Goal: Task Accomplishment & Management: Complete application form

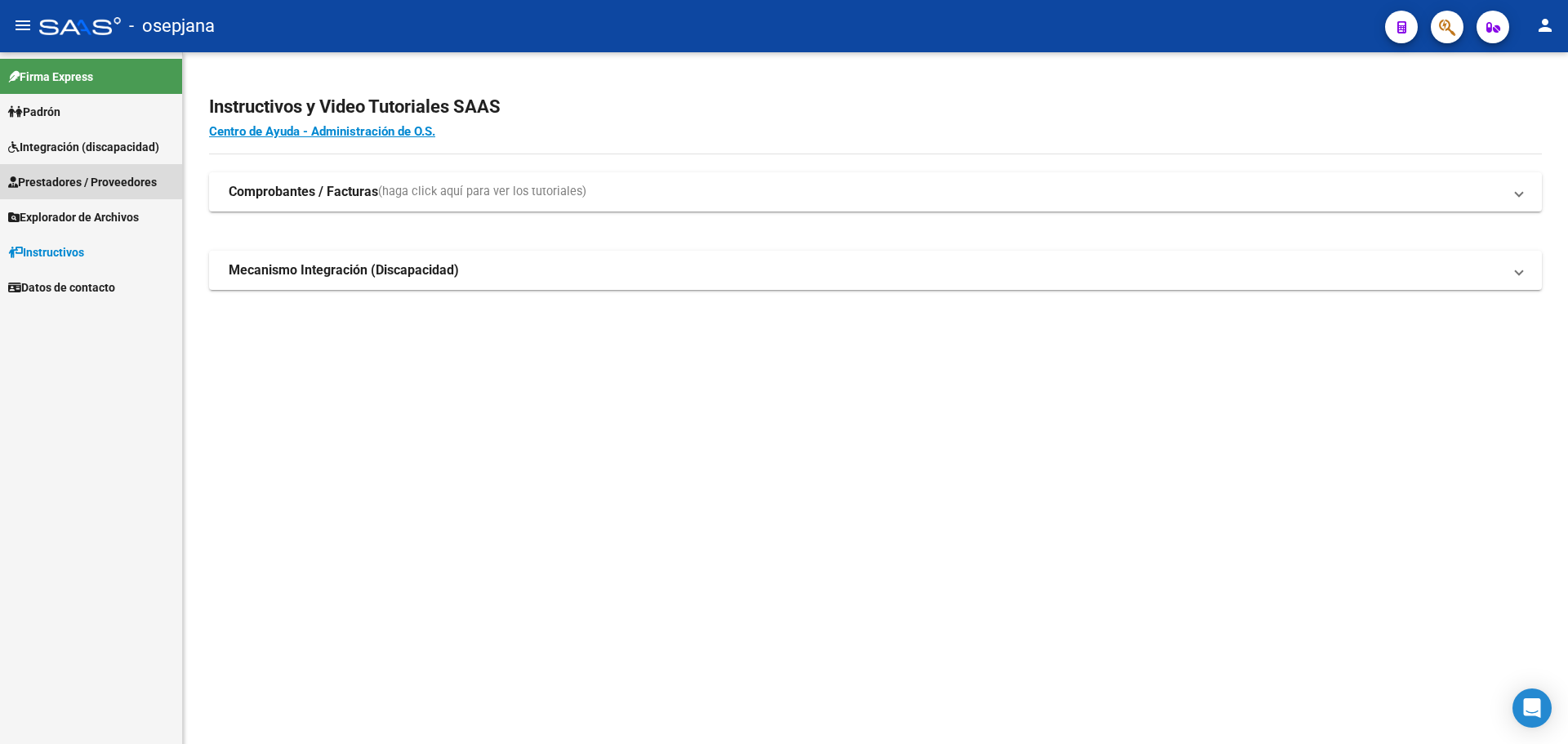
click at [73, 176] on span "Prestadores / Proveedores" at bounding box center [82, 183] width 149 height 18
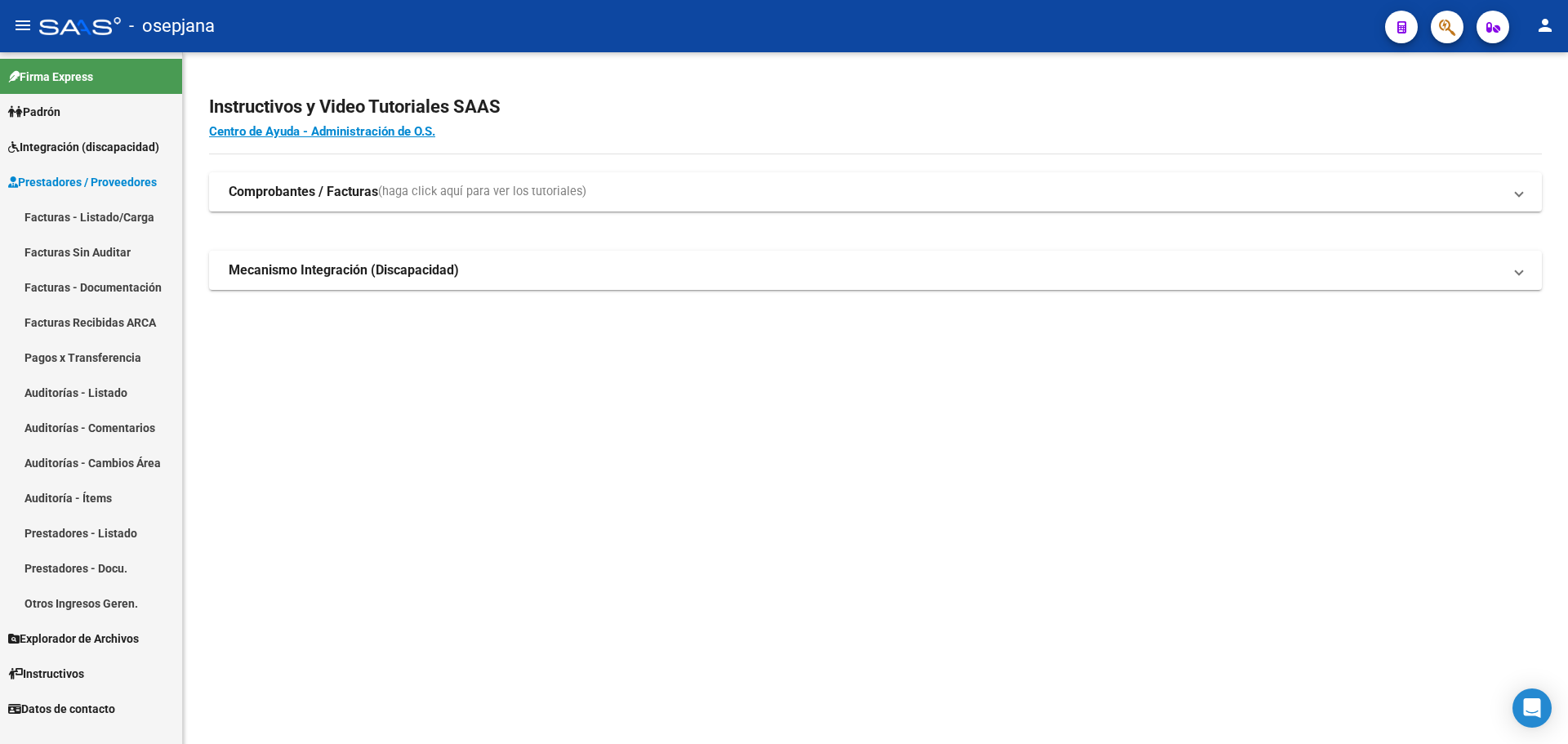
click at [80, 207] on link "Facturas - Listado/Carga" at bounding box center [91, 217] width 182 height 35
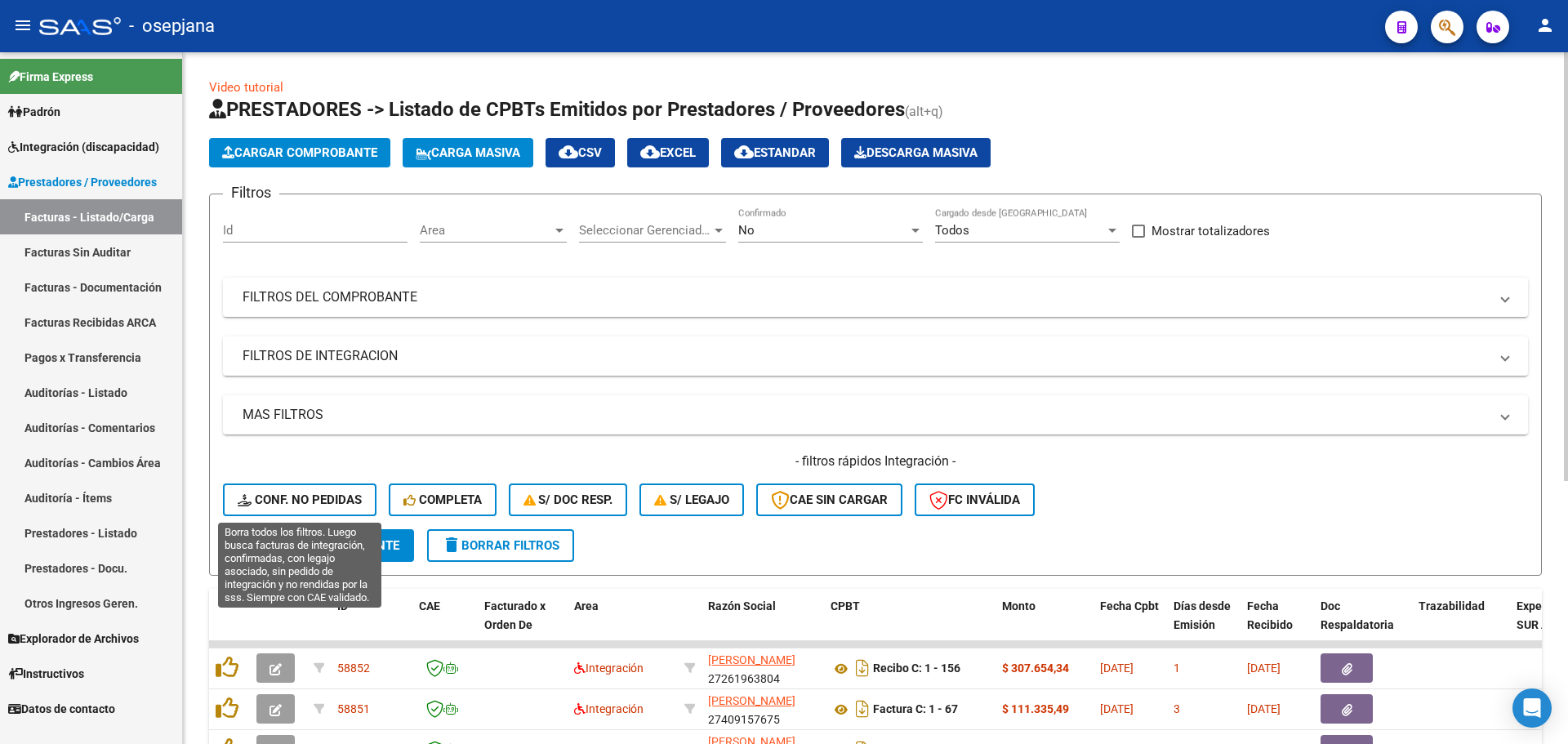
click at [344, 491] on button "Conf. no pedidas" at bounding box center [299, 500] width 154 height 33
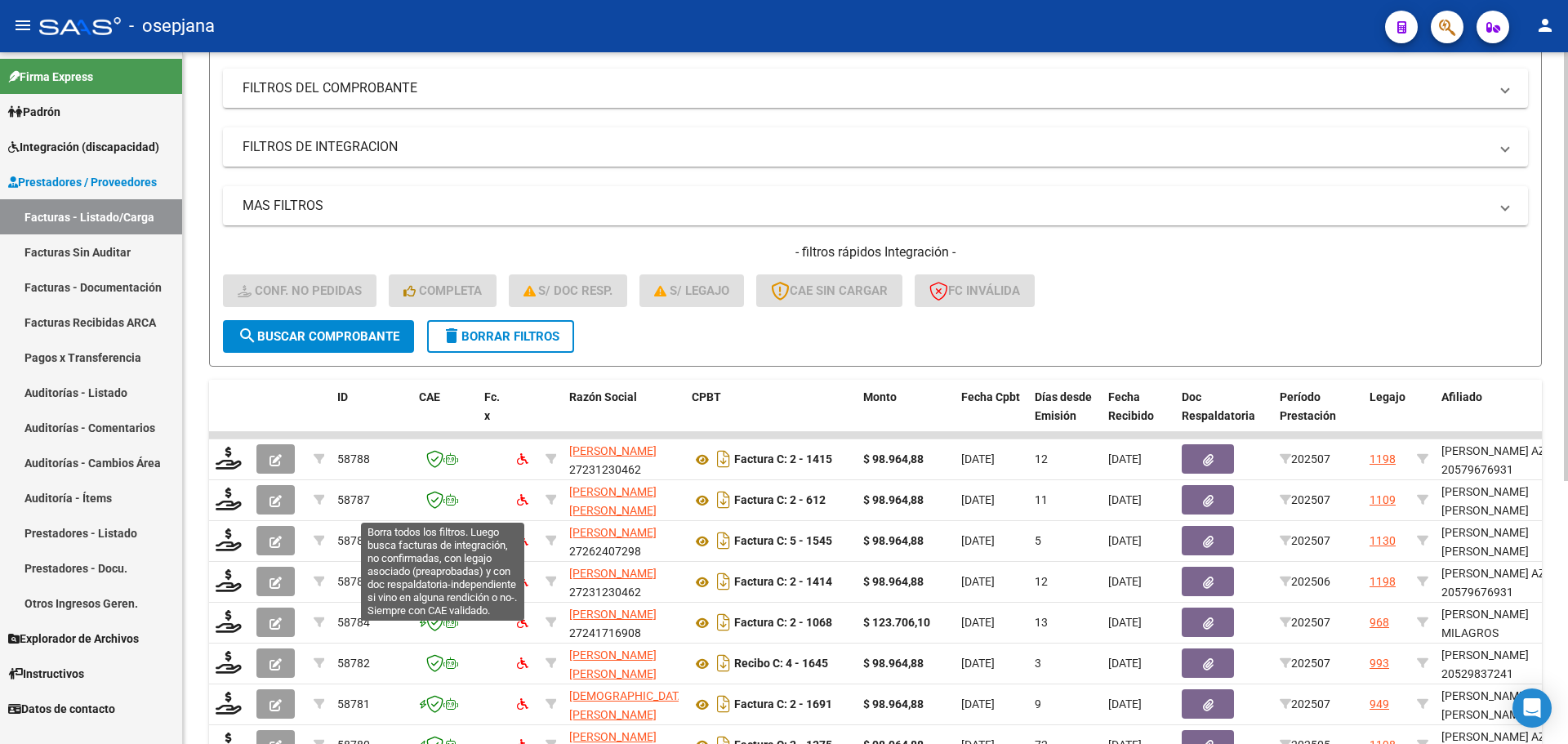
scroll to position [409, 0]
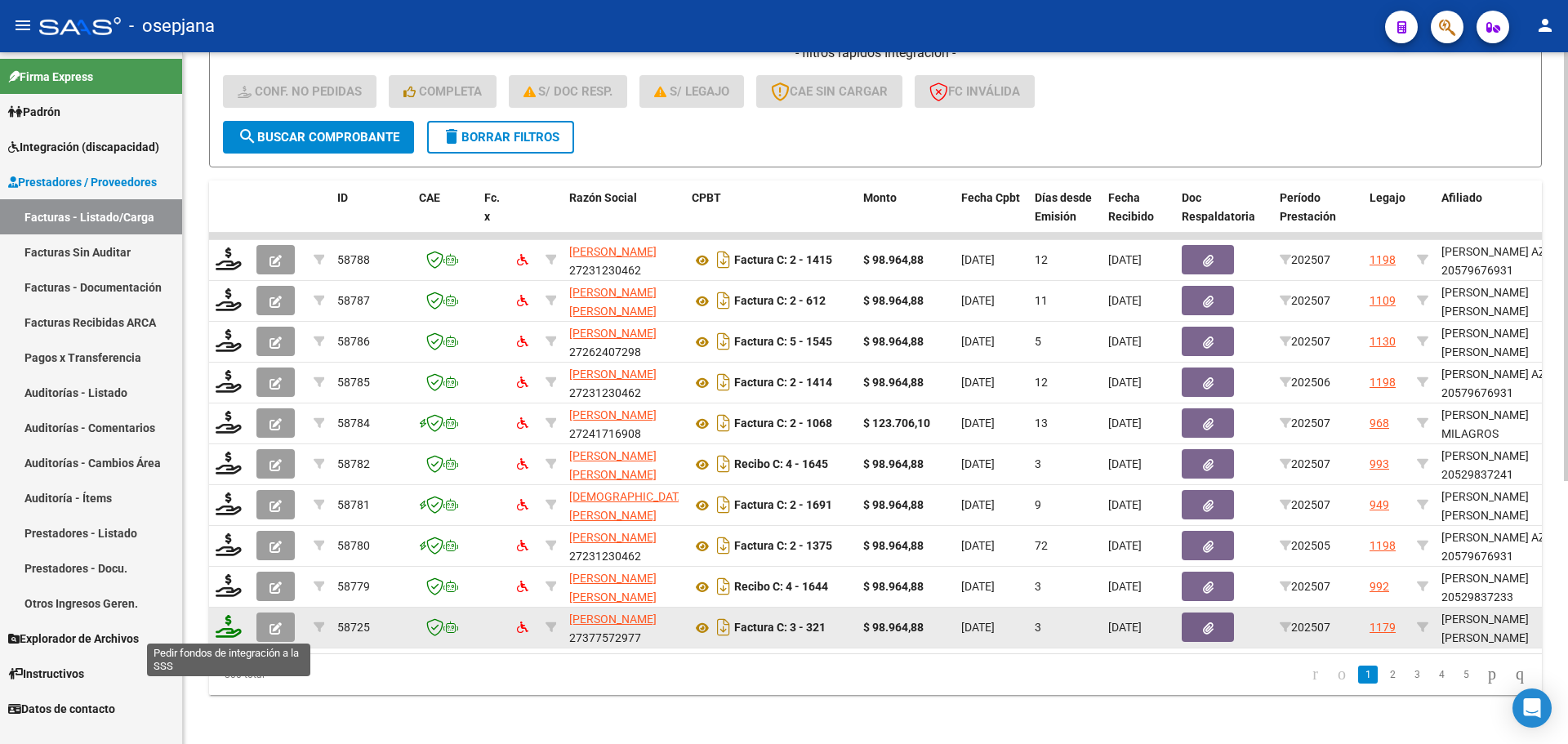
click at [226, 628] on icon at bounding box center [228, 626] width 26 height 23
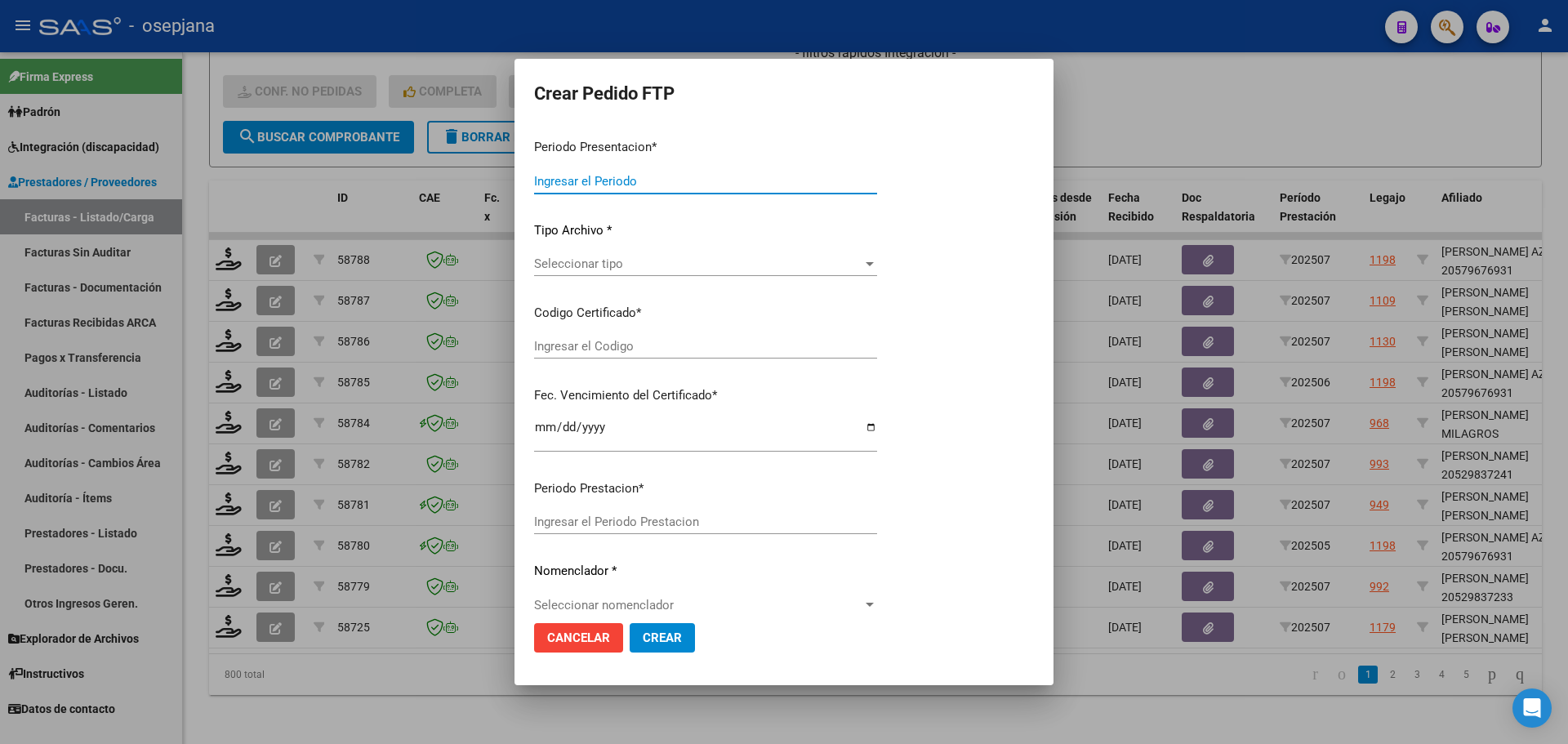
type input "202507"
type input "$ 98.964,88"
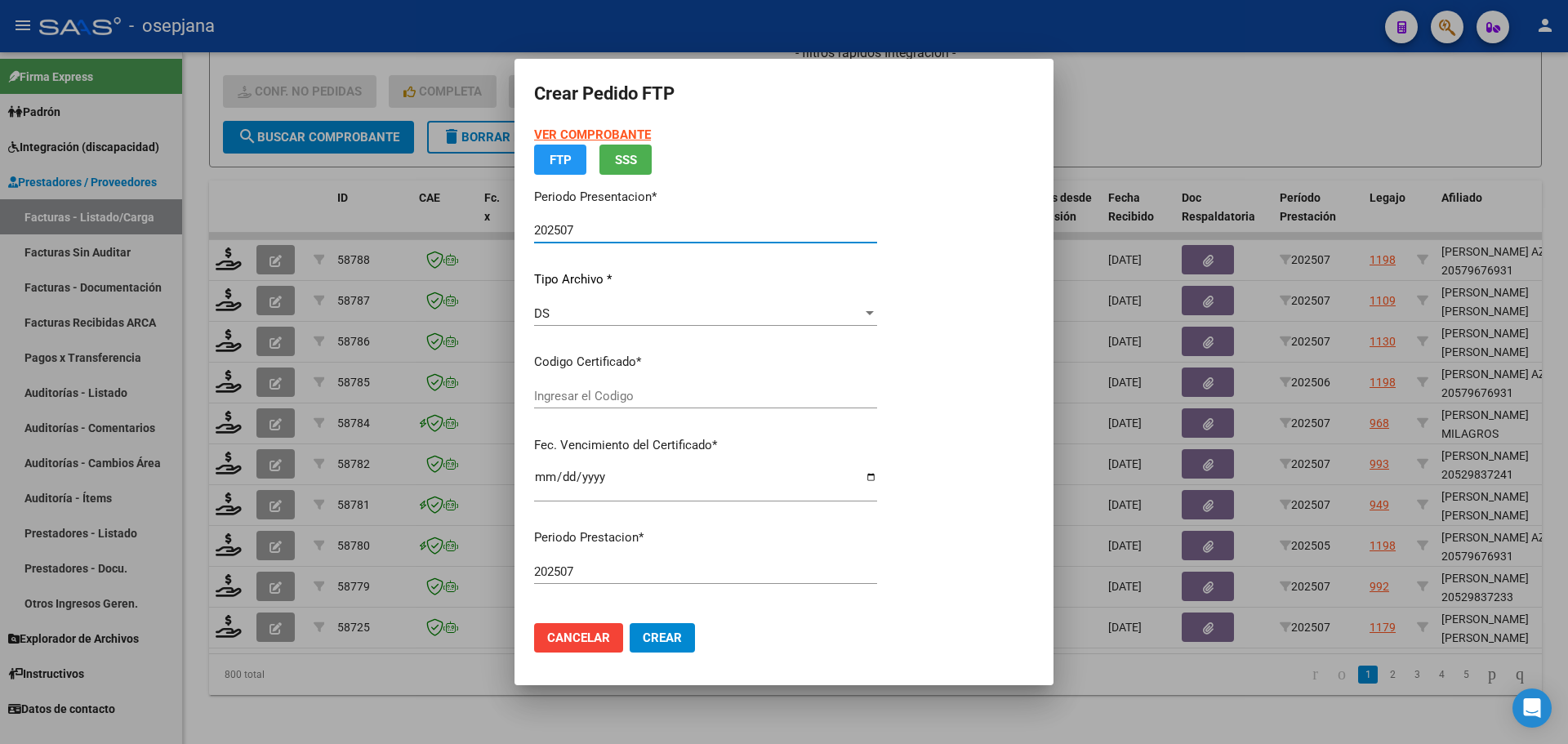
type input "ARG01000568619302023040420260404BSAS313"
type input "[DATE]"
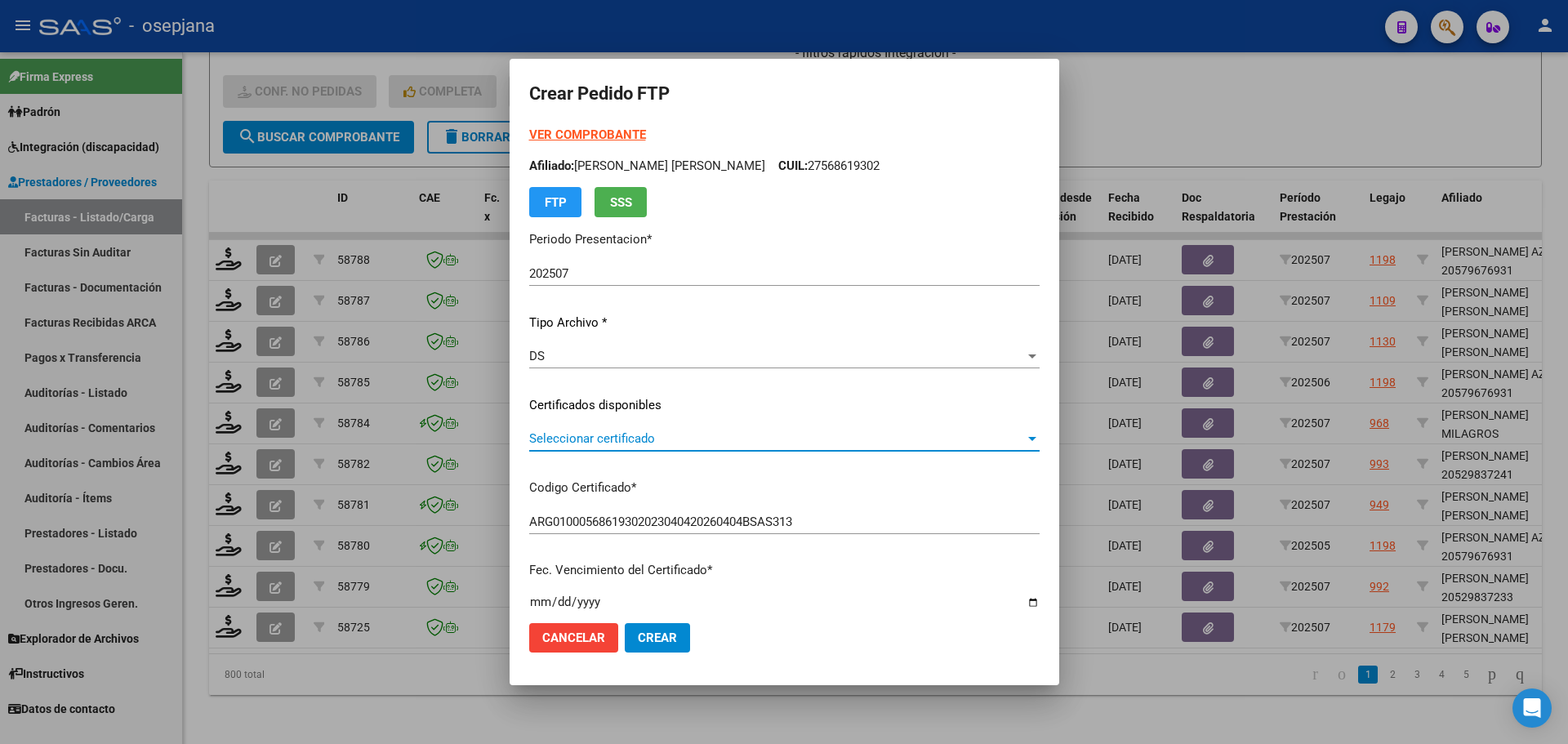
click at [605, 441] on span "Seleccionar certificado" at bounding box center [777, 439] width 496 height 15
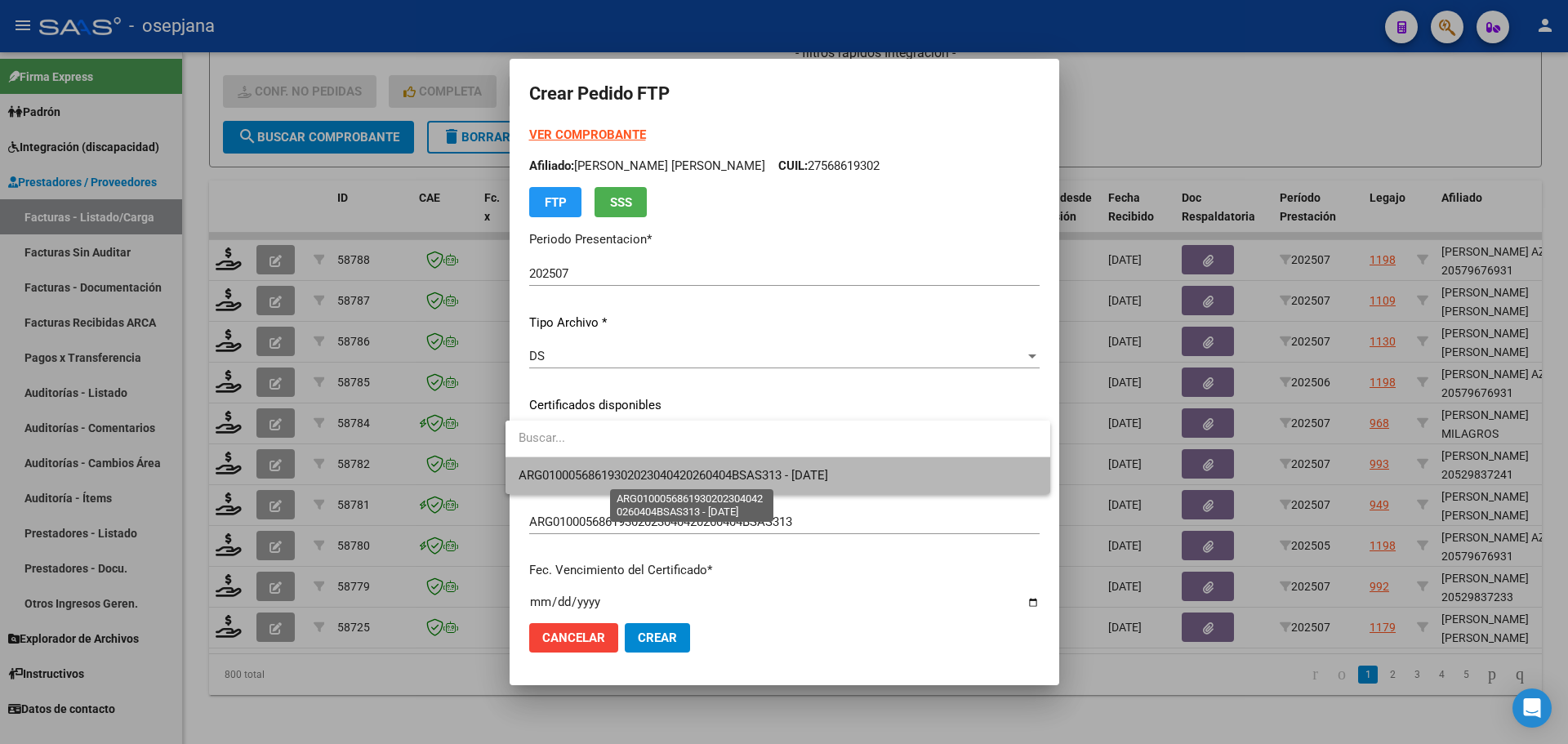
click at [617, 470] on span "ARG01000568619302023040420260404BSAS313 - [DATE]" at bounding box center [673, 476] width 310 height 15
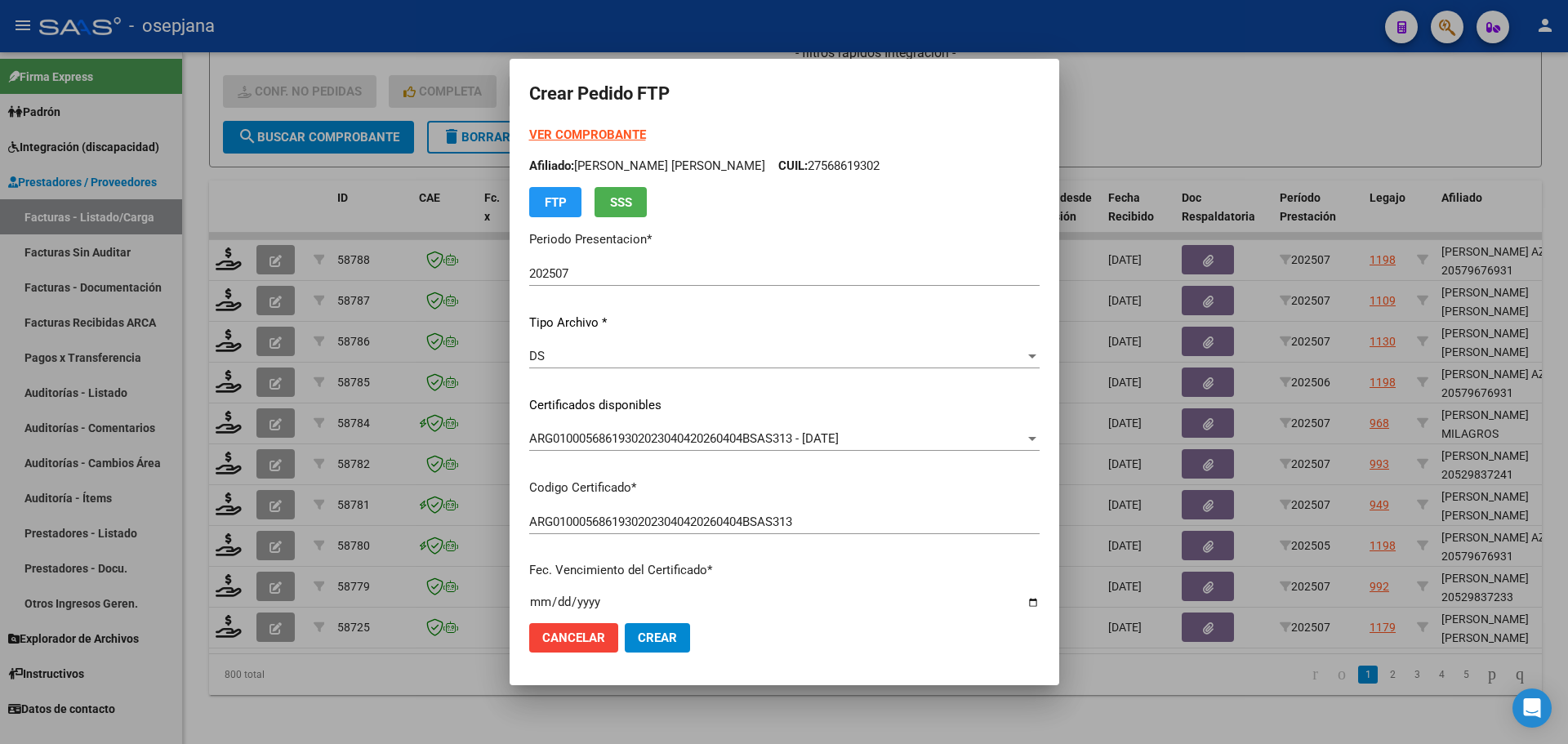
click at [590, 132] on strong "VER COMPROBANTE" at bounding box center [588, 135] width 117 height 15
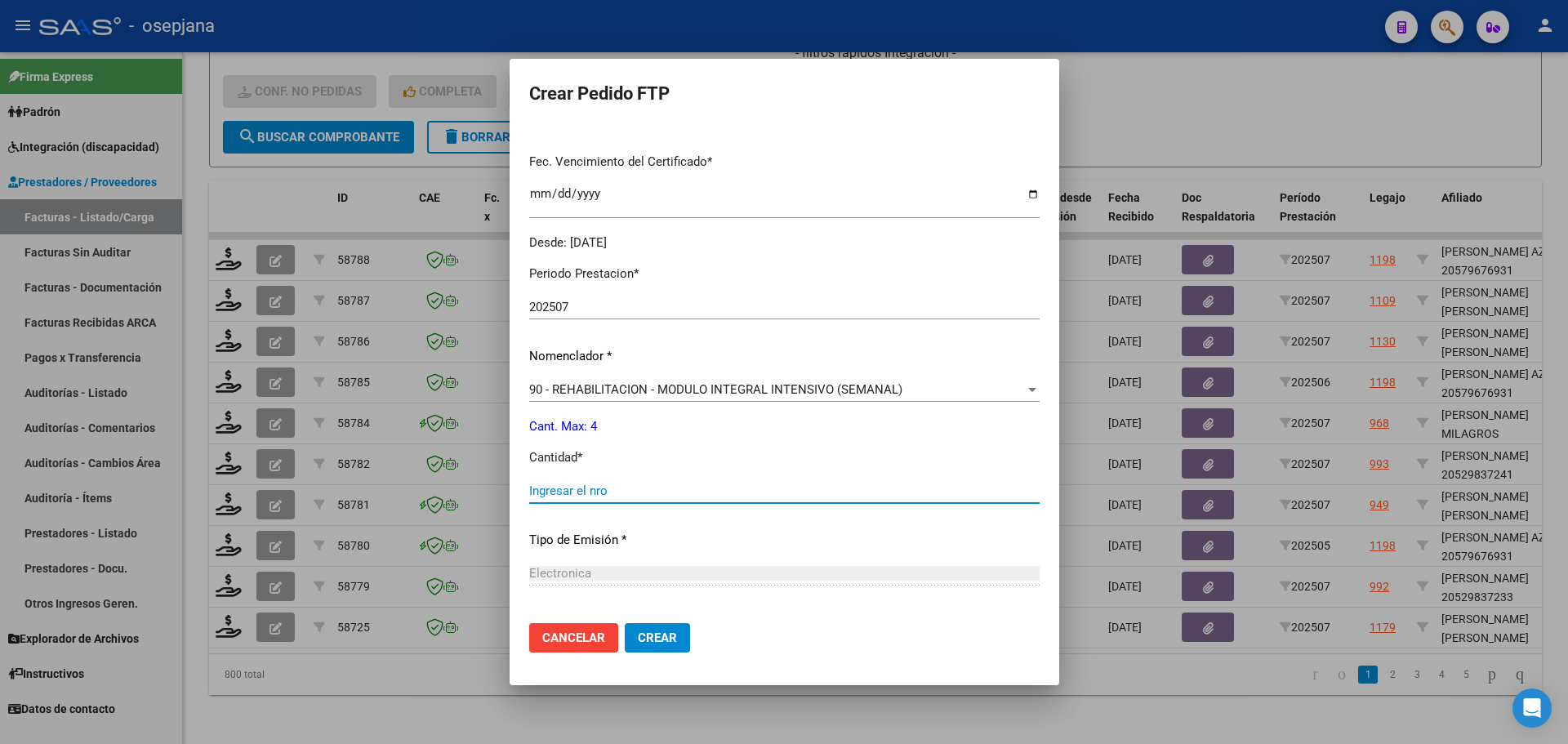
click at [598, 487] on input "Ingresar el nro" at bounding box center [784, 491] width 510 height 15
type input "4"
click at [670, 645] on button "Crear" at bounding box center [657, 638] width 66 height 30
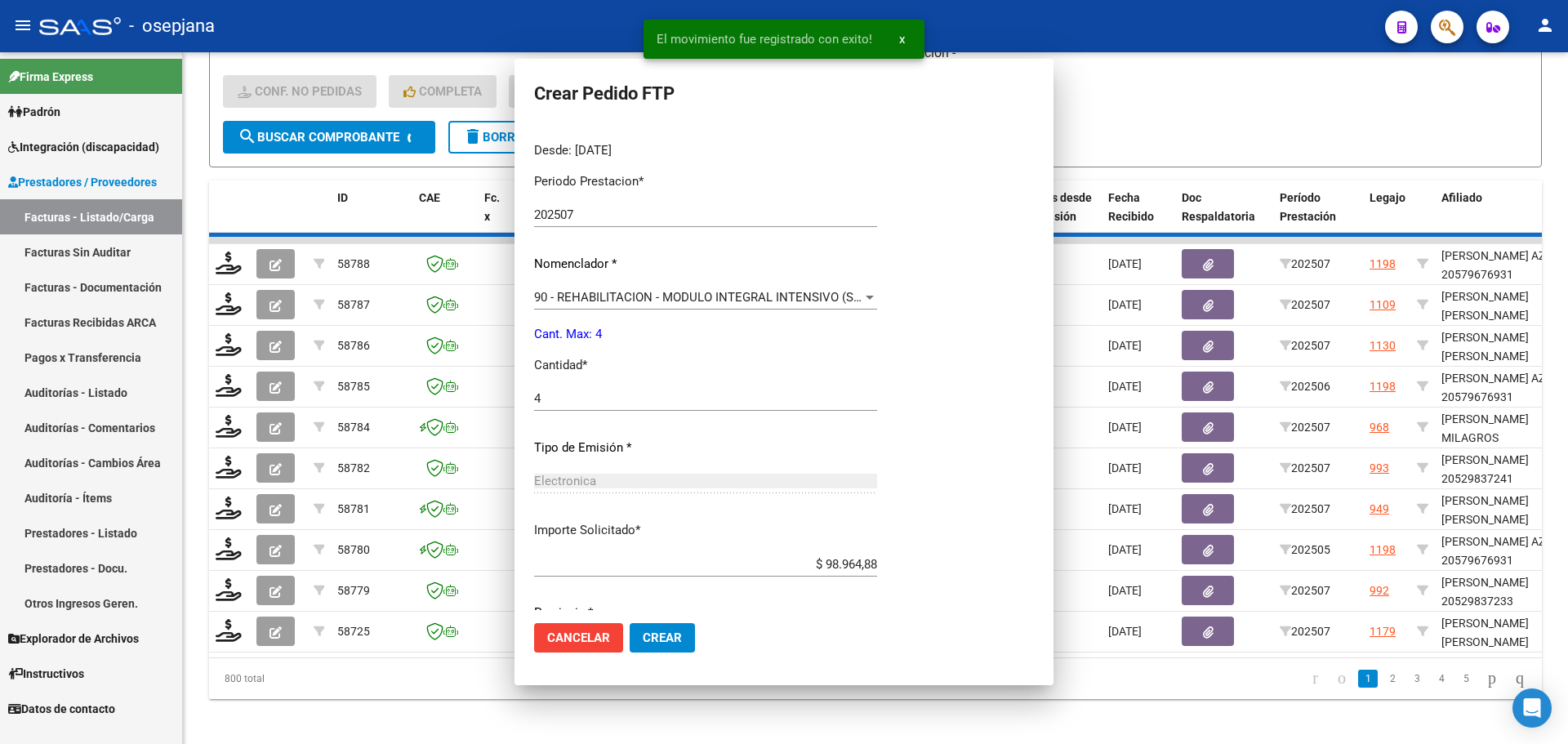
scroll to position [0, 0]
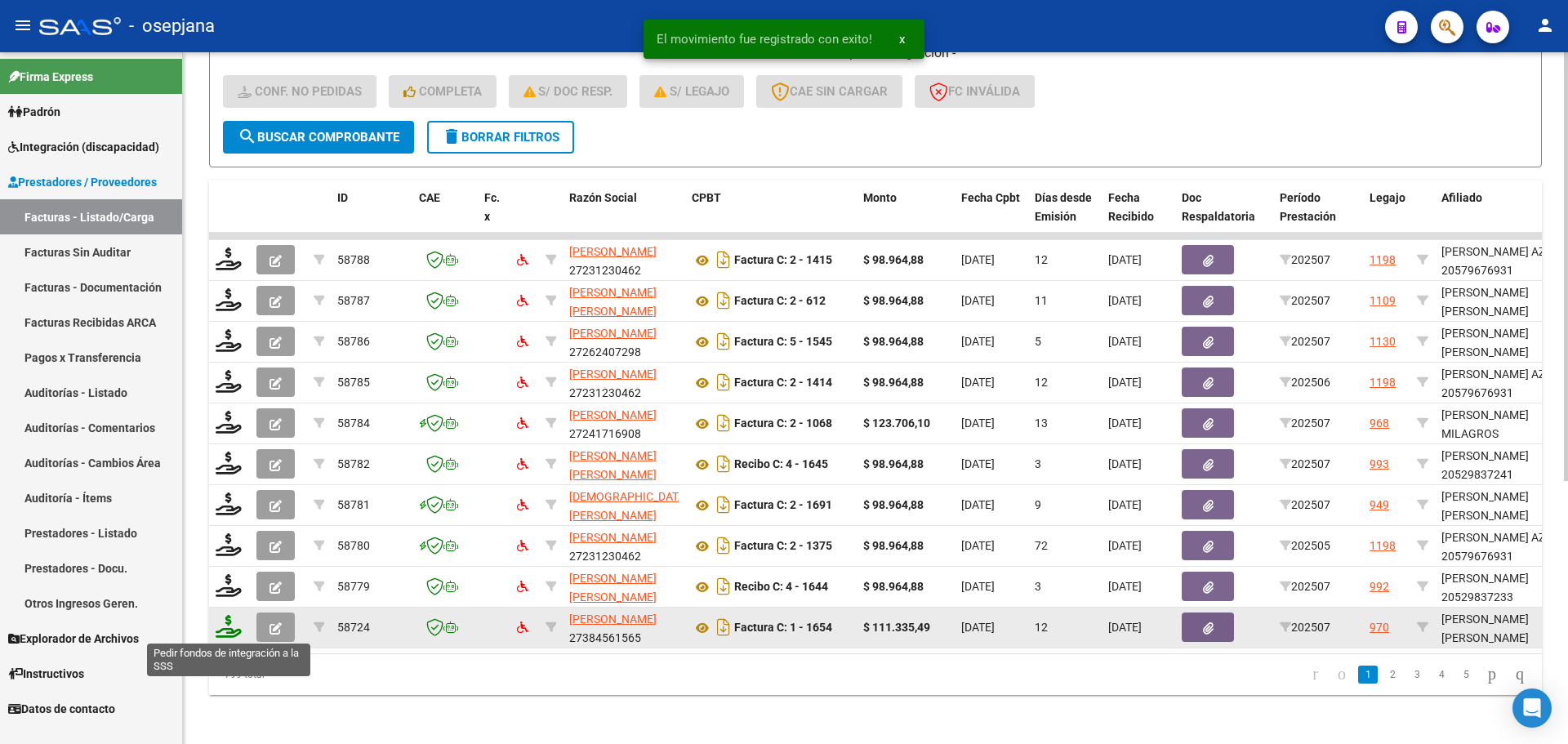
click at [234, 626] on icon at bounding box center [228, 626] width 26 height 23
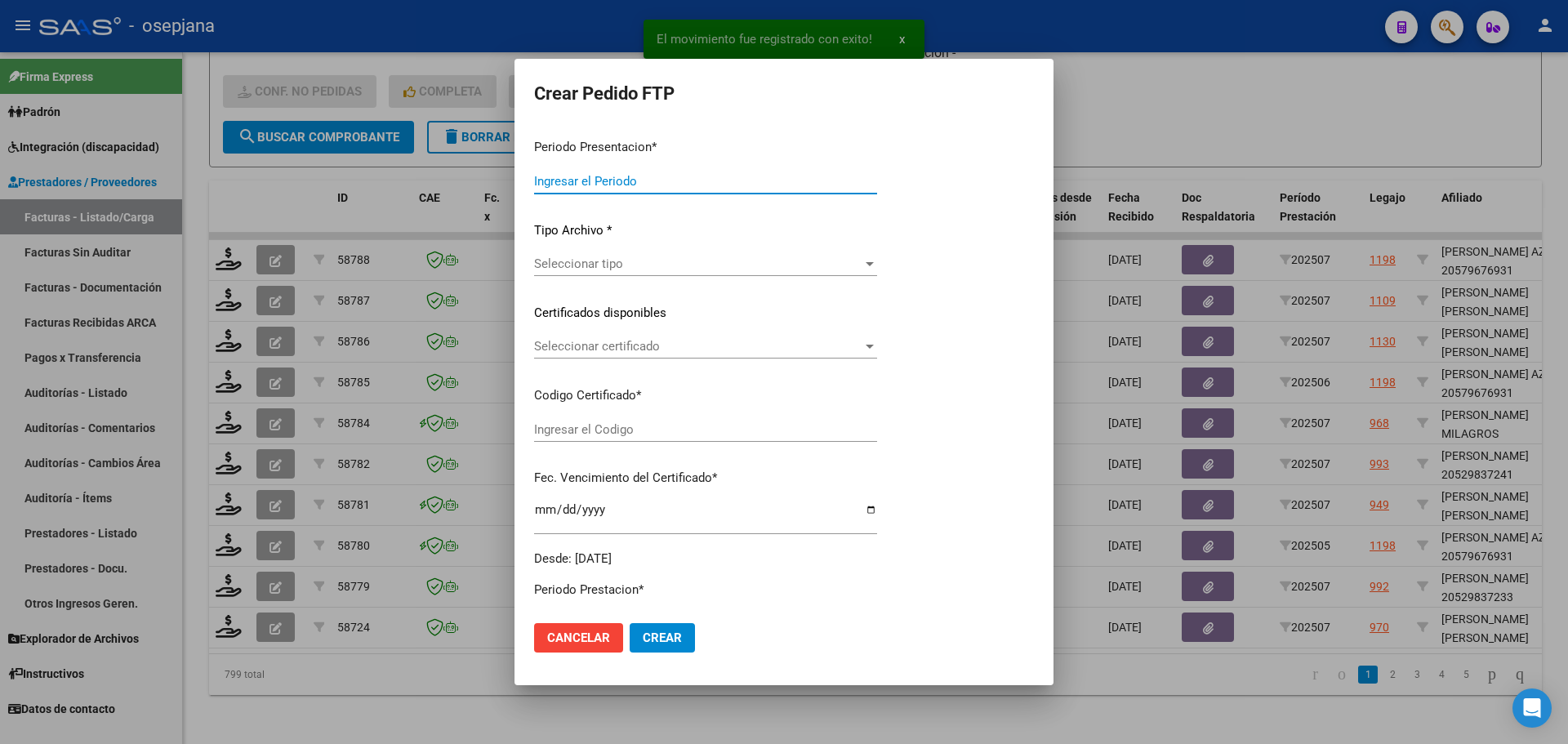
type input "202507"
type input "$ 111.335,49"
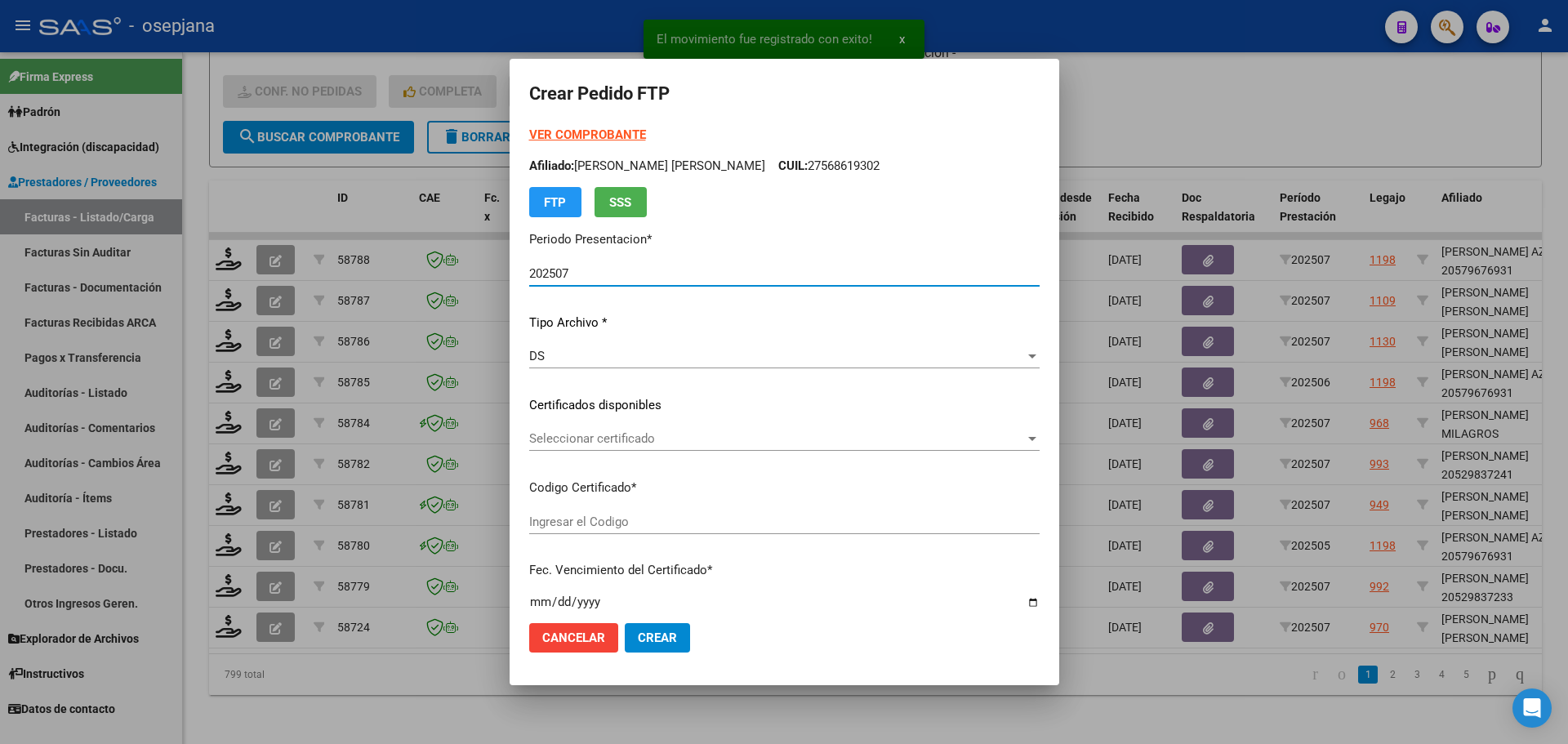
type input "ARG02000550392152022111520251115BSAS313"
type input "[DATE]"
click at [680, 439] on span "Seleccionar certificado" at bounding box center [777, 439] width 496 height 15
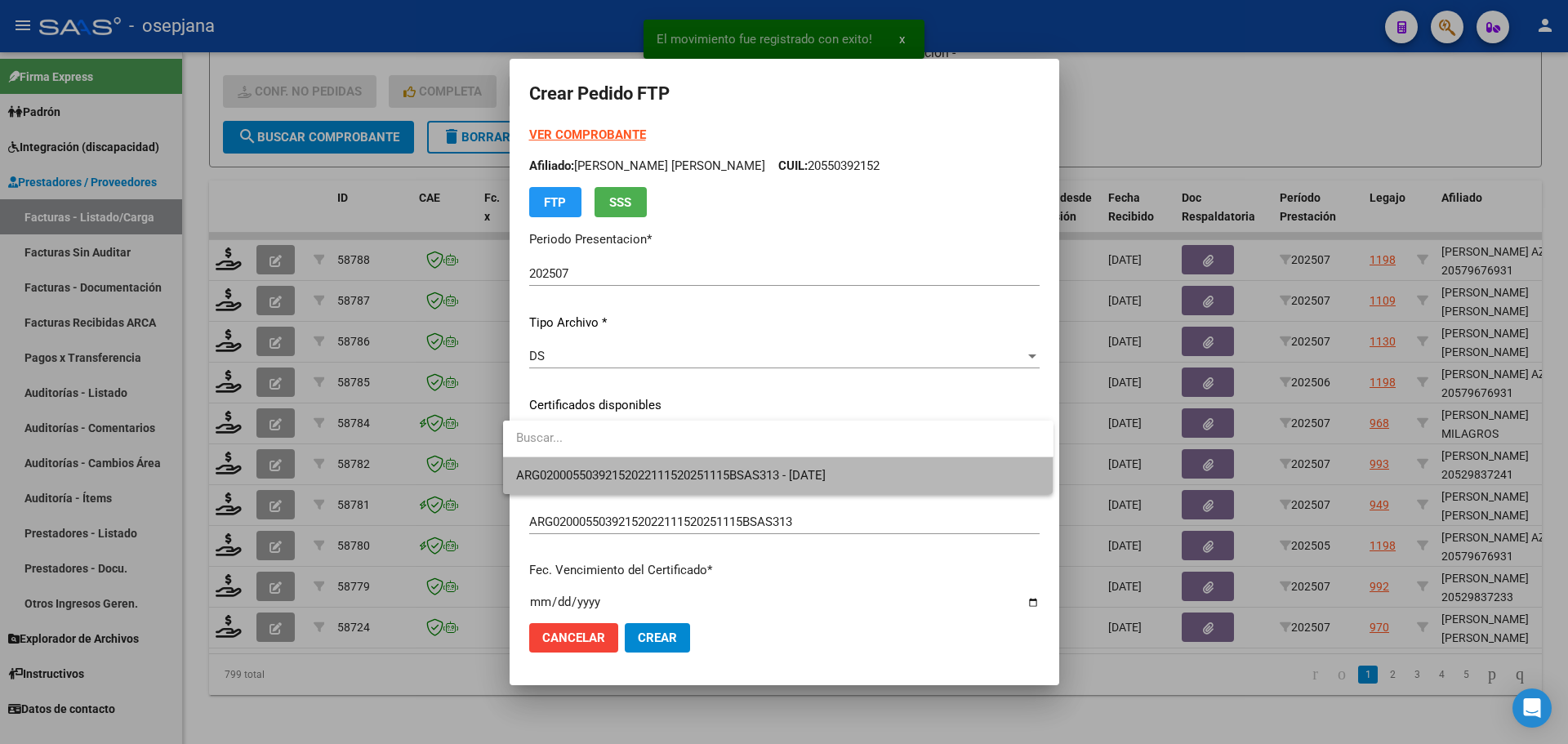
click at [681, 465] on span "ARG02000550392152022111520251115BSAS313 - [DATE]" at bounding box center [778, 476] width 524 height 37
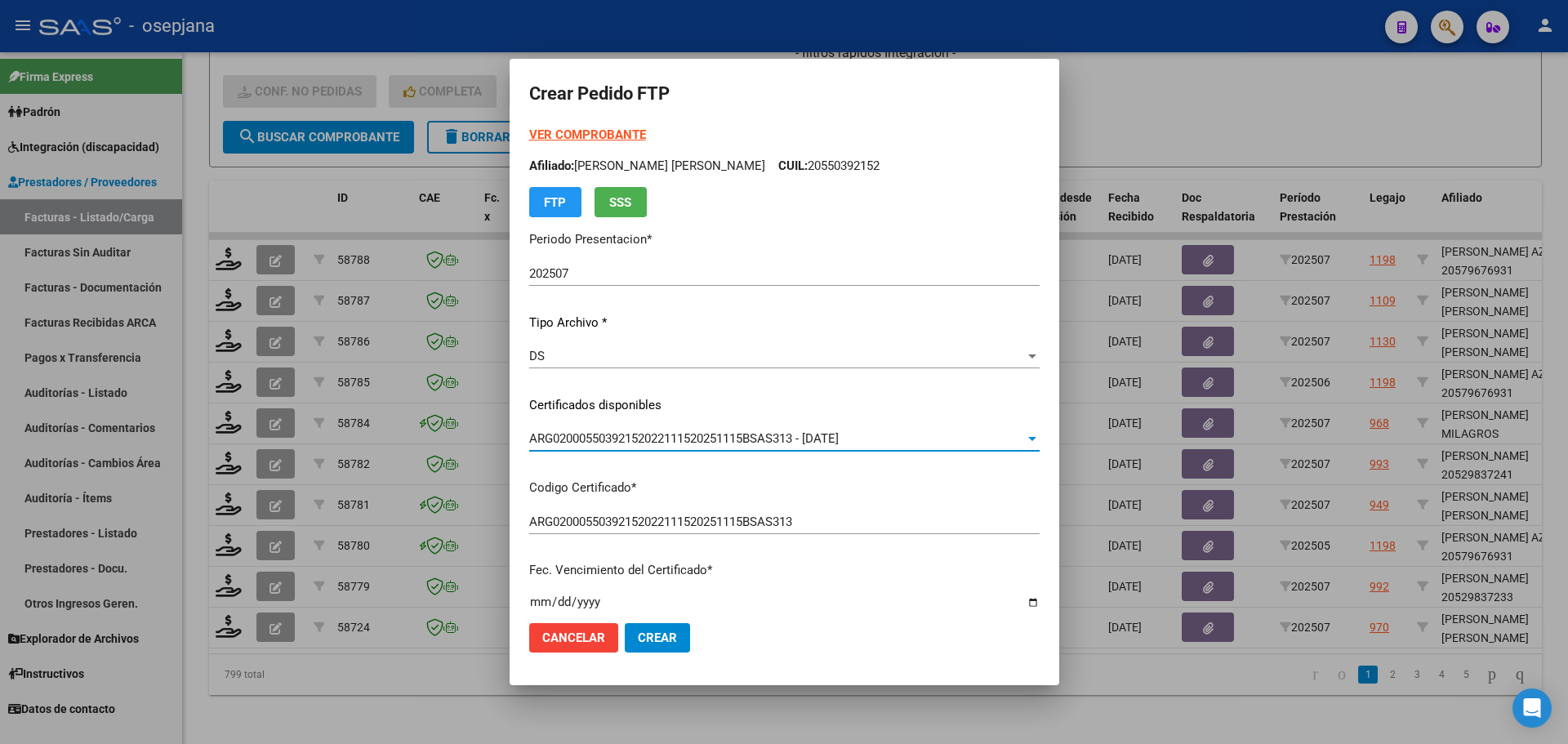
click at [613, 130] on strong "VER COMPROBANTE" at bounding box center [588, 135] width 117 height 15
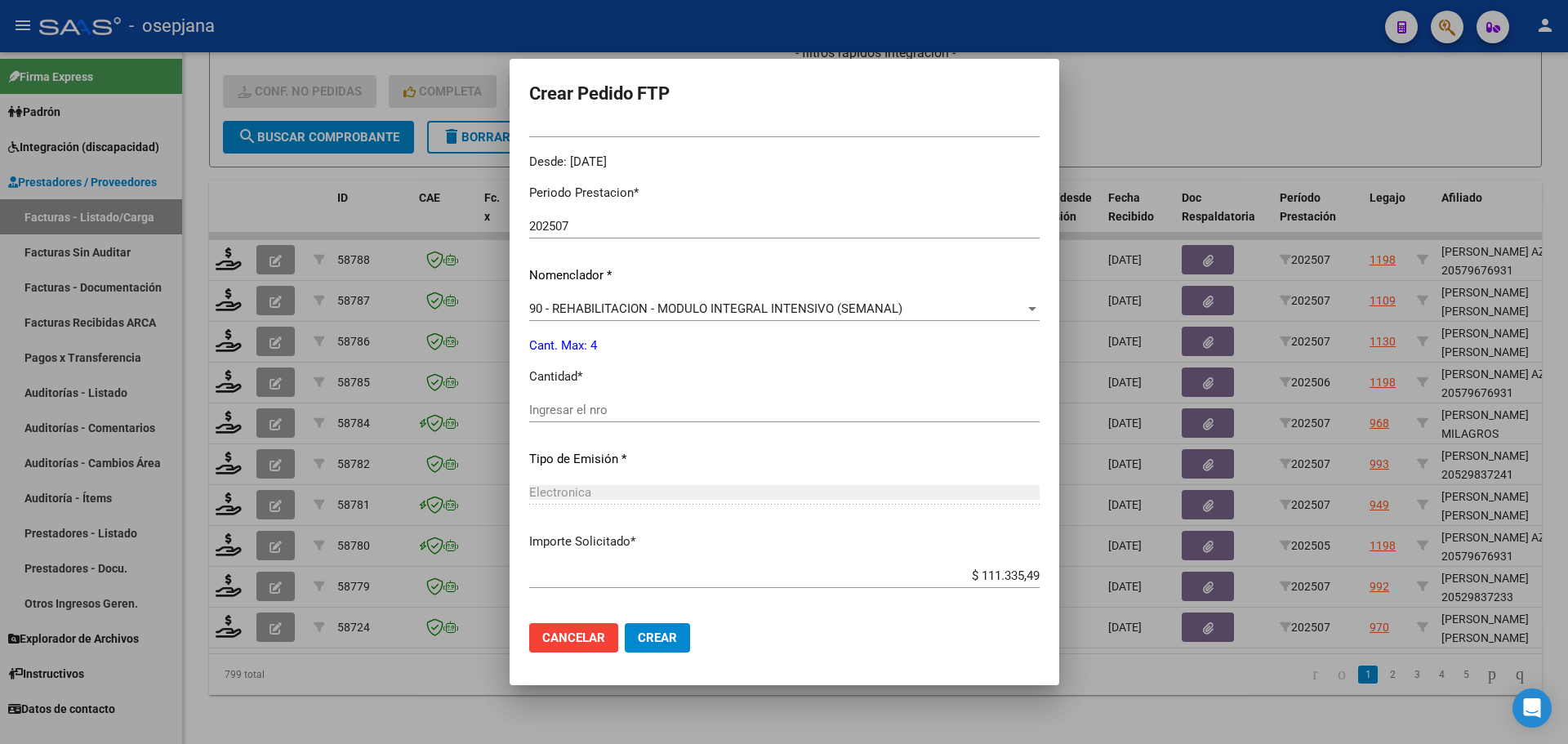
scroll to position [490, 0]
click at [551, 392] on div "Periodo Prestacion * 202507 Ingresar el Periodo Prestacion Nomenclador * 90 - R…" at bounding box center [784, 428] width 510 height 515
click at [550, 407] on input "Ingresar el nro" at bounding box center [784, 409] width 510 height 15
type input "4"
click at [652, 644] on span "Crear" at bounding box center [657, 638] width 39 height 15
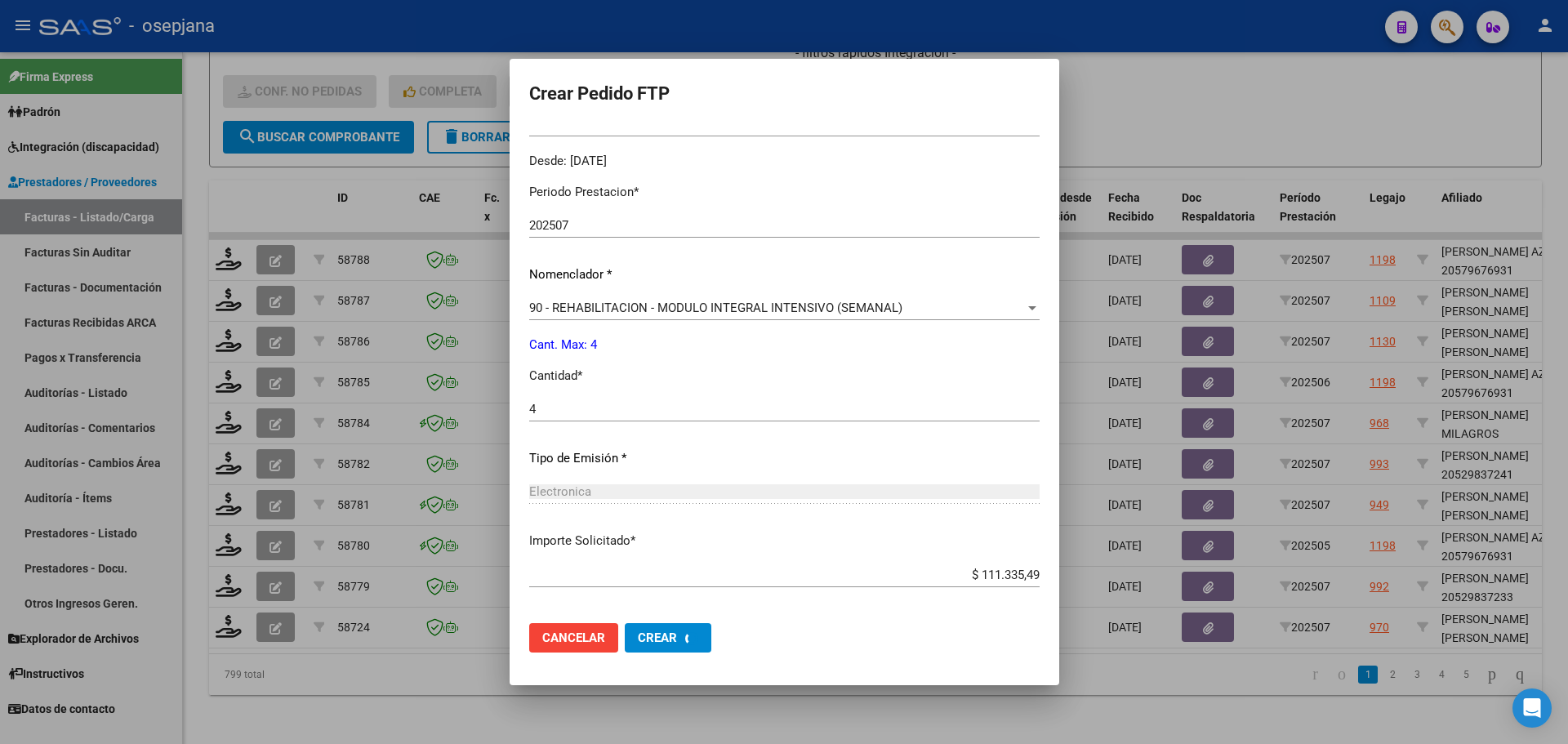
scroll to position [0, 0]
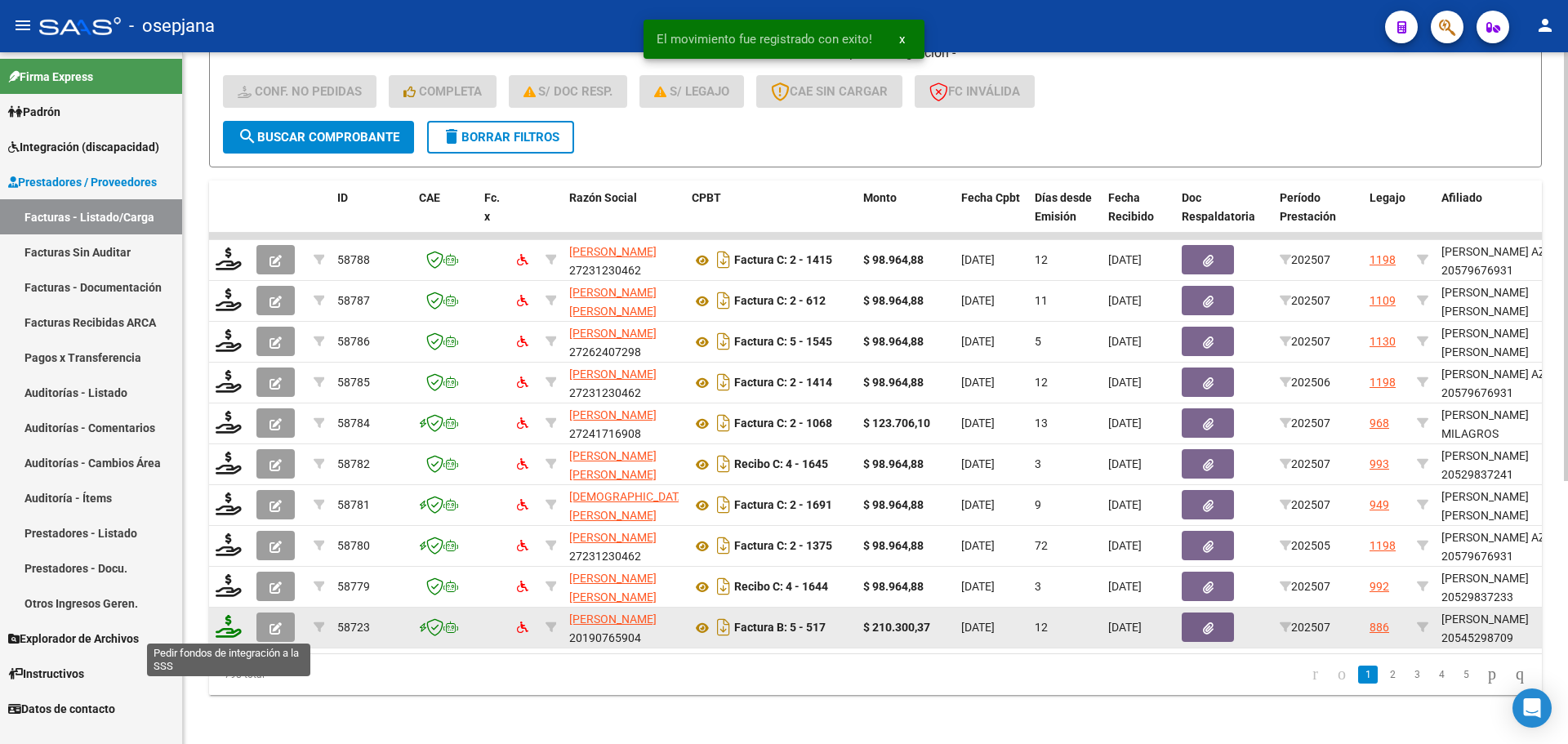
click at [224, 628] on icon at bounding box center [228, 626] width 26 height 23
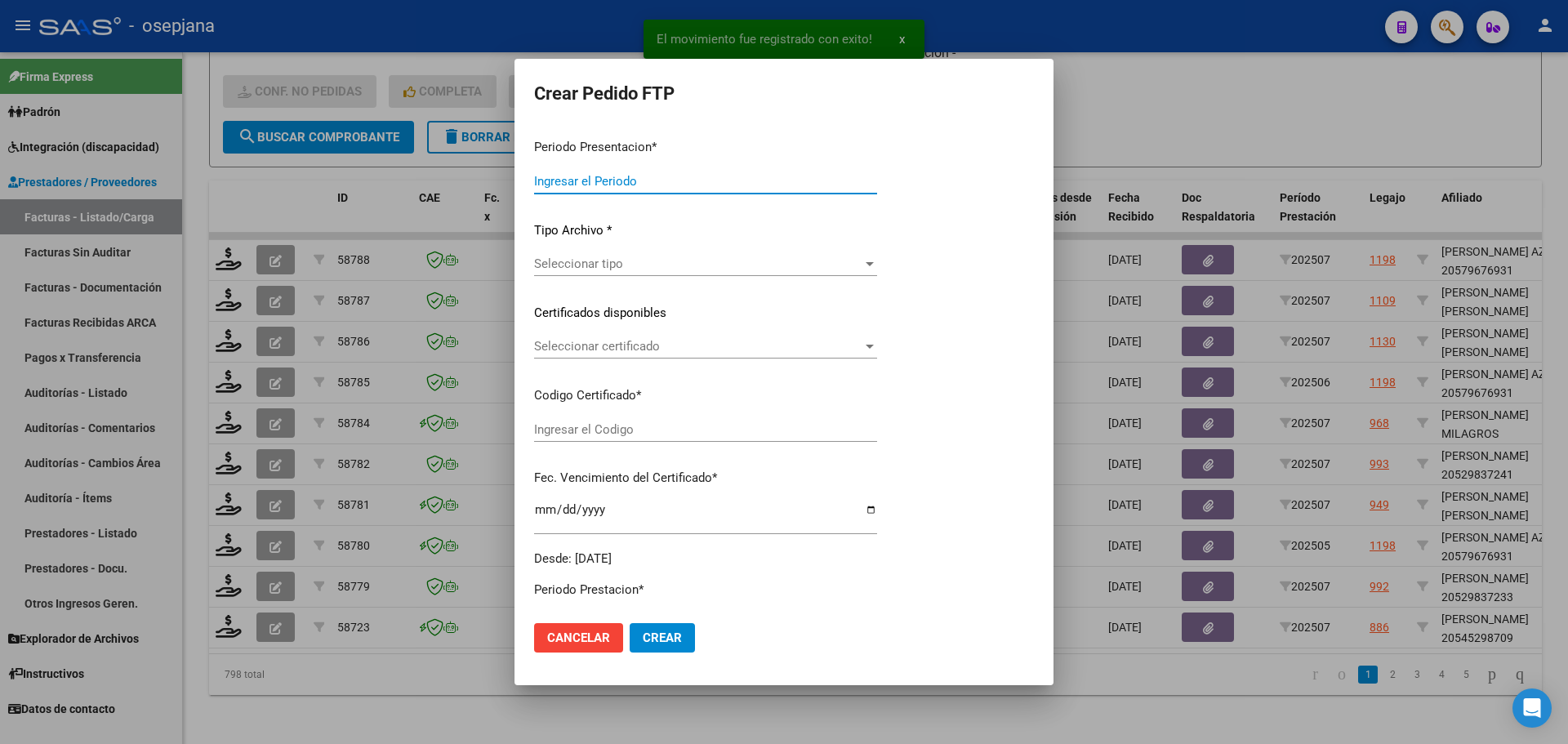
type input "202507"
type input "$ 210.300,37"
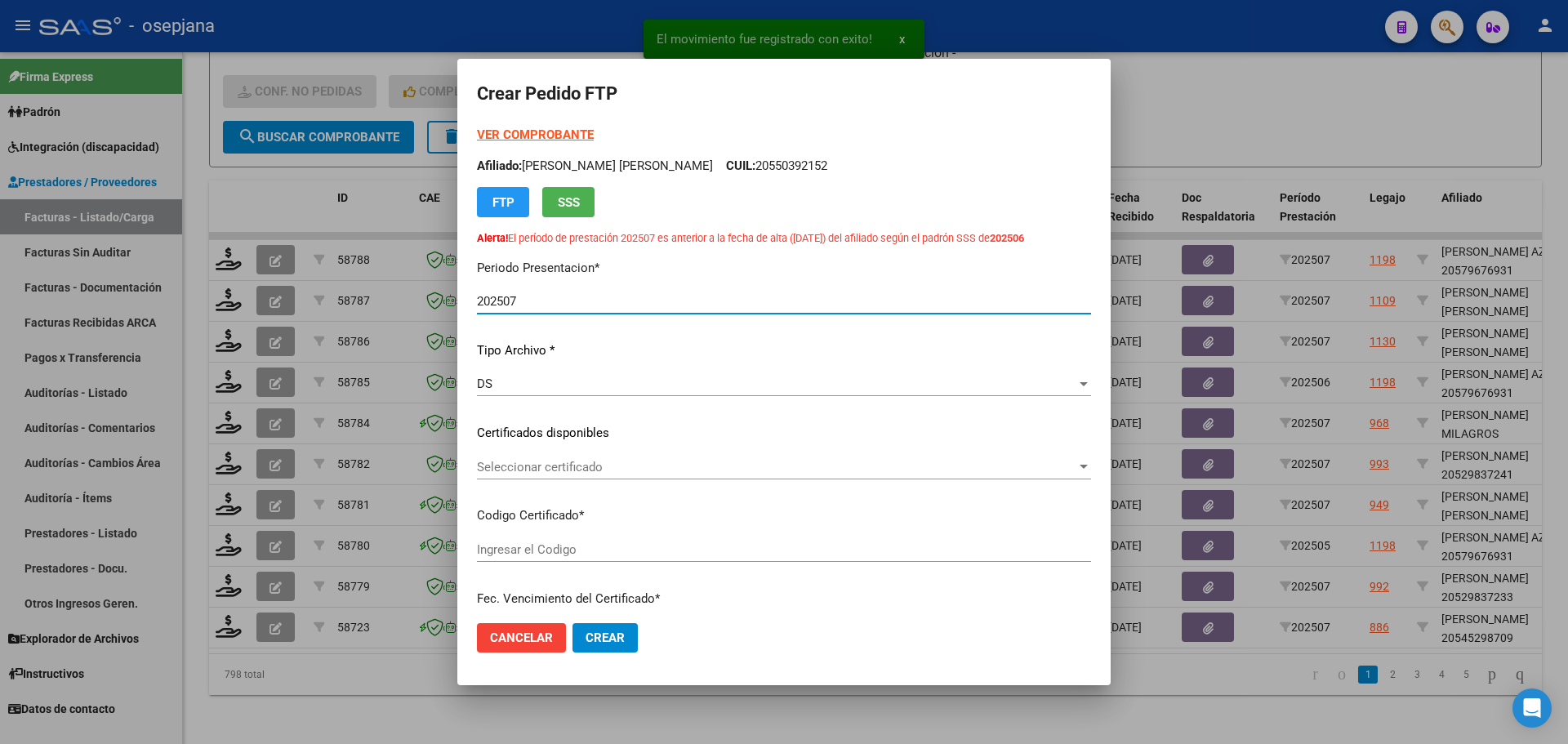
type input "ARG02000545298702022091320270913BSAS376"
type input "[DATE]"
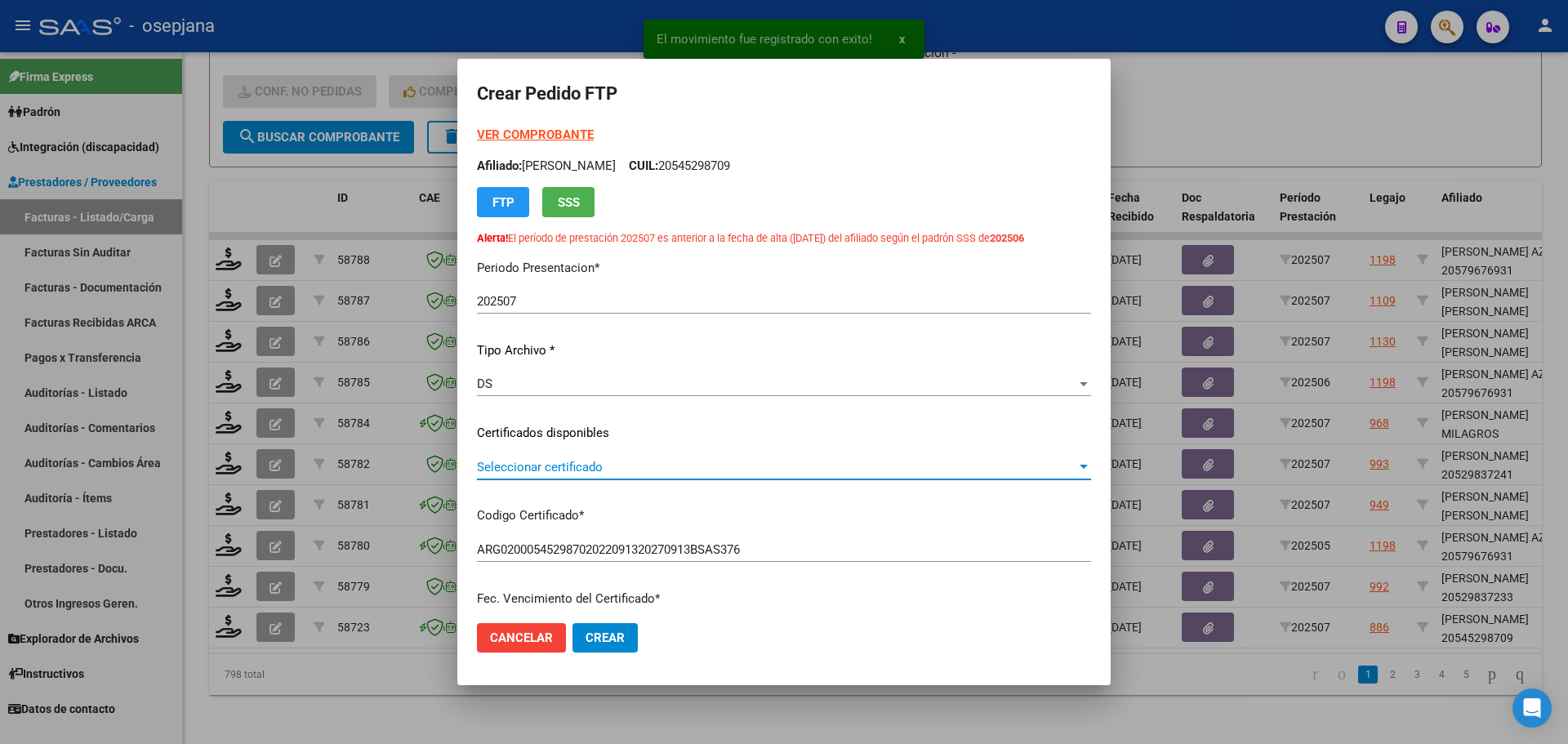
click at [620, 466] on span "Seleccionar certificado" at bounding box center [777, 468] width 600 height 15
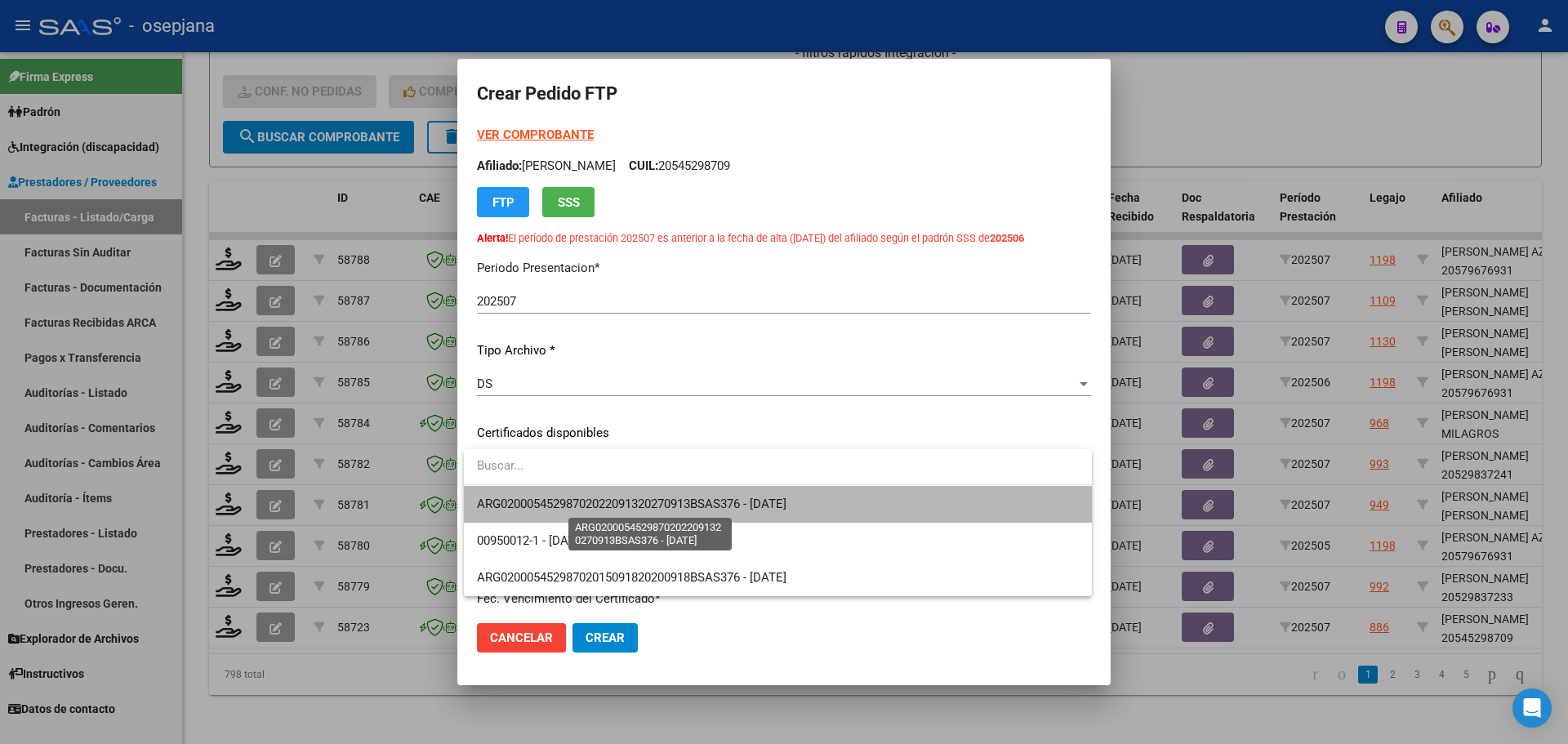
click at [630, 499] on span "ARG02000545298702022091320270913BSAS376 - [DATE]" at bounding box center [631, 504] width 310 height 15
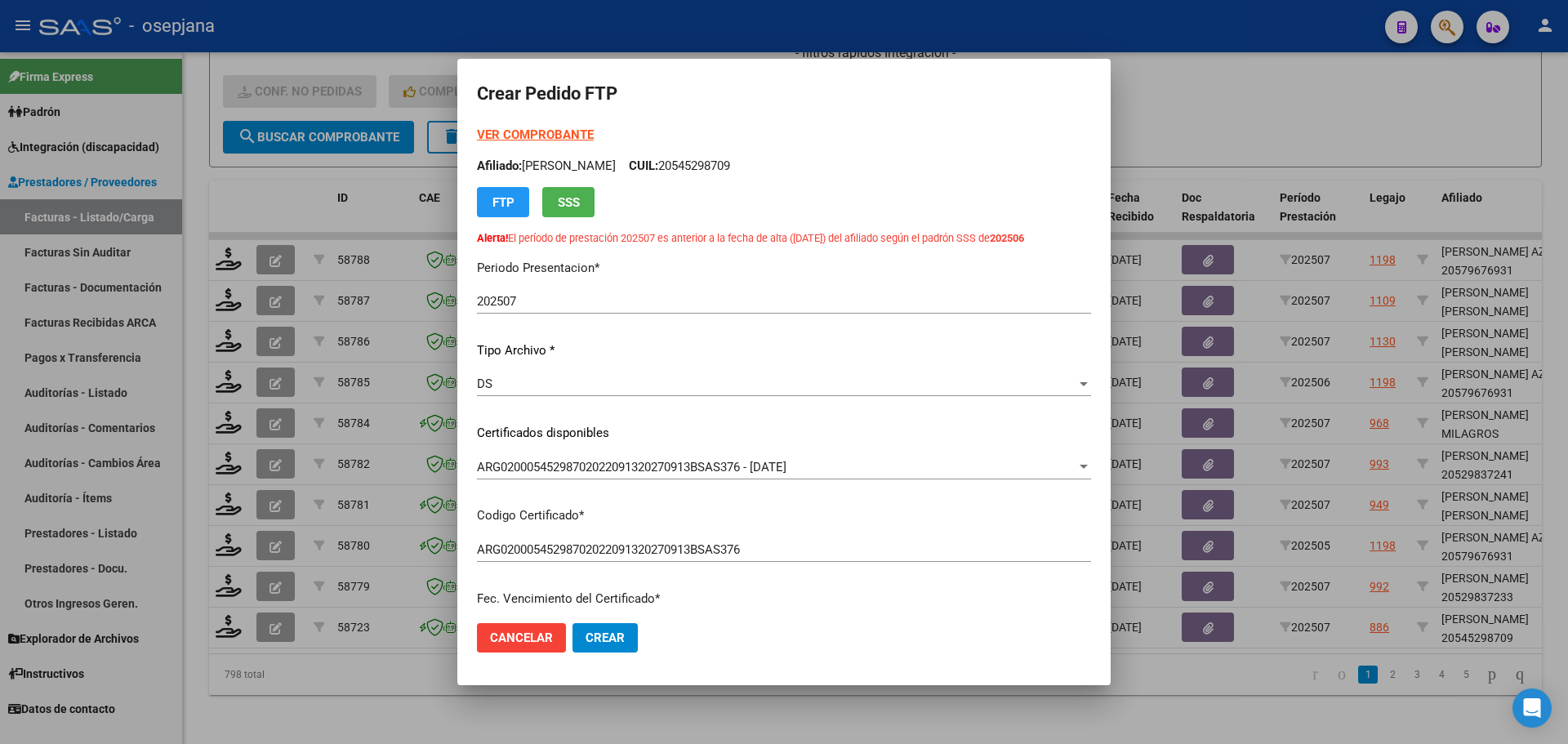
click at [556, 133] on strong "VER COMPROBANTE" at bounding box center [535, 135] width 117 height 15
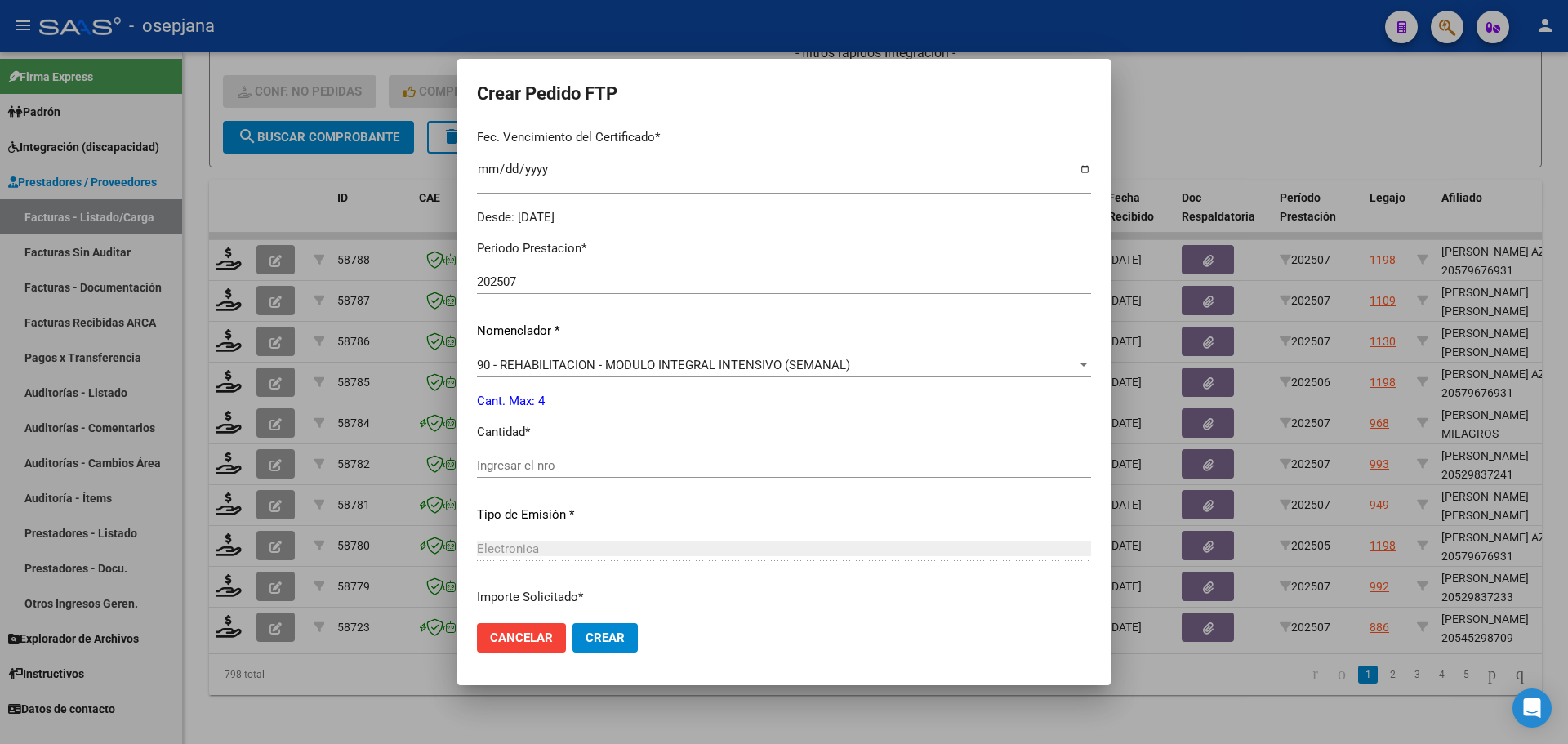
scroll to position [490, 0]
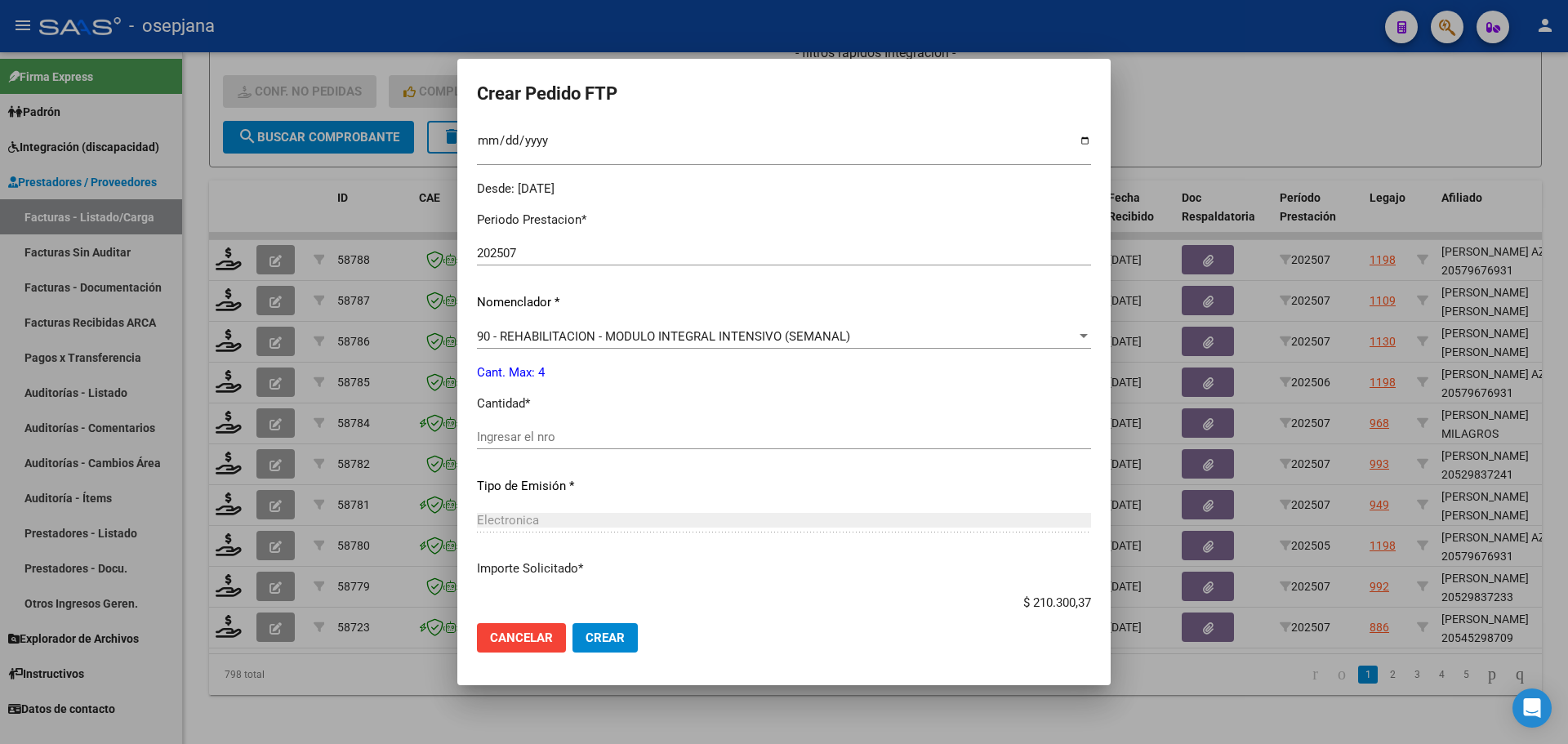
click at [584, 427] on div "Ingresar el nro" at bounding box center [783, 437] width 614 height 25
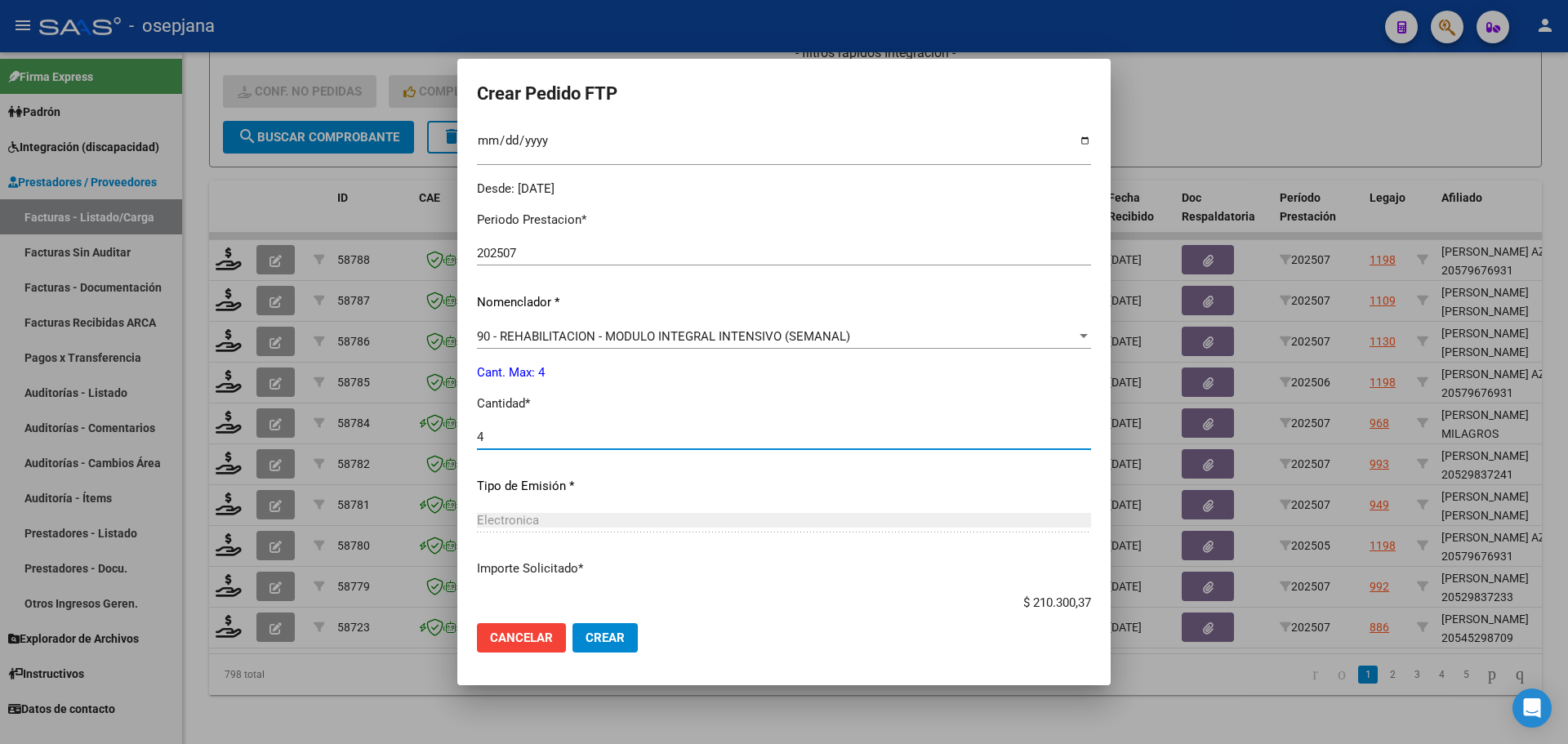
type input "4"
click at [619, 645] on button "Crear" at bounding box center [606, 638] width 66 height 30
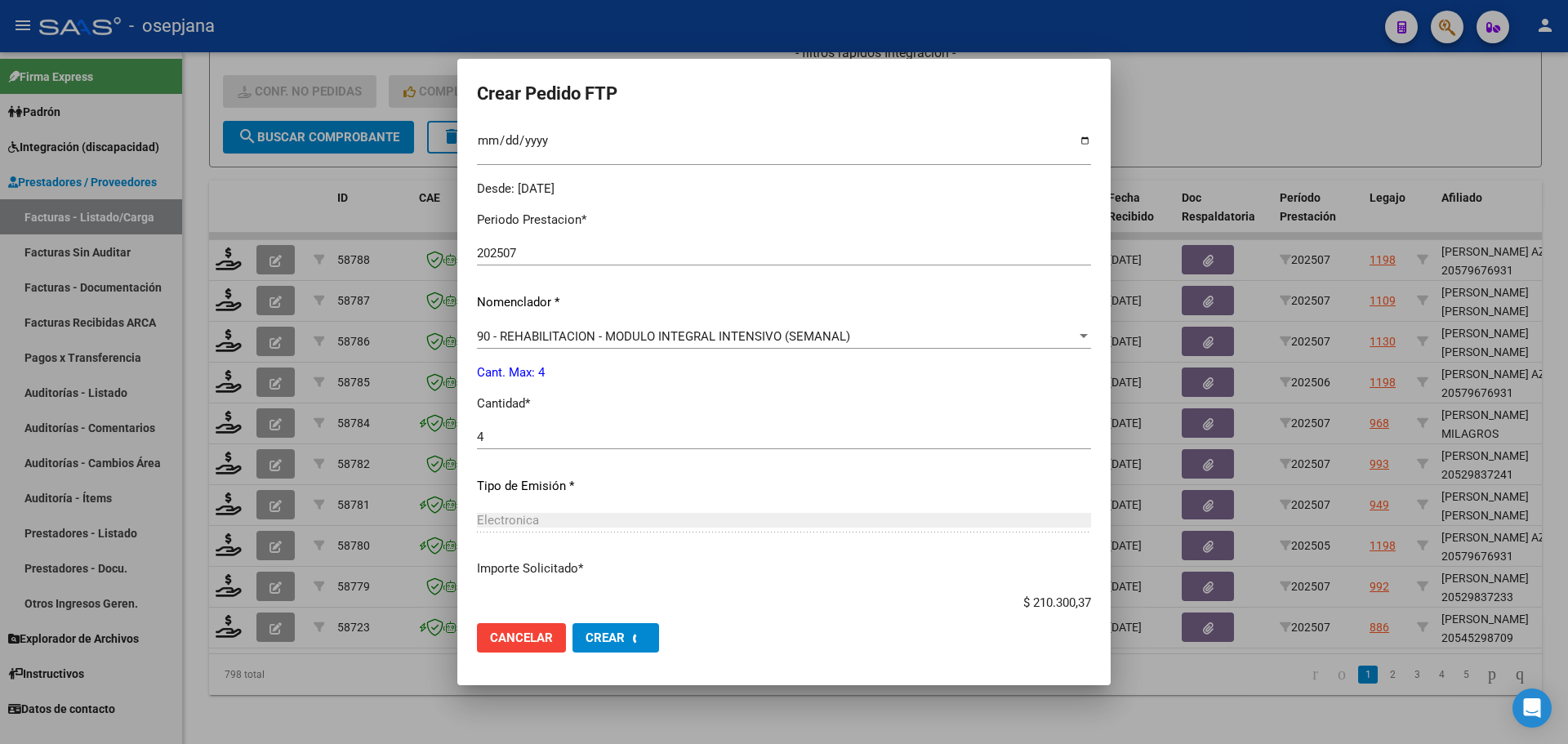
scroll to position [0, 0]
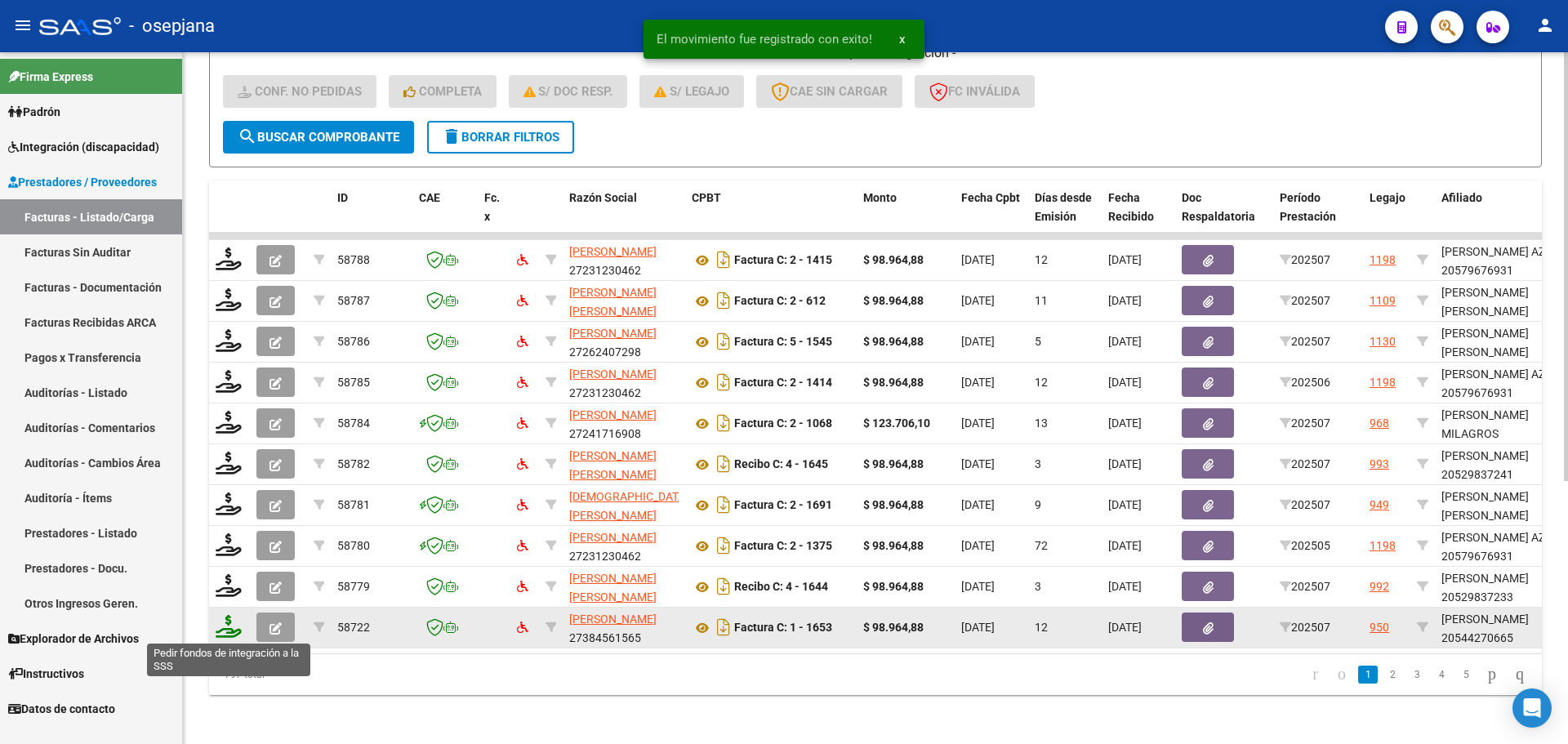
click at [231, 622] on icon at bounding box center [228, 626] width 26 height 23
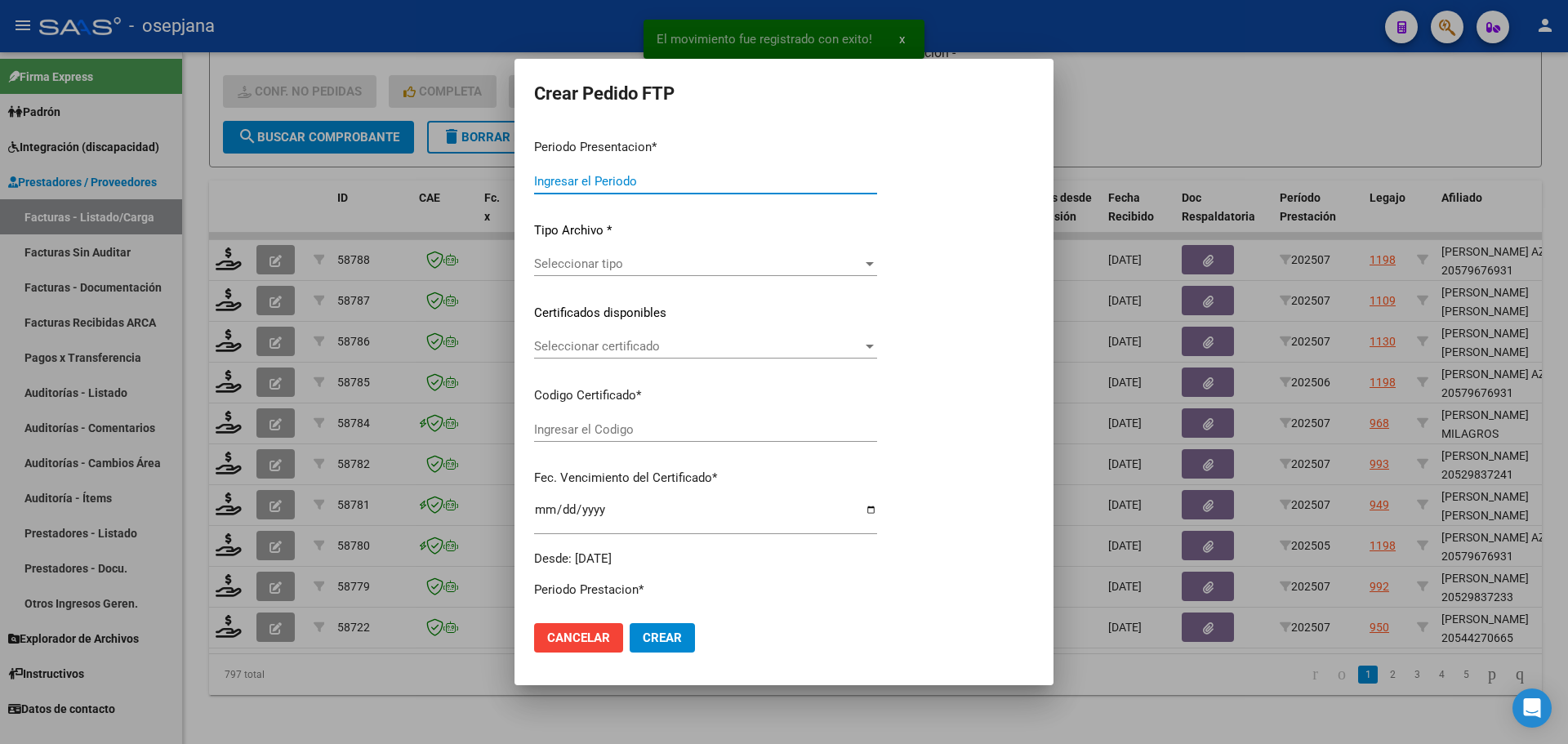
type input "202507"
type input "$ 98.964,88"
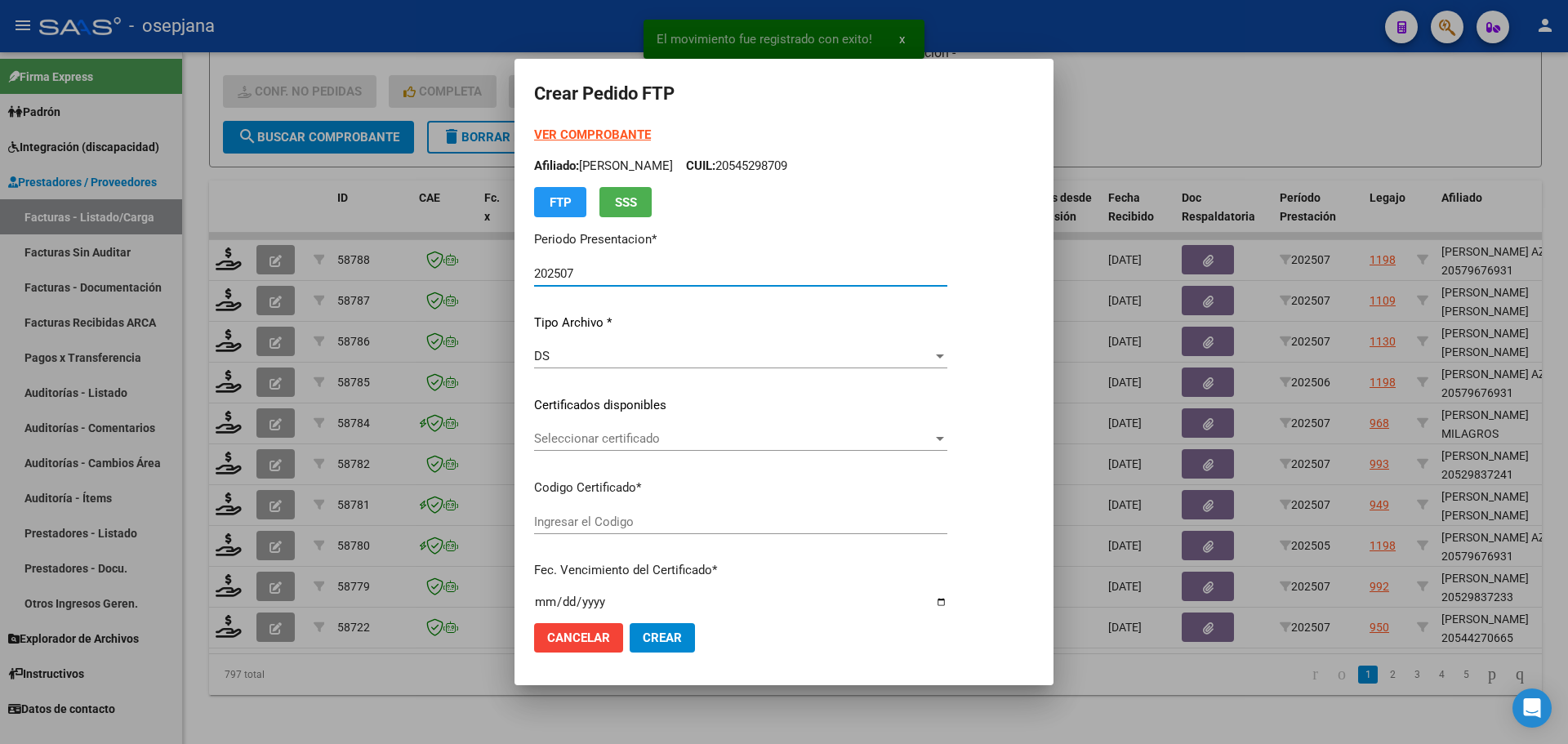
type input "ARG02000544270662021120620251206BSAS313"
type input "[DATE]"
click at [583, 438] on span "Seleccionar certificado" at bounding box center [733, 439] width 399 height 15
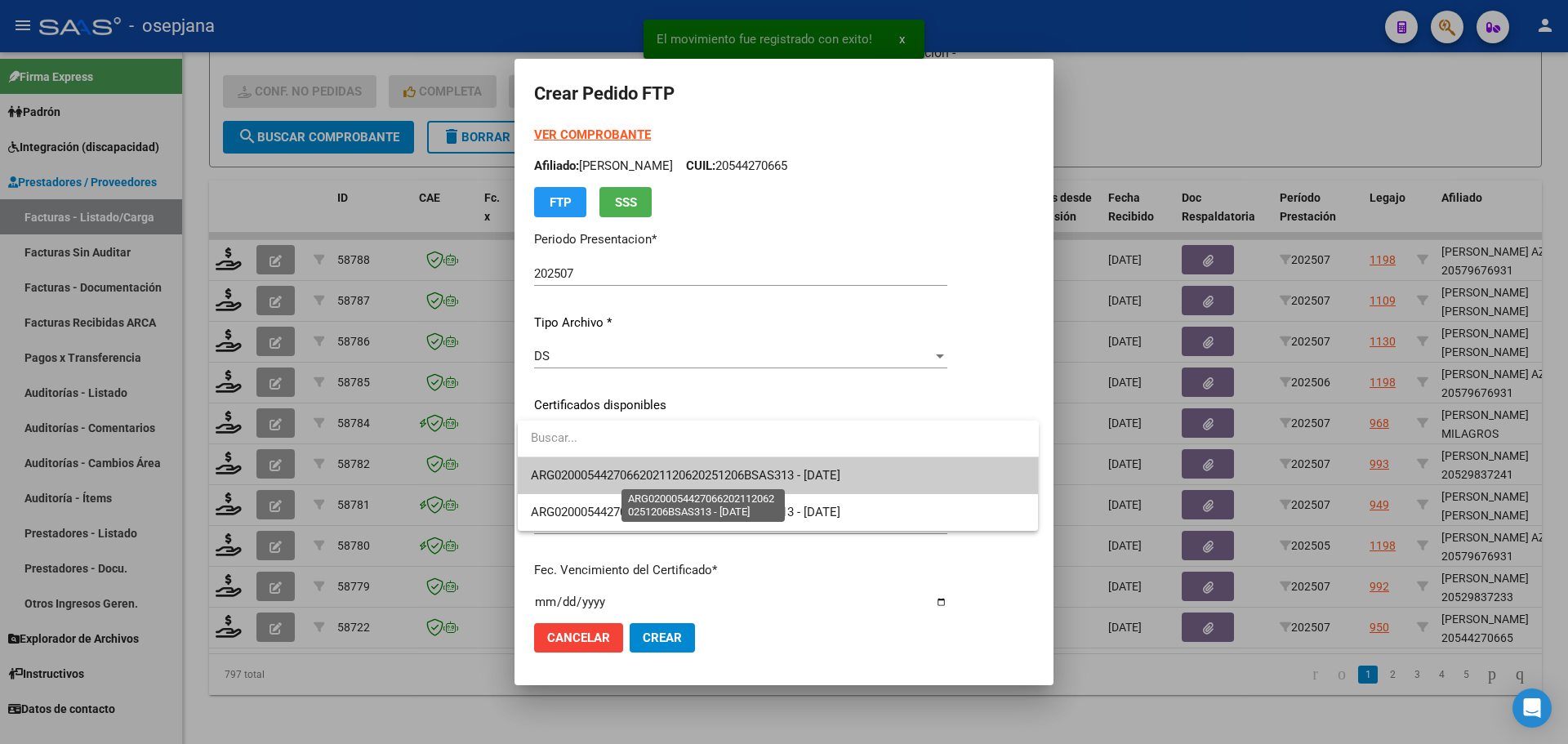
click at [592, 480] on span "ARG02000544270662021120620251206BSAS313 - [DATE]" at bounding box center [685, 476] width 310 height 15
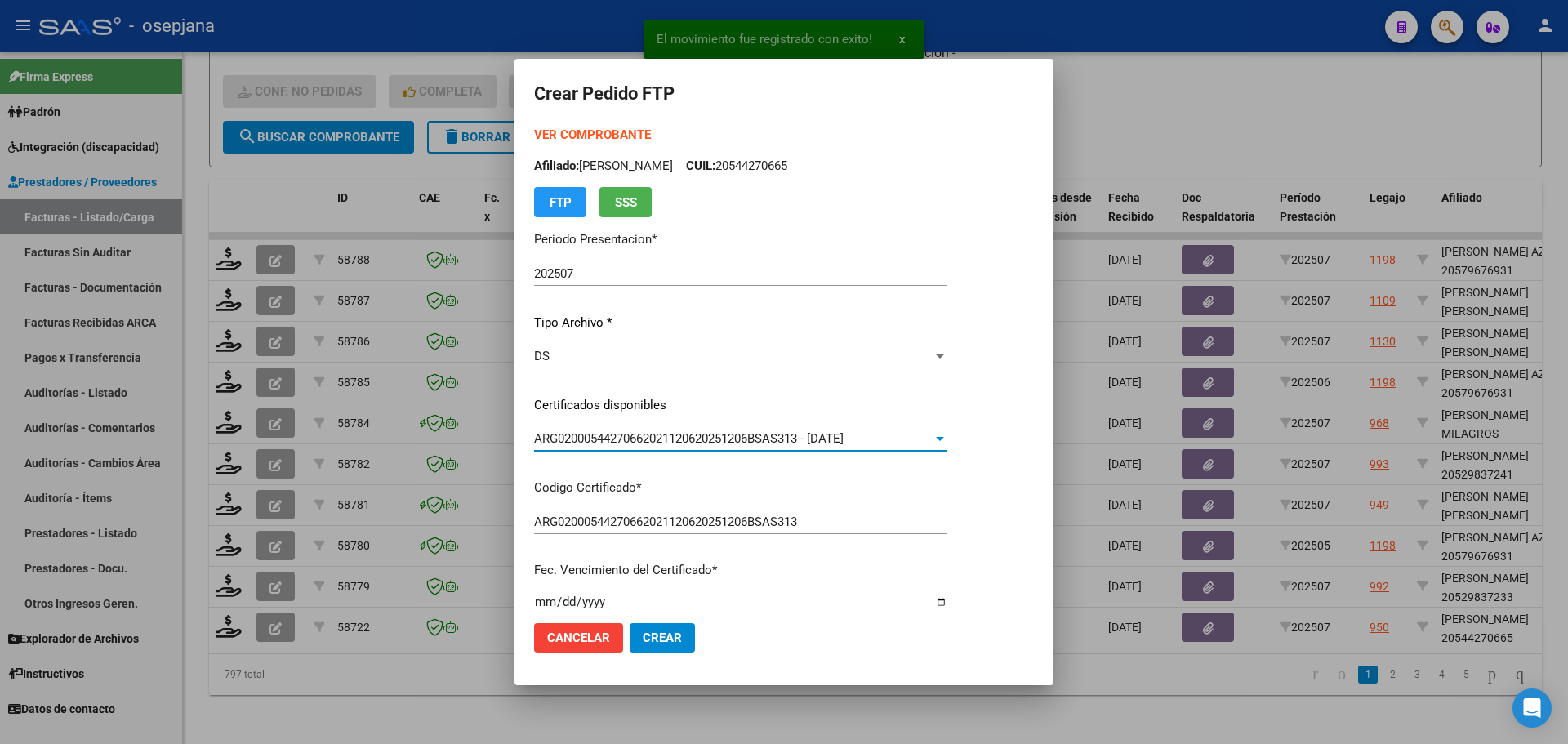
click at [586, 127] on strong "VER COMPROBANTE" at bounding box center [593, 135] width 117 height 15
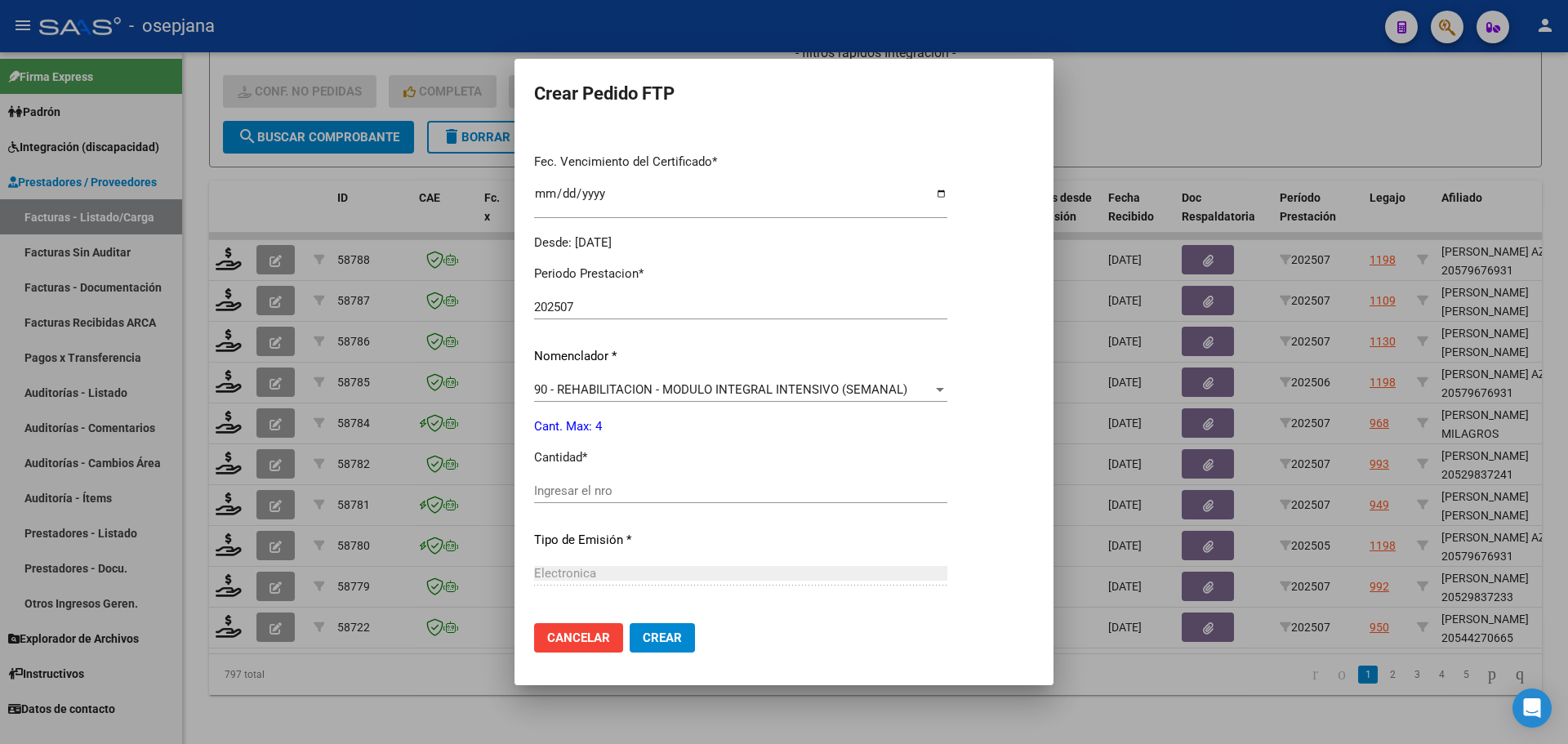
scroll to position [490, 0]
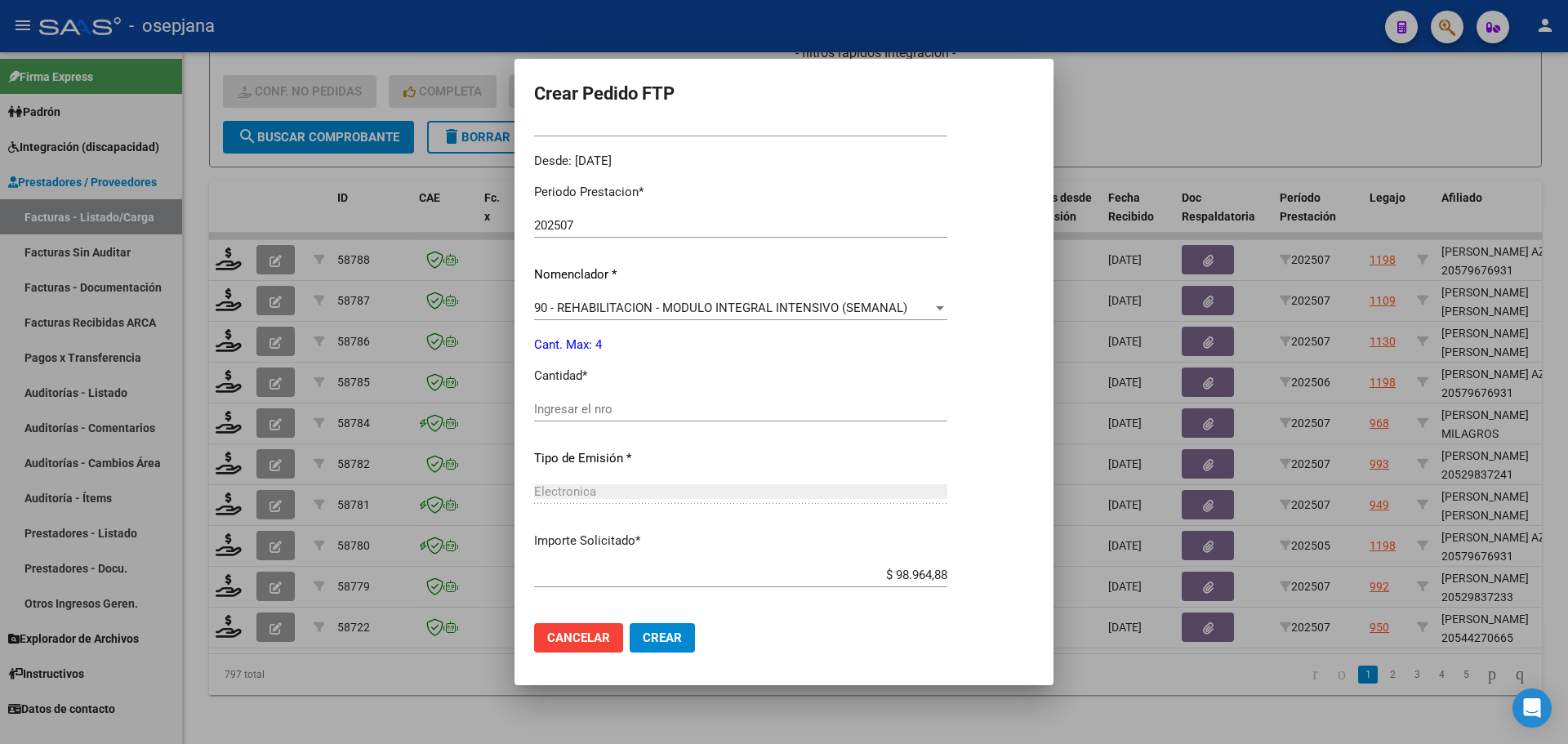
click at [590, 397] on div "Ingresar el nro" at bounding box center [740, 409] width 413 height 25
type input "4"
click at [662, 635] on span "Crear" at bounding box center [662, 638] width 39 height 15
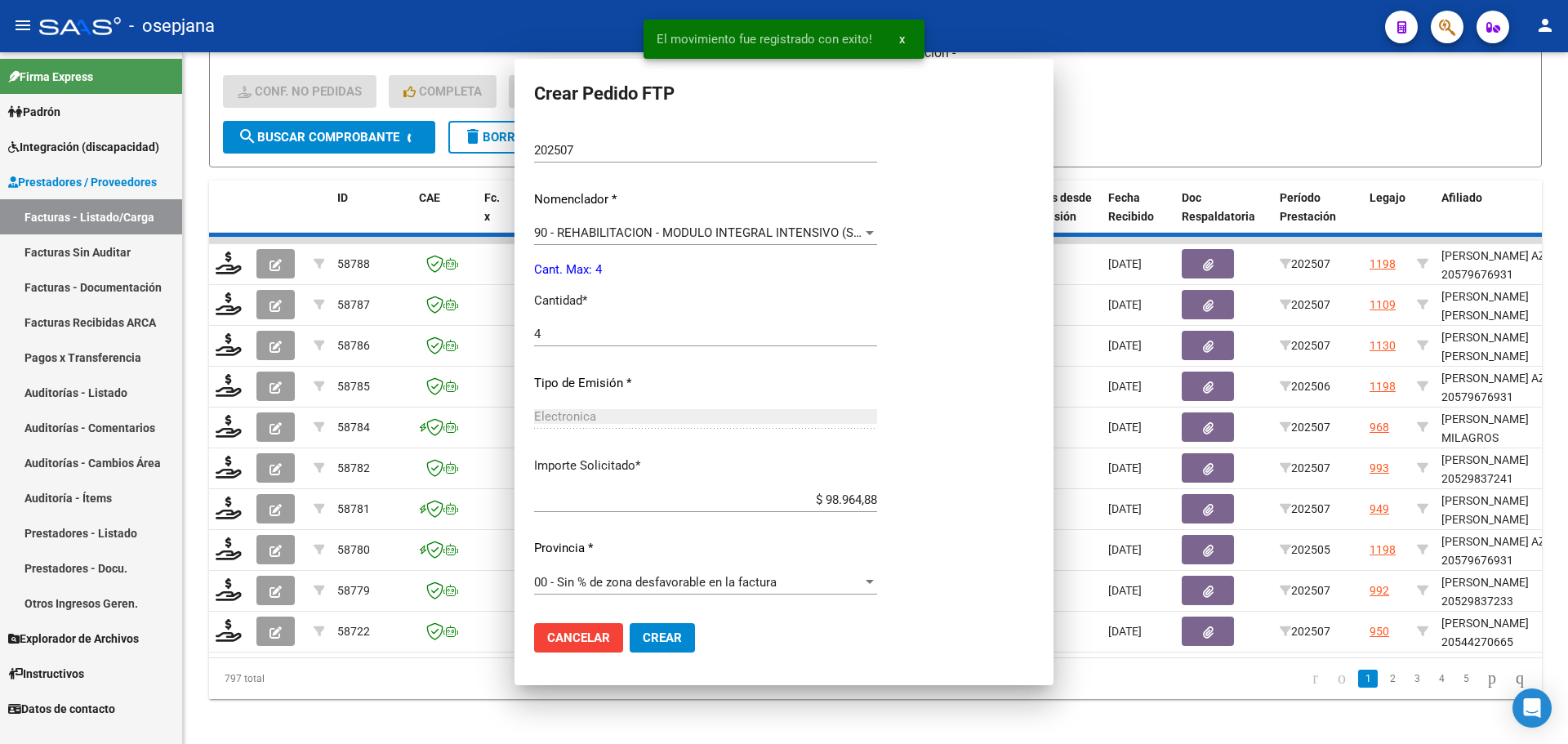
scroll to position [0, 0]
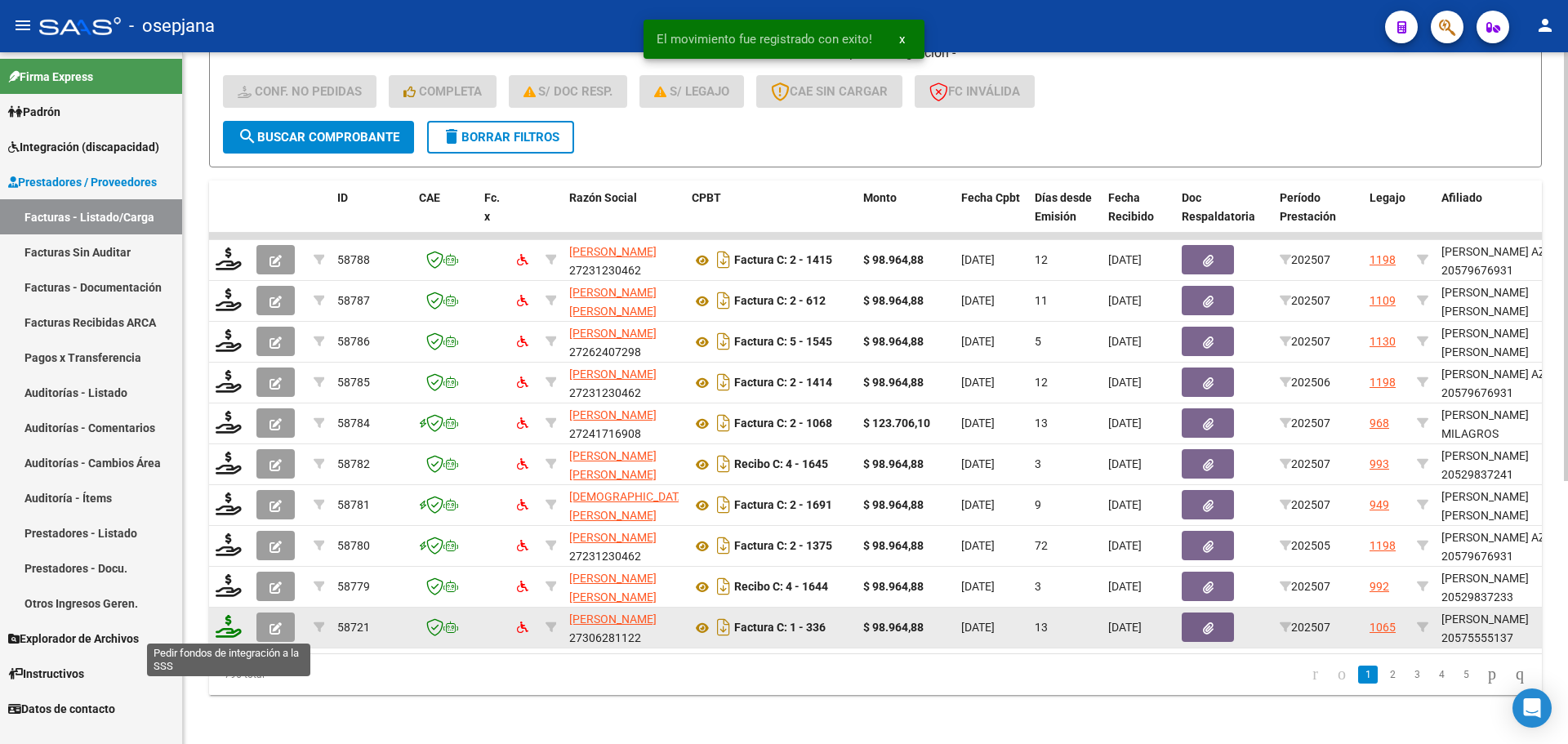
click at [232, 629] on icon at bounding box center [228, 626] width 26 height 23
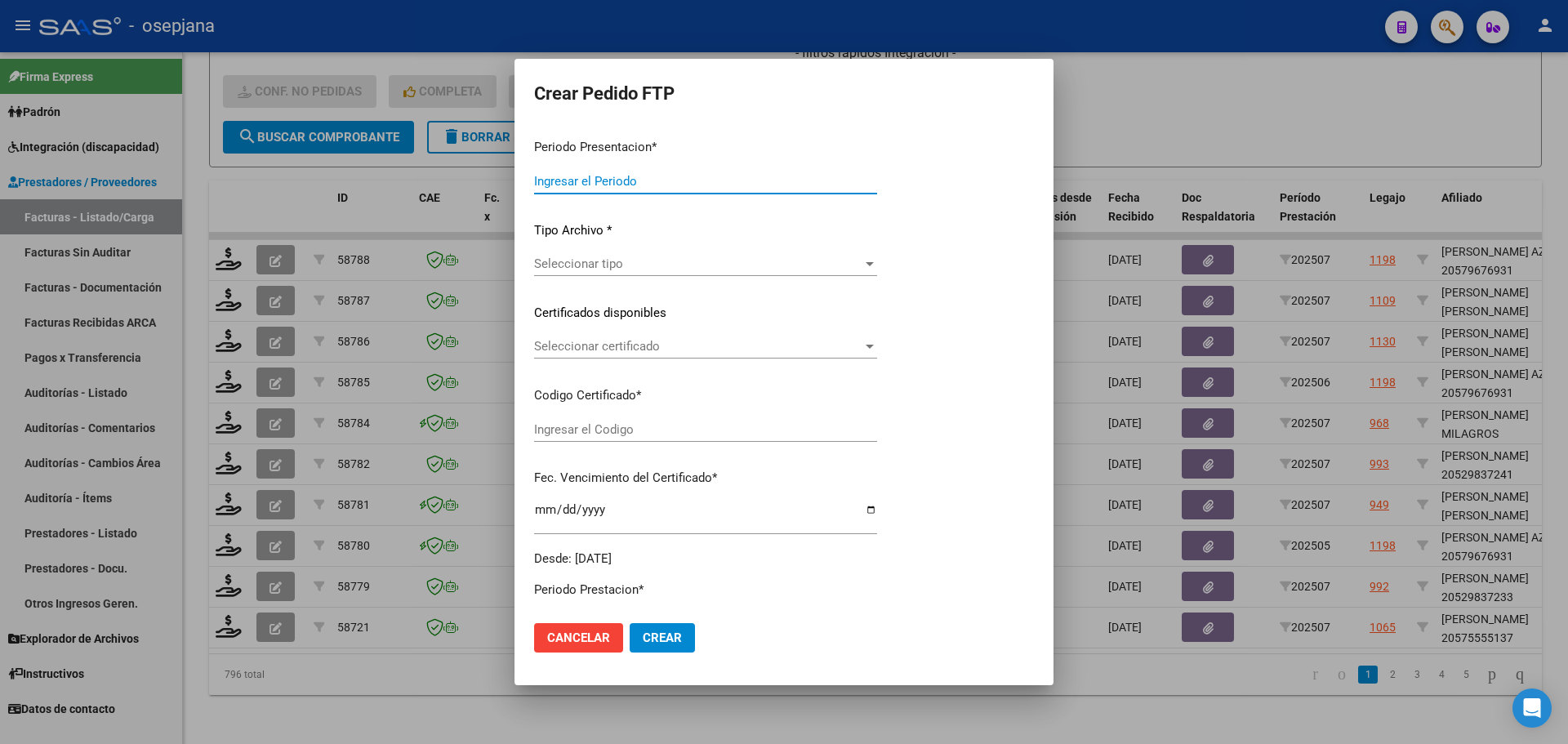
type input "202507"
type input "$ 98.964,88"
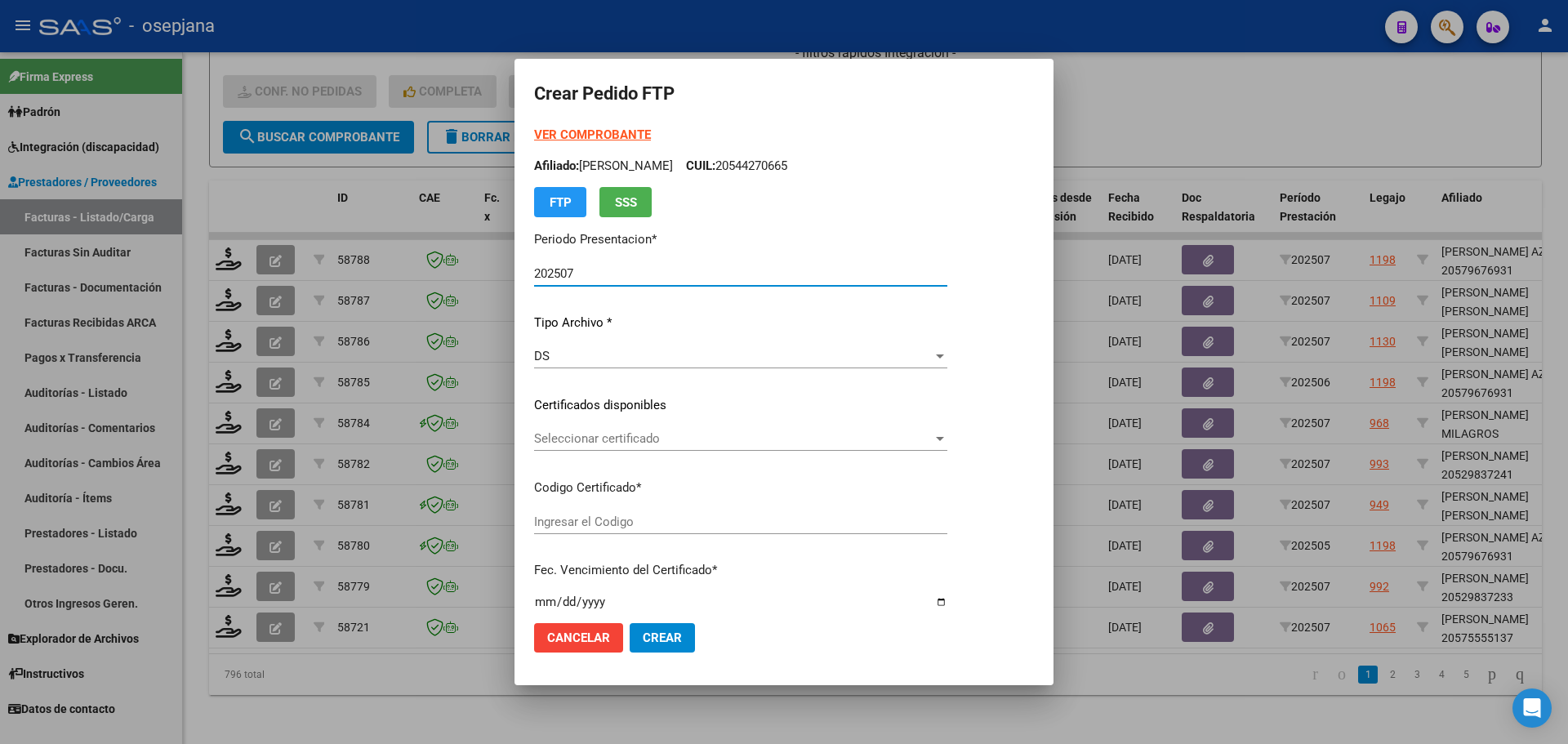
type input "ARG02000575555132022100520251005BSAS311"
type input "[DATE]"
click at [644, 441] on span "Seleccionar certificado" at bounding box center [733, 439] width 399 height 15
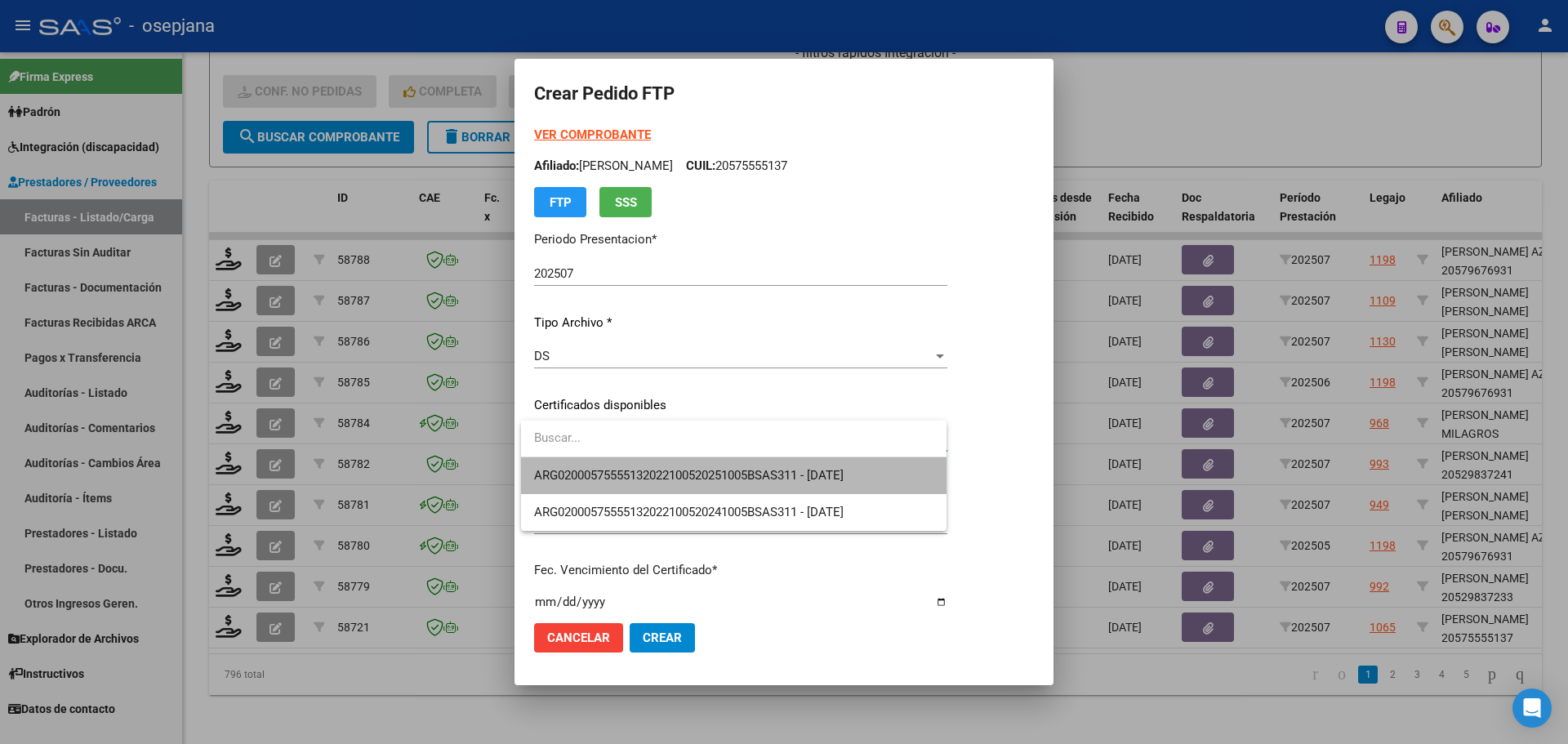
click at [644, 466] on span "ARG02000575555132022100520251005BSAS311 - [DATE]" at bounding box center [734, 476] width 399 height 37
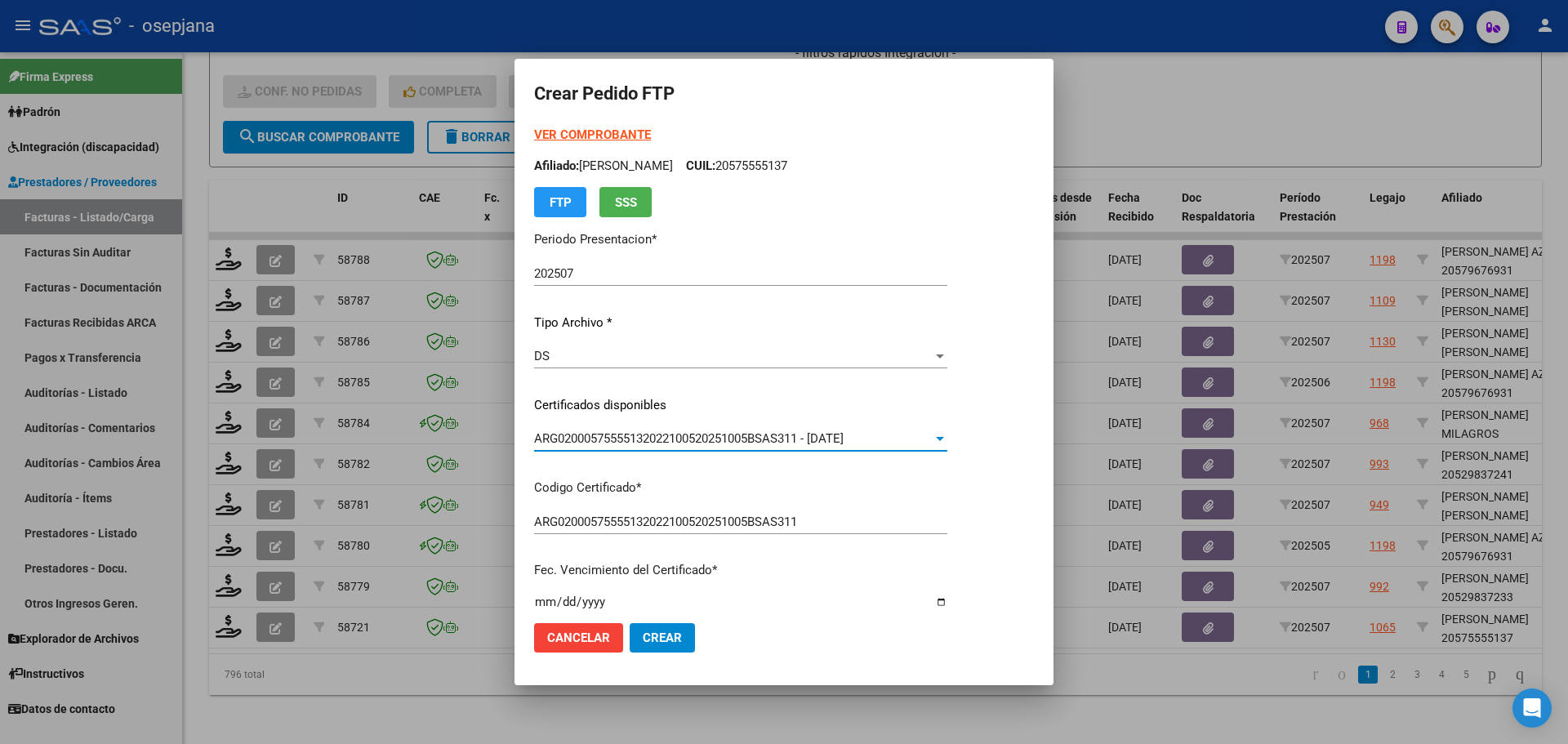
click at [609, 136] on strong "VER COMPROBANTE" at bounding box center [593, 135] width 117 height 15
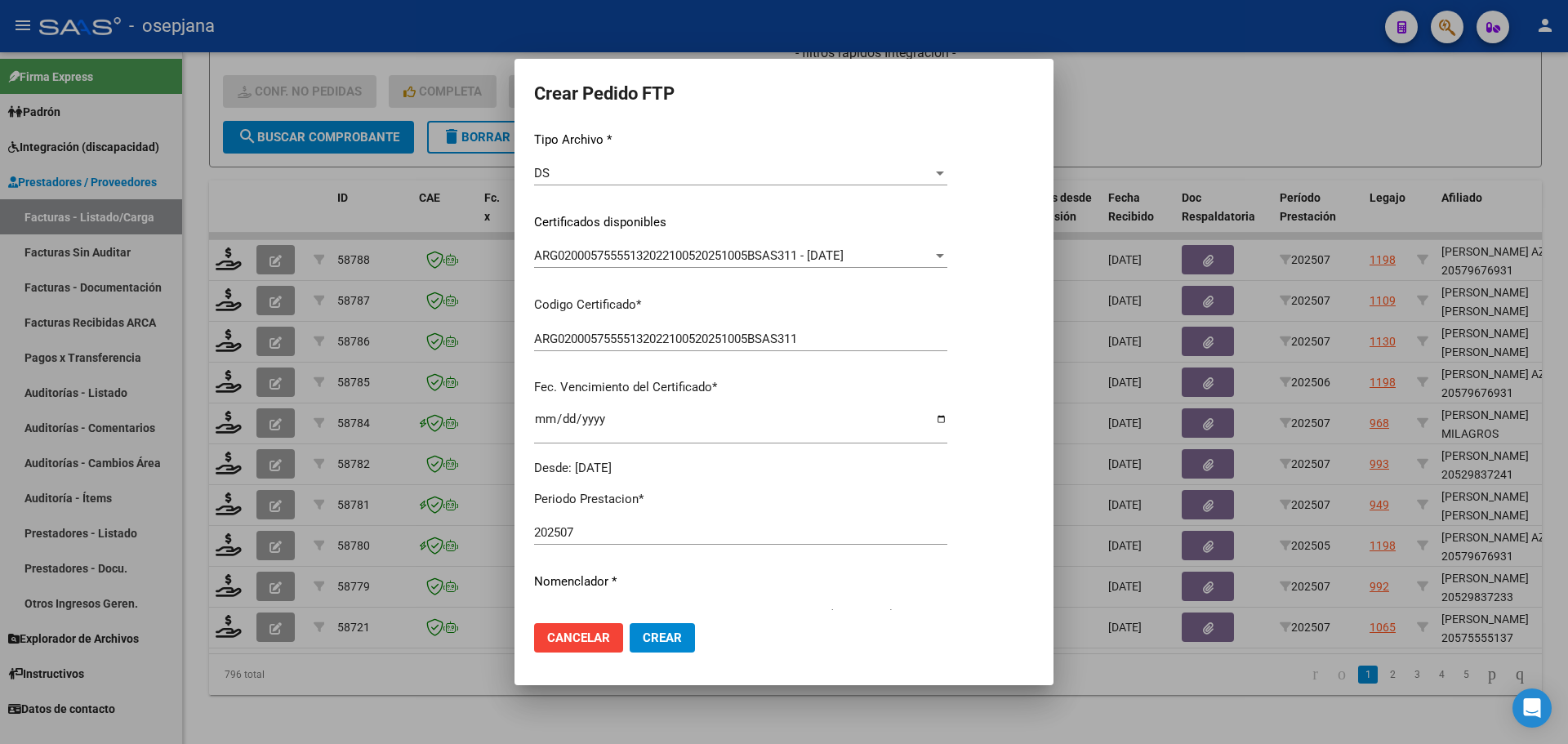
scroll to position [490, 0]
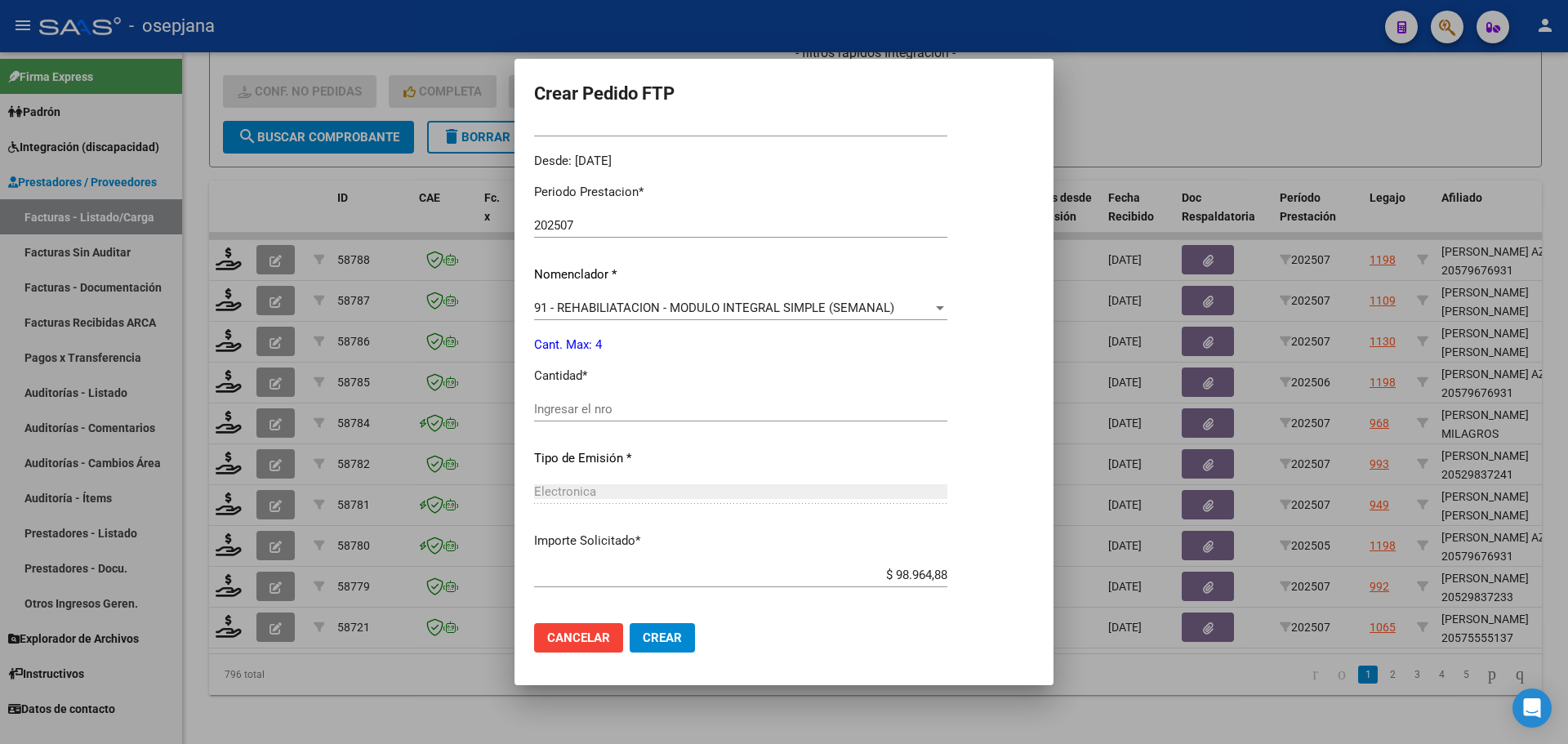
click at [611, 408] on input "Ingresar el nro" at bounding box center [740, 409] width 413 height 15
click at [588, 411] on input "Ingresar el nro" at bounding box center [740, 409] width 413 height 15
type input "4"
click at [1121, 127] on div at bounding box center [784, 372] width 1568 height 744
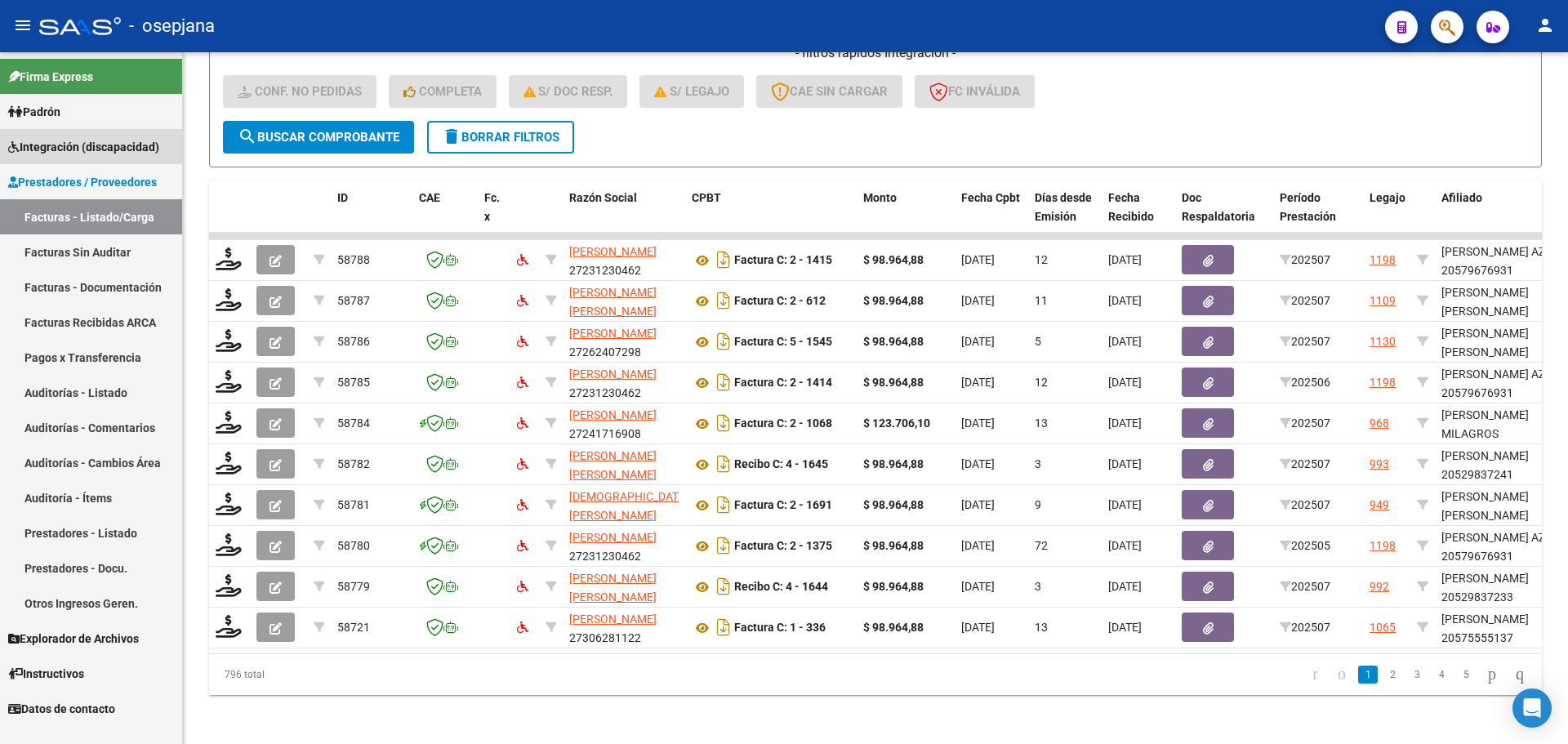
click at [90, 143] on span "Integración (discapacidad)" at bounding box center [84, 147] width 151 height 18
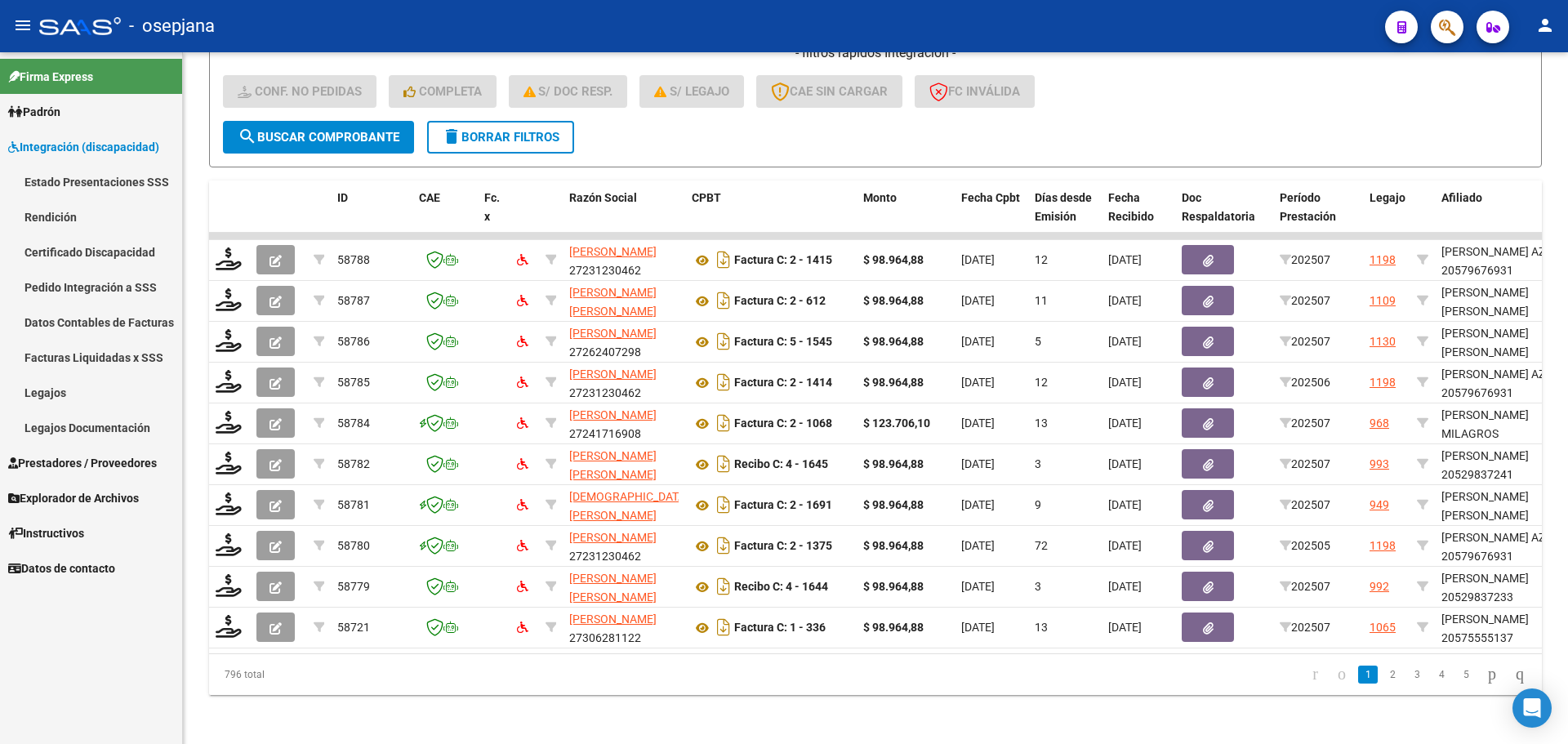
click at [94, 403] on link "Legajos" at bounding box center [91, 392] width 182 height 35
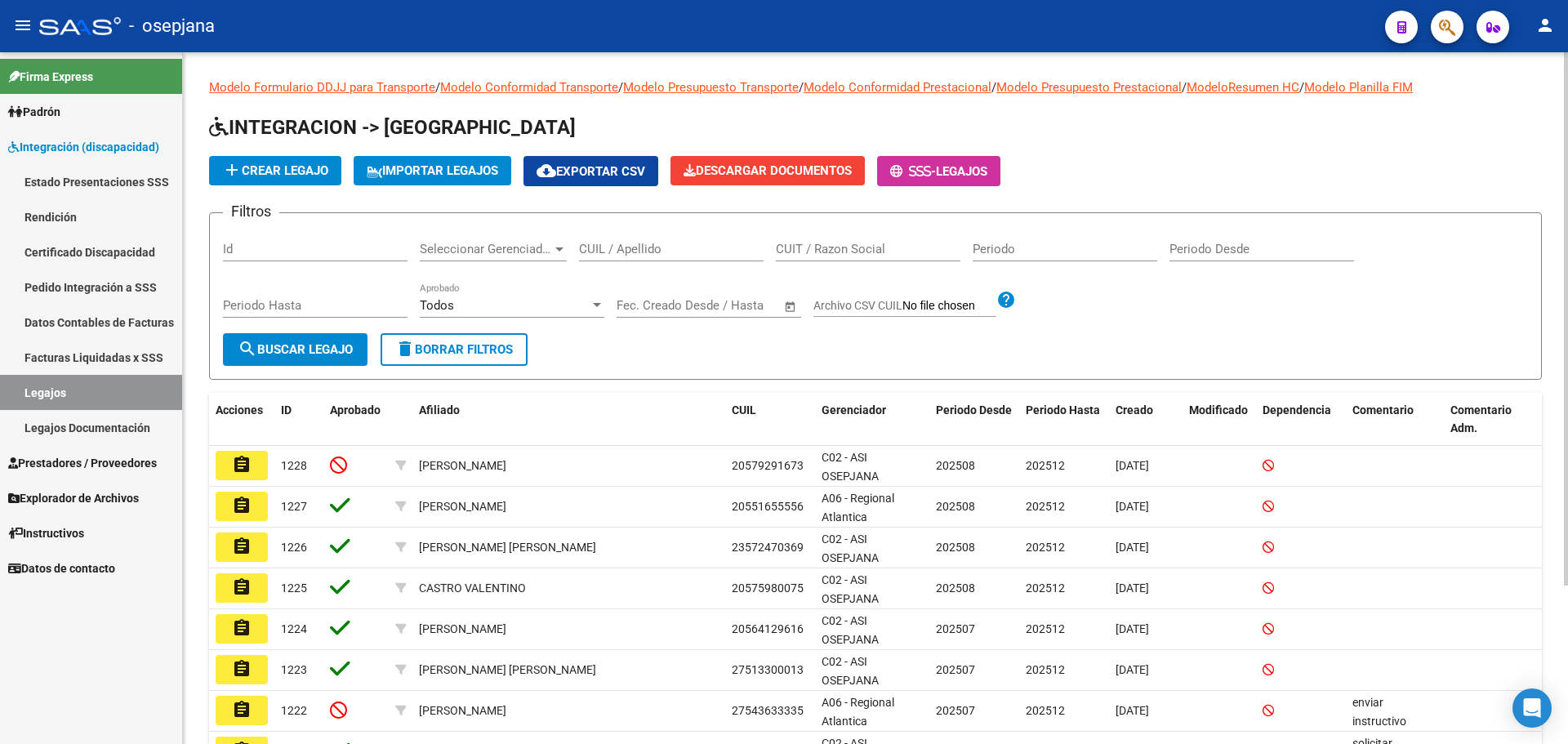
click at [708, 260] on div "CUIL / Apellido" at bounding box center [671, 243] width 185 height 35
type input "c"
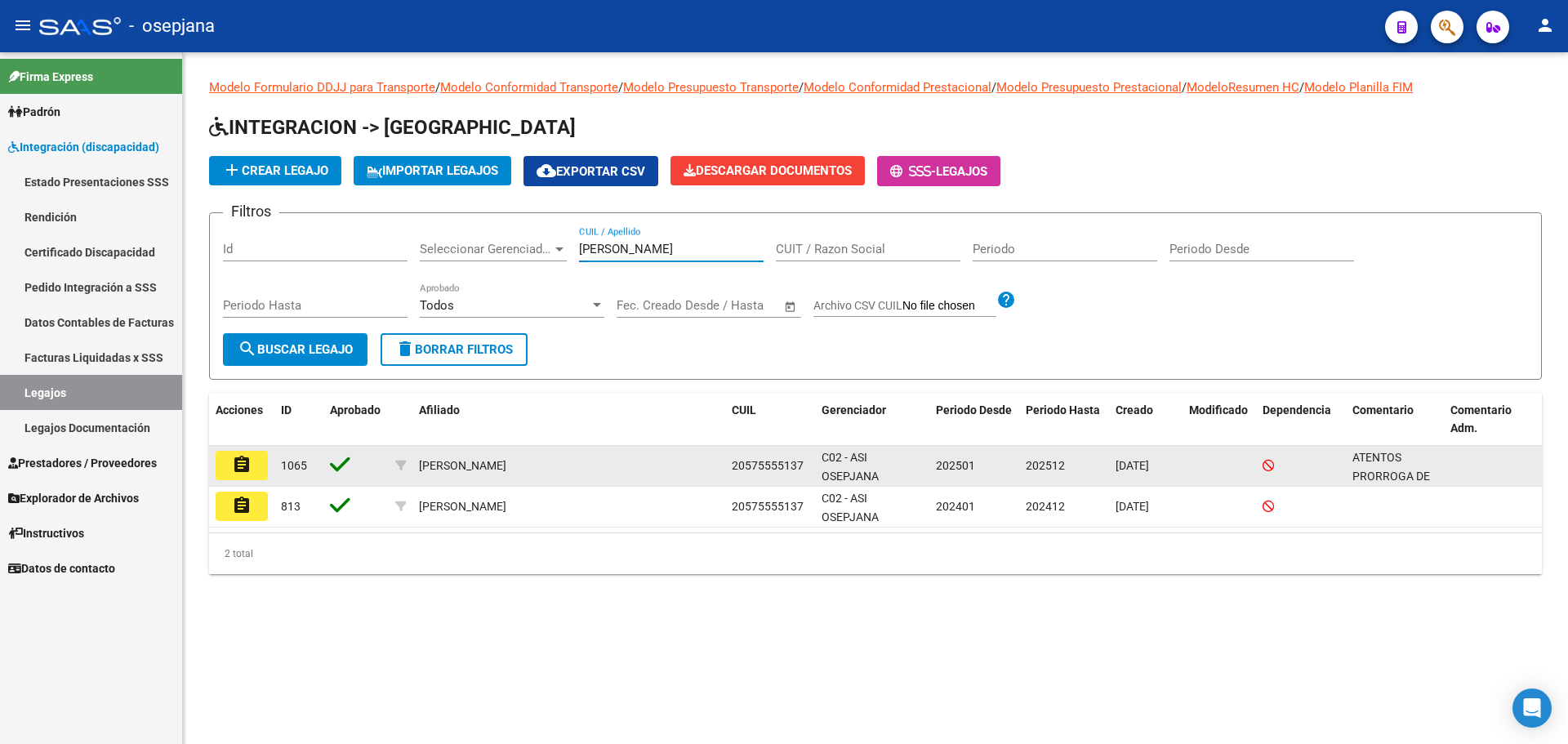
type input "[PERSON_NAME]"
click at [242, 457] on mat-icon "assignment" at bounding box center [242, 465] width 20 height 20
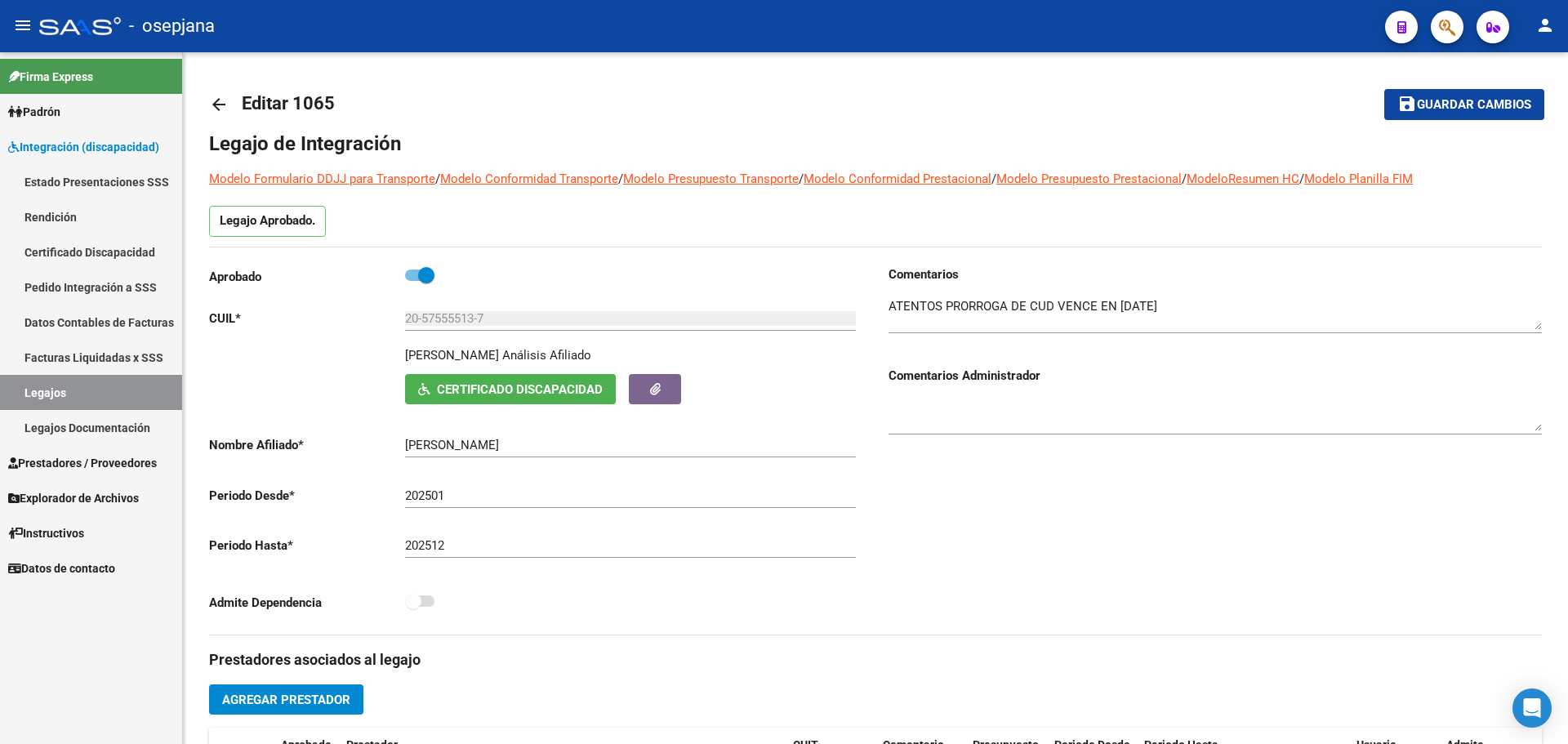
click at [58, 465] on span "Prestadores / Proveedores" at bounding box center [82, 464] width 149 height 18
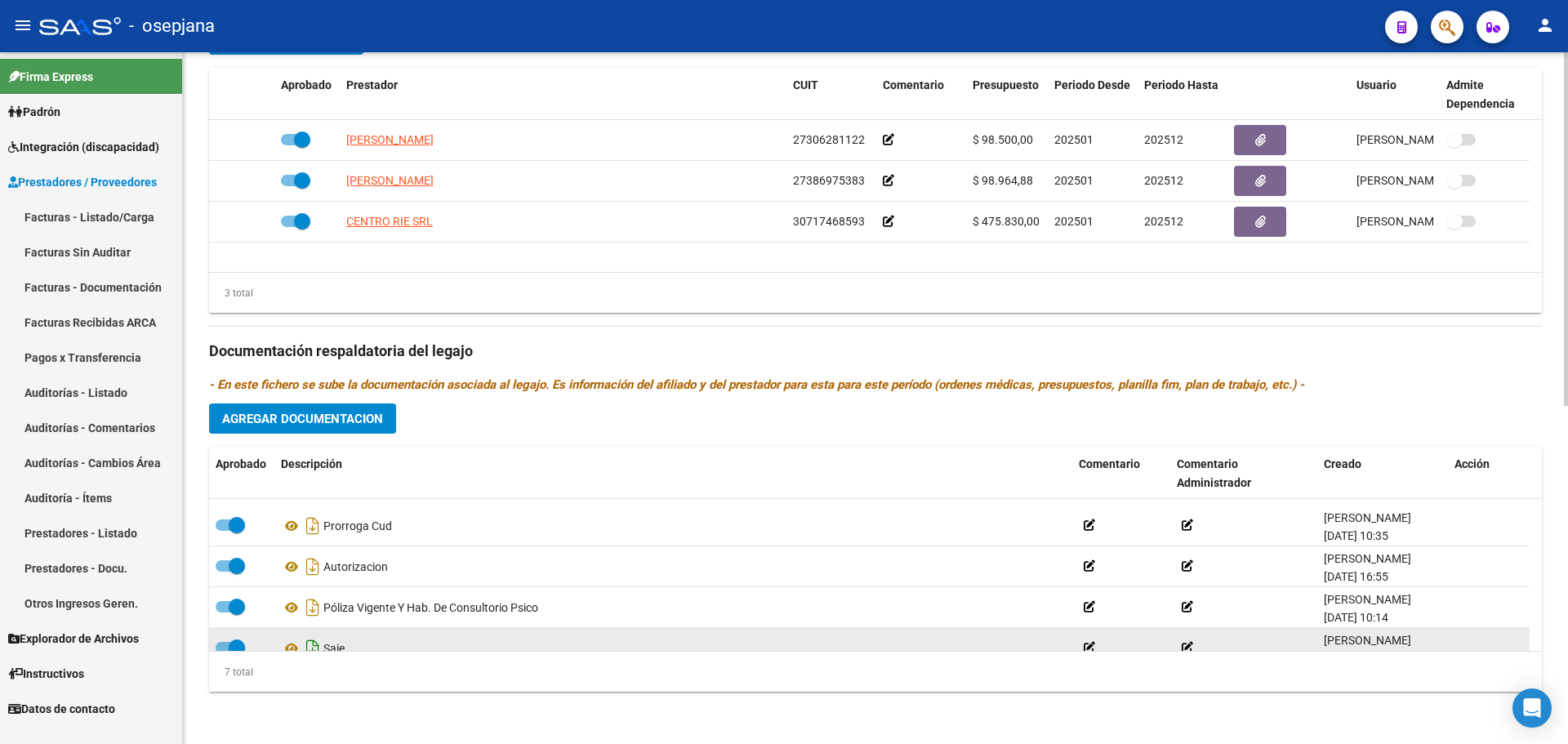
scroll to position [139, 0]
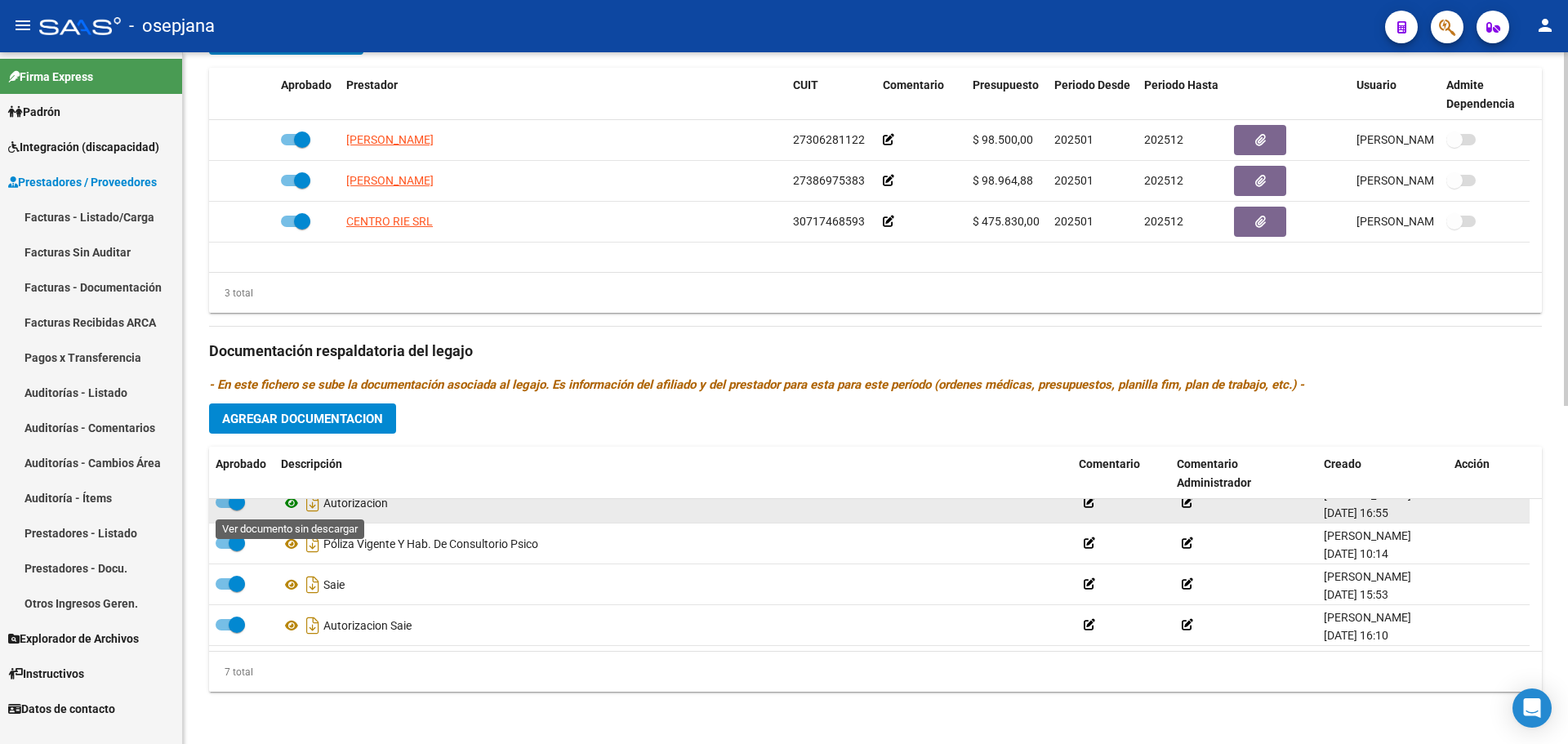
click at [293, 501] on icon at bounding box center [292, 503] width 21 height 20
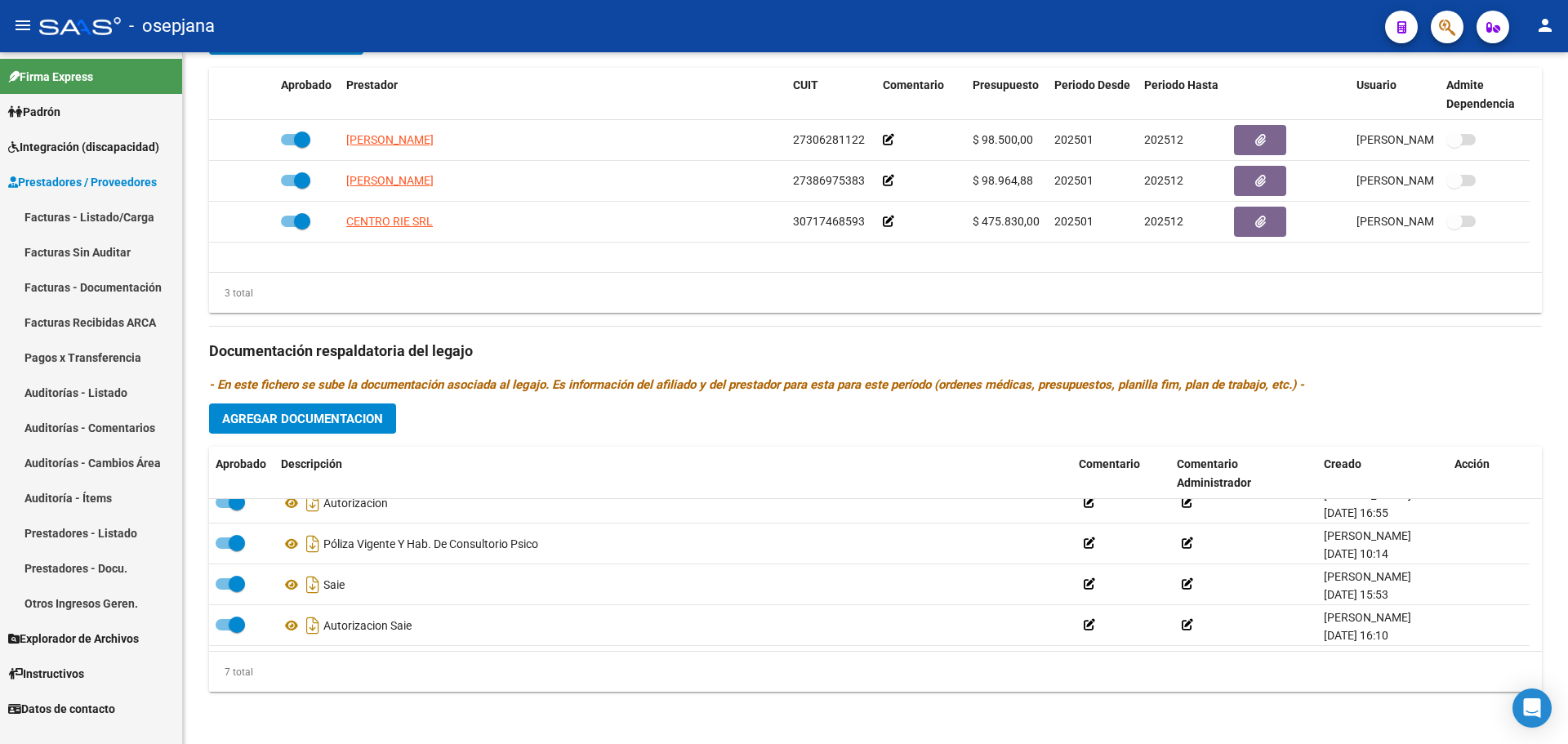
click at [64, 183] on span "Prestadores / Proveedores" at bounding box center [82, 183] width 149 height 18
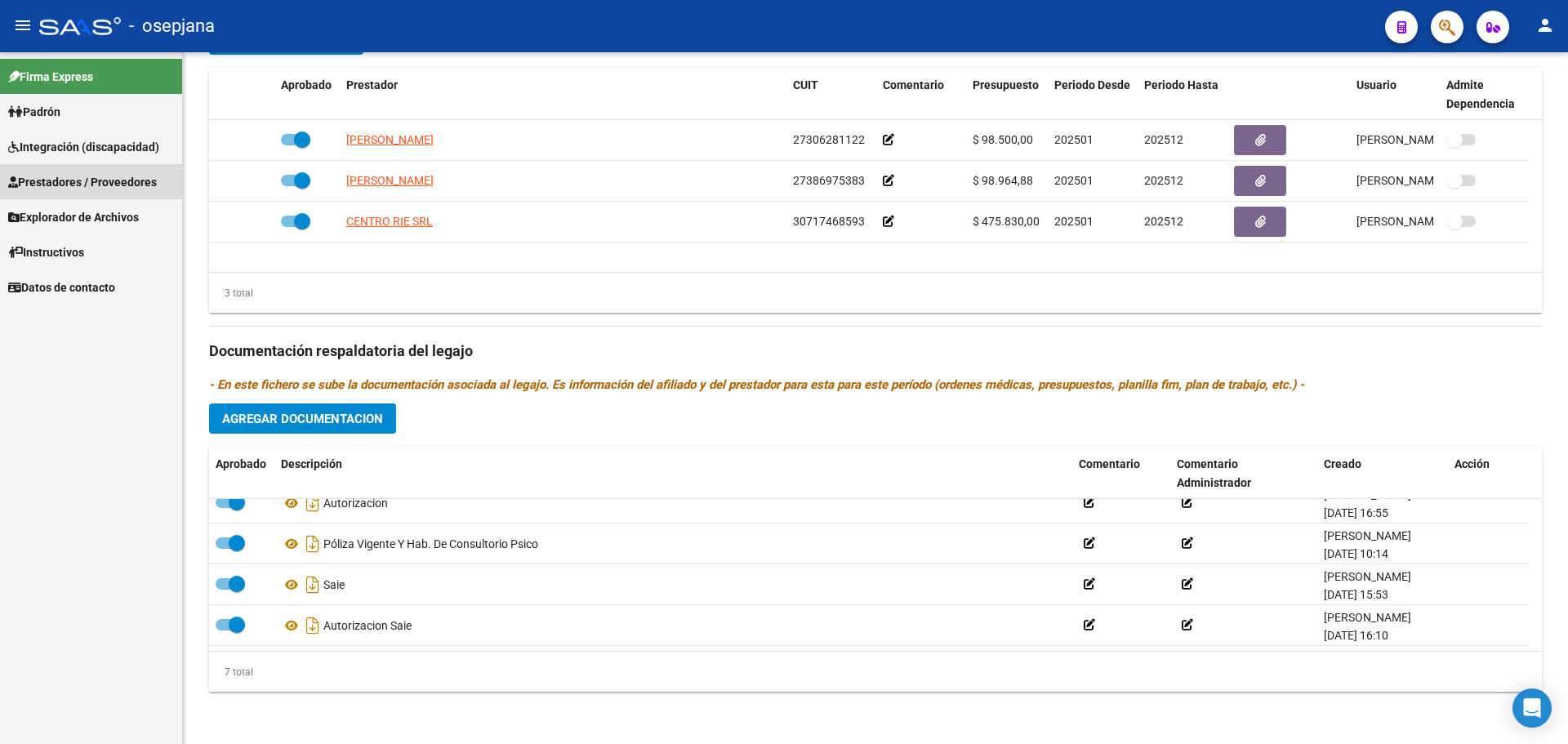
click at [64, 183] on span "Prestadores / Proveedores" at bounding box center [82, 183] width 149 height 18
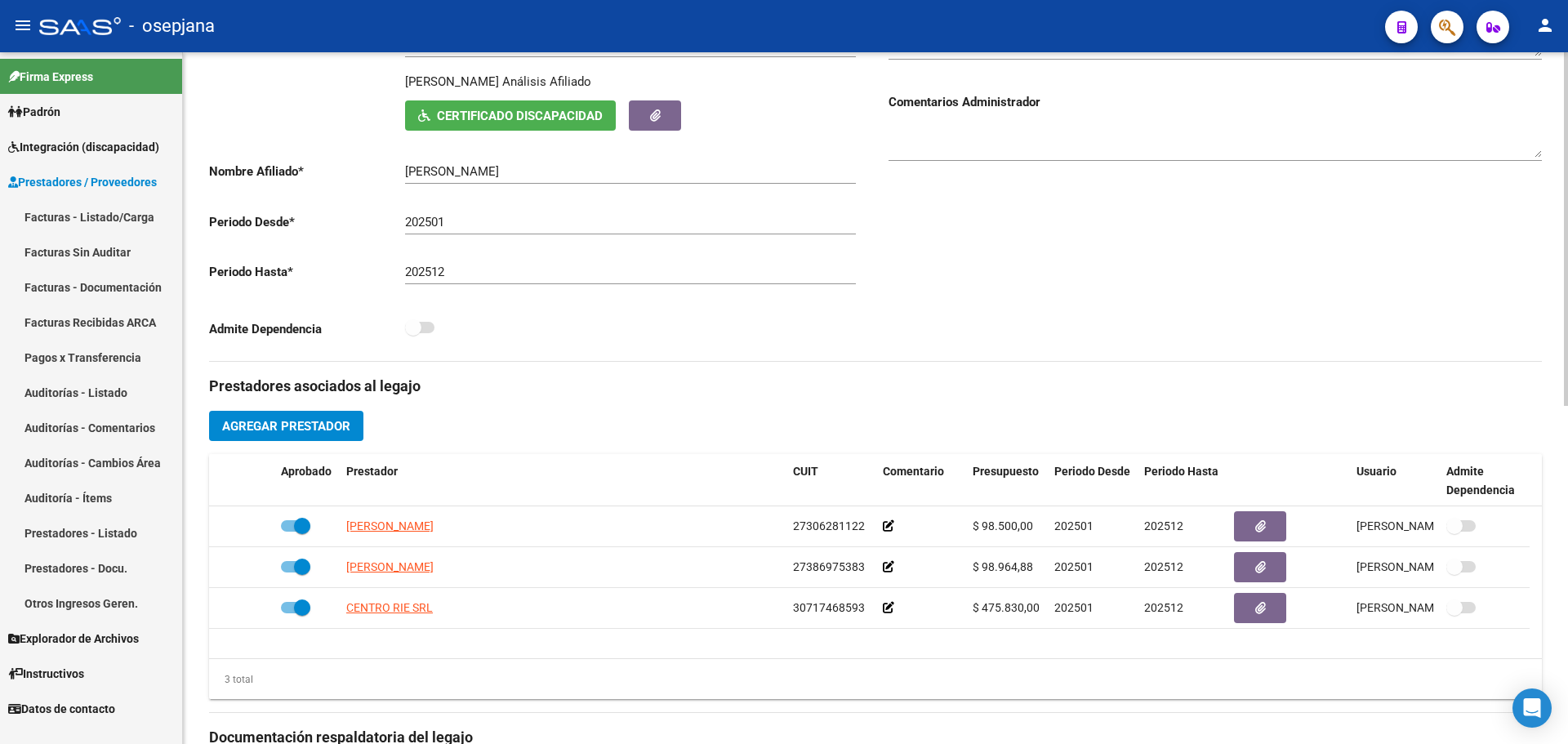
scroll to position [252, 0]
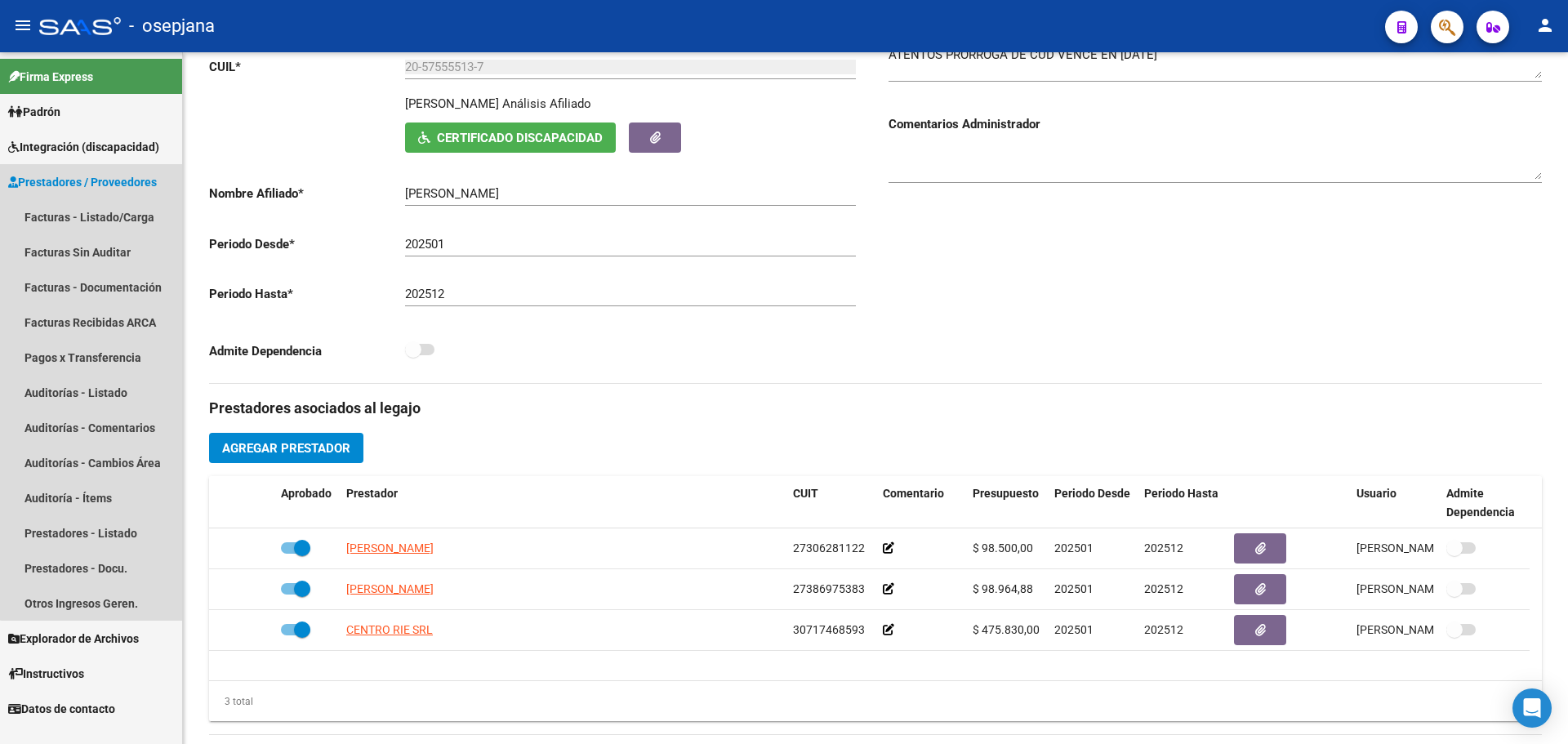
click at [108, 188] on span "Prestadores / Proveedores" at bounding box center [82, 183] width 149 height 18
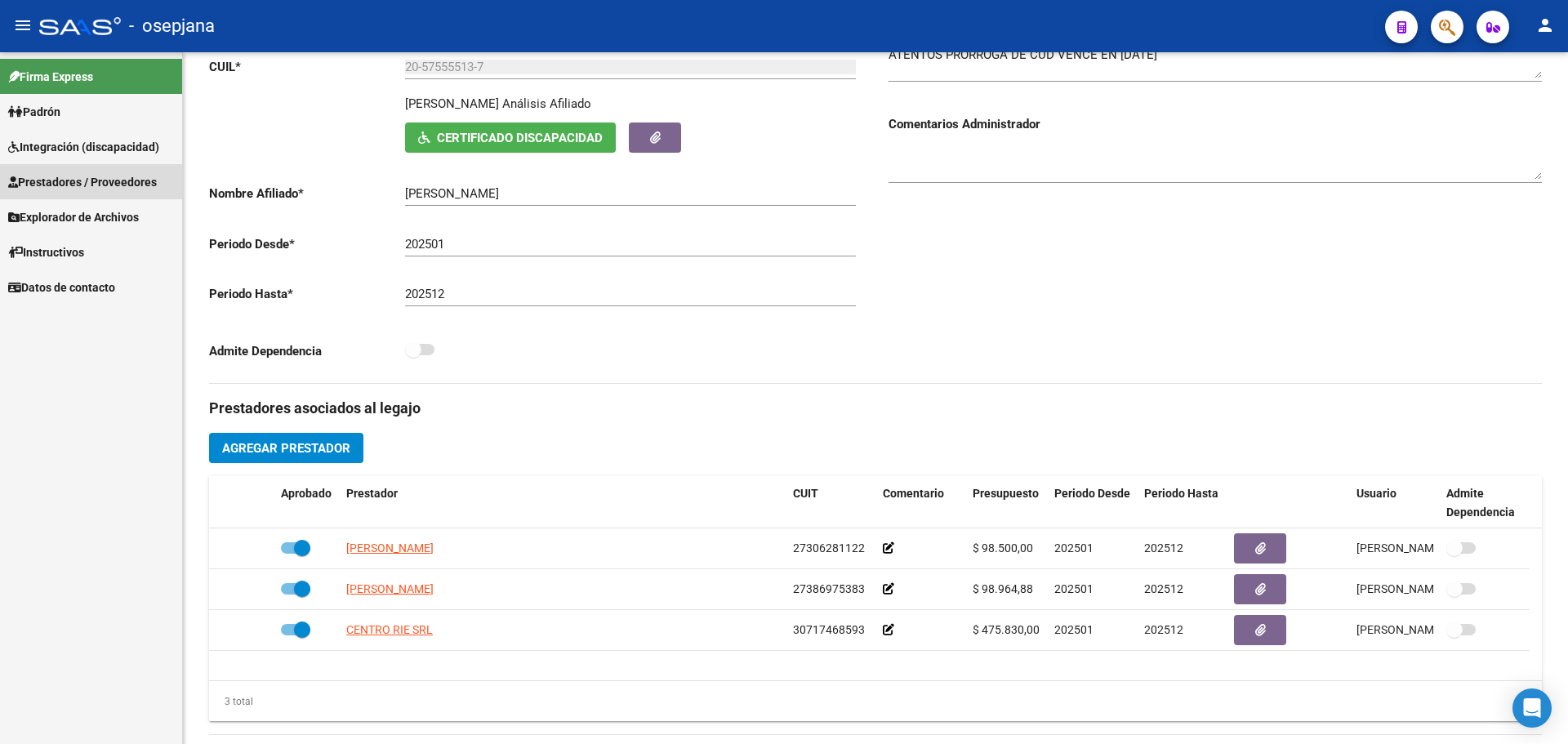
click at [108, 188] on span "Prestadores / Proveedores" at bounding box center [82, 183] width 149 height 18
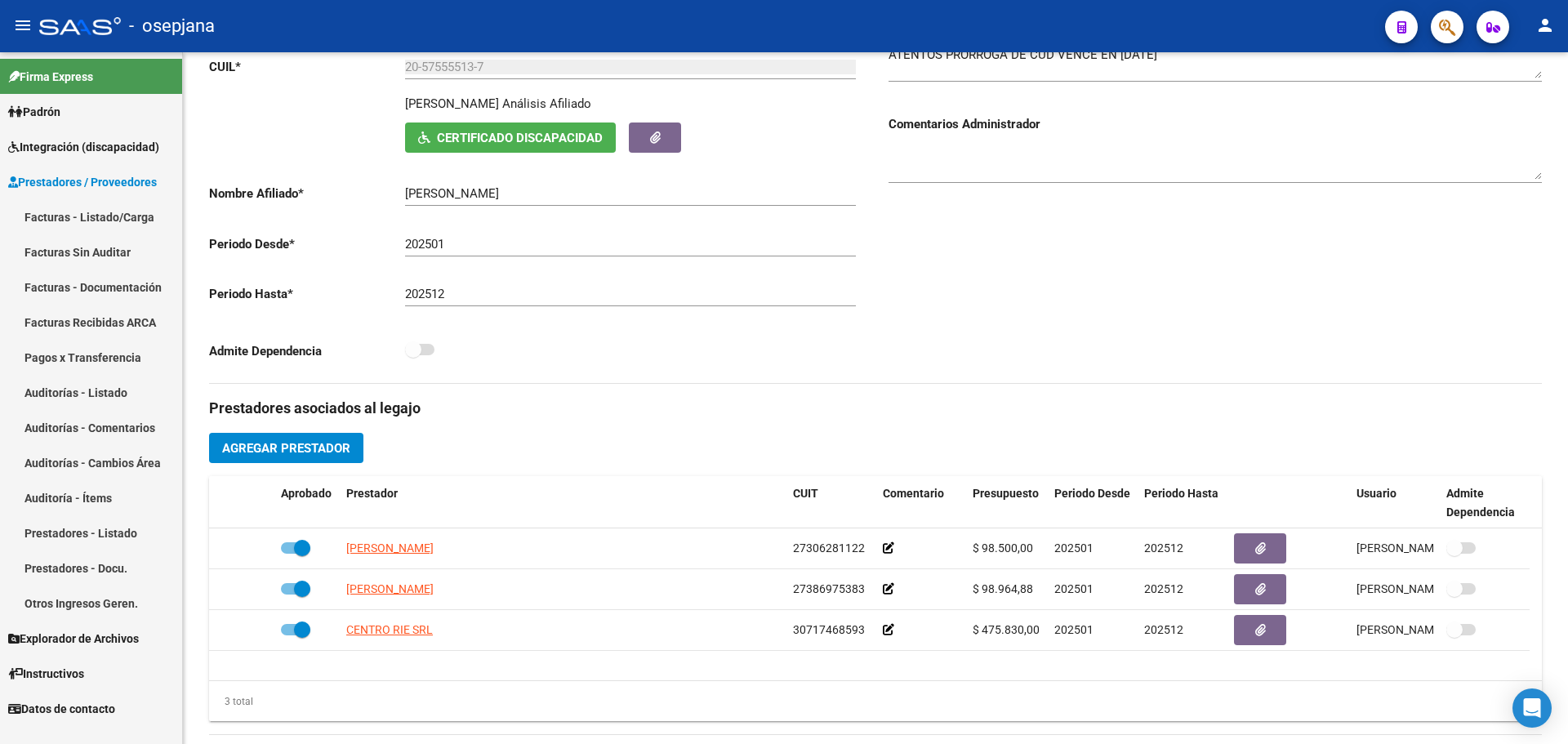
click at [108, 206] on link "Facturas - Listado/Carga" at bounding box center [91, 217] width 182 height 35
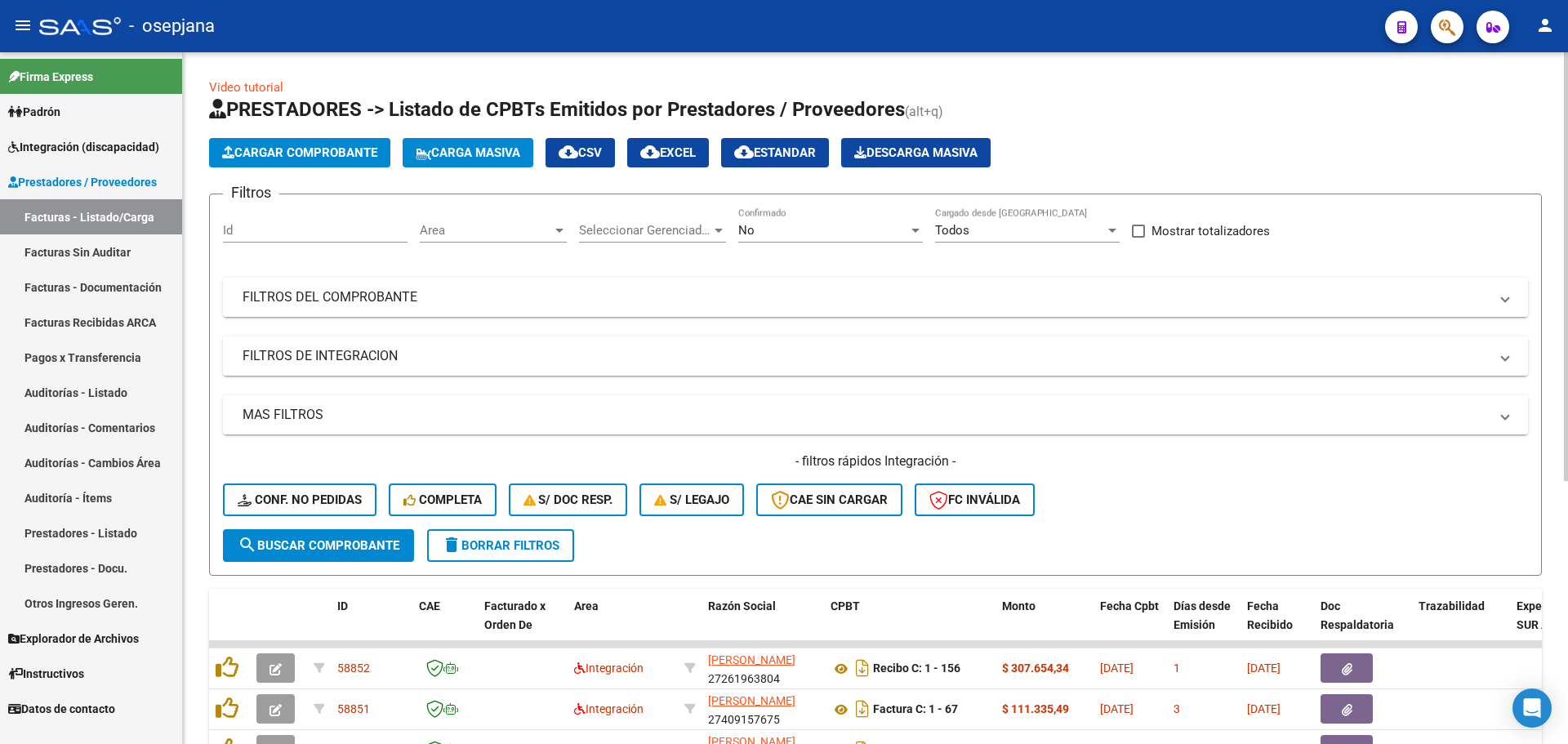
click at [535, 229] on span "Area" at bounding box center [486, 230] width 132 height 15
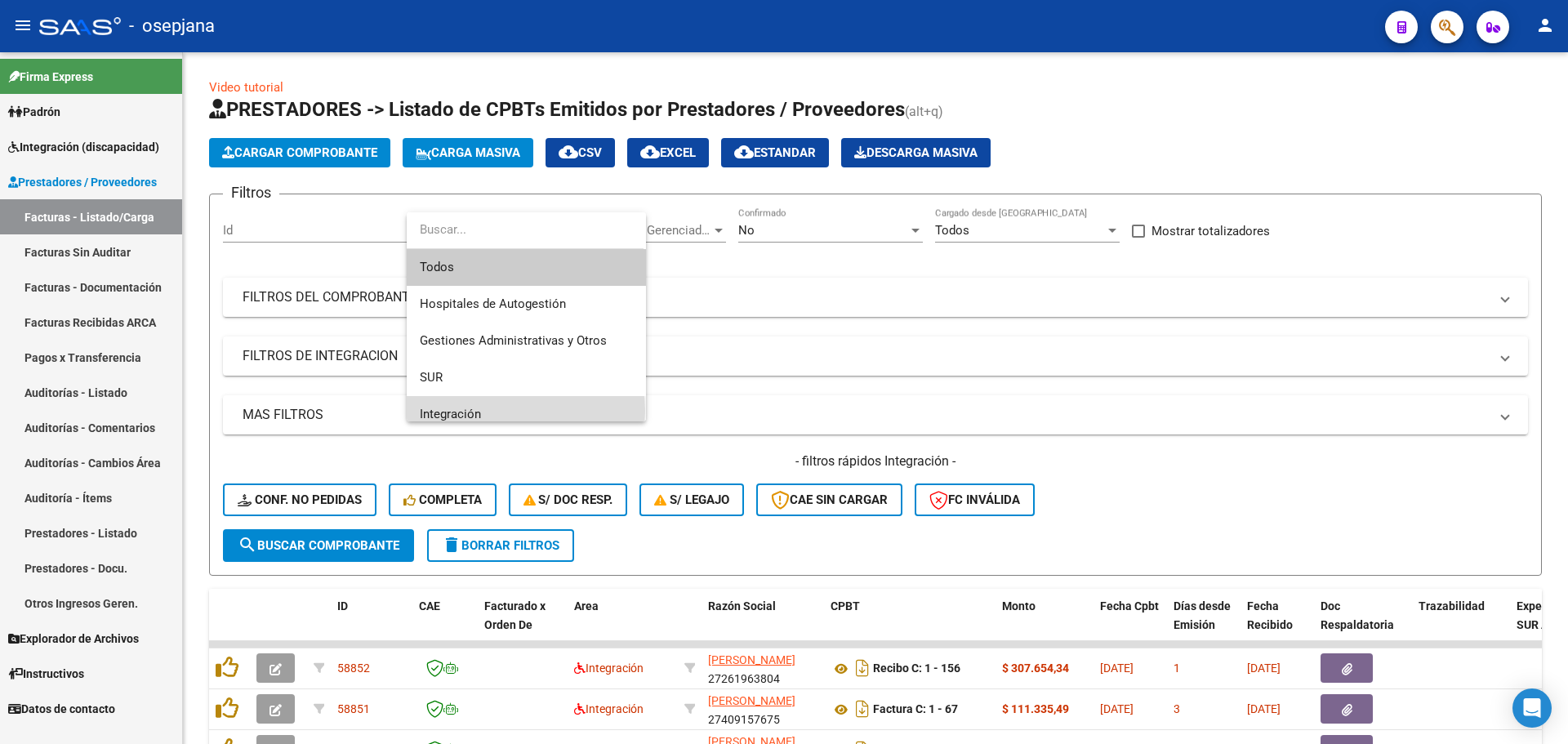
click at [516, 411] on span "Integración" at bounding box center [526, 414] width 213 height 37
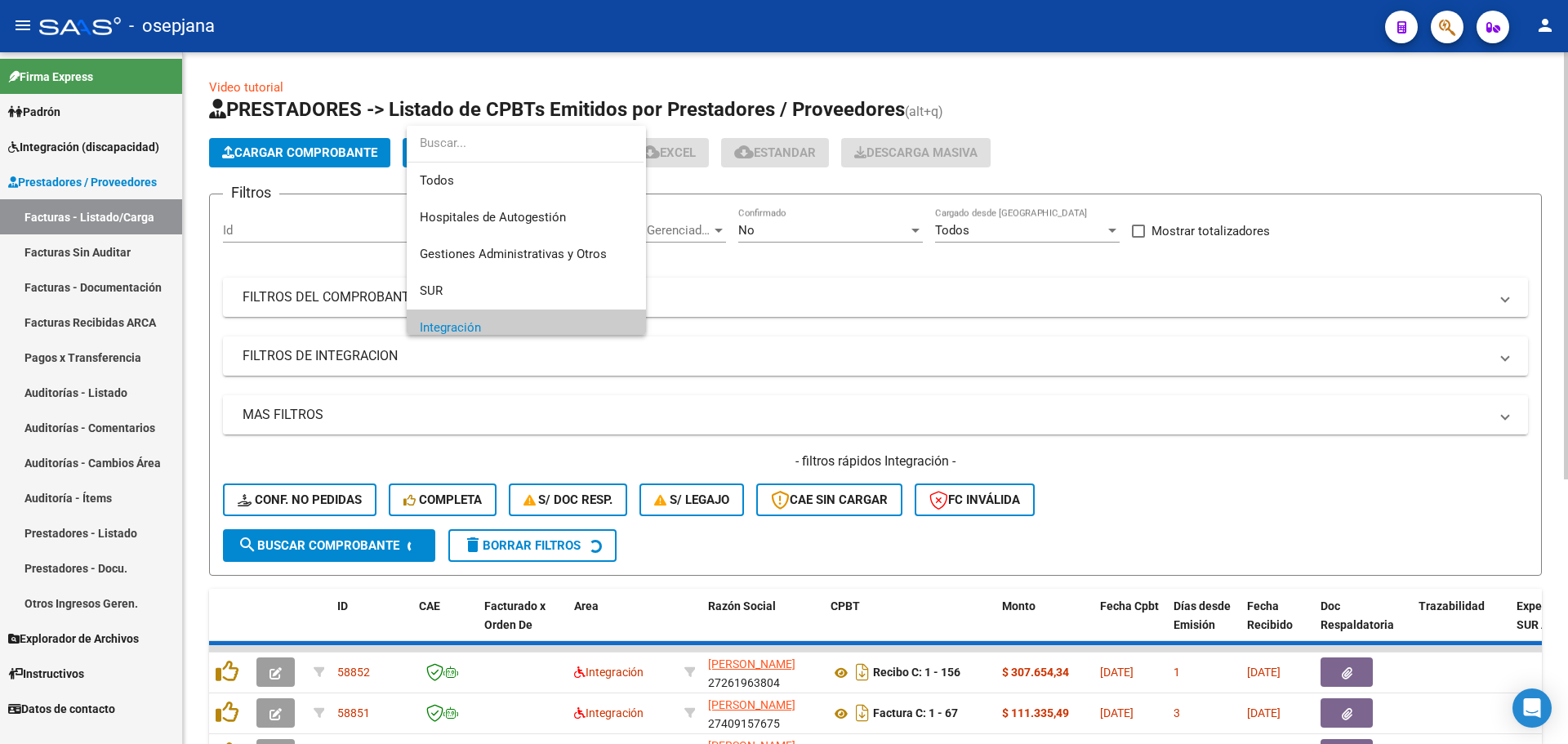
scroll to position [98, 0]
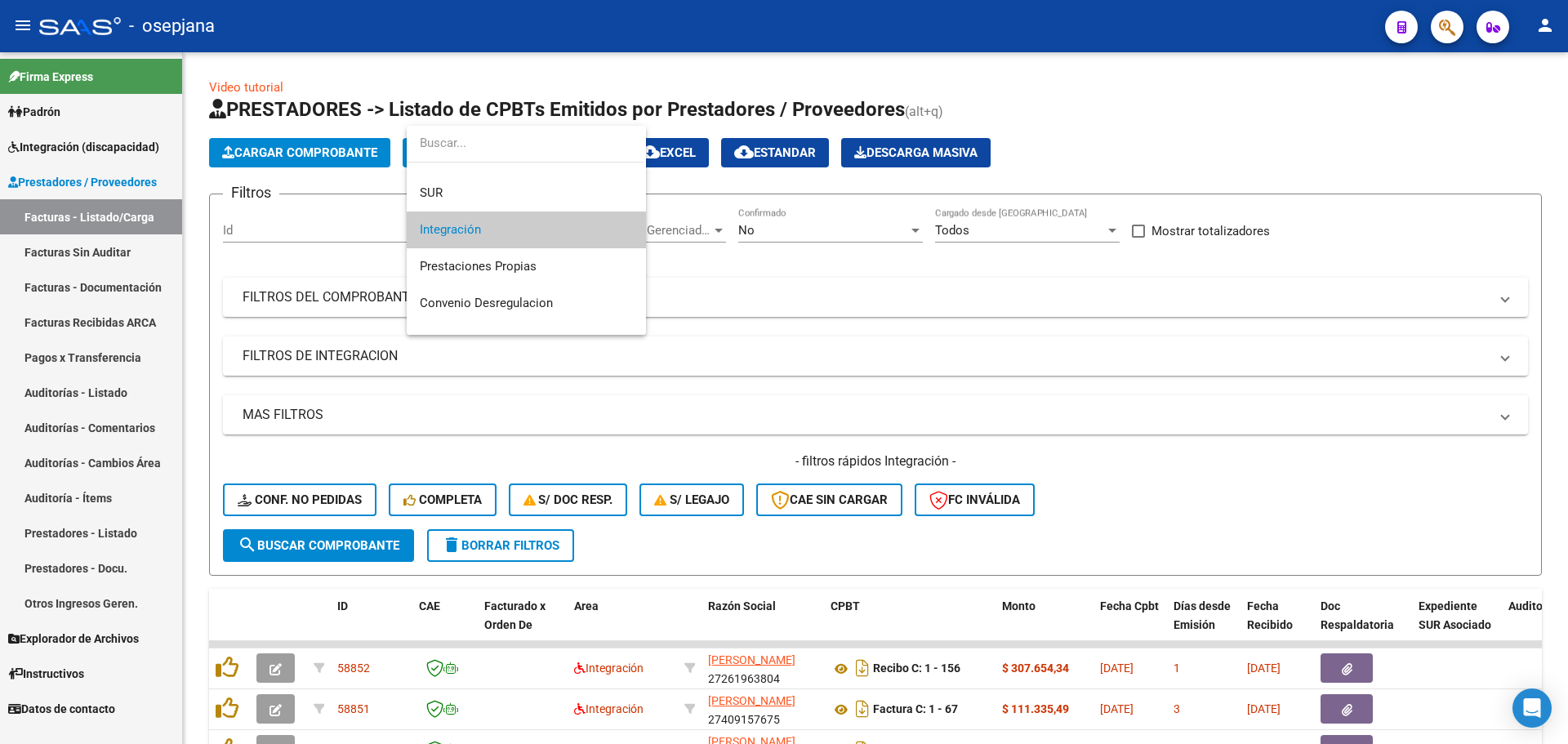
click at [528, 224] on span "Integración" at bounding box center [526, 229] width 213 height 37
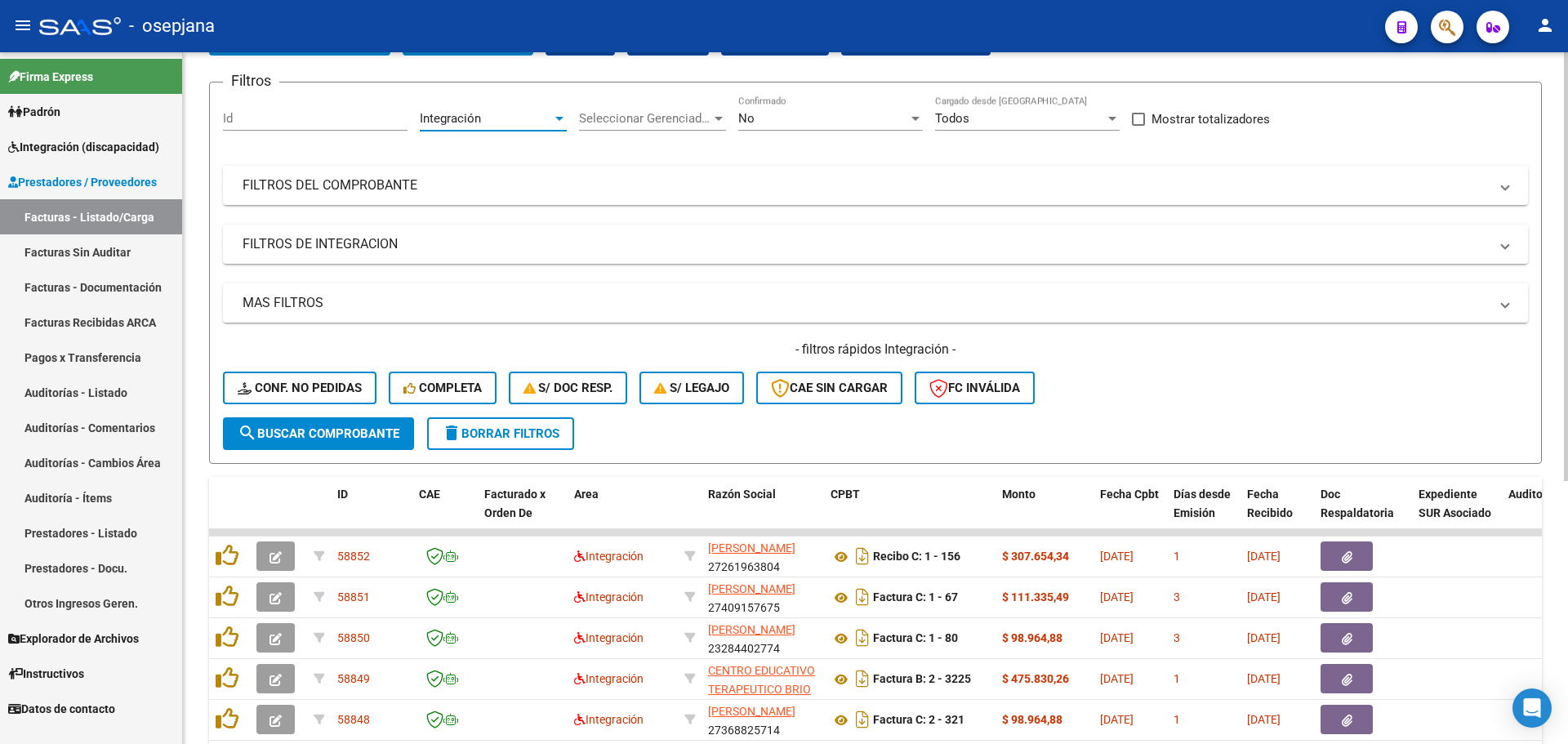
scroll to position [327, 0]
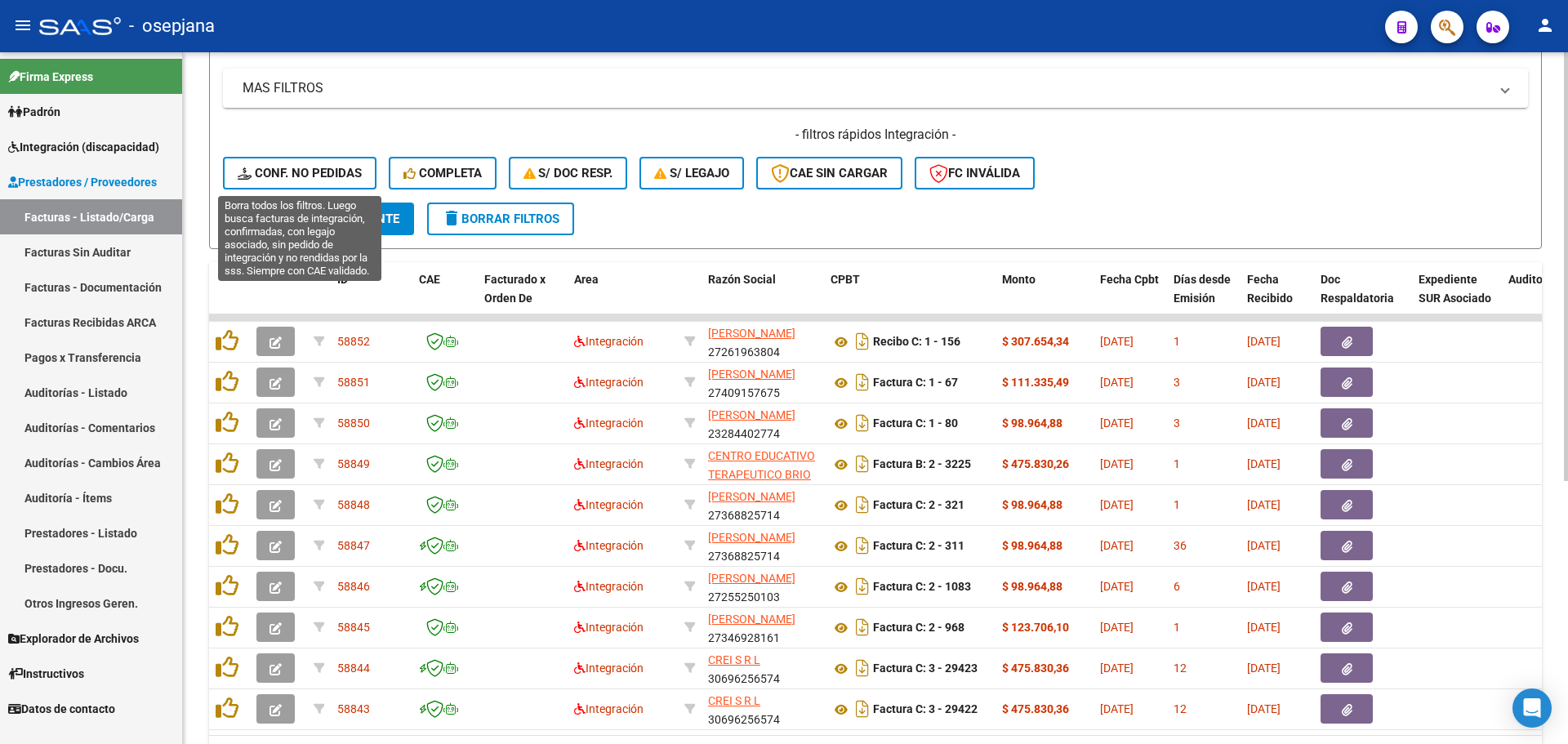
click at [290, 175] on span "Conf. no pedidas" at bounding box center [299, 173] width 124 height 15
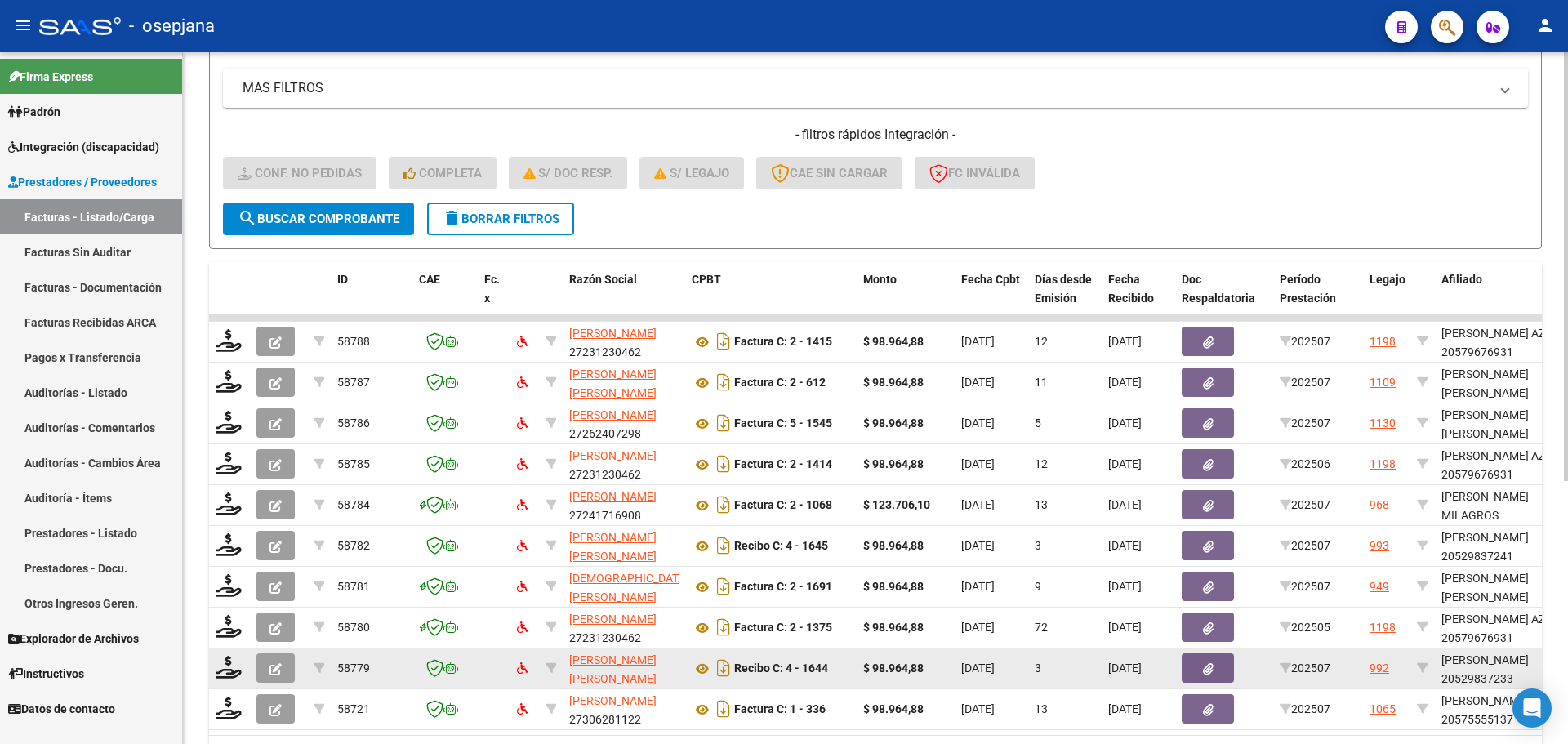
scroll to position [424, 0]
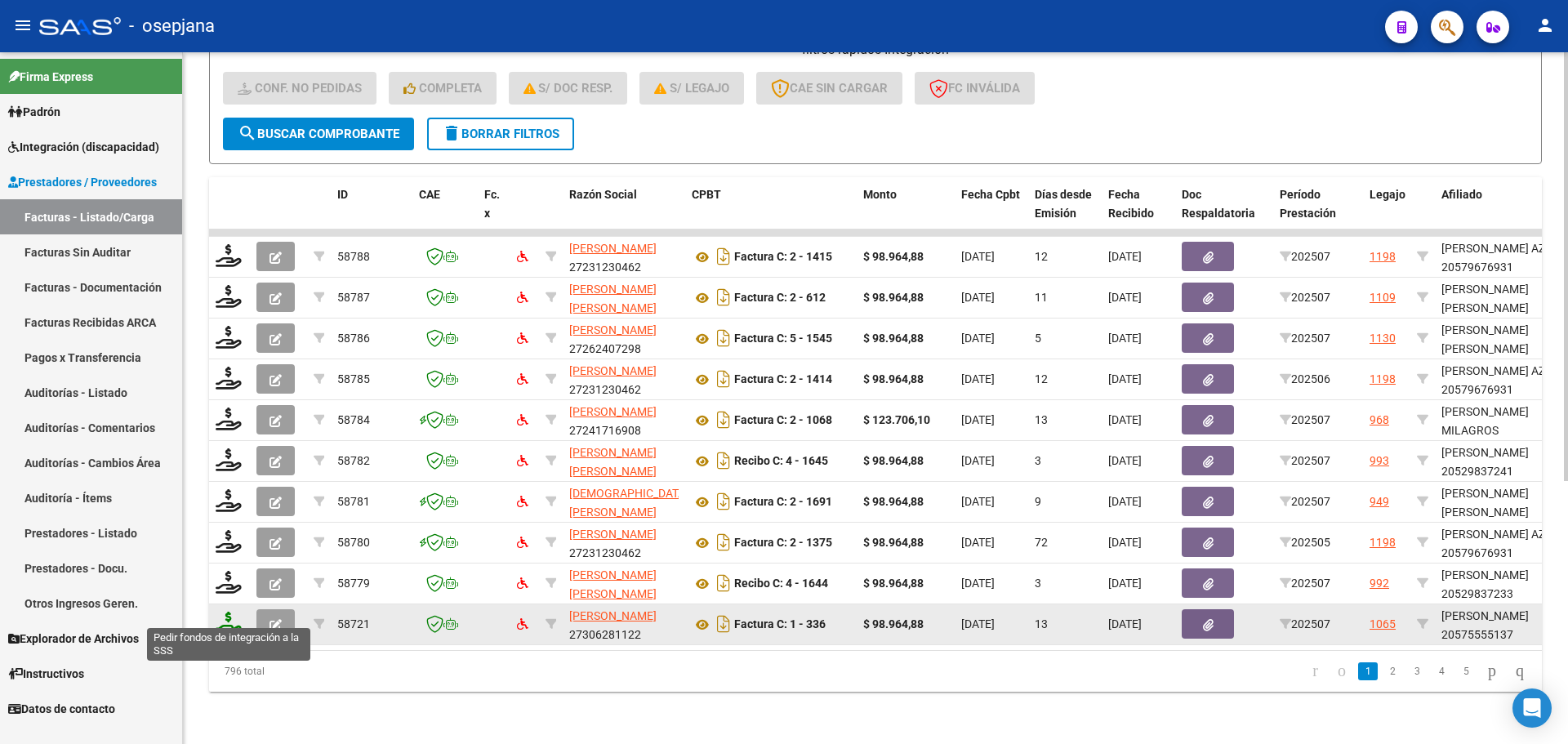
click at [241, 617] on div at bounding box center [229, 624] width 28 height 25
click at [225, 617] on icon at bounding box center [228, 623] width 26 height 23
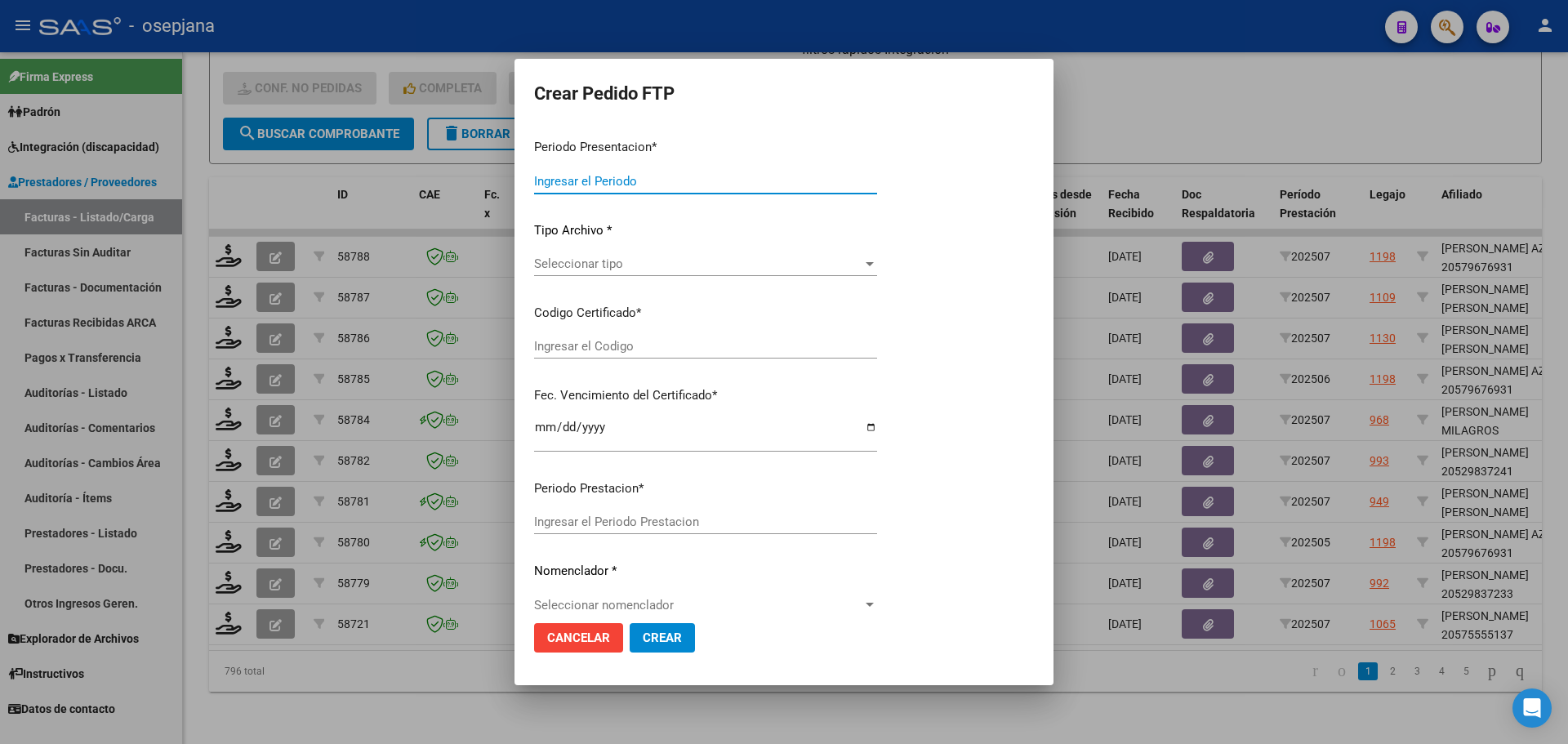
type input "202507"
type input "$ 98.964,88"
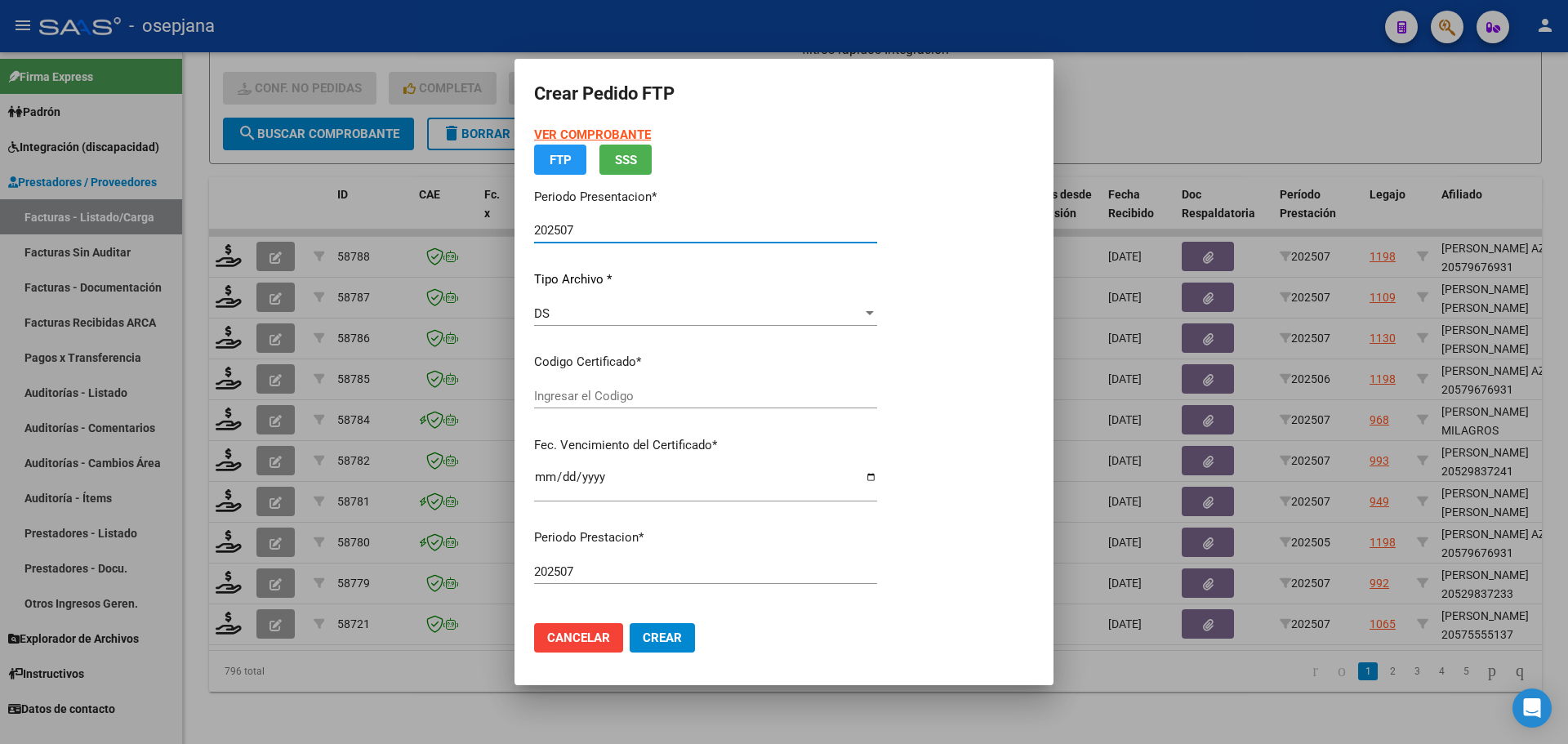
type input "ARG02000575555132022100520251005BSAS311"
type input "[DATE]"
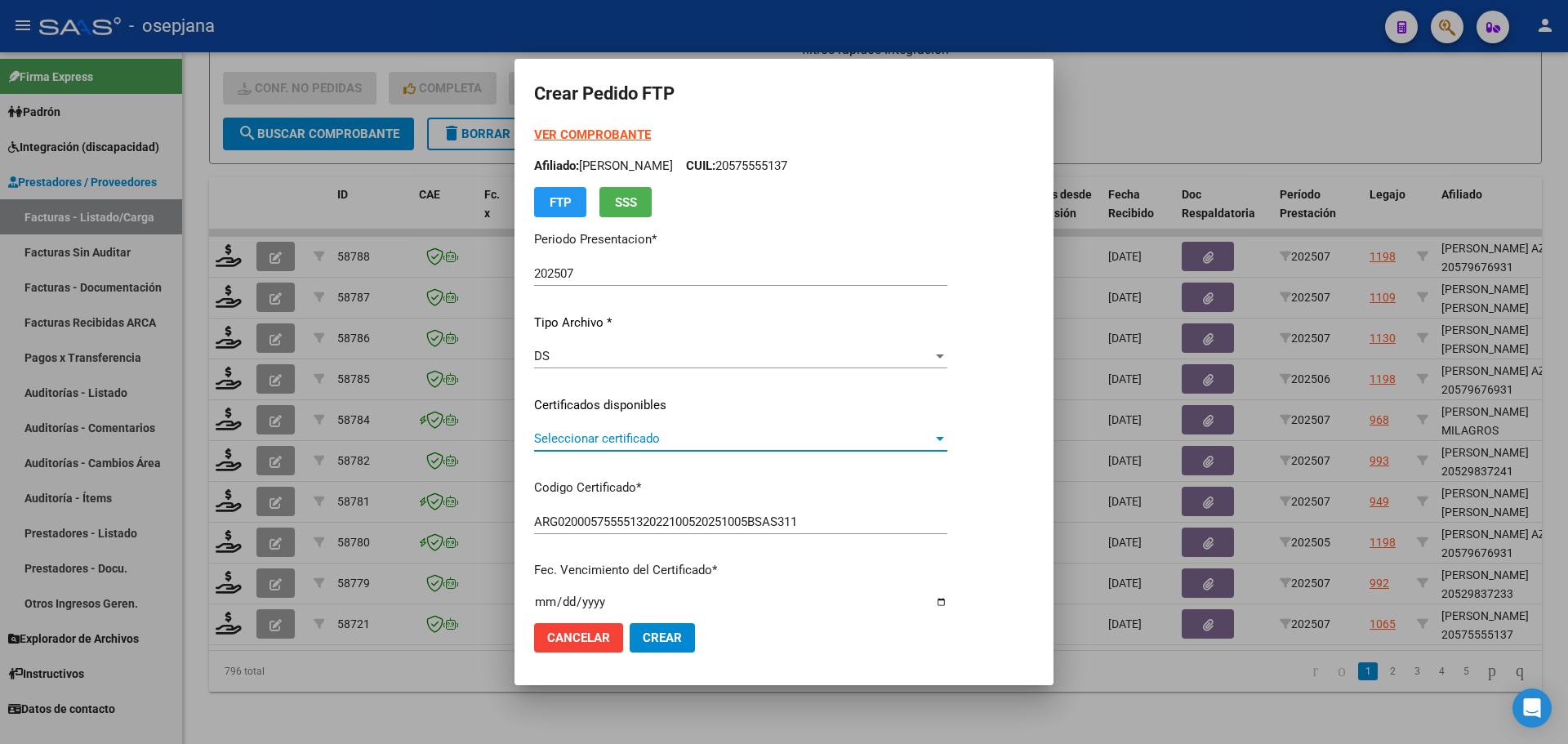
click at [587, 435] on span "Seleccionar certificado" at bounding box center [733, 439] width 399 height 15
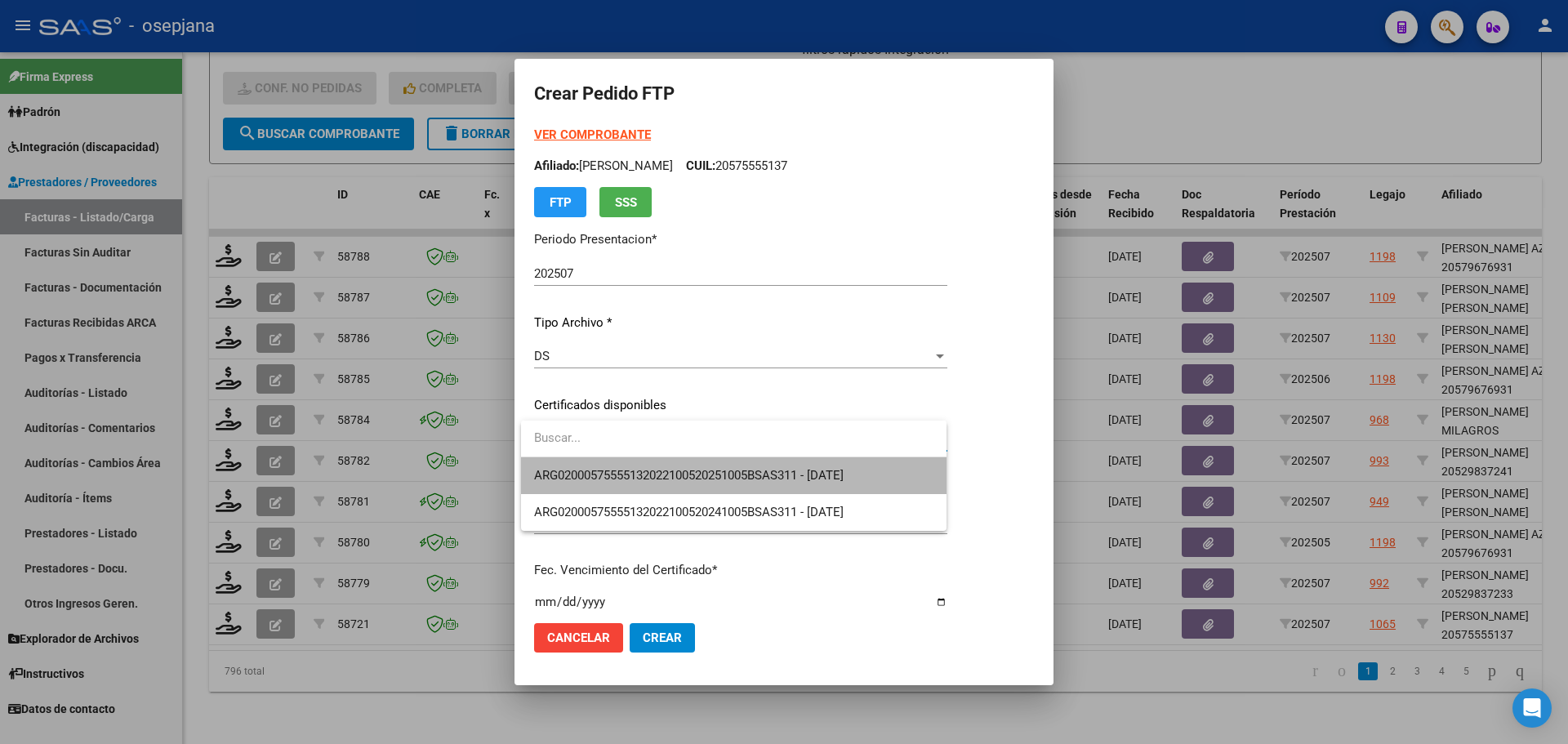
click at [595, 462] on span "ARG02000575555132022100520251005BSAS311 - [DATE]" at bounding box center [734, 476] width 399 height 37
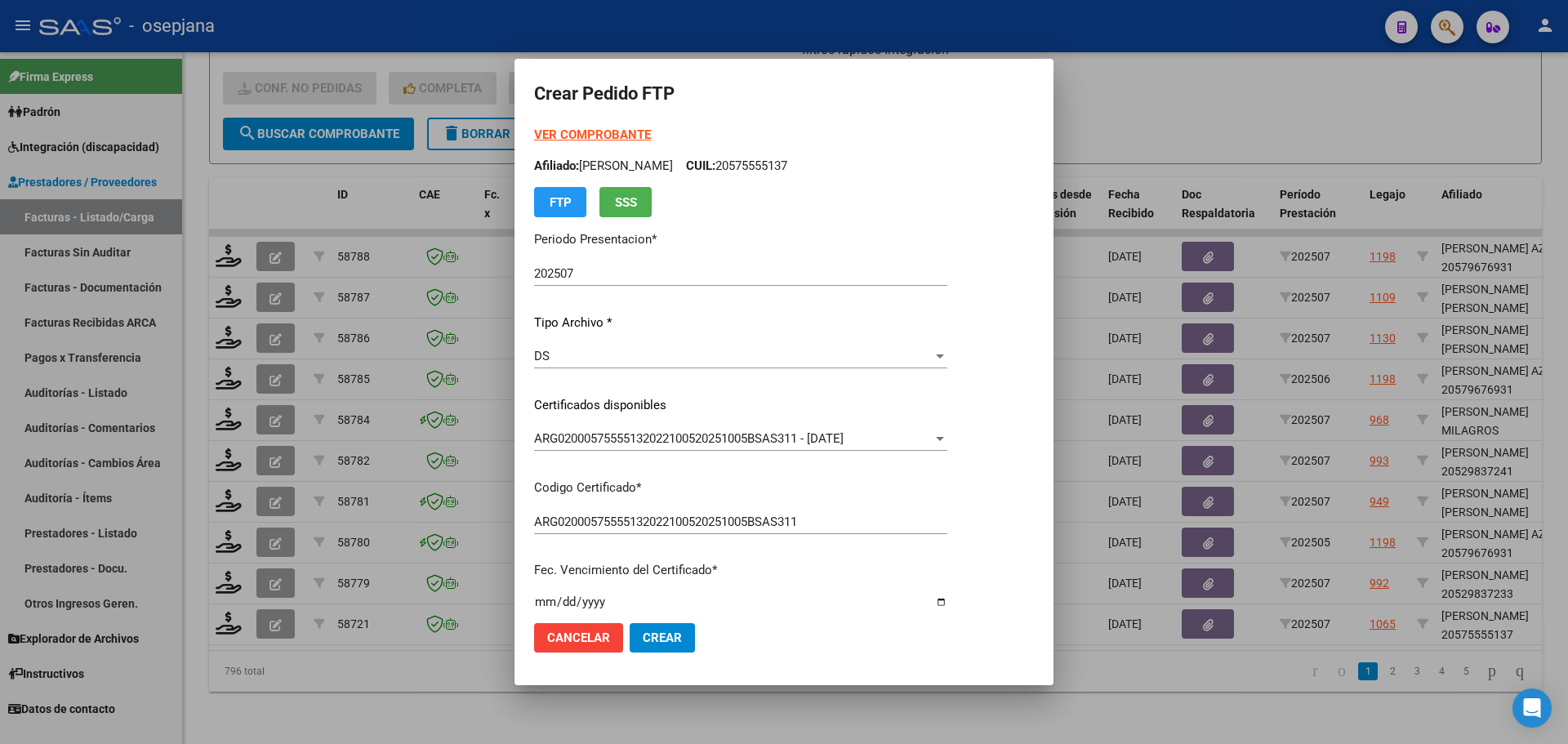
click at [594, 139] on strong "VER COMPROBANTE" at bounding box center [593, 135] width 117 height 15
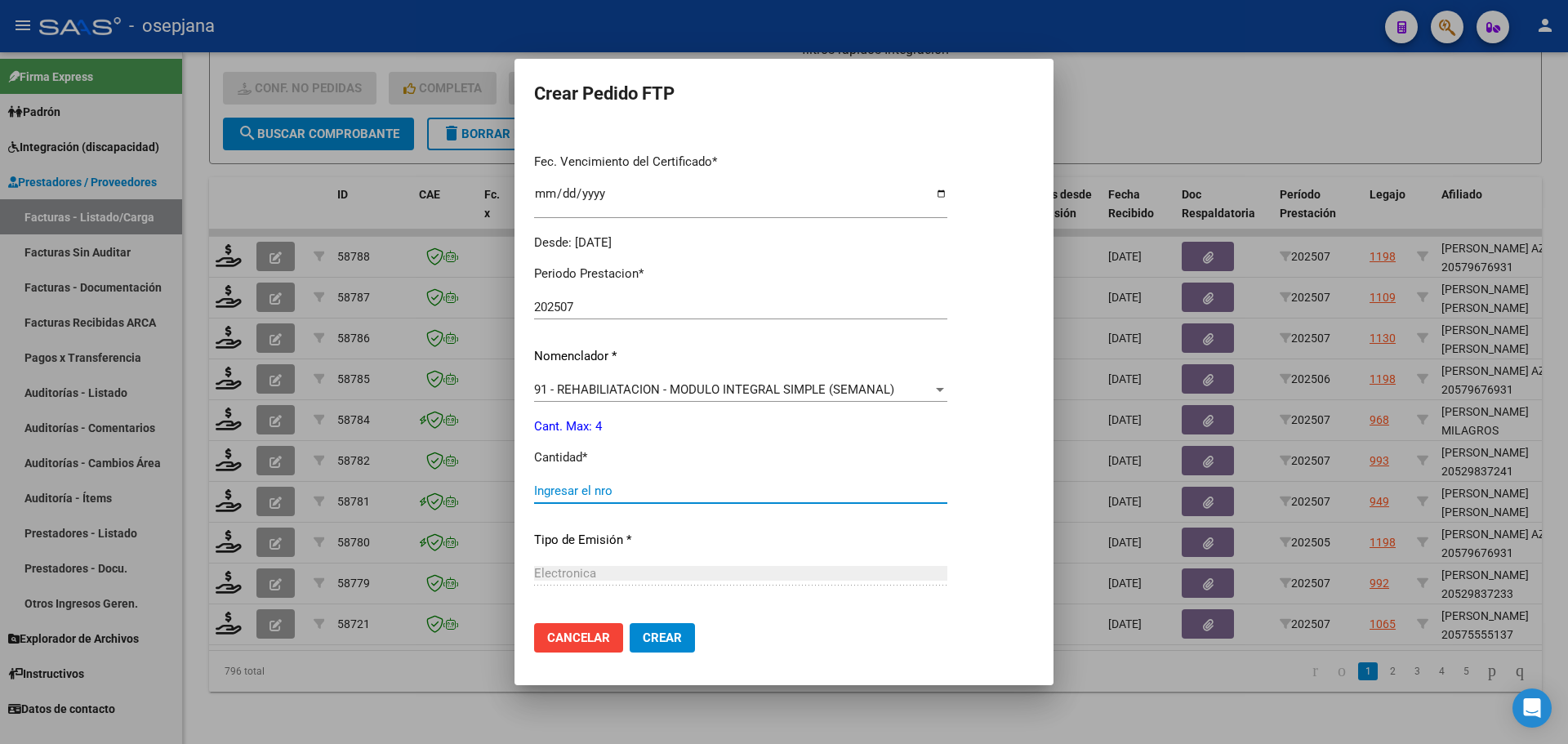
click at [581, 494] on input "Ingresar el nro" at bounding box center [740, 491] width 413 height 15
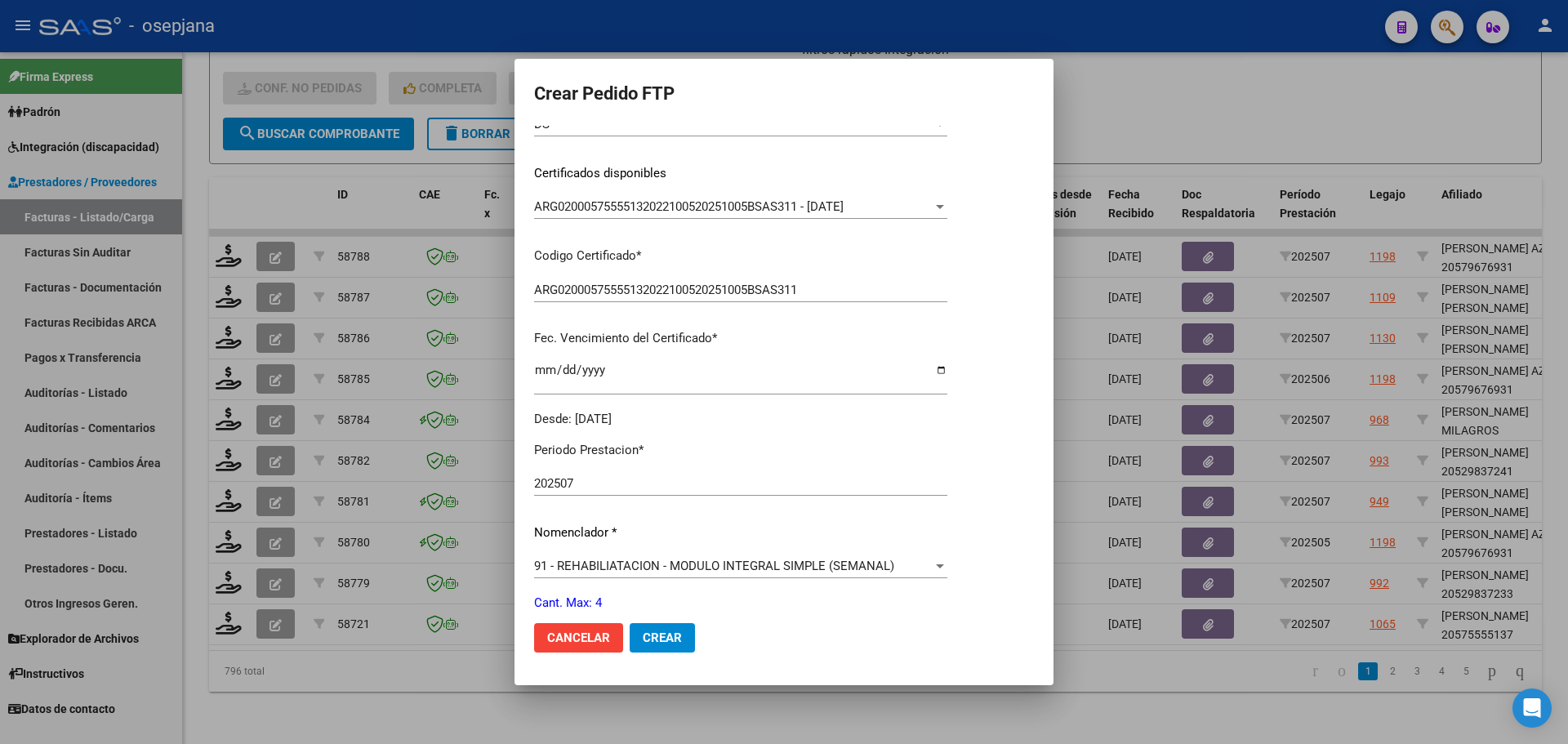
scroll to position [0, 0]
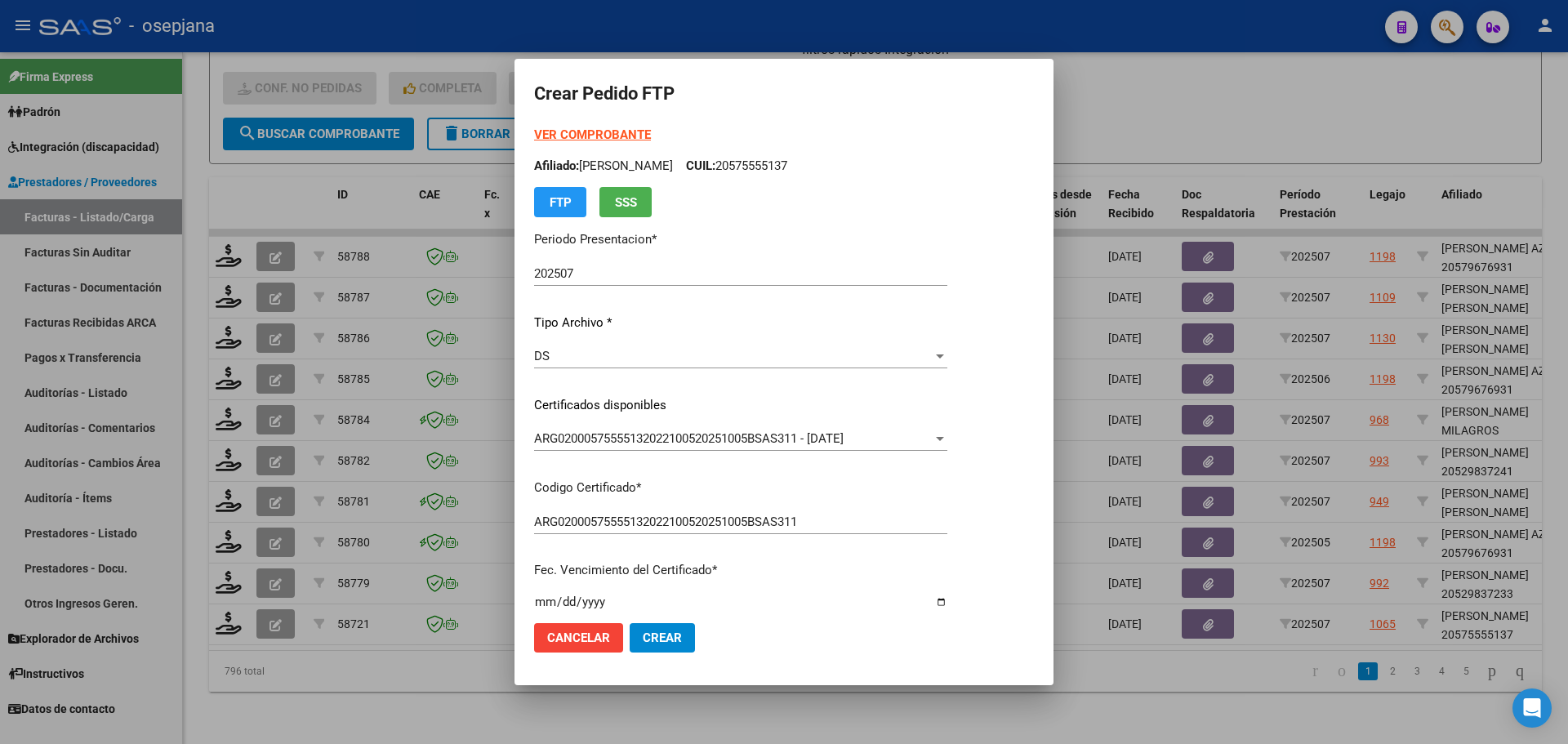
type input "4"
click at [671, 650] on button "Crear" at bounding box center [662, 638] width 66 height 30
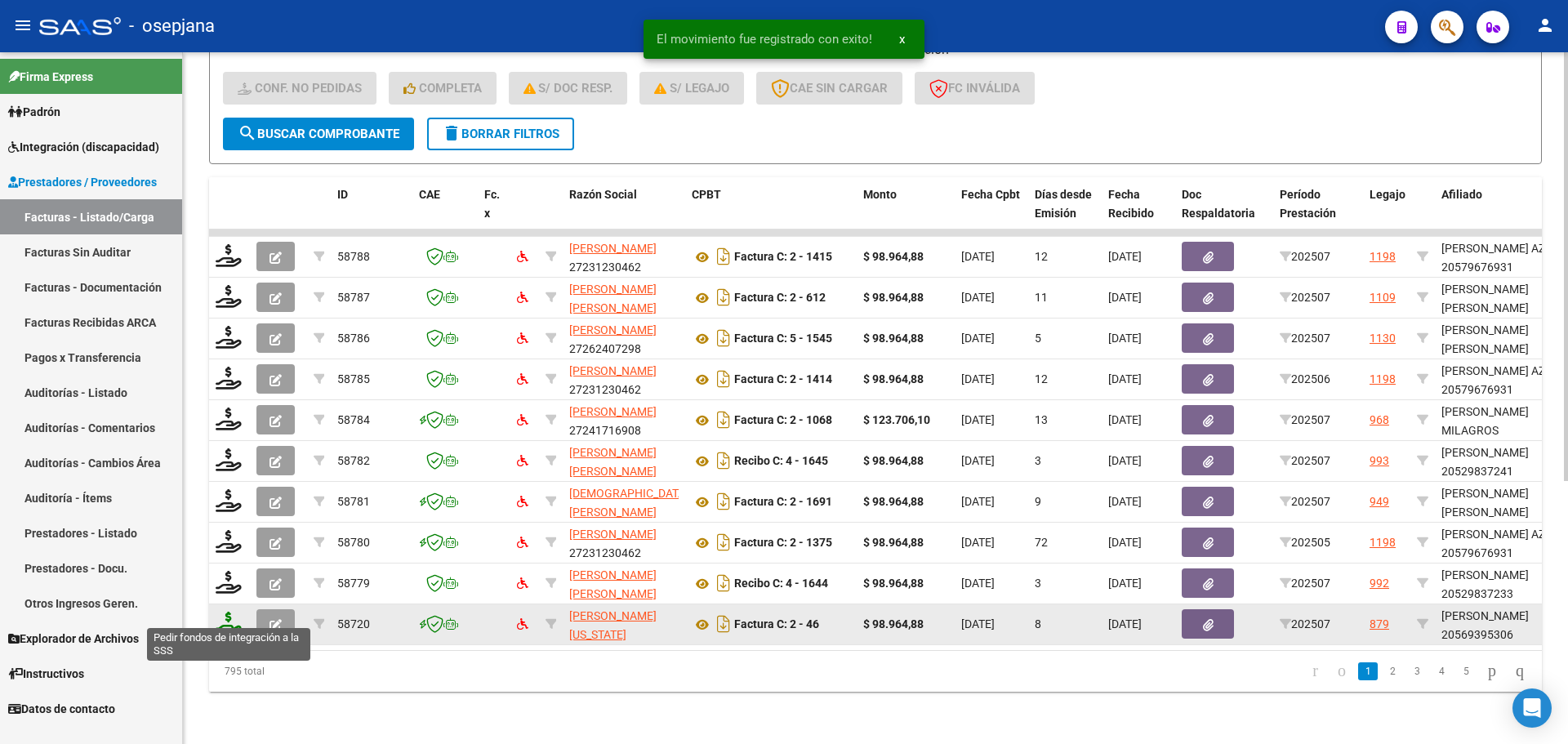
click at [227, 614] on icon at bounding box center [228, 623] width 26 height 23
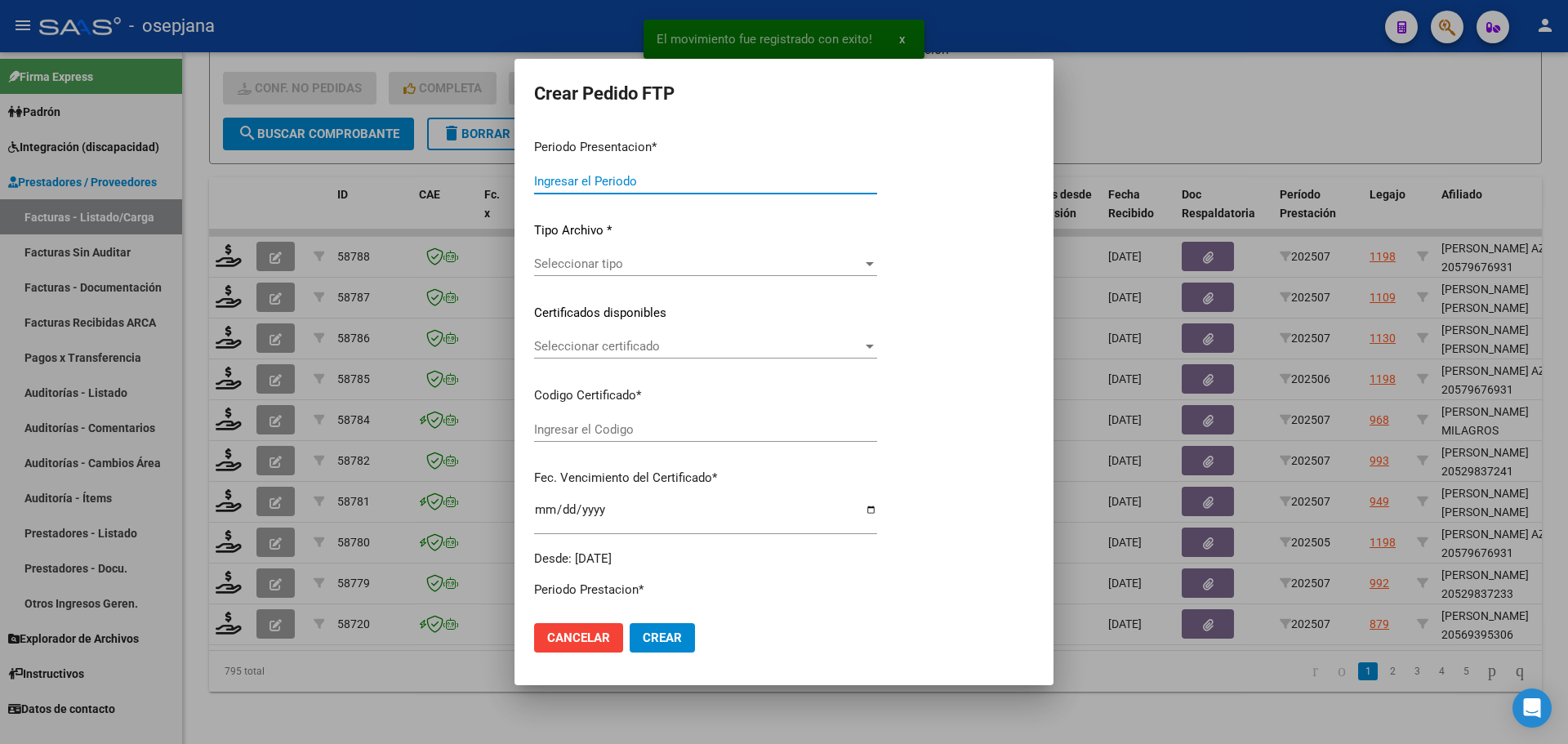
type input "202507"
type input "$ 98.964,88"
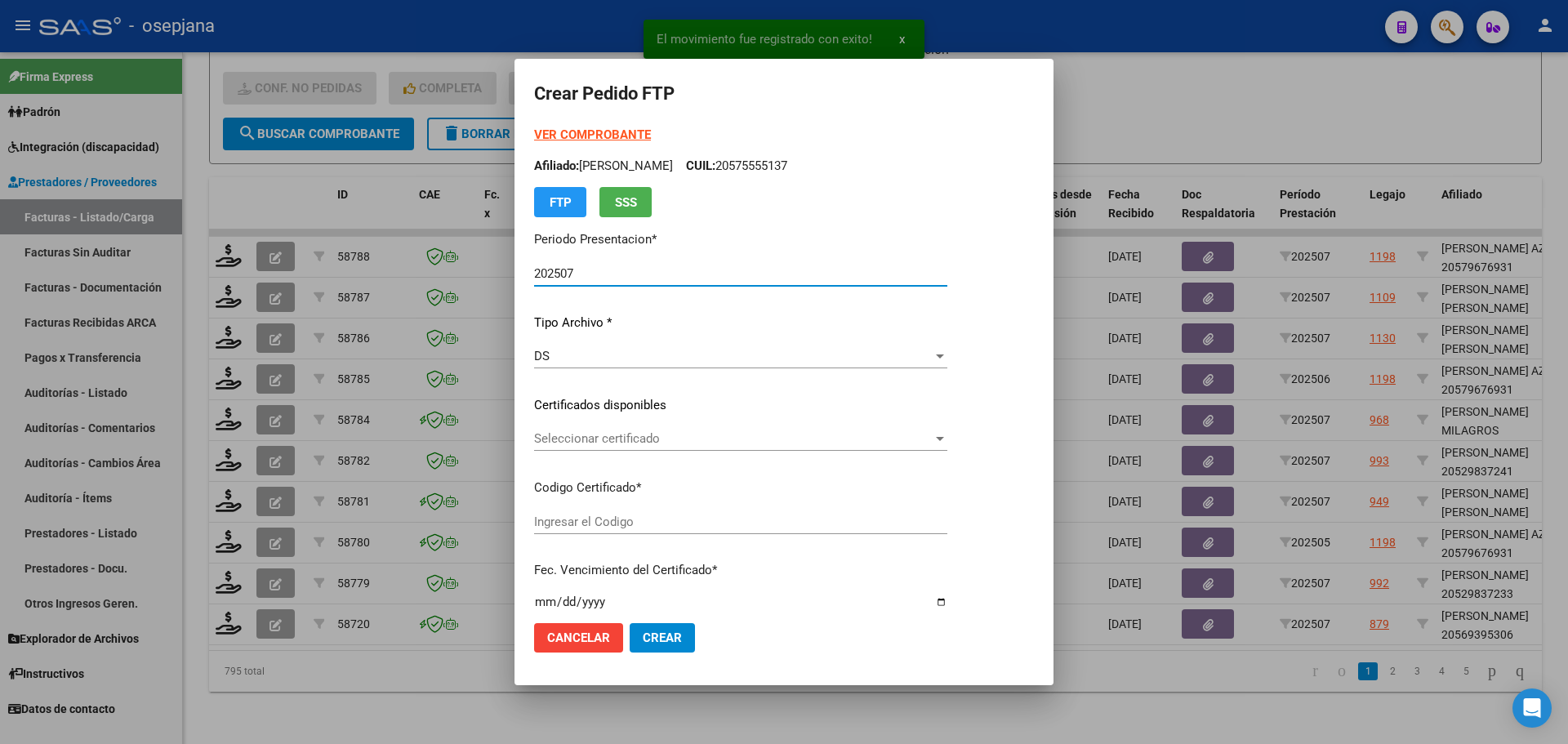
type input "ARG02000569395302024041820290418BUE10725"
type input "[DATE]"
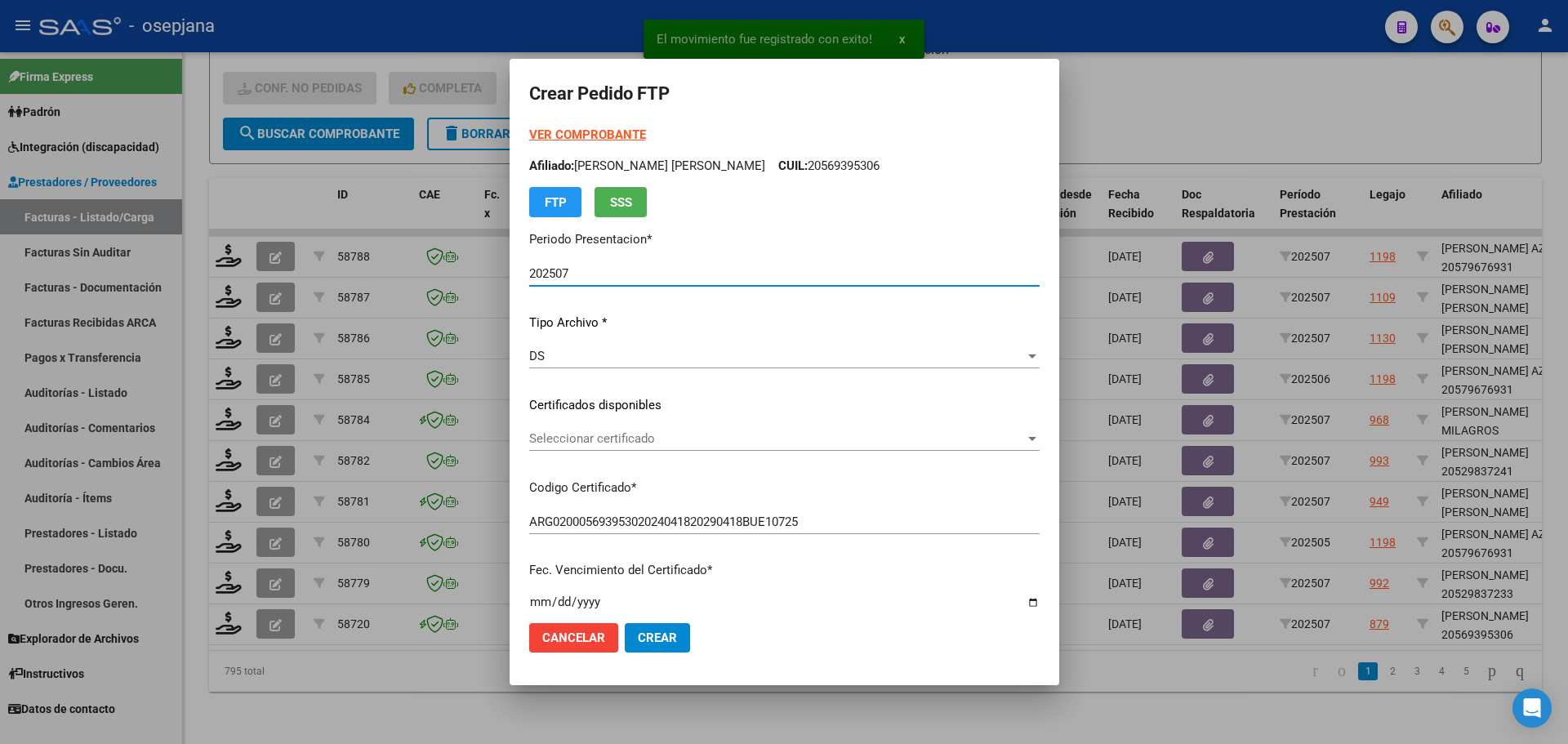
click at [642, 438] on span "Seleccionar certificado" at bounding box center [777, 439] width 496 height 15
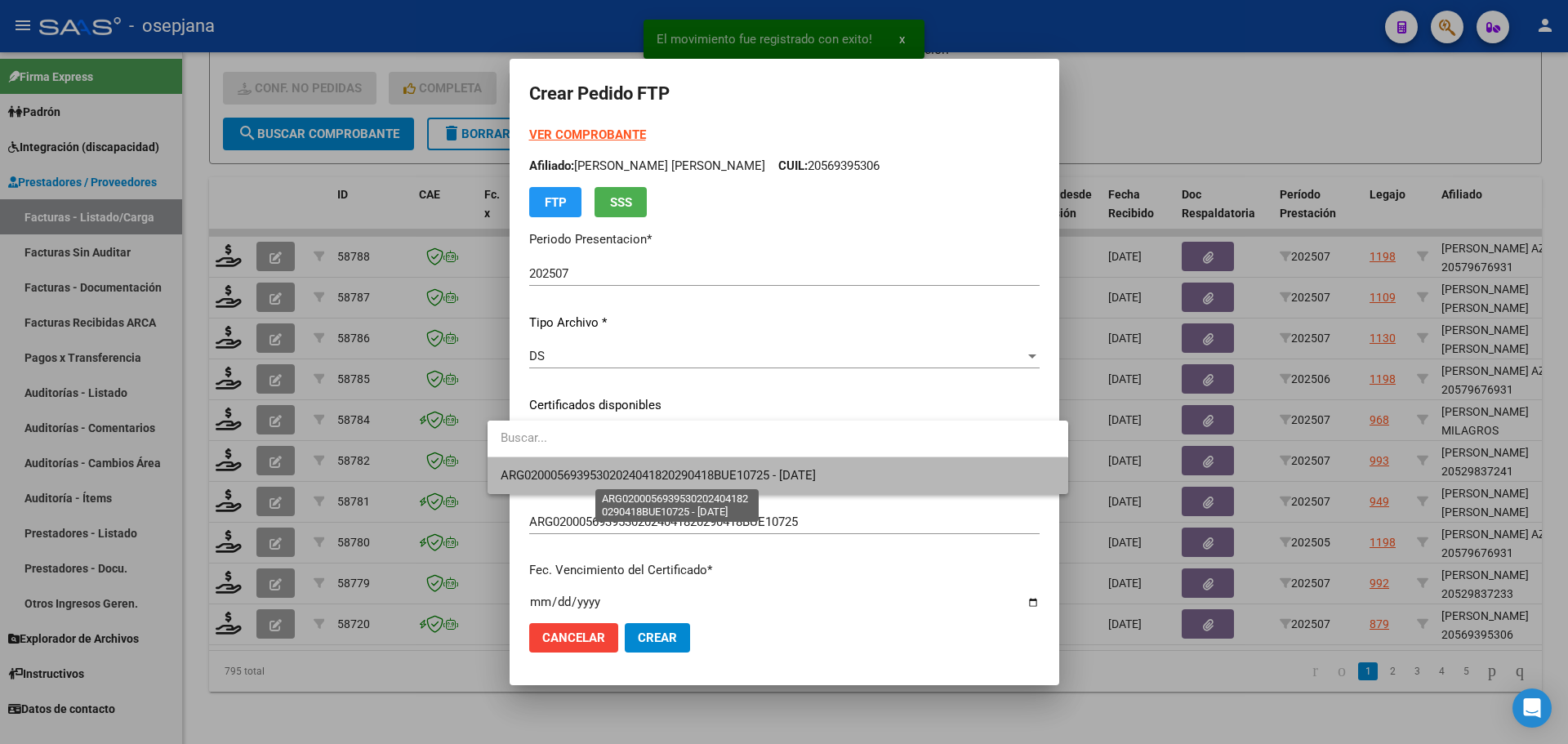
click at [647, 470] on span "ARG02000569395302024041820290418BUE10725 - [DATE]" at bounding box center [658, 476] width 316 height 15
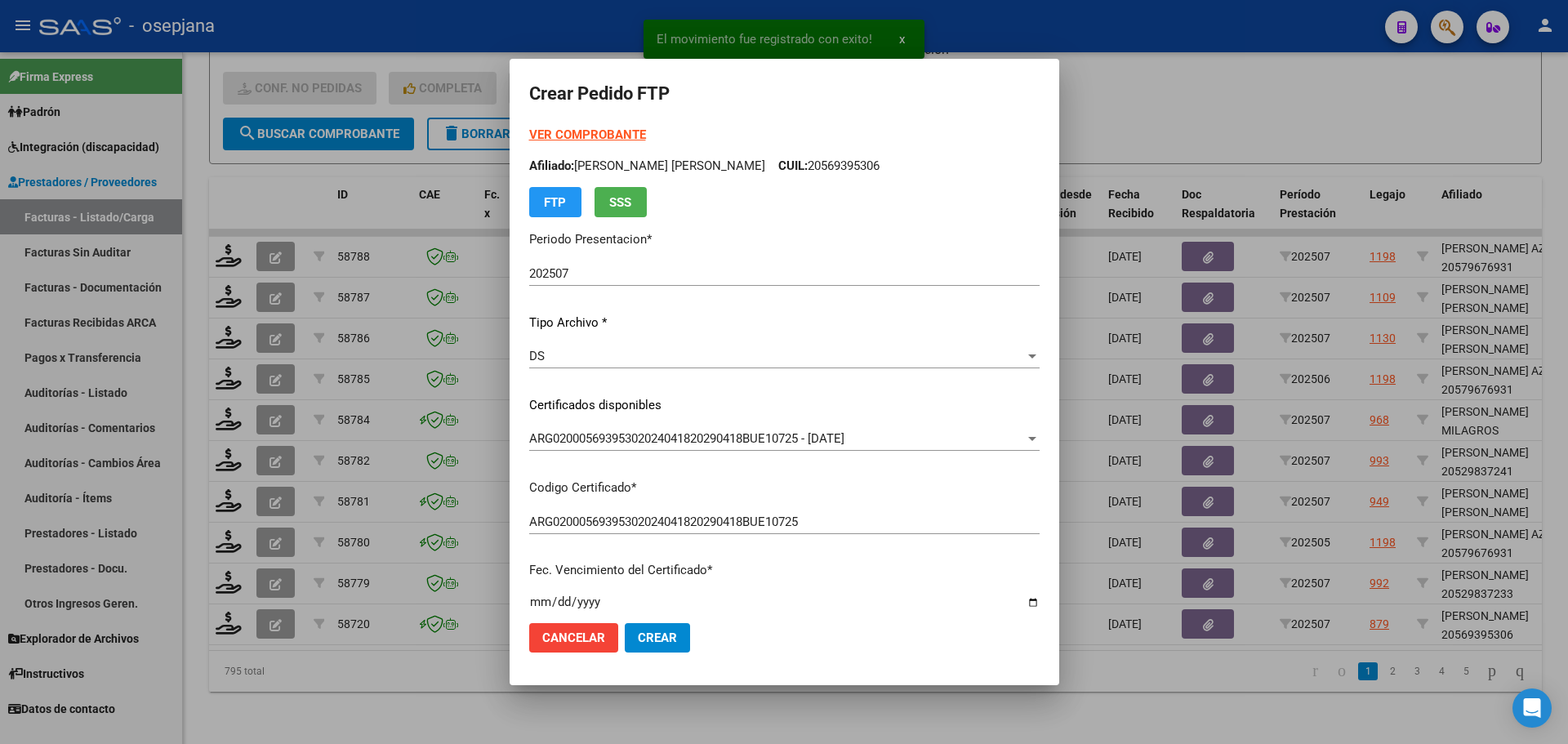
click at [584, 130] on strong "VER COMPROBANTE" at bounding box center [588, 135] width 117 height 15
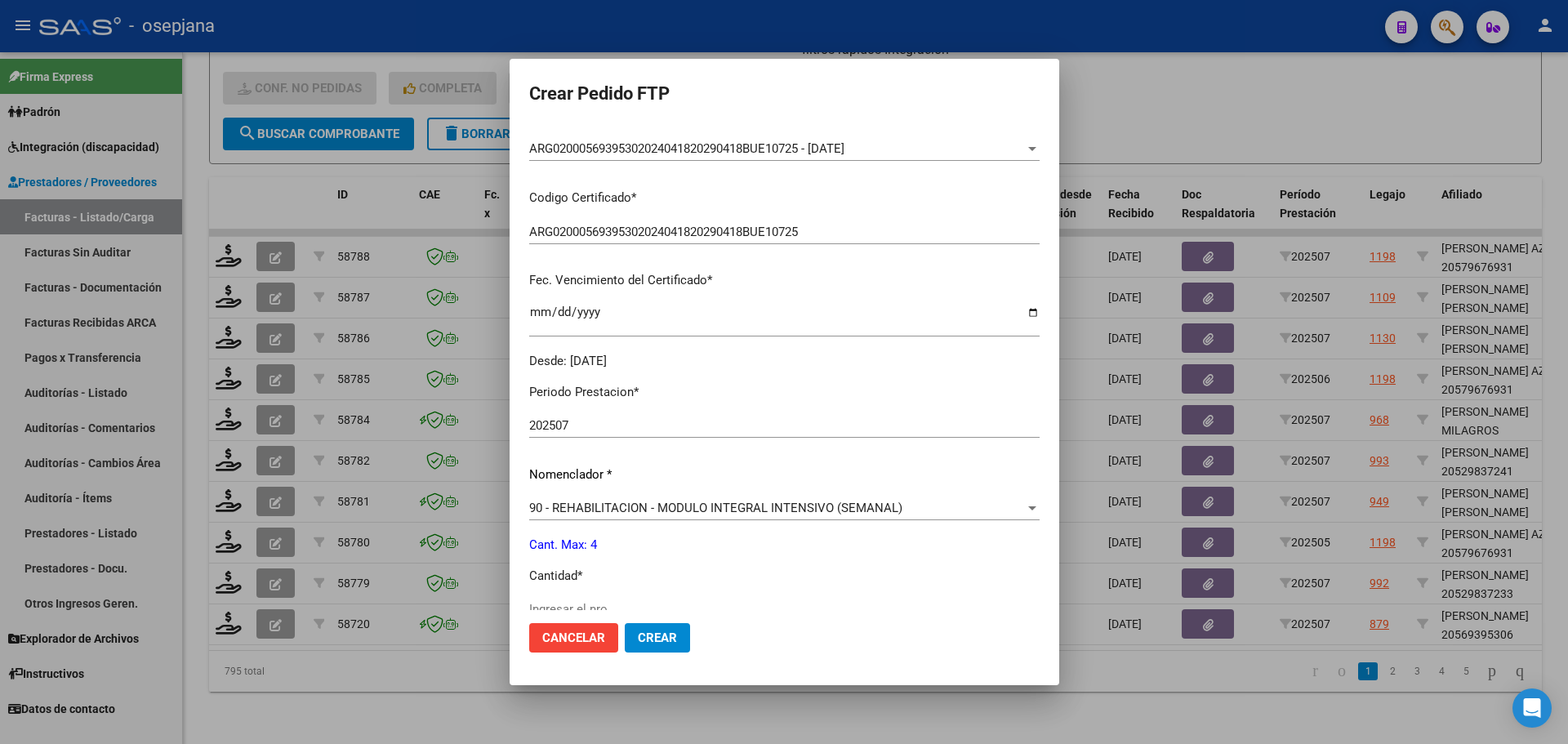
scroll to position [409, 0]
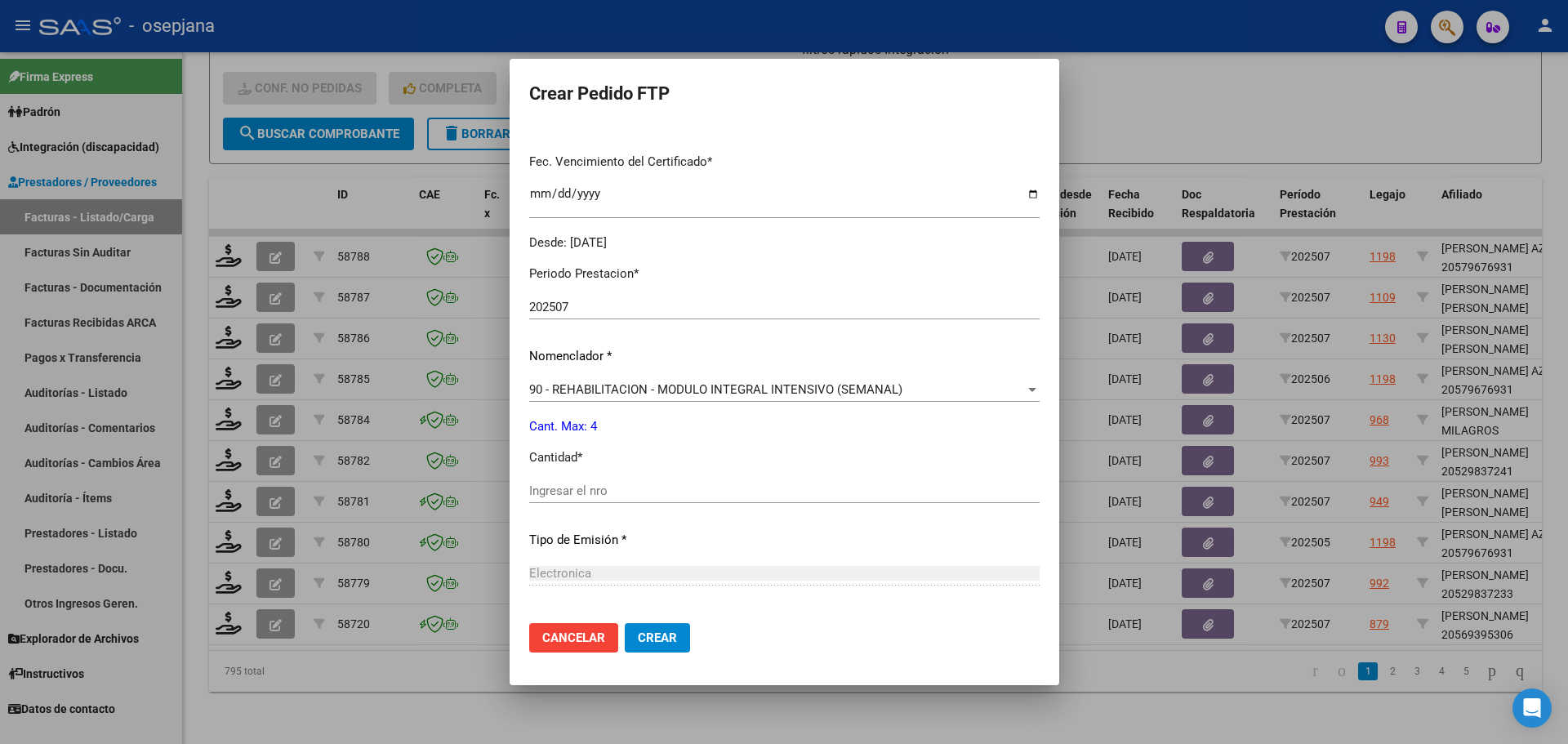
click at [550, 479] on div "Ingresar el nro" at bounding box center [784, 491] width 510 height 25
type input "4"
click at [638, 631] on span "Crear" at bounding box center [657, 638] width 39 height 15
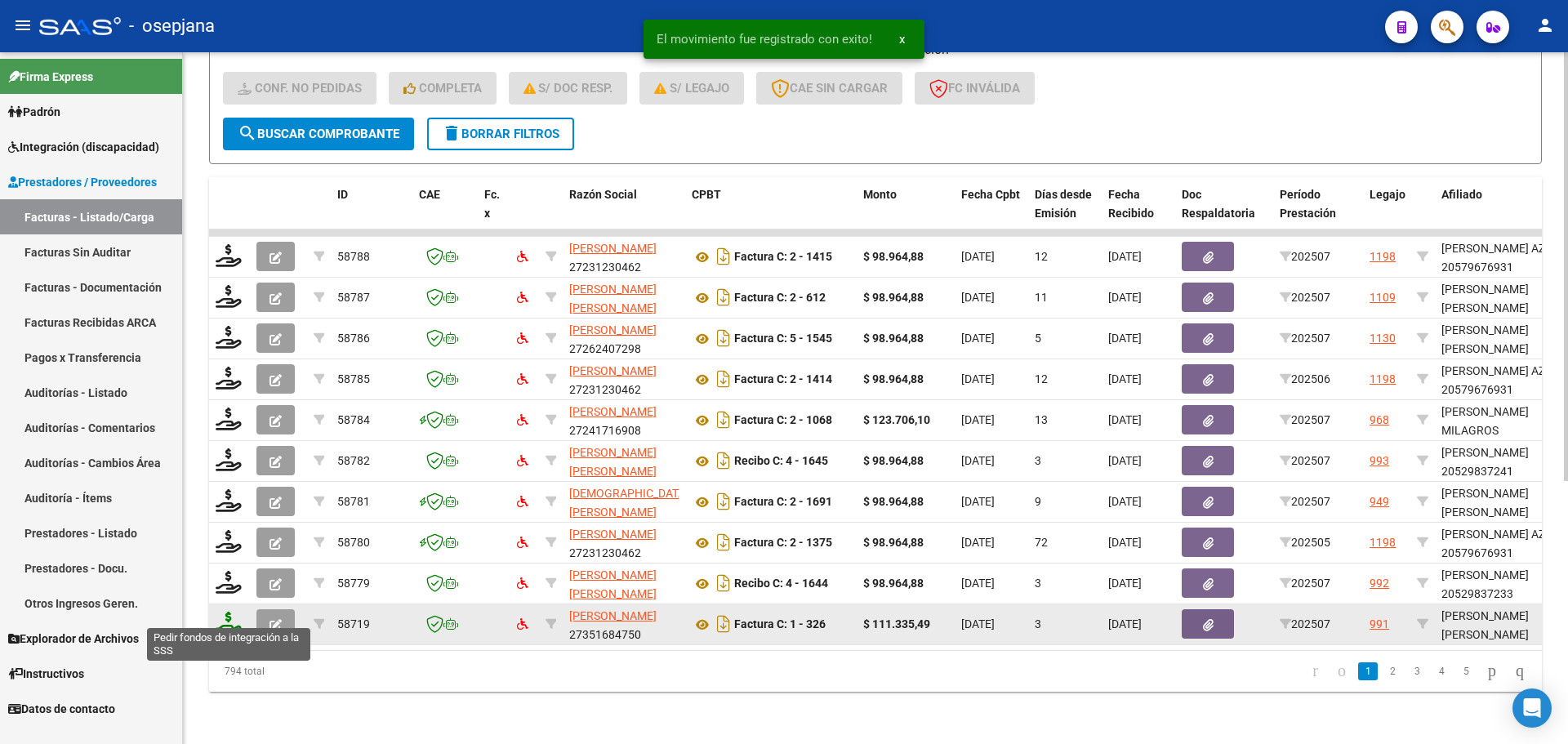
click at [224, 613] on icon at bounding box center [228, 623] width 26 height 23
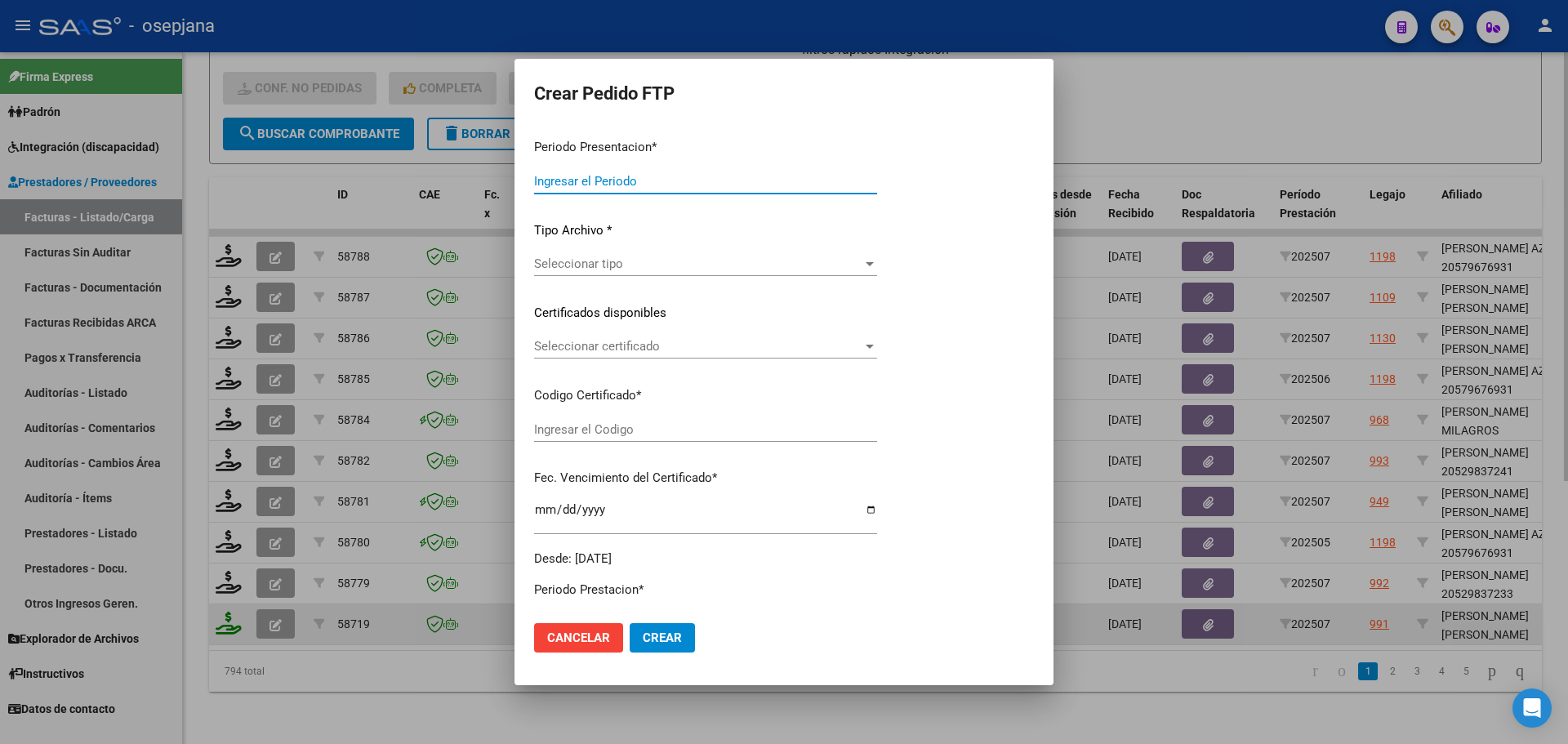
type input "202507"
type input "$ 111.335,49"
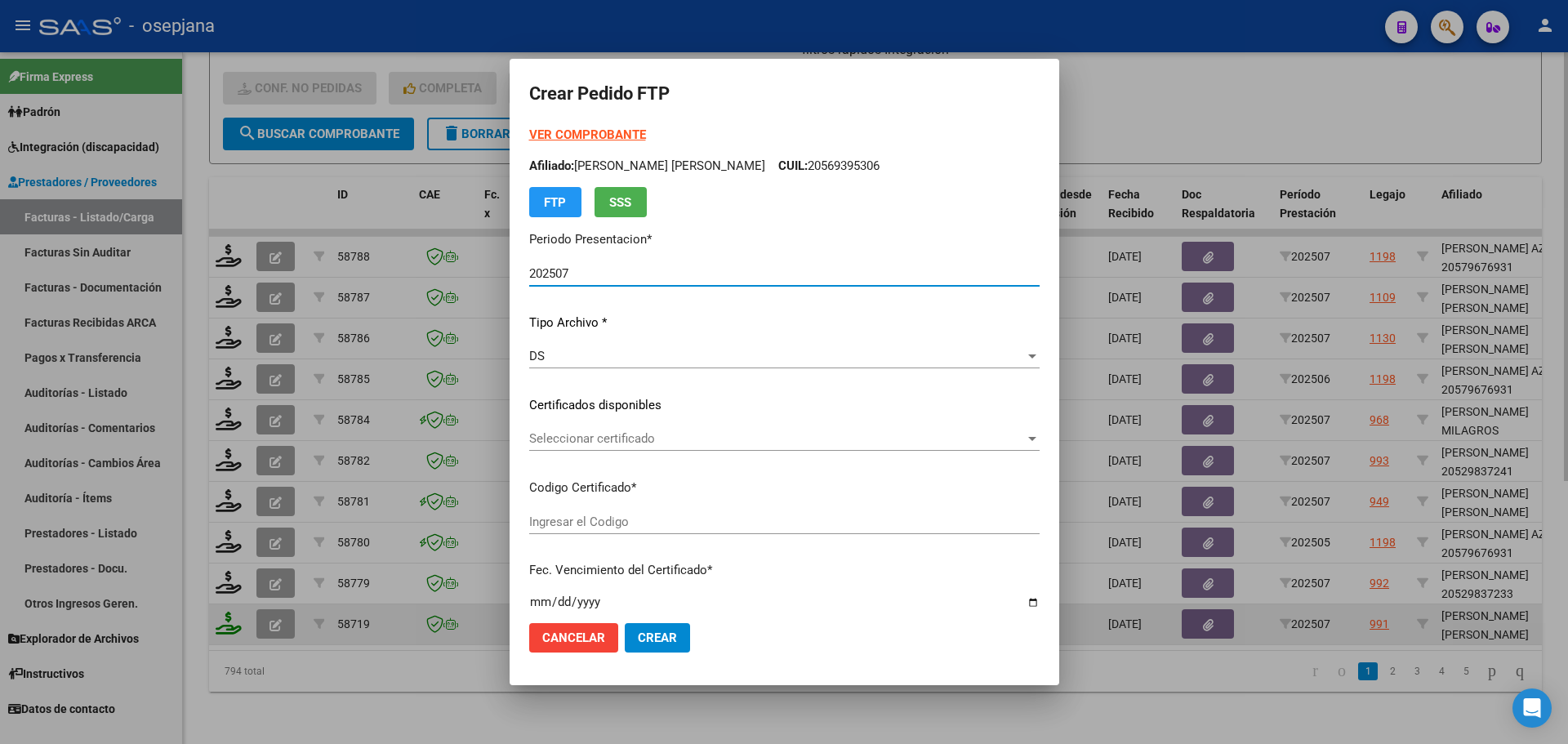
type input "ARG01000542786042022080220270802BSAS313"
type input "[DATE]"
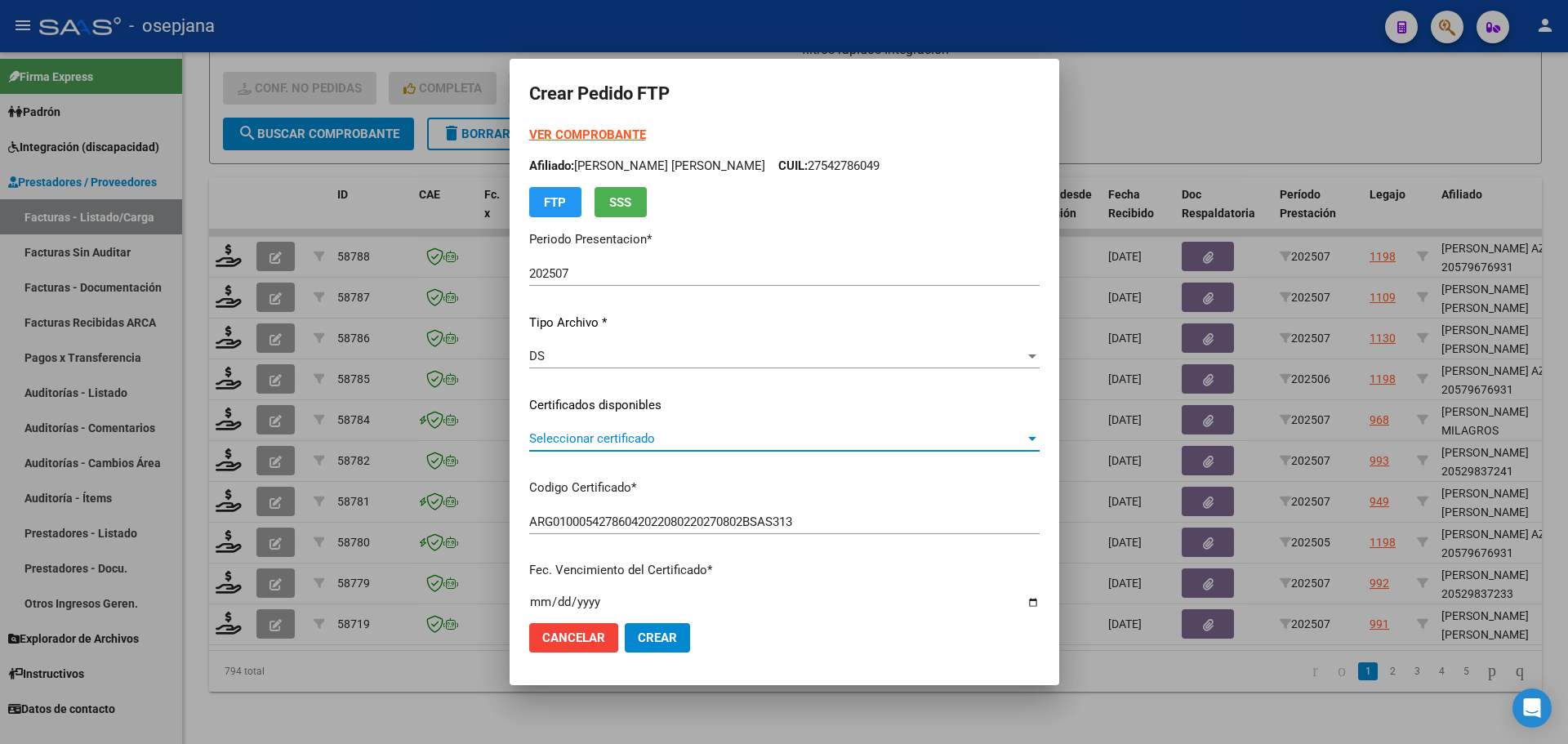
click at [616, 439] on span "Seleccionar certificado" at bounding box center [777, 439] width 496 height 15
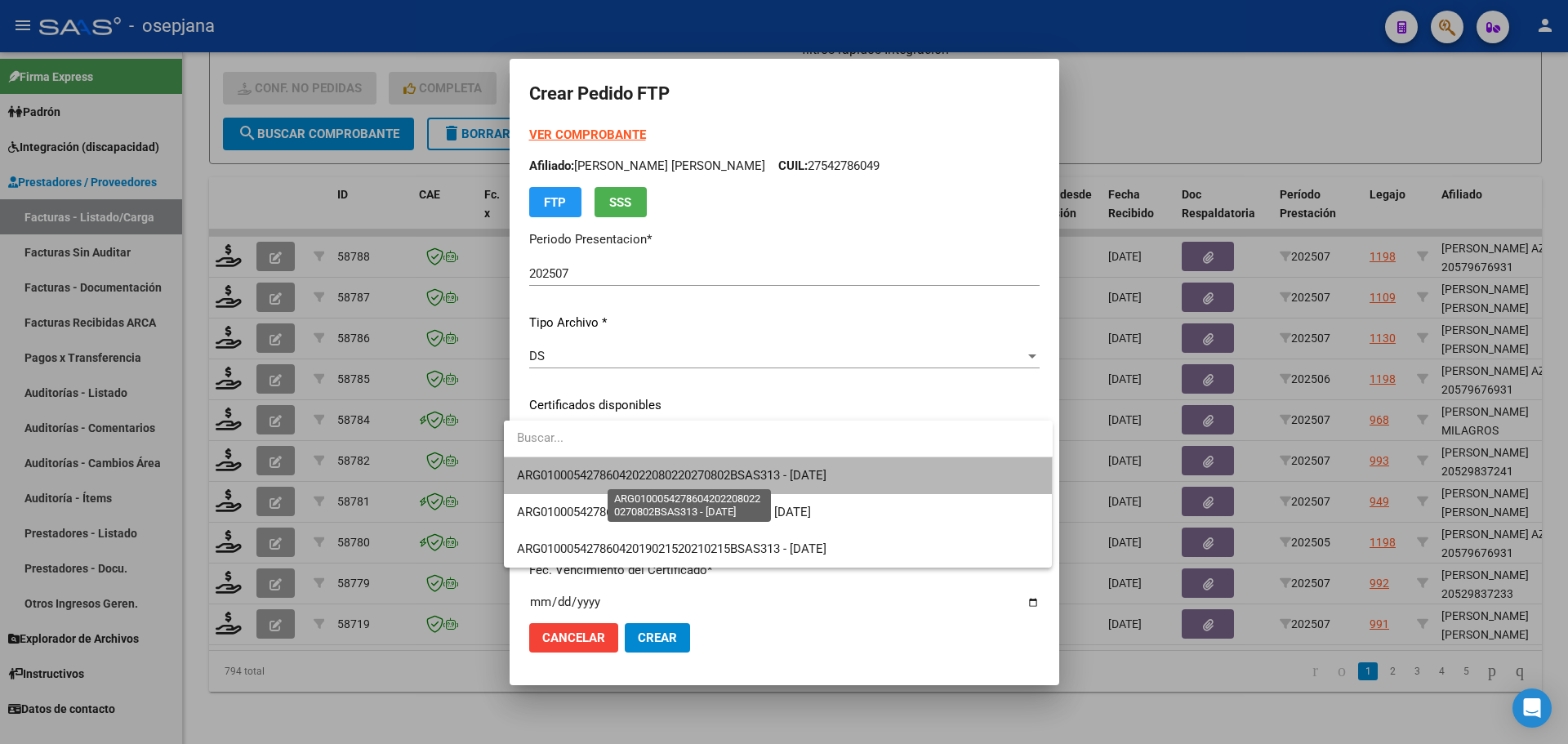
click at [628, 477] on span "ARG01000542786042022080220270802BSAS313 - [DATE]" at bounding box center [671, 476] width 310 height 15
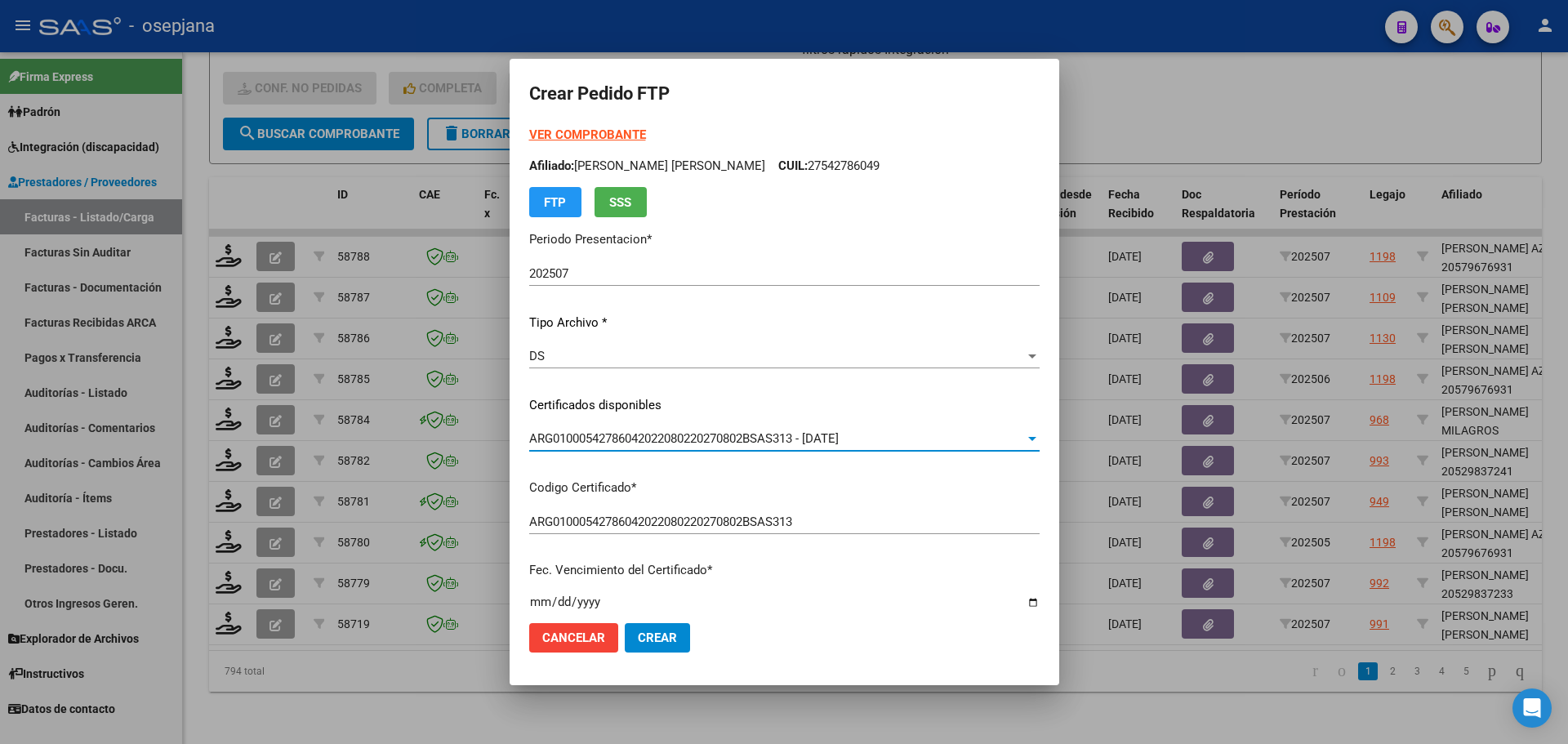
click at [611, 132] on strong "VER COMPROBANTE" at bounding box center [588, 135] width 117 height 15
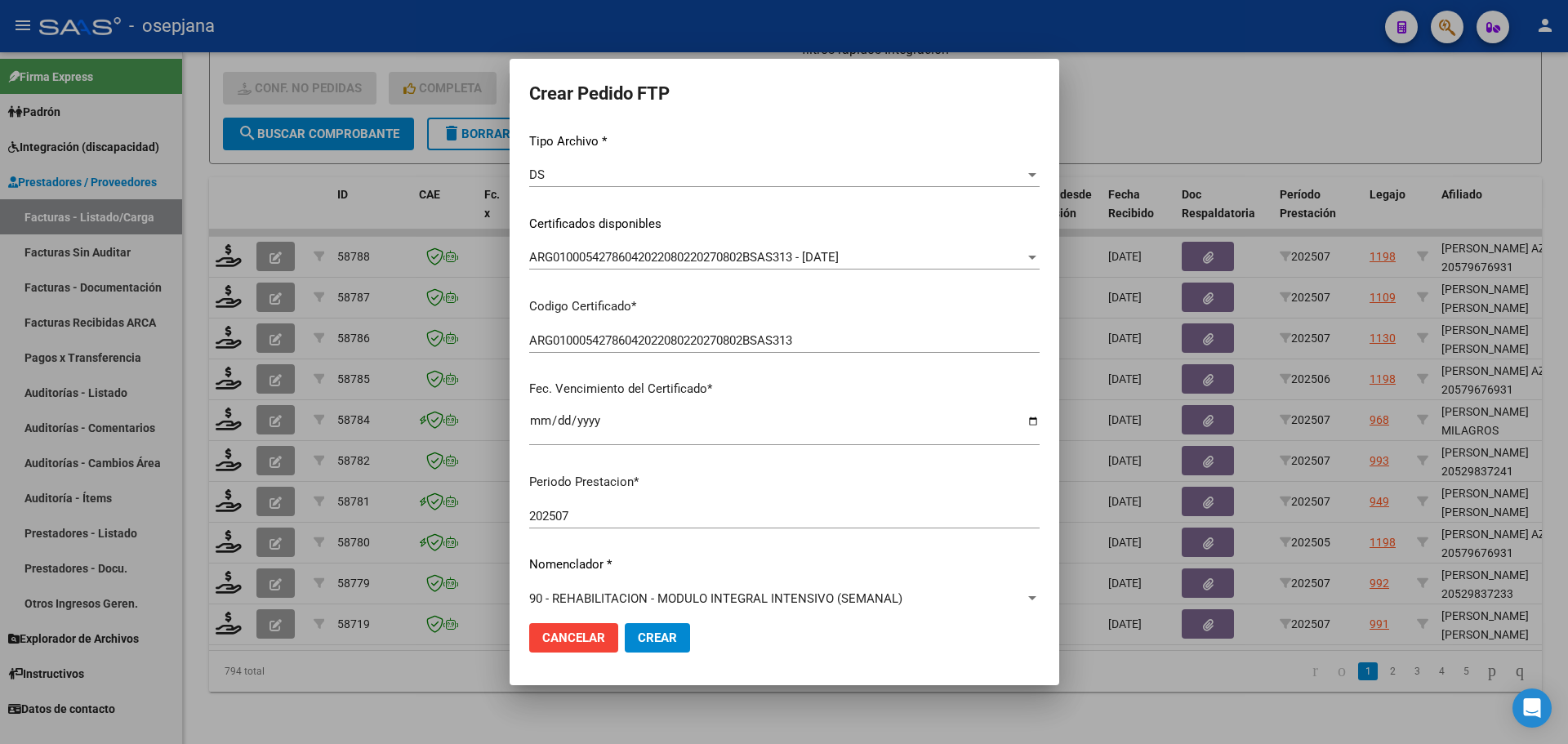
scroll to position [490, 0]
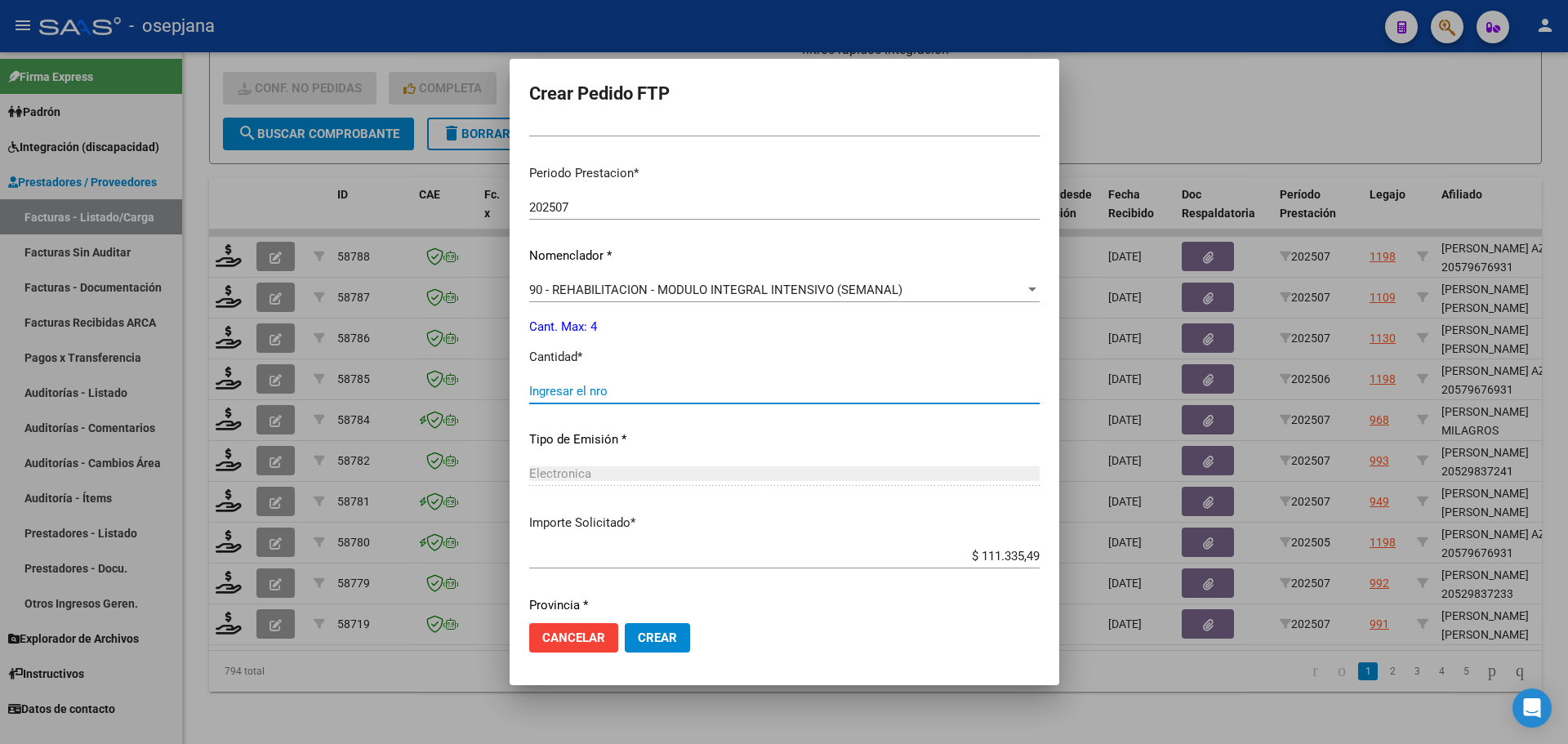
click at [566, 390] on input "Ingresar el nro" at bounding box center [784, 391] width 510 height 15
type input "4"
click at [642, 634] on span "Crear" at bounding box center [657, 638] width 39 height 15
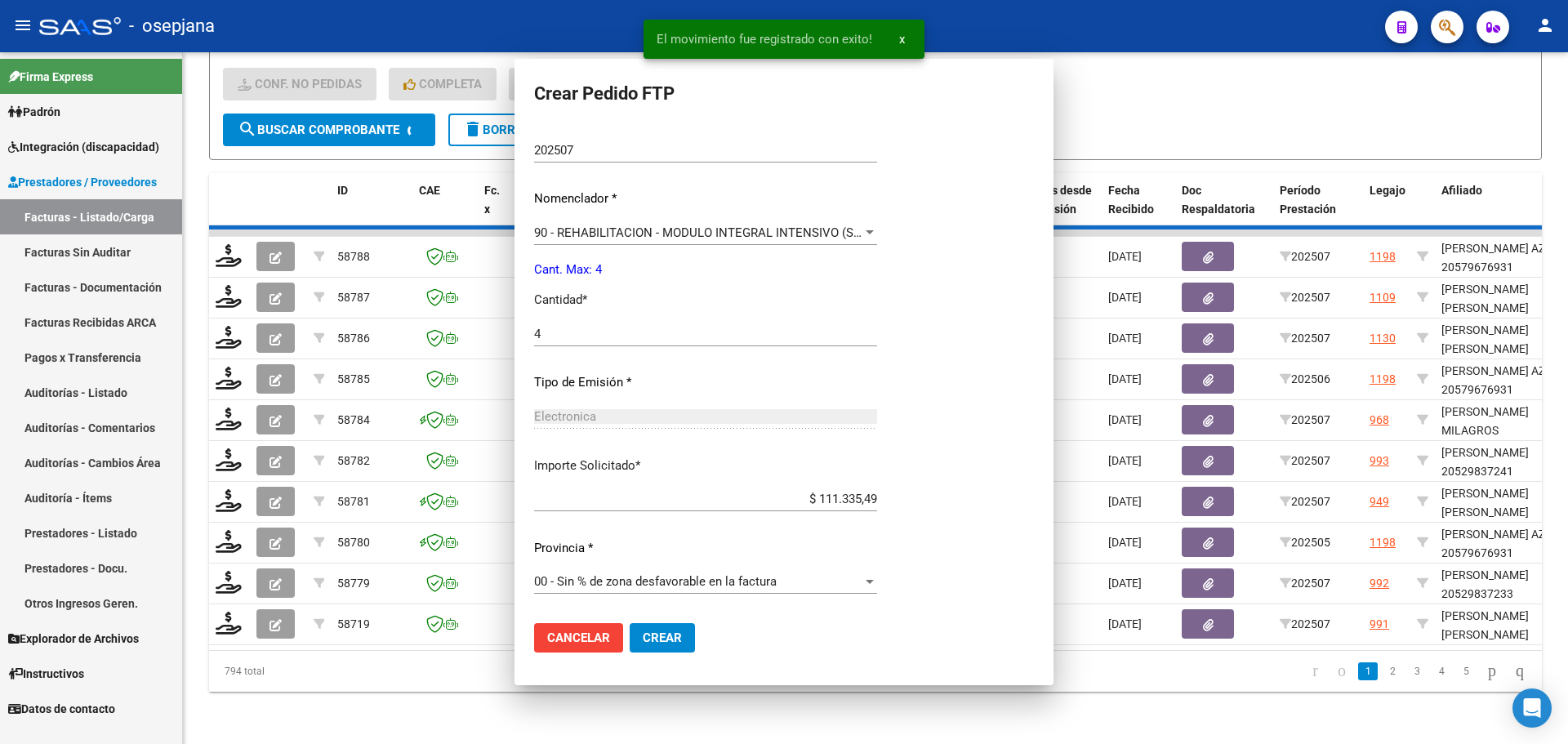
scroll to position [0, 0]
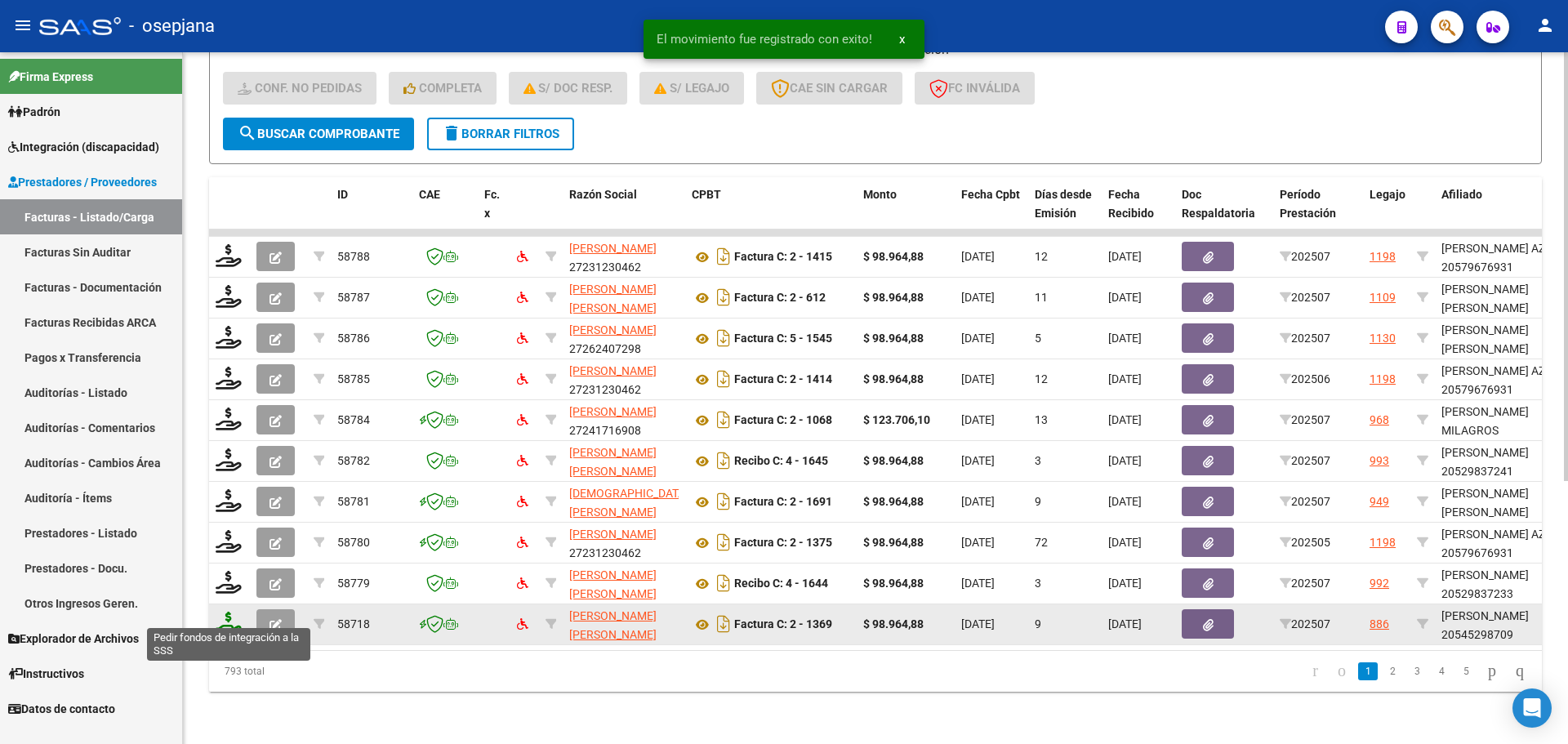
click at [226, 618] on icon at bounding box center [228, 623] width 26 height 23
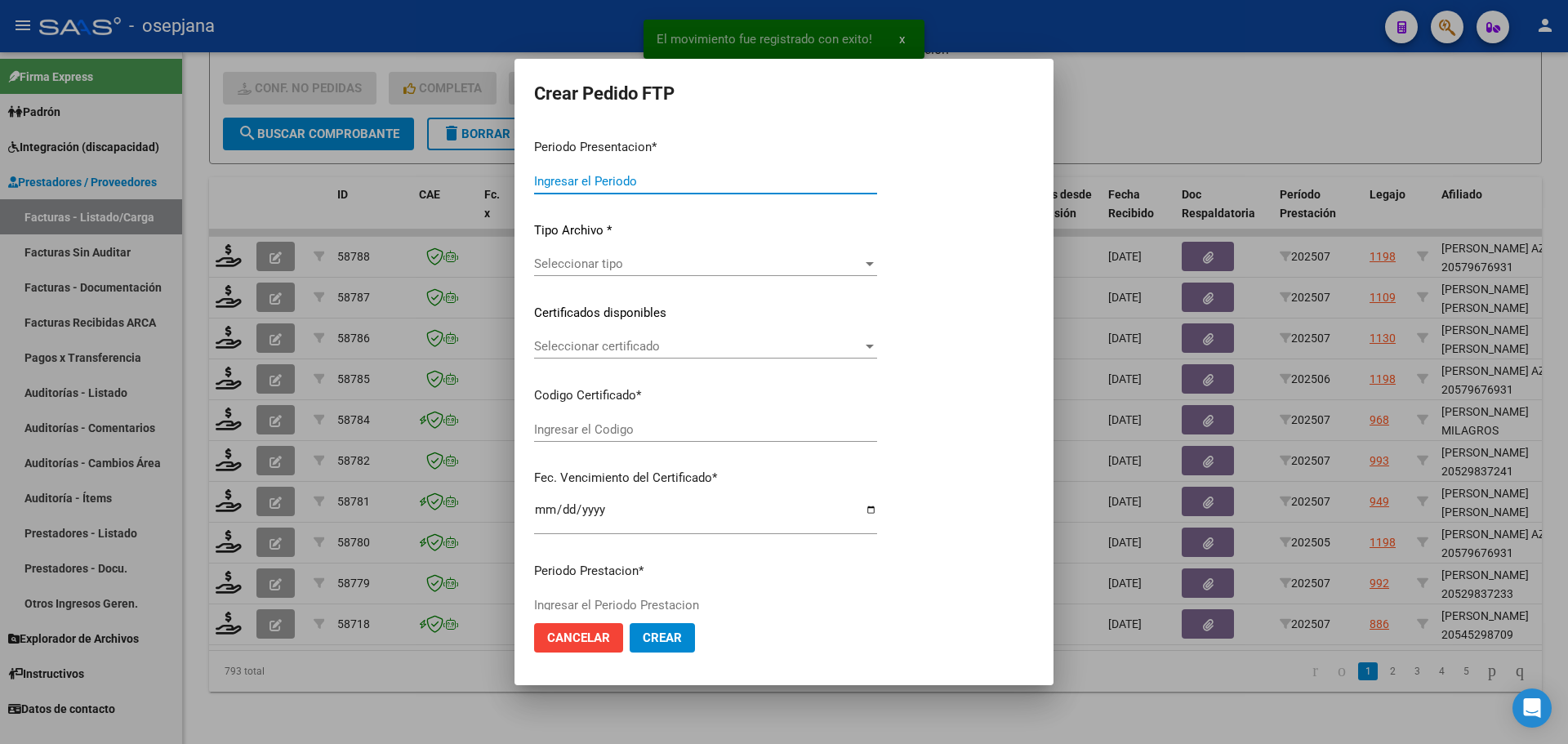
type input "202507"
type input "$ 98.964,88"
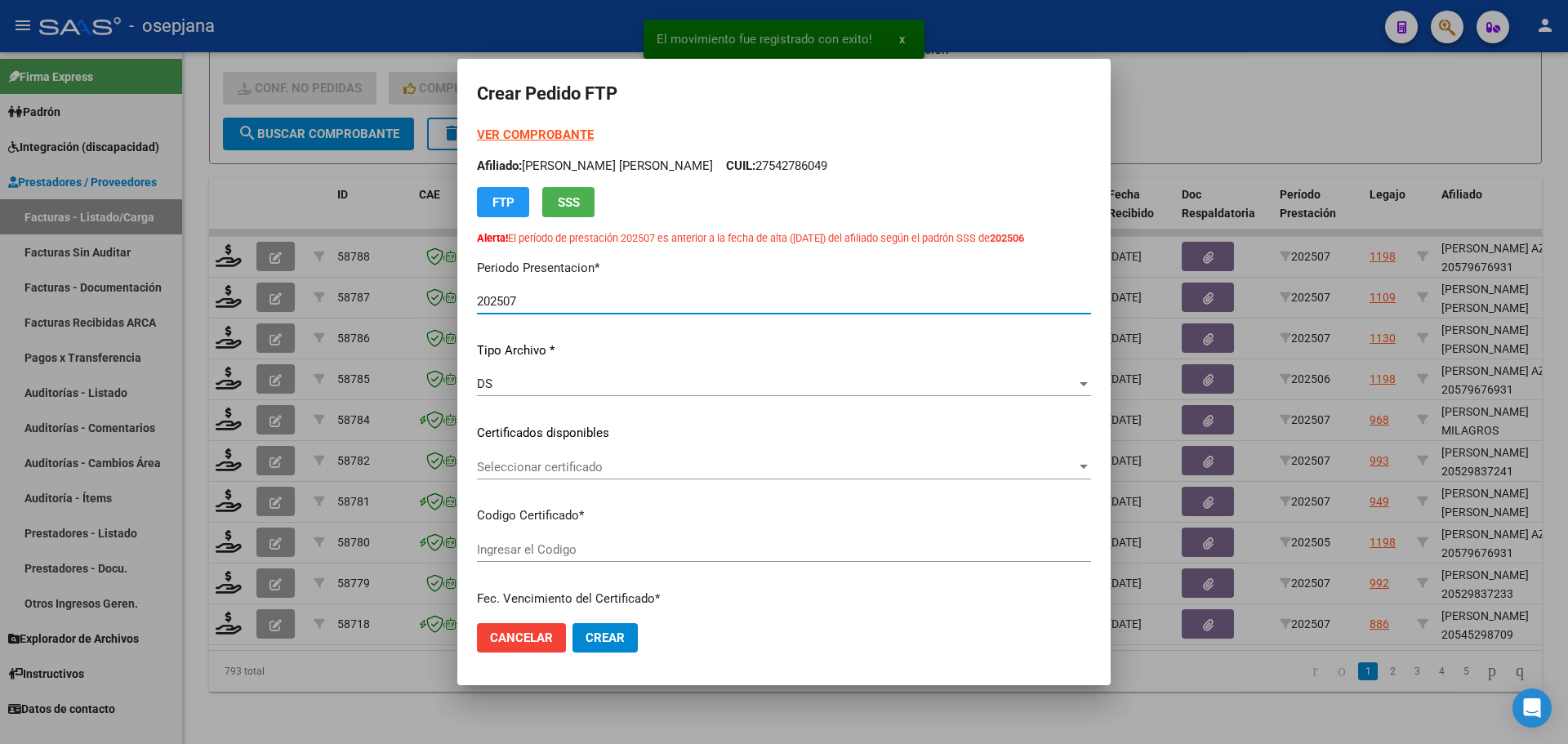
type input "ARG02000545298702022091320270913BSAS376"
type input "[DATE]"
click at [599, 472] on span "Seleccionar certificado" at bounding box center [777, 468] width 600 height 15
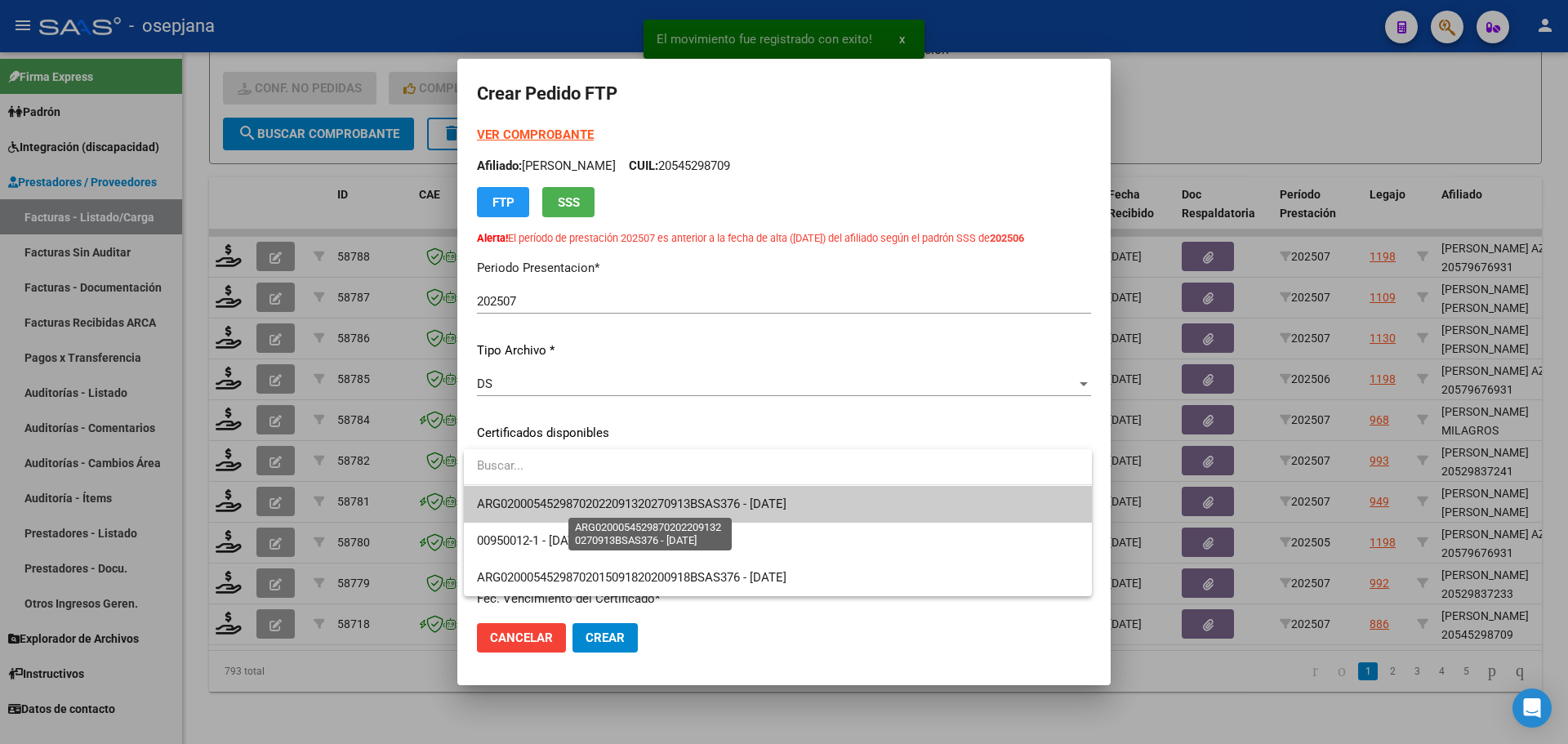
click at [605, 501] on span "ARG02000545298702022091320270913BSAS376 - [DATE]" at bounding box center [631, 504] width 310 height 15
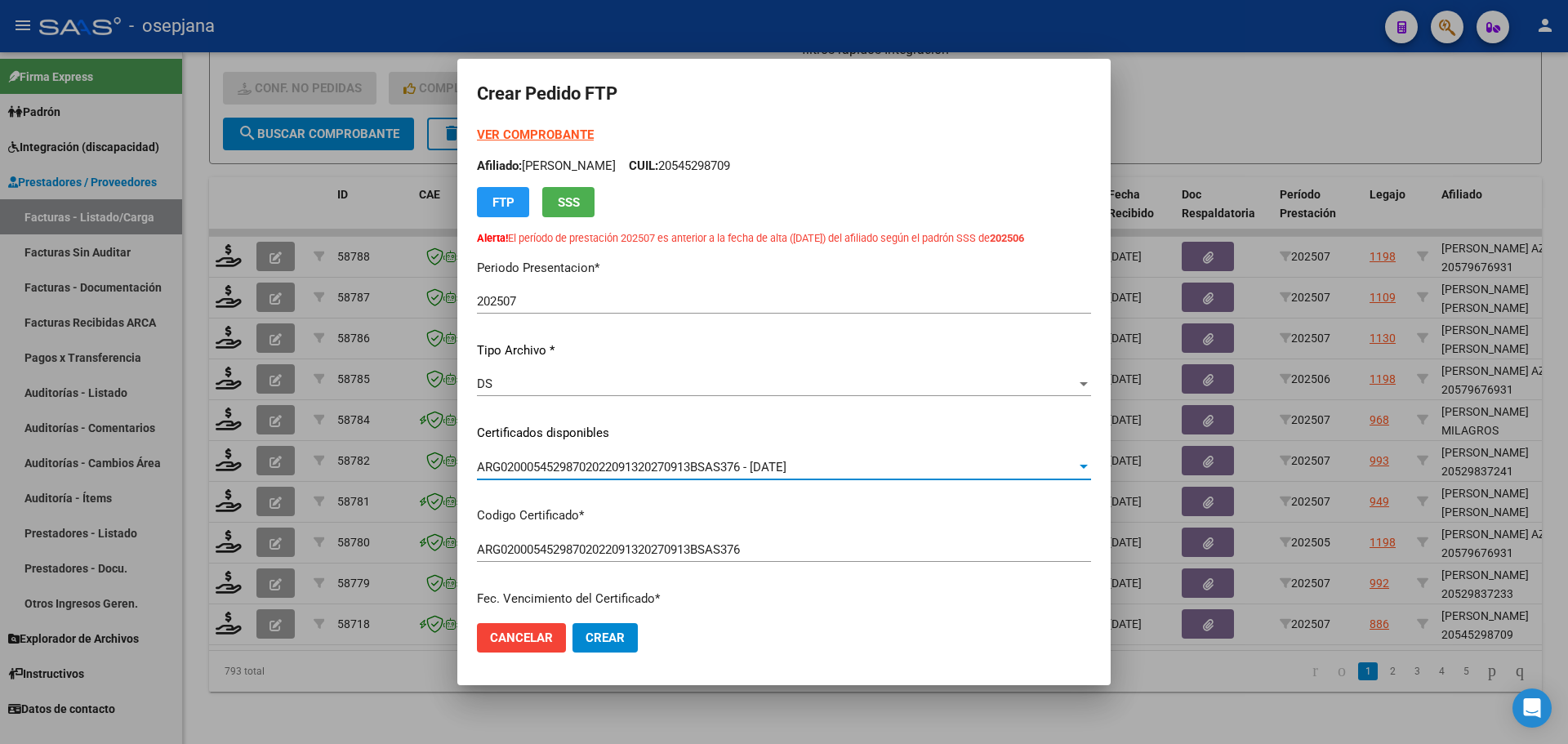
click at [557, 127] on div "VER COMPROBANTE ARCA Padrón Afiliado: [PERSON_NAME]: 20545298709 FTP SSS Alerta…" at bounding box center [783, 186] width 614 height 120
click at [556, 132] on strong "VER COMPROBANTE" at bounding box center [535, 135] width 117 height 15
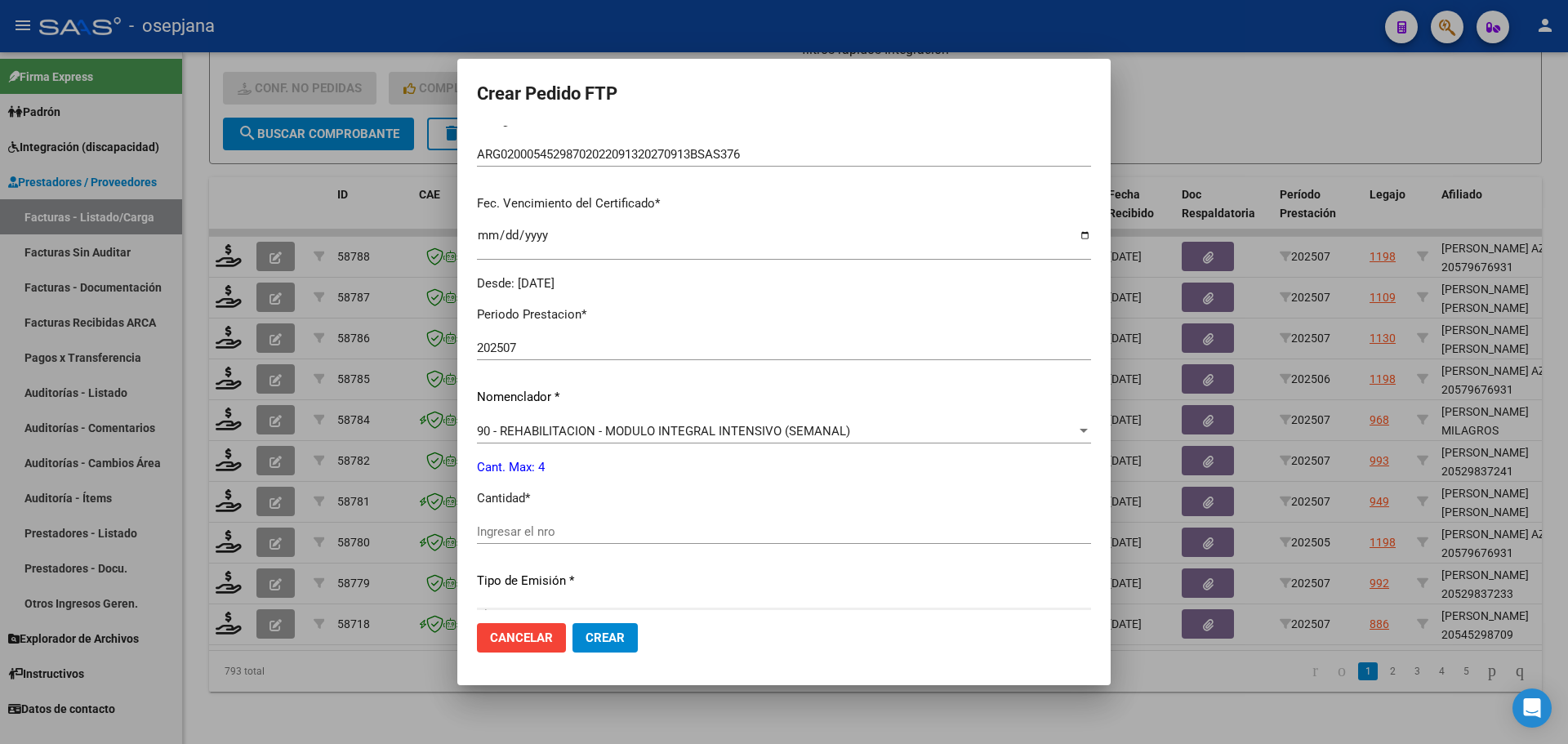
scroll to position [490, 0]
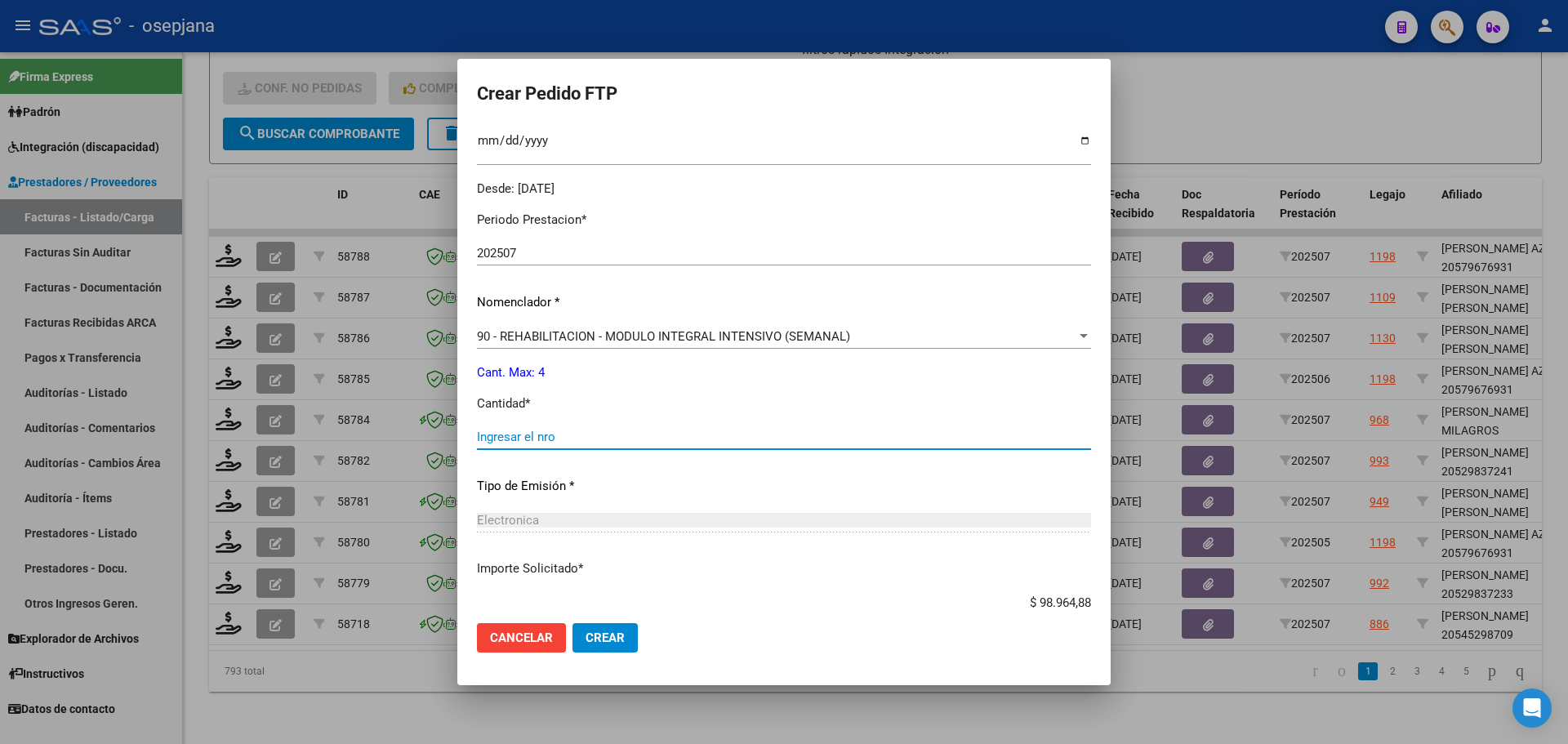
click at [523, 441] on input "Ingresar el nro" at bounding box center [783, 437] width 614 height 15
type input "4"
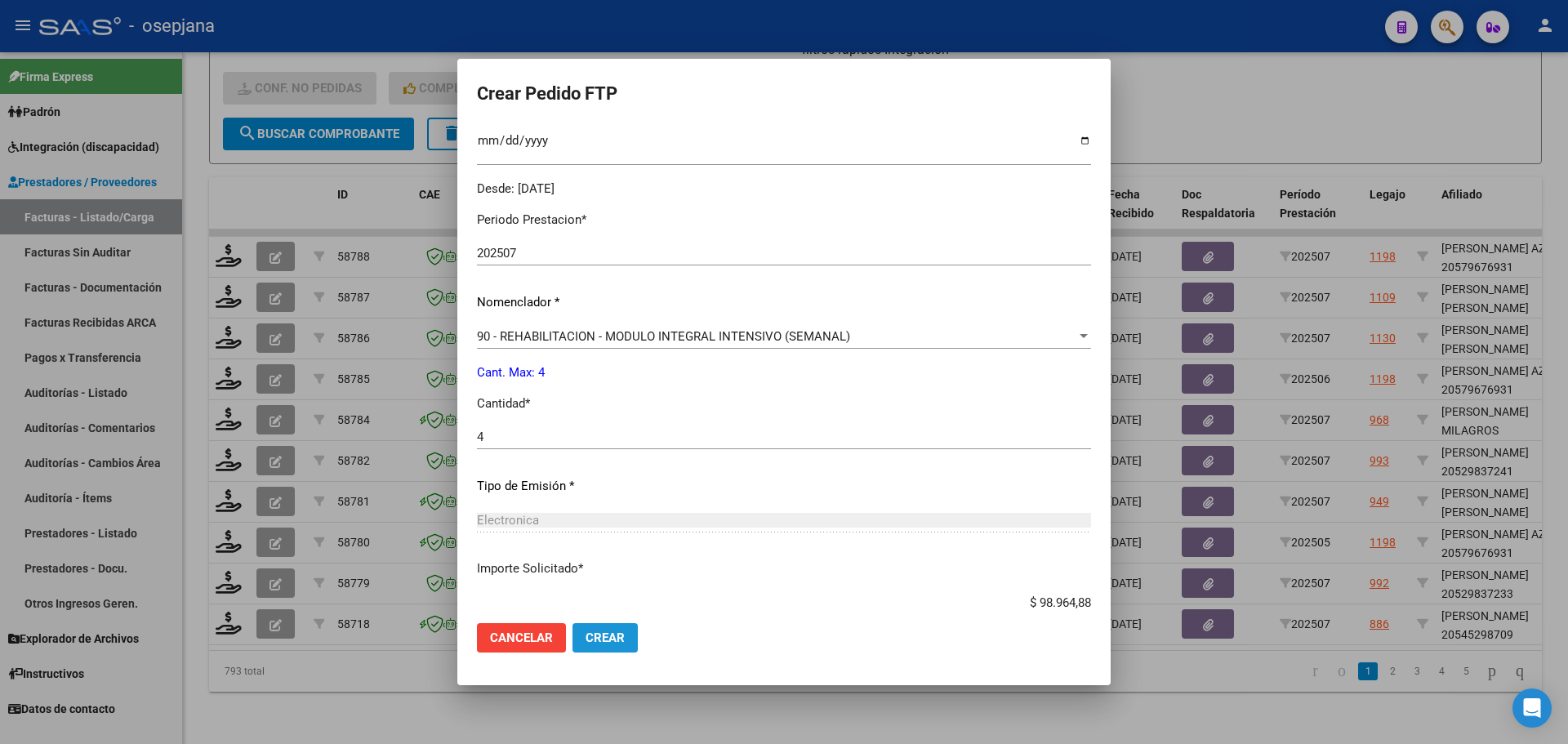
click at [618, 635] on span "Crear" at bounding box center [606, 638] width 39 height 15
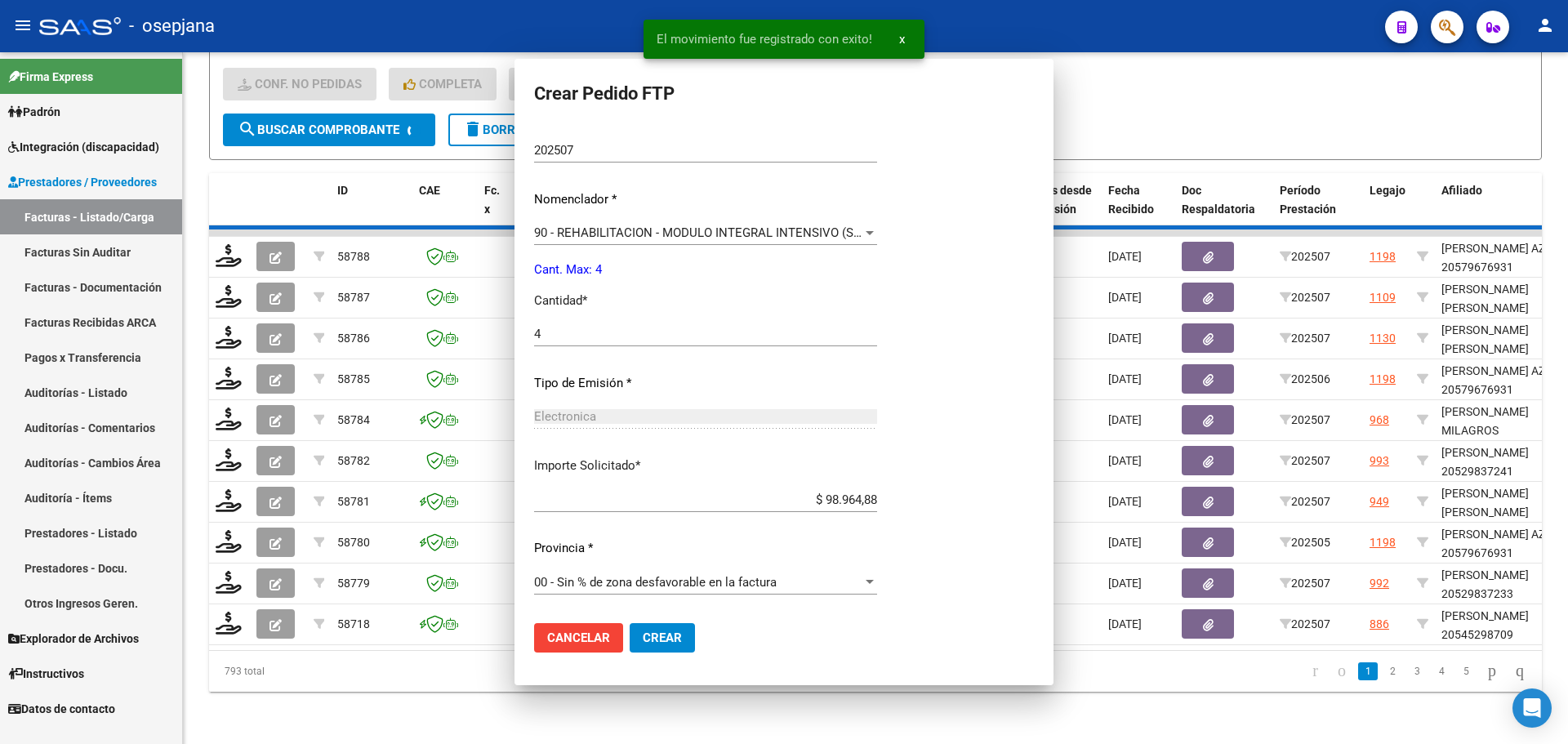
scroll to position [0, 0]
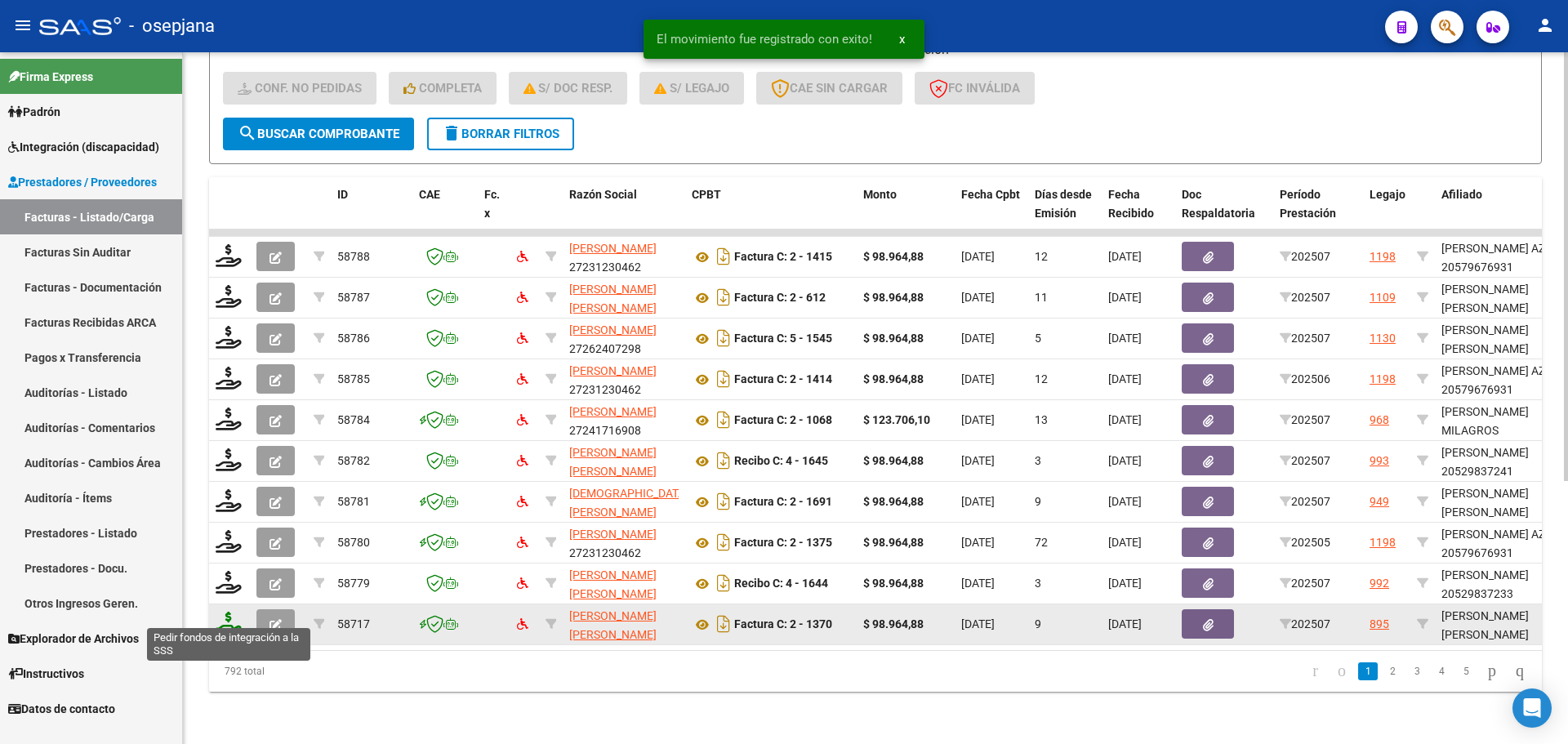
click at [223, 612] on icon at bounding box center [228, 623] width 26 height 23
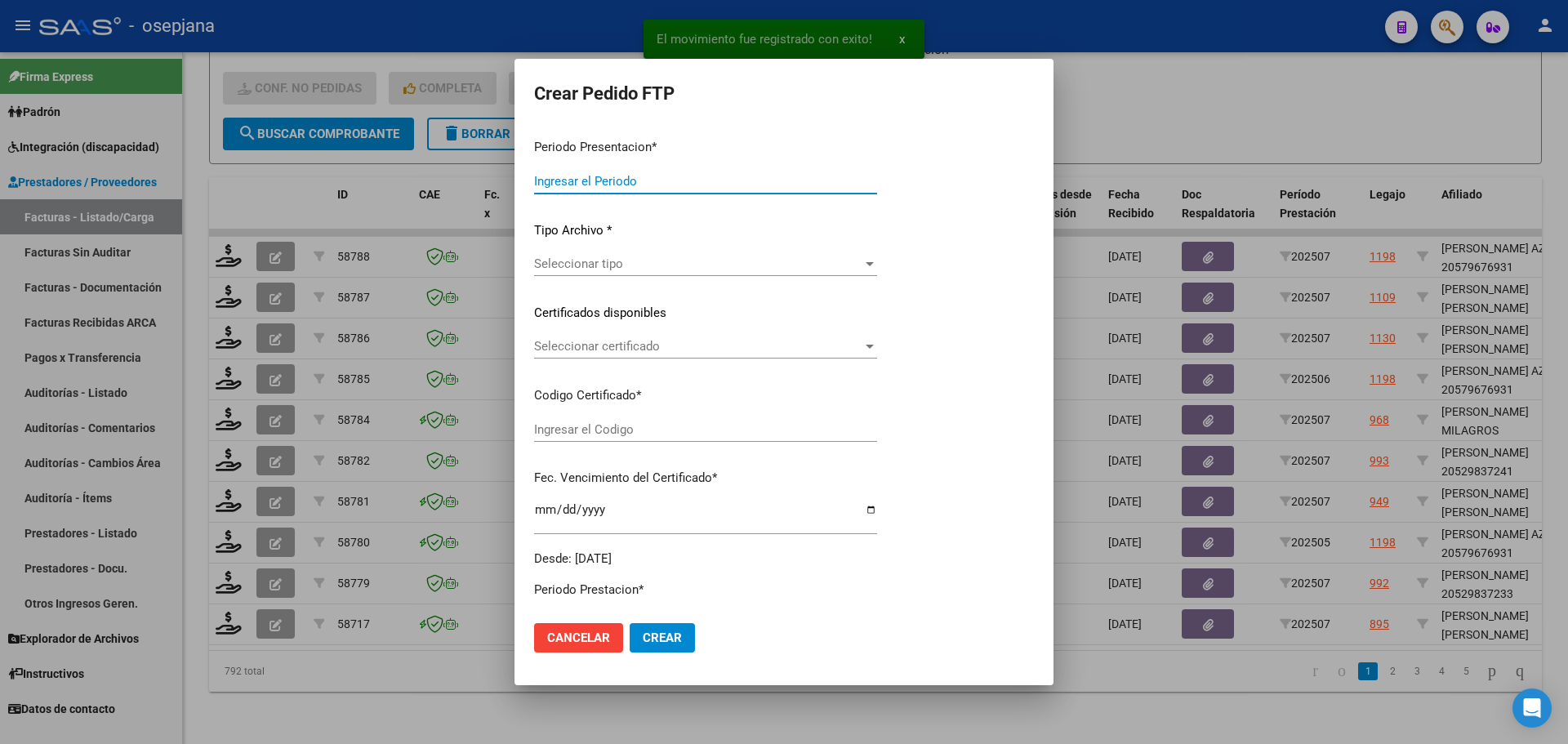
type input "202507"
type input "$ 98.964,88"
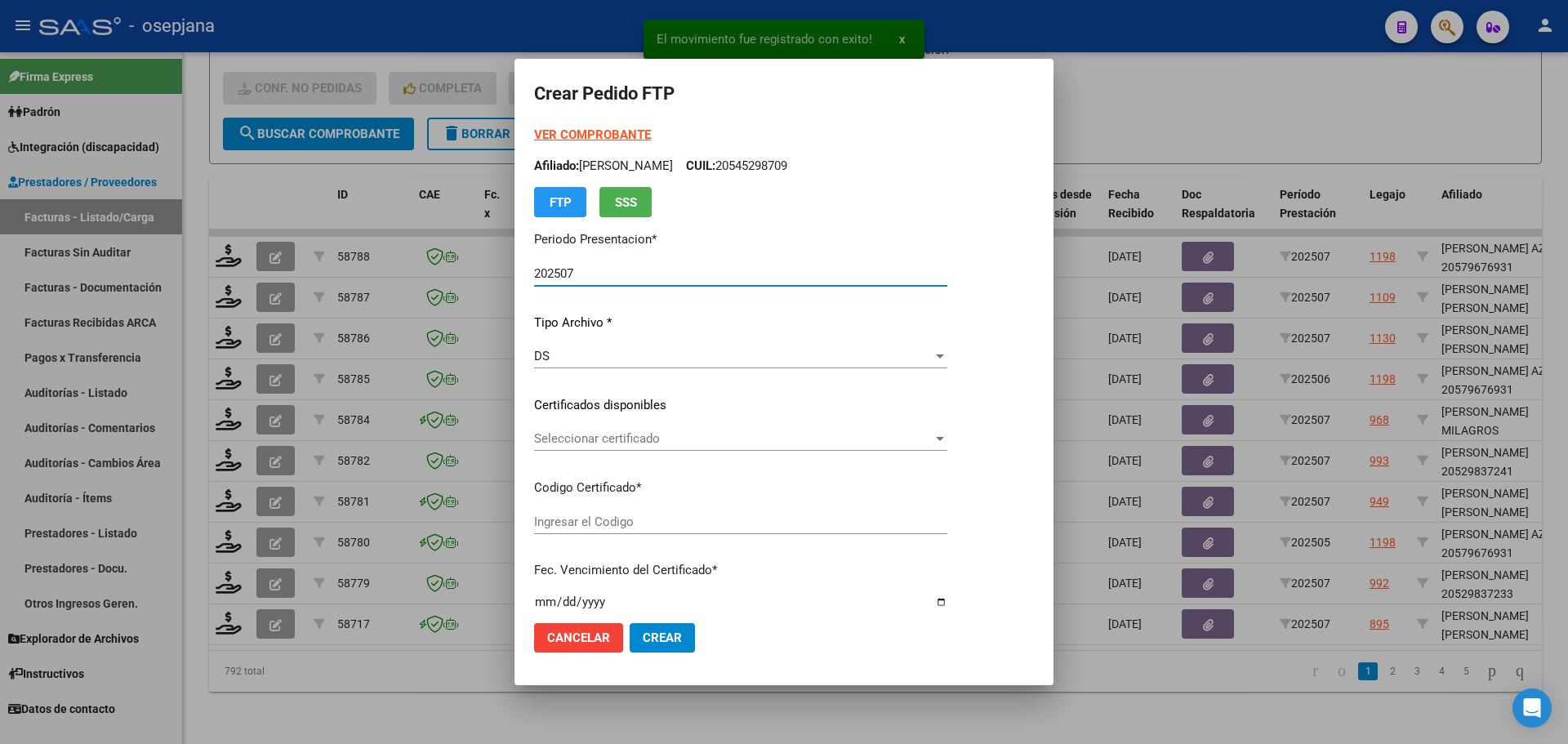
type input "ARG02000556869402022011820270118BSAS309"
type input "[DATE]"
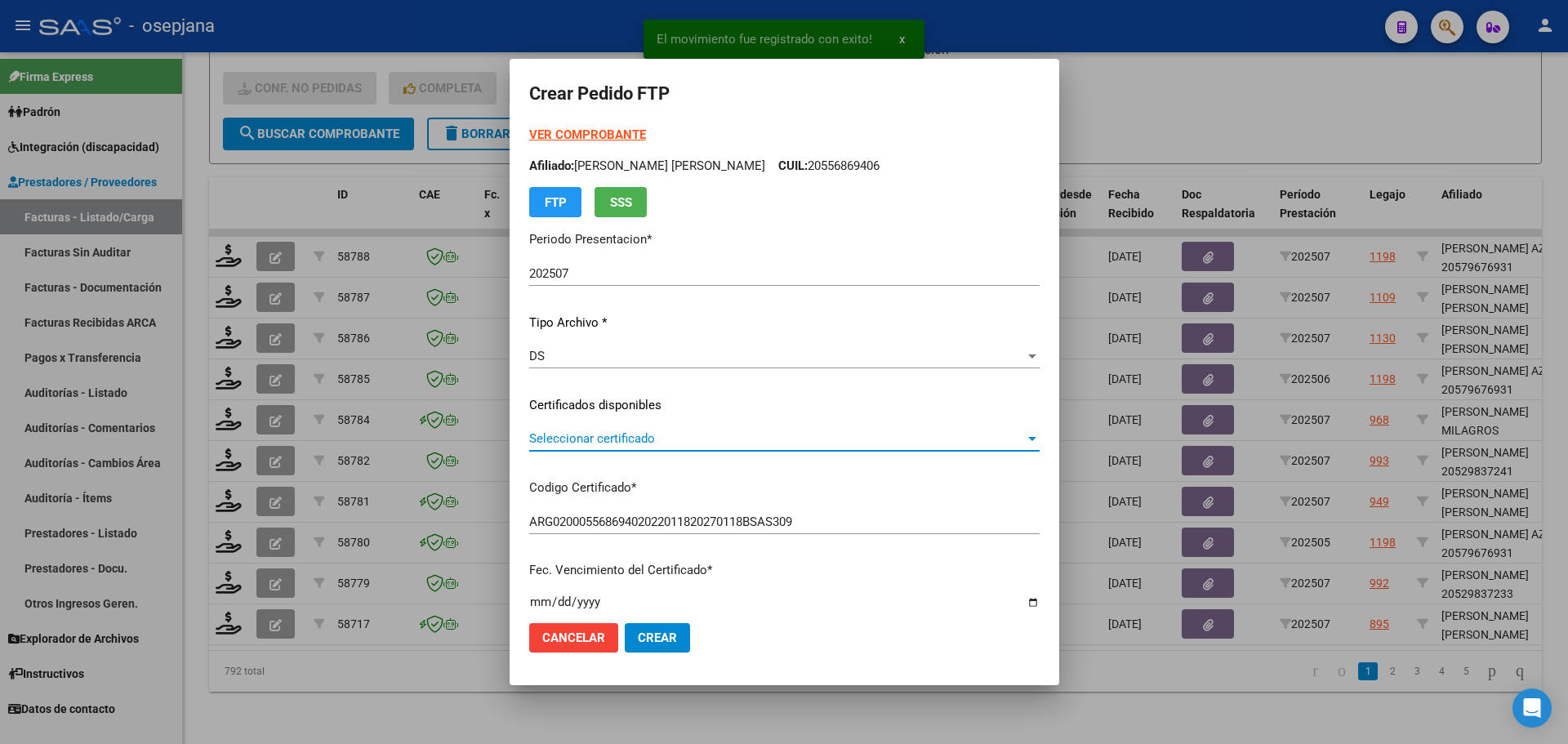
click at [674, 433] on span "Seleccionar certificado" at bounding box center [777, 439] width 496 height 15
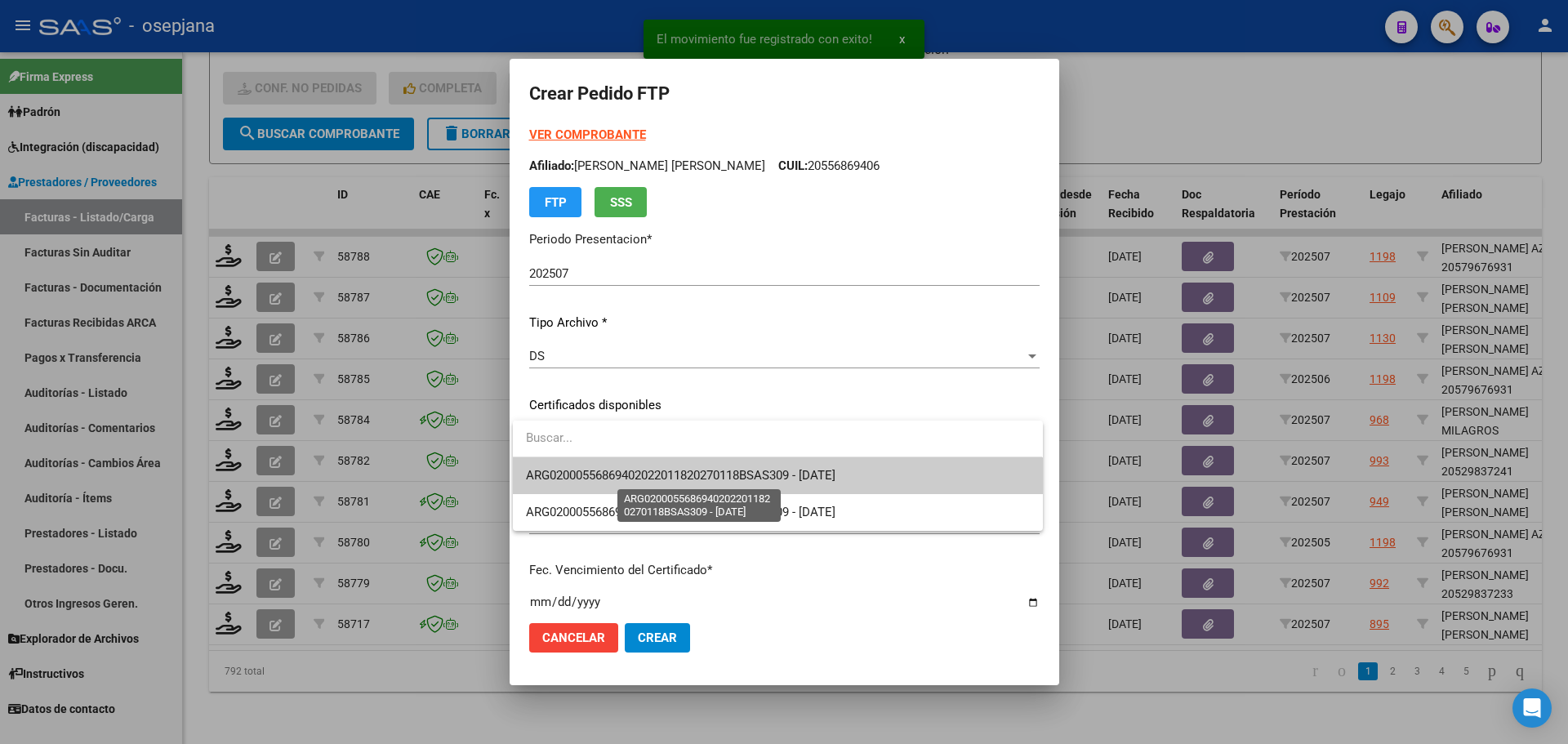
click at [667, 480] on span "ARG02000556869402022011820270118BSAS309 - [DATE]" at bounding box center [680, 476] width 310 height 15
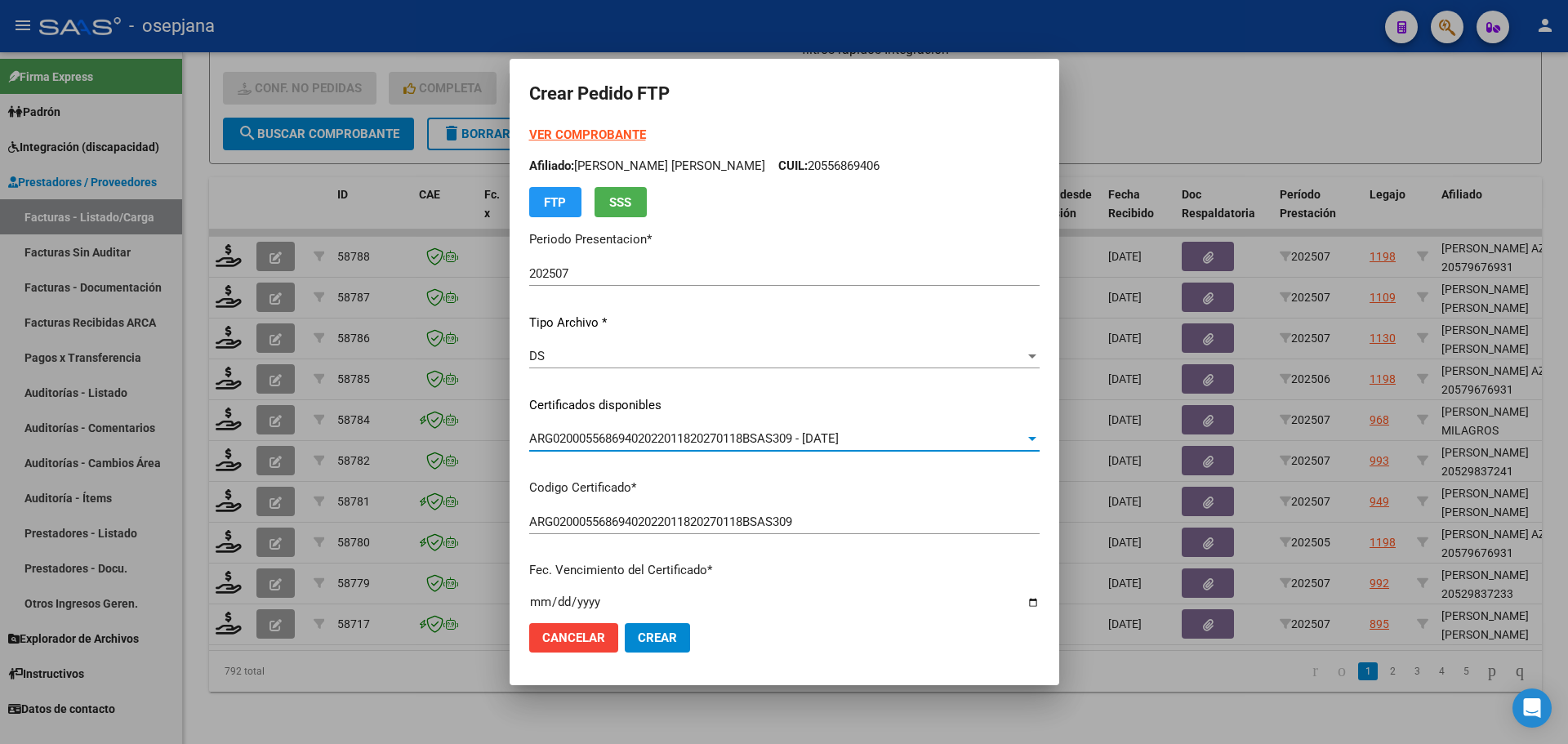
click at [608, 133] on strong "VER COMPROBANTE" at bounding box center [588, 135] width 117 height 15
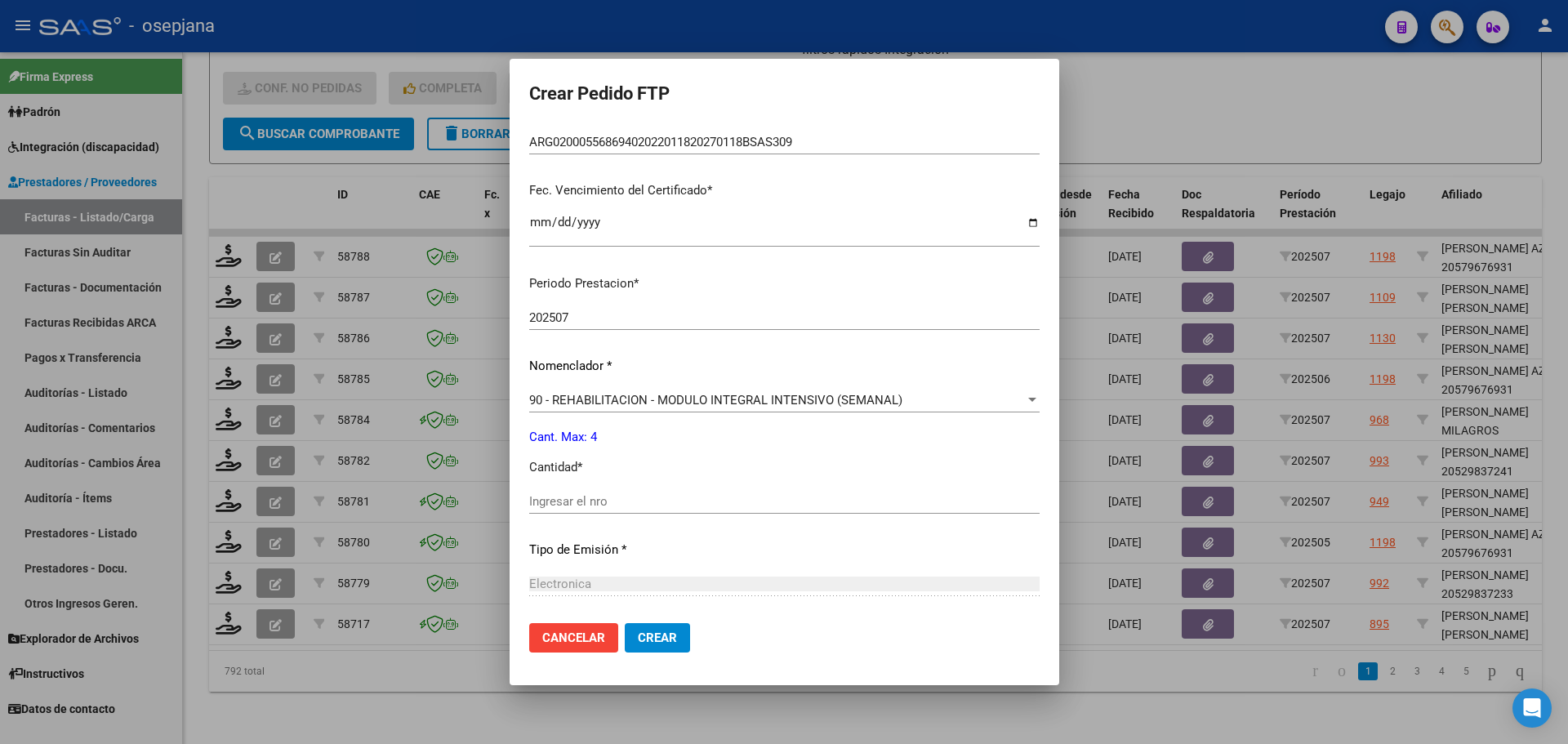
scroll to position [409, 0]
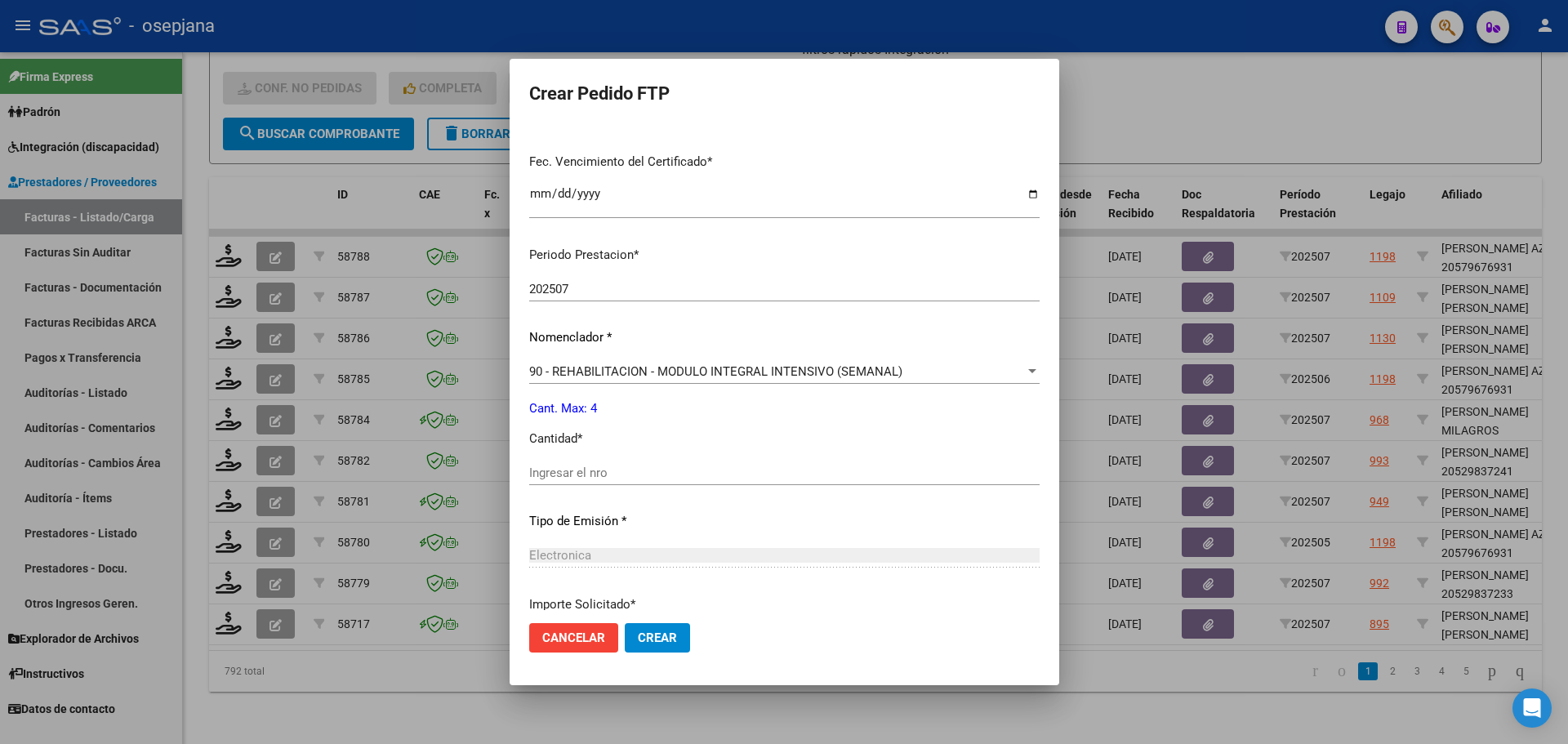
click at [559, 480] on div "Ingresar el nro" at bounding box center [784, 474] width 510 height 25
type input "4"
click at [655, 652] on button "Crear" at bounding box center [657, 638] width 66 height 30
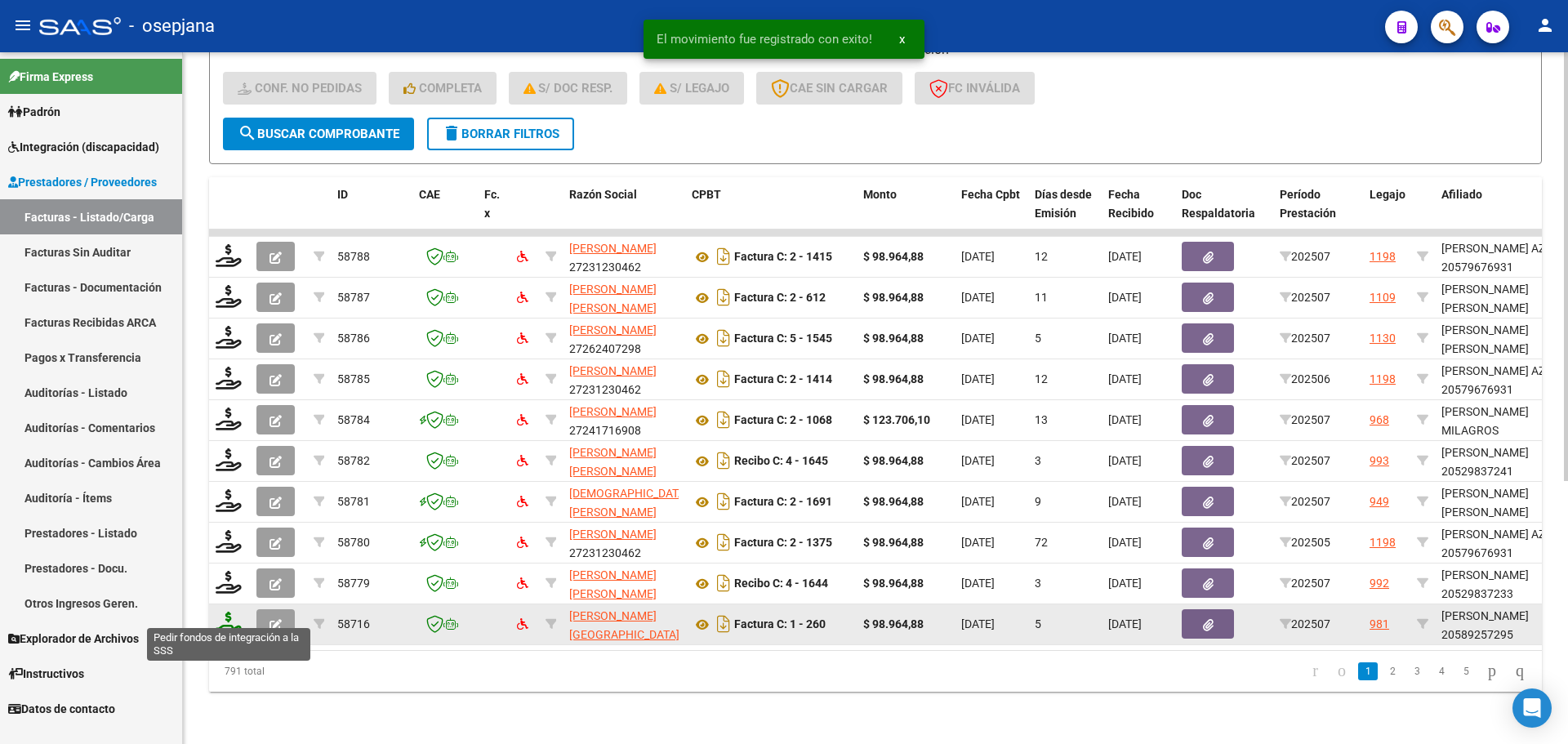
click at [224, 612] on icon at bounding box center [228, 623] width 26 height 23
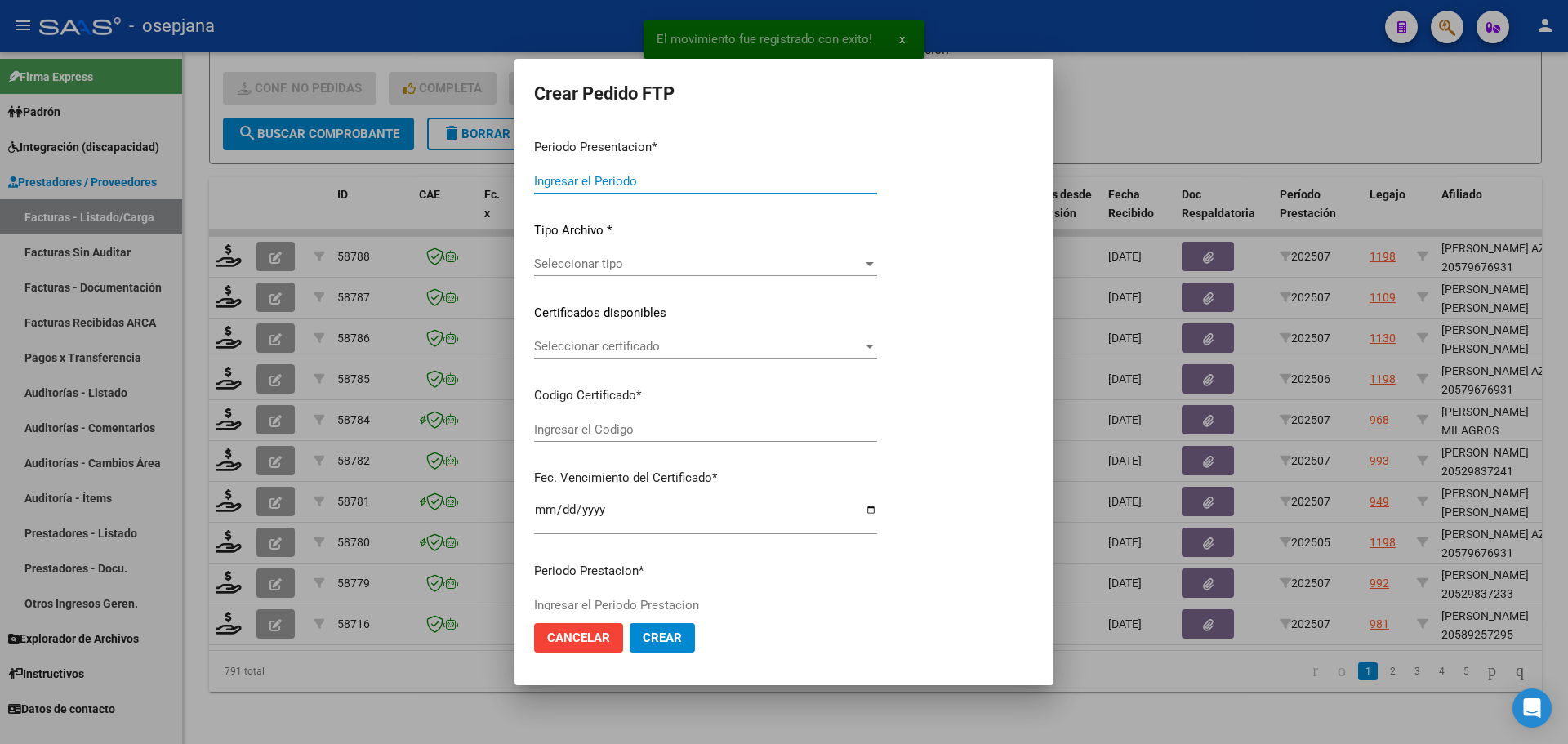
type input "202507"
type input "$ 98.964,88"
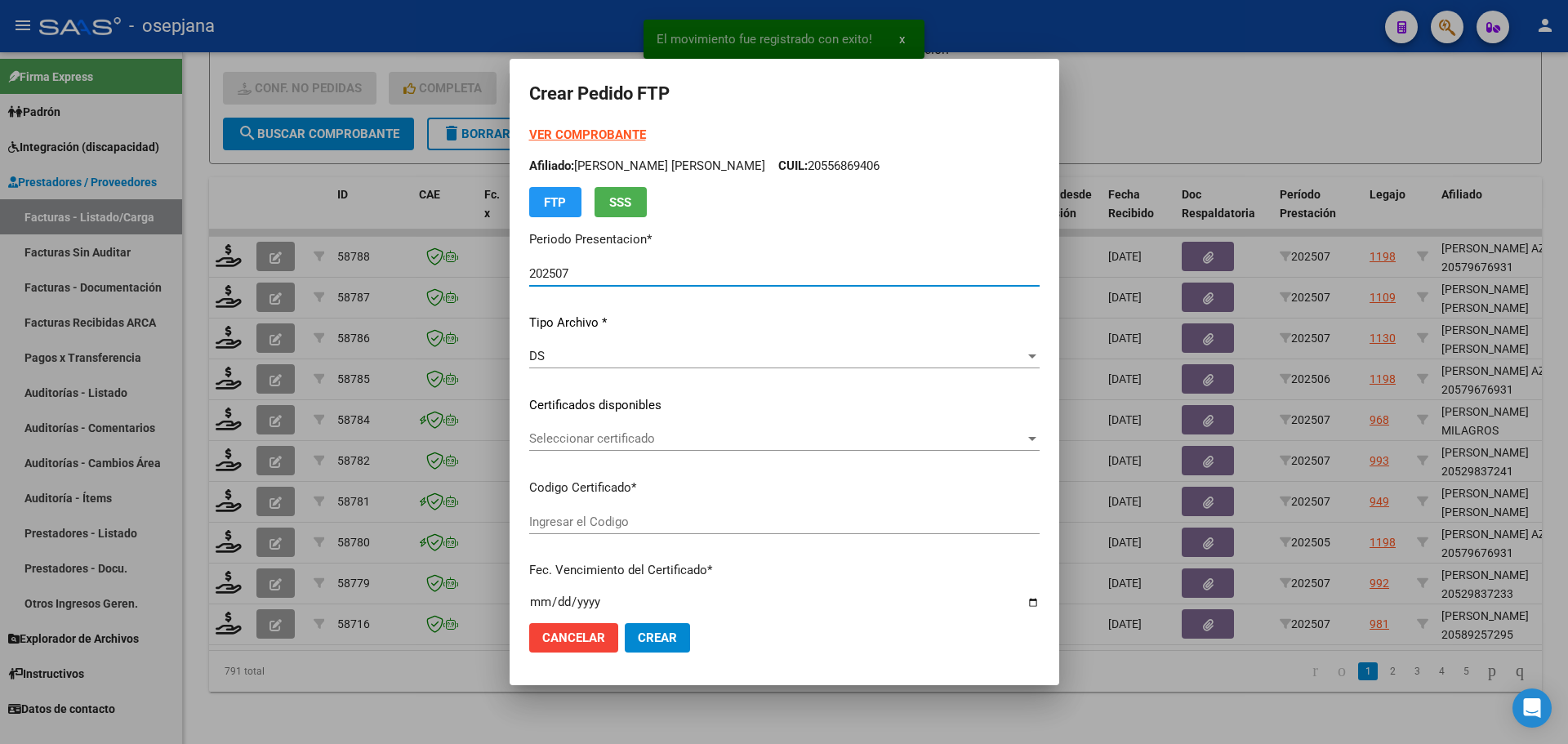
type input "ARG02000589257292024052320270523BSAS265"
type input "[DATE]"
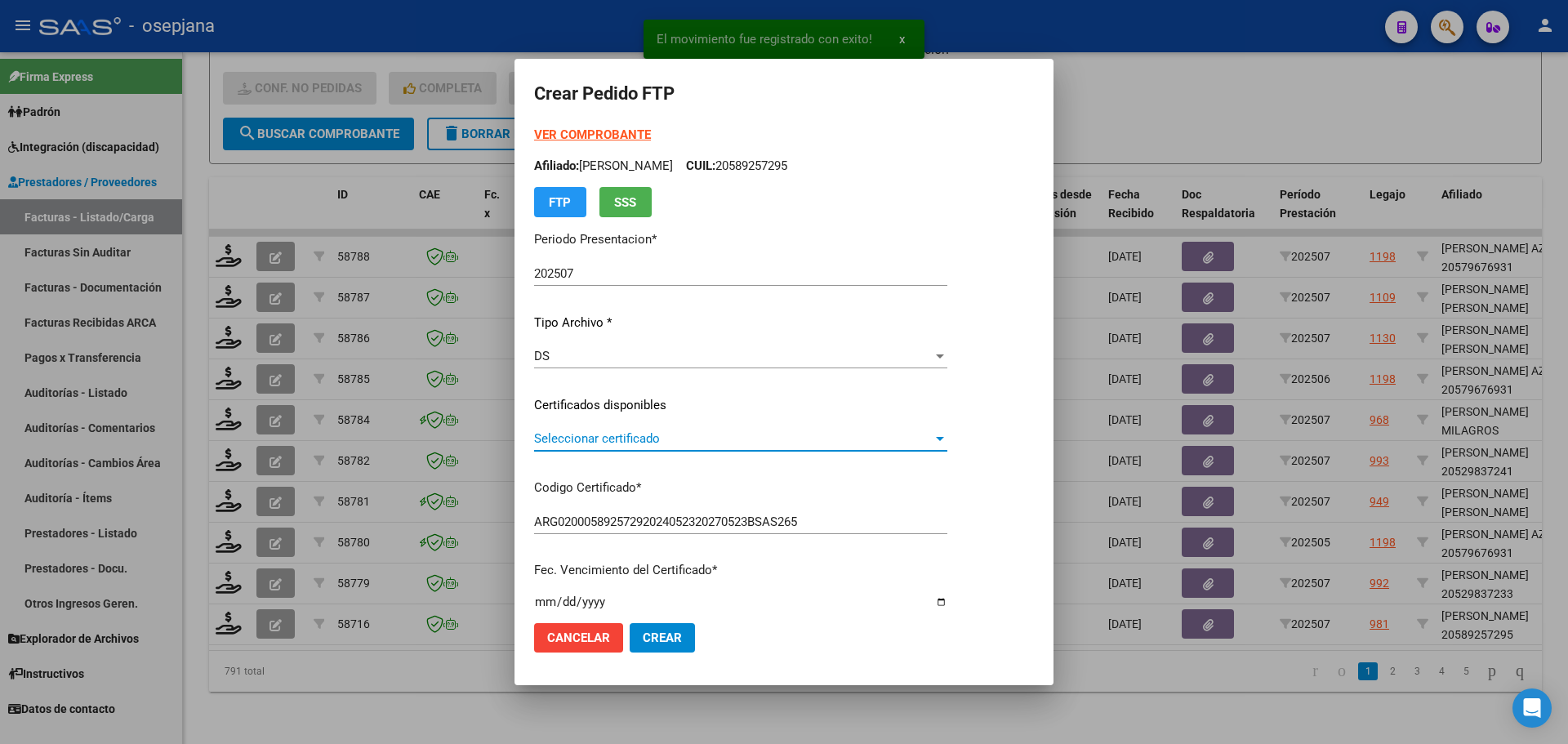
click at [616, 446] on span "Seleccionar certificado" at bounding box center [733, 439] width 399 height 15
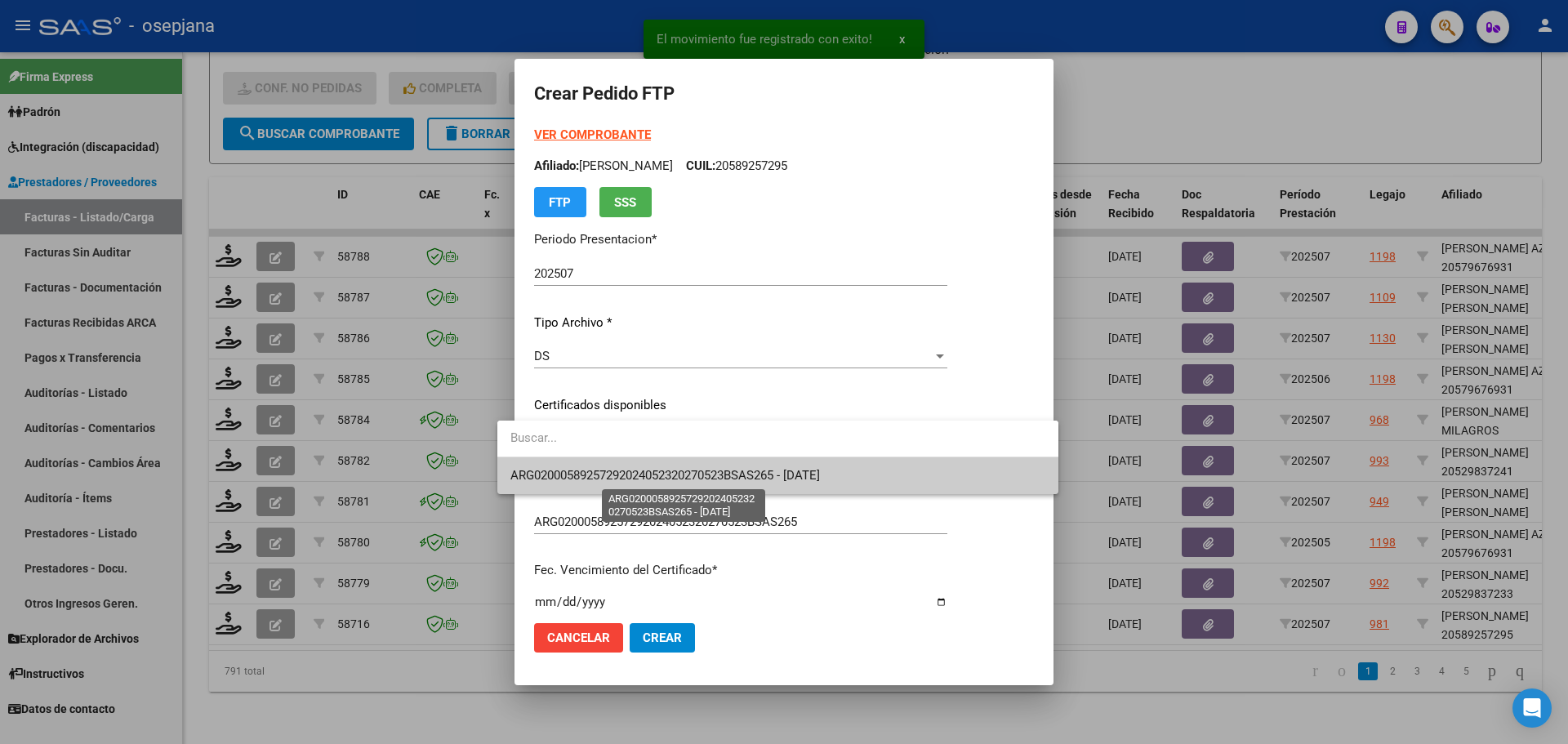
click at [614, 474] on span "ARG02000589257292024052320270523BSAS265 - [DATE]" at bounding box center [665, 476] width 310 height 15
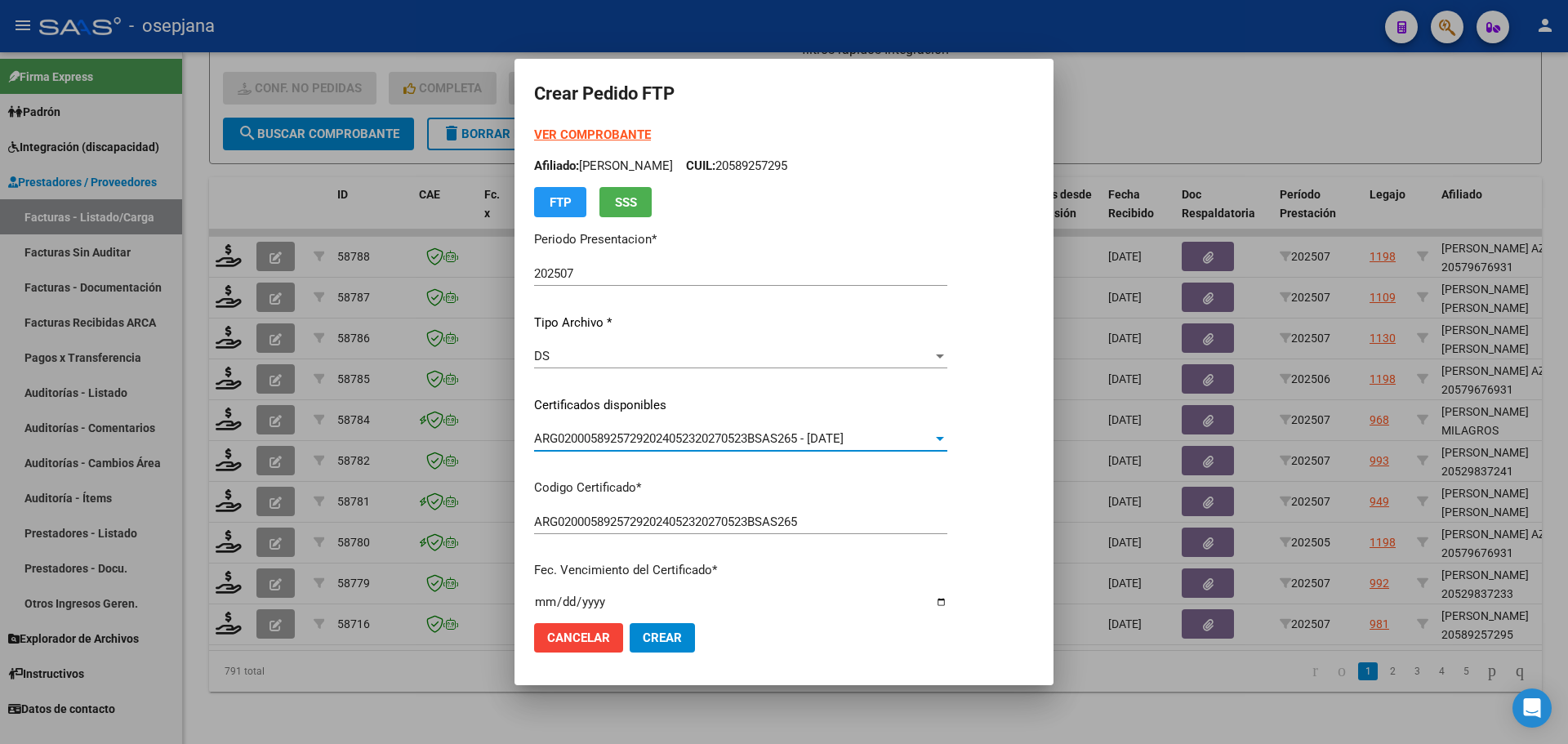
click at [570, 143] on div "VER COMPROBANTE ARCA Padrón Afiliado: [PERSON_NAME]: 20589257295 FTP SSS" at bounding box center [740, 171] width 413 height 91
click at [571, 135] on strong "VER COMPROBANTE" at bounding box center [593, 135] width 117 height 15
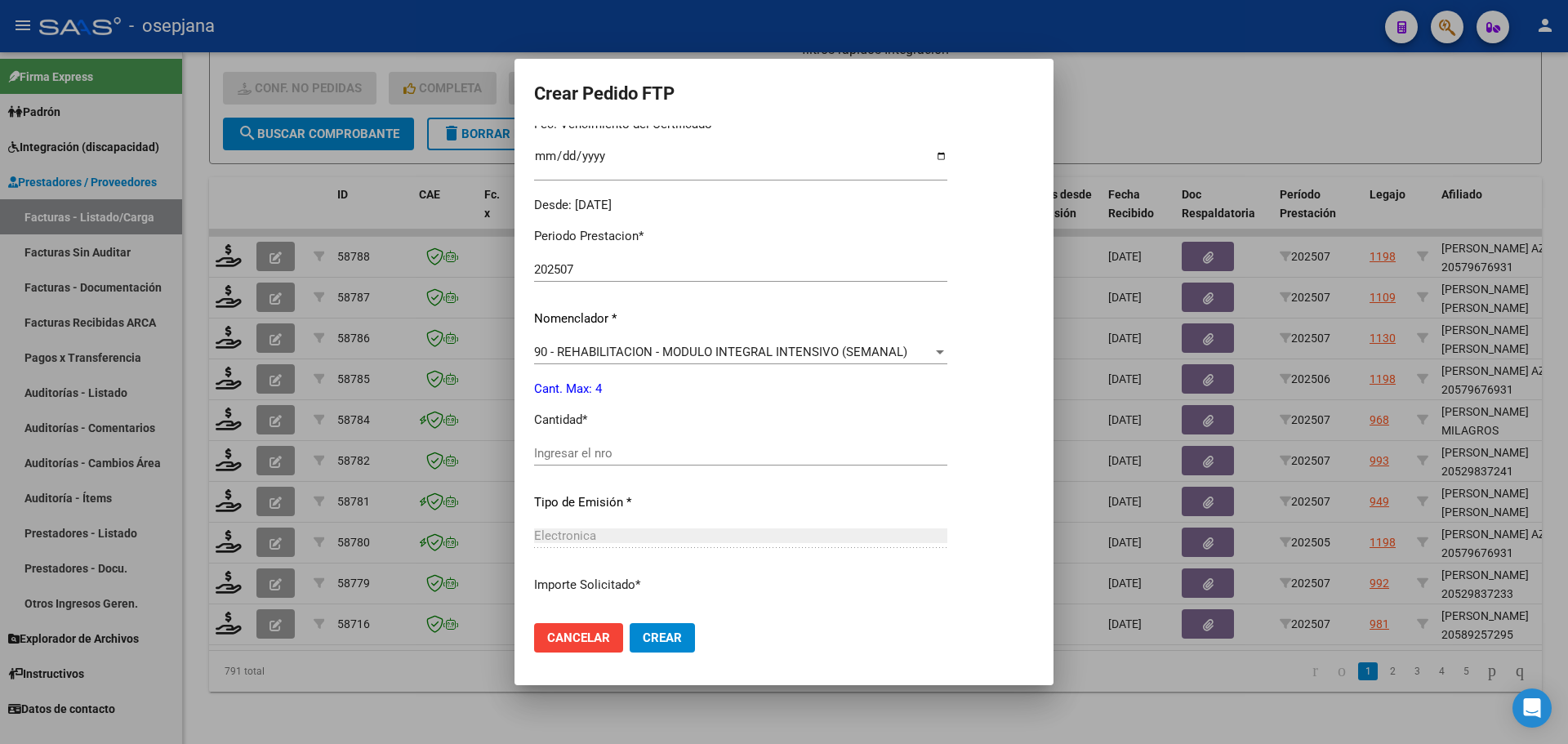
scroll to position [490, 0]
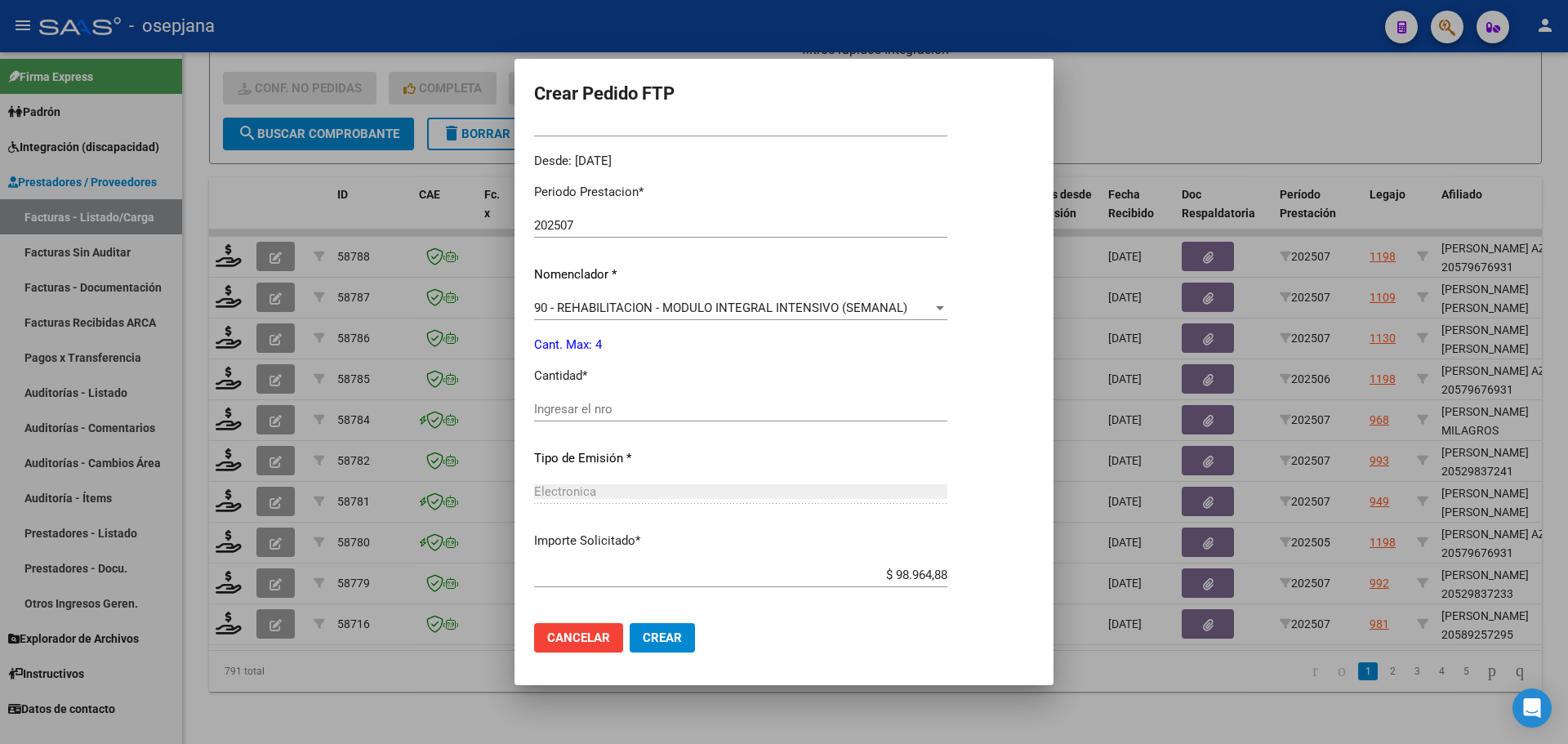
click at [567, 403] on input "Ingresar el nro" at bounding box center [740, 409] width 413 height 15
type input "4"
click at [644, 644] on span "Crear" at bounding box center [662, 638] width 39 height 15
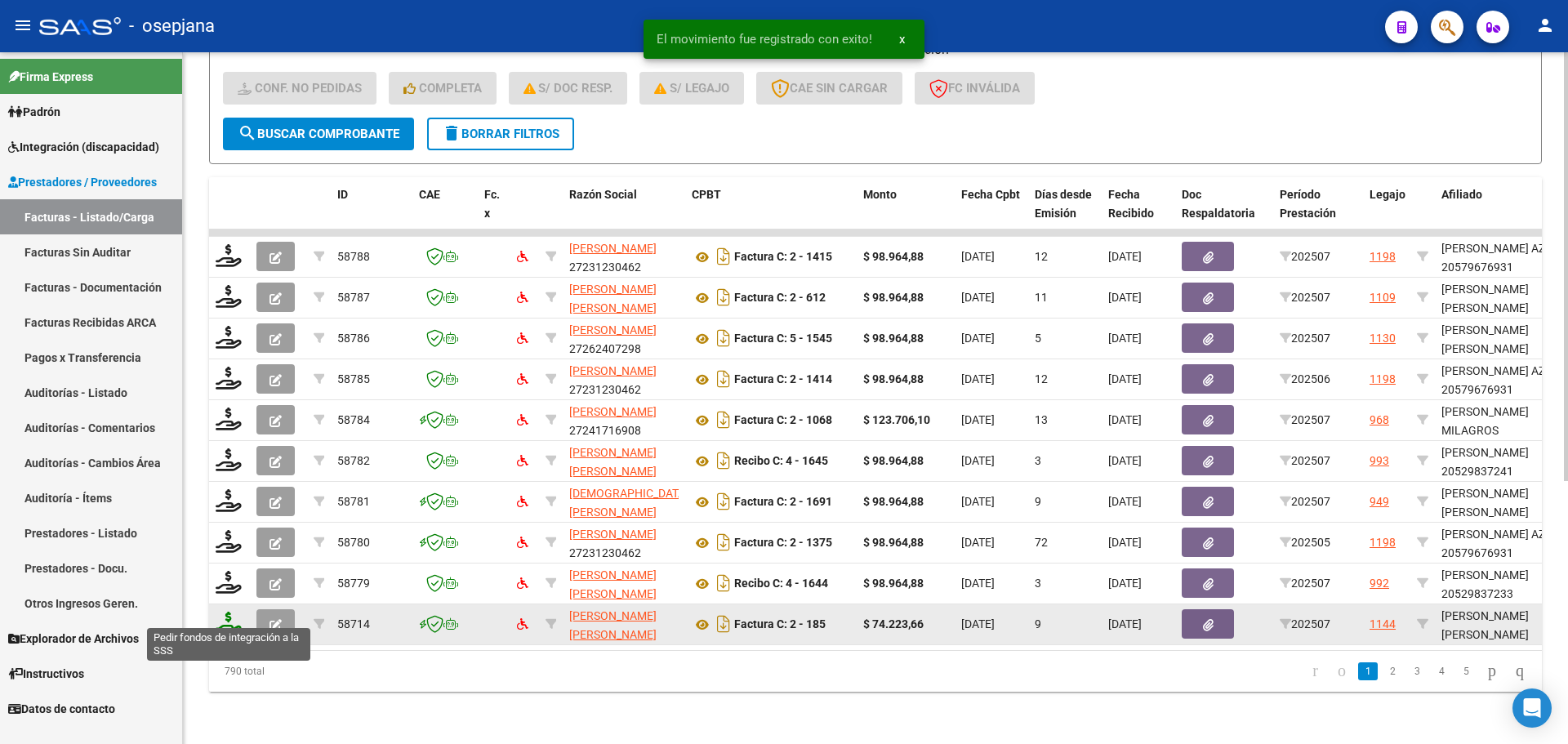
click at [229, 618] on icon at bounding box center [228, 623] width 26 height 23
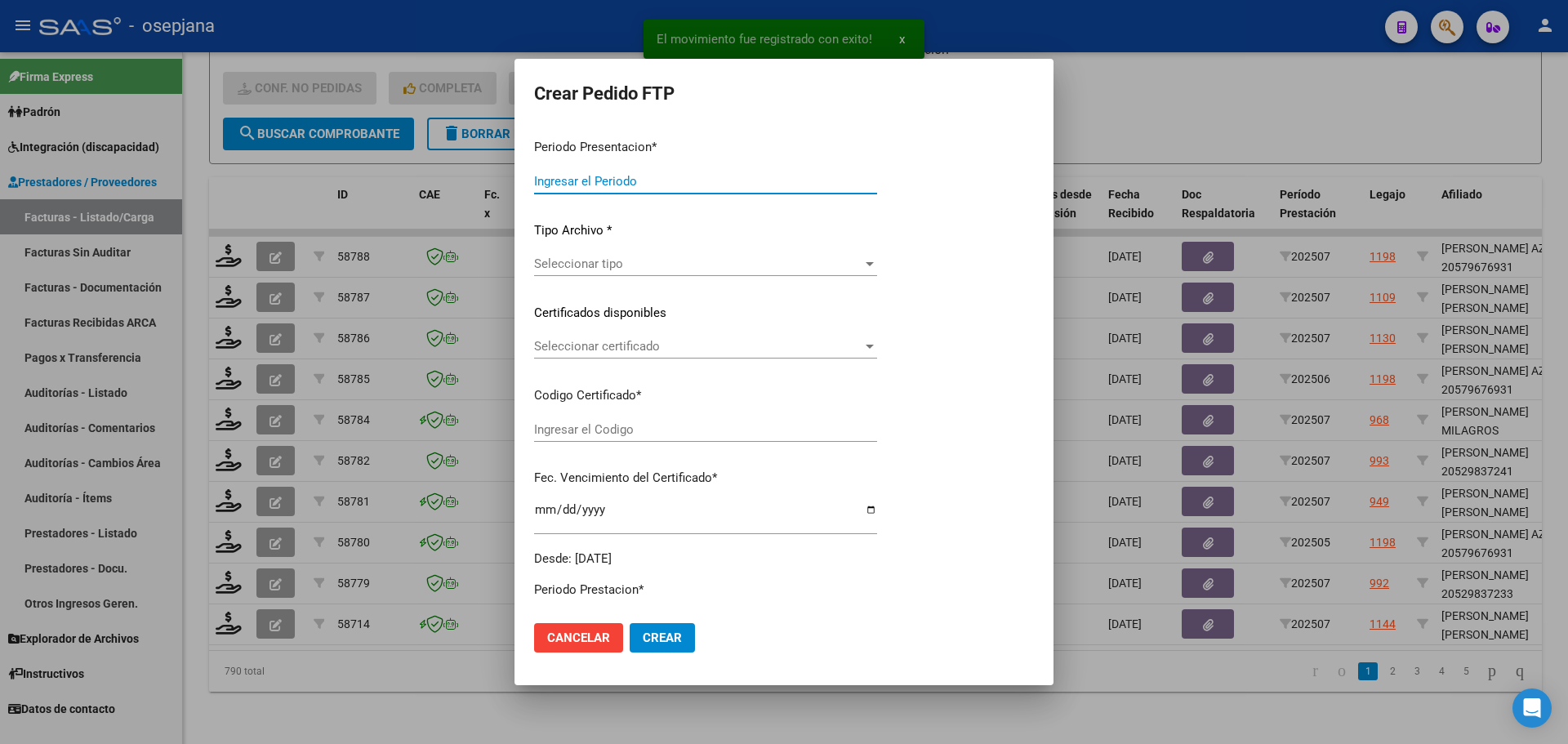
type input "202507"
type input "$ 74.223,66"
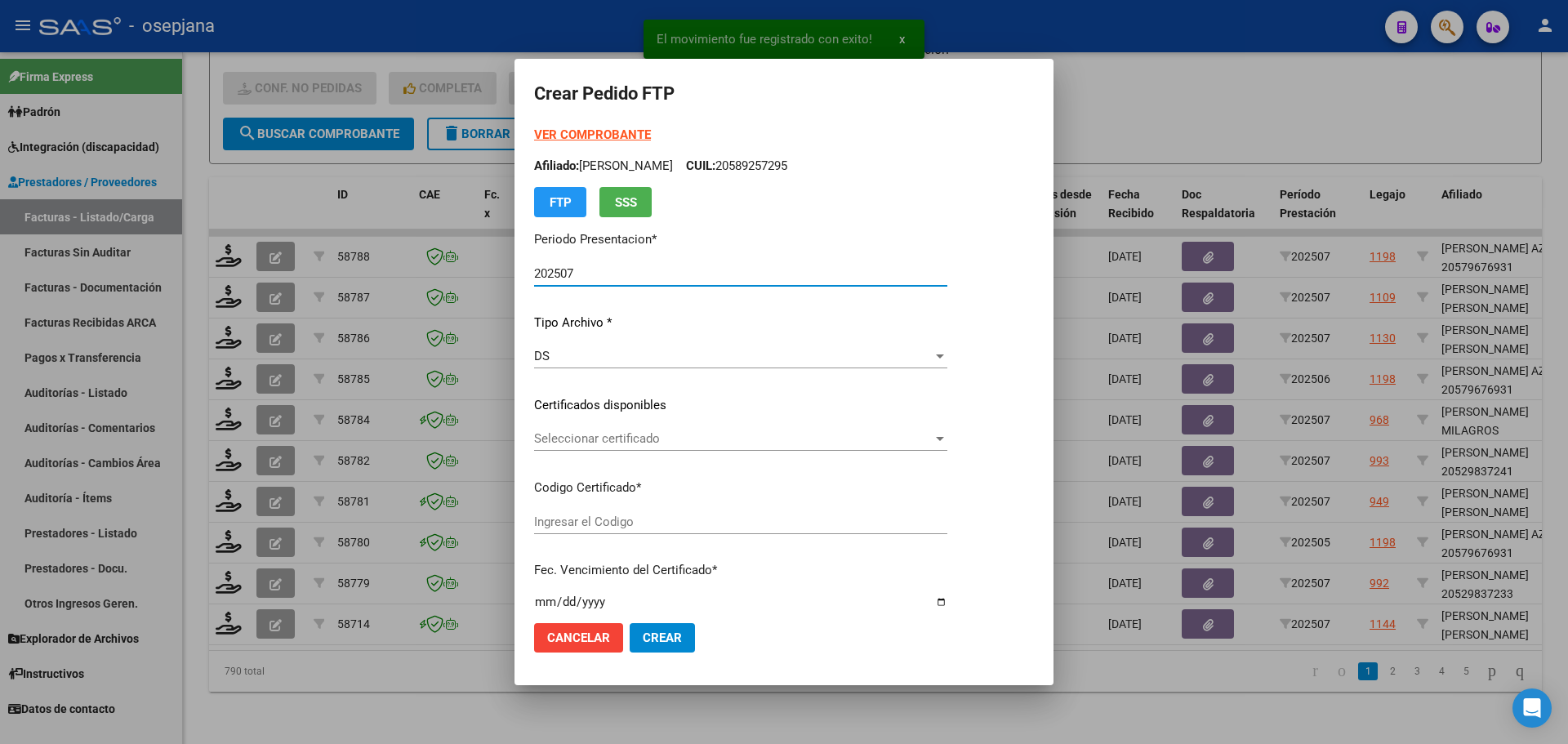
type input "ARG02000549604002022021820270218CND523"
type input "[DATE]"
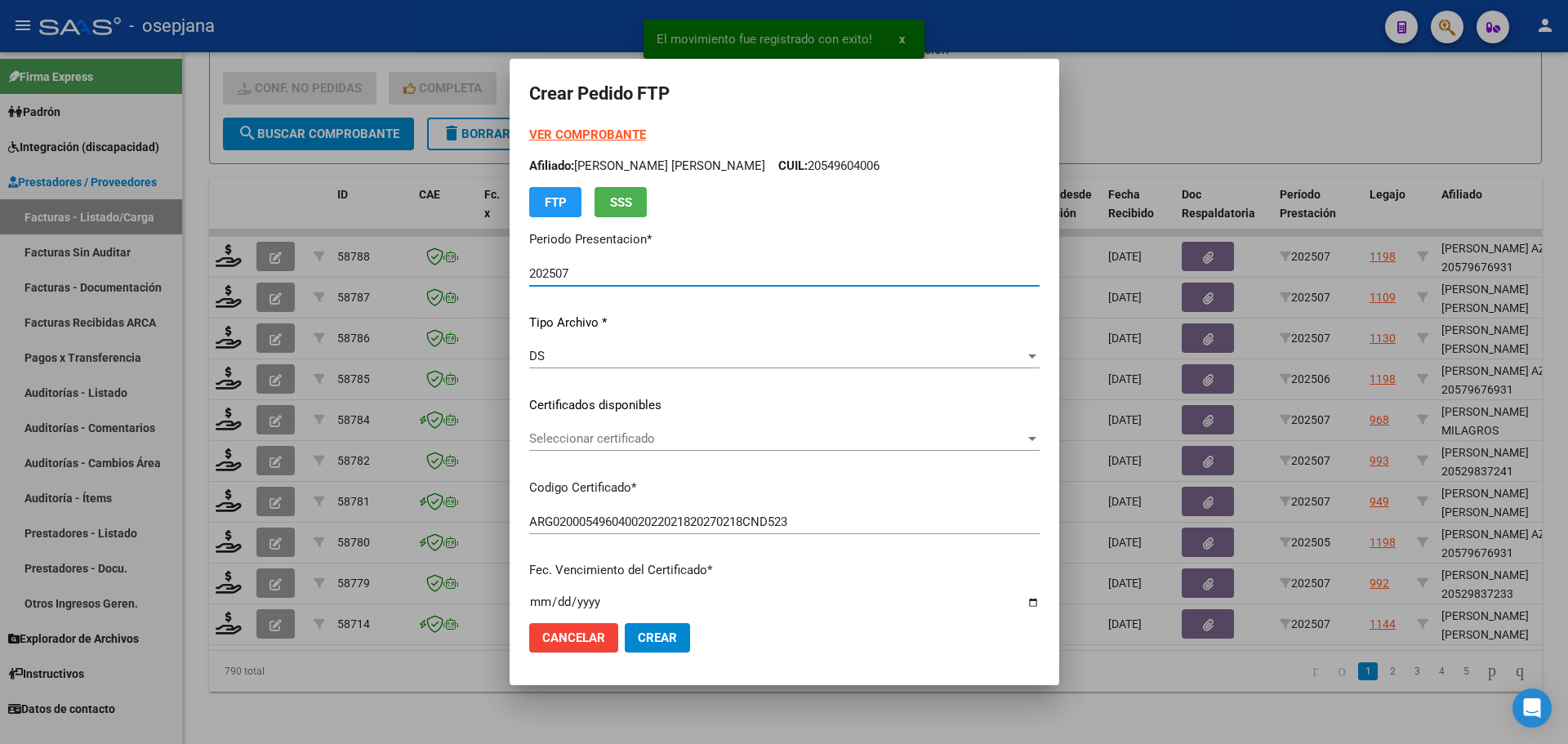
click at [601, 438] on span "Seleccionar certificado" at bounding box center [777, 439] width 496 height 15
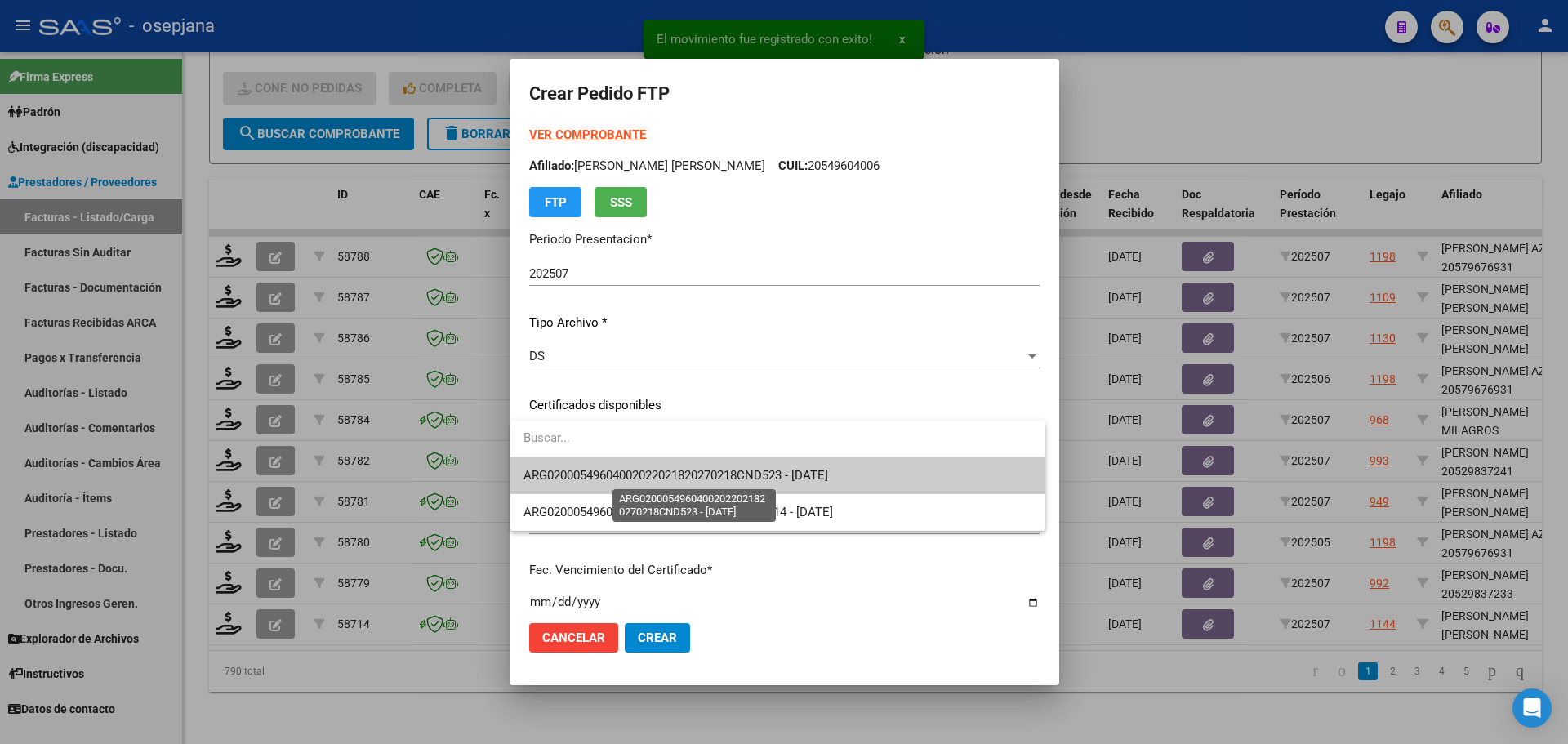
click at [605, 477] on span "ARG02000549604002022021820270218CND523 - [DATE]" at bounding box center [676, 476] width 305 height 15
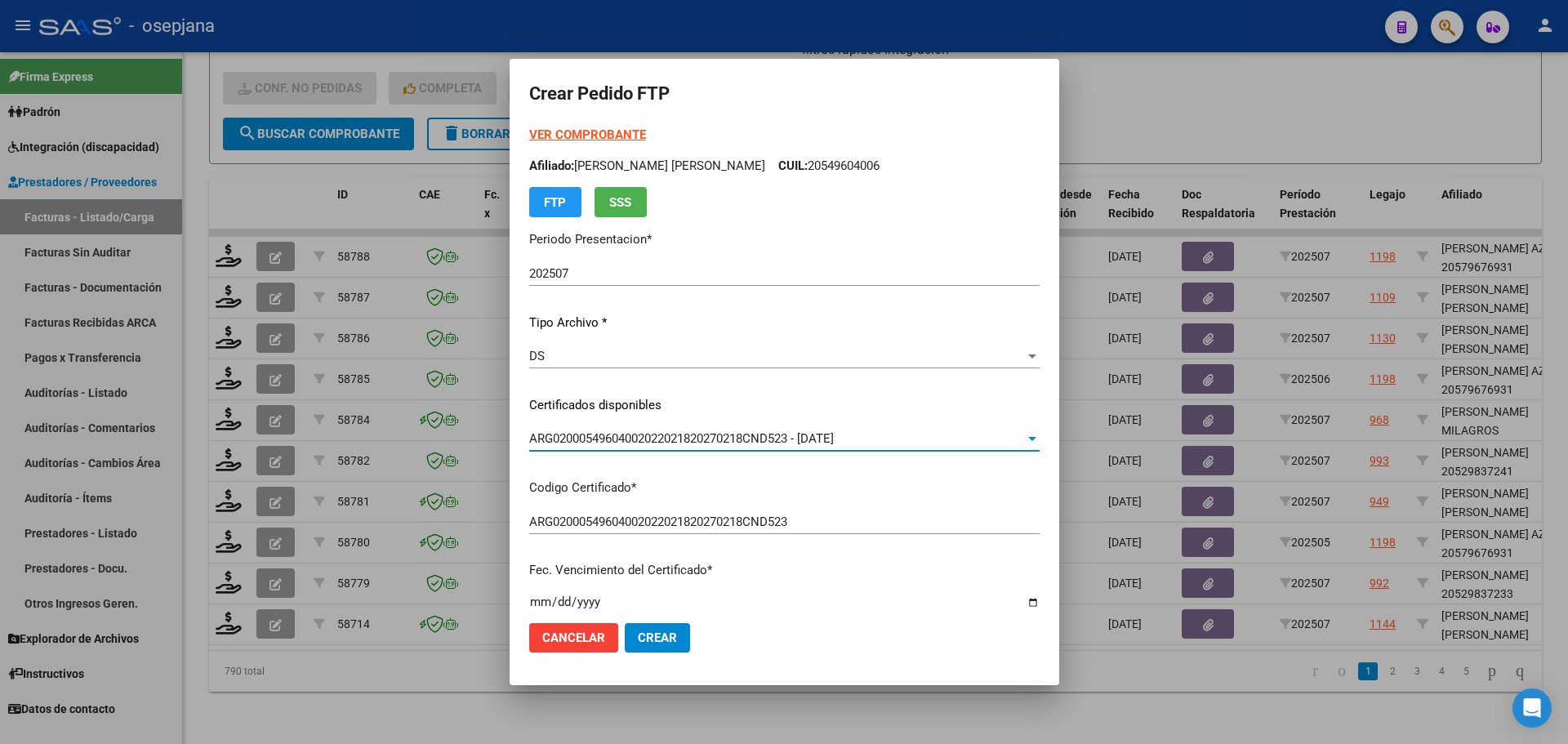
click at [621, 132] on strong "VER COMPROBANTE" at bounding box center [588, 135] width 117 height 15
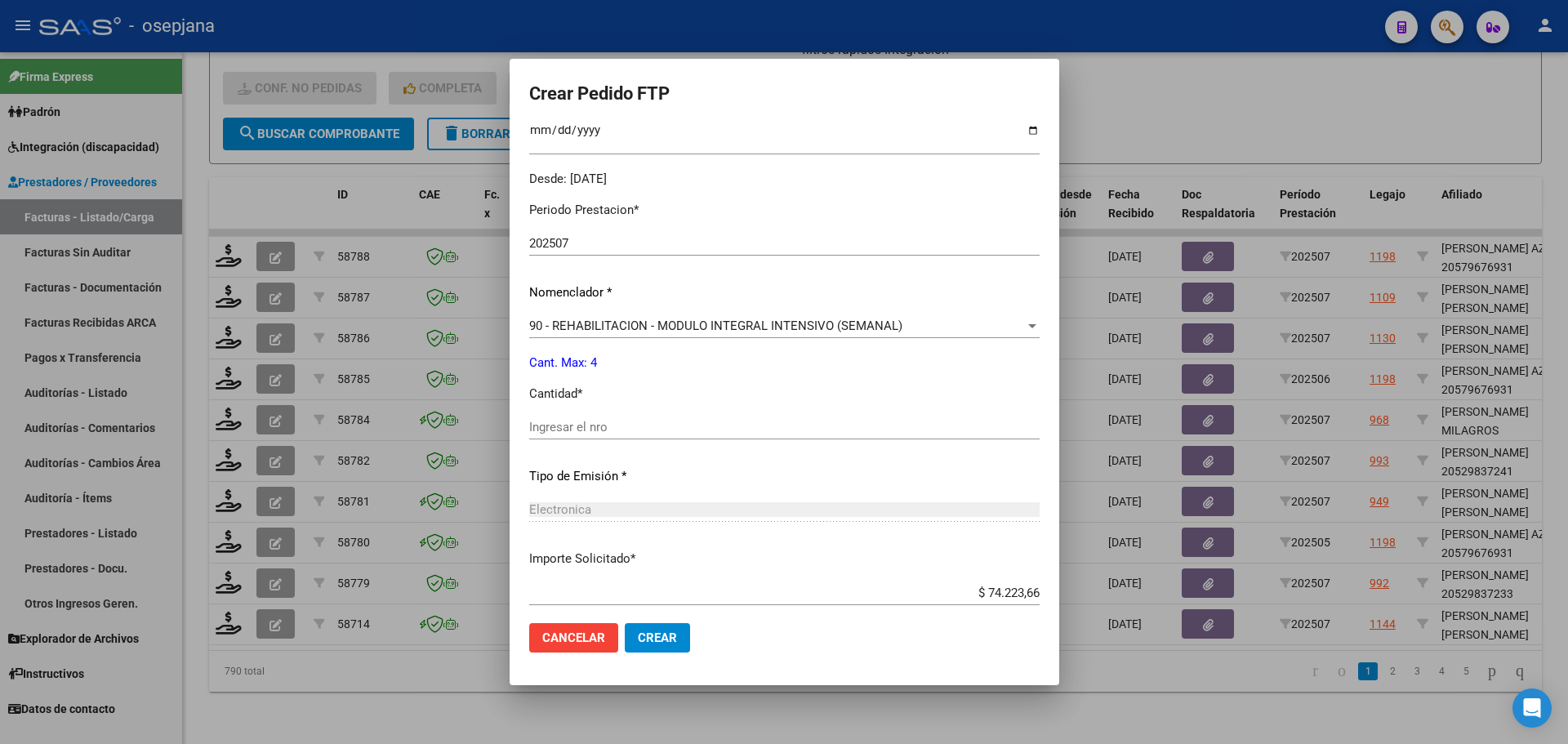
scroll to position [490, 0]
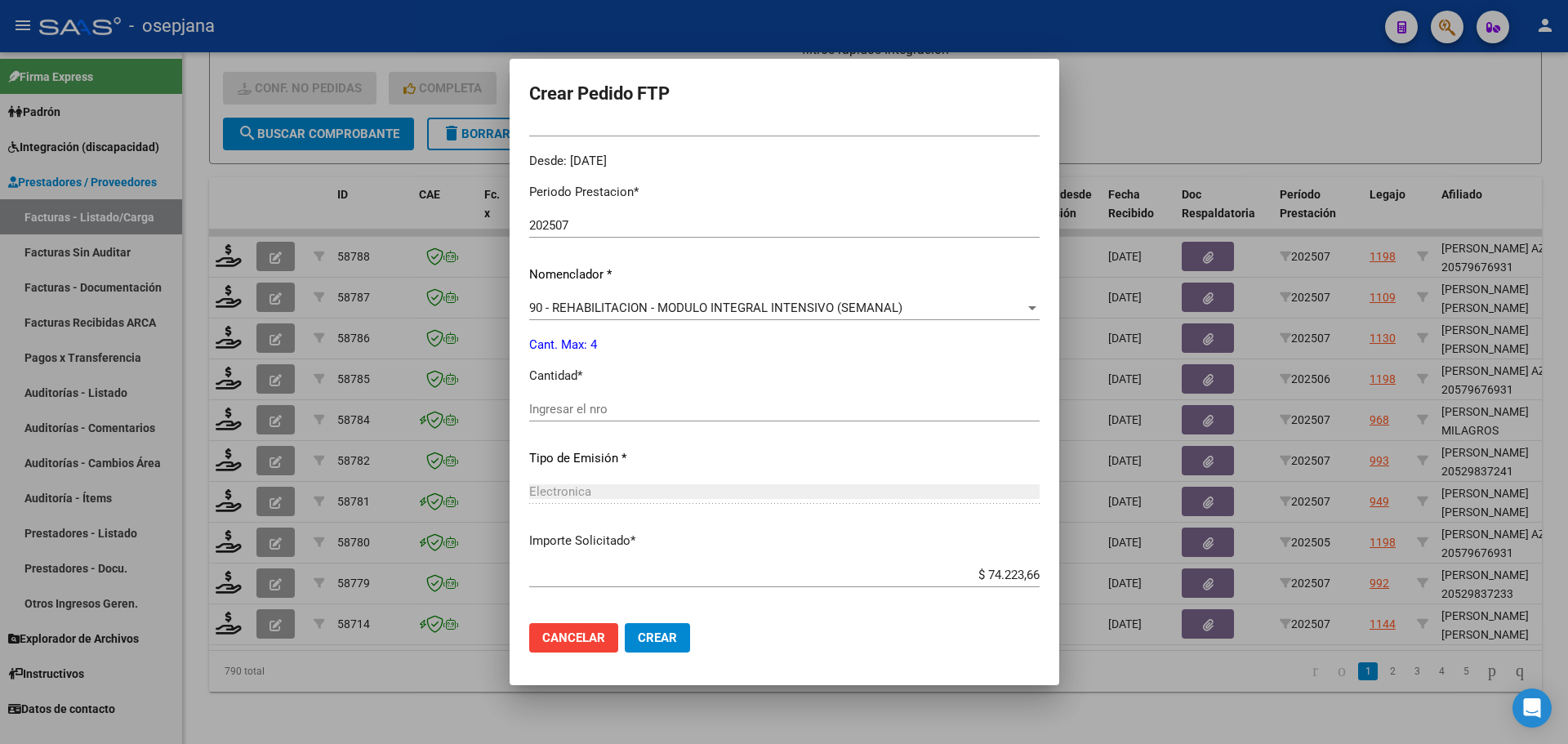
click at [587, 393] on div "Periodo Prestacion * 202507 Ingresar el Periodo Prestacion Nomenclador * 90 - R…" at bounding box center [784, 428] width 510 height 515
click at [583, 405] on input "Ingresar el nro" at bounding box center [784, 409] width 510 height 15
type input "4"
click at [661, 640] on span "Crear" at bounding box center [657, 638] width 39 height 15
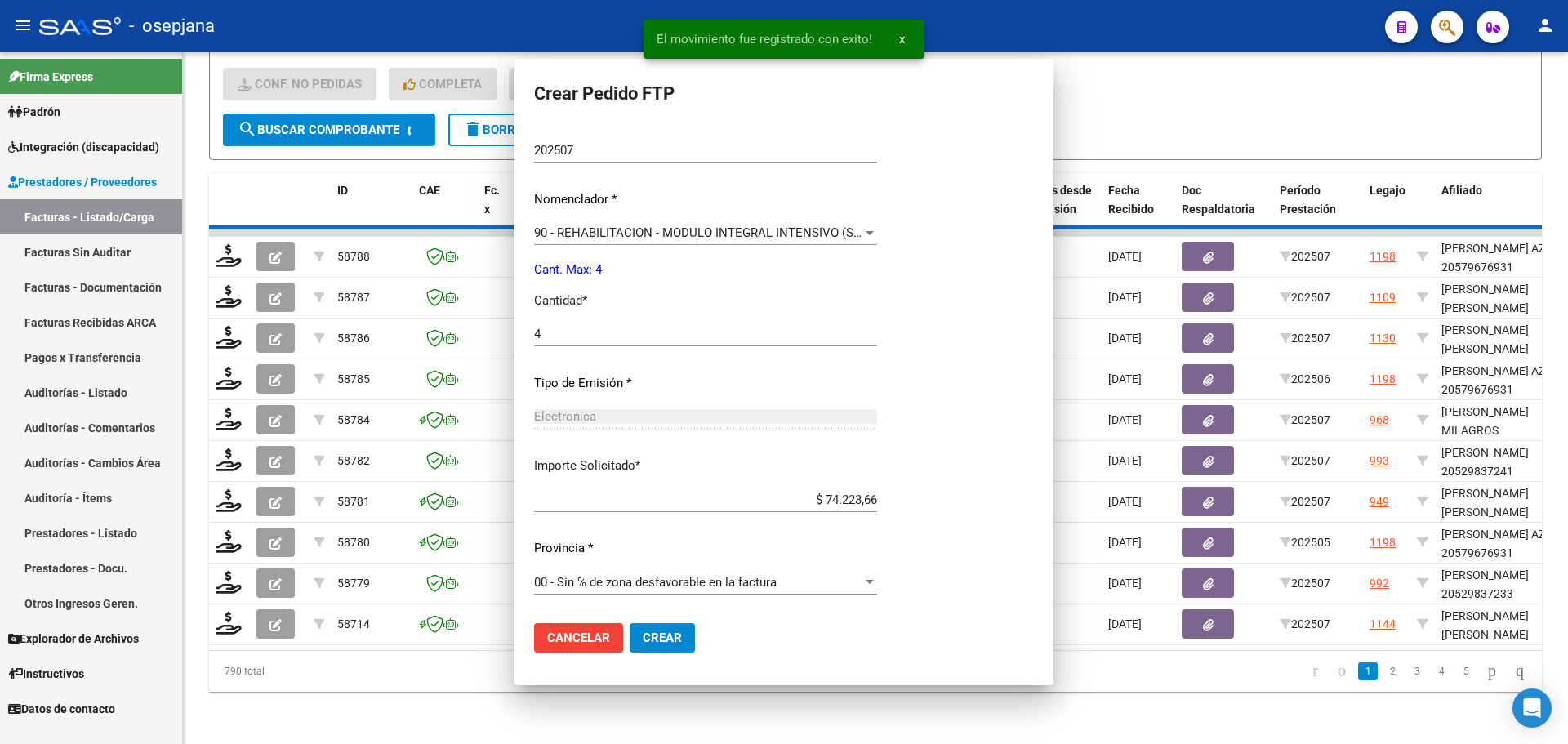
scroll to position [0, 0]
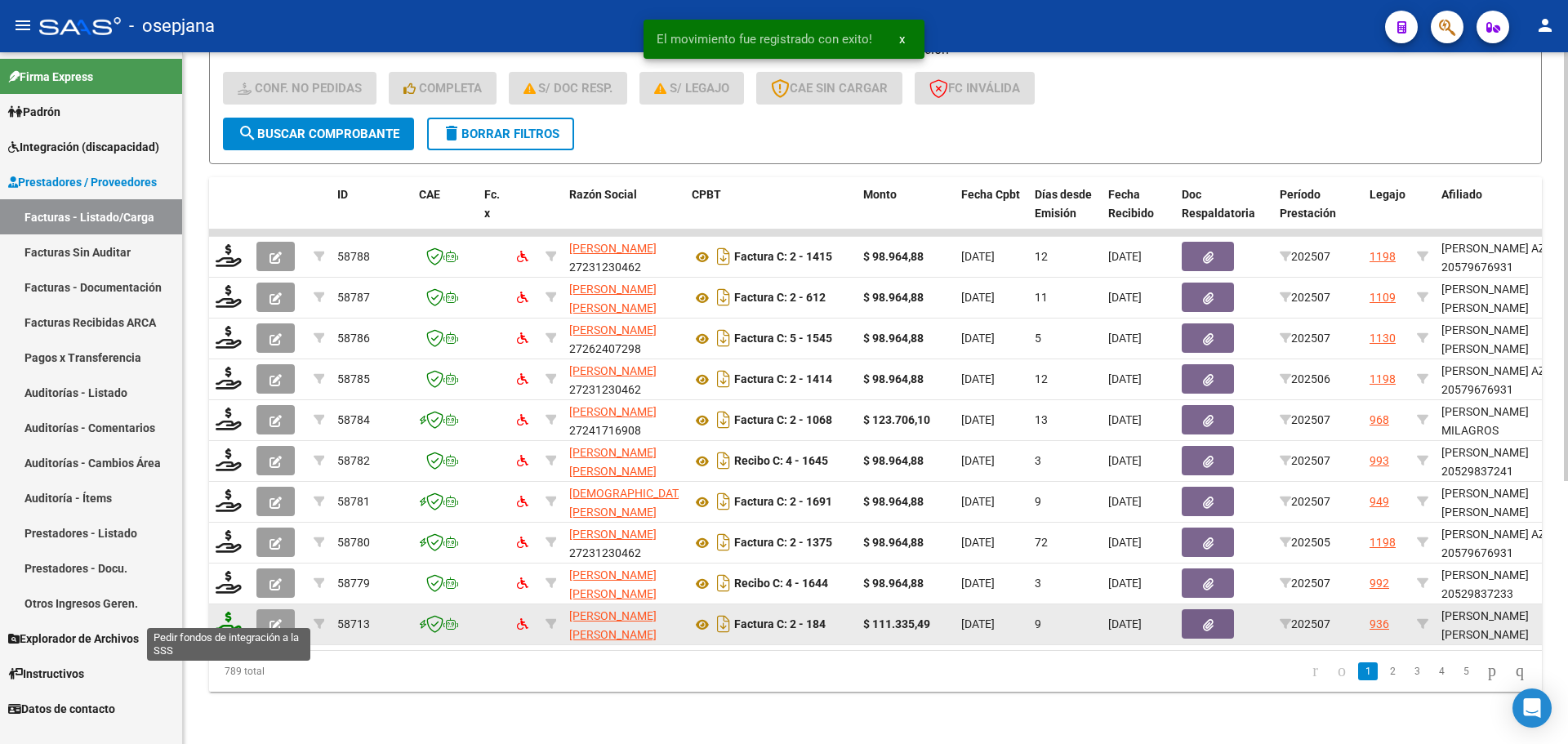
click at [232, 612] on icon at bounding box center [228, 623] width 26 height 23
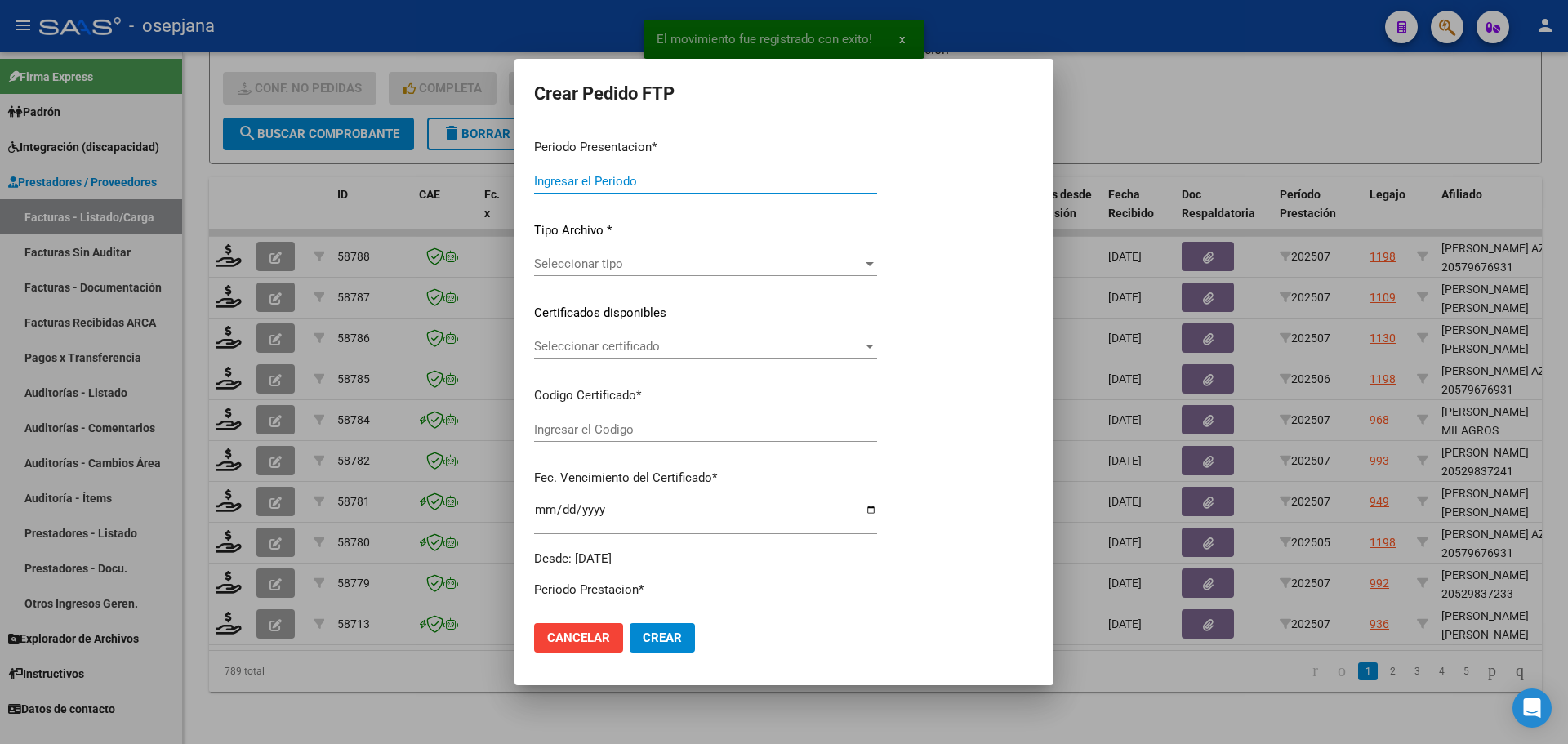
type input "202507"
type input "$ 111.335,49"
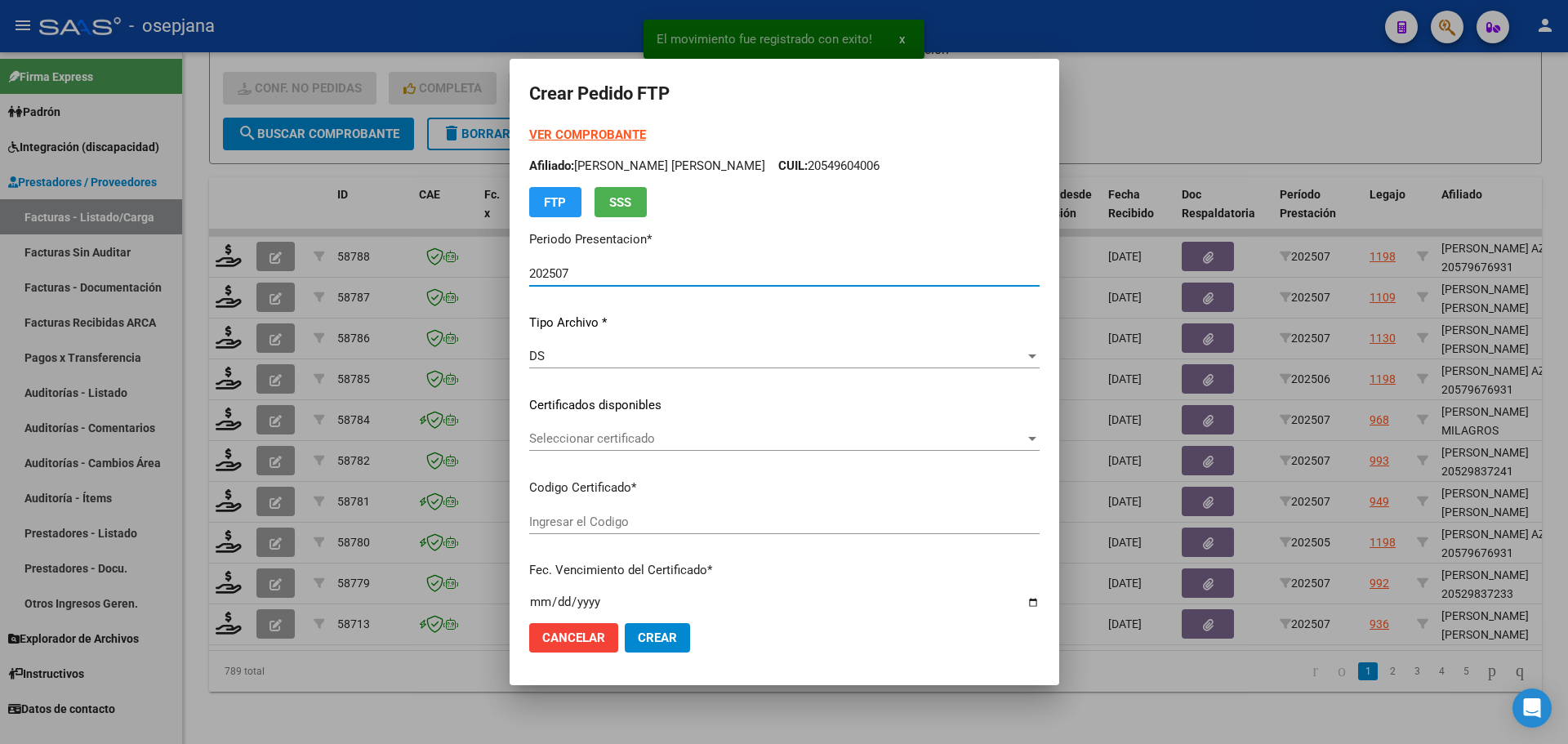
type input "ARG010005625926020230228-20280228BS314"
type input "[DATE]"
click at [661, 442] on span "Seleccionar certificado" at bounding box center [777, 439] width 496 height 15
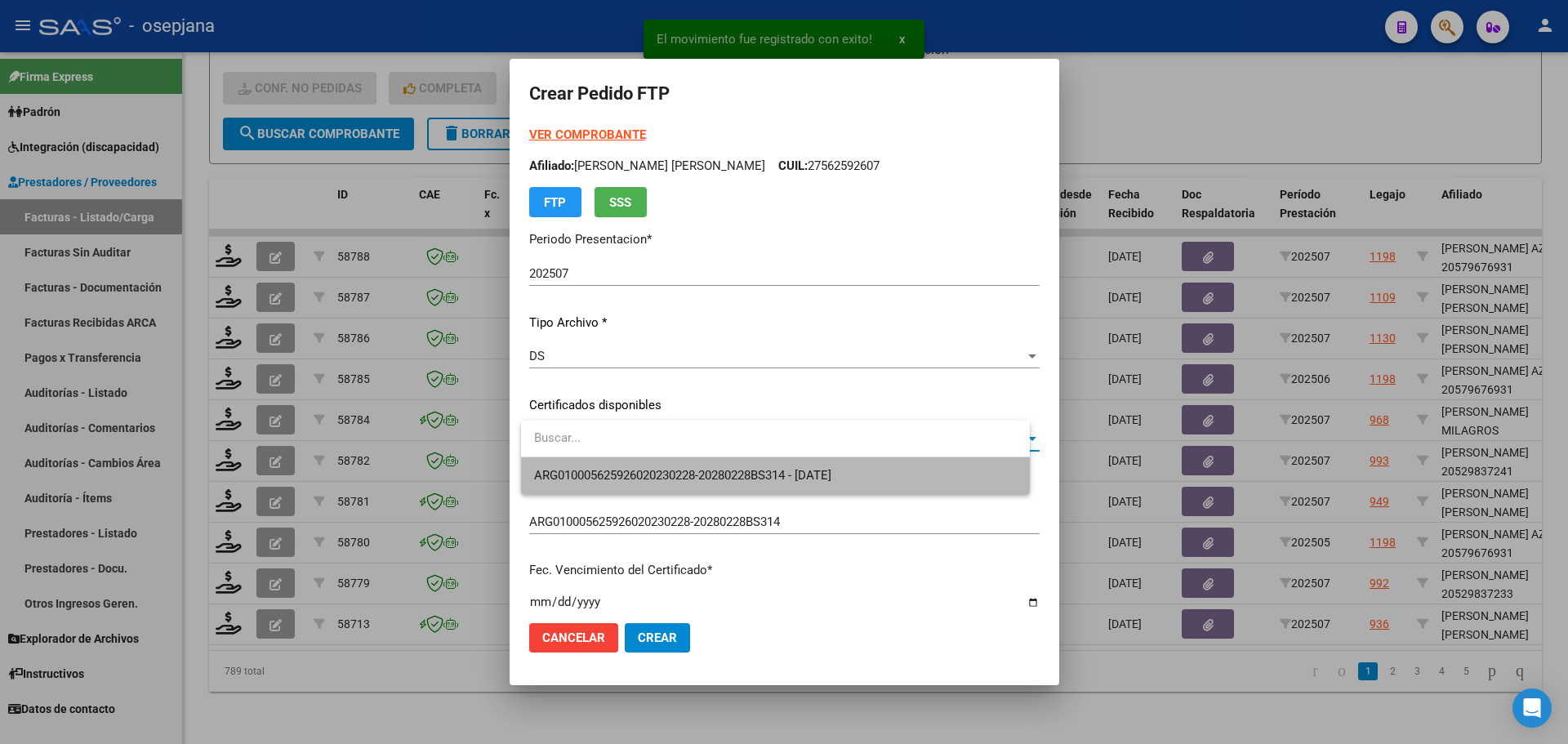
click at [667, 466] on span "ARG010005625926020230228-20280228BS314 - [DATE]" at bounding box center [775, 476] width 482 height 37
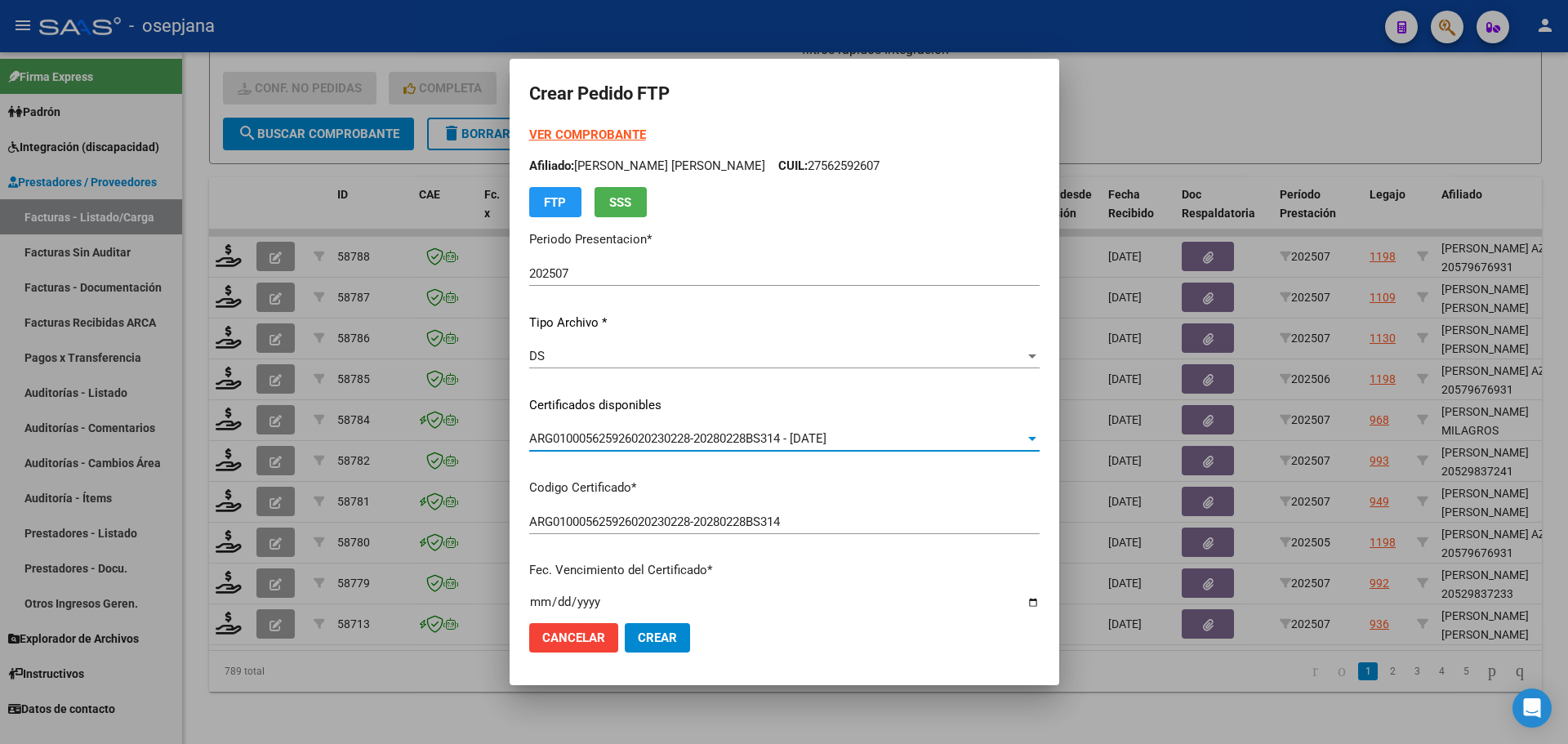
click at [626, 129] on strong "VER COMPROBANTE" at bounding box center [588, 135] width 117 height 15
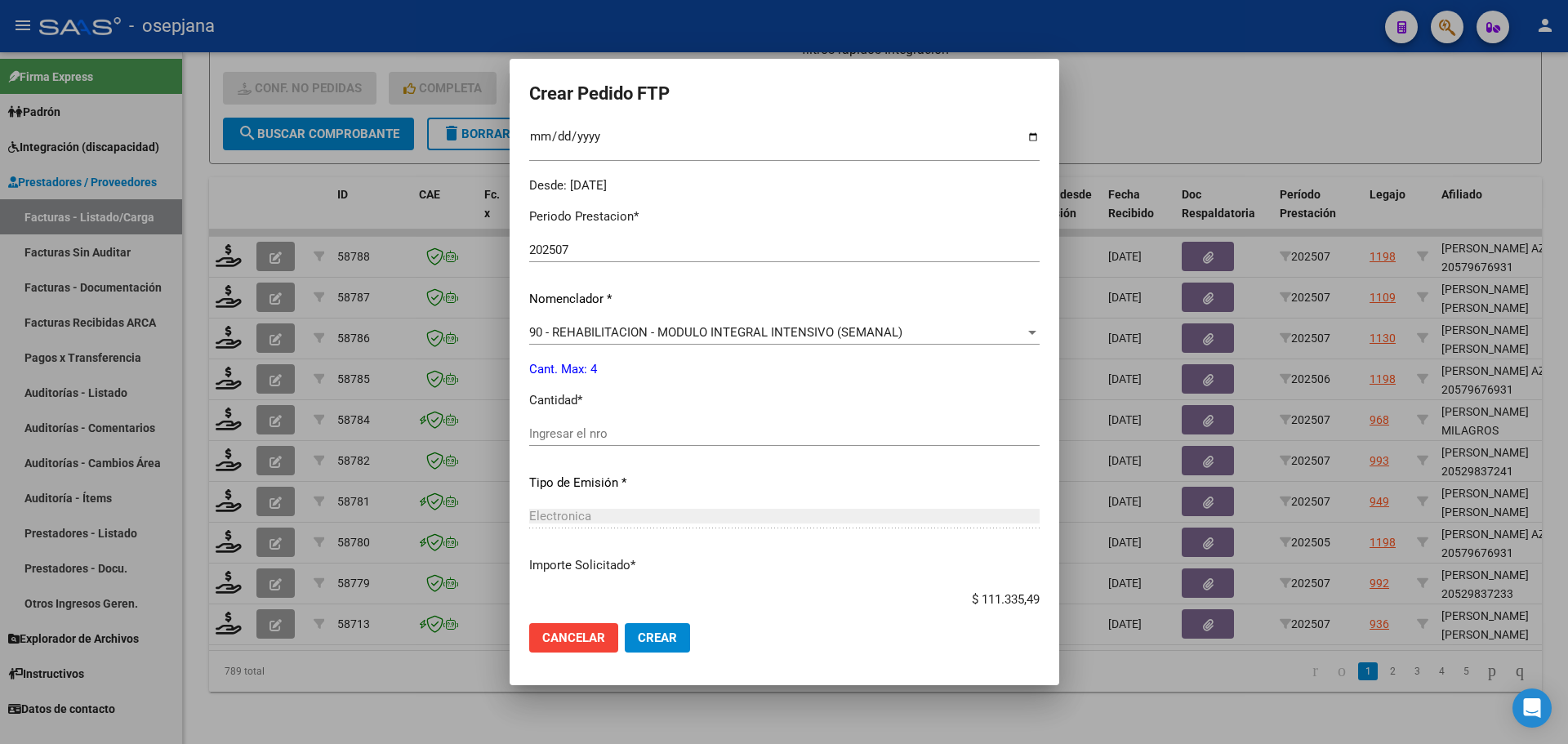
scroll to position [490, 0]
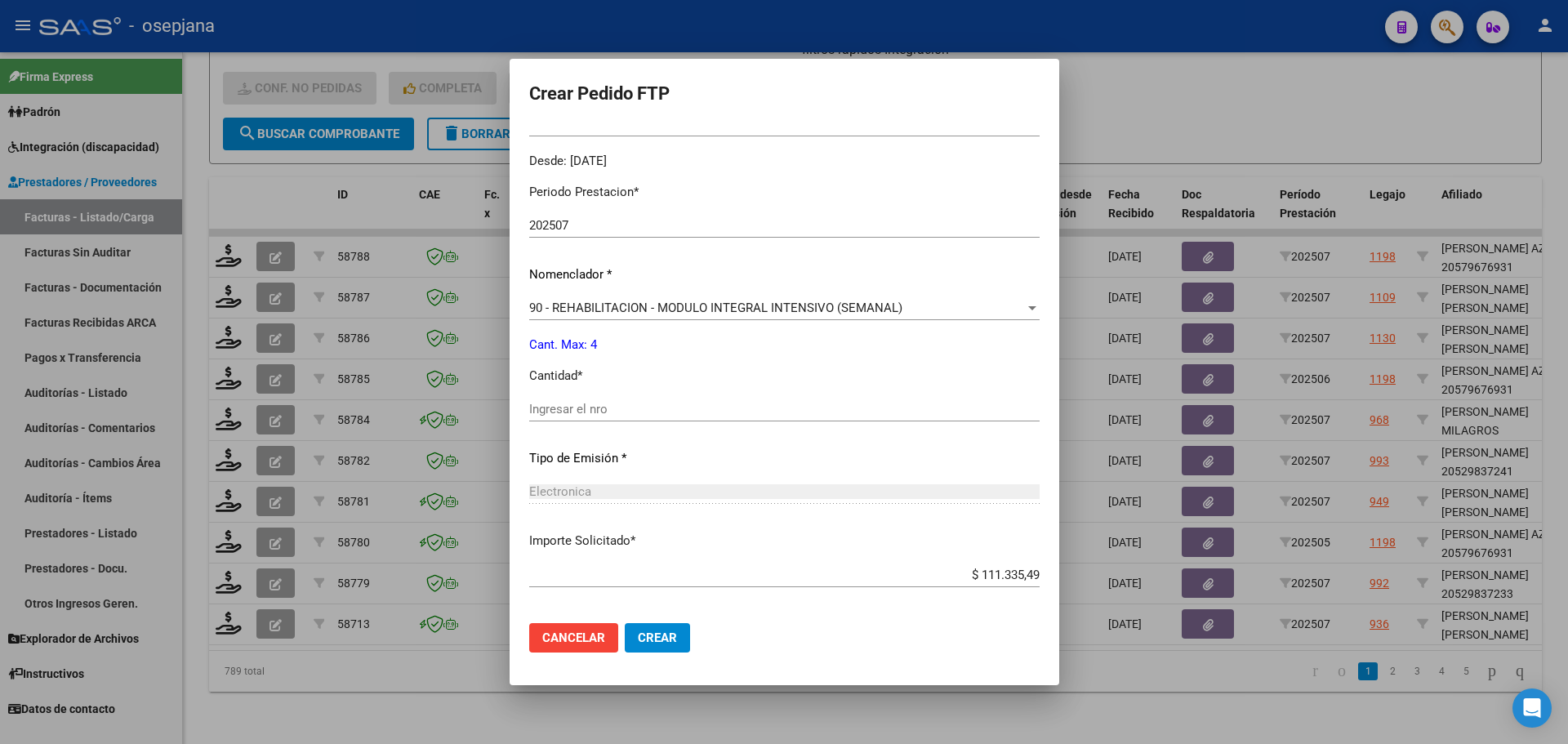
click at [616, 400] on div "Ingresar el nro" at bounding box center [784, 409] width 510 height 25
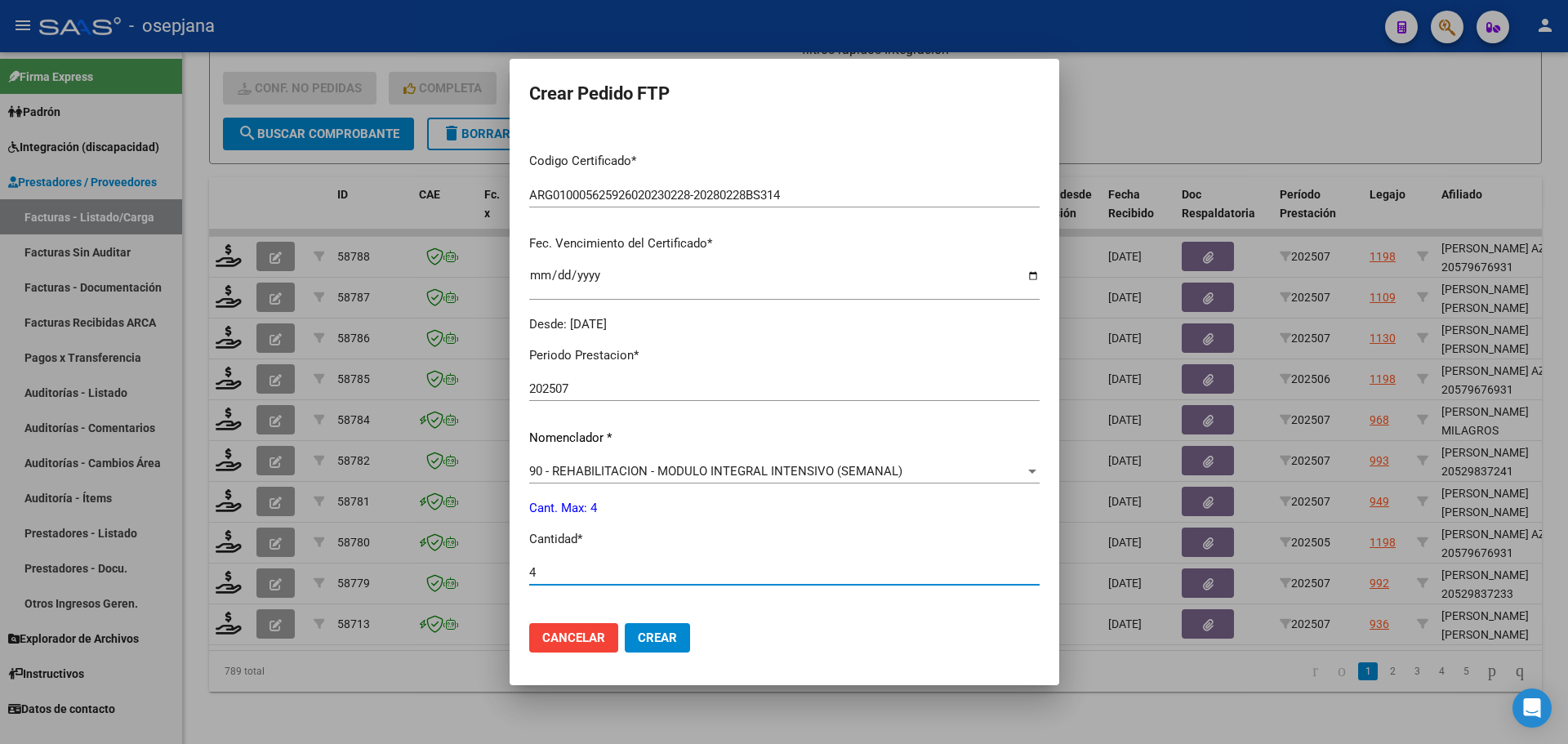
scroll to position [0, 0]
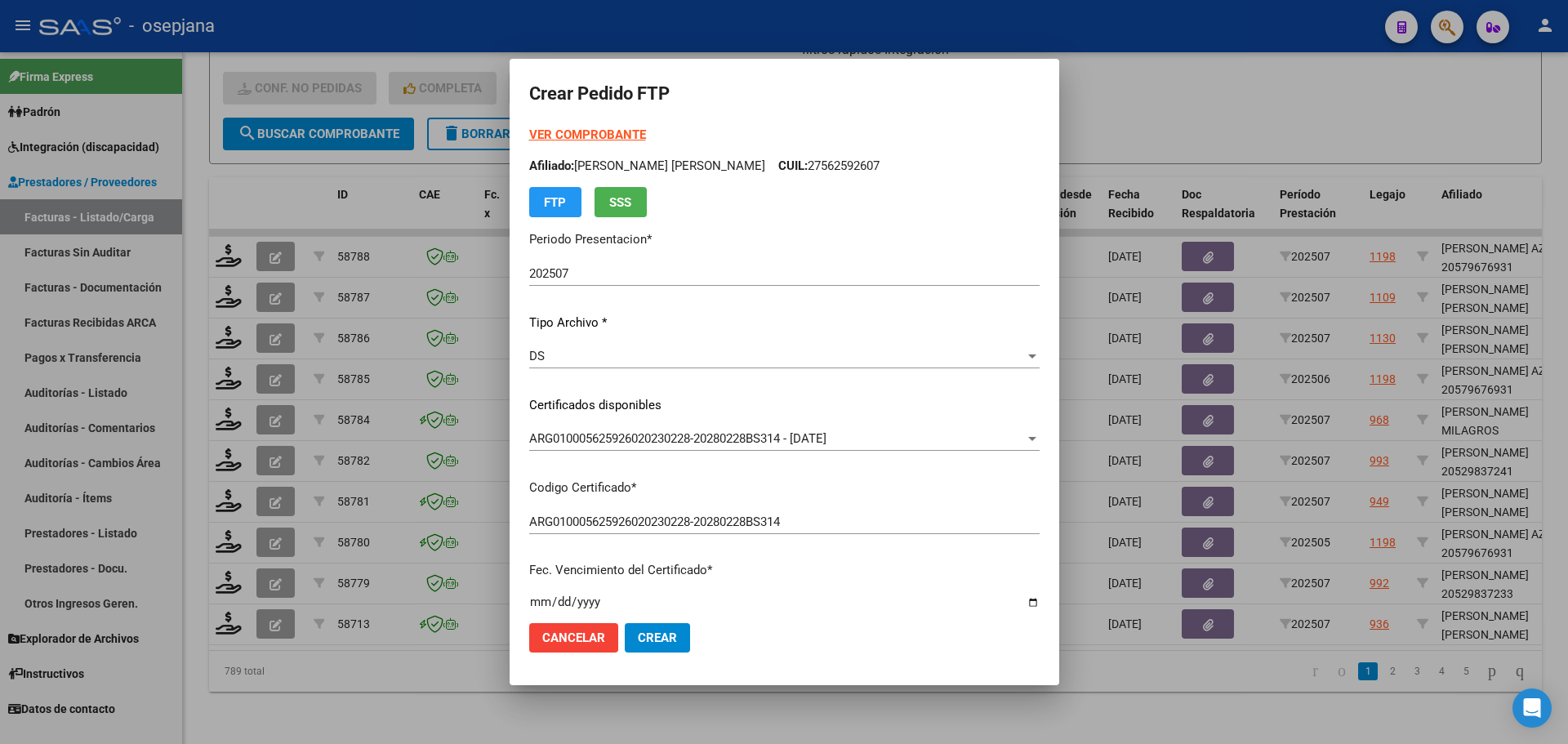
type input "4"
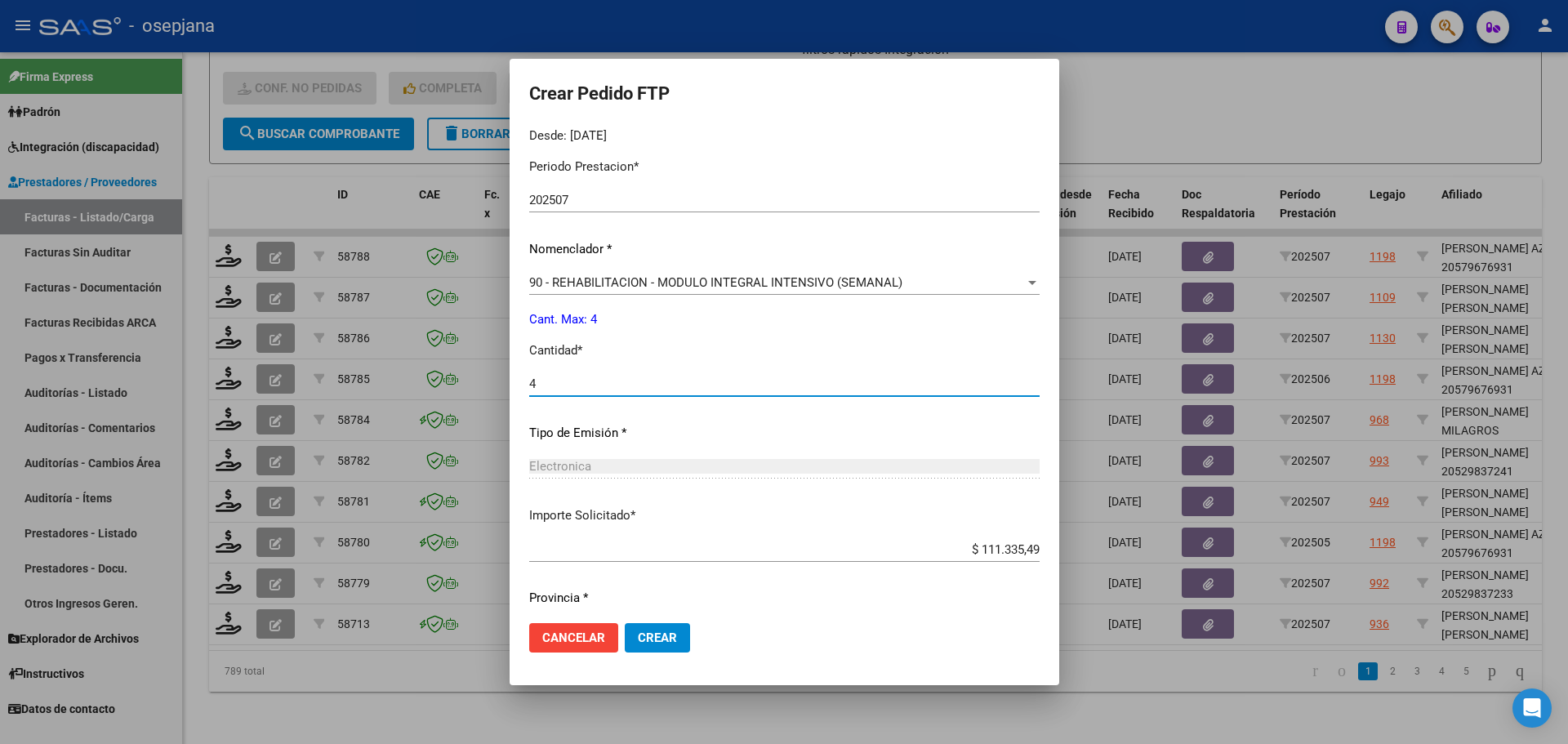
scroll to position [566, 0]
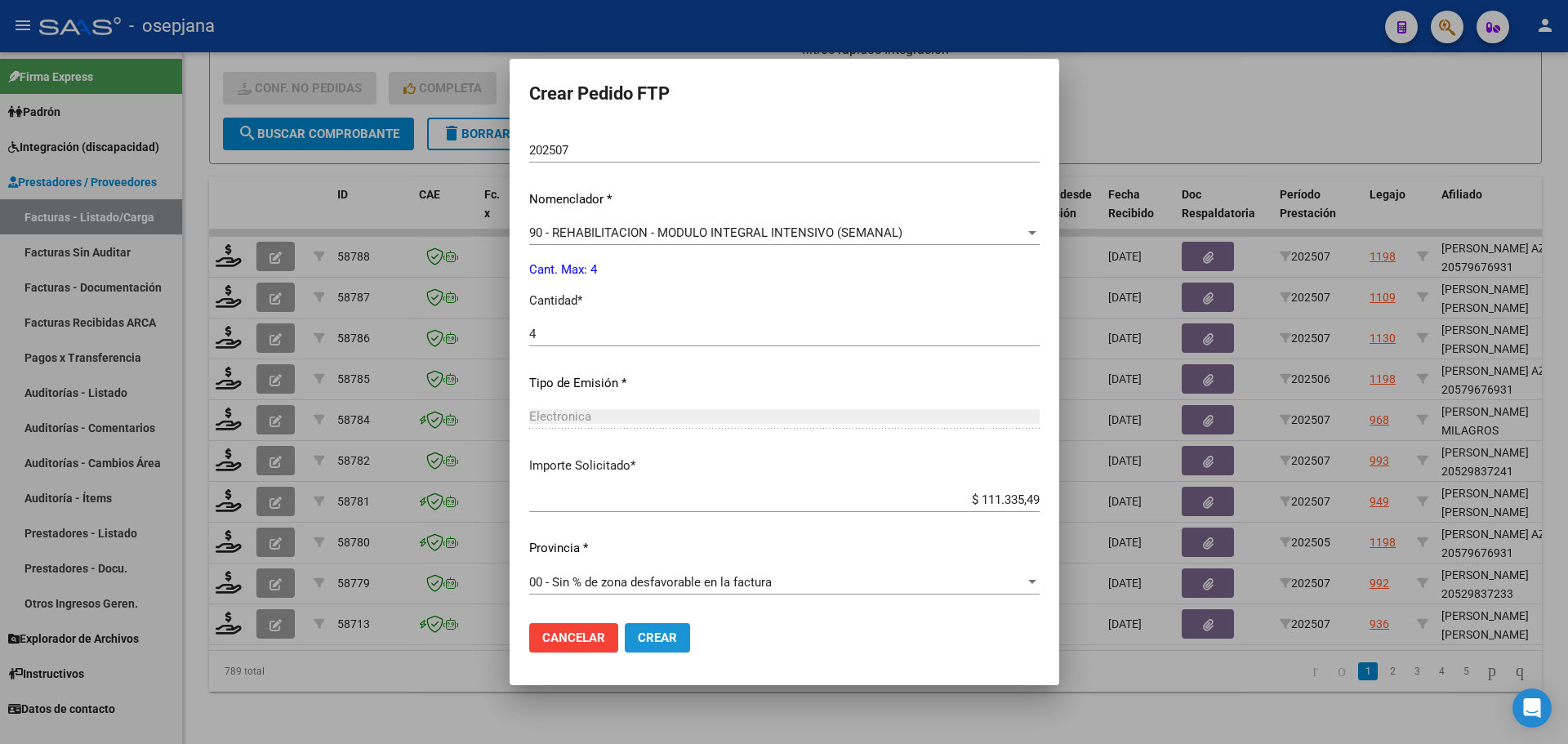
click at [673, 634] on span "Crear" at bounding box center [657, 638] width 39 height 15
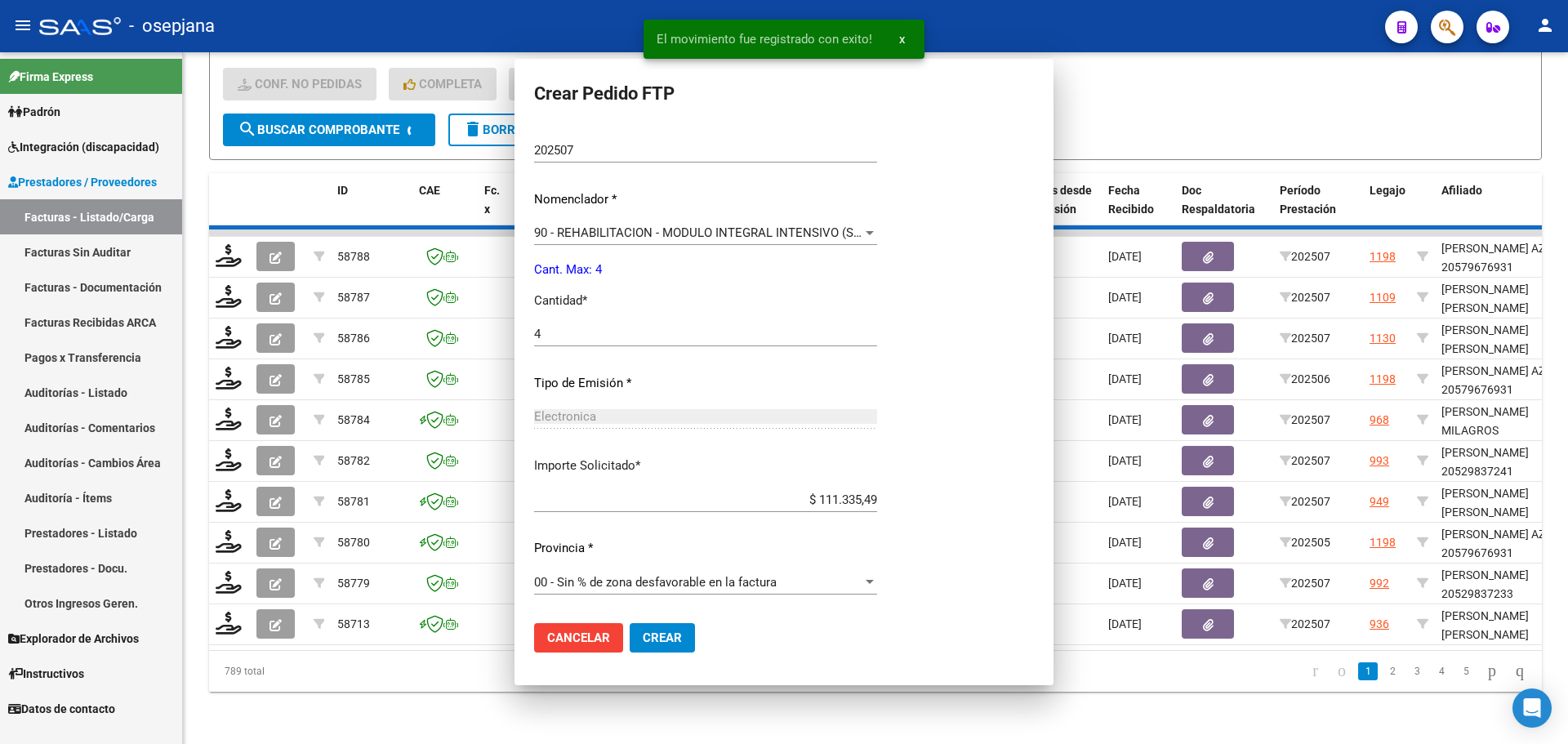
scroll to position [473, 0]
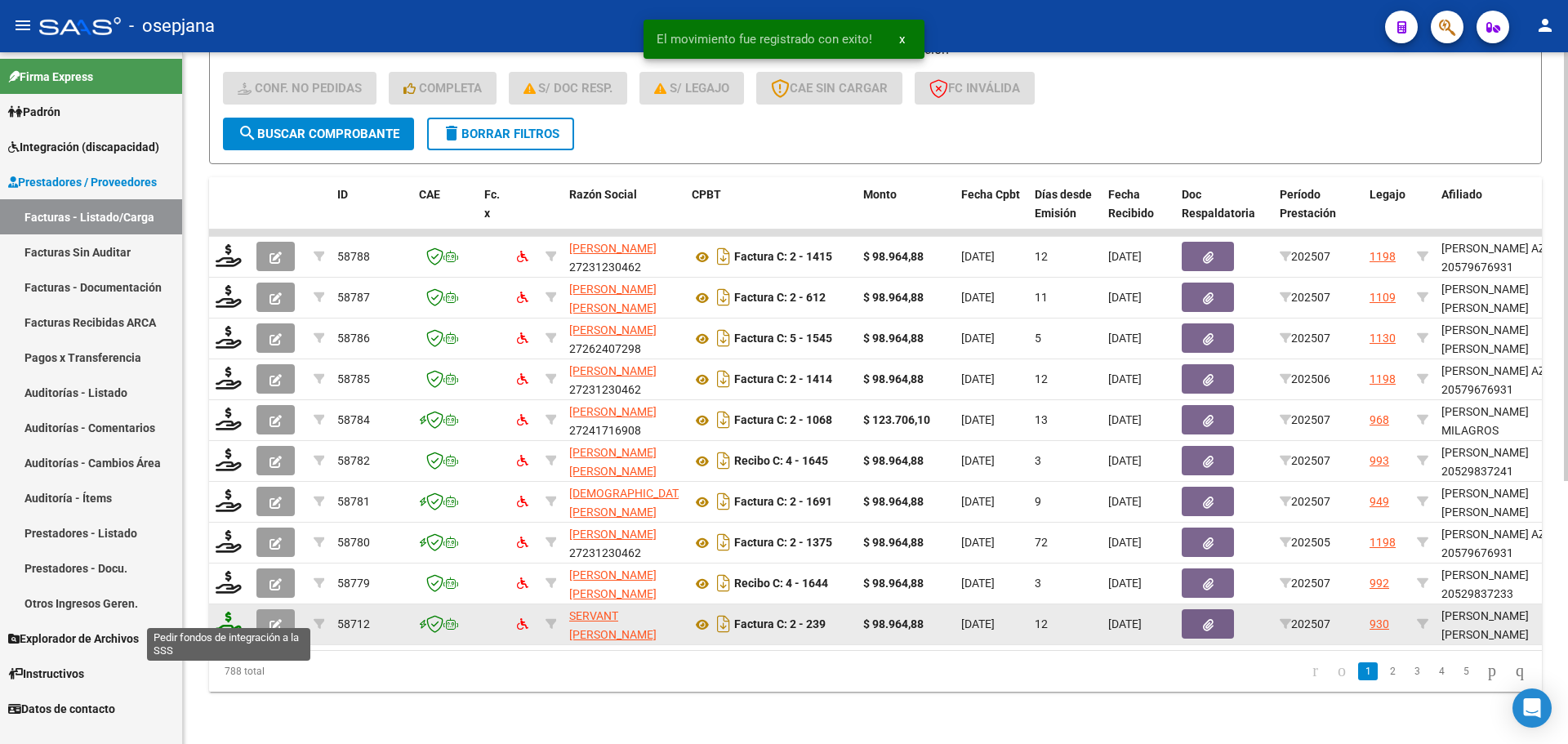
click at [233, 613] on icon at bounding box center [228, 623] width 26 height 23
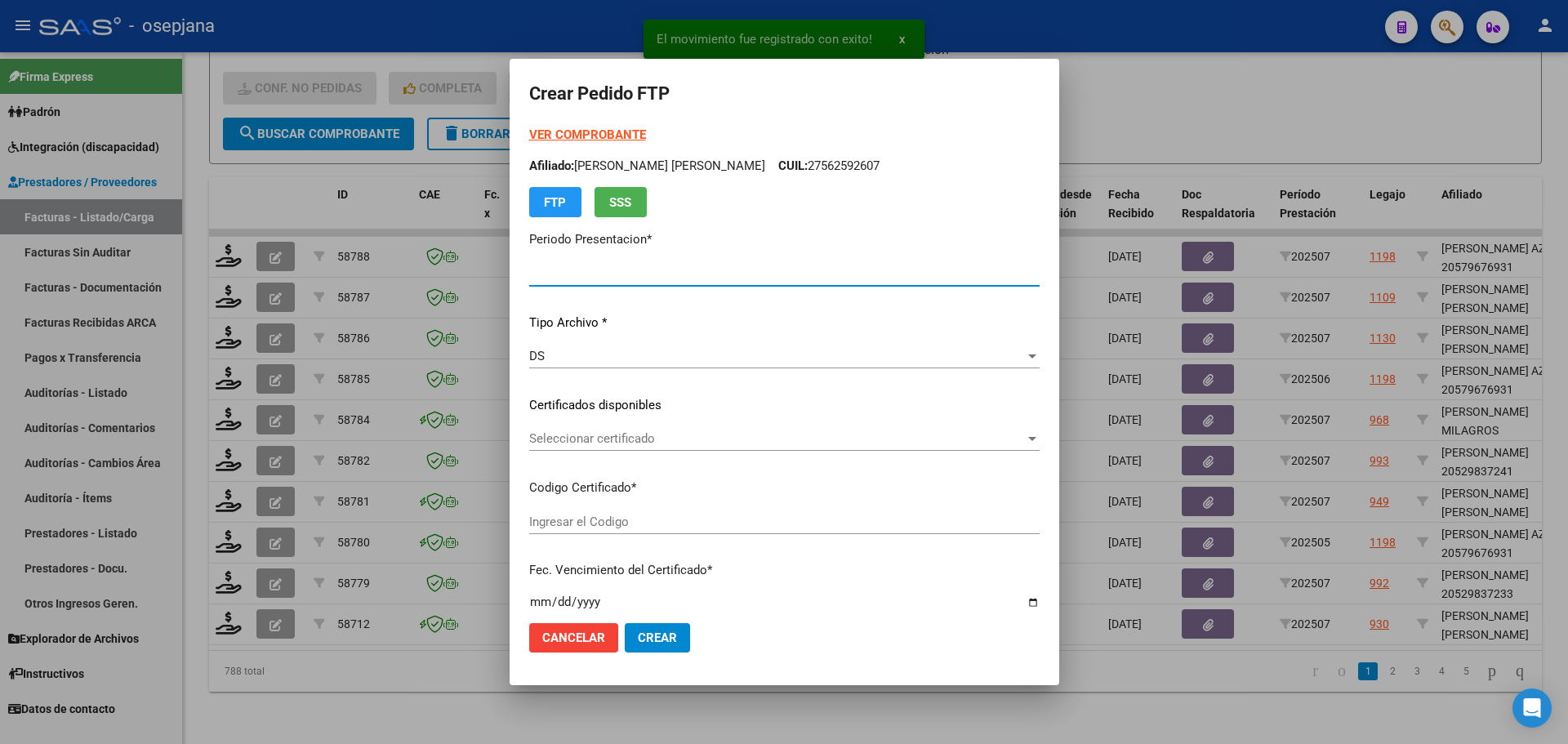
type input "202507"
type input "$ 98.964,88"
type input "ARG02000557557882025051220300512BSAS313"
type input "[DATE]"
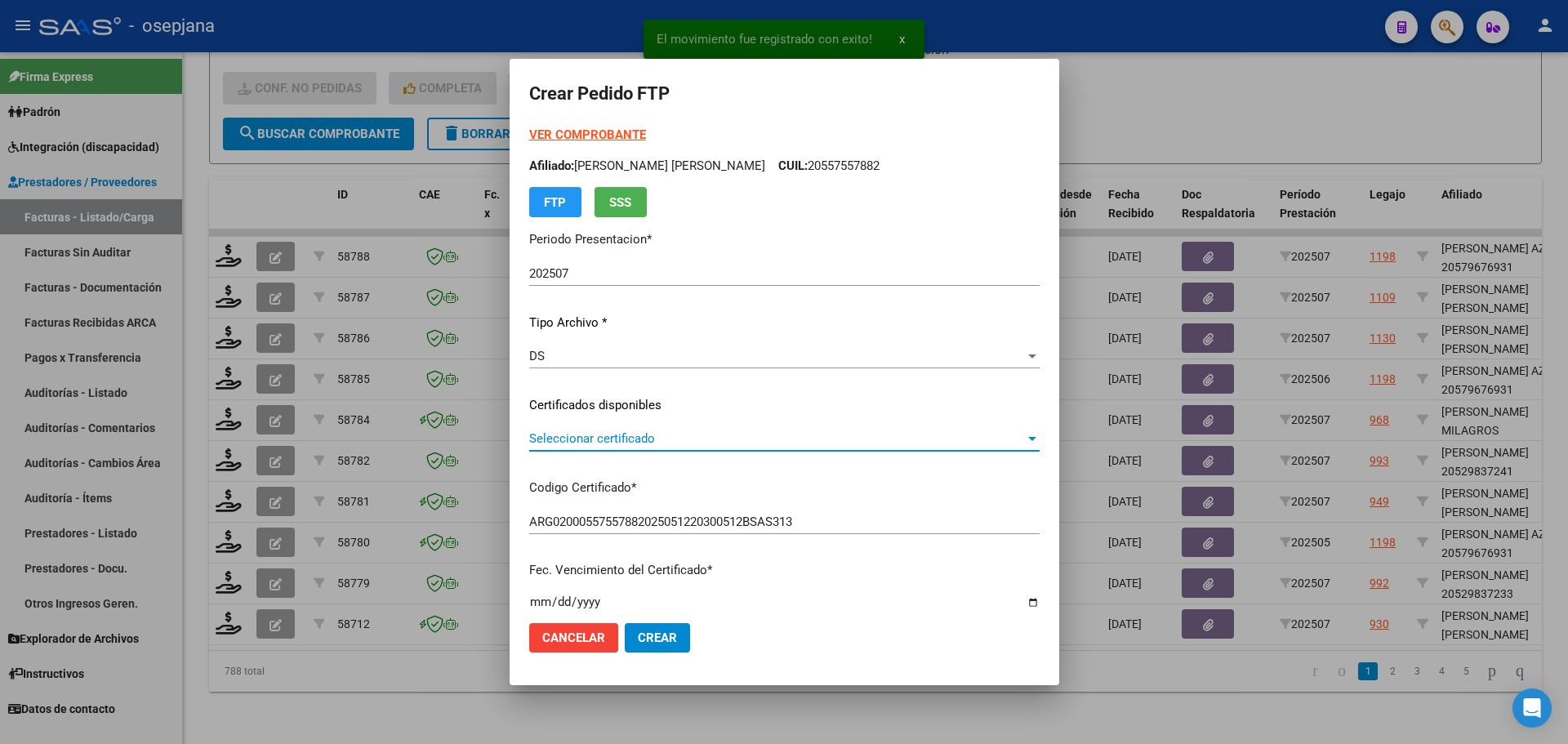
click at [670, 437] on span "Seleccionar certificado" at bounding box center [777, 439] width 496 height 15
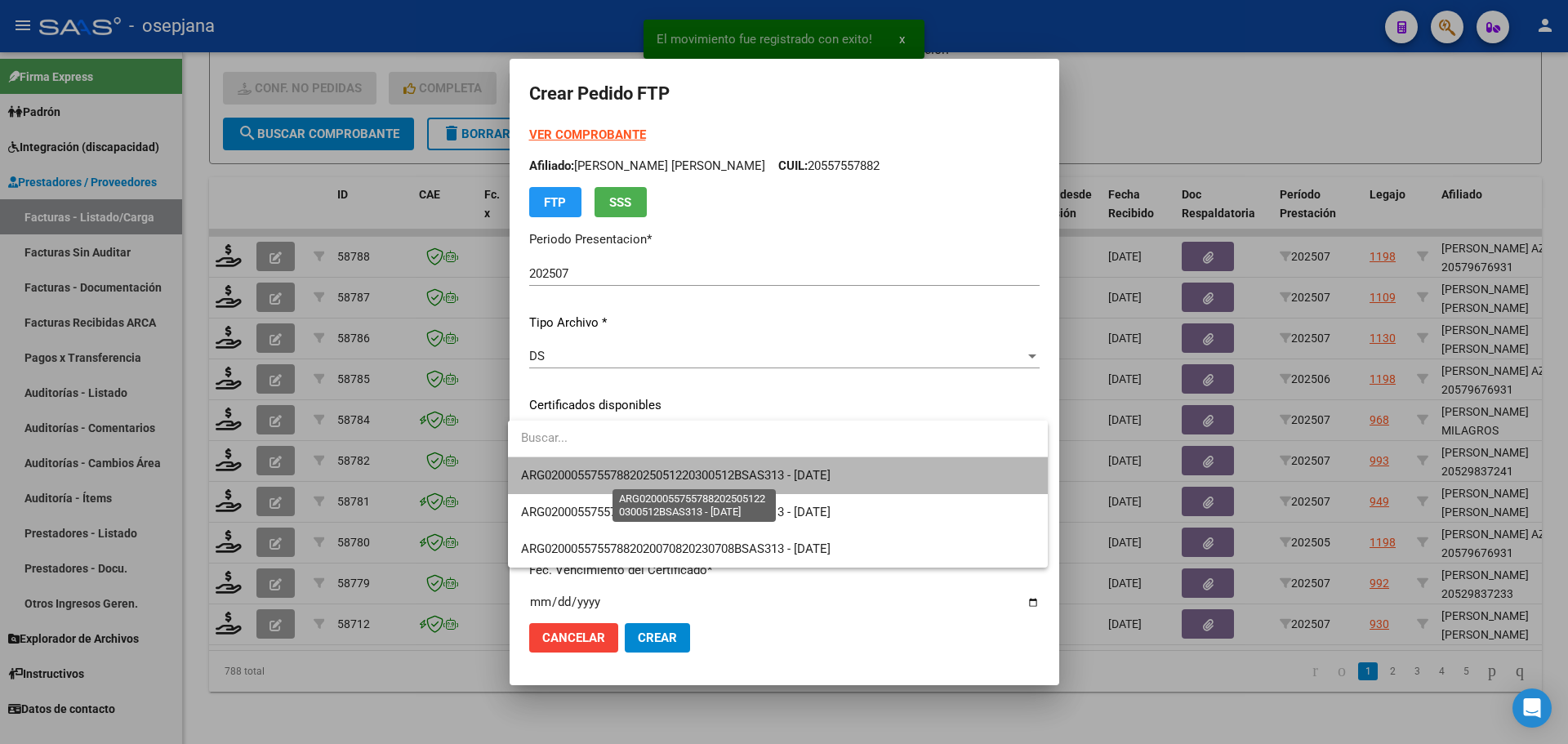
click at [674, 474] on span "ARG02000557557882025051220300512BSAS313 - [DATE]" at bounding box center [676, 476] width 310 height 15
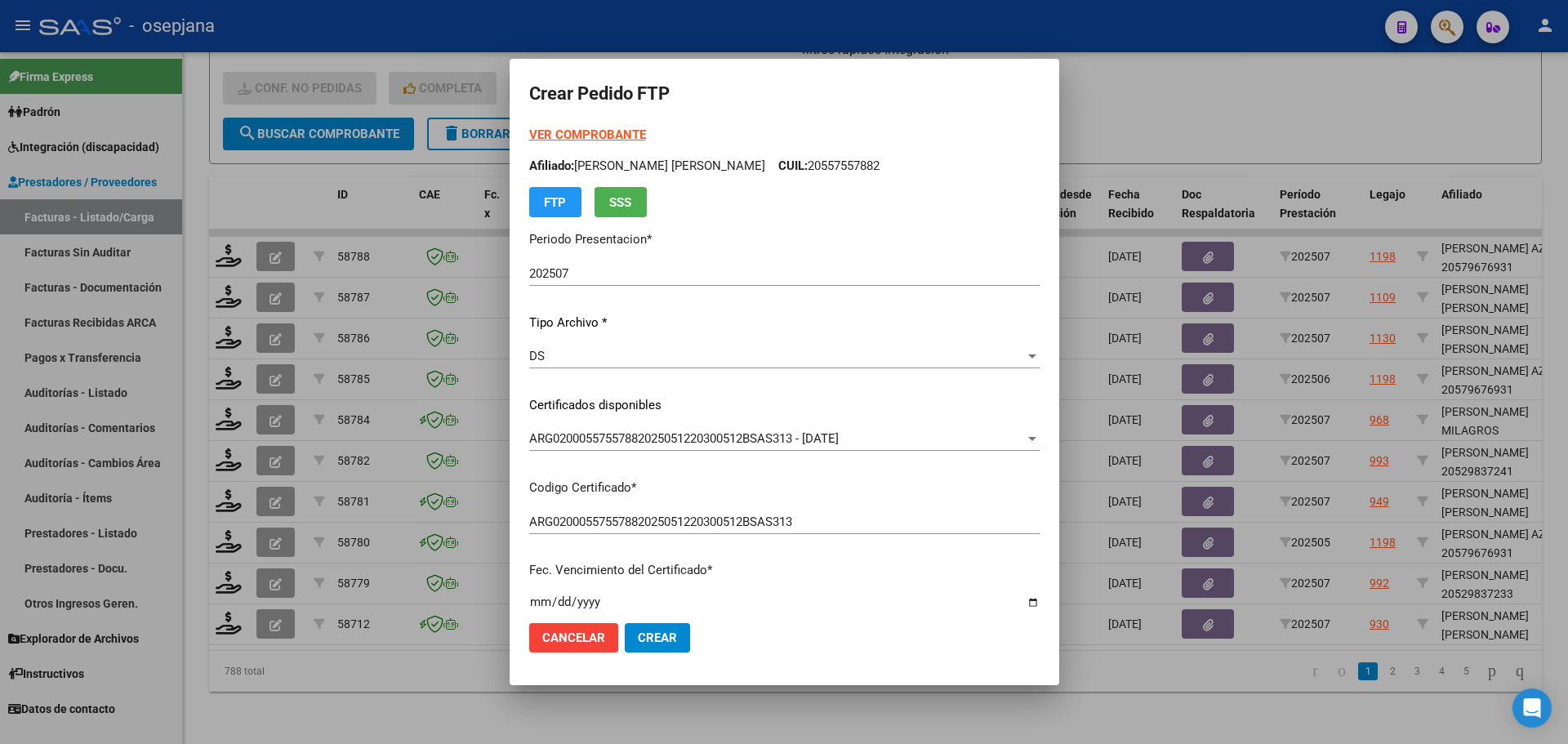
click at [602, 132] on strong "VER COMPROBANTE" at bounding box center [588, 135] width 117 height 15
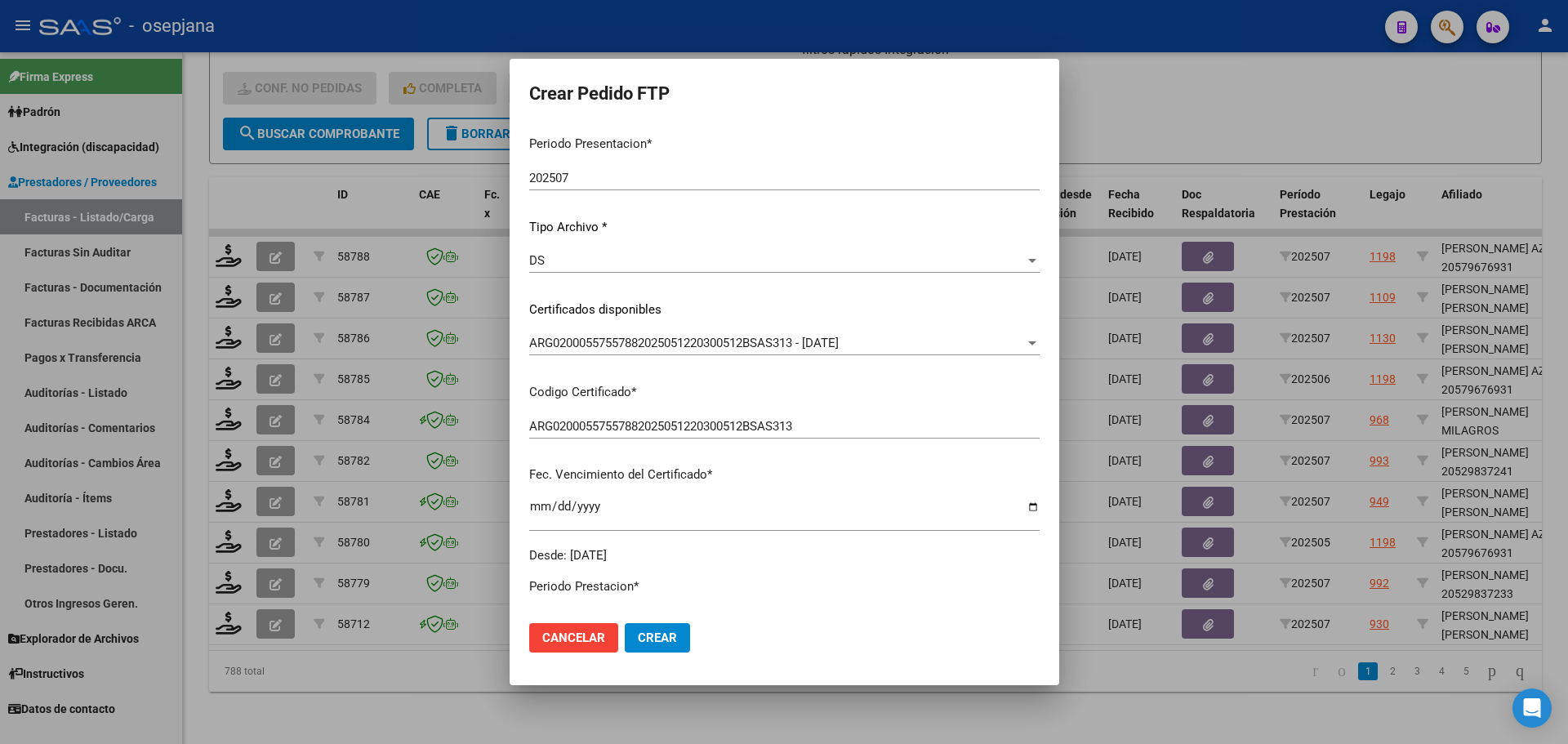
scroll to position [490, 0]
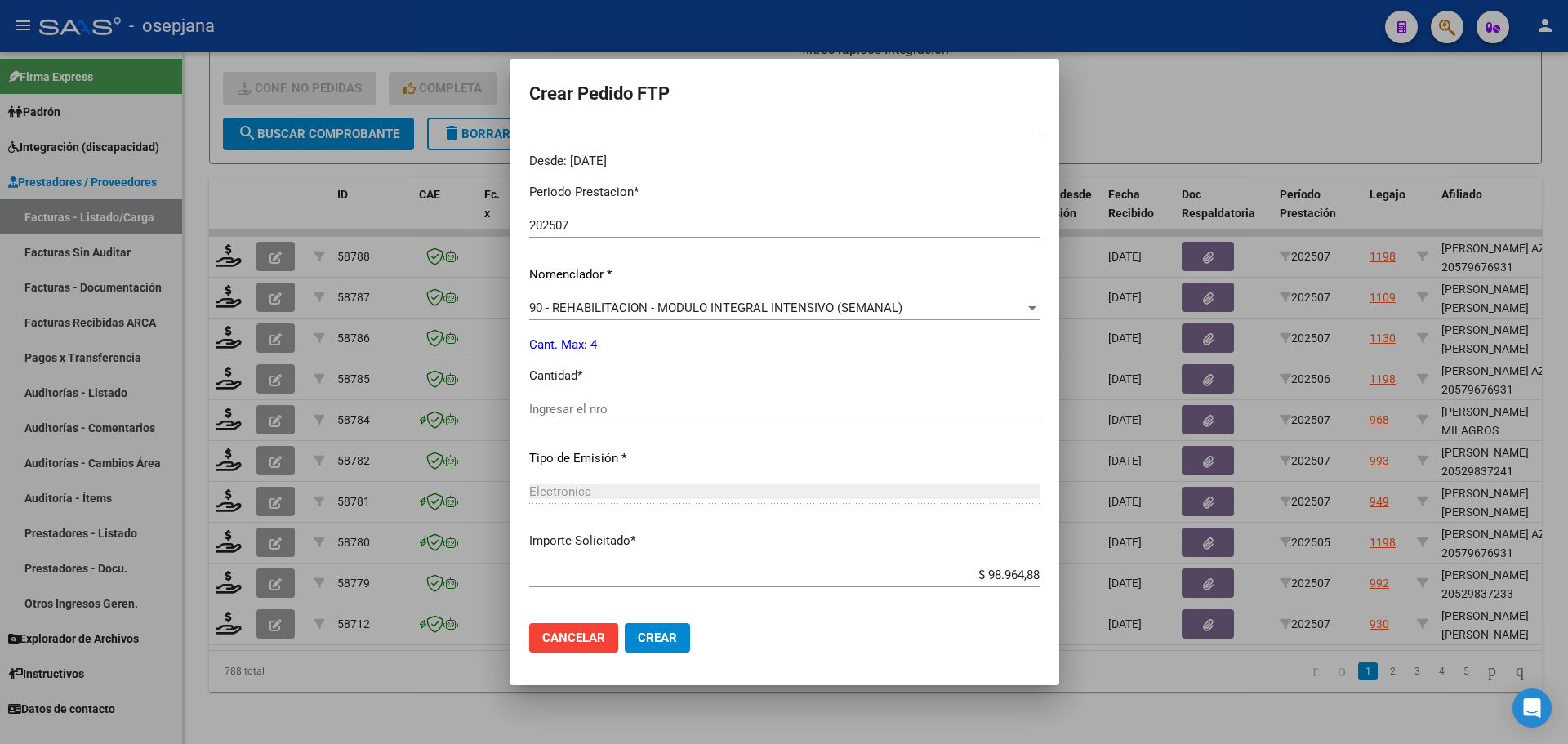
click at [591, 404] on input "Ingresar el nro" at bounding box center [784, 409] width 510 height 15
type input "4"
click at [640, 631] on span "Crear" at bounding box center [657, 638] width 39 height 15
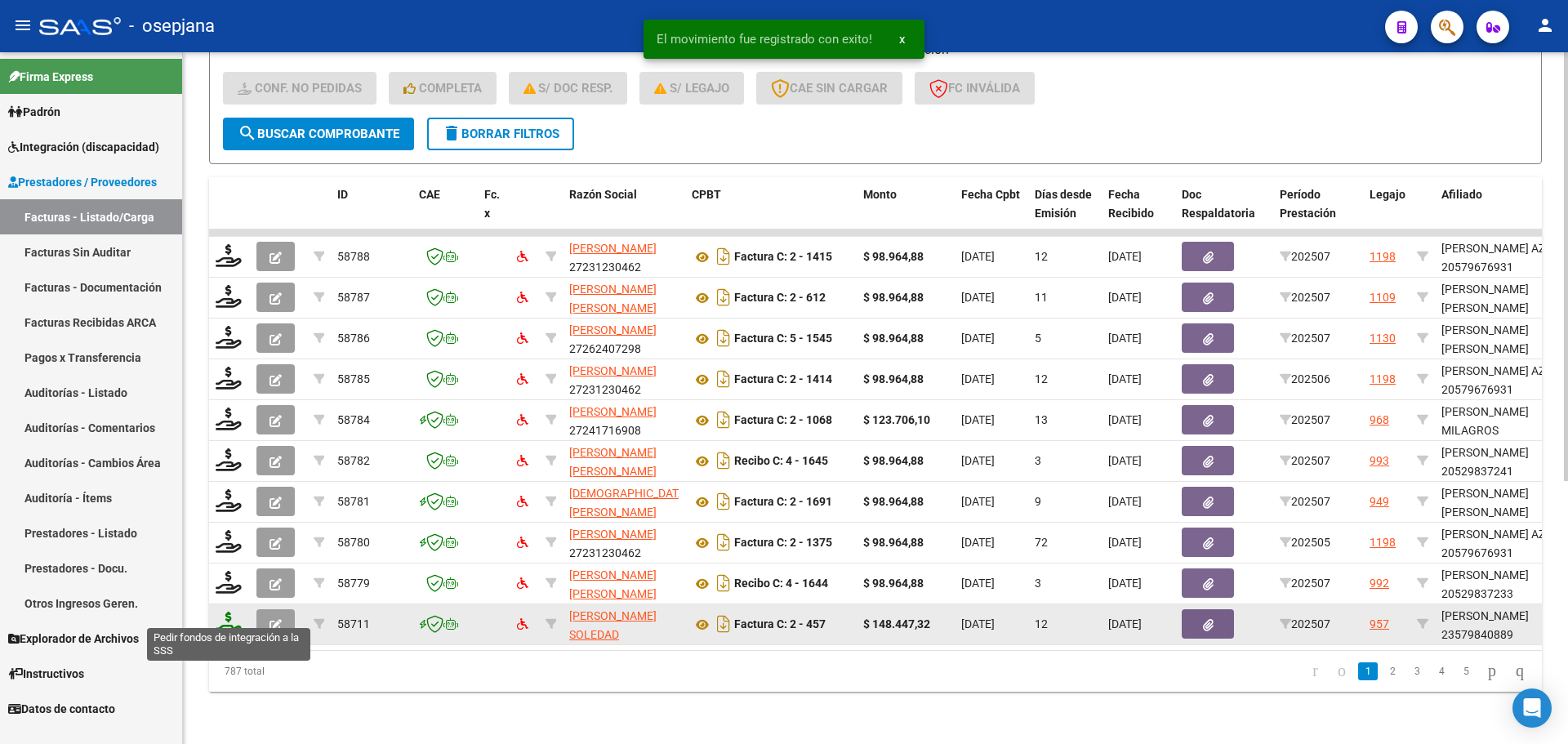
click at [228, 612] on icon at bounding box center [228, 623] width 26 height 23
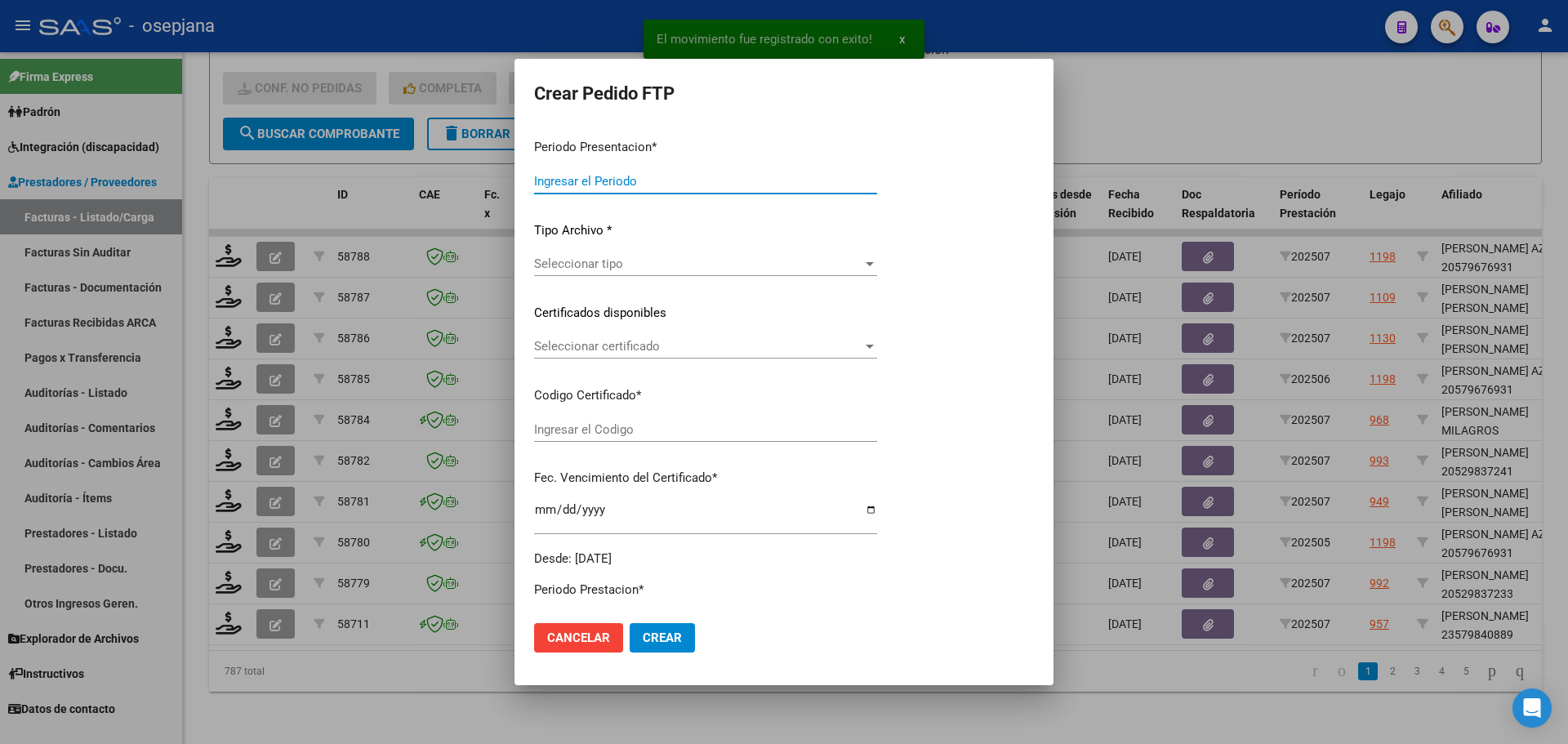
type input "202507"
type input "$ 148.447,32"
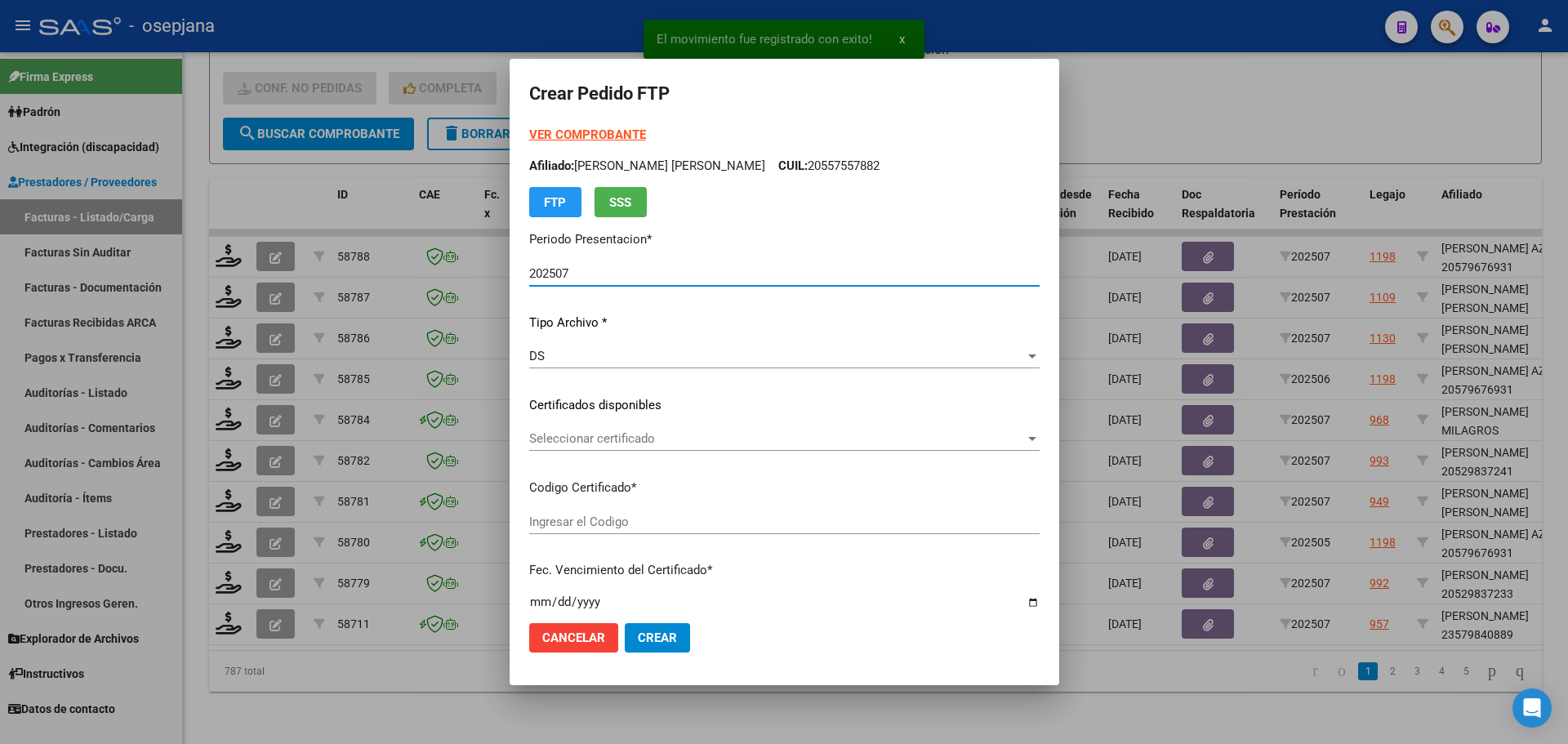
type input "ARG02000579840882023052320260523BS376"
type input "[DATE]"
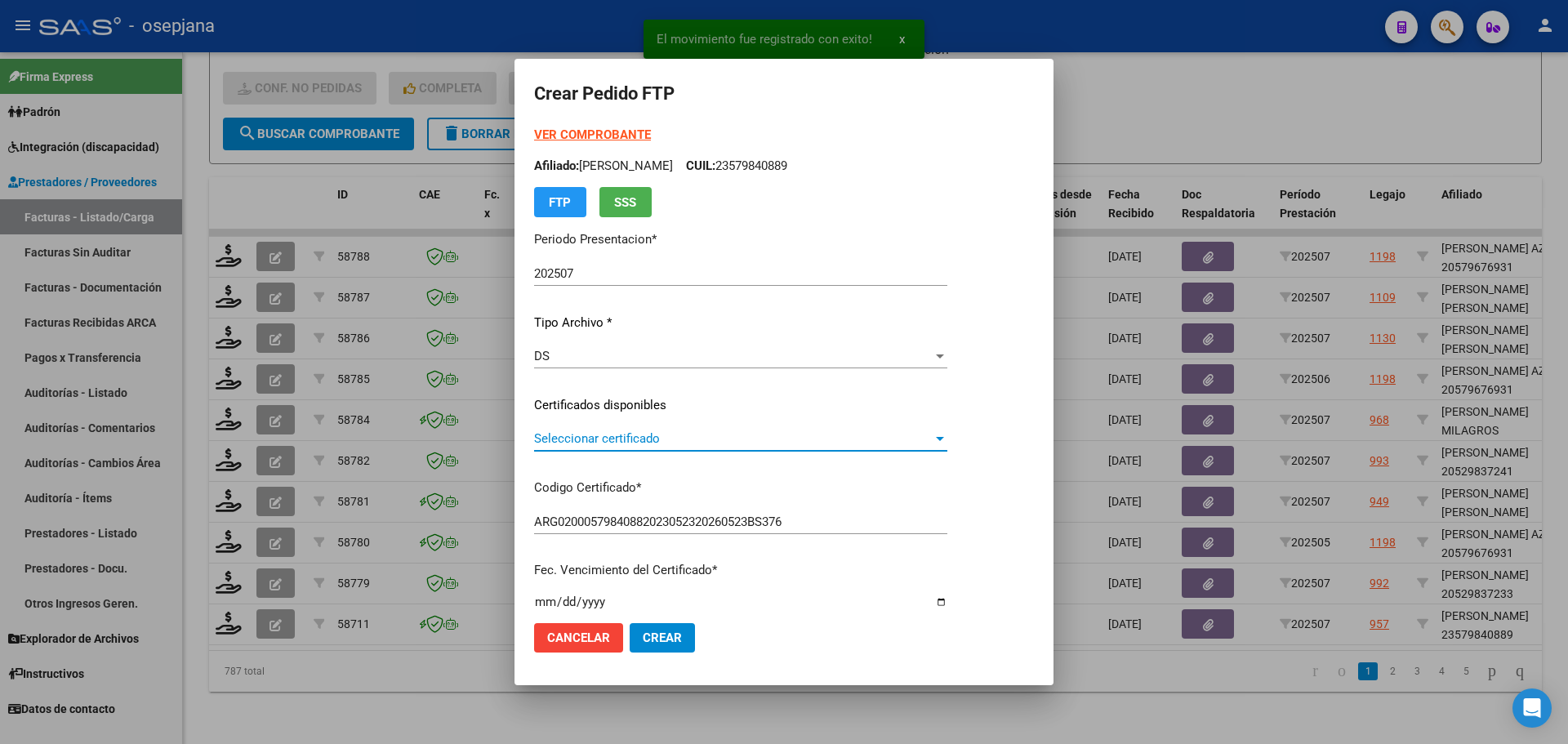
click at [597, 432] on span "Seleccionar certificado" at bounding box center [733, 439] width 399 height 15
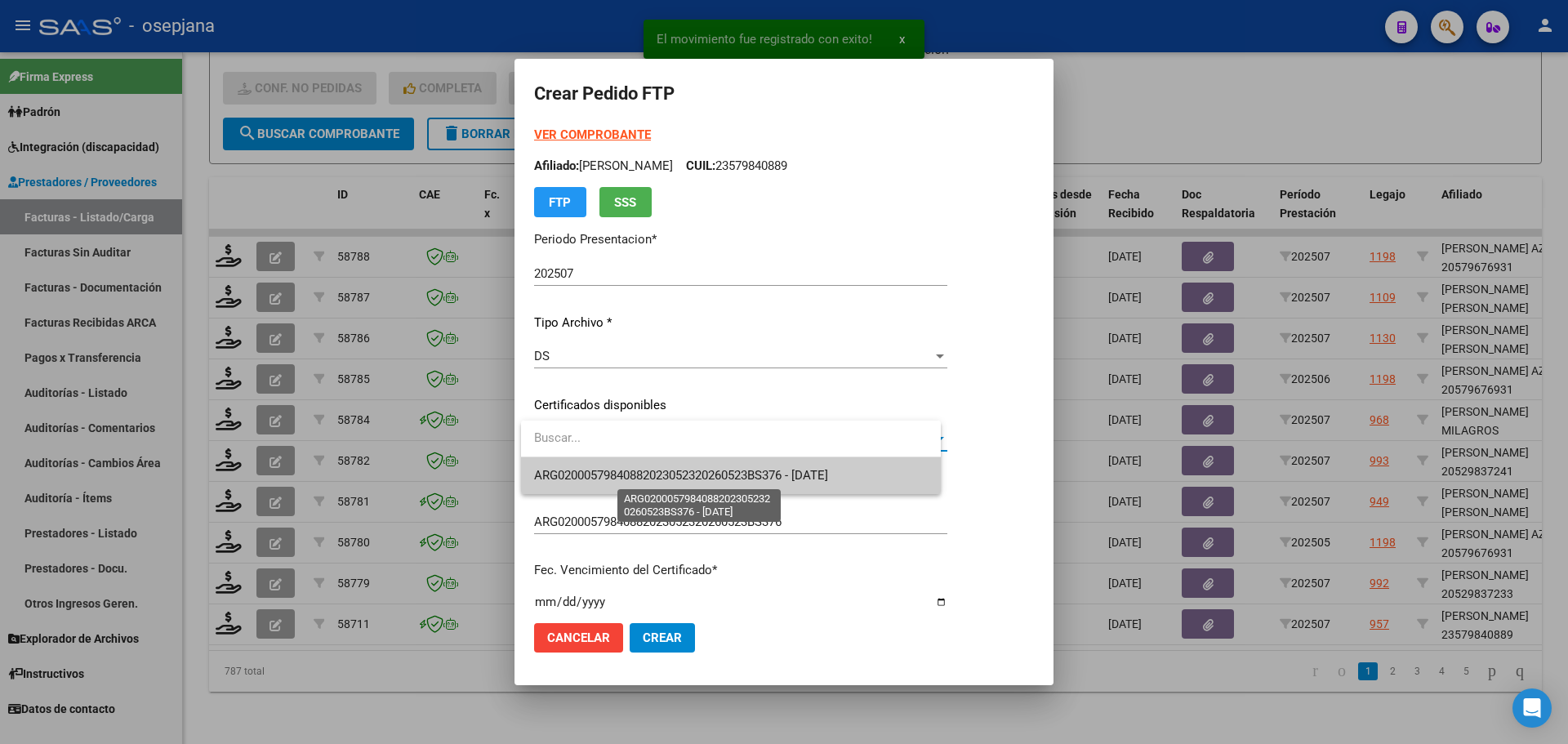
click at [610, 474] on span "ARG02000579840882023052320260523BS376 - [DATE]" at bounding box center [681, 476] width 294 height 15
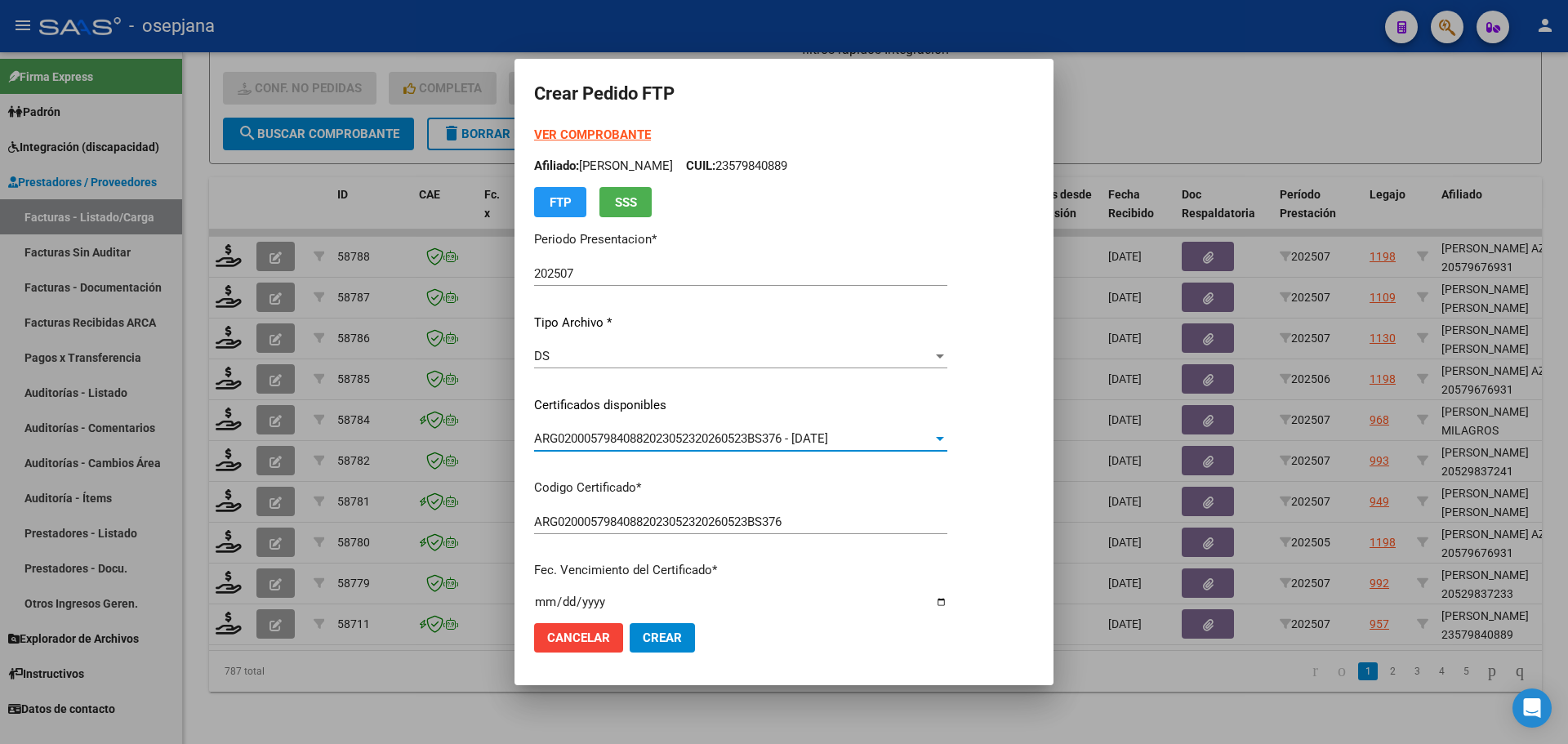
click at [606, 138] on strong "VER COMPROBANTE" at bounding box center [593, 135] width 117 height 15
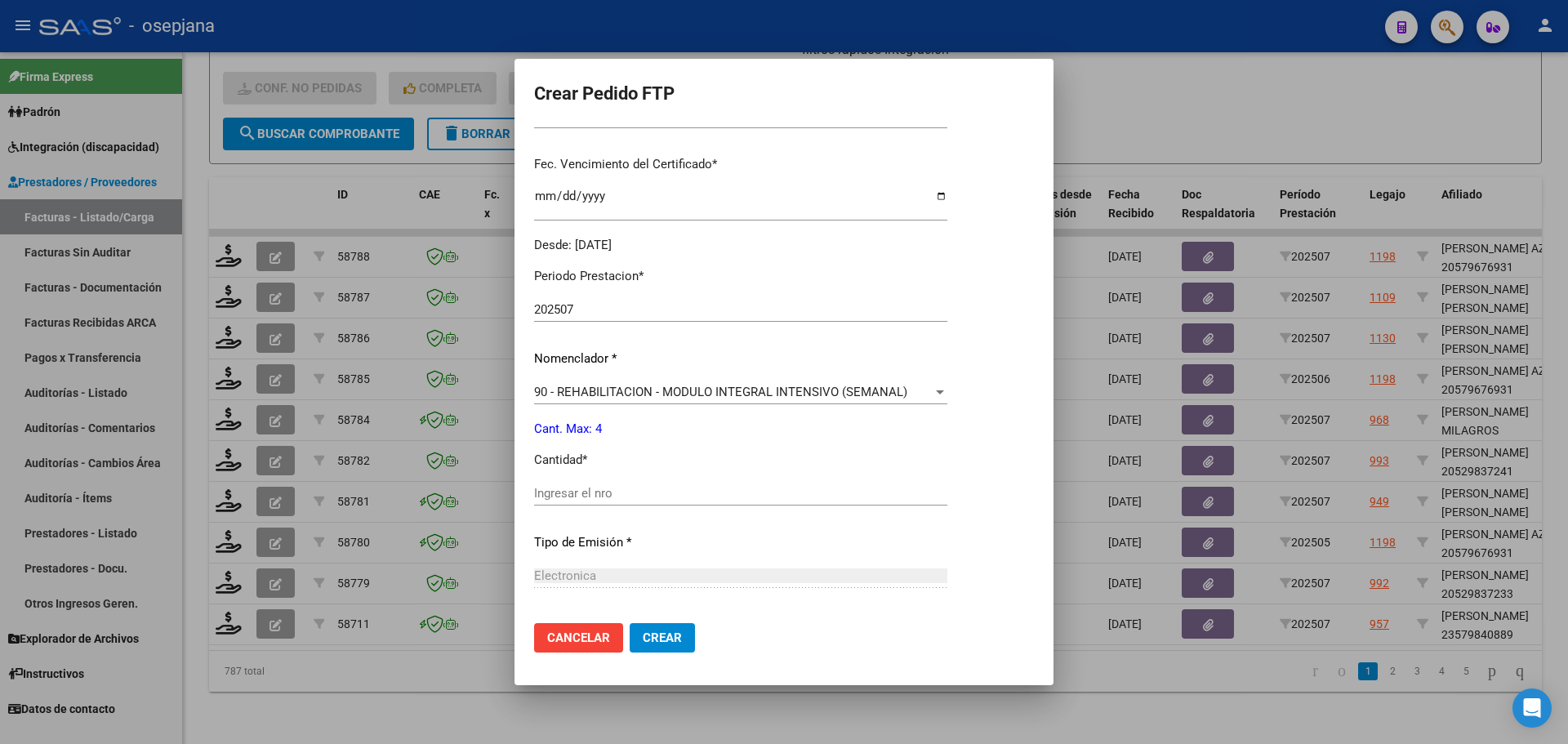
scroll to position [409, 0]
click at [581, 495] on input "Ingresar el nro" at bounding box center [740, 491] width 413 height 15
type input "4"
click at [661, 627] on button "Crear" at bounding box center [662, 638] width 66 height 30
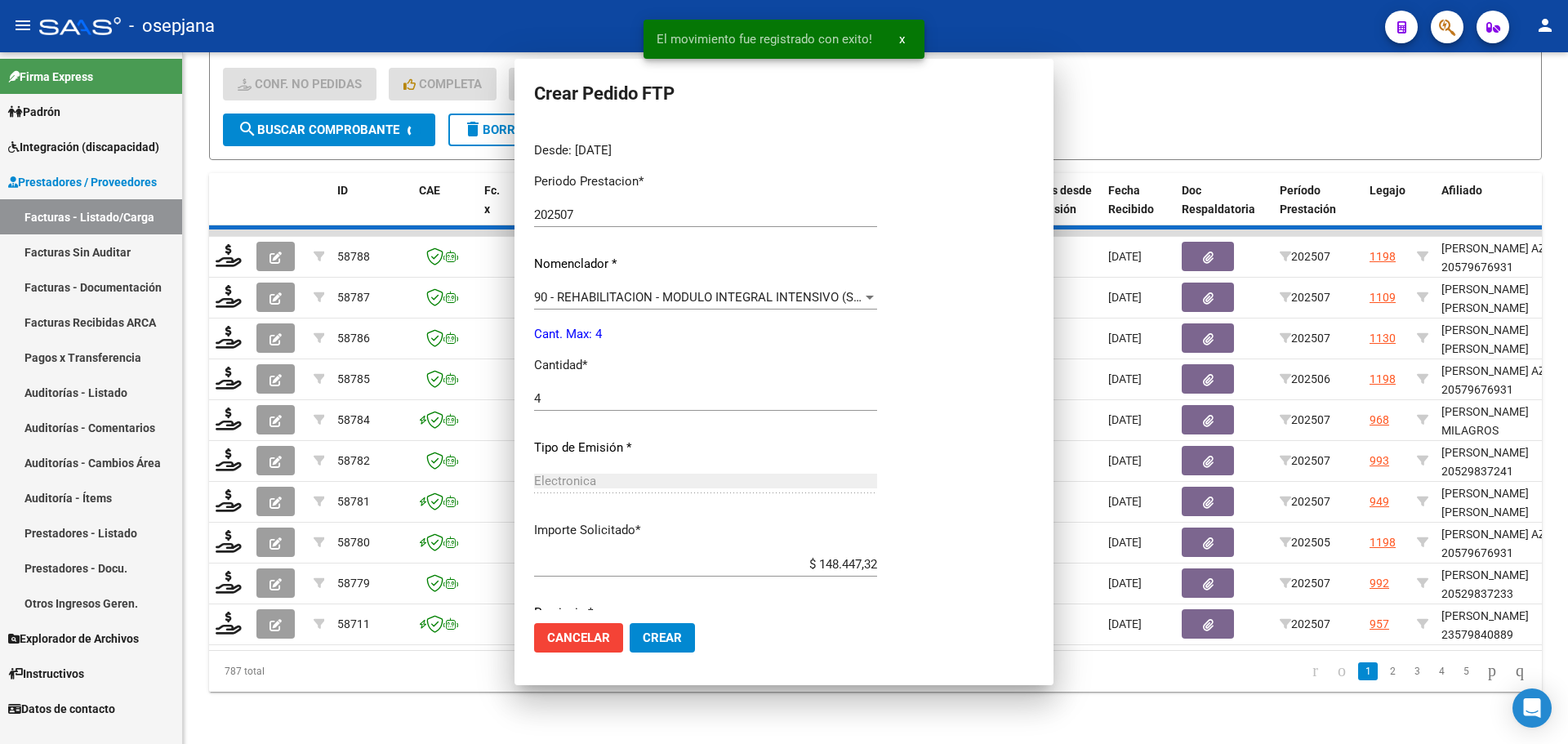
scroll to position [0, 0]
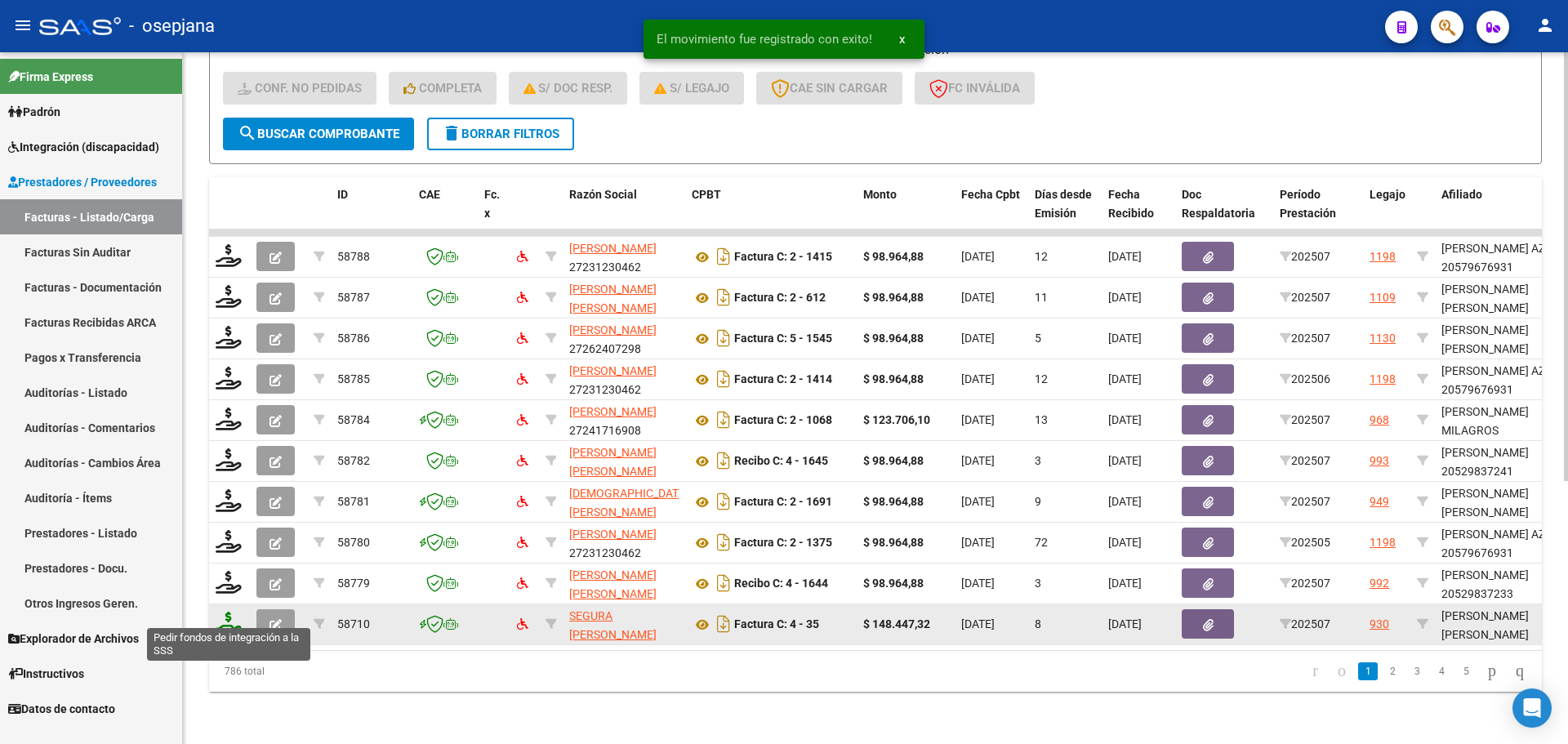
click at [225, 614] on icon at bounding box center [228, 623] width 26 height 23
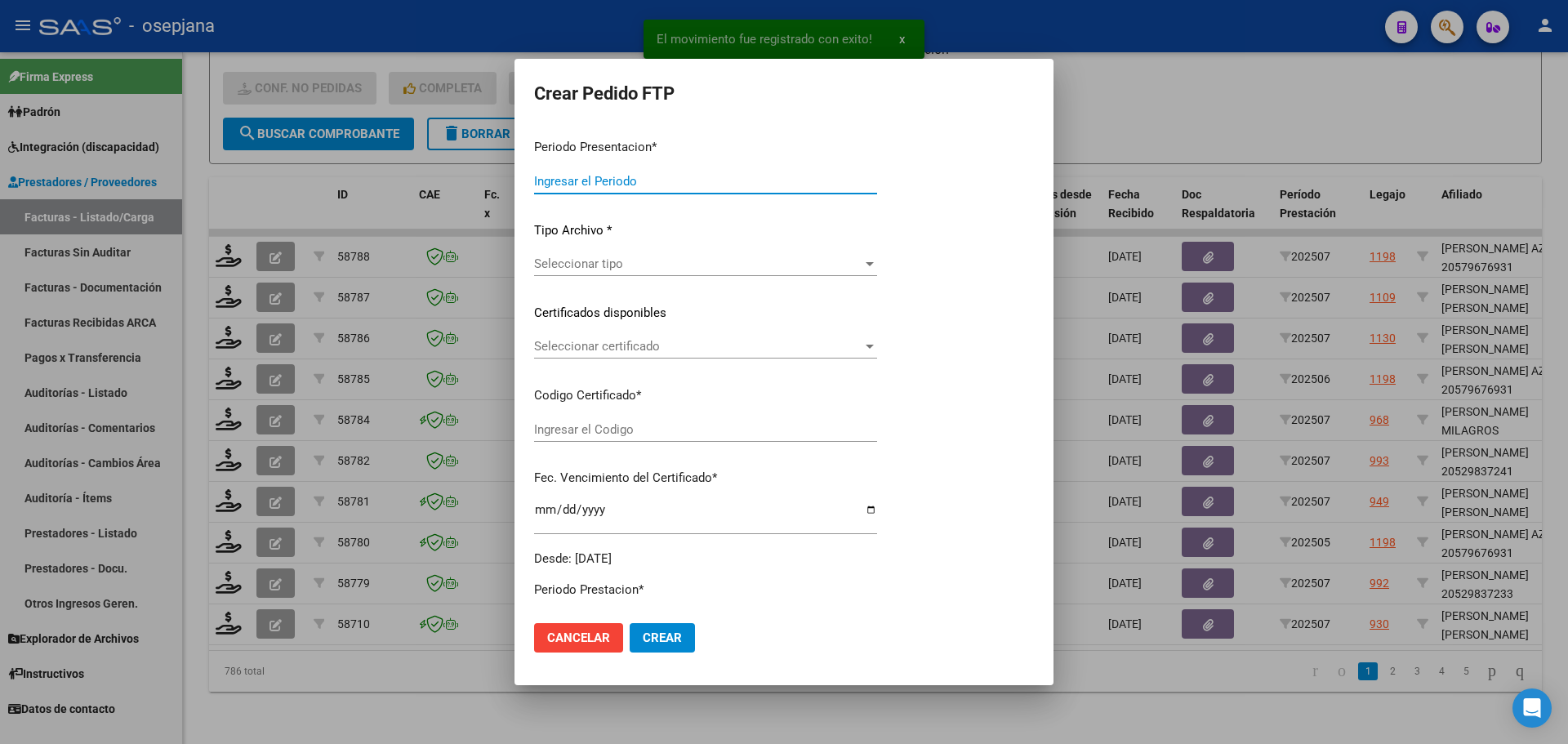
type input "202507"
type input "$ 148.447,32"
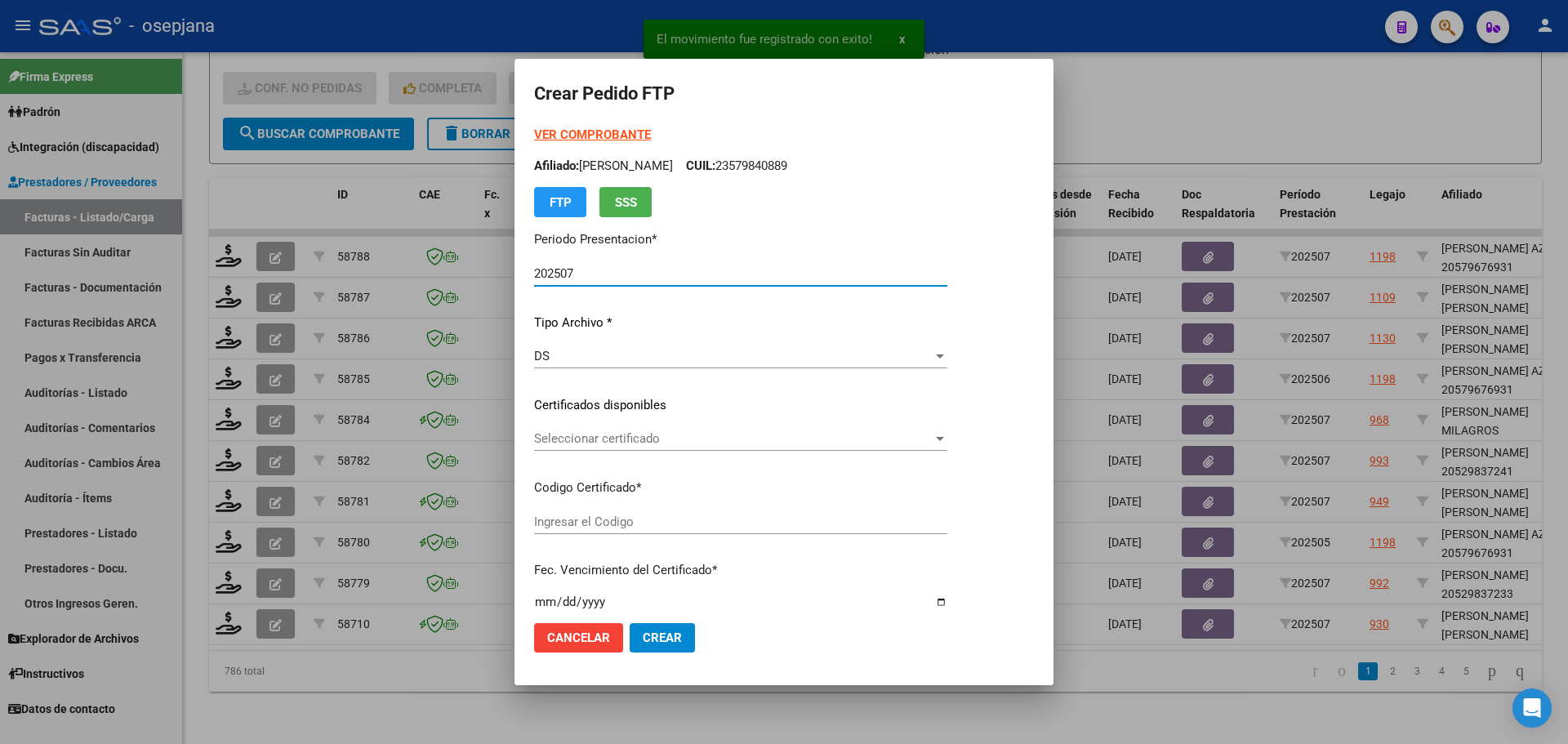
type input "ARG02000557557882025051220300512BSAS313"
type input "[DATE]"
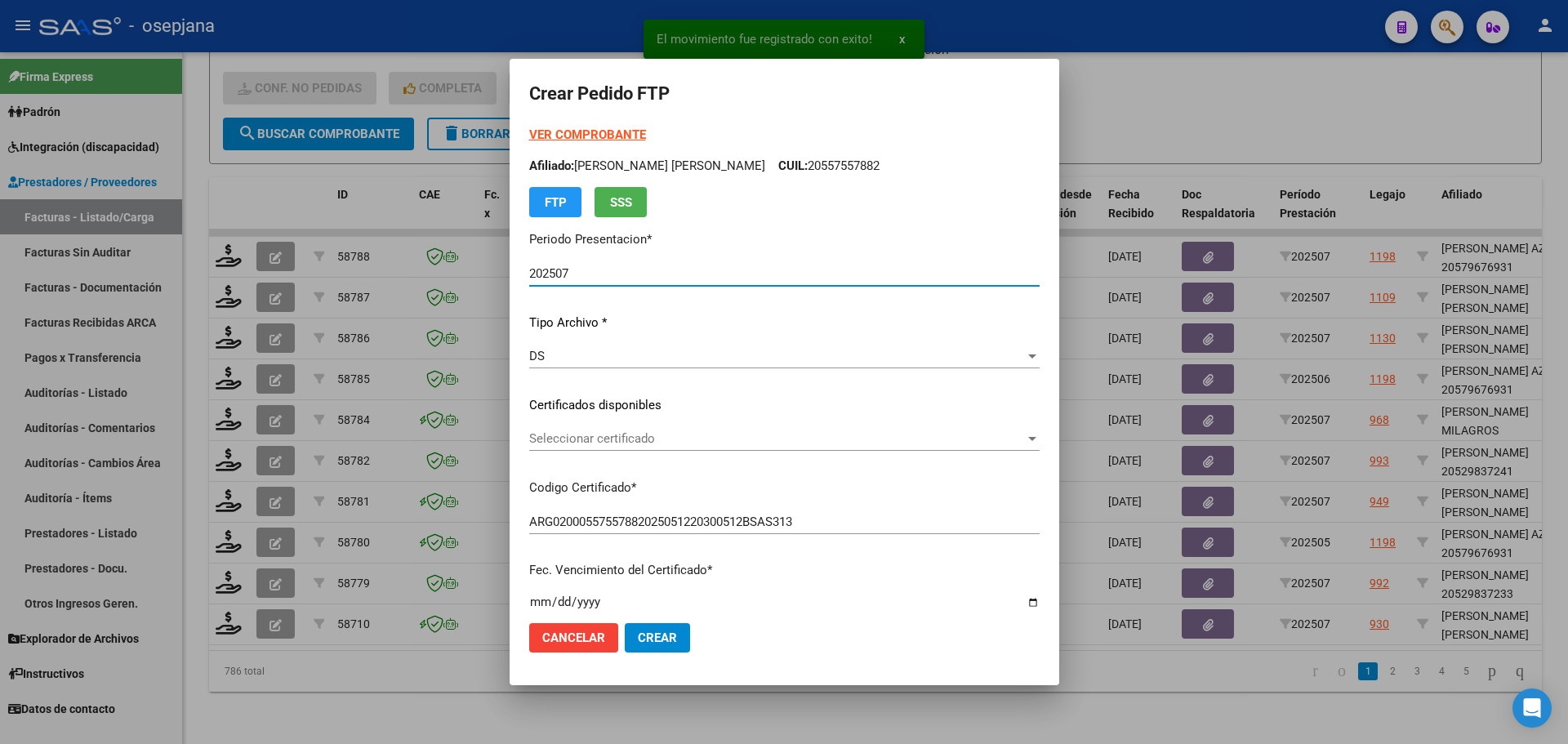
click at [634, 436] on span "Seleccionar certificado" at bounding box center [777, 439] width 496 height 15
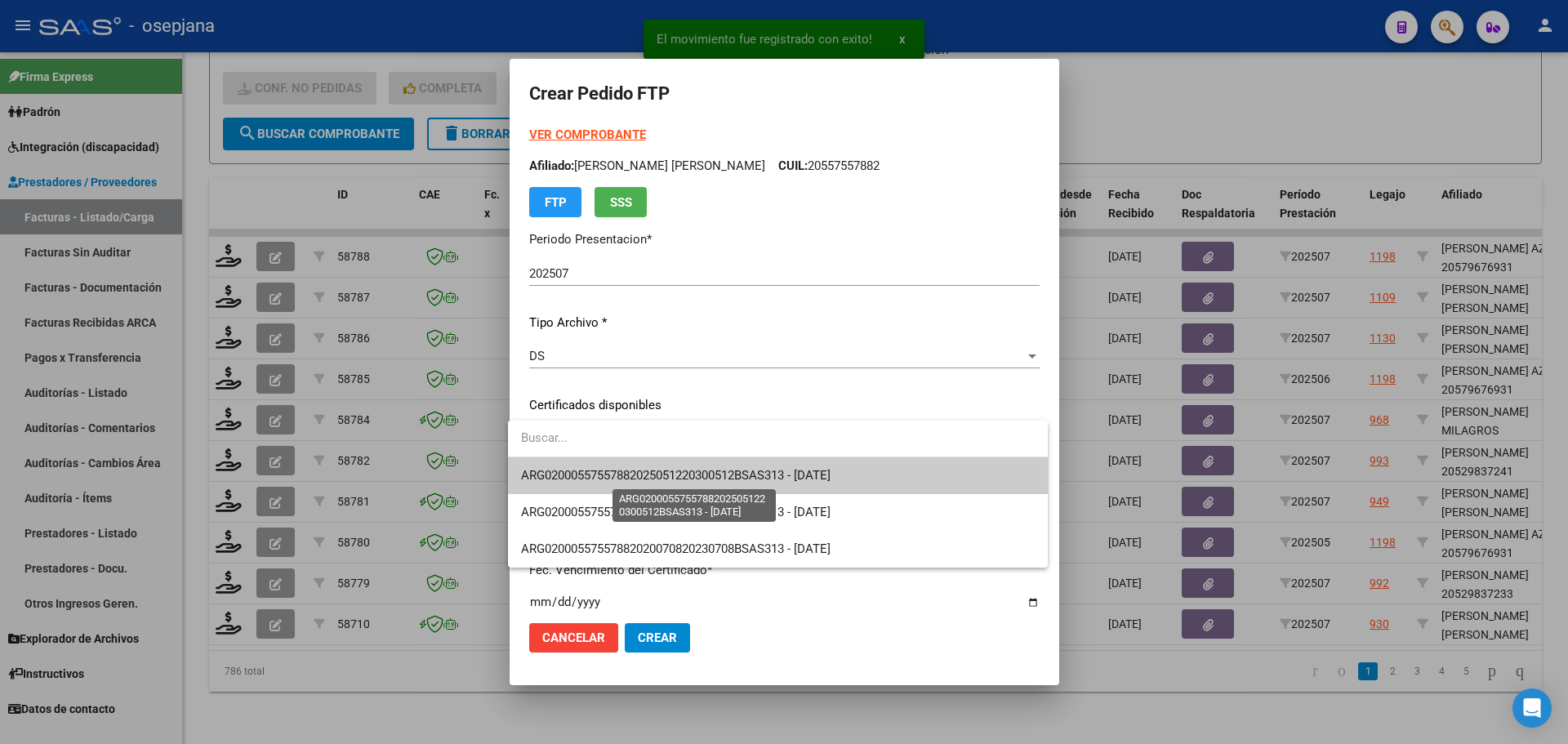
click at [643, 473] on span "ARG02000557557882025051220300512BSAS313 - [DATE]" at bounding box center [676, 476] width 310 height 15
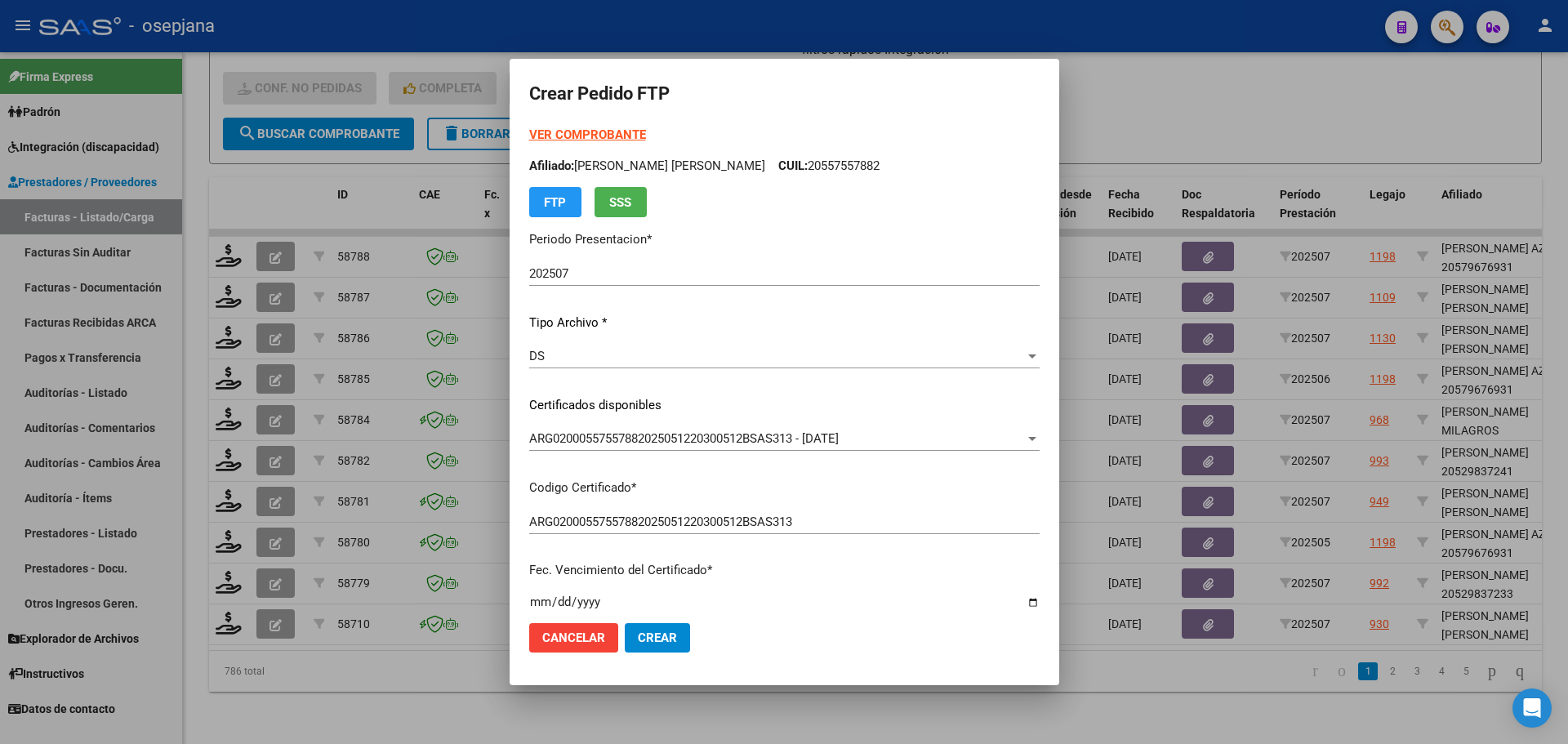
click at [602, 133] on strong "VER COMPROBANTE" at bounding box center [588, 135] width 117 height 15
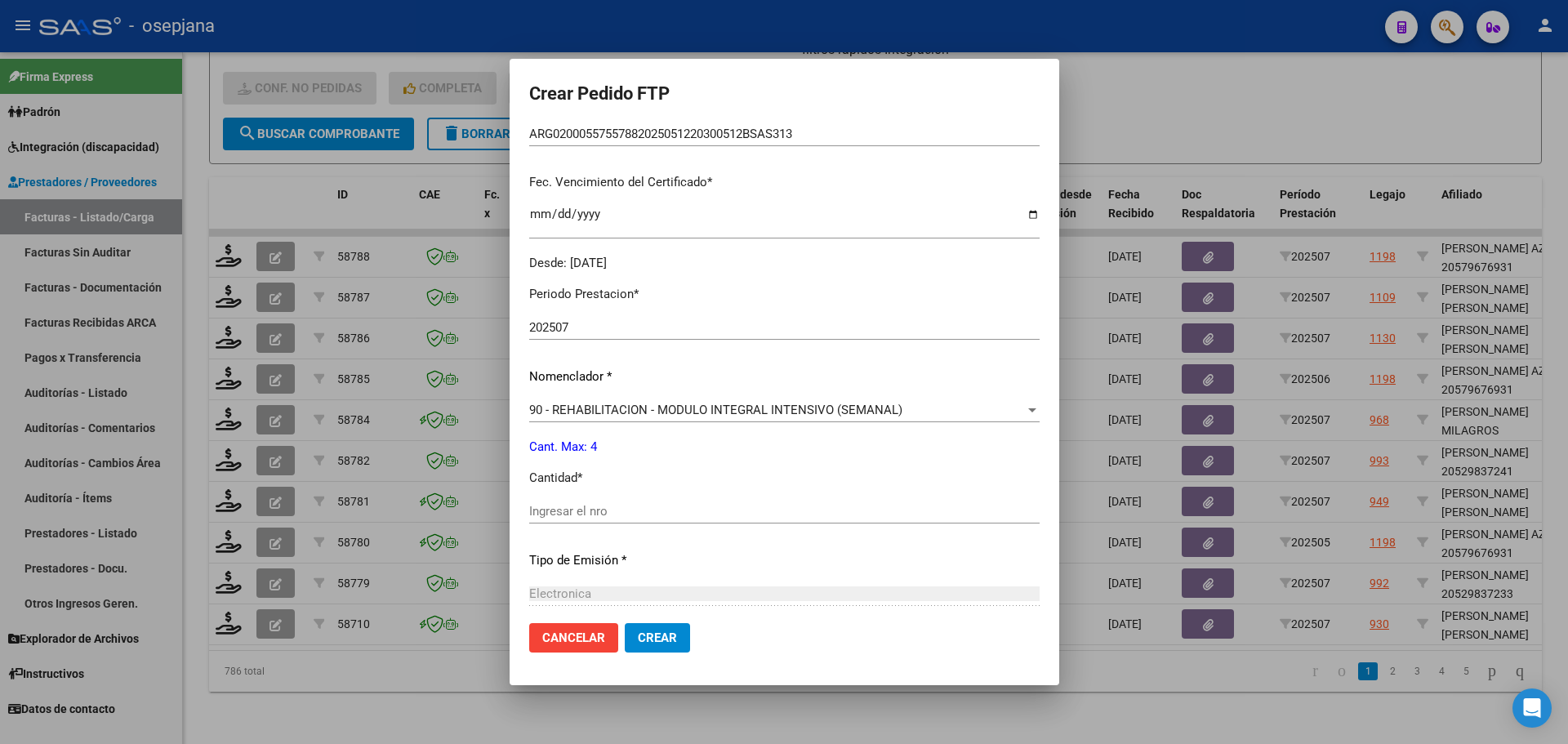
scroll to position [409, 0]
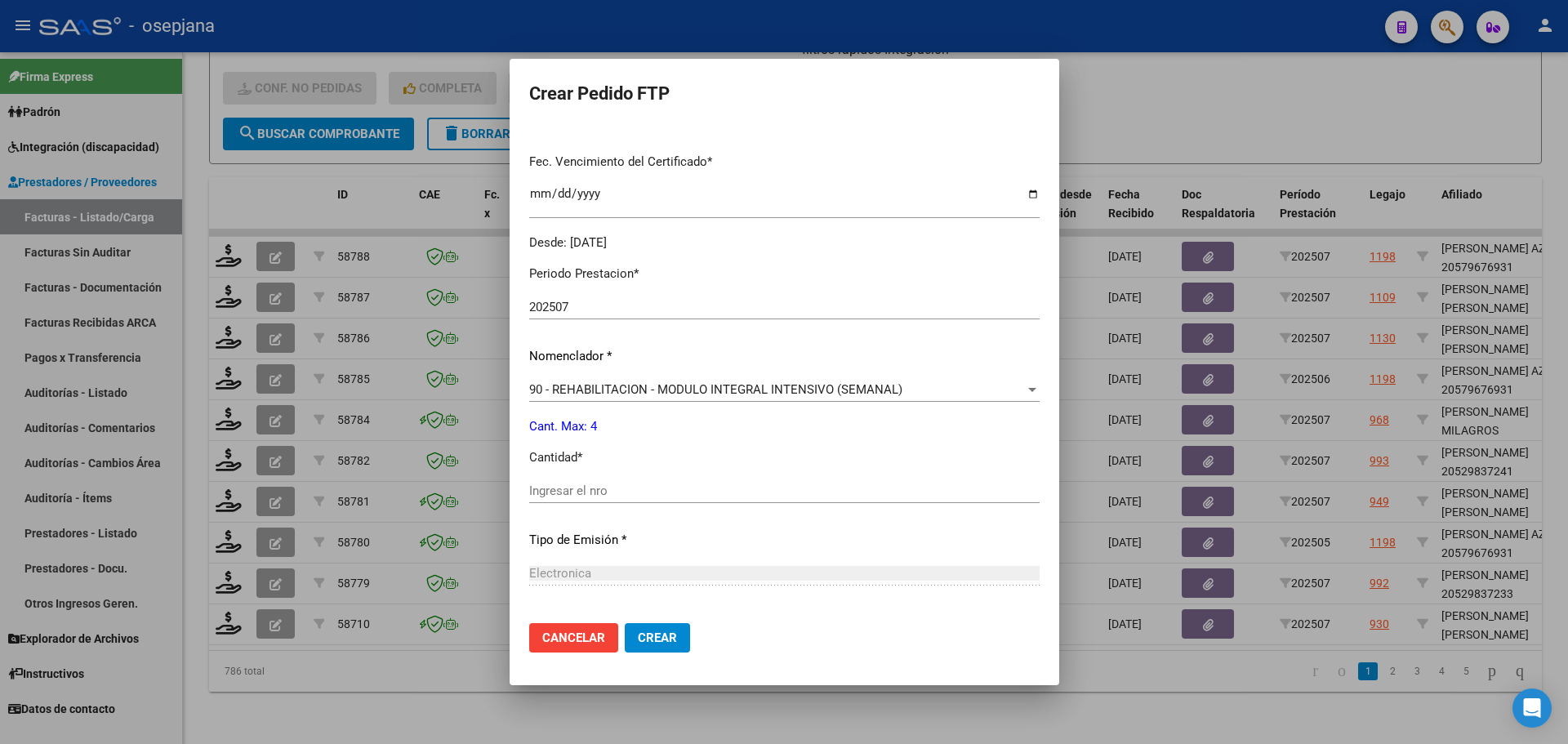
click at [570, 488] on input "Ingresar el nro" at bounding box center [784, 491] width 510 height 15
type input "4"
click at [638, 634] on span "Crear" at bounding box center [657, 638] width 39 height 15
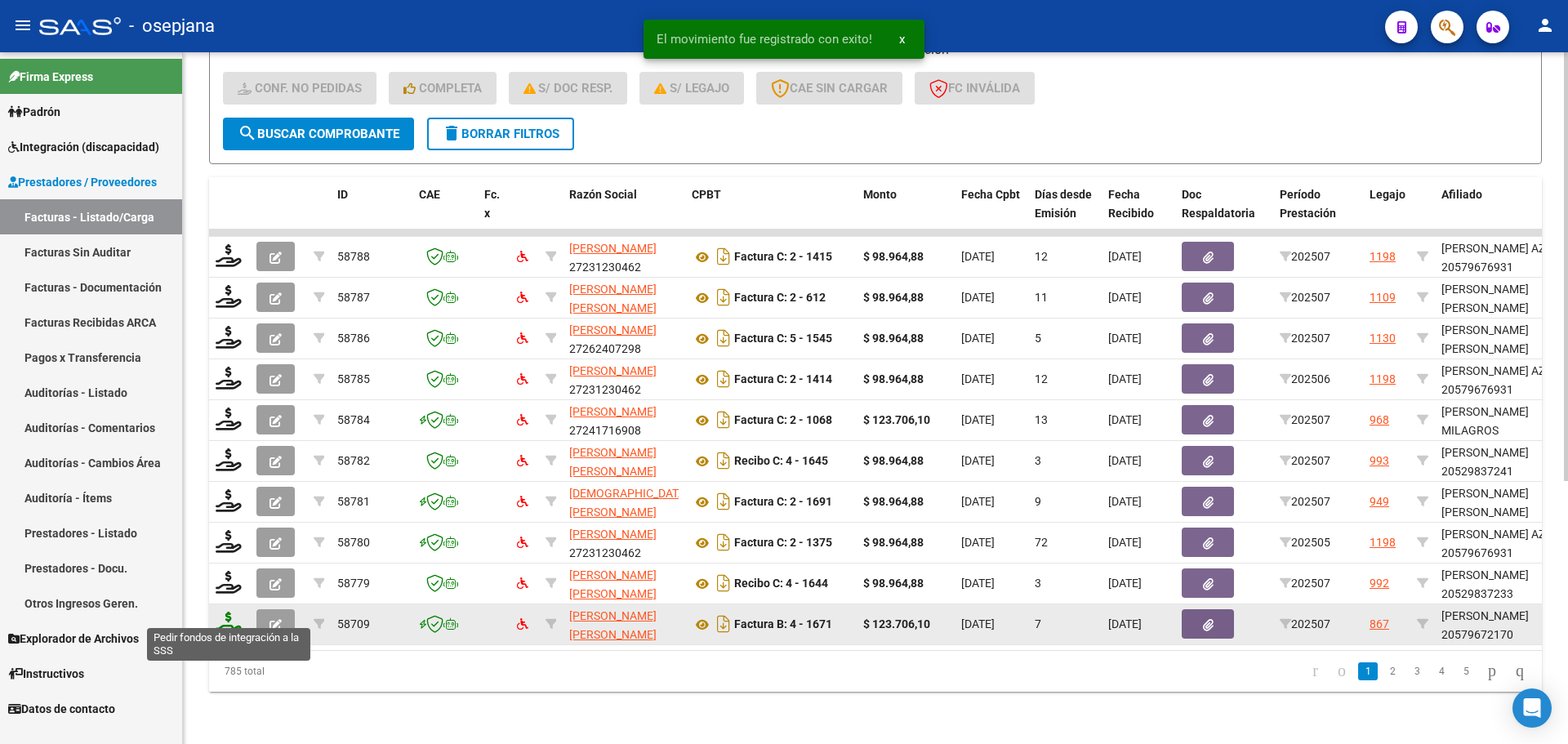
click at [230, 612] on icon at bounding box center [228, 623] width 26 height 23
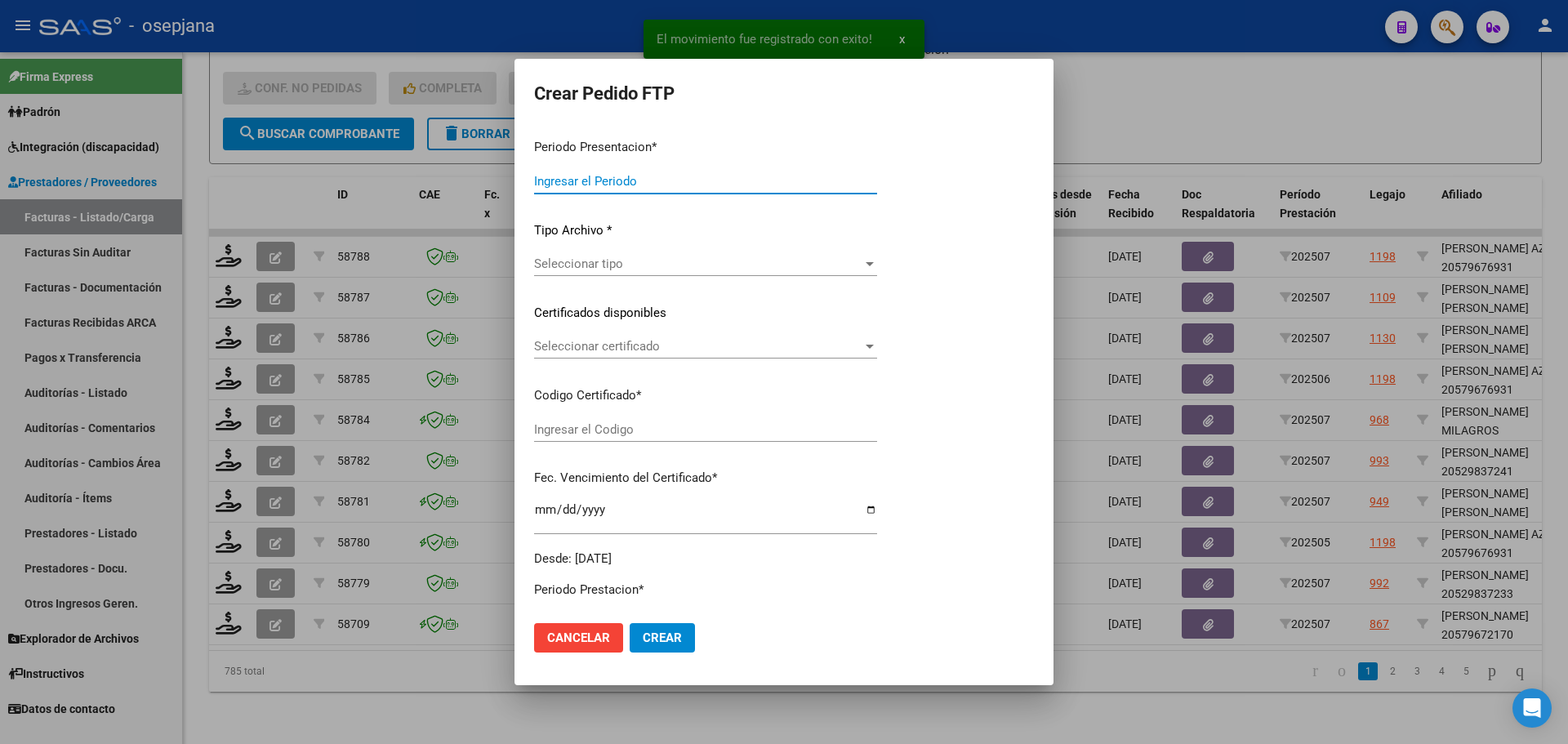
type input "202507"
type input "$ 123.706,10"
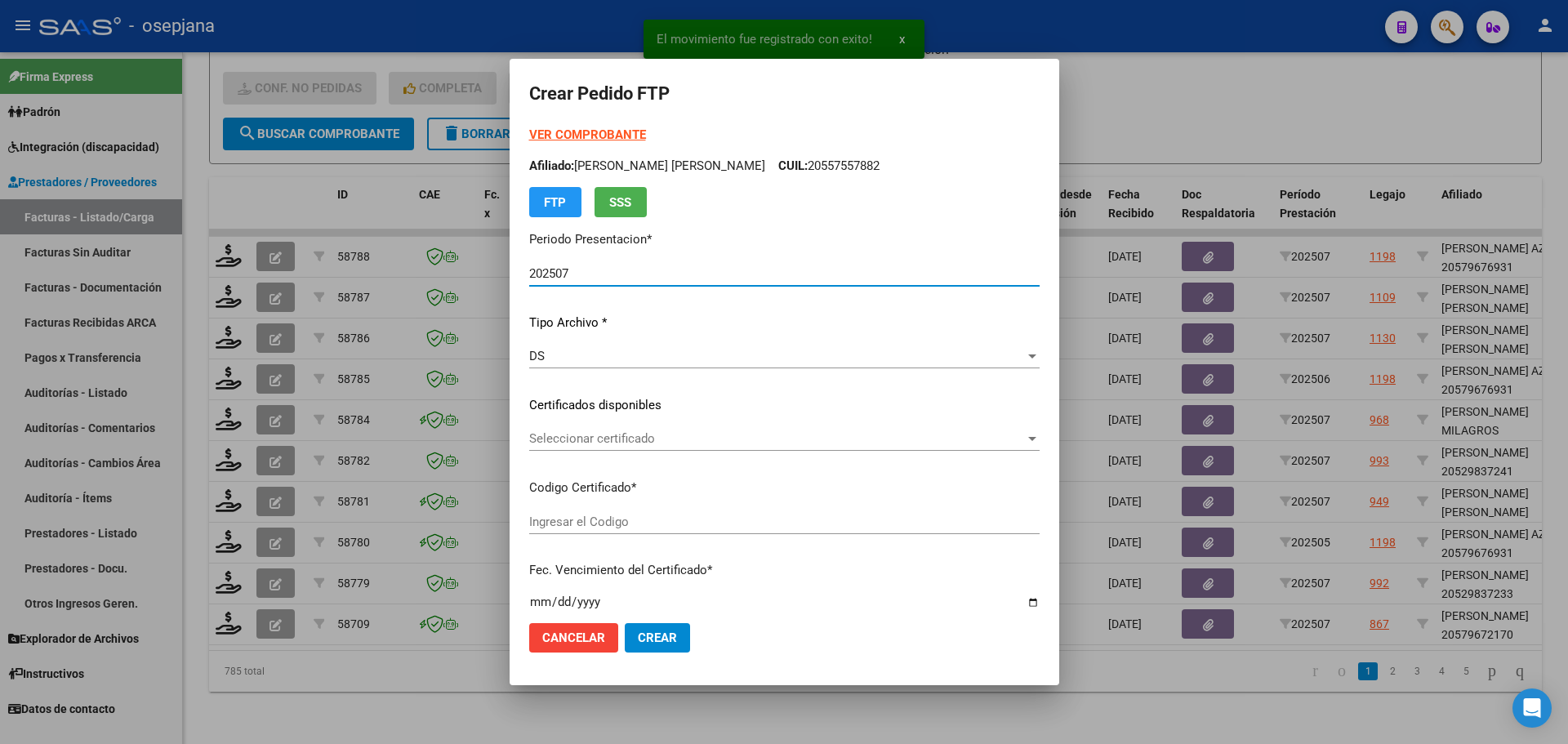
type input "ARG0200057967217-20210203-20260203BS376"
type input "[DATE]"
click at [654, 434] on span "Seleccionar certificado" at bounding box center [777, 439] width 496 height 15
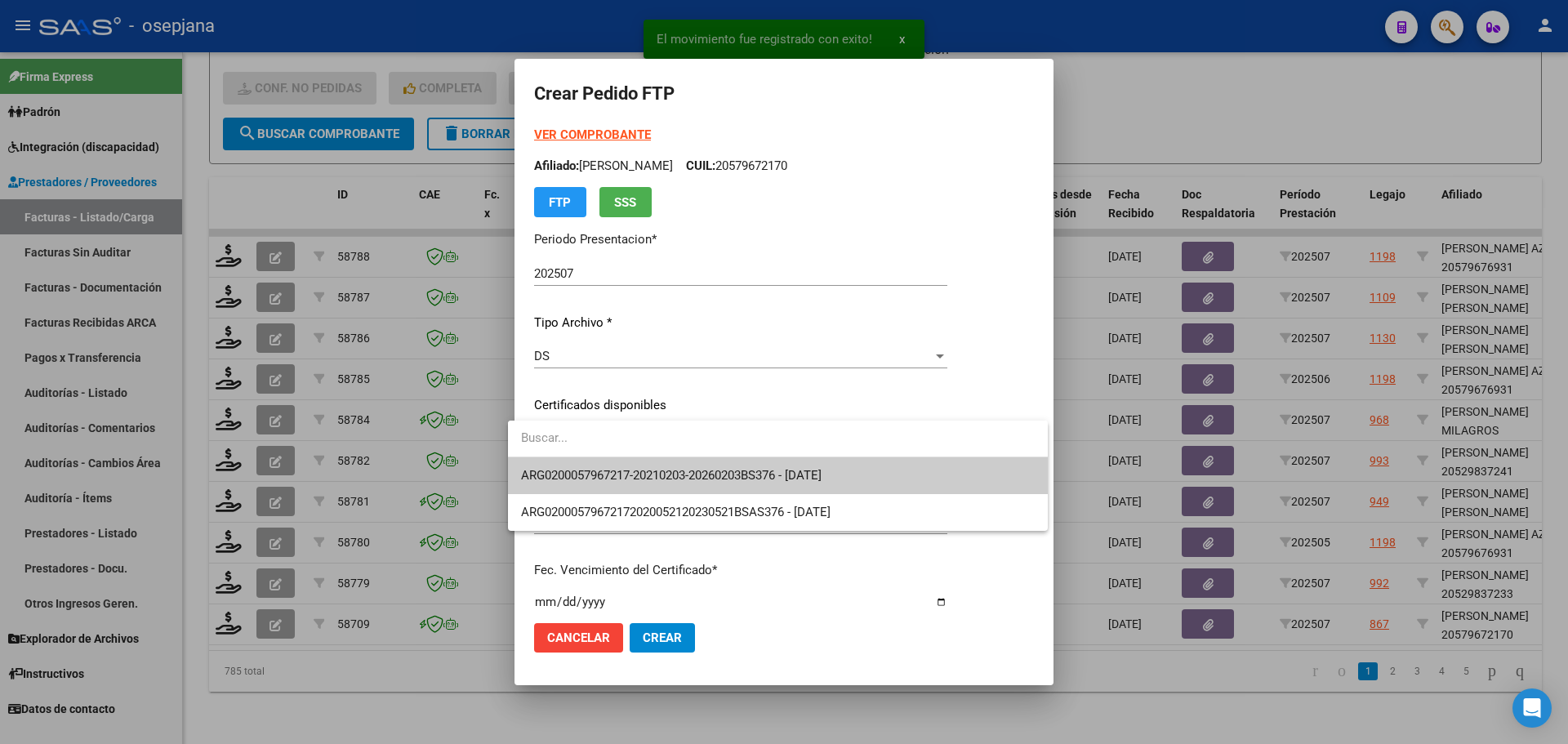
click at [659, 469] on span "ARG0200057967217-20210203-20260203BS376 - [DATE]" at bounding box center [671, 476] width 301 height 15
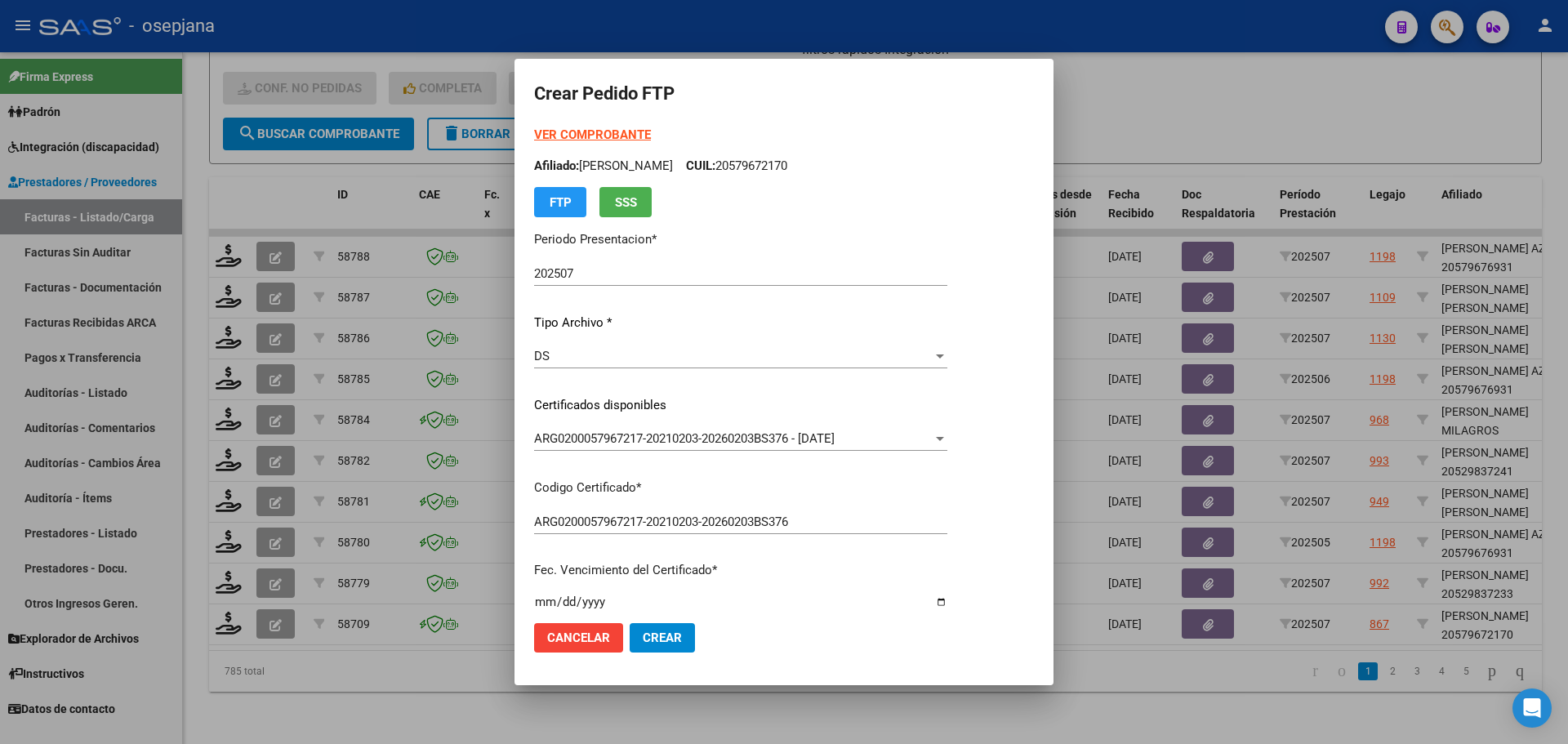
click at [629, 138] on strong "VER COMPROBANTE" at bounding box center [593, 135] width 117 height 15
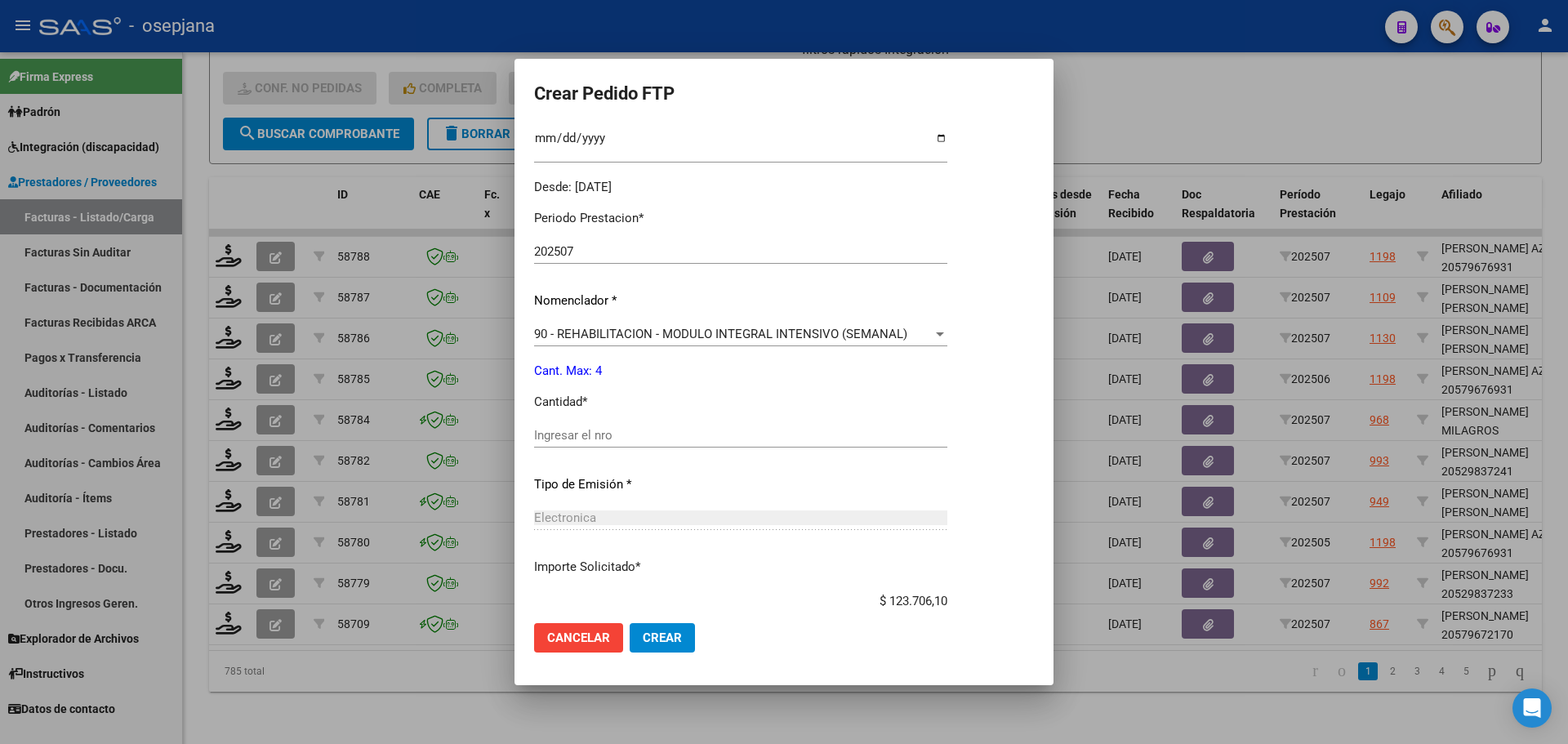
scroll to position [490, 0]
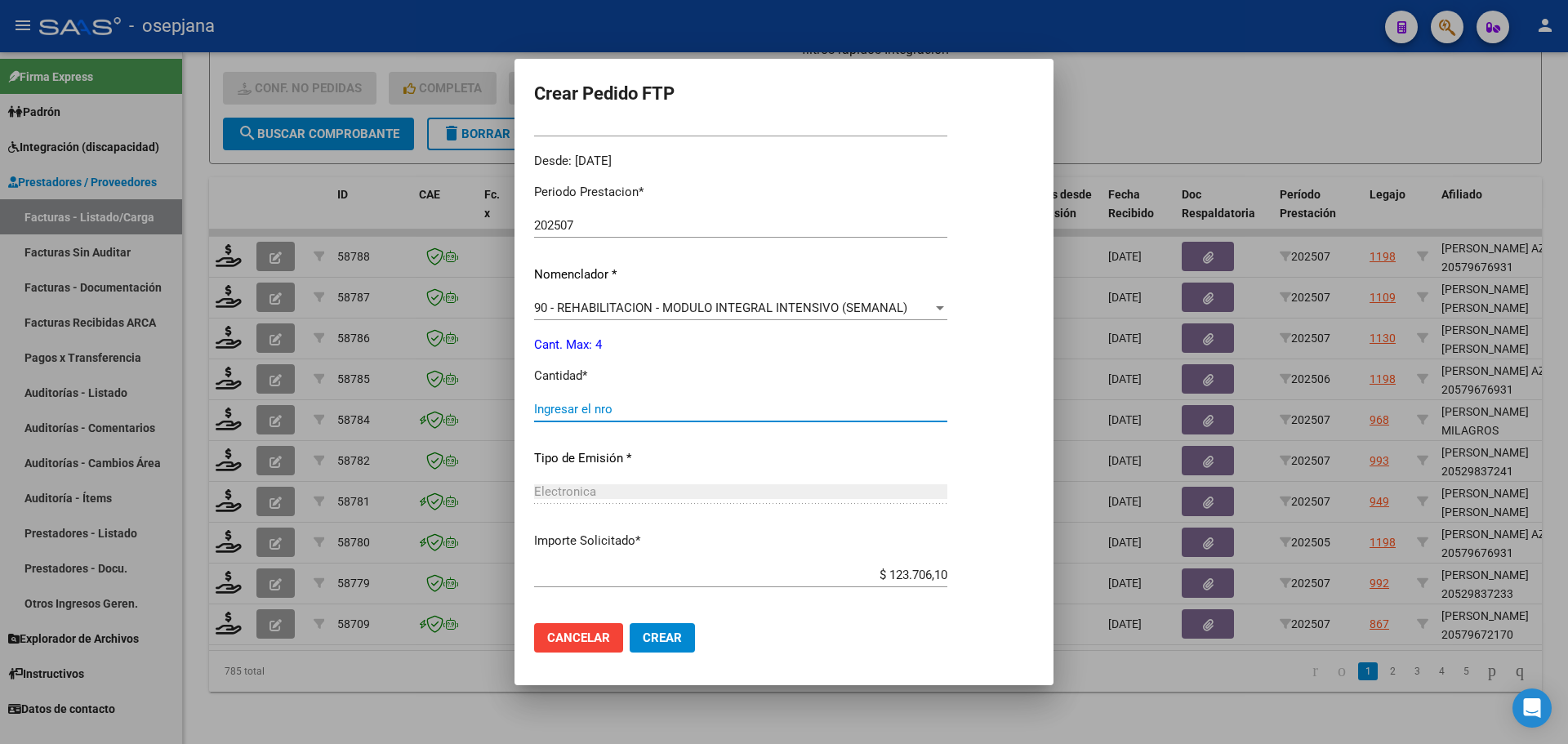
click at [584, 416] on input "Ingresar el nro" at bounding box center [740, 409] width 413 height 15
type input "4"
click at [674, 642] on span "Crear" at bounding box center [662, 638] width 39 height 15
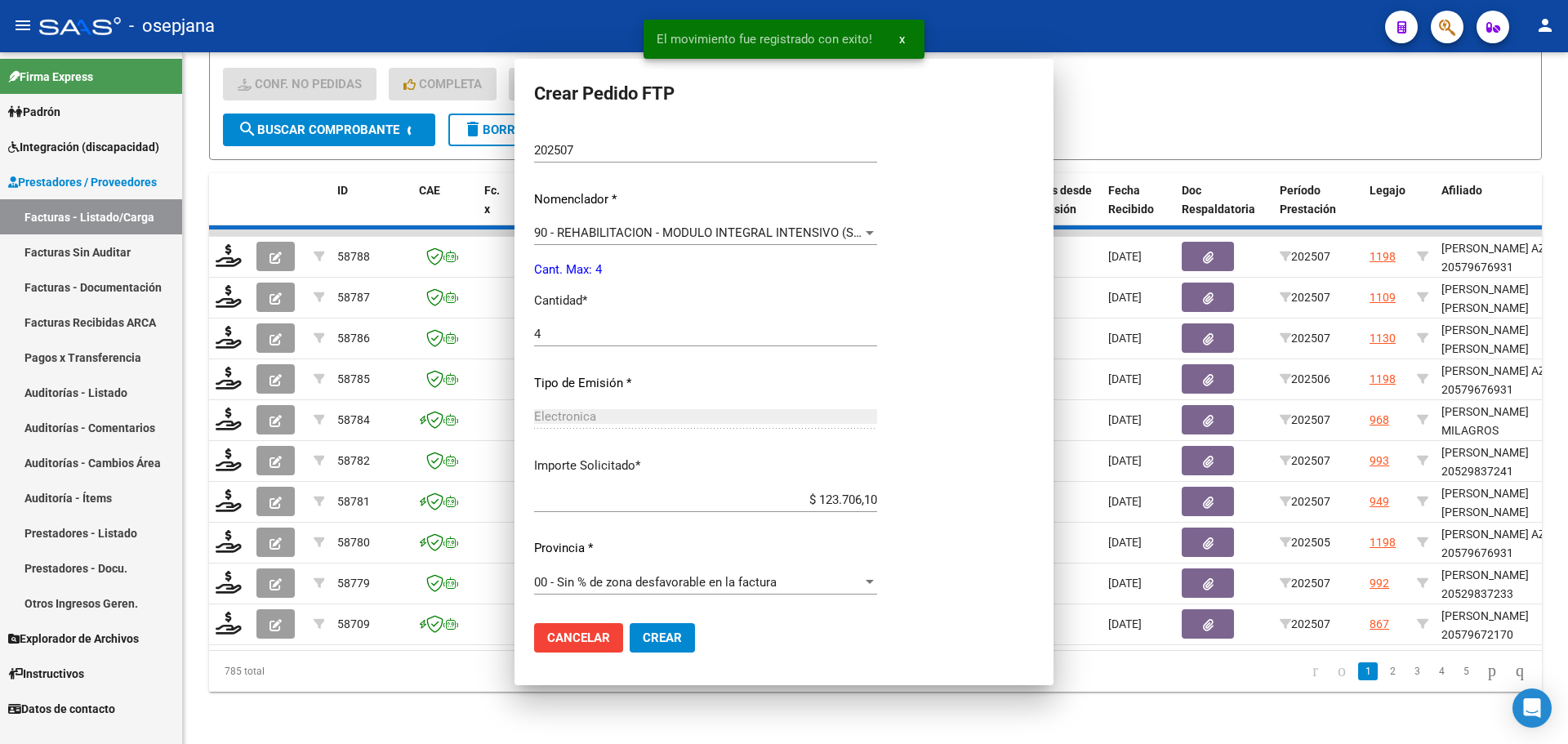
scroll to position [398, 0]
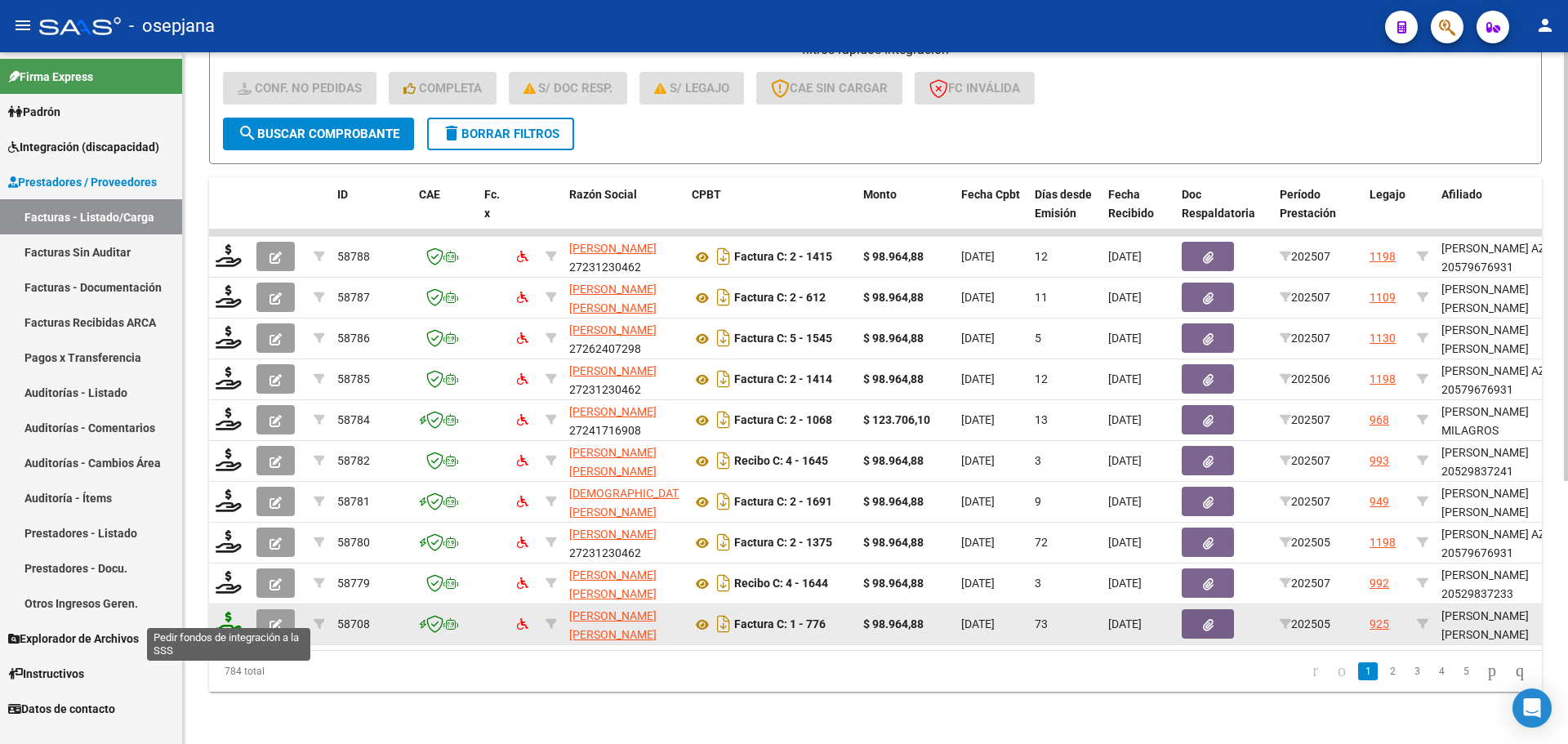
click at [225, 616] on icon at bounding box center [228, 623] width 26 height 23
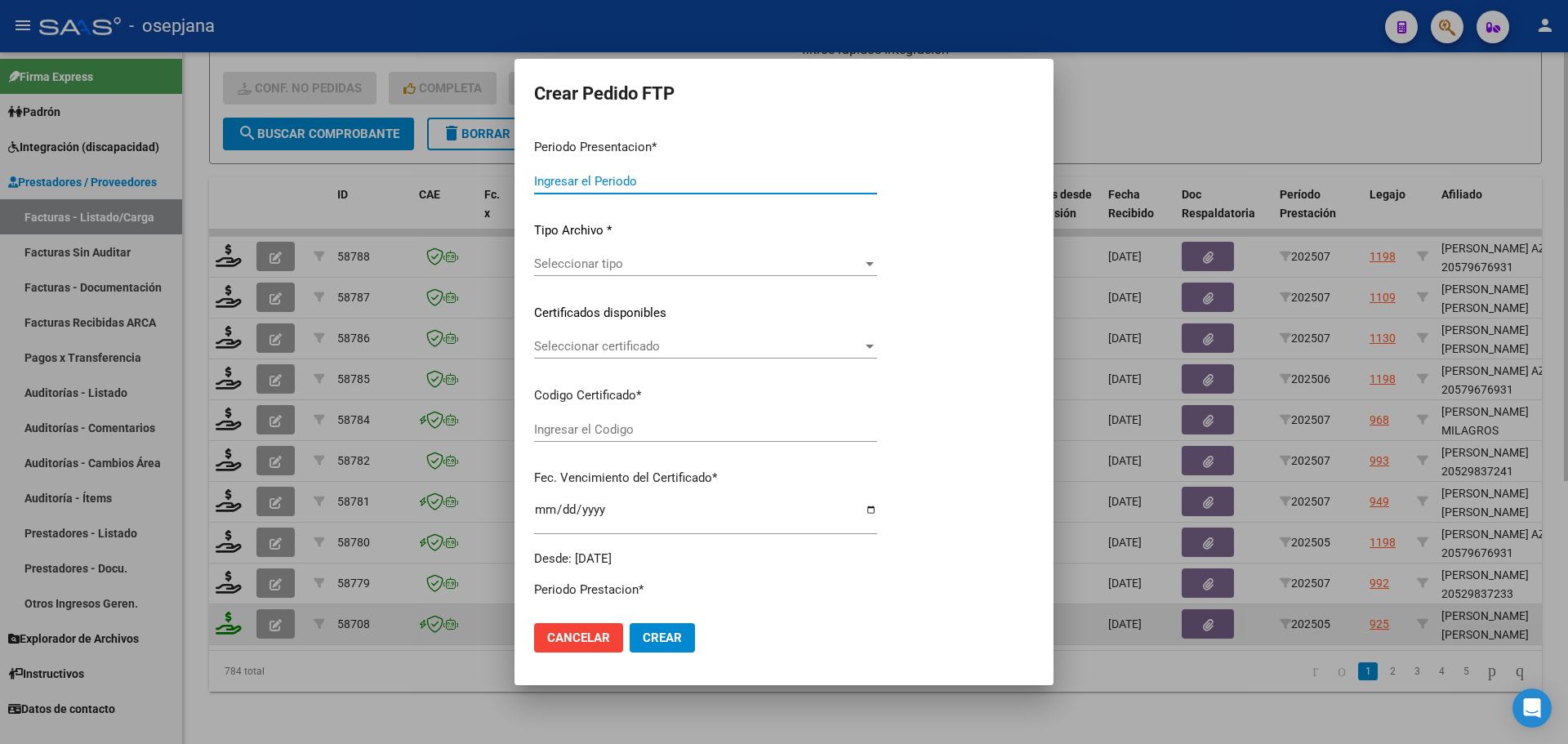
type input "202507"
type input "202505"
type input "$ 98.964,88"
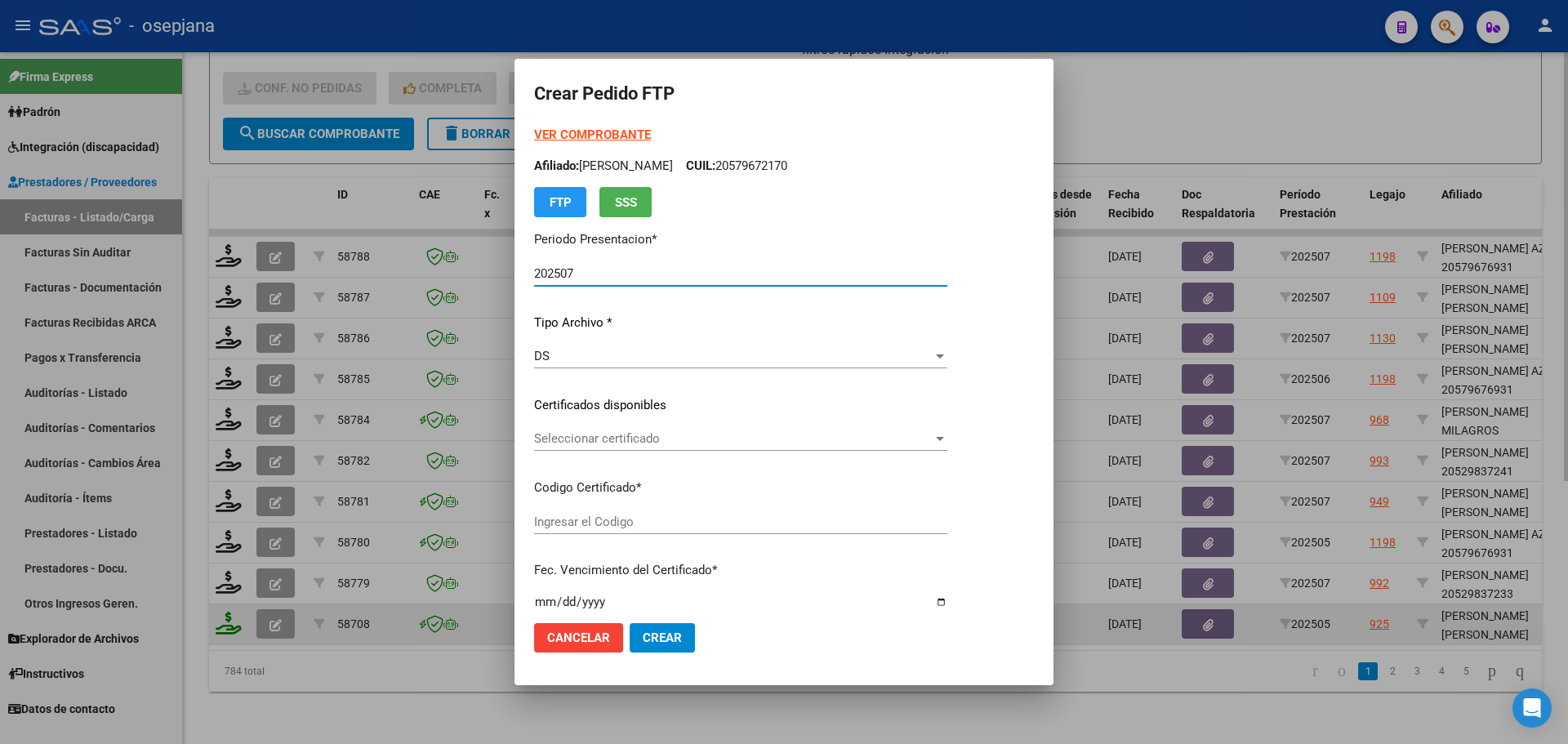
type input "ARG01000570944642025031220300312BSAS313"
type input "[DATE]"
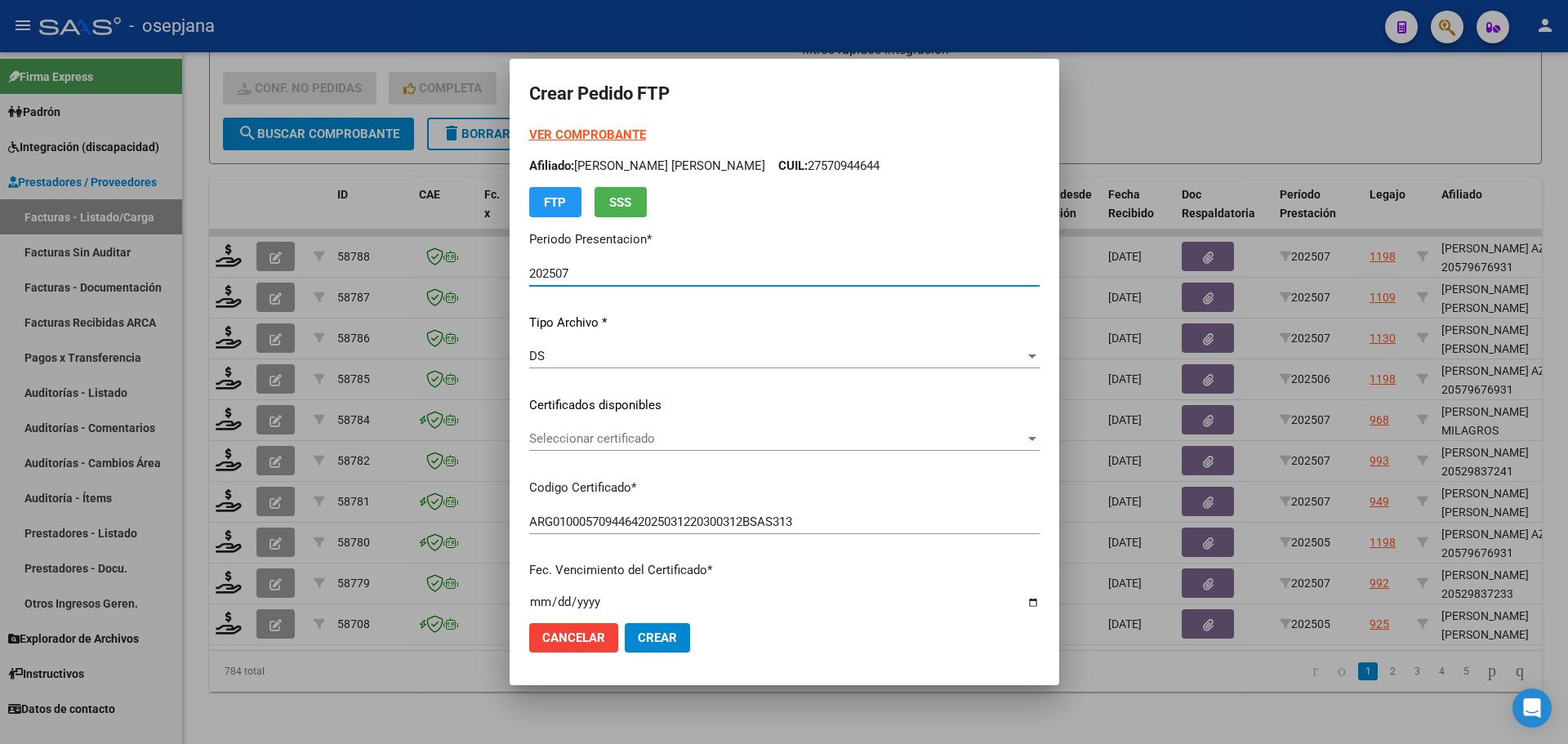
click at [559, 432] on span "Seleccionar certificado" at bounding box center [777, 439] width 496 height 15
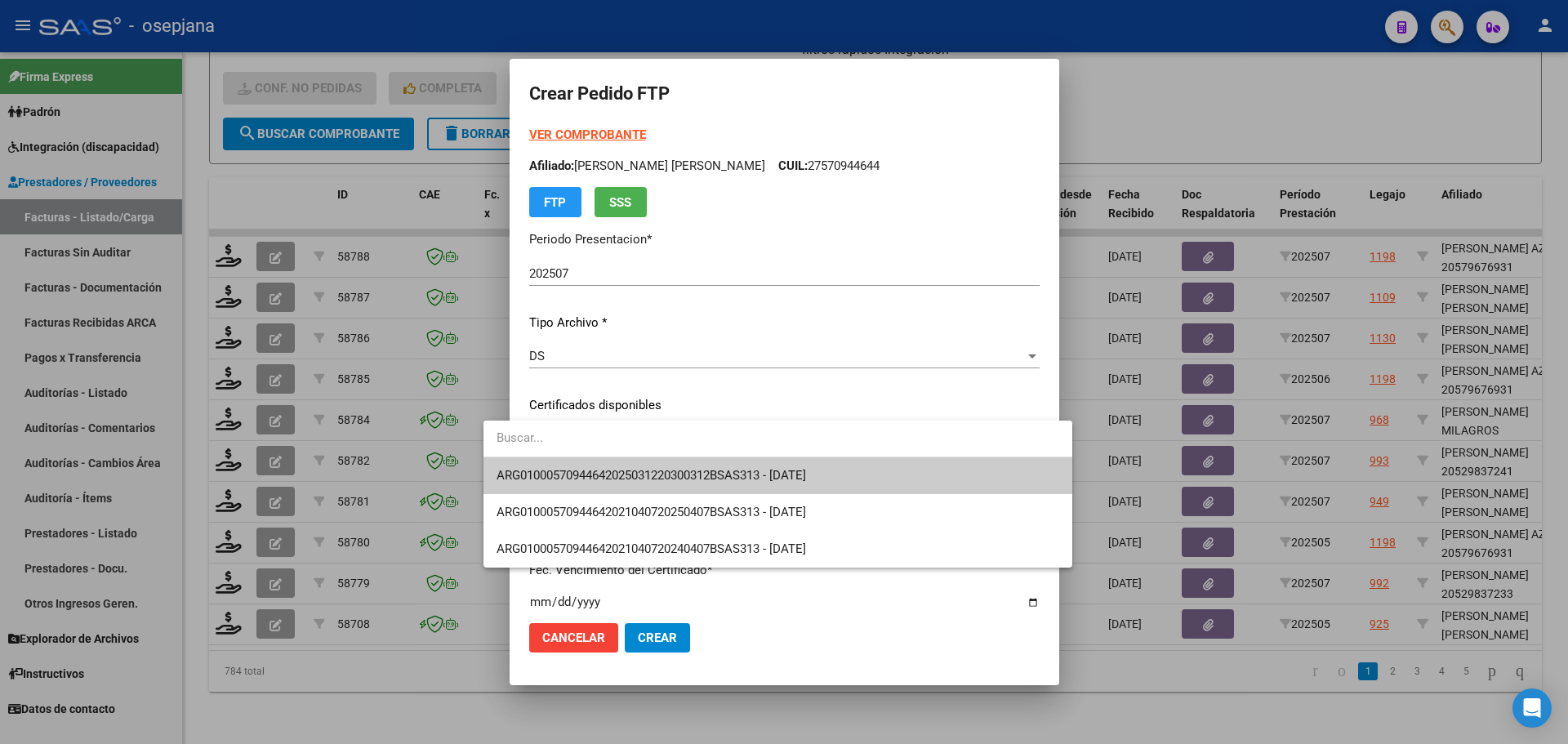
click at [562, 464] on span "ARG01000570944642025031220300312BSAS313 - [DATE]" at bounding box center [777, 476] width 563 height 37
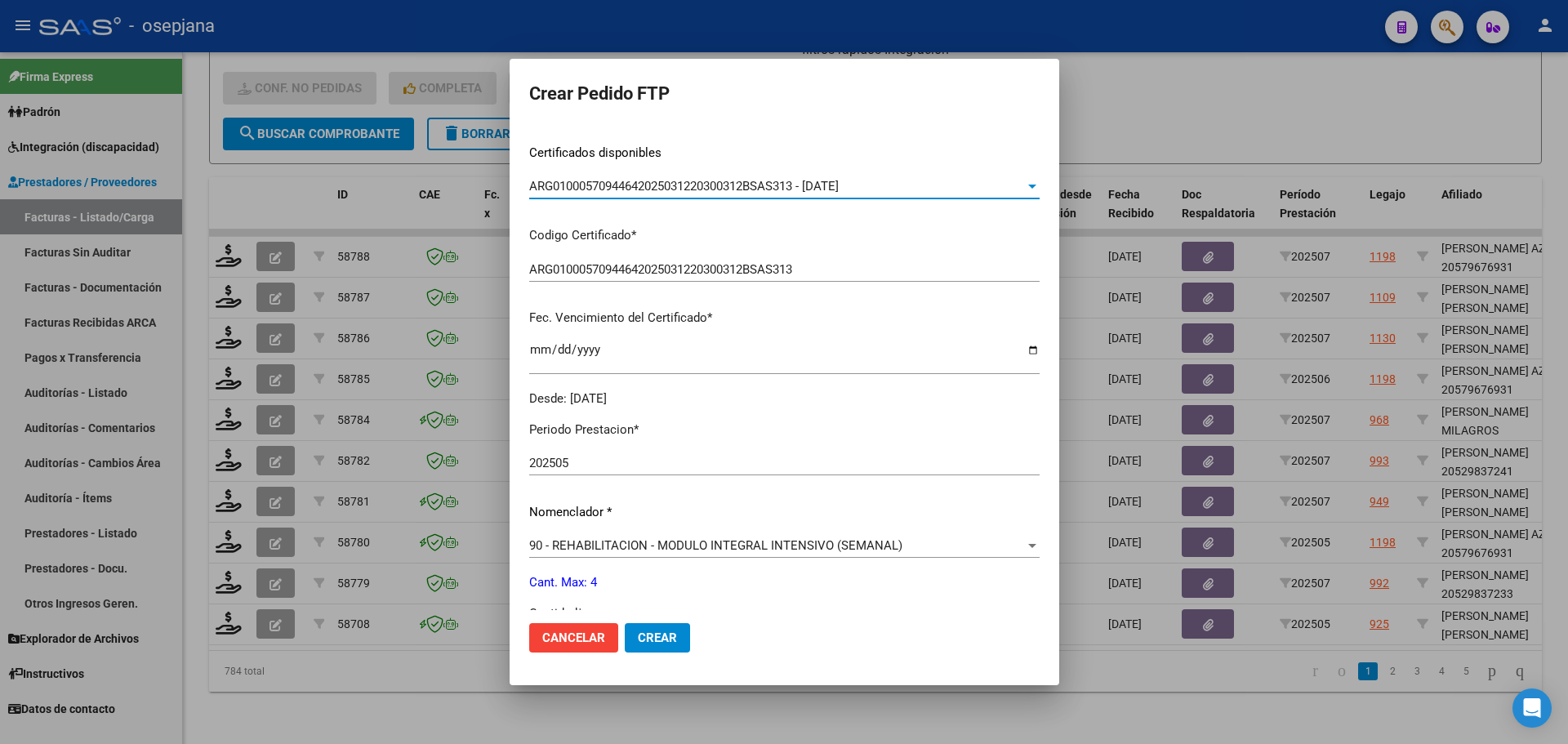
scroll to position [0, 0]
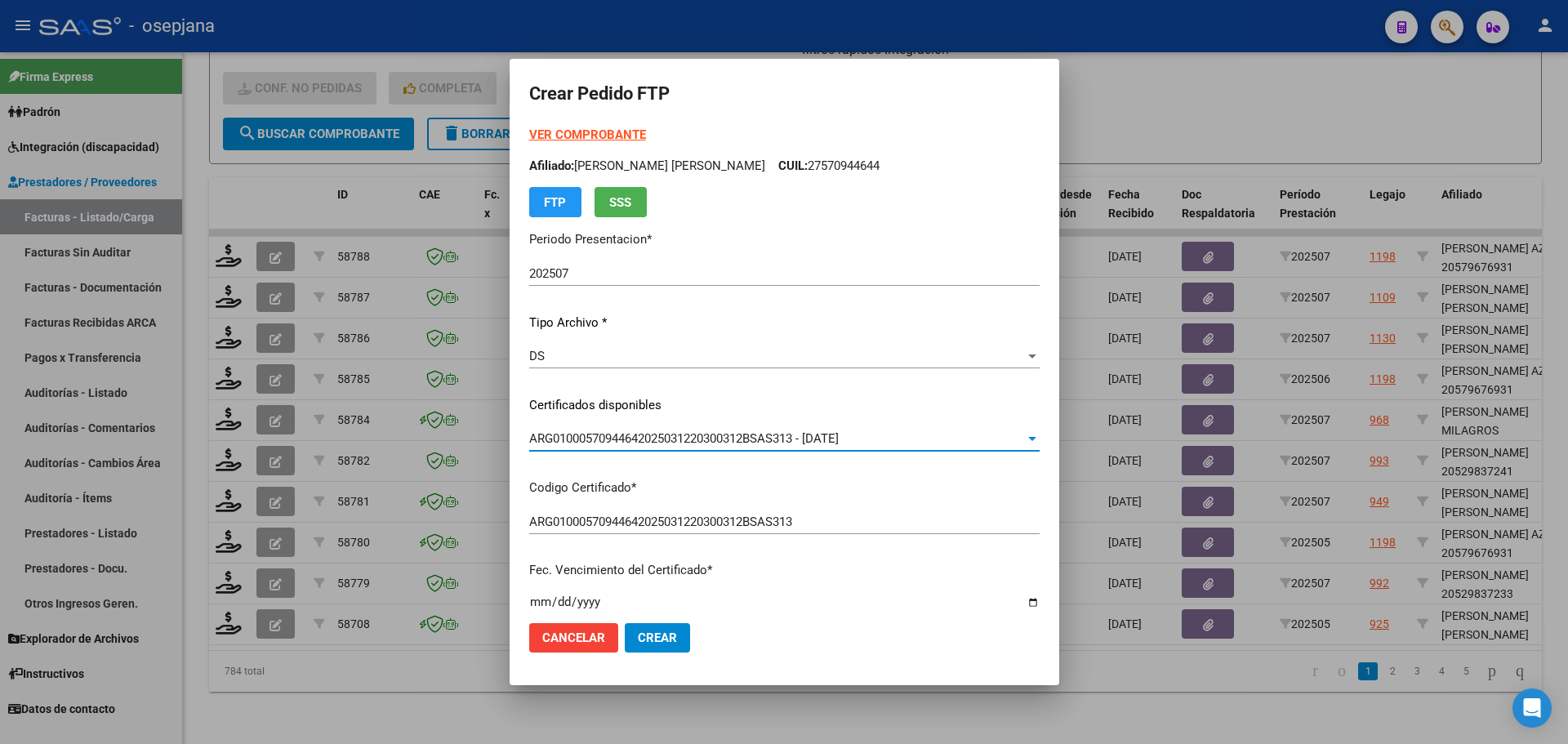
click at [546, 127] on div "VER COMPROBANTE ARCA Padrón Afiliado: [PERSON_NAME] [PERSON_NAME] CUIL: 2757094…" at bounding box center [784, 171] width 510 height 91
click at [546, 132] on strong "VER COMPROBANTE" at bounding box center [588, 135] width 117 height 15
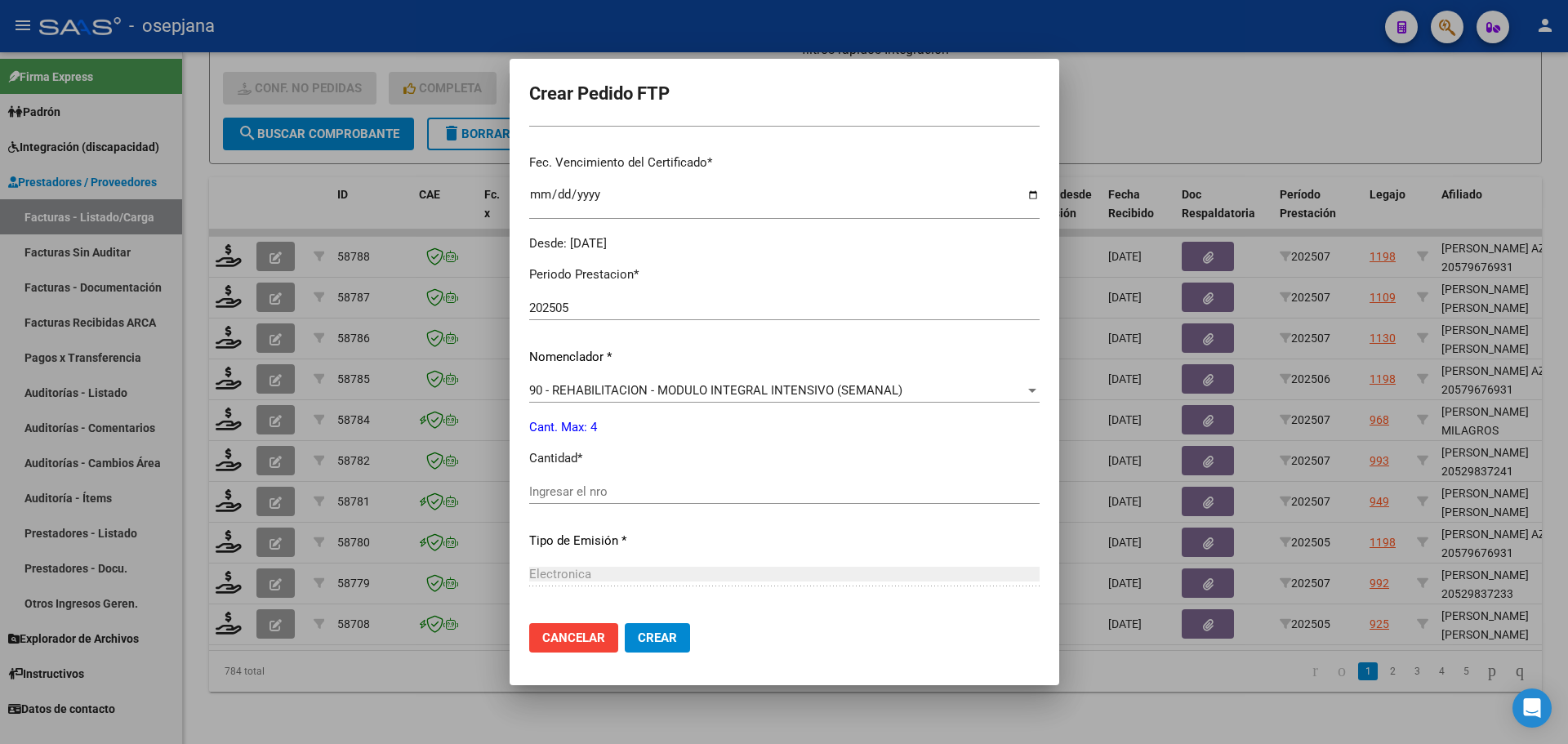
scroll to position [409, 0]
click at [529, 487] on input "Ingresar el nro" at bounding box center [784, 491] width 510 height 15
type input "4"
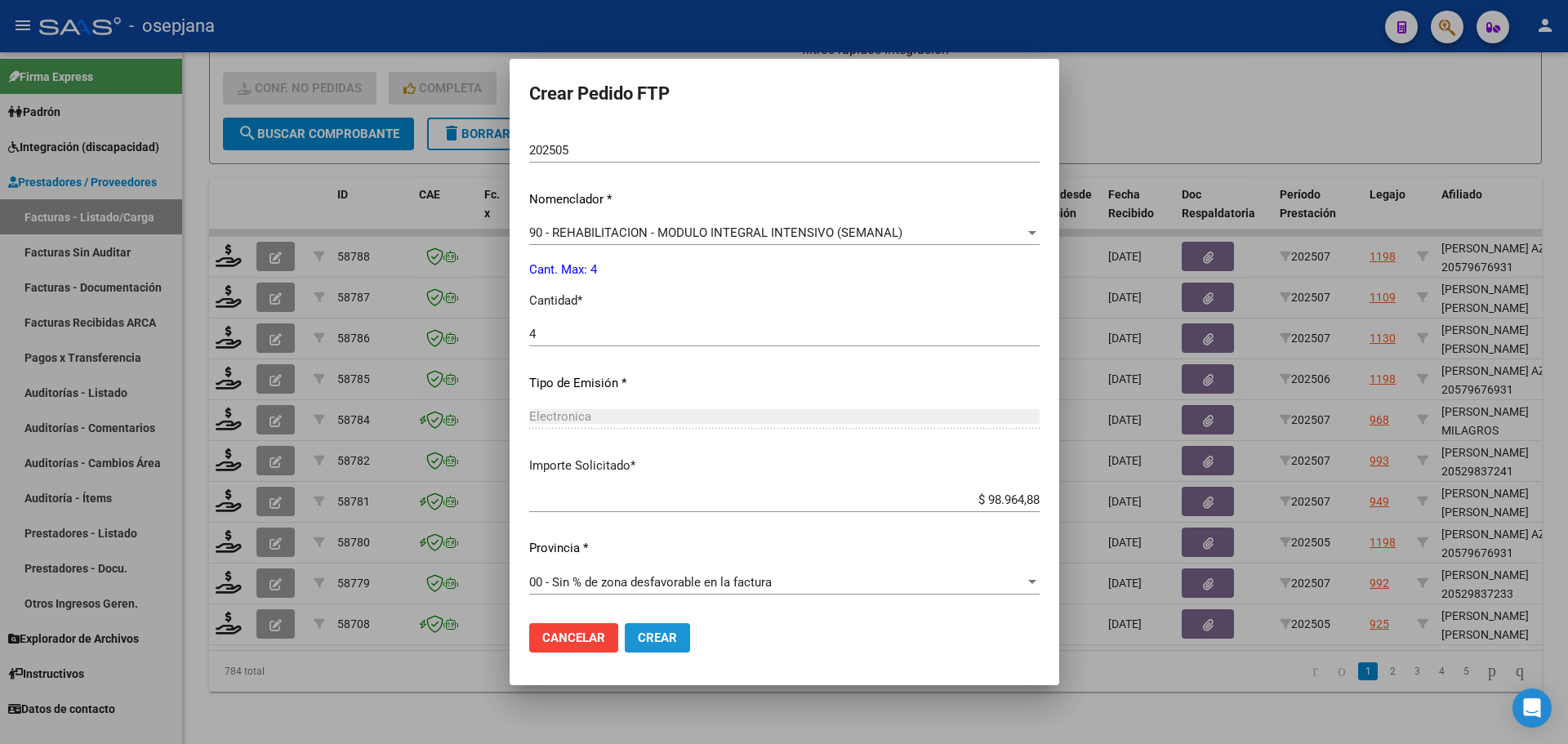
click at [644, 637] on button "Crear" at bounding box center [657, 638] width 66 height 30
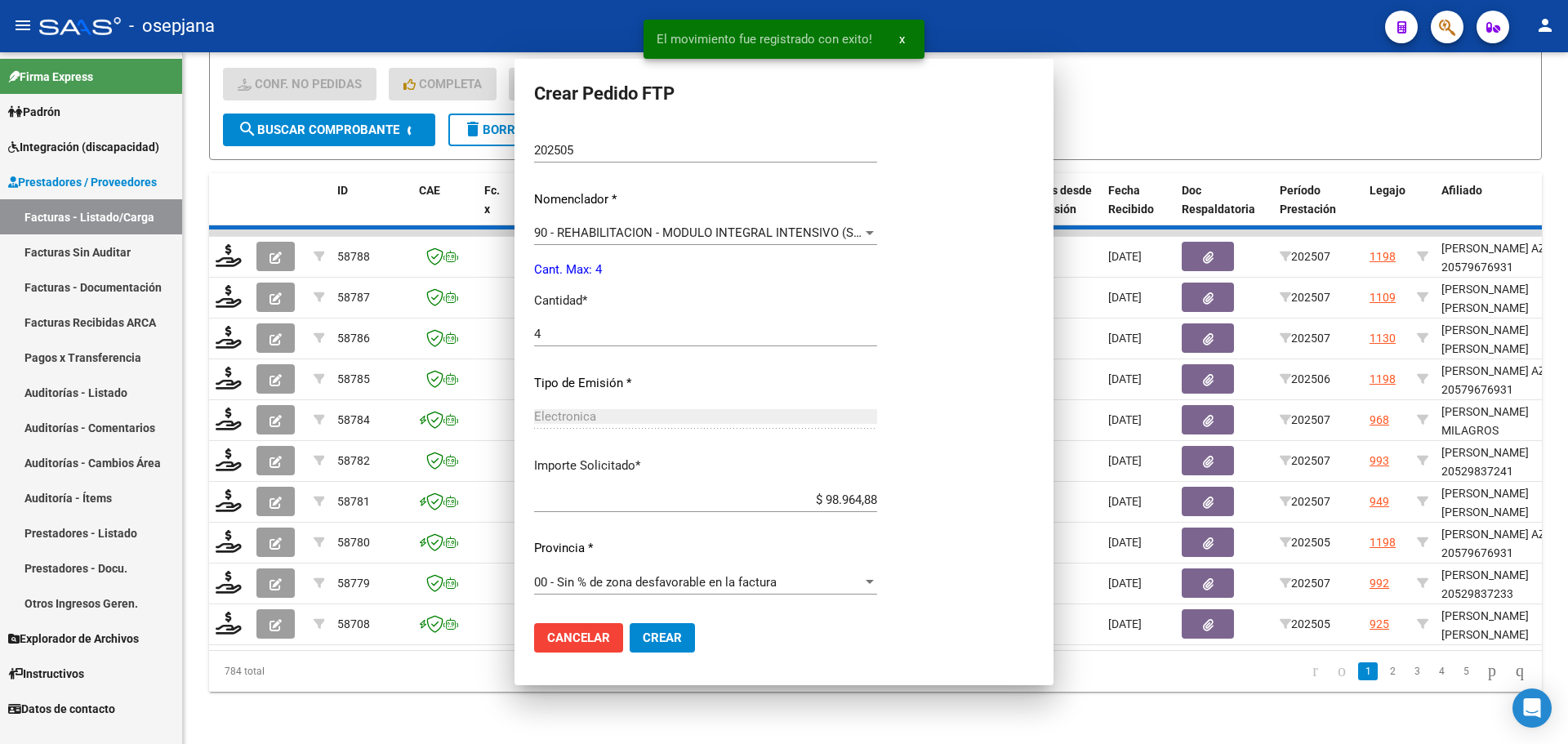
scroll to position [473, 0]
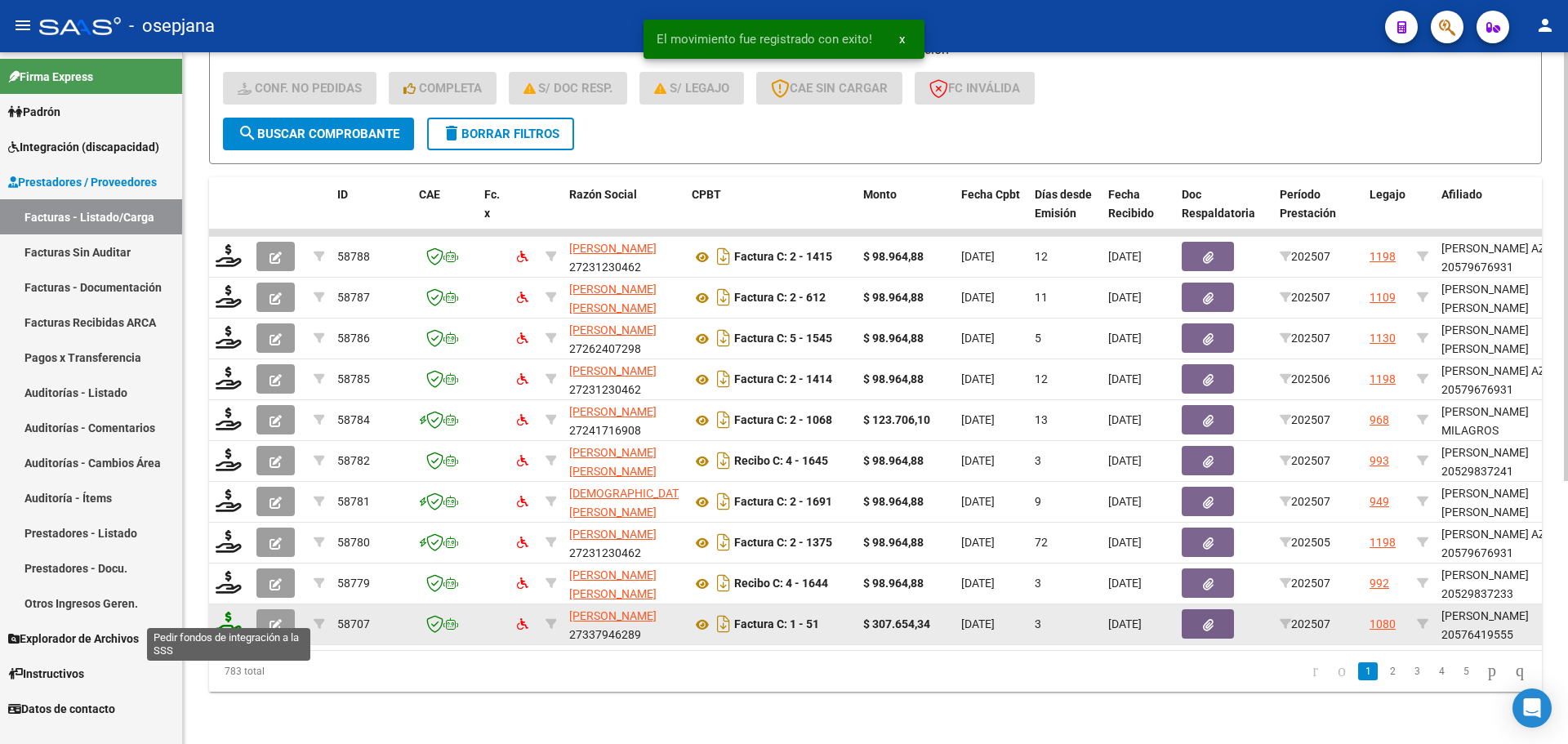
click at [228, 612] on icon at bounding box center [228, 623] width 26 height 23
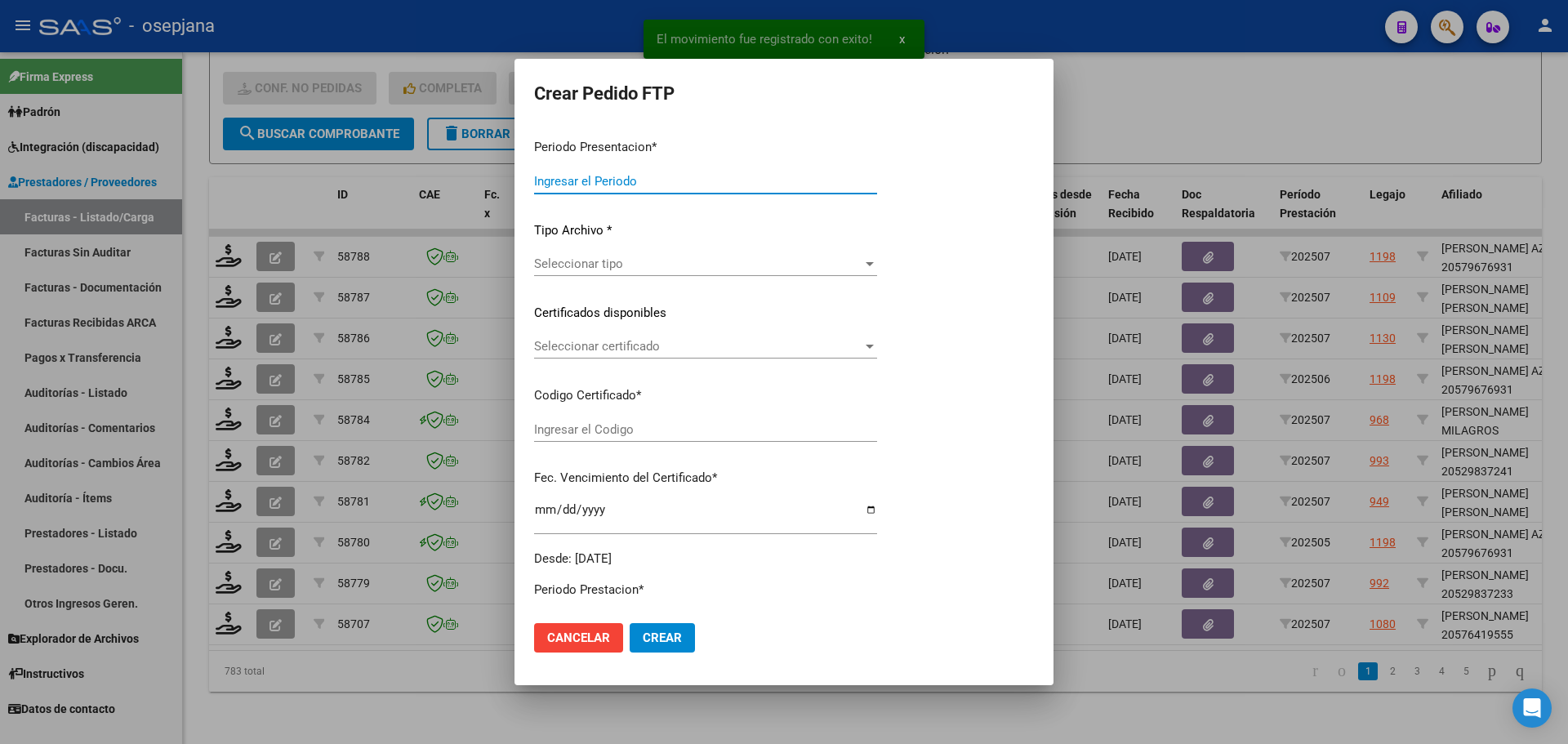
type input "202507"
type input "$ 307.654,34"
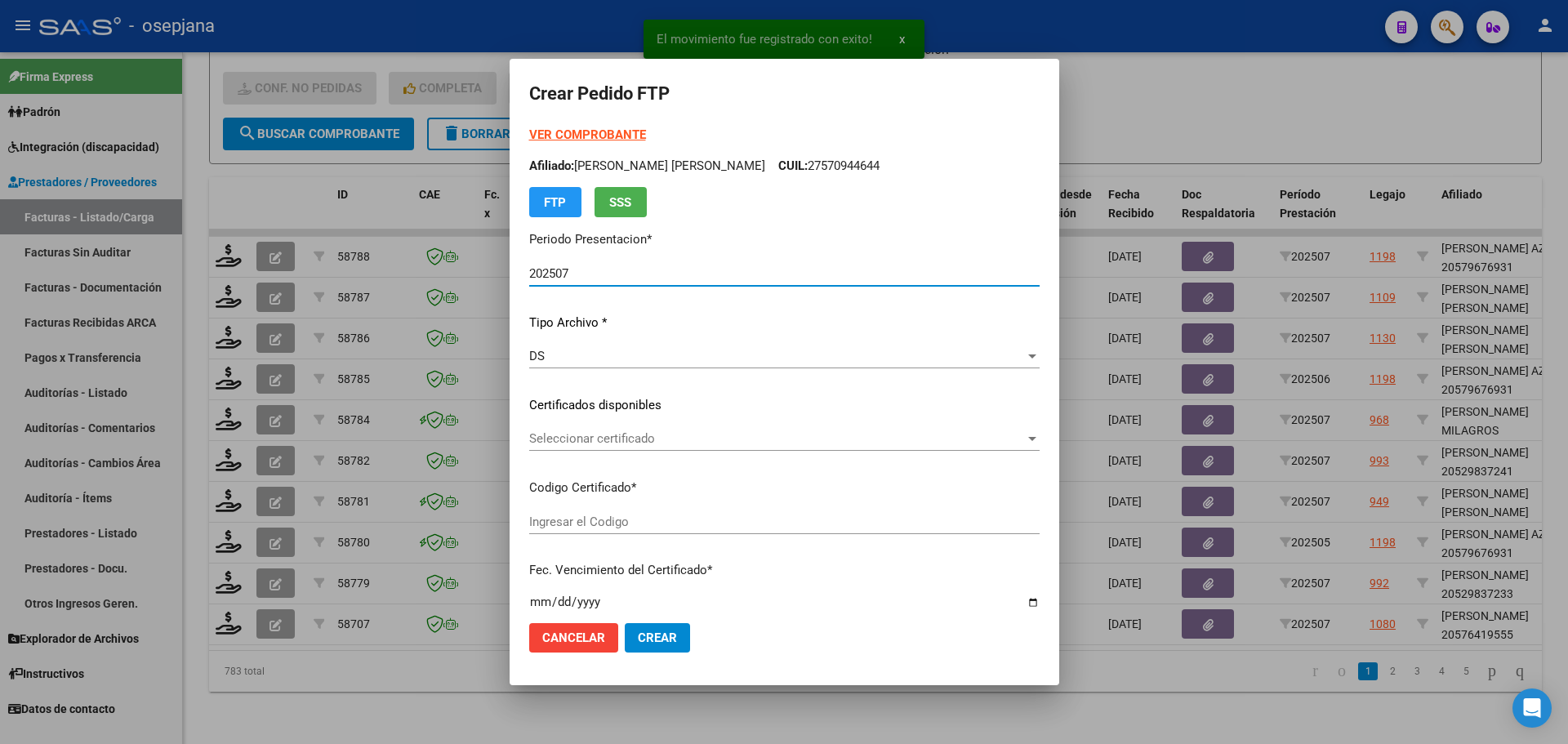
type input "arg02000576419552024082020270820bue427"
type input "[DATE]"
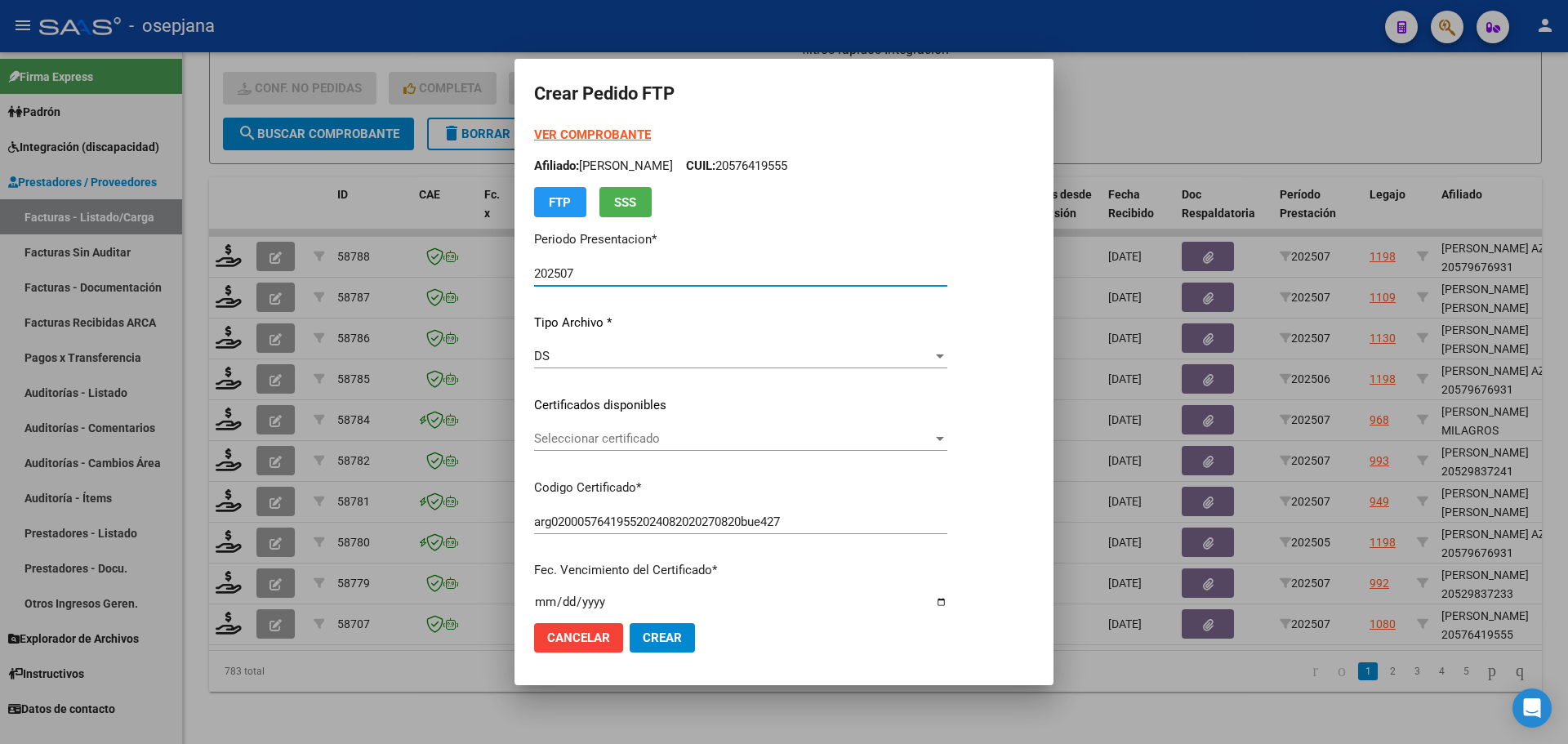
click at [654, 441] on span "Seleccionar certificado" at bounding box center [733, 439] width 399 height 15
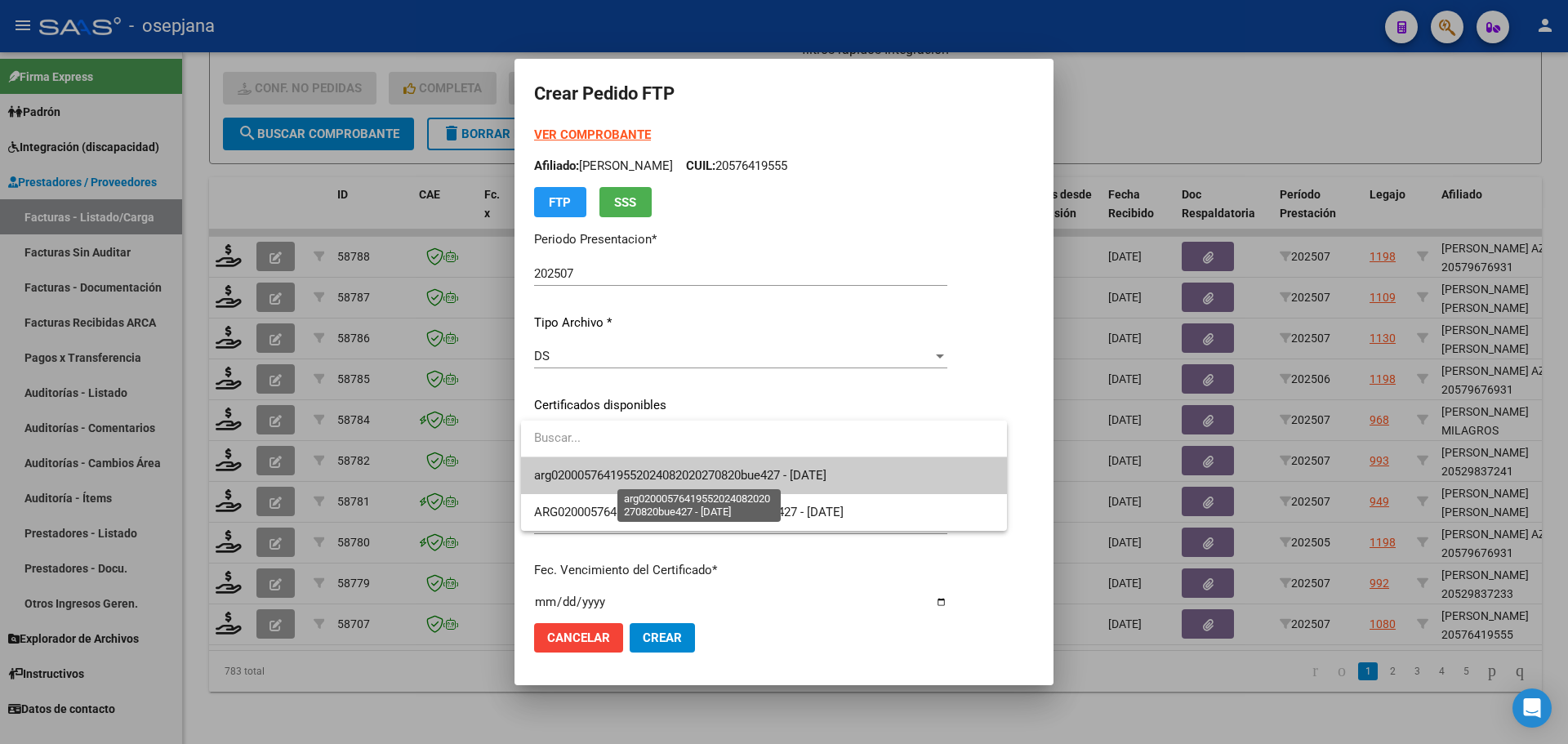
click at [663, 482] on span "arg02000576419552024082020270820bue427 - [DATE]" at bounding box center [680, 476] width 293 height 15
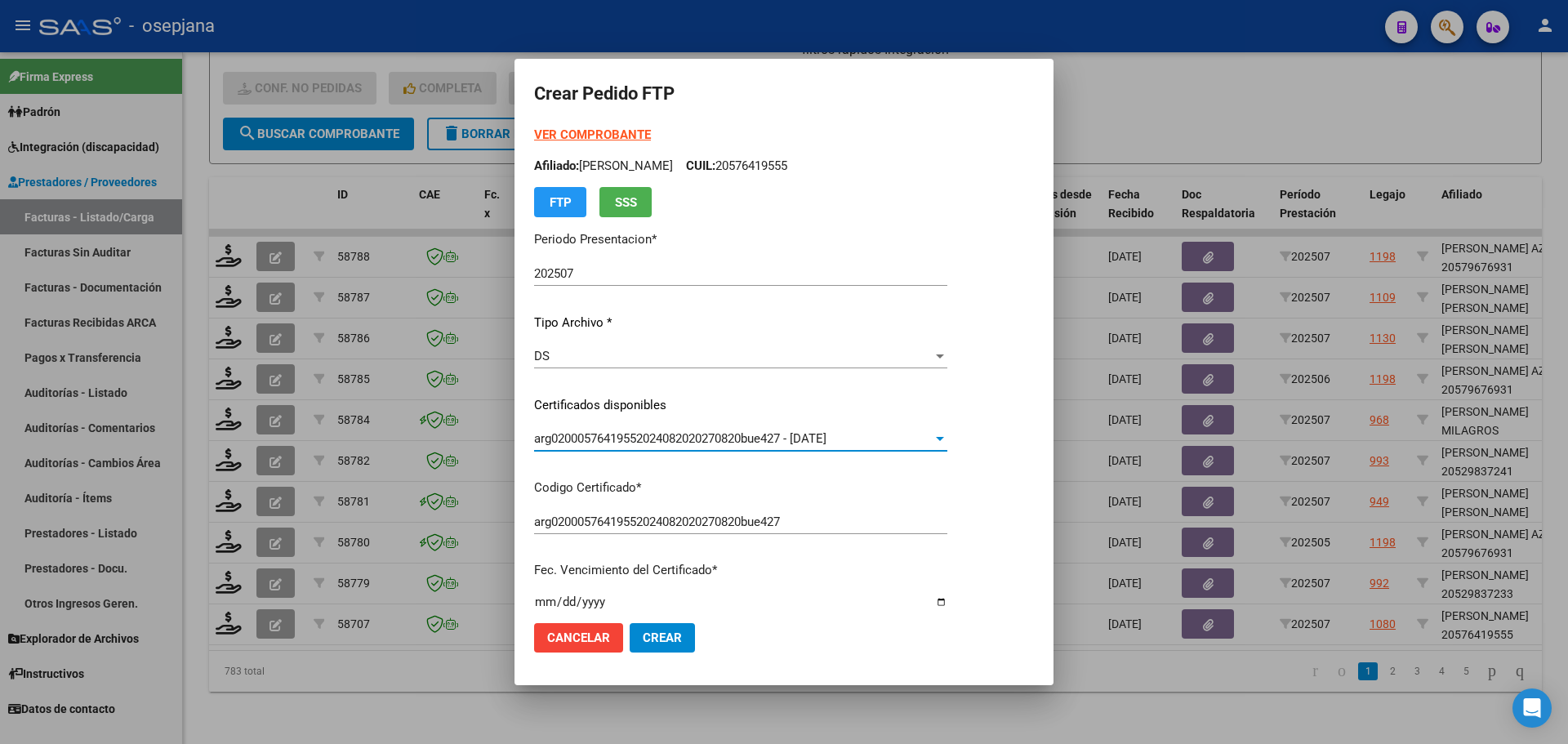
click at [608, 136] on strong "VER COMPROBANTE" at bounding box center [593, 135] width 117 height 15
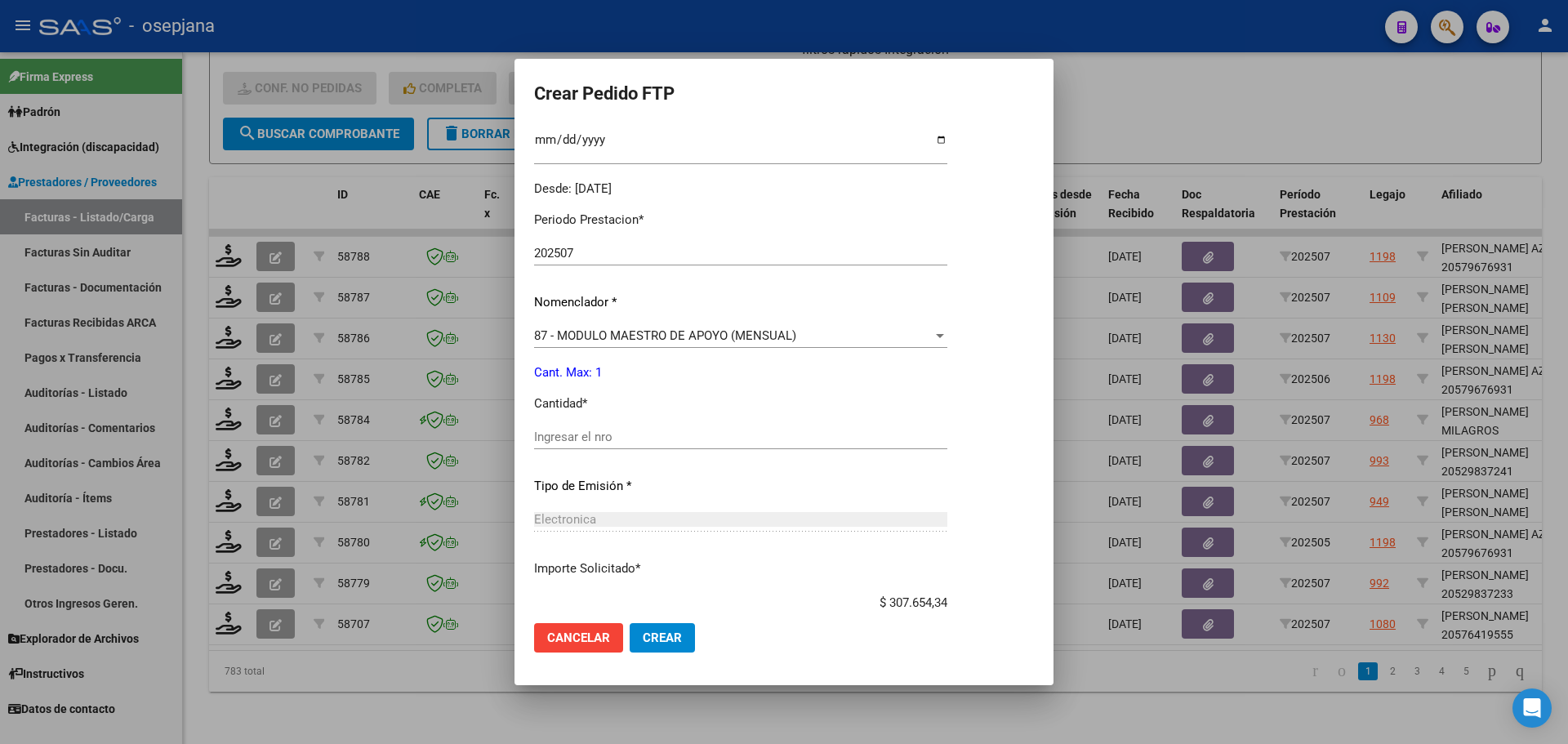
scroll to position [490, 0]
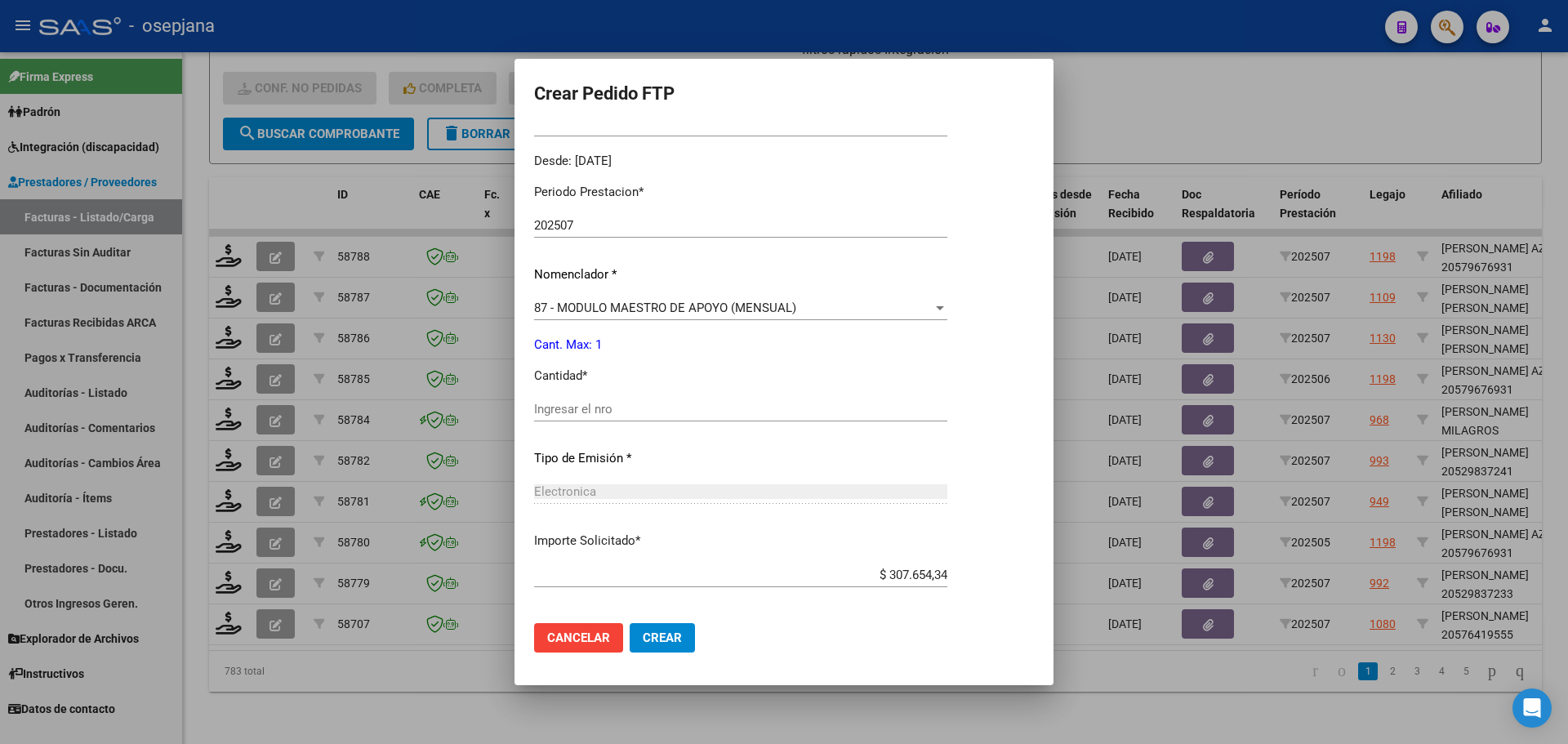
click at [583, 411] on input "Ingresar el nro" at bounding box center [740, 409] width 413 height 15
type input "1"
click at [683, 639] on button "Crear" at bounding box center [662, 638] width 66 height 30
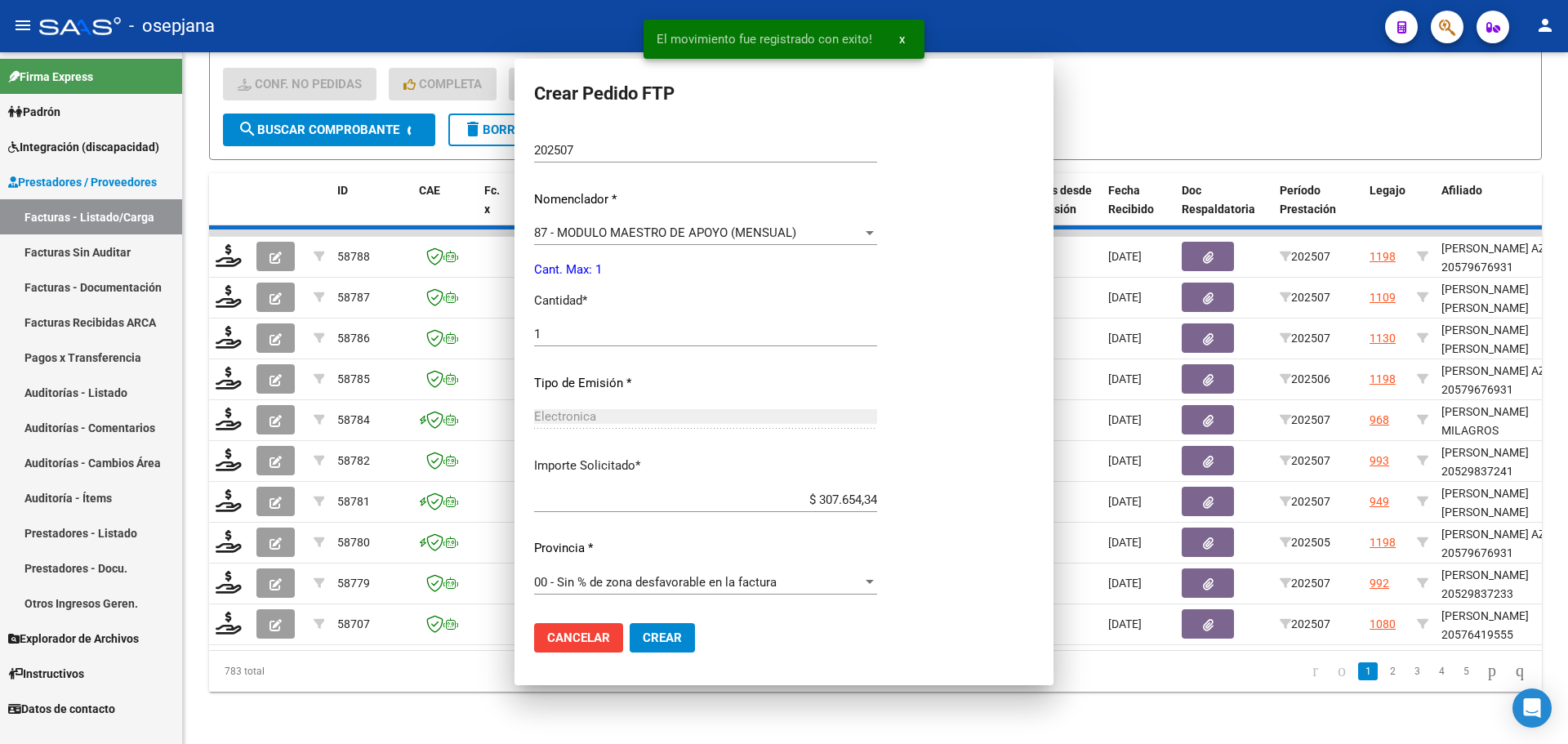
scroll to position [0, 0]
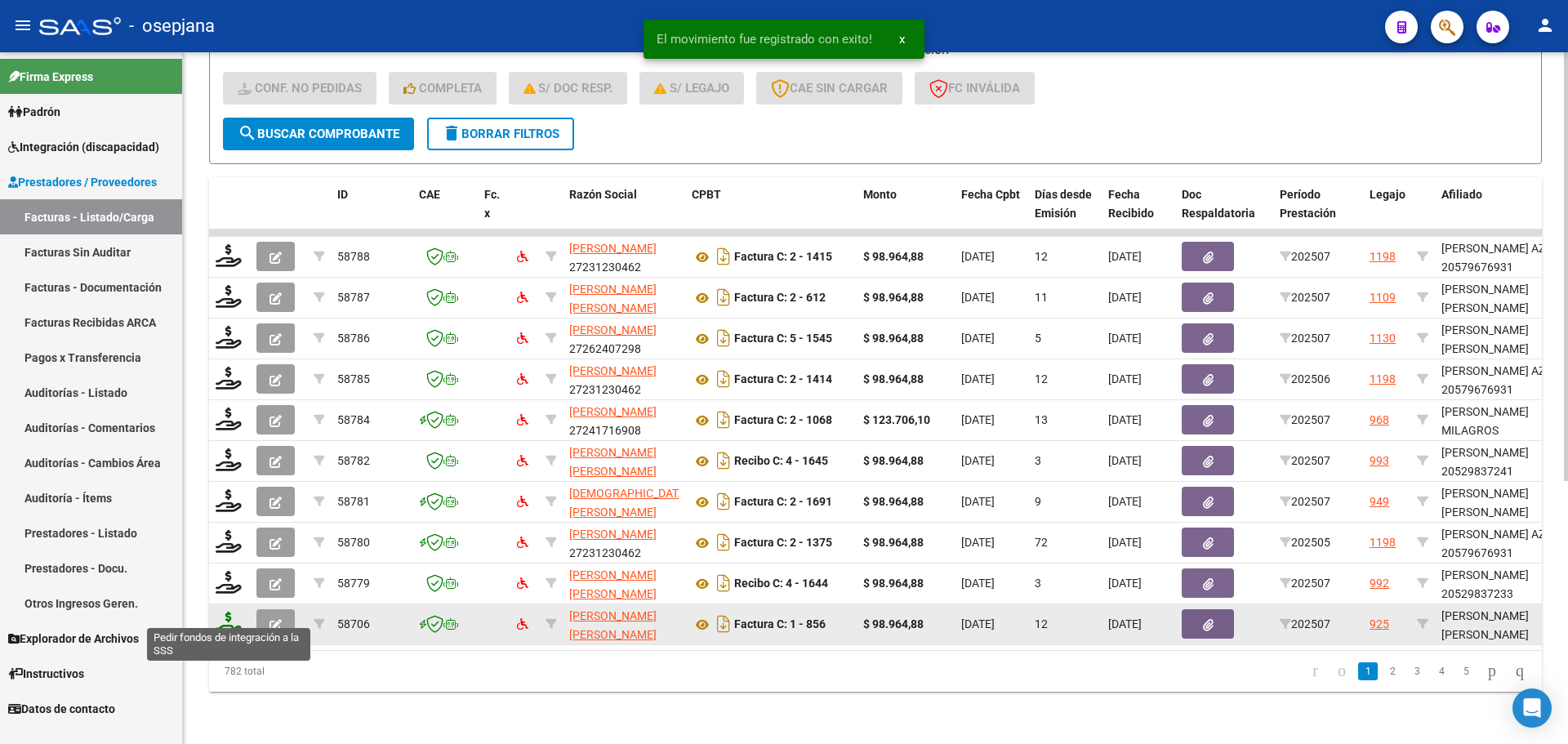
click at [230, 612] on icon at bounding box center [228, 623] width 26 height 23
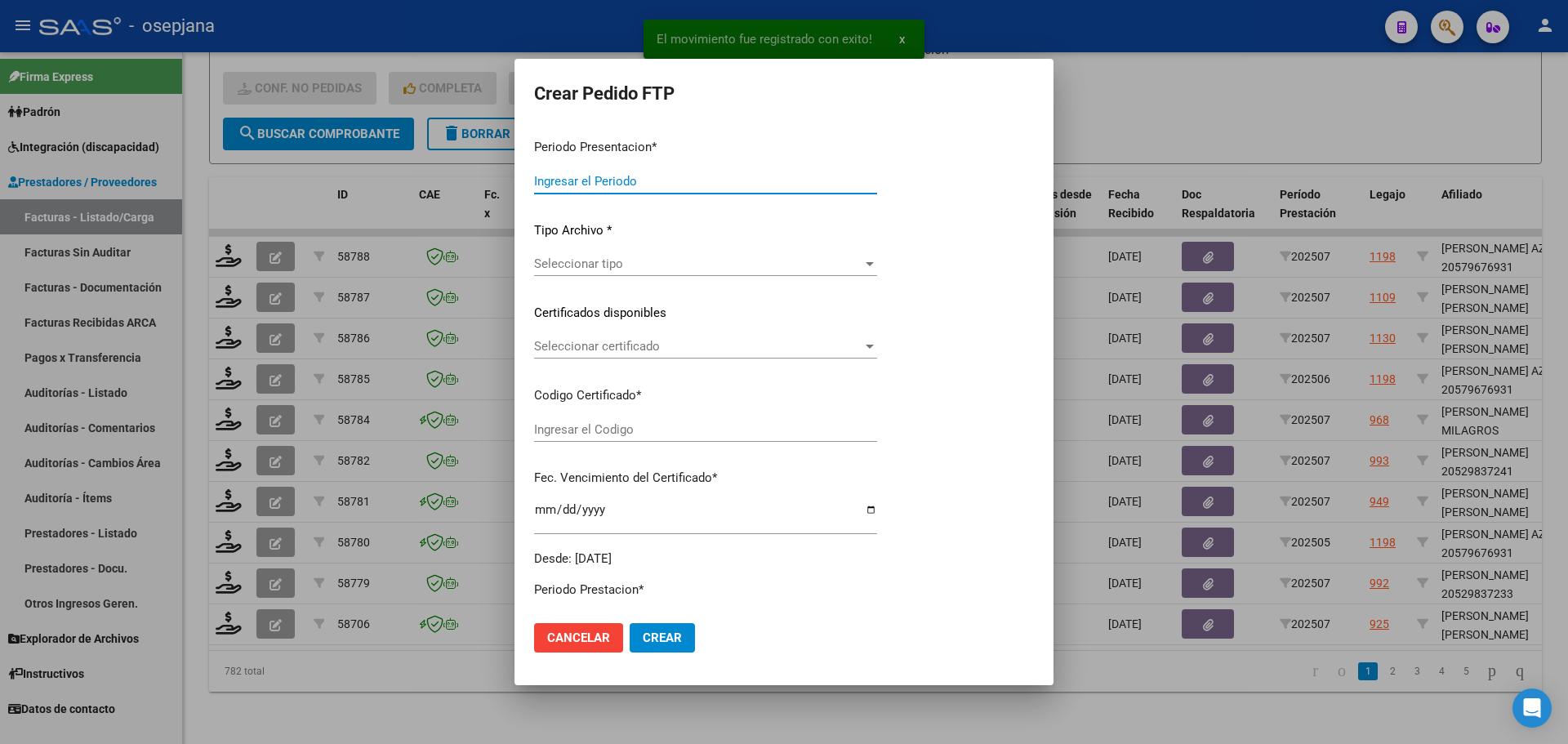
type input "202507"
type input "$ 98.964,88"
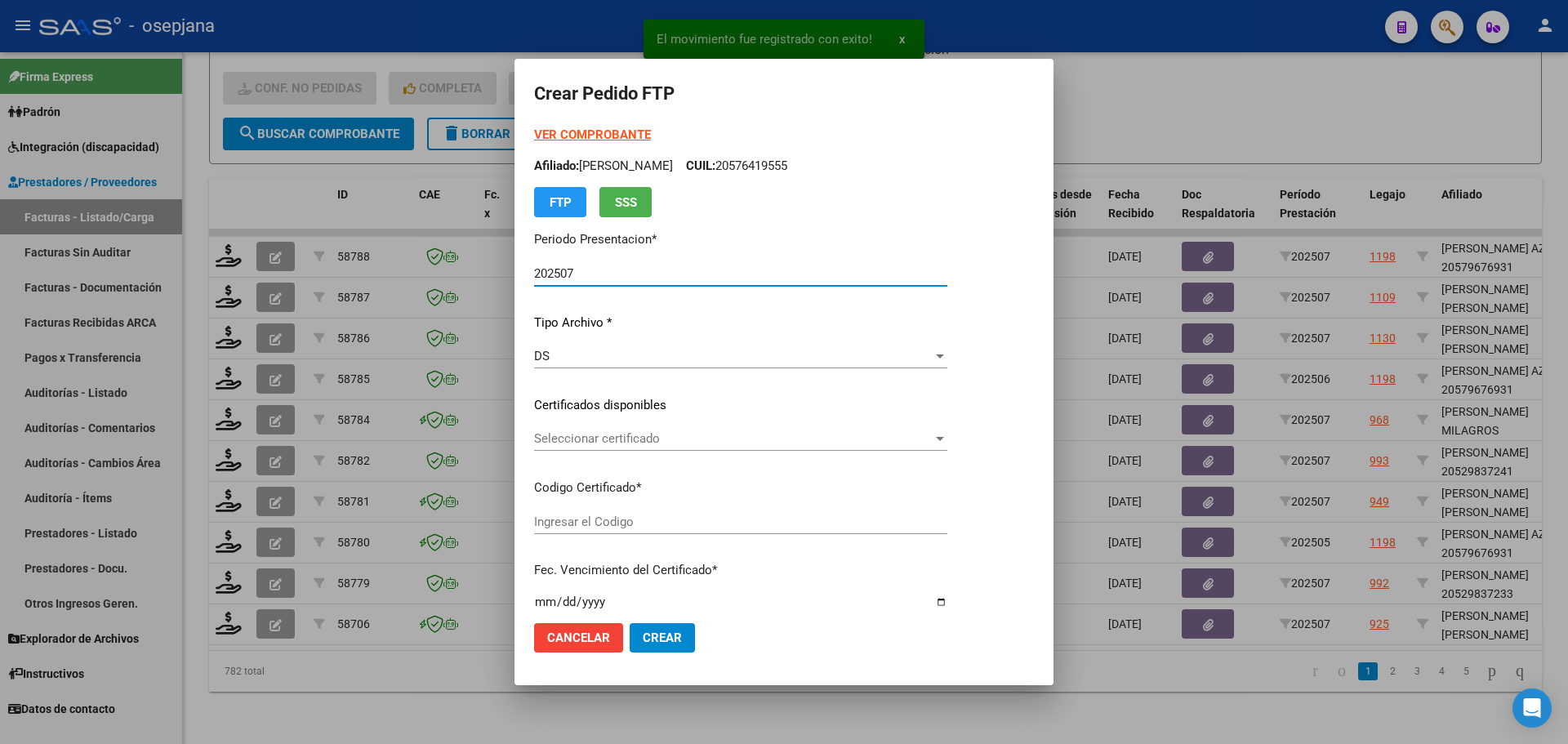
type input "ARG01000570944642025031220300312BSAS313"
type input "[DATE]"
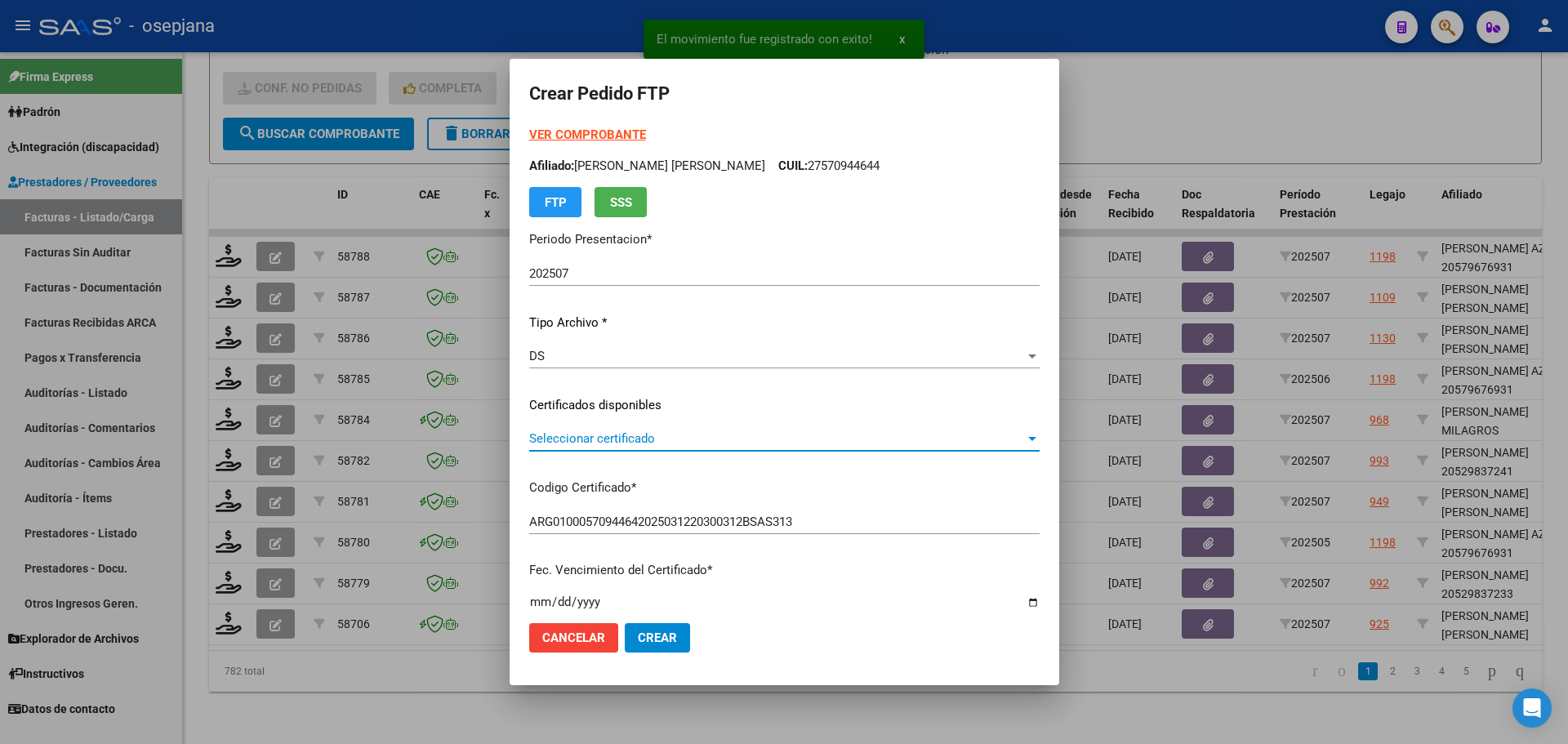
click at [698, 437] on span "Seleccionar certificado" at bounding box center [777, 439] width 496 height 15
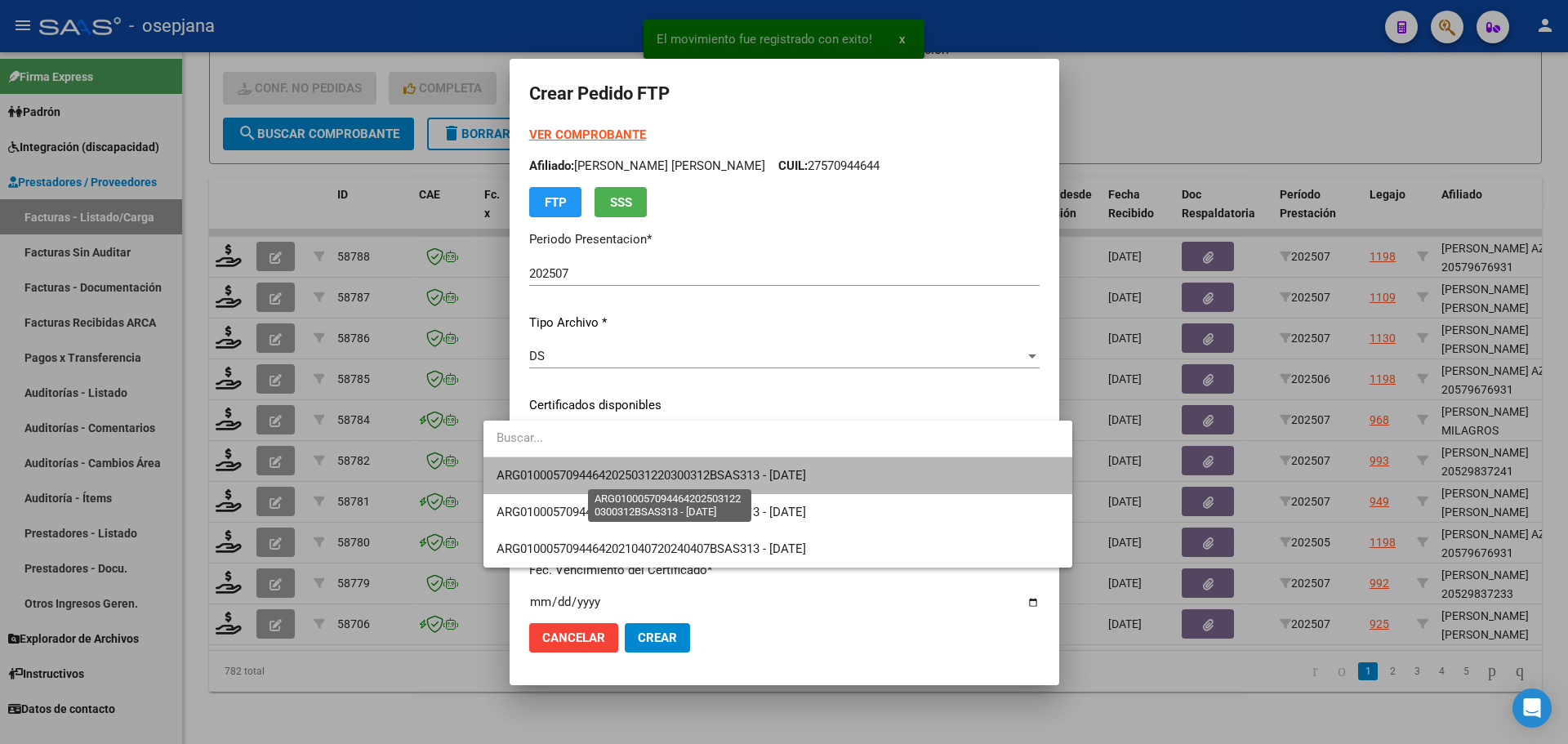
click at [699, 469] on span "ARG01000570944642025031220300312BSAS313 - [DATE]" at bounding box center [651, 476] width 310 height 15
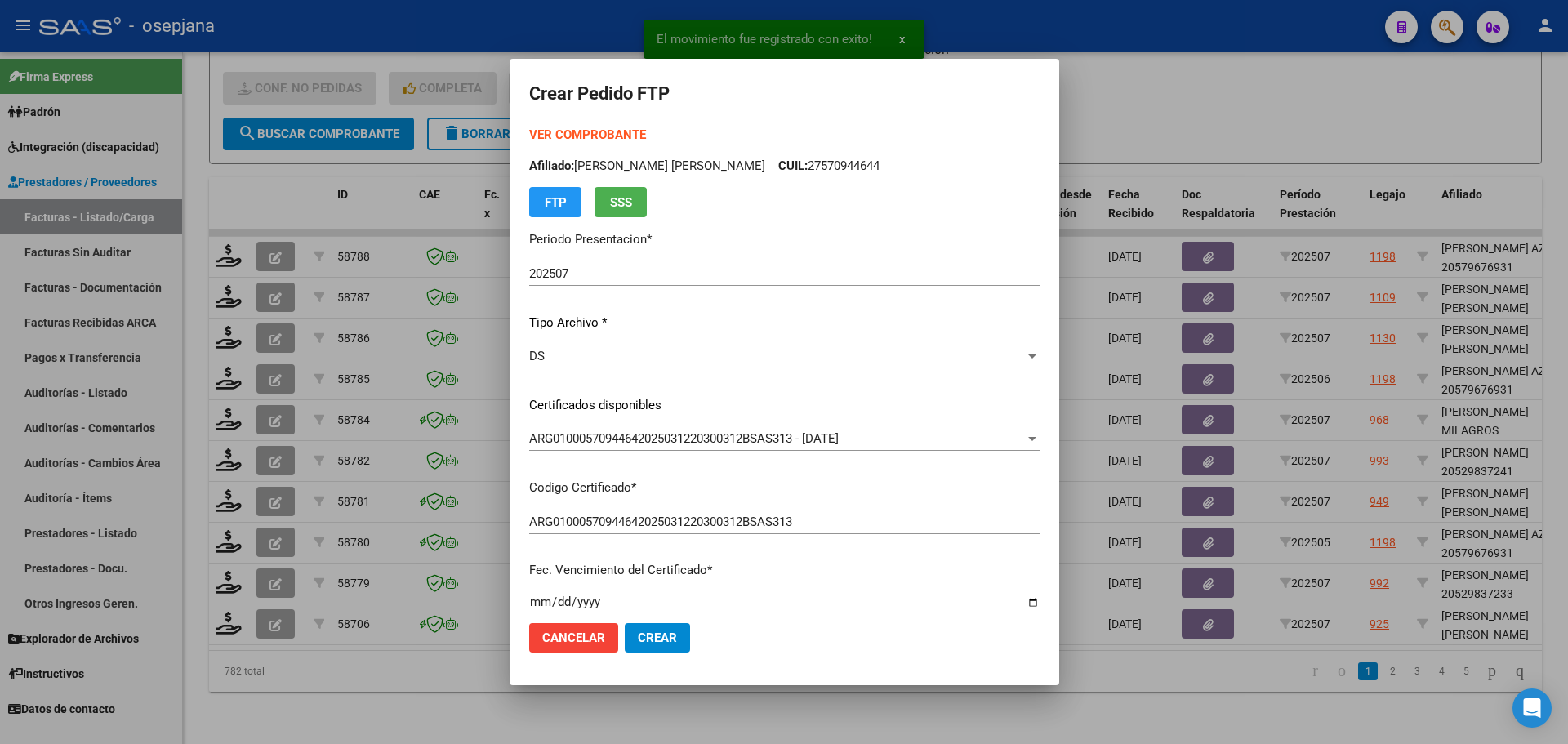
click at [585, 136] on strong "VER COMPROBANTE" at bounding box center [588, 135] width 117 height 15
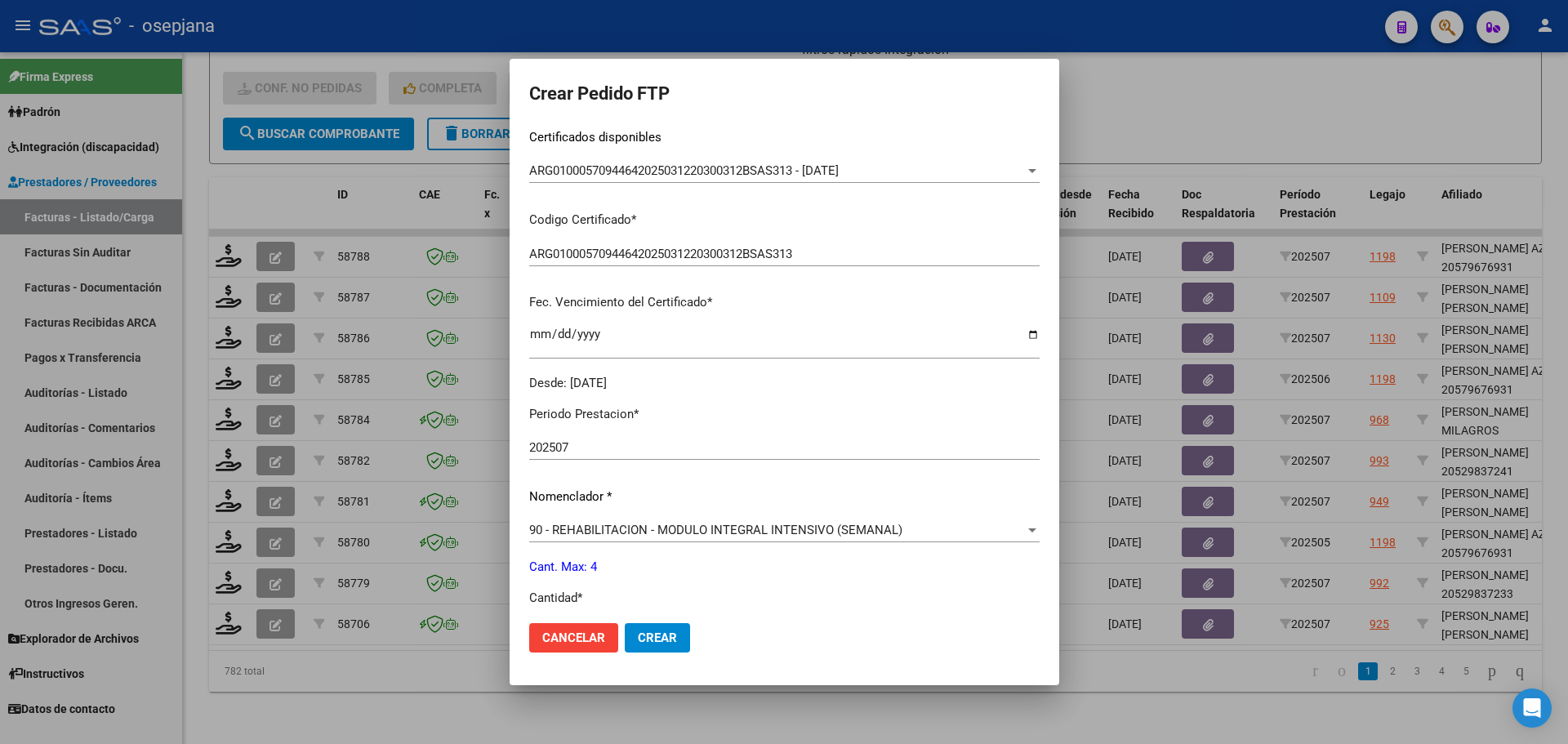
scroll to position [409, 0]
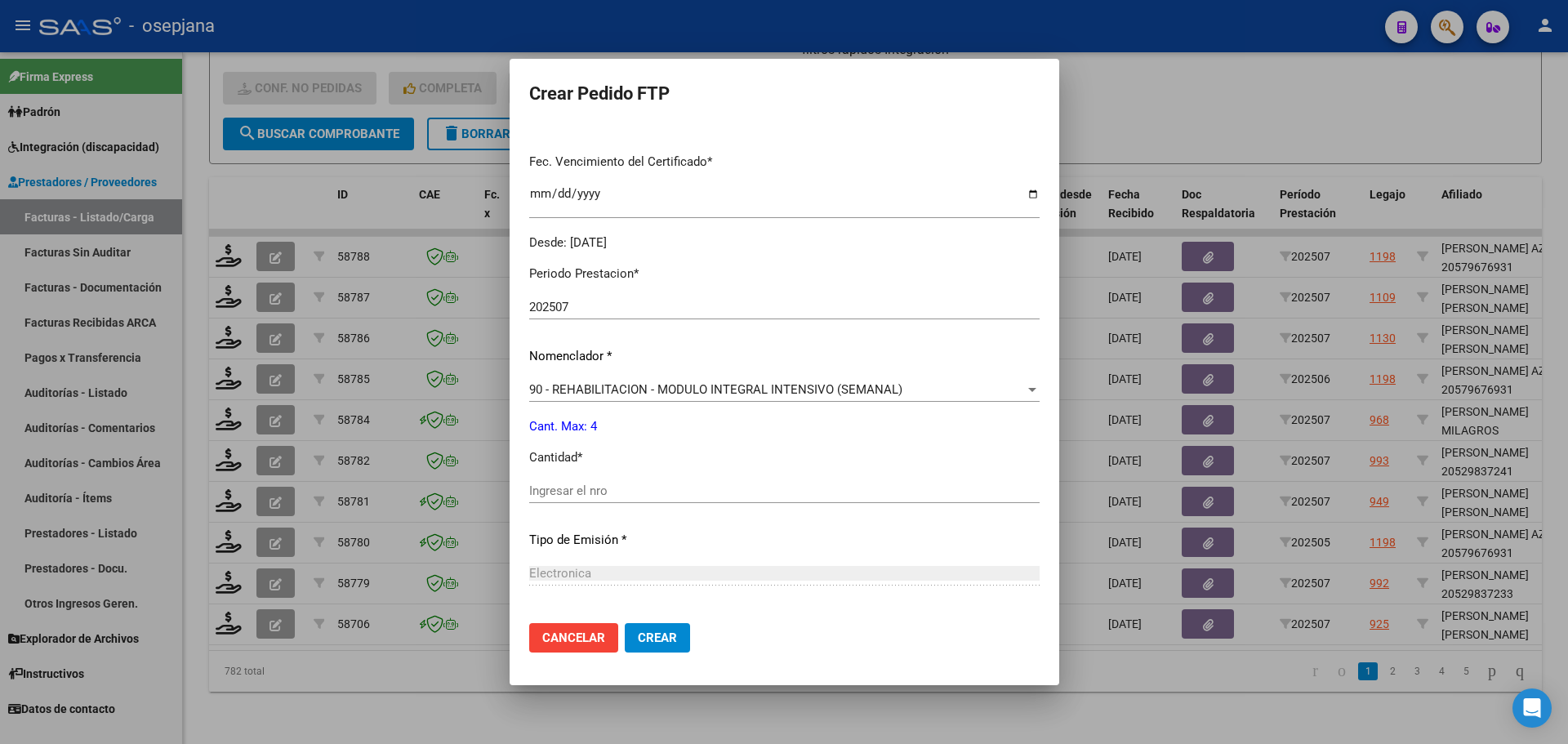
click at [532, 500] on div "Ingresar el nro" at bounding box center [784, 491] width 510 height 25
type input "4"
click at [648, 639] on button "Crear" at bounding box center [657, 638] width 66 height 30
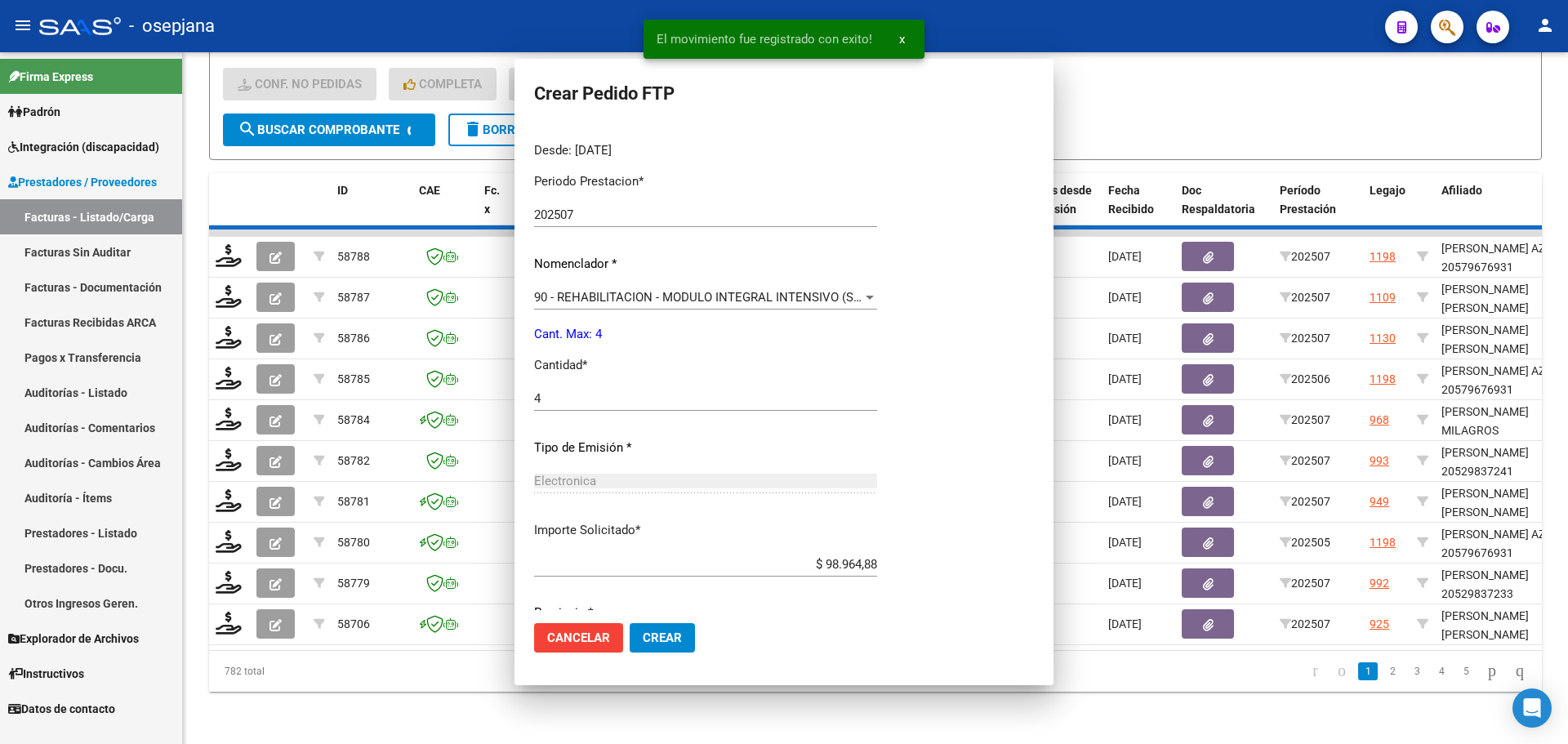
scroll to position [317, 0]
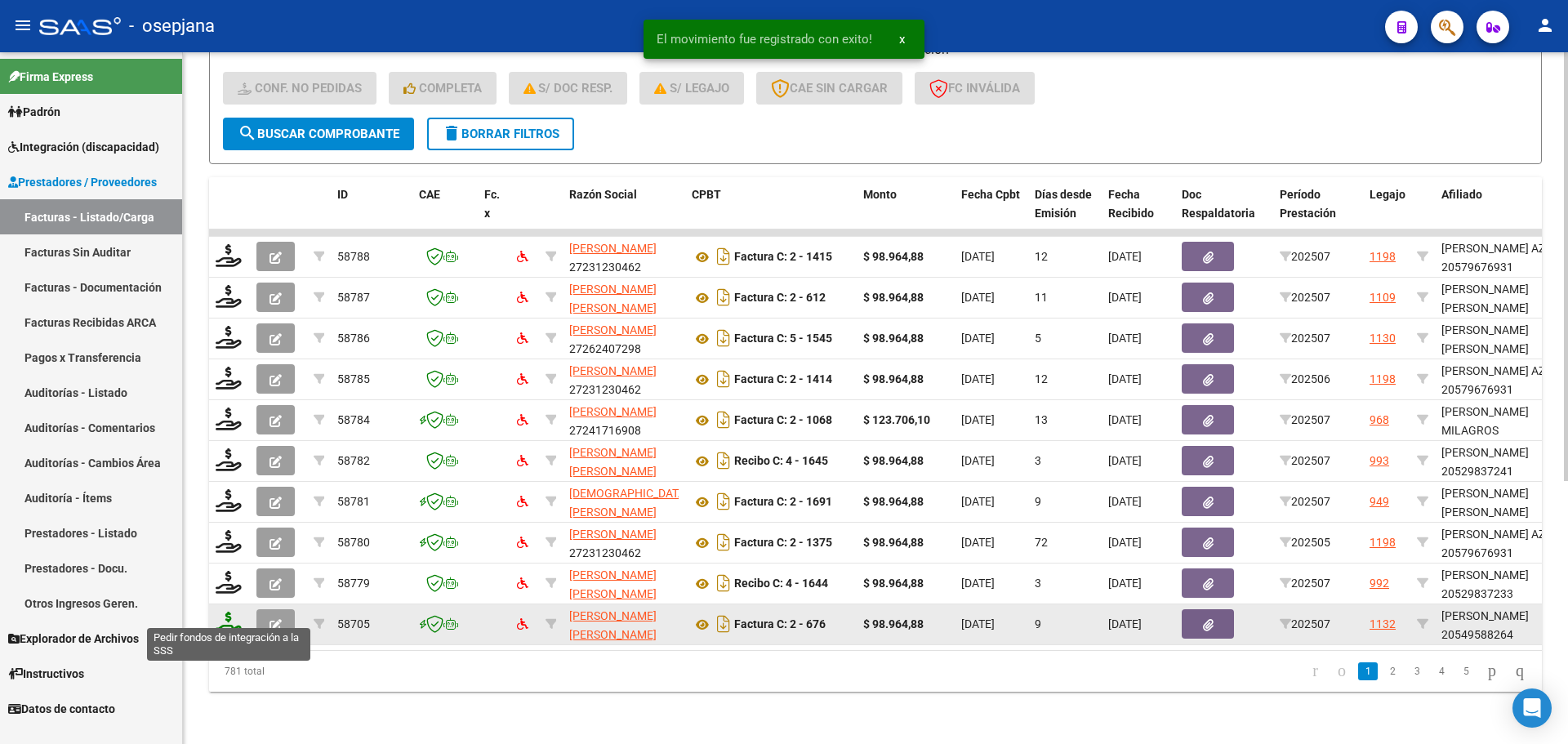
click at [235, 620] on icon at bounding box center [228, 623] width 26 height 23
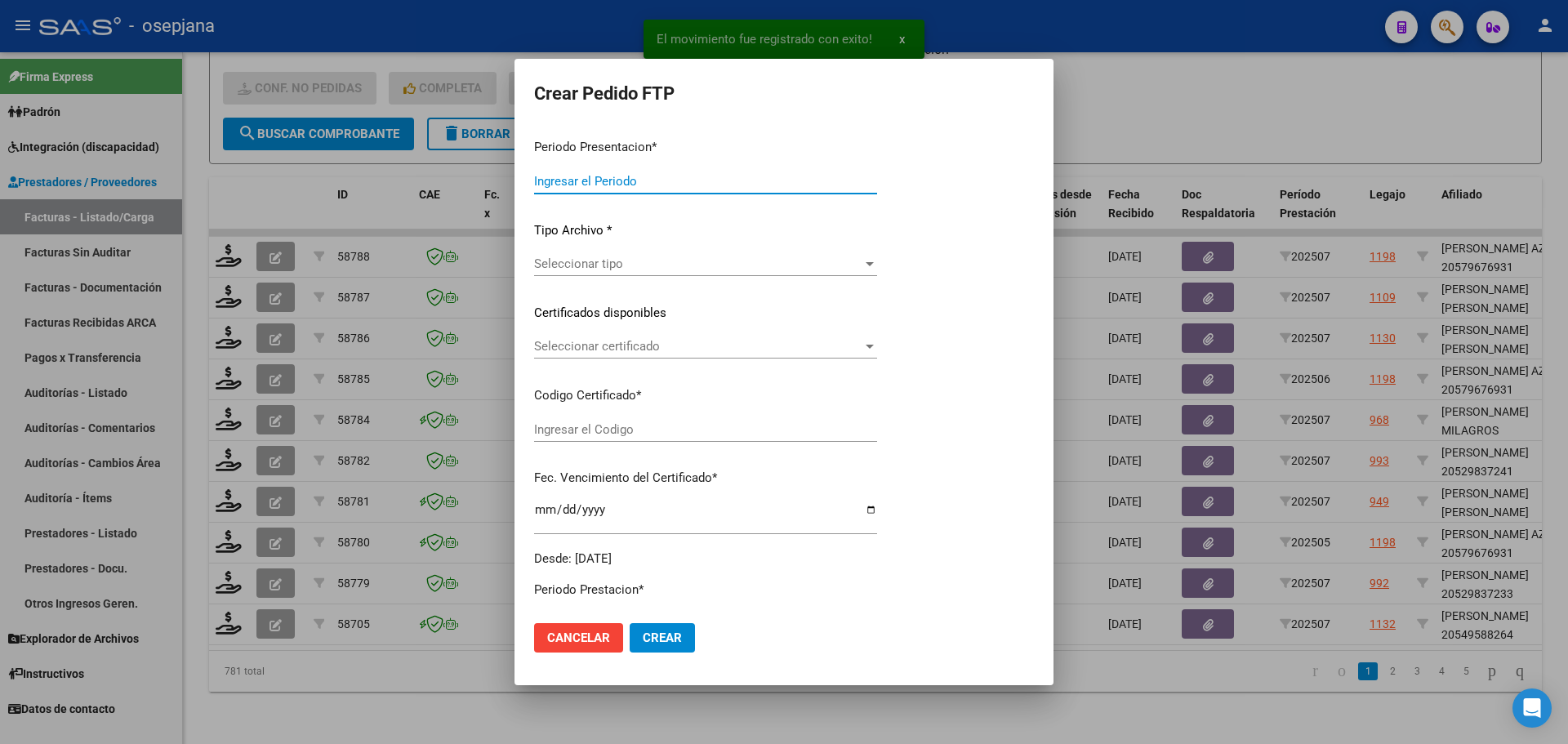
type input "202507"
type input "$ 98.964,88"
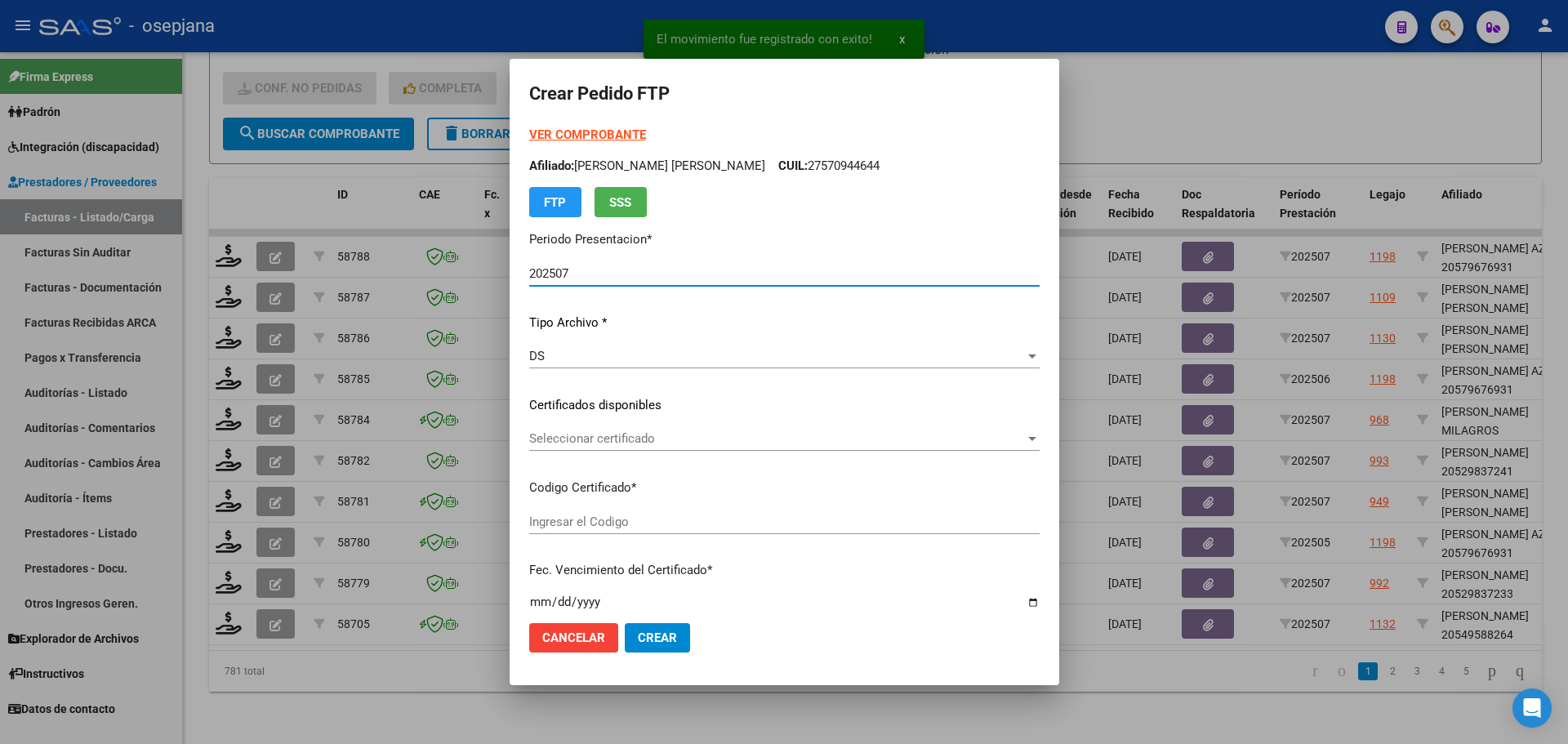
type input "ARG02000549588262021012920260129BSAS313"
type input "[DATE]"
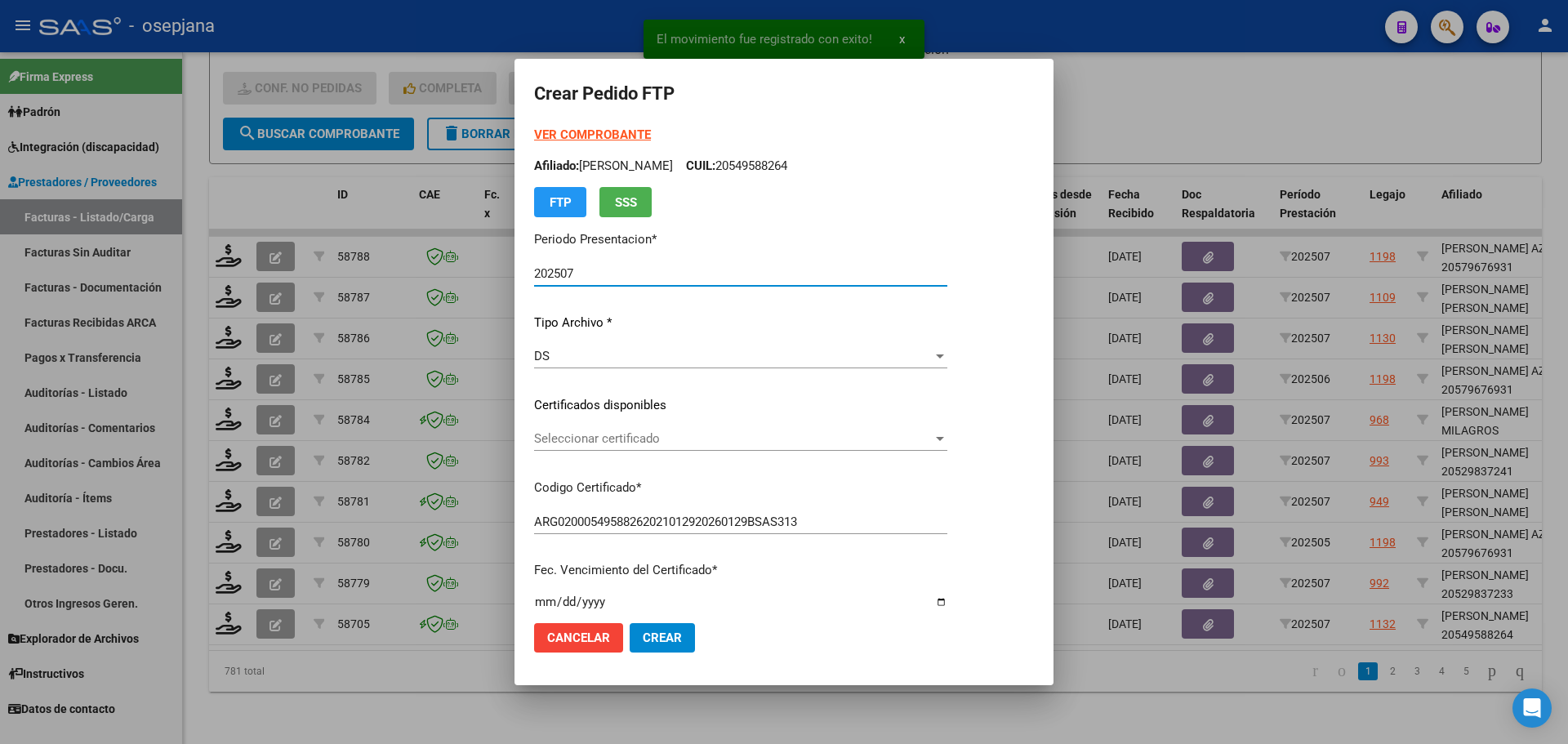
click at [566, 437] on span "Seleccionar certificado" at bounding box center [733, 439] width 399 height 15
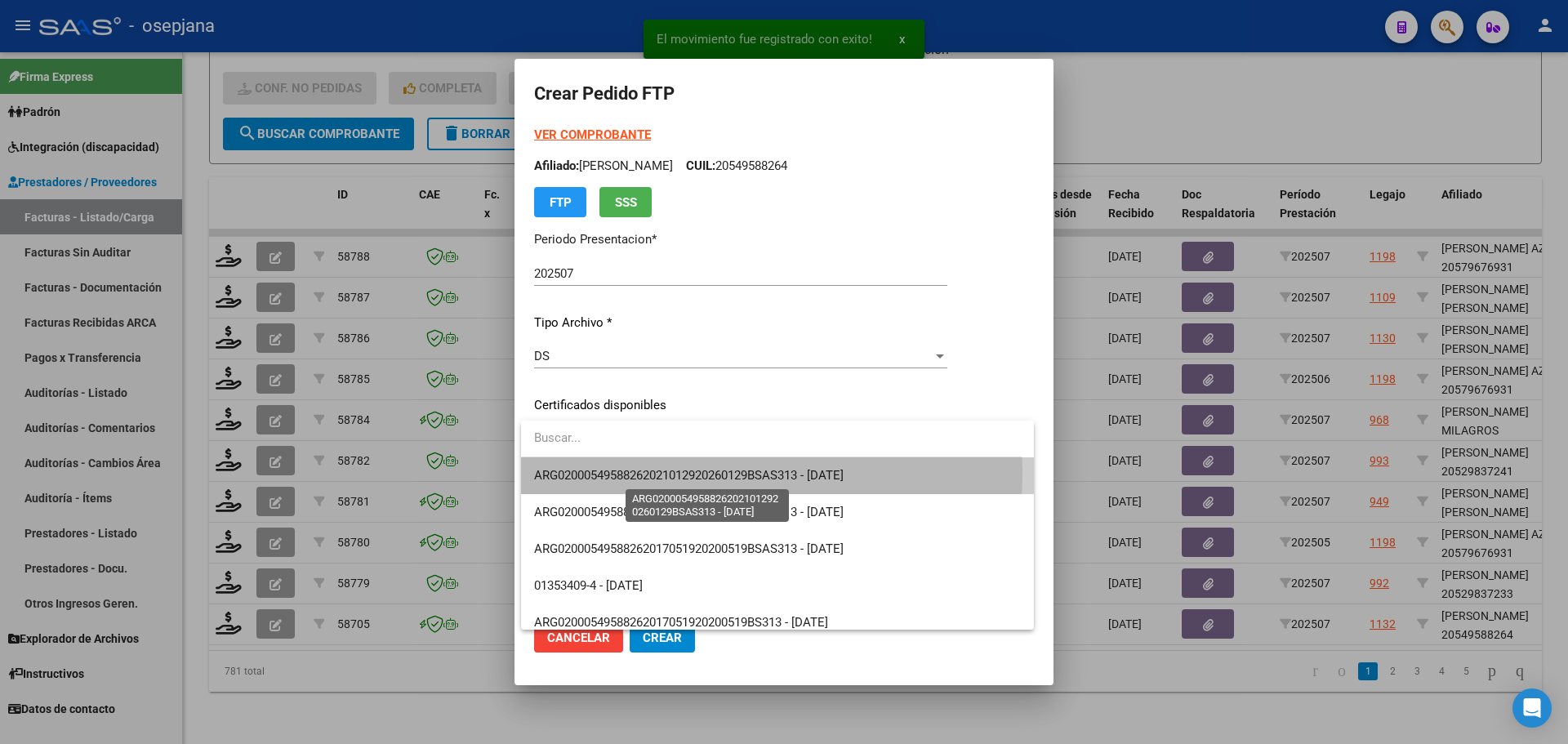
click at [604, 472] on span "ARG02000549588262021012920260129BSAS313 - [DATE]" at bounding box center [689, 476] width 310 height 15
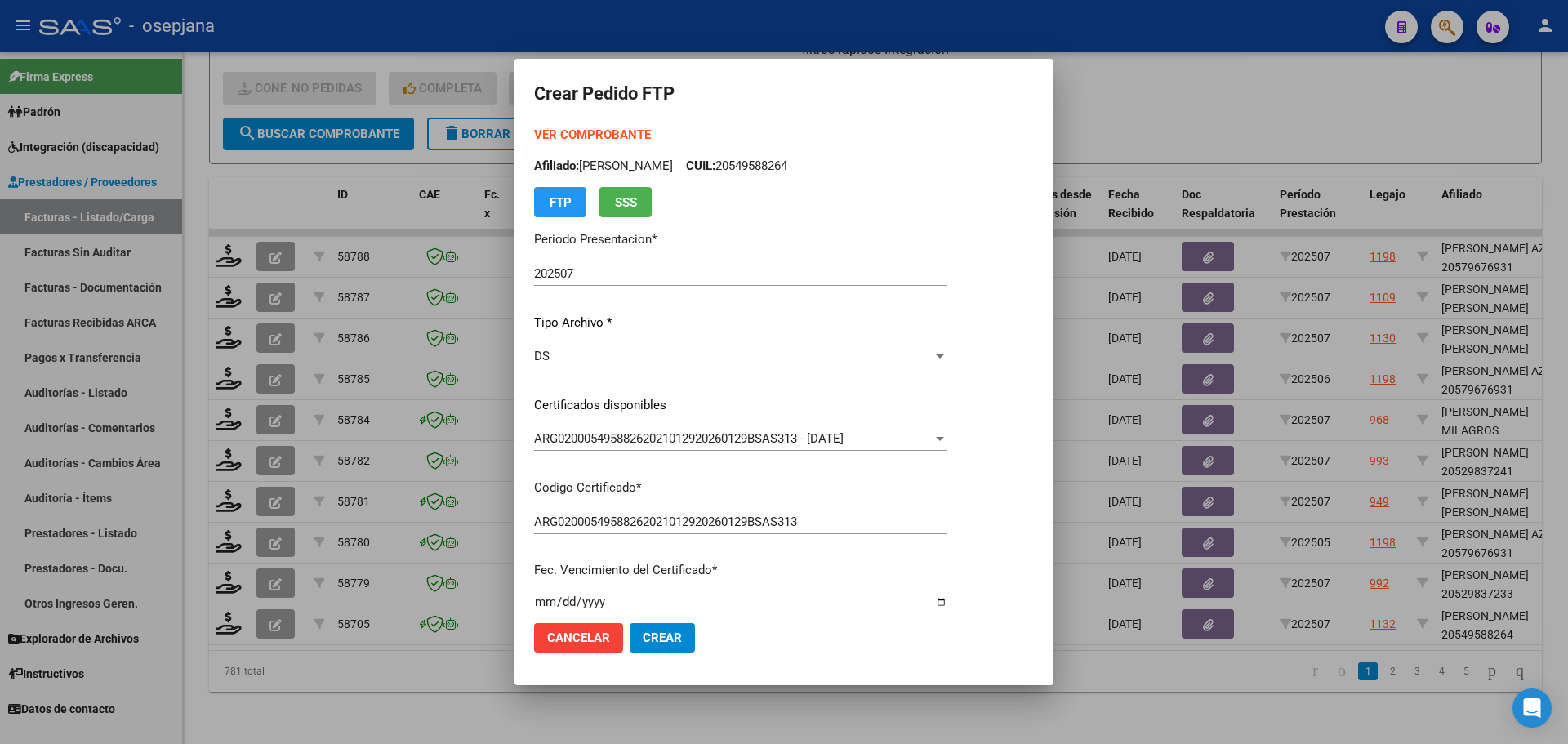
click at [595, 129] on strong "VER COMPROBANTE" at bounding box center [593, 135] width 117 height 15
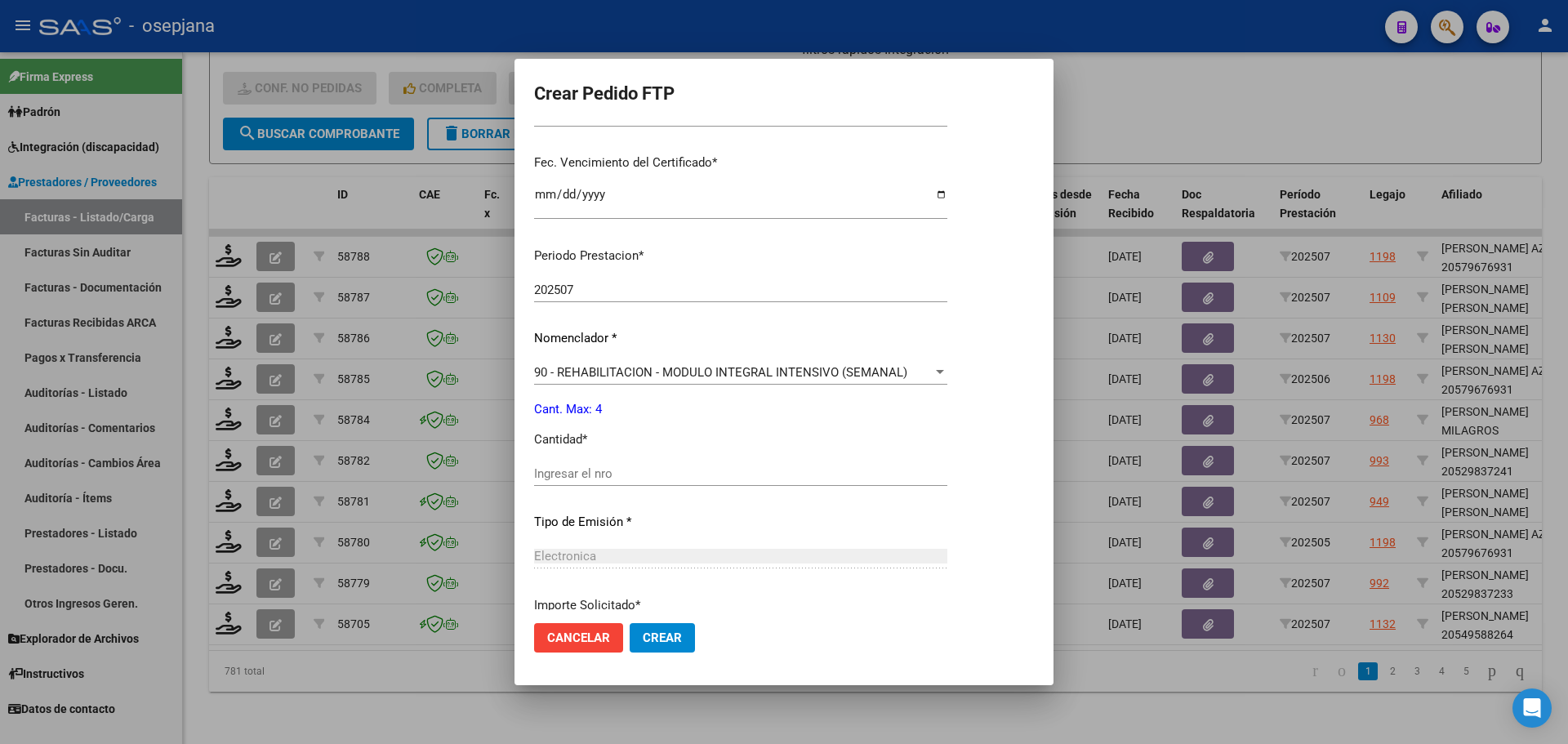
scroll to position [409, 0]
click at [565, 470] on input "Ingresar el nro" at bounding box center [740, 474] width 413 height 15
type input "4"
click at [648, 642] on span "Crear" at bounding box center [662, 638] width 39 height 15
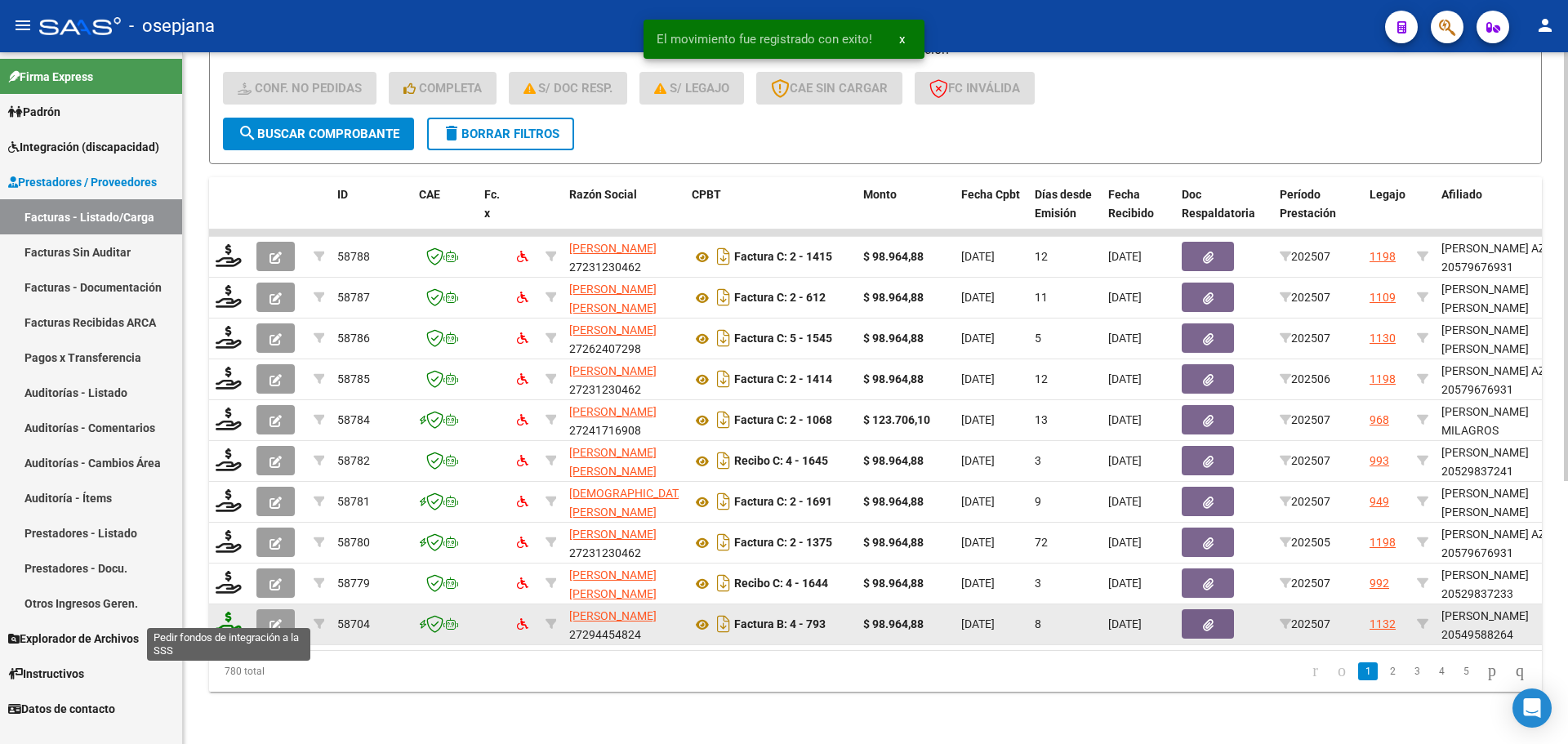
click at [230, 612] on icon at bounding box center [228, 623] width 26 height 23
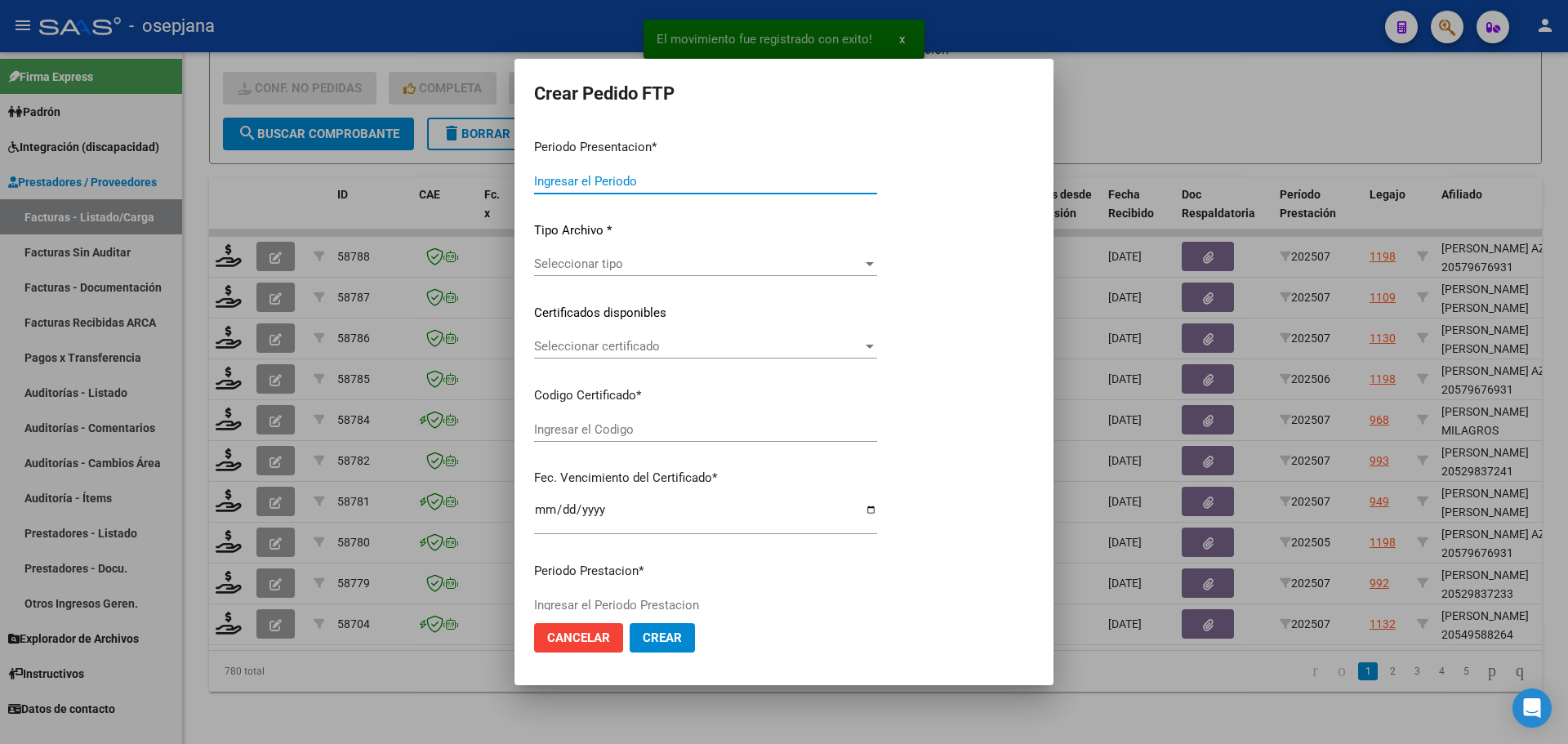
type input "202507"
type input "$ 98.964,88"
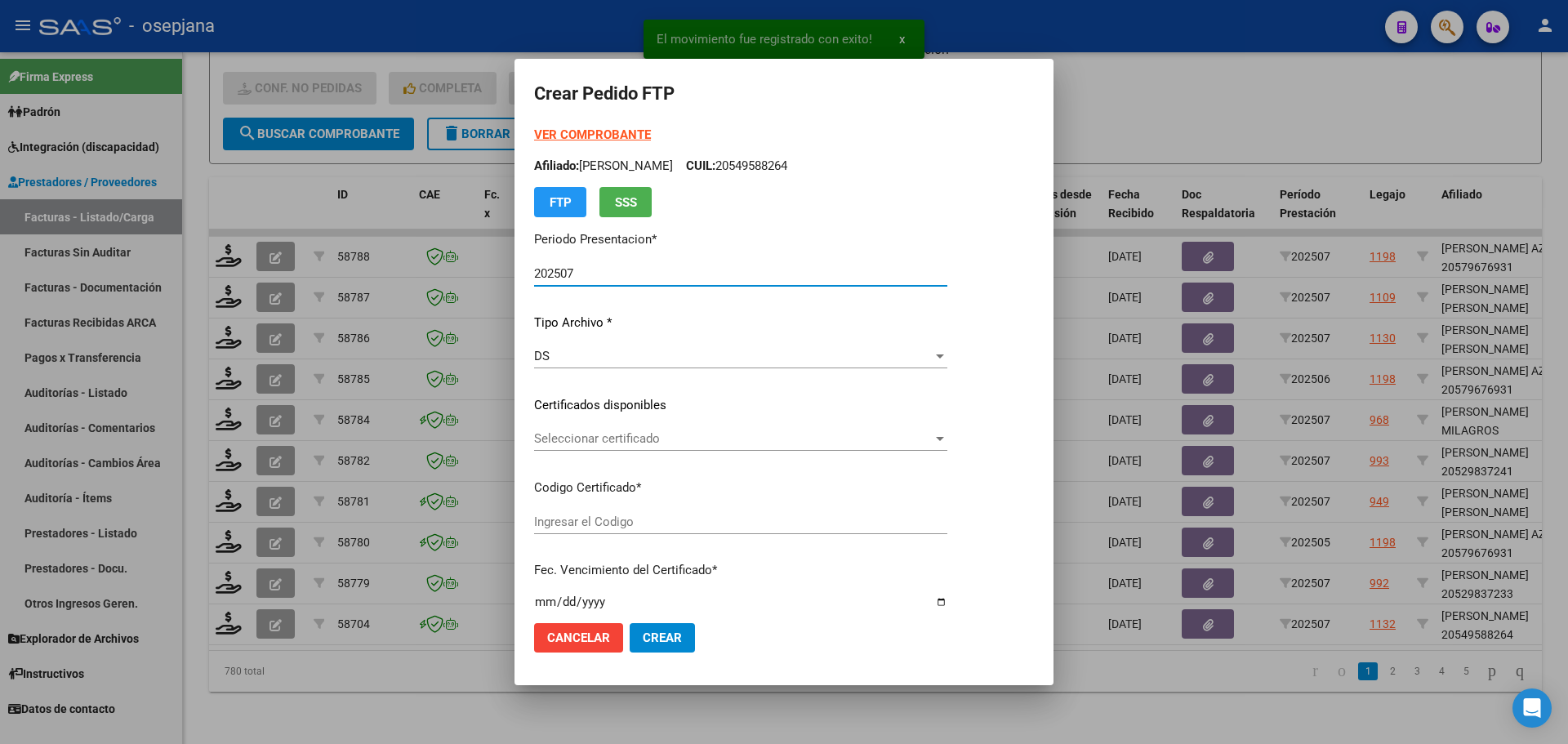
type input "ARG02000549588262021012920260129BSAS313"
type input "[DATE]"
click at [642, 441] on span "Seleccionar certificado" at bounding box center [733, 439] width 399 height 15
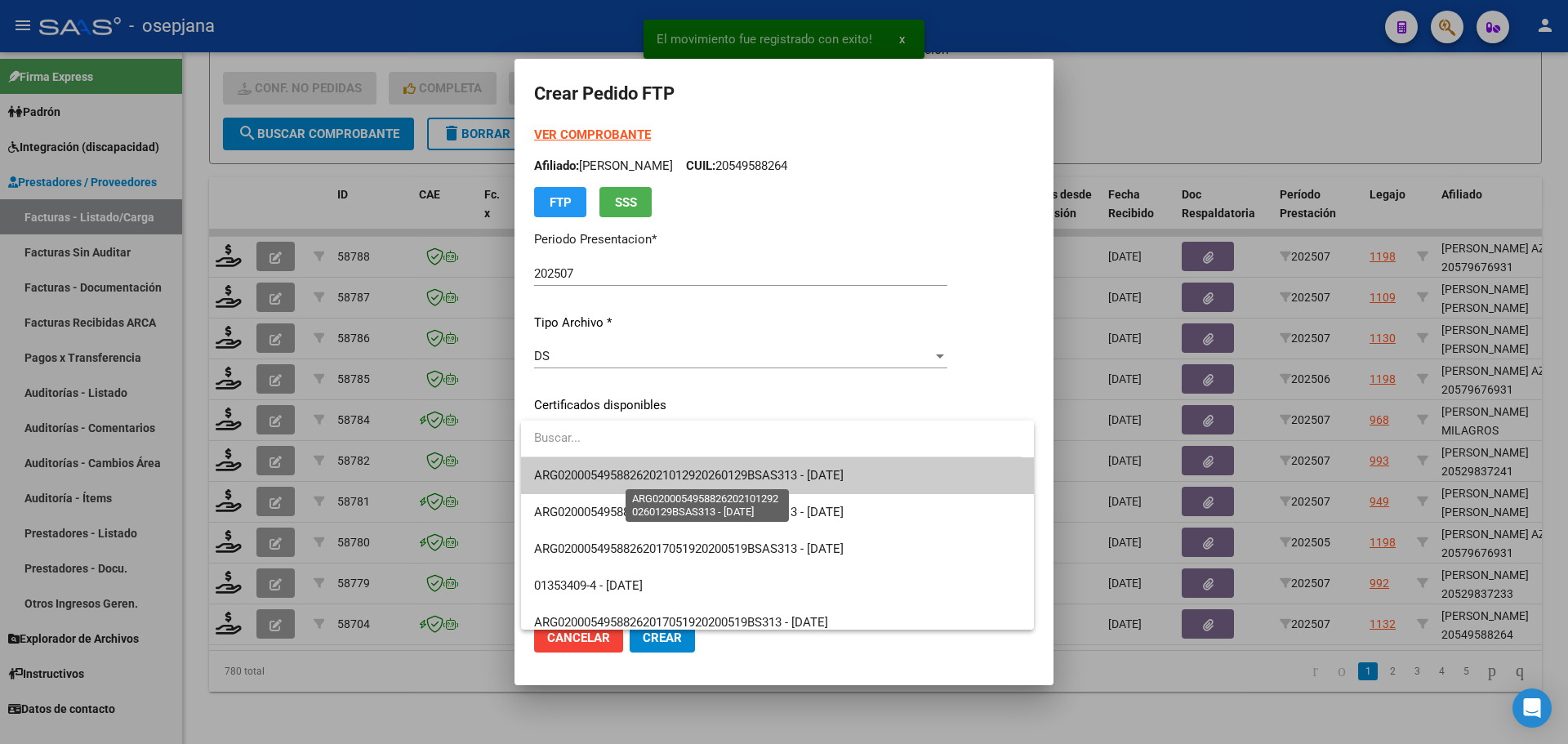
click at [640, 471] on span "ARG02000549588262021012920260129BSAS313 - [DATE]" at bounding box center [689, 476] width 310 height 15
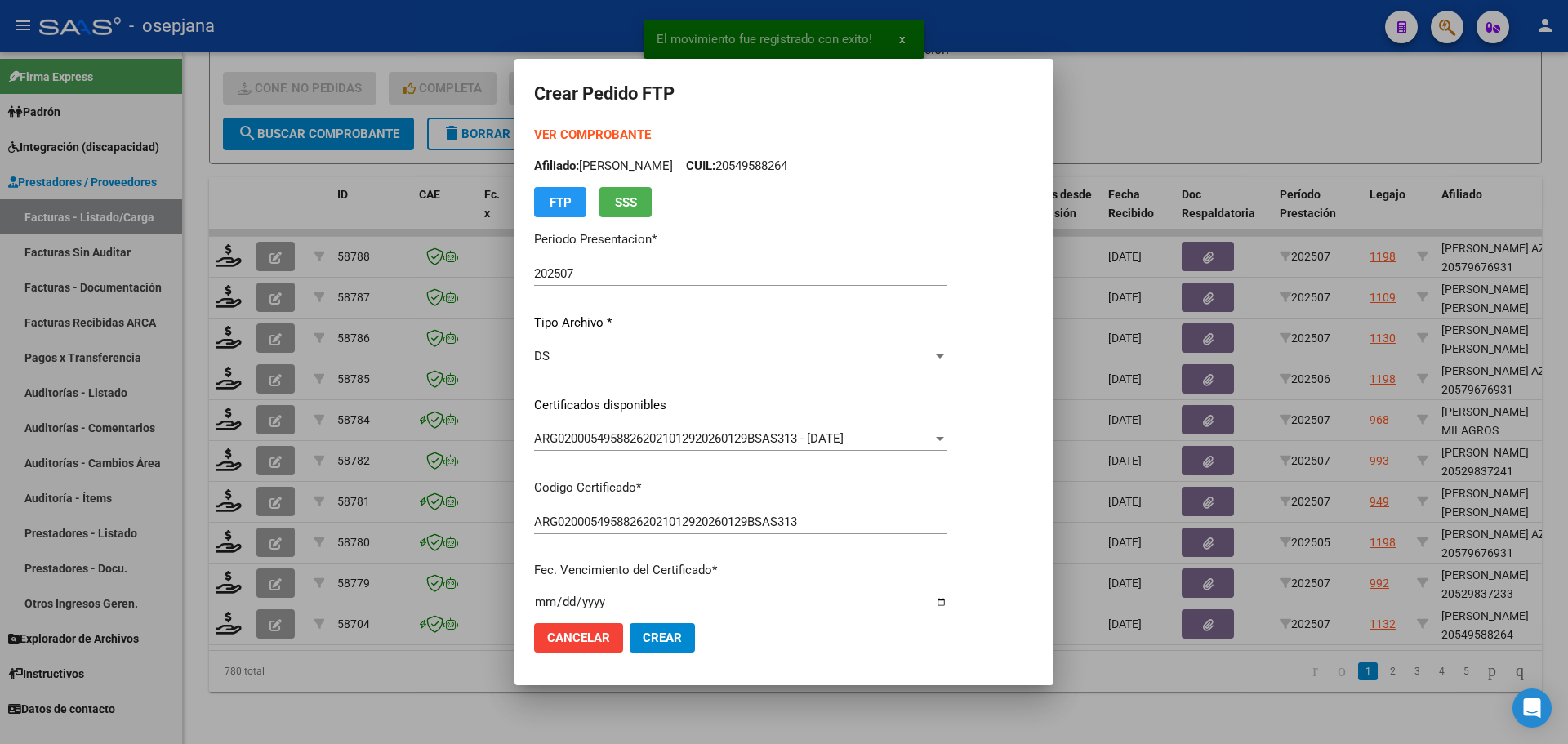
click at [588, 135] on strong "VER COMPROBANTE" at bounding box center [593, 135] width 117 height 15
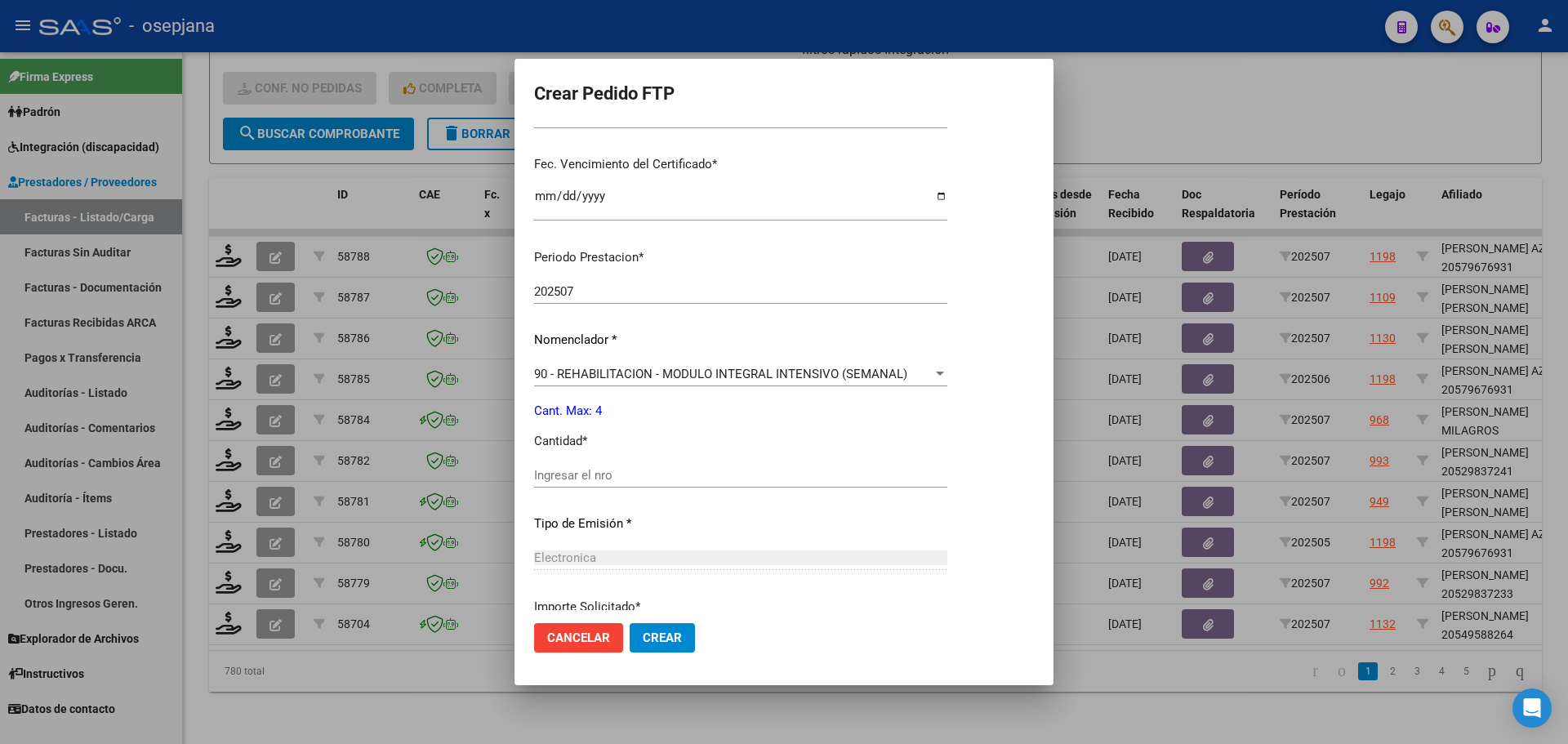
scroll to position [409, 0]
drag, startPoint x: 545, startPoint y: 462, endPoint x: 559, endPoint y: 515, distance: 54.8
click at [546, 462] on div "Ingresar el nro" at bounding box center [740, 474] width 413 height 25
type input "4"
click at [682, 629] on button "Crear" at bounding box center [662, 638] width 66 height 30
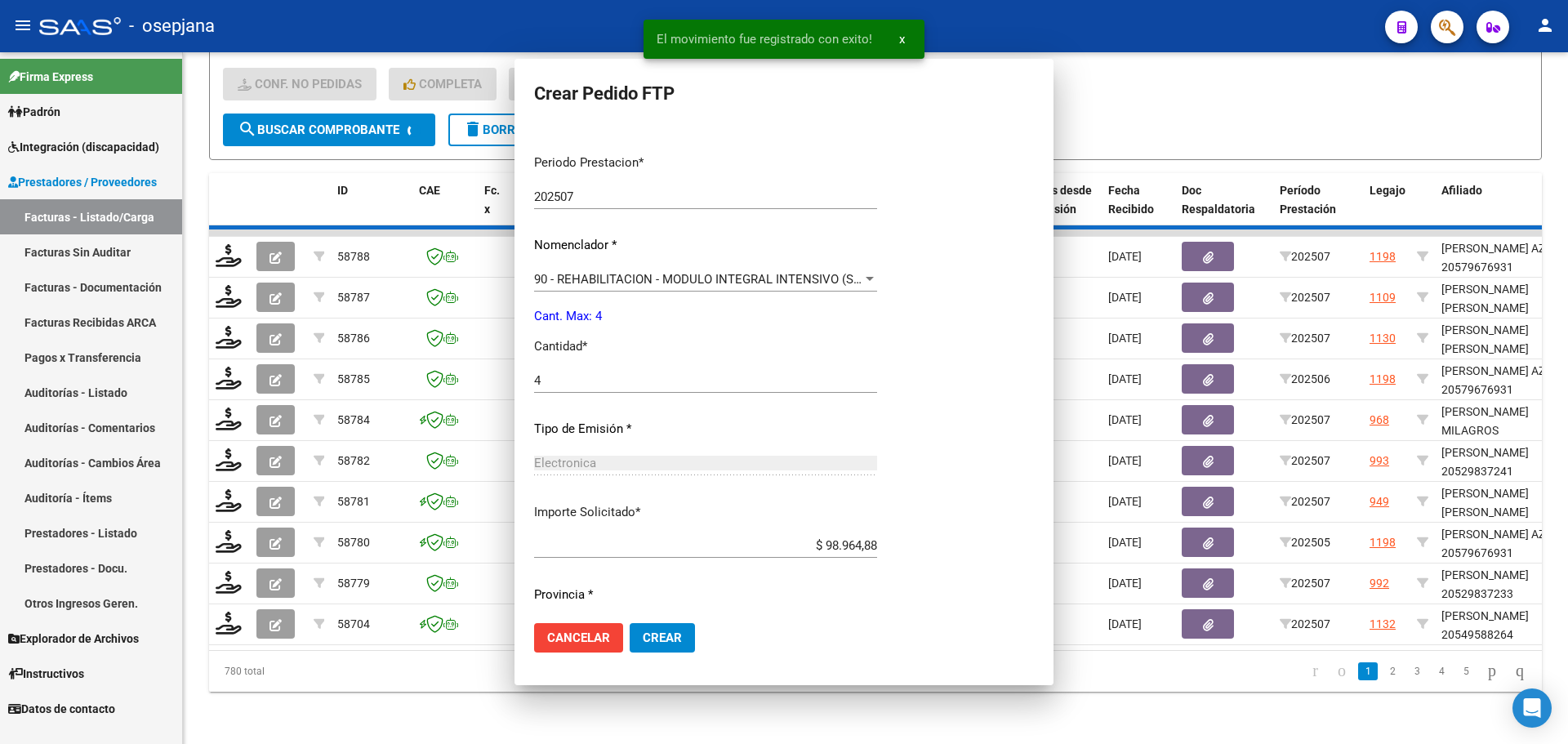
scroll to position [0, 0]
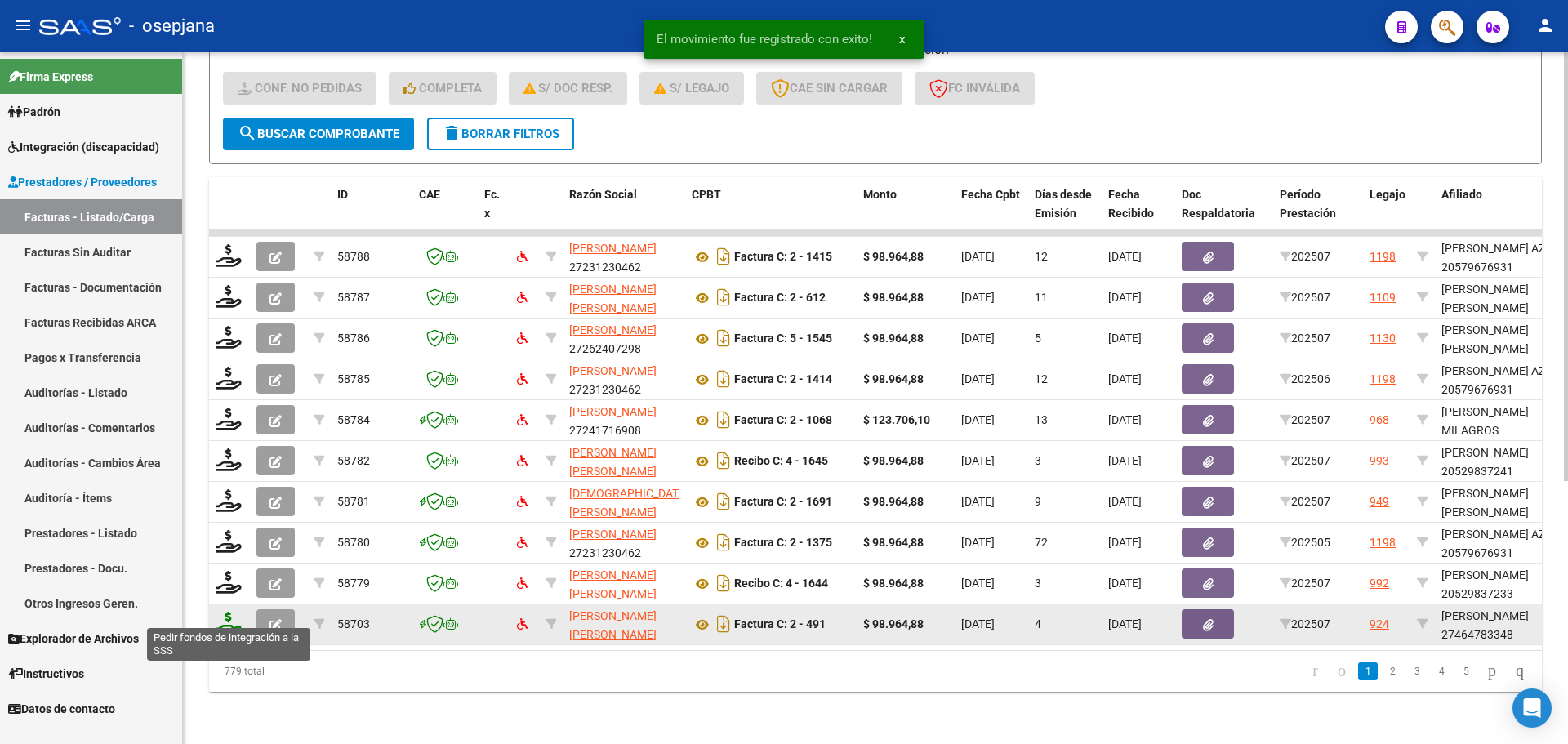
click at [223, 614] on icon at bounding box center [228, 623] width 26 height 23
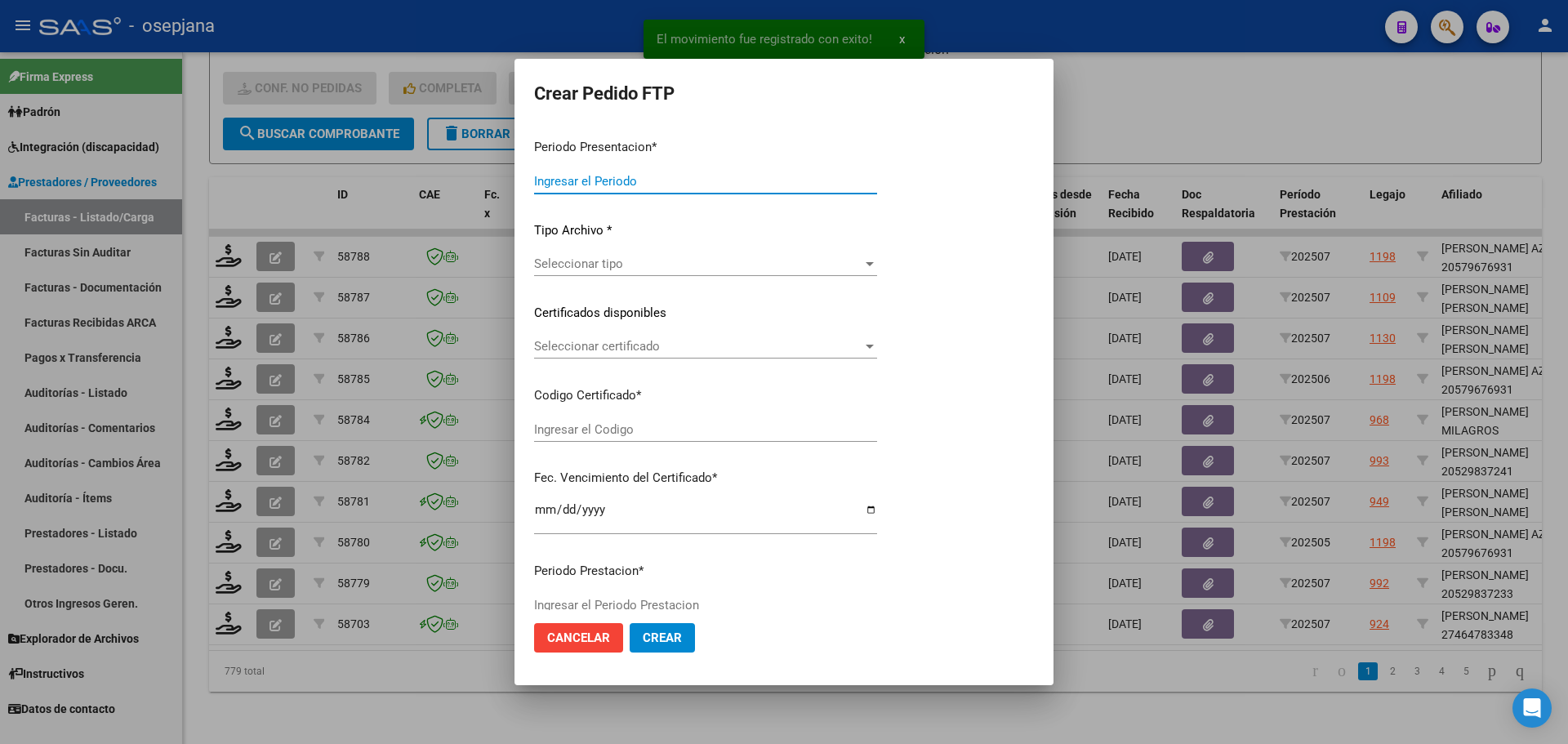
type input "202507"
type input "$ 98.964,88"
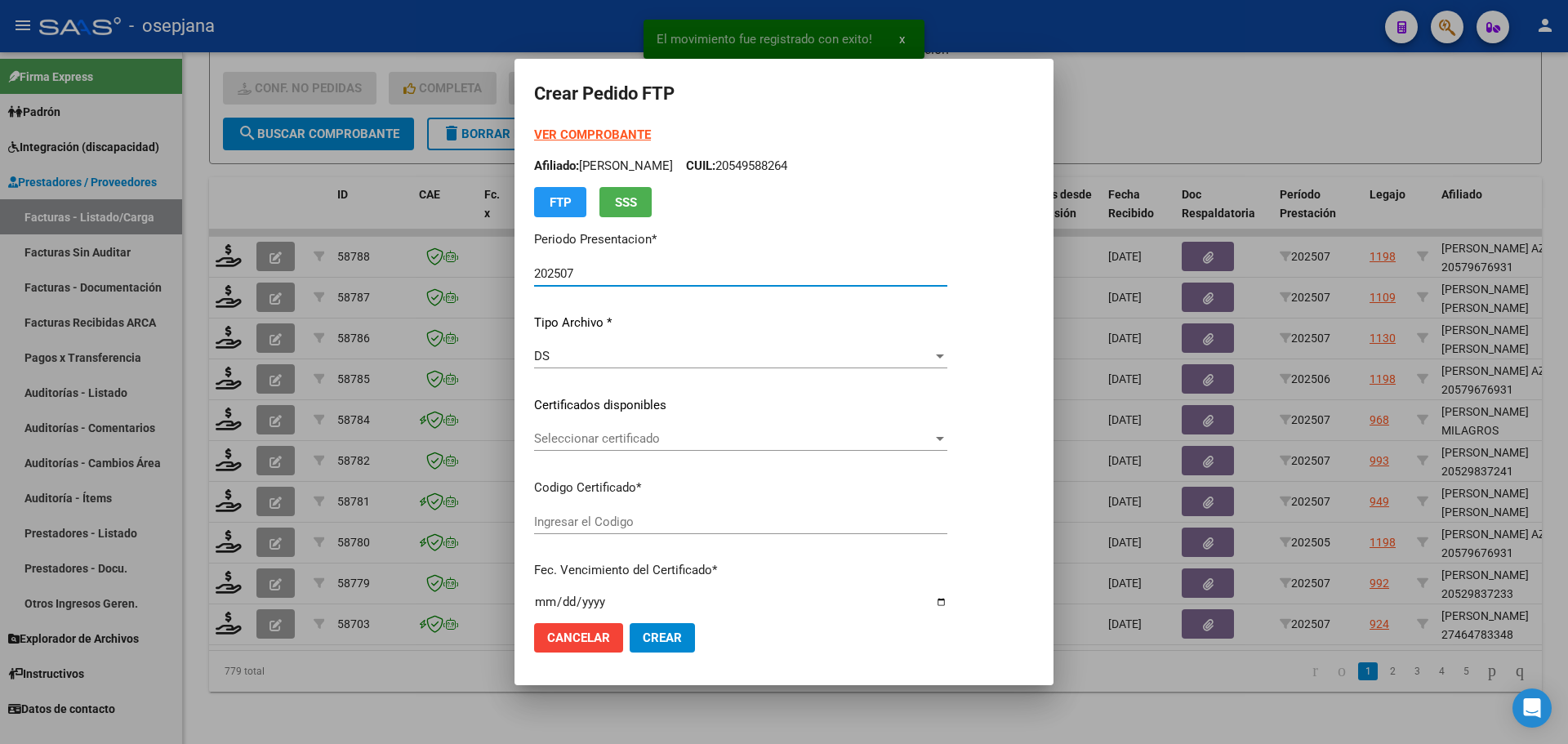
type input "ARG01000464783342024042920340429BUE10725"
type input "[DATE]"
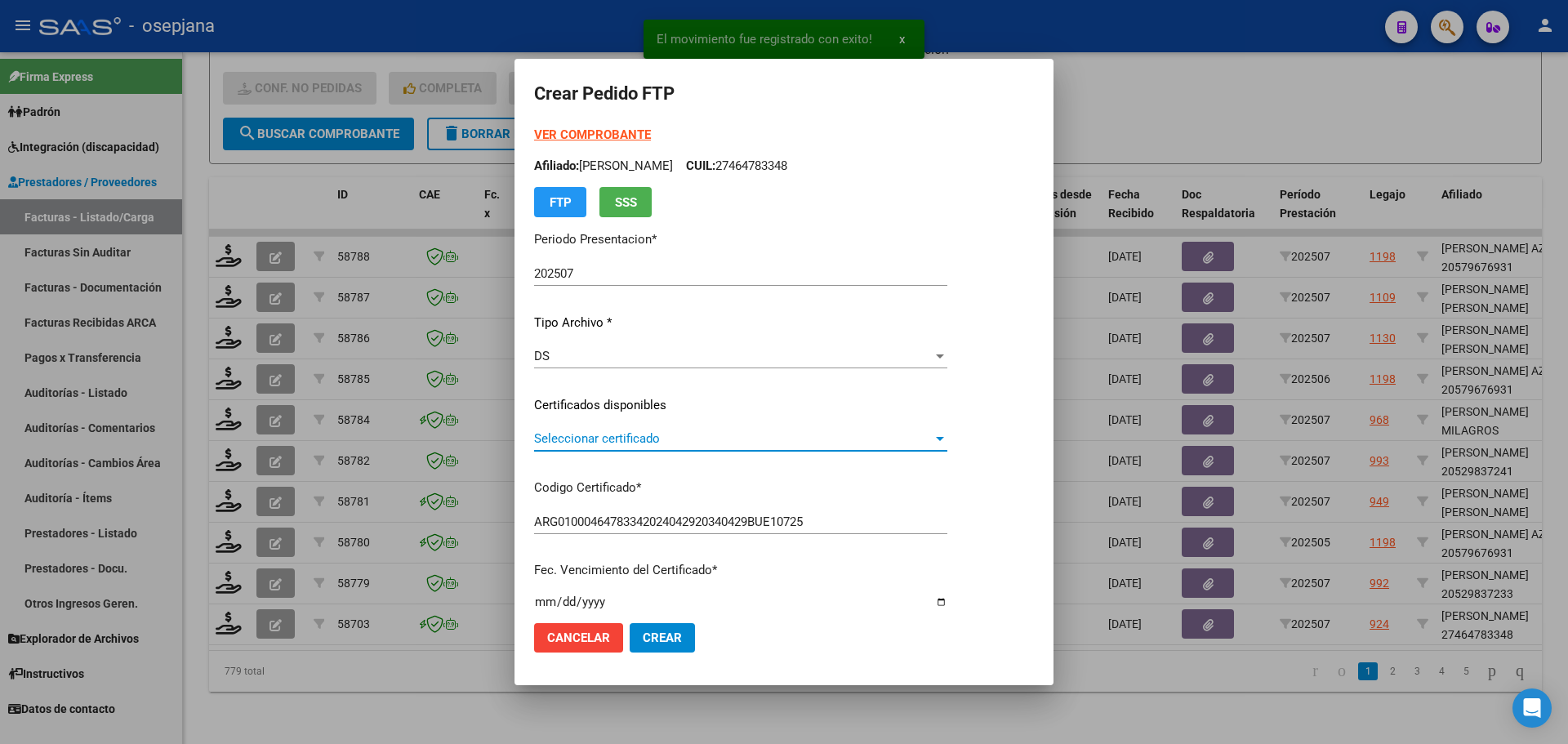
click at [667, 436] on span "Seleccionar certificado" at bounding box center [733, 439] width 399 height 15
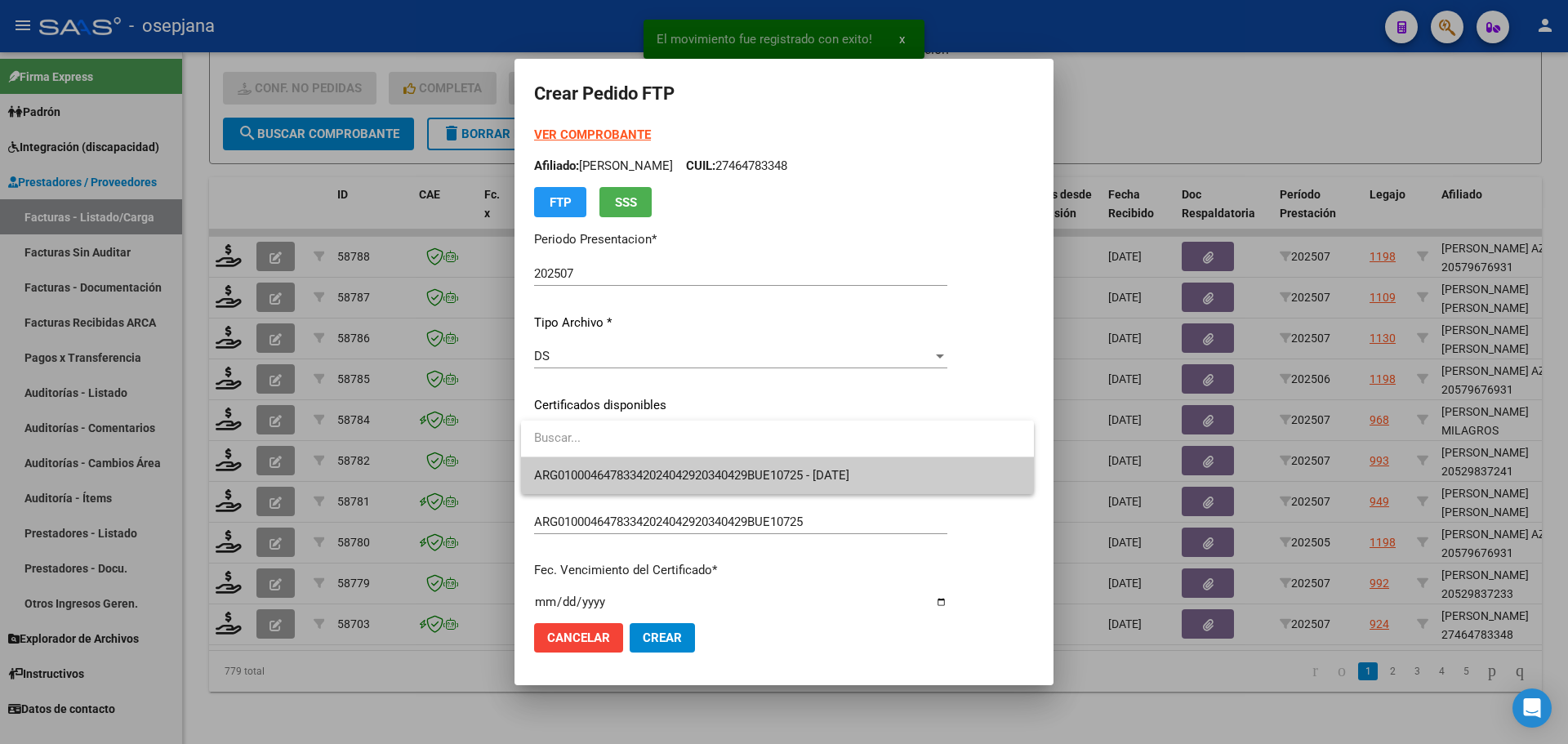
click at [666, 468] on span "ARG01000464783342024042920340429BUE10725 - [DATE]" at bounding box center [777, 476] width 487 height 37
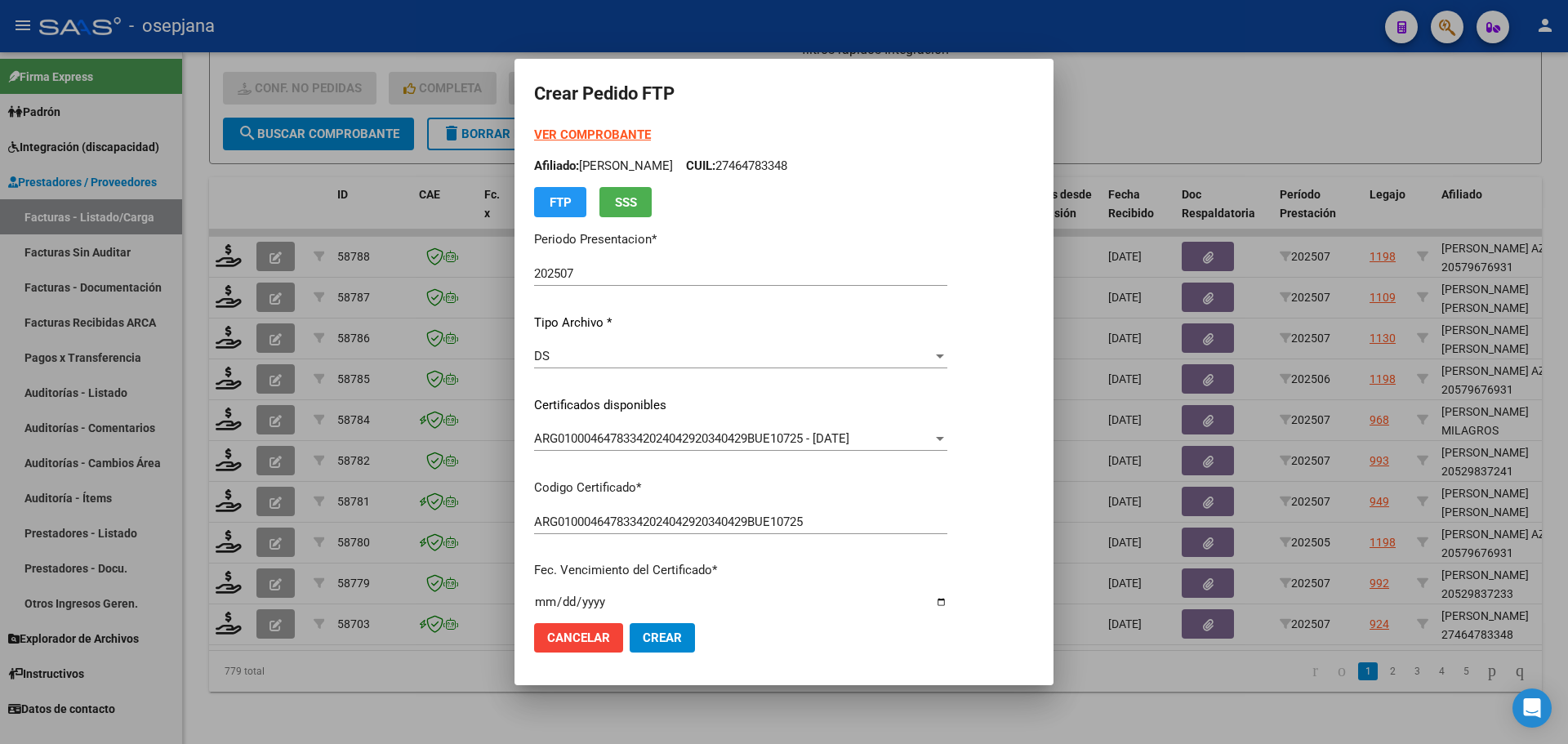
click at [602, 137] on strong "VER COMPROBANTE" at bounding box center [593, 135] width 117 height 15
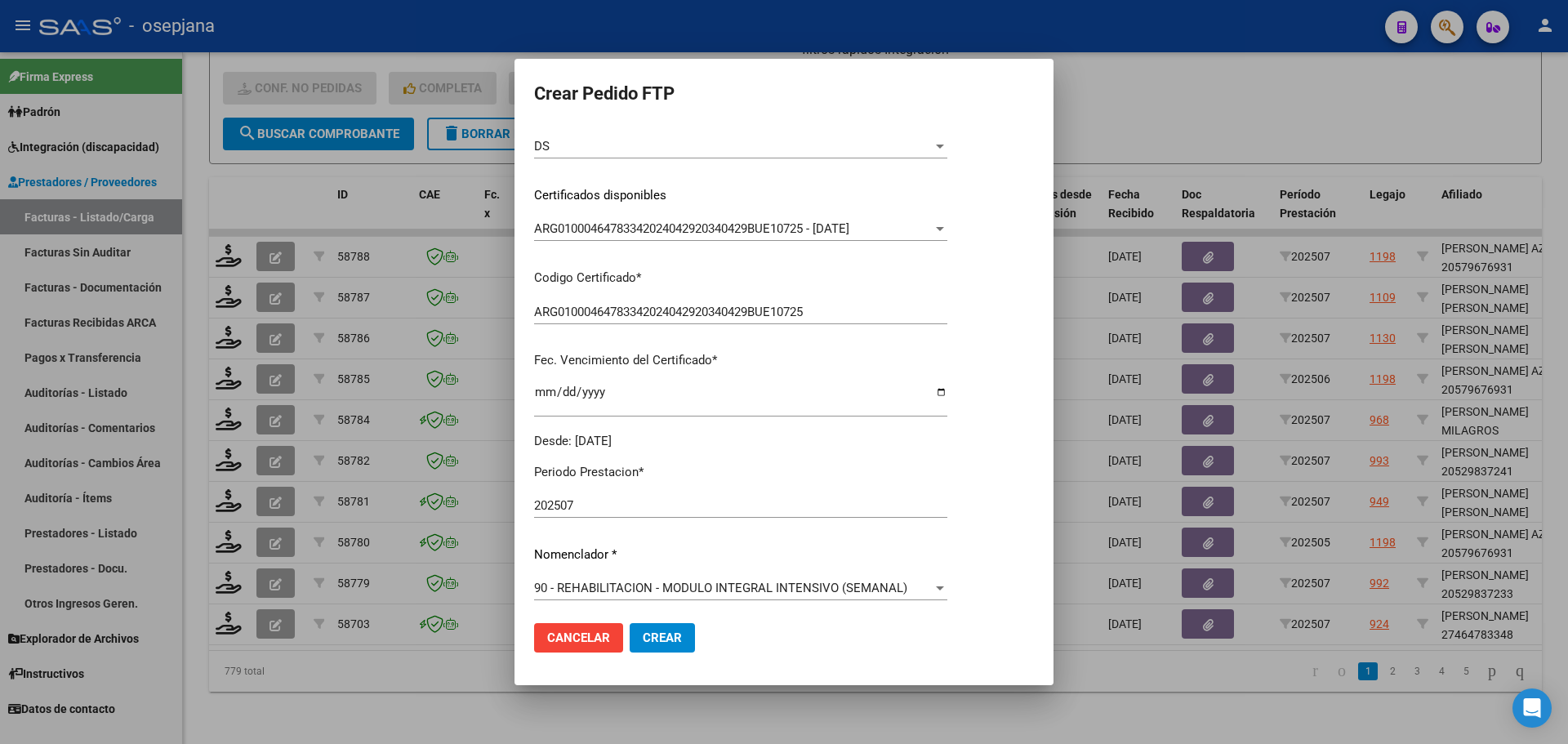
scroll to position [409, 0]
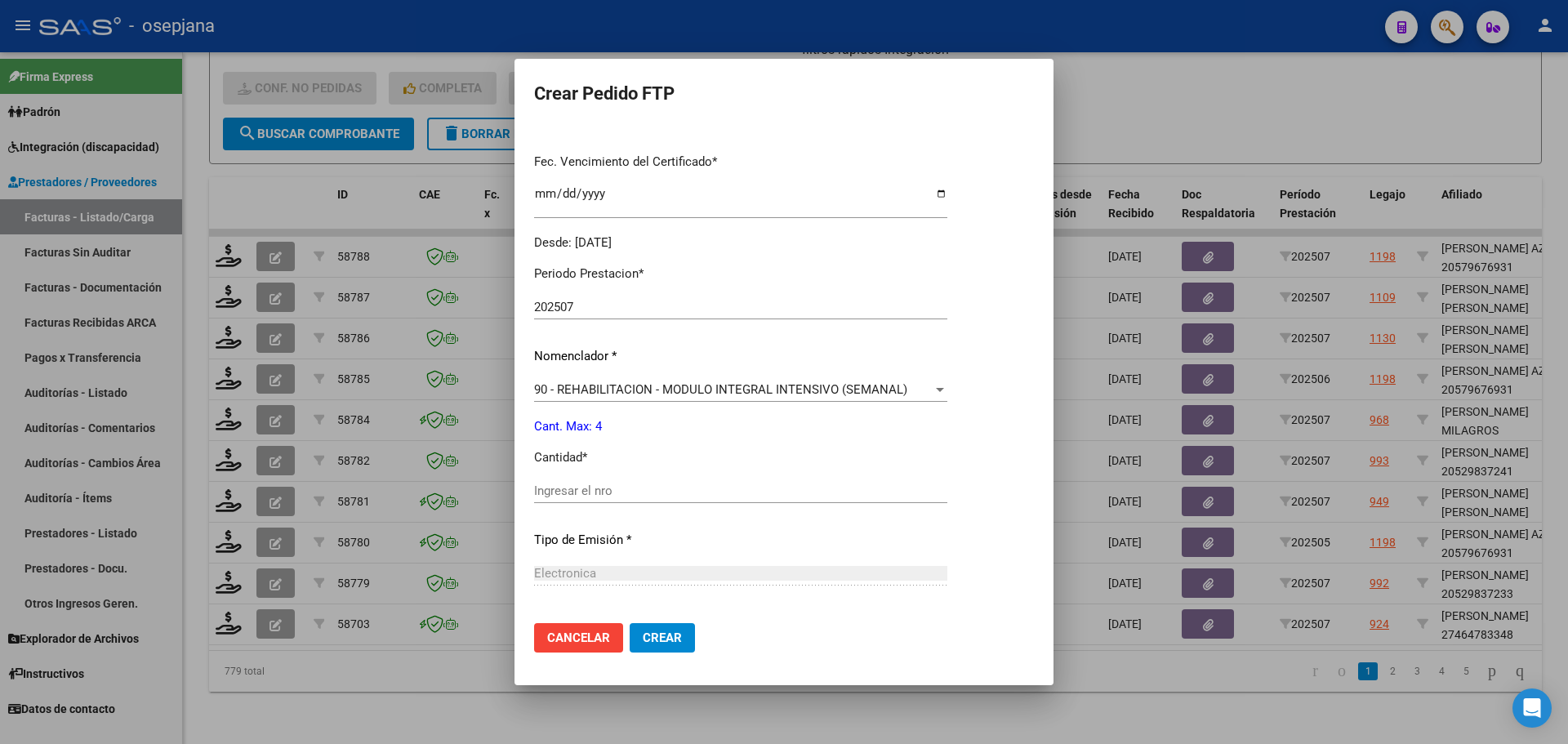
click at [605, 480] on div "Ingresar el nro" at bounding box center [740, 491] width 413 height 25
type input "4"
click at [655, 631] on span "Crear" at bounding box center [662, 638] width 39 height 15
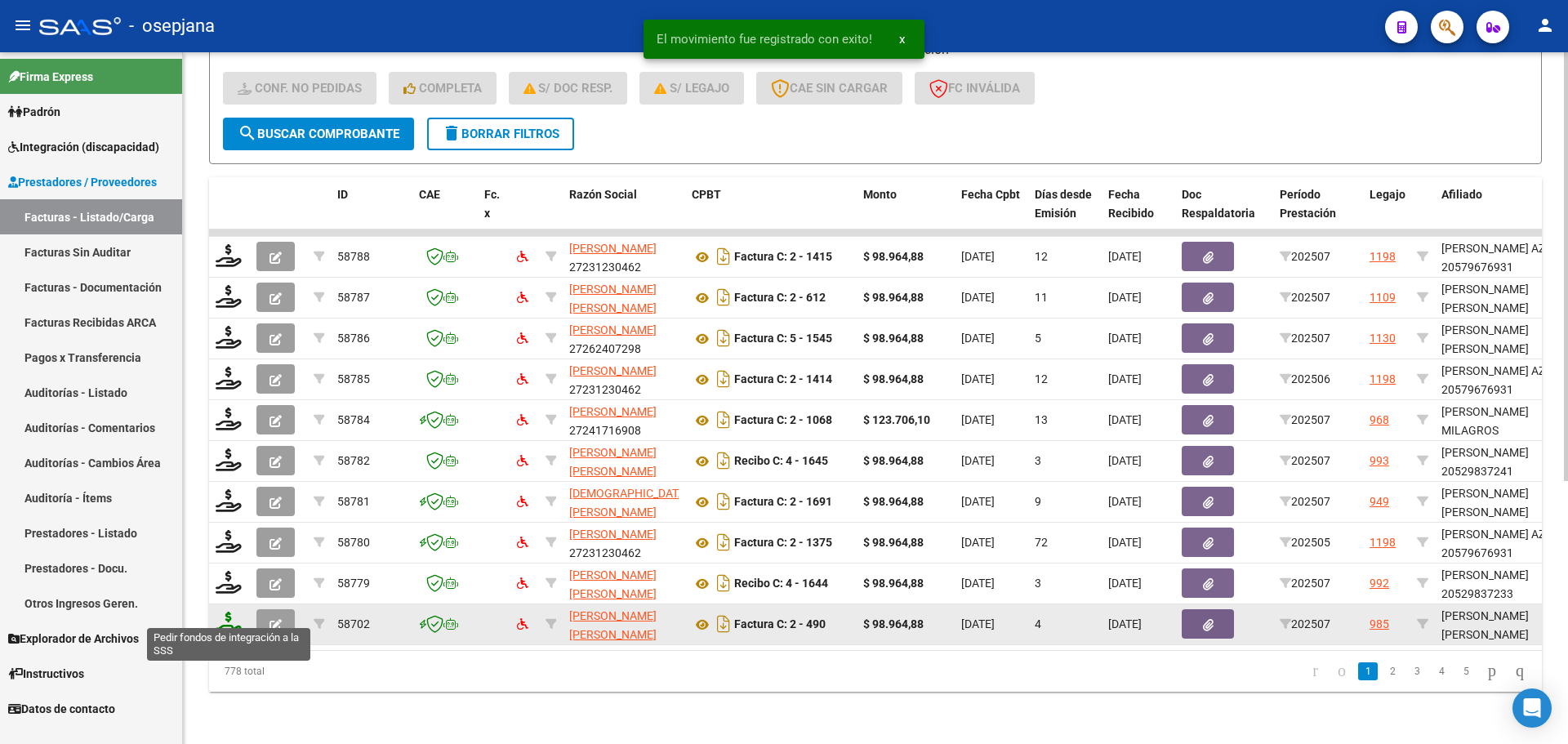
click at [238, 617] on icon at bounding box center [228, 623] width 26 height 23
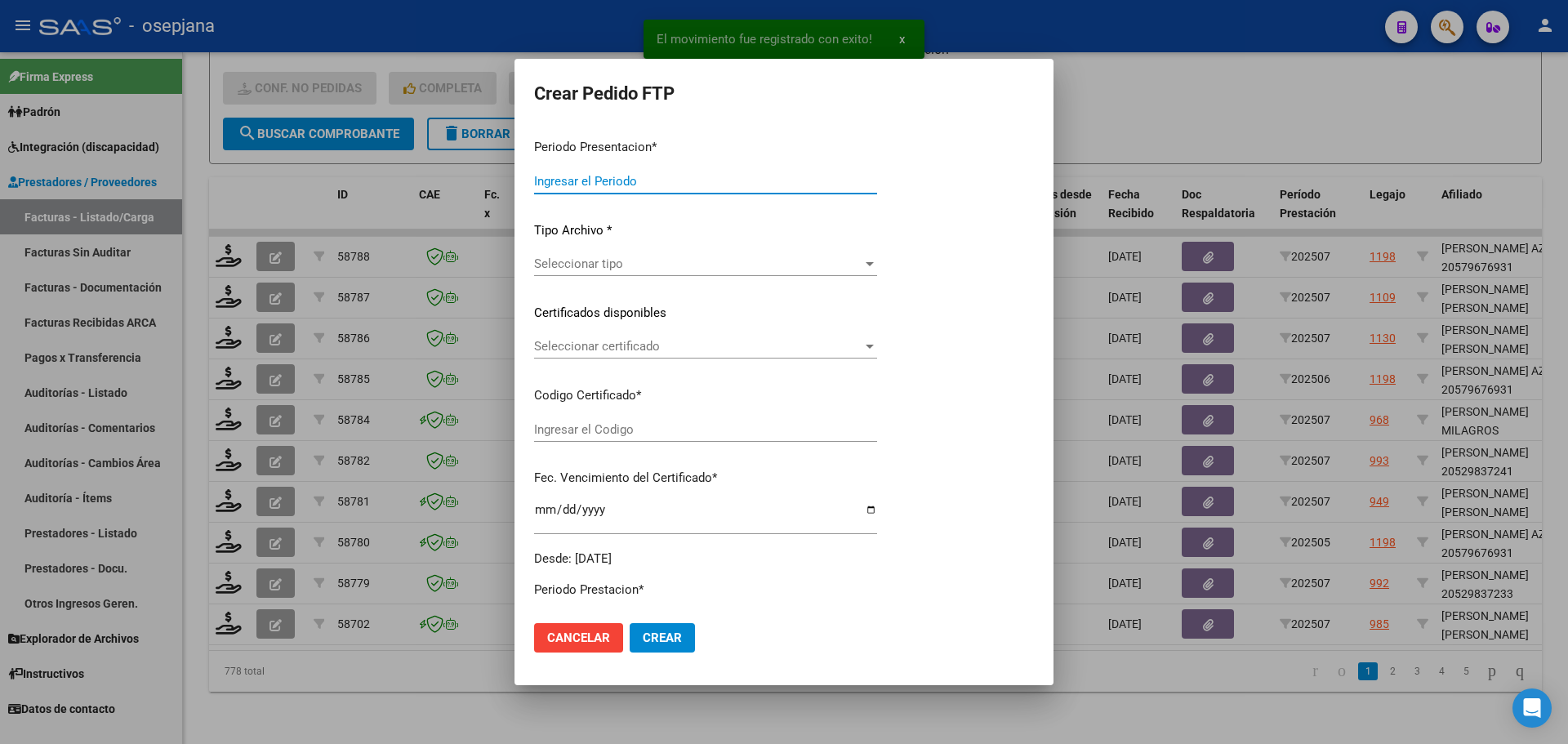
type input "202507"
type input "$ 98.964,88"
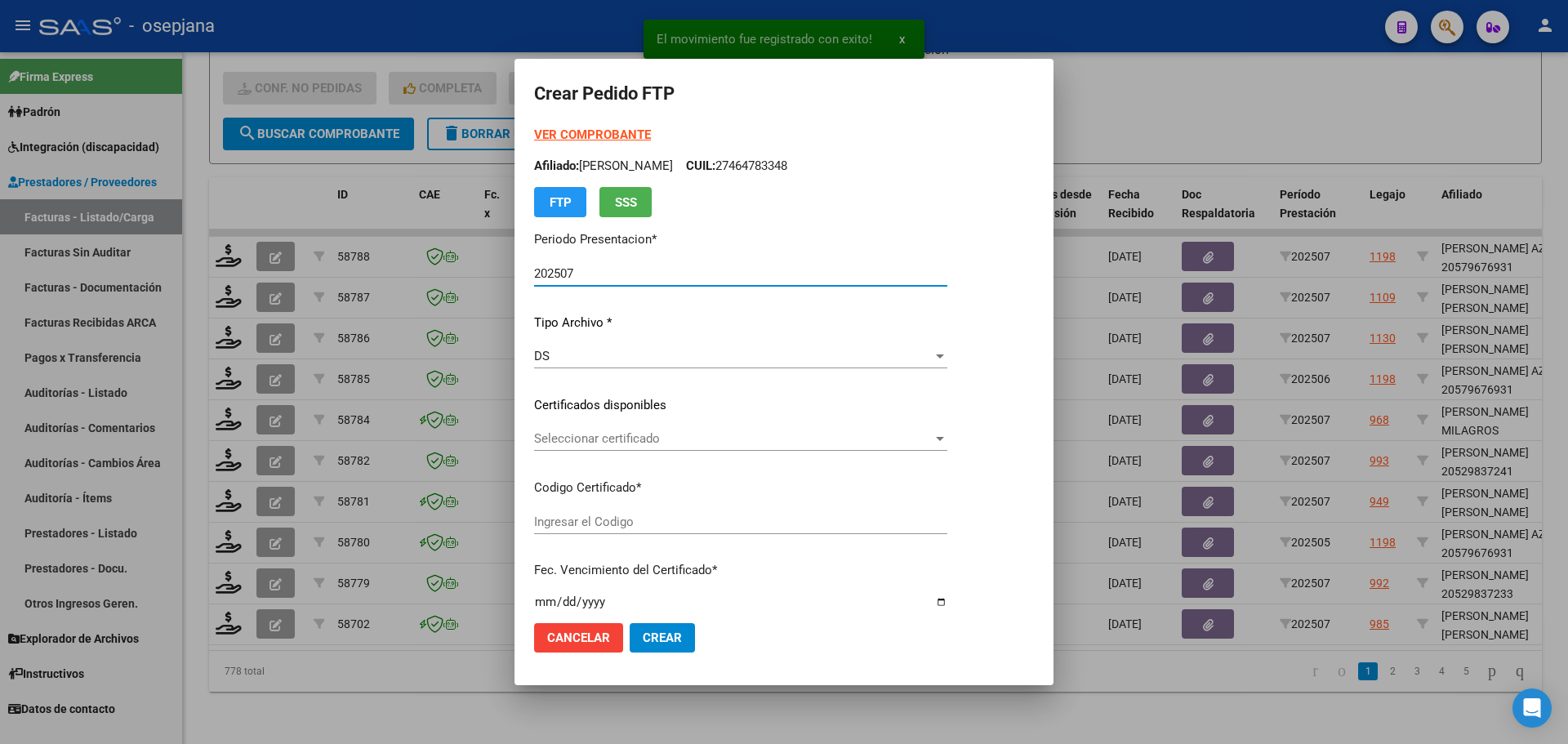
type input "ARG02000567331072022061320270613BSAS376"
type input "[DATE]"
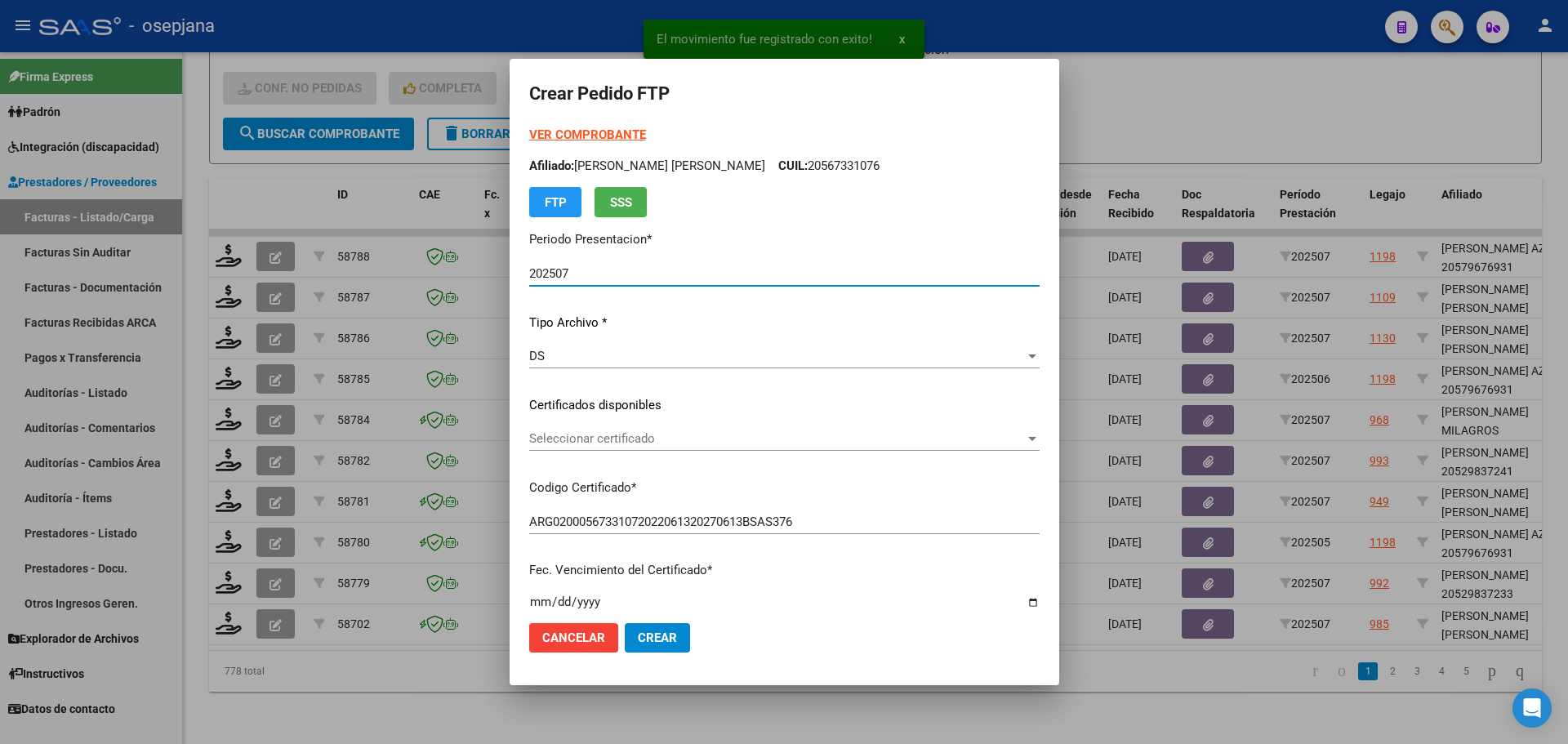
click at [681, 445] on span "Seleccionar certificado" at bounding box center [777, 439] width 496 height 15
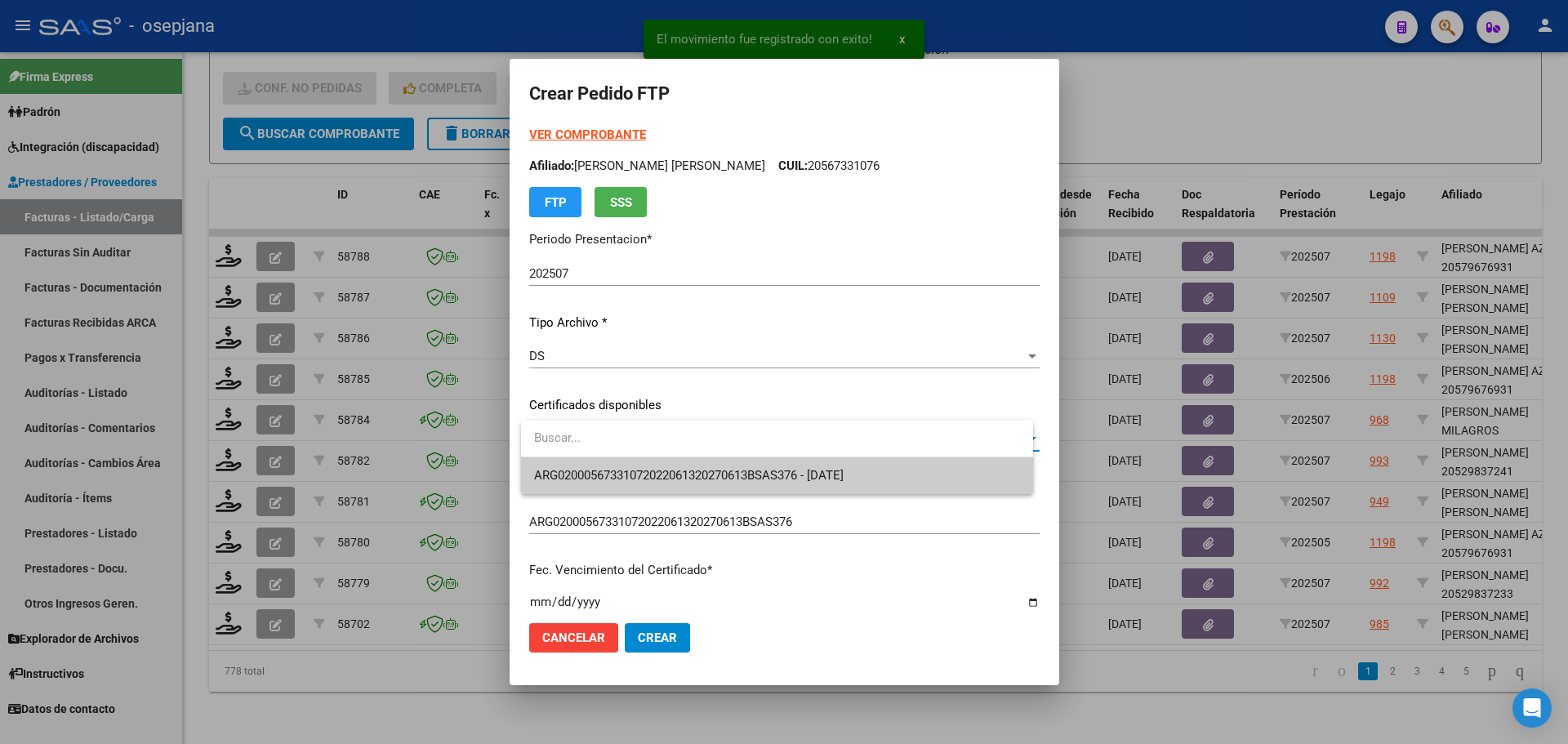
click at [678, 483] on span "ARG02000567331072022061320270613BSAS376 - [DATE]" at bounding box center [777, 476] width 486 height 37
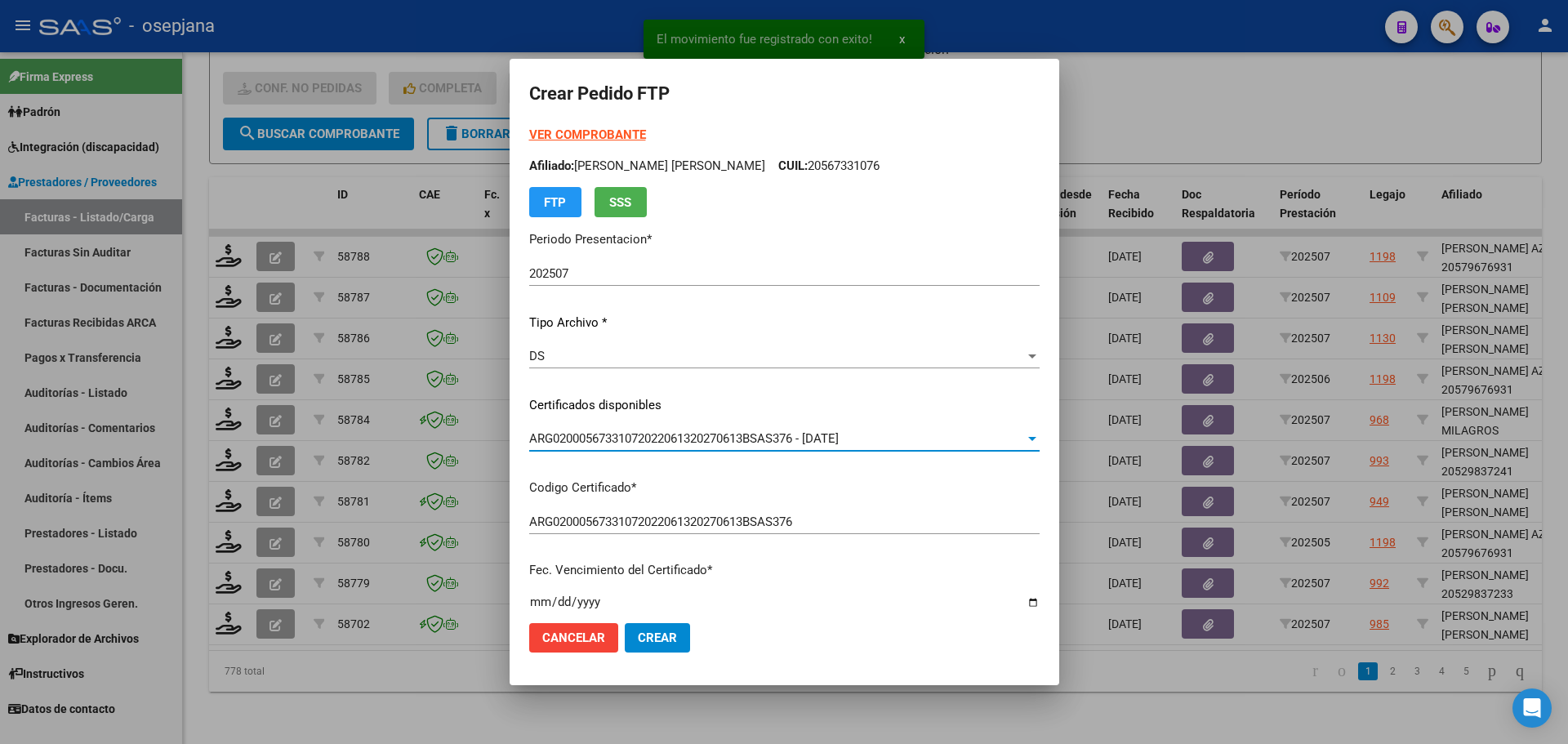
click at [608, 139] on strong "VER COMPROBANTE" at bounding box center [588, 135] width 117 height 15
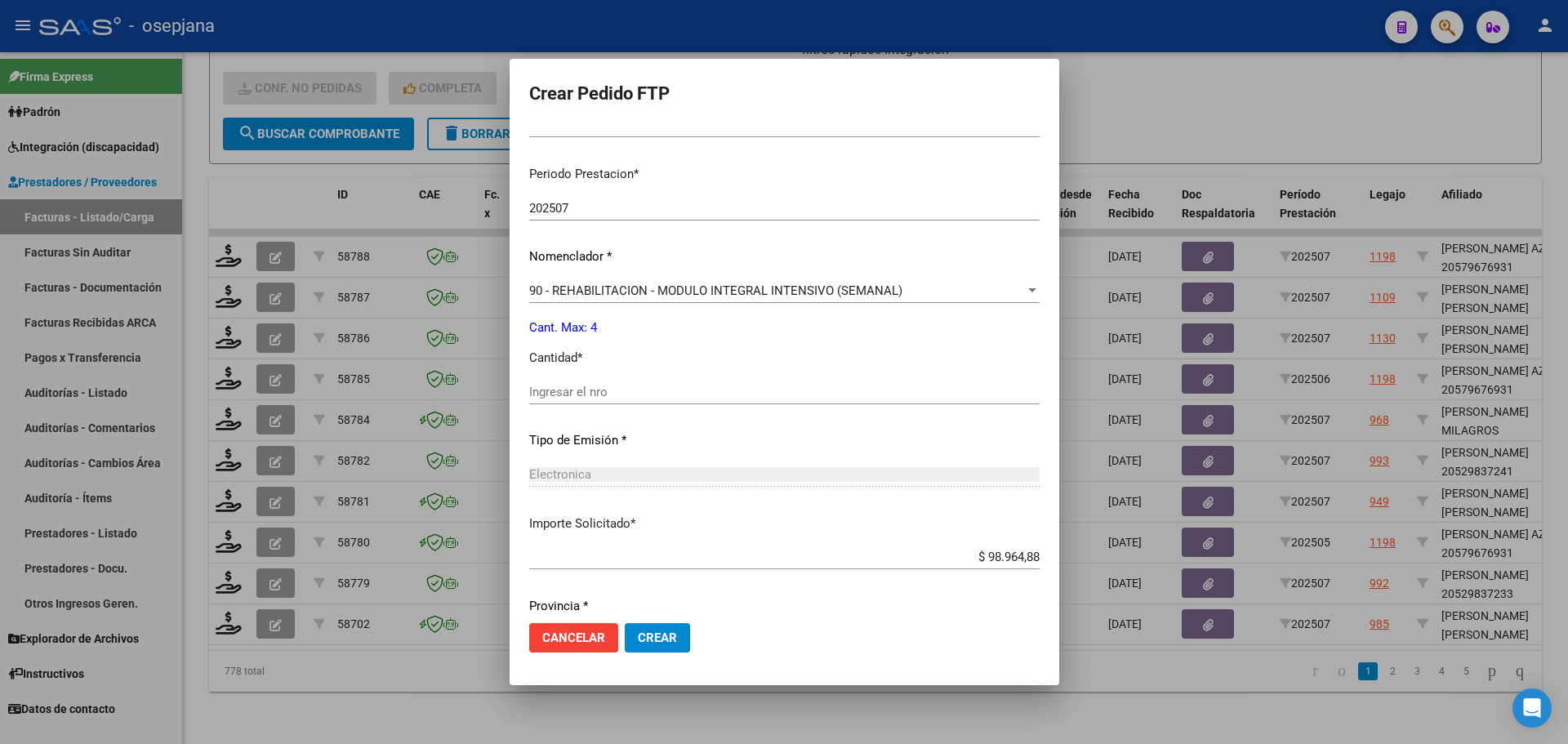
scroll to position [490, 0]
click at [579, 381] on div "Ingresar el nro" at bounding box center [784, 391] width 510 height 25
type input "4"
click at [659, 617] on mat-dialog-actions "Cancelar Crear" at bounding box center [784, 638] width 510 height 56
click at [659, 637] on span "Crear" at bounding box center [657, 638] width 39 height 15
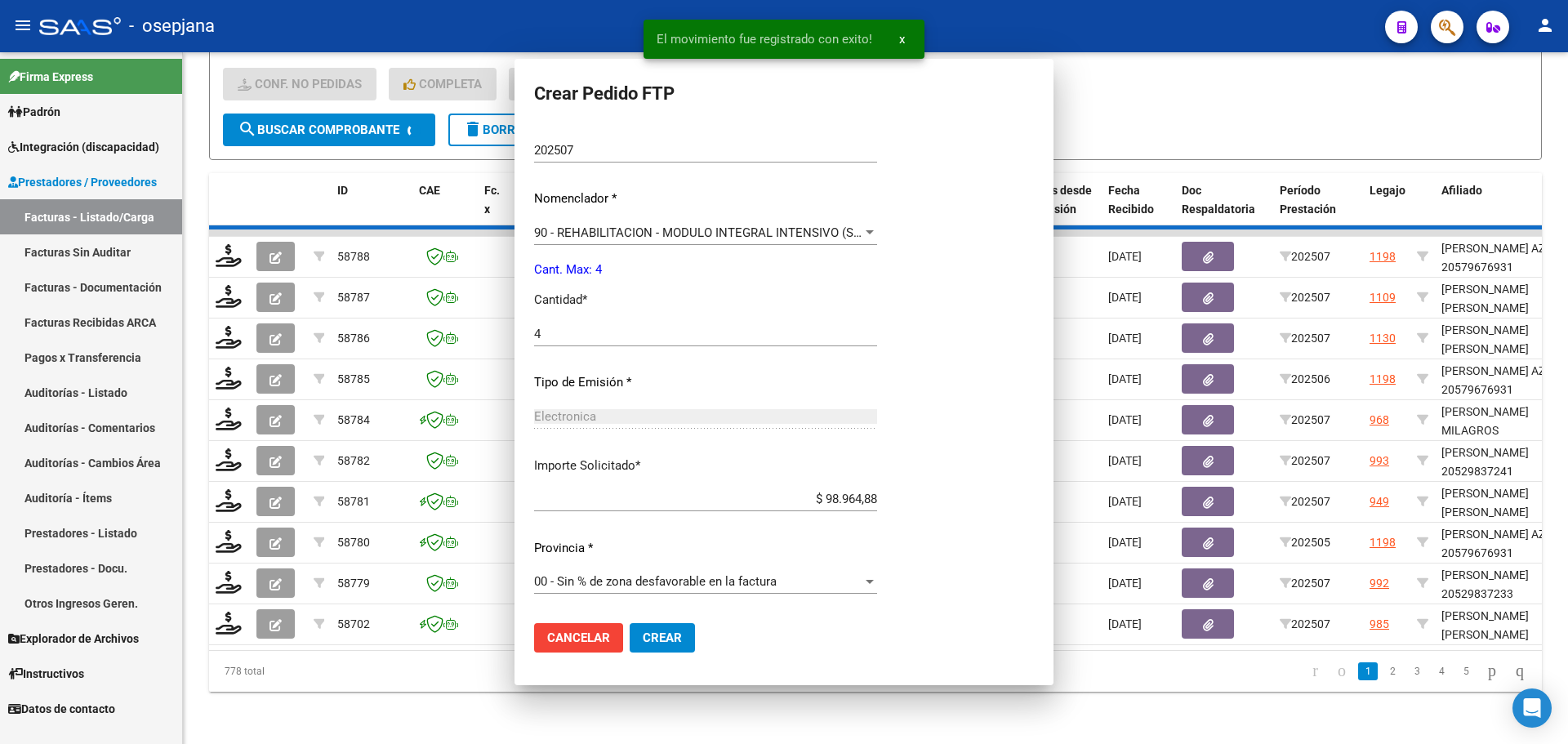
scroll to position [455, 0]
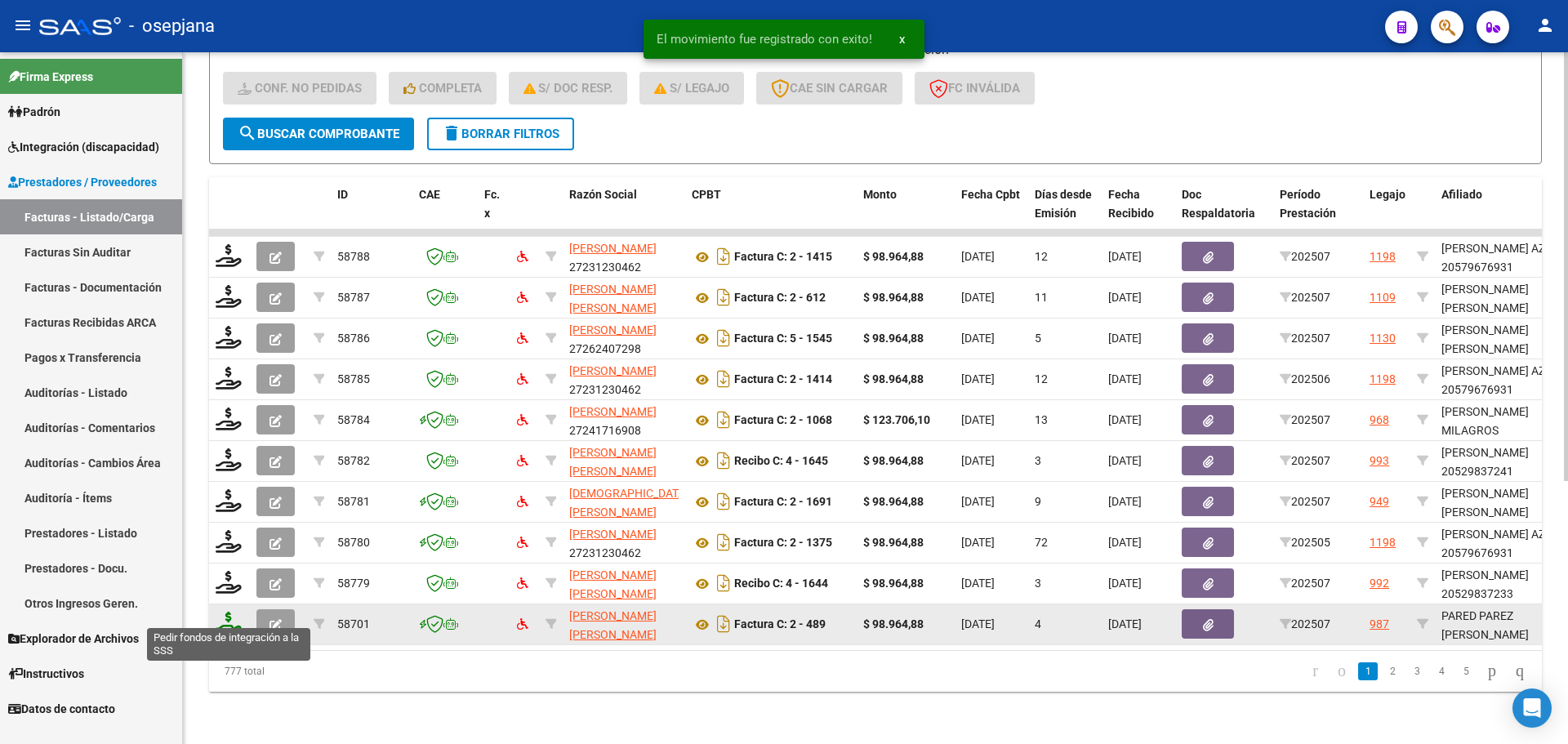
click at [219, 614] on icon at bounding box center [228, 623] width 26 height 23
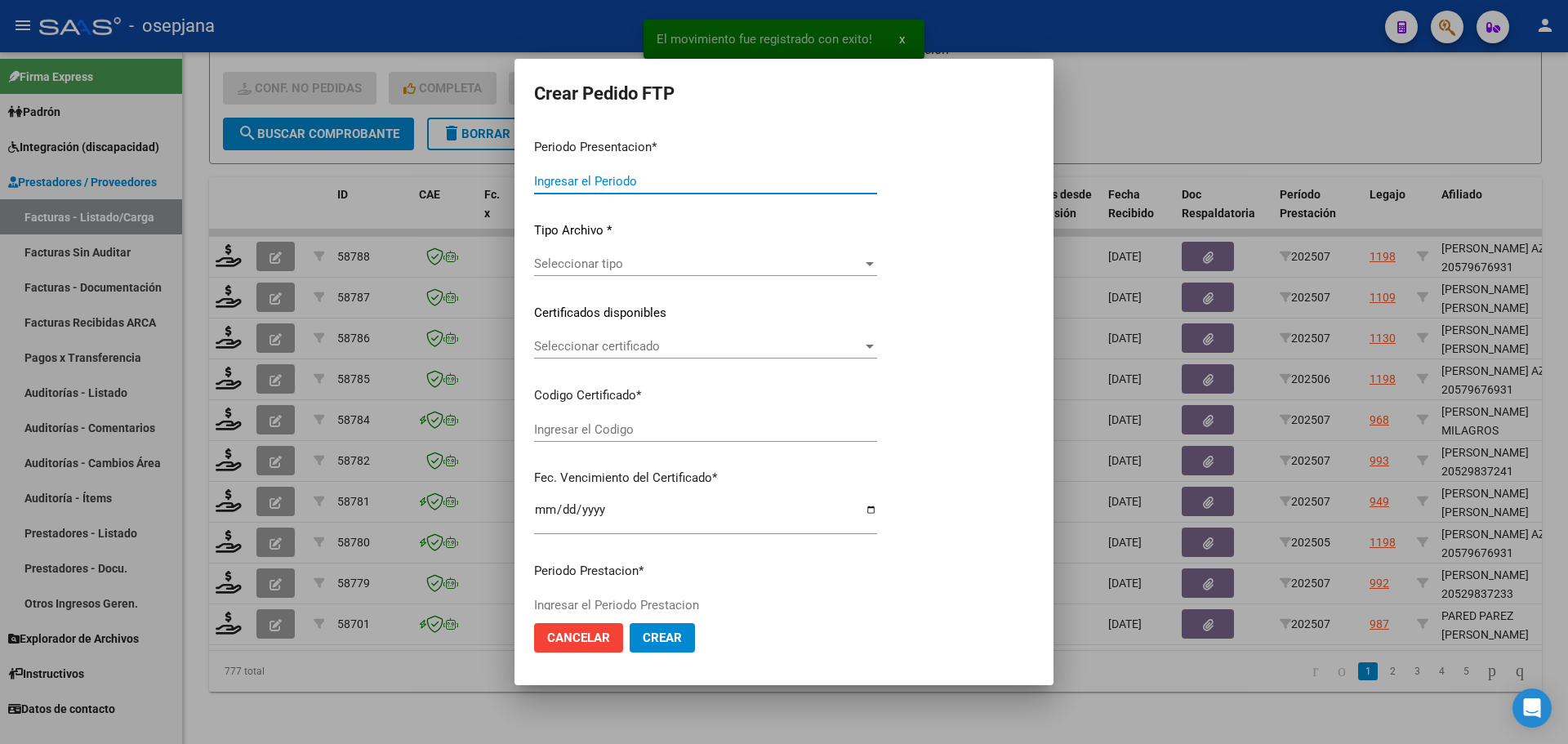
type input "202507"
type input "$ 98.964,88"
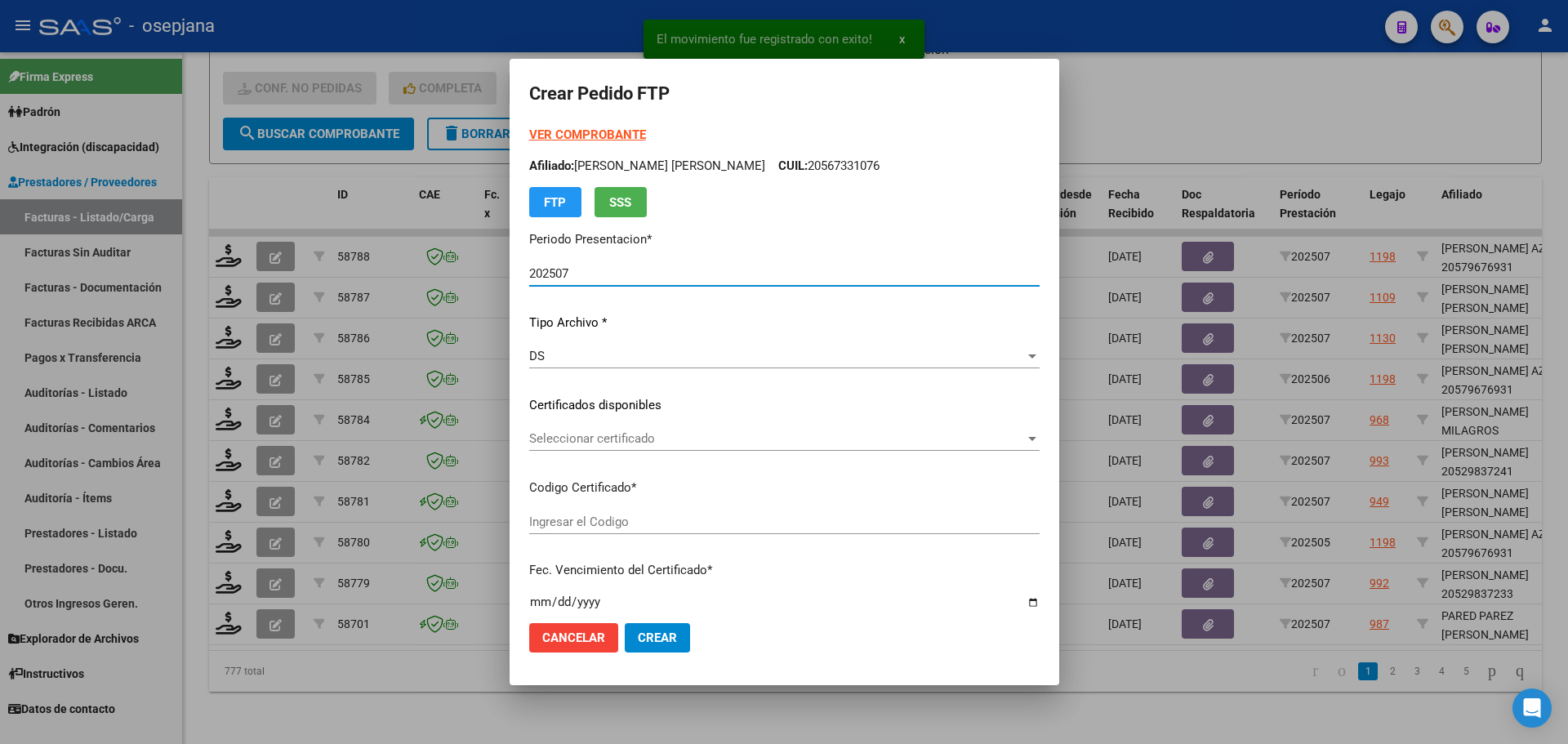
type input "ARG02000583497672022092220250922ANDIS105"
type input "[DATE]"
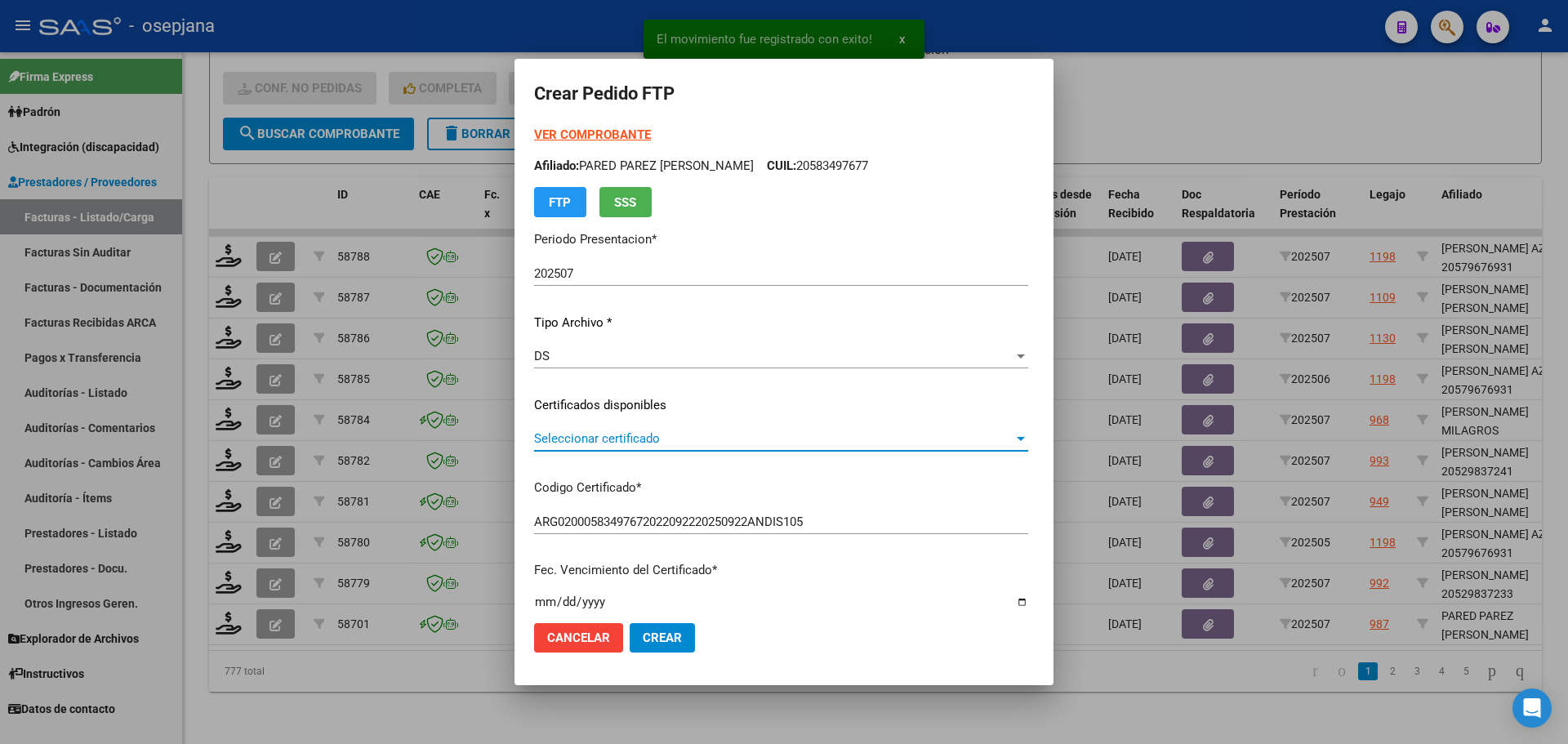
click at [639, 433] on span "Seleccionar certificado" at bounding box center [773, 439] width 479 height 15
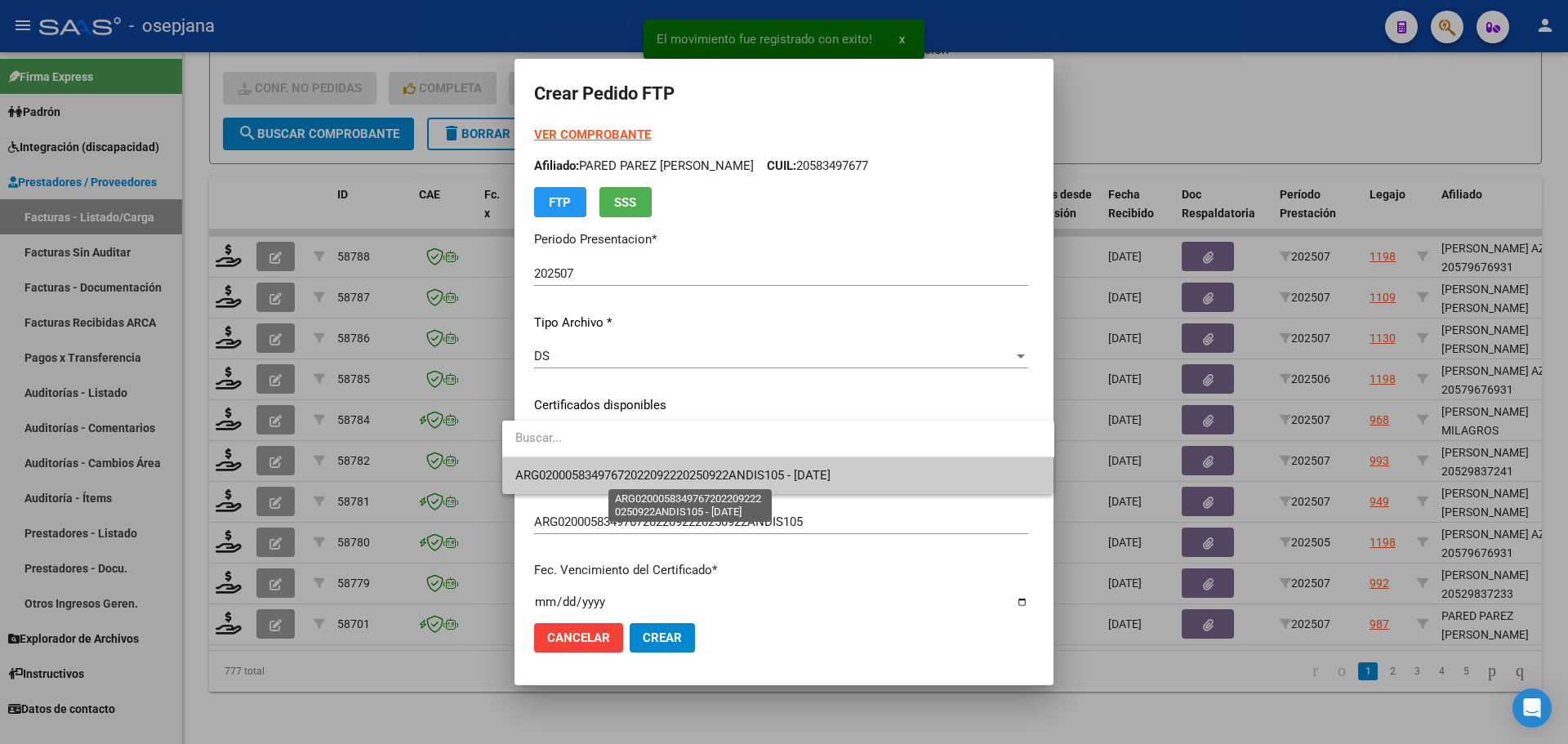
click at [638, 474] on span "ARG02000583497672022092220250922ANDIS105 - [DATE]" at bounding box center [673, 476] width 316 height 15
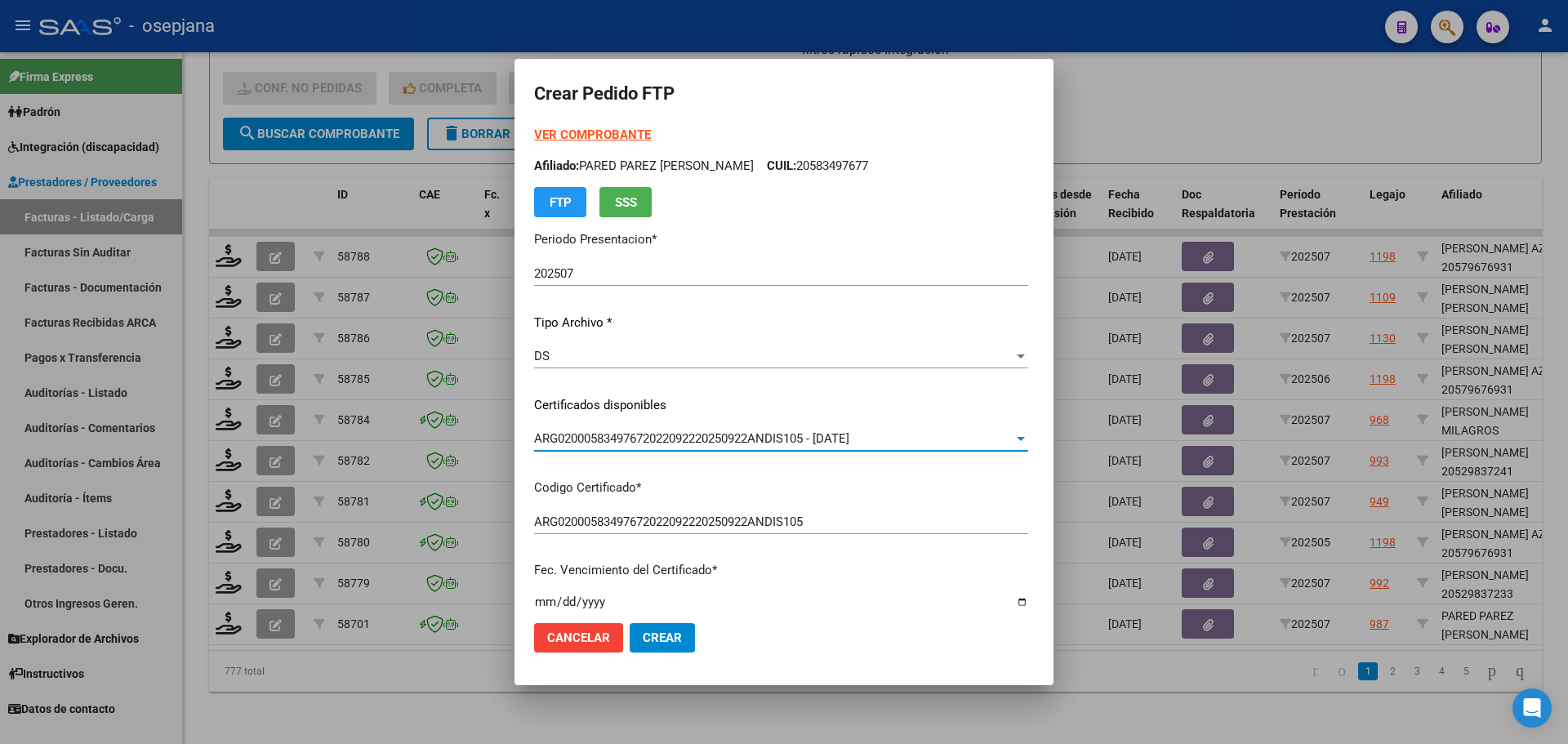
click at [577, 132] on strong "VER COMPROBANTE" at bounding box center [593, 135] width 117 height 15
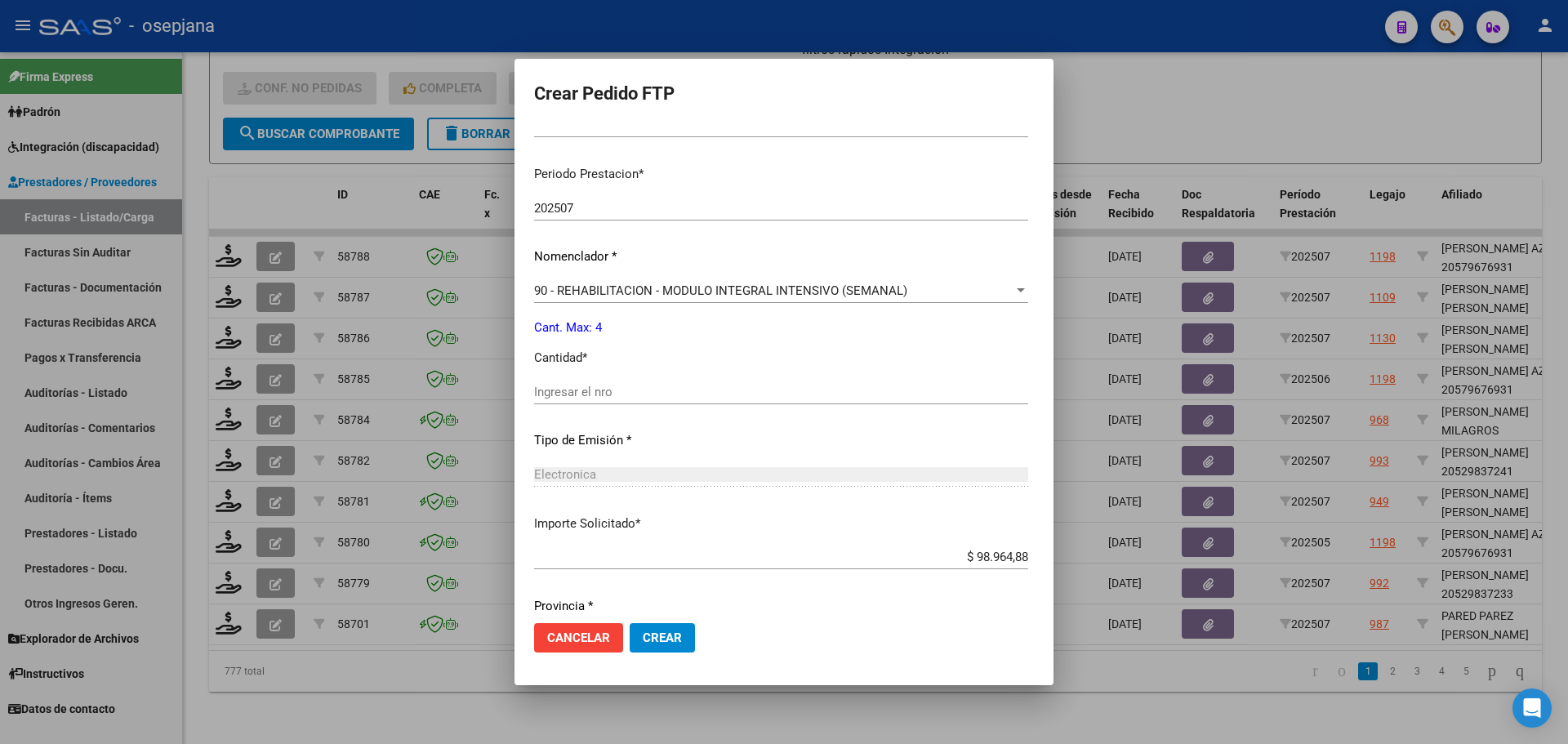
scroll to position [490, 0]
click at [553, 391] on input "Ingresar el nro" at bounding box center [781, 391] width 494 height 15
type input "4"
click at [643, 633] on span "Crear" at bounding box center [662, 638] width 39 height 15
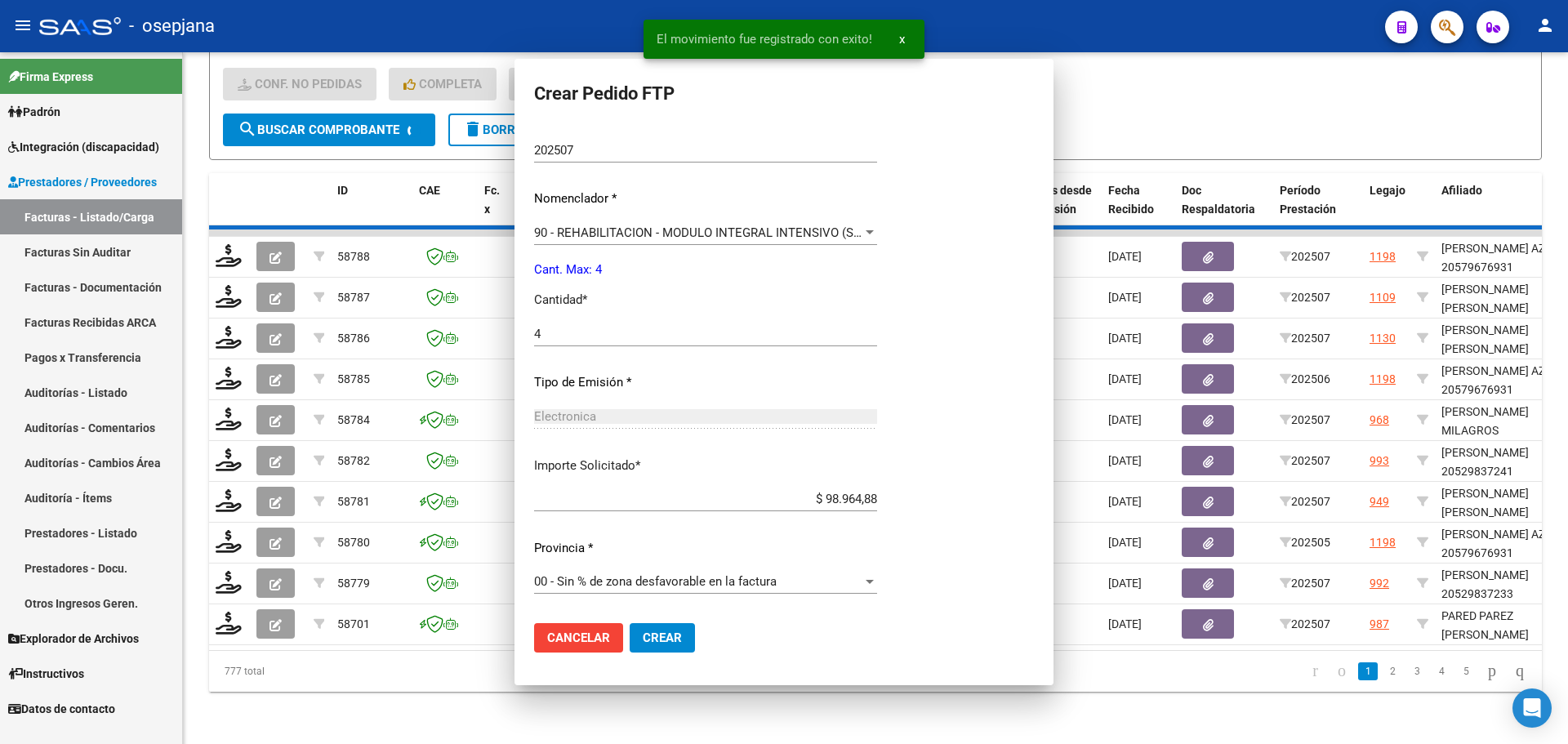
scroll to position [0, 0]
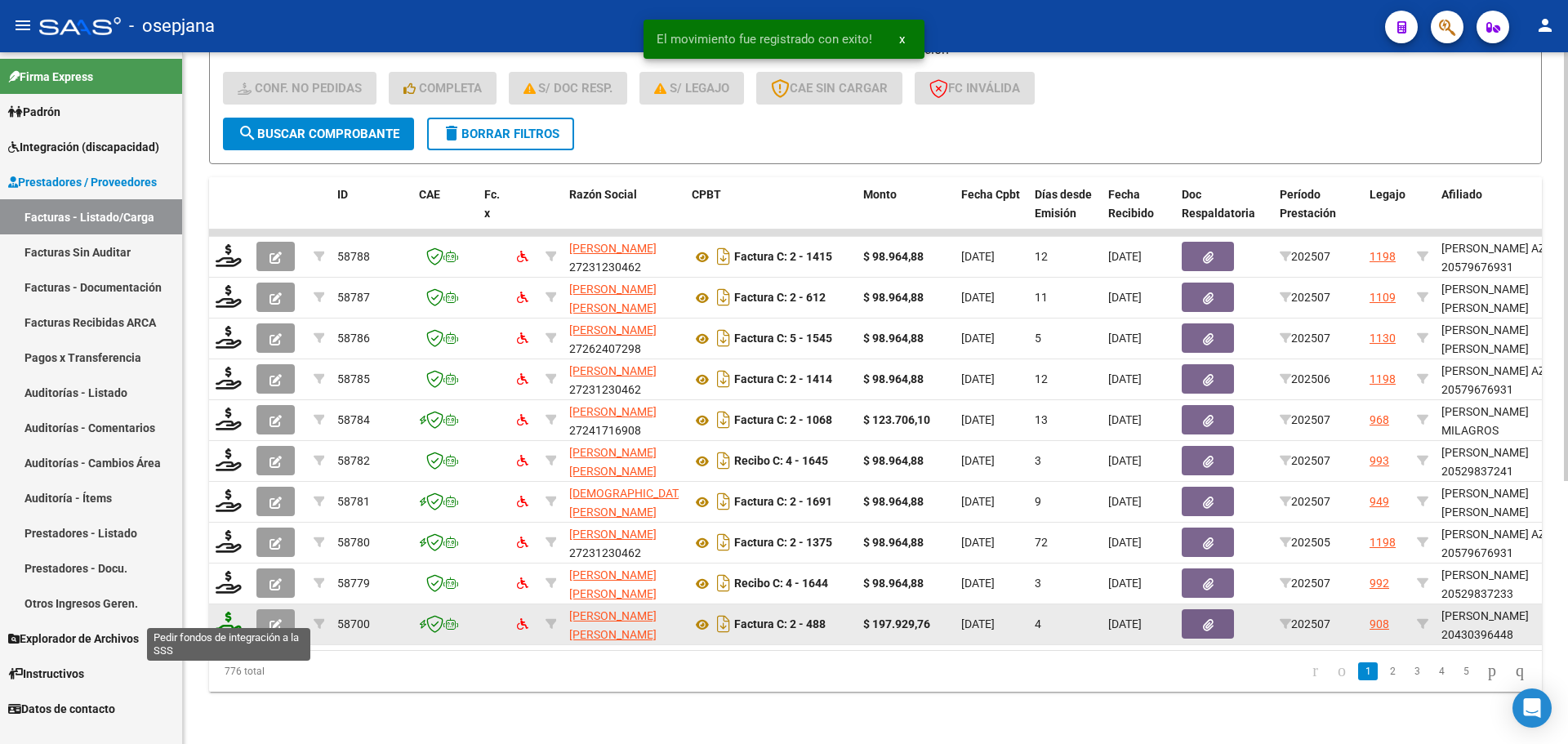
click at [233, 612] on icon at bounding box center [228, 623] width 26 height 23
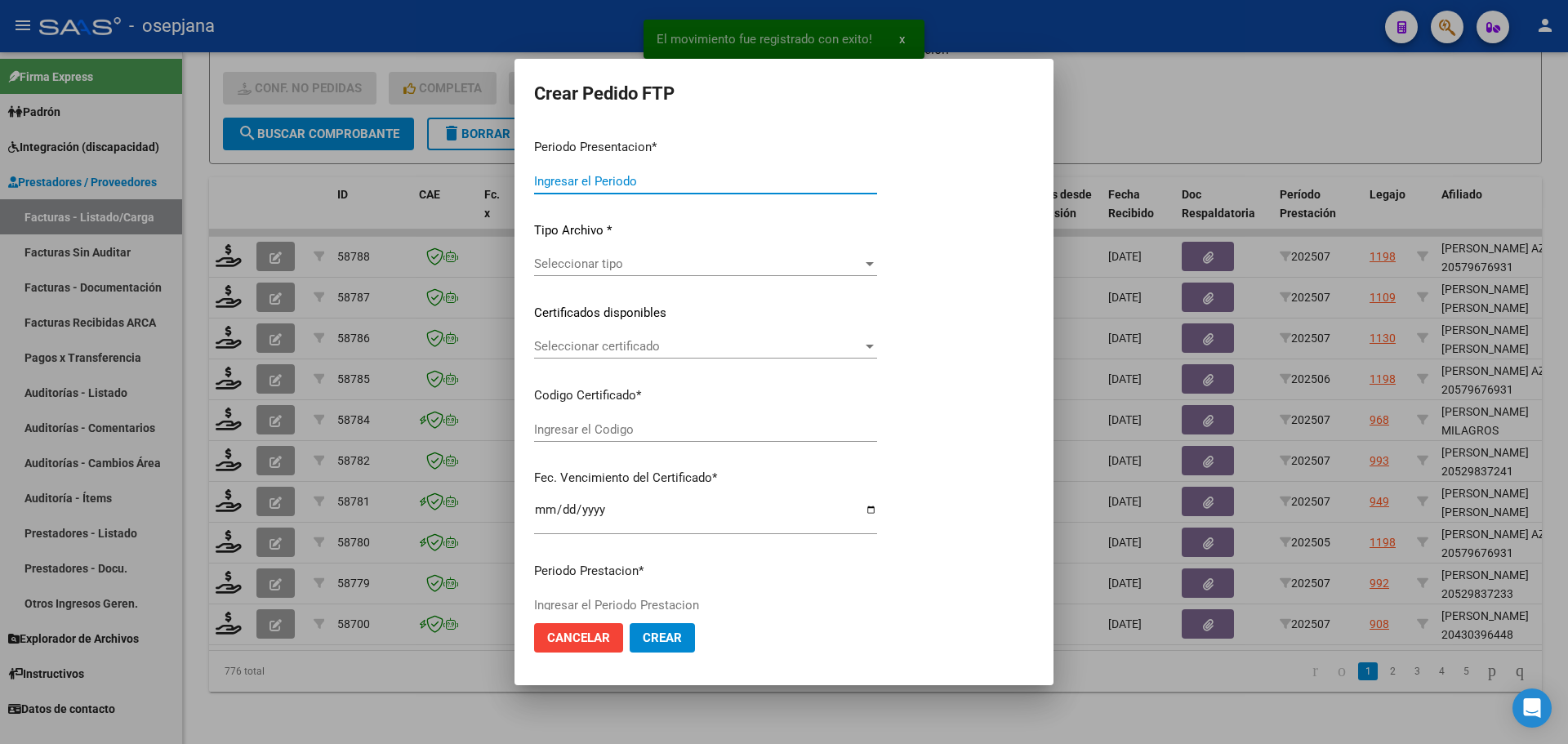
type input "202507"
type input "$ 197.929,76"
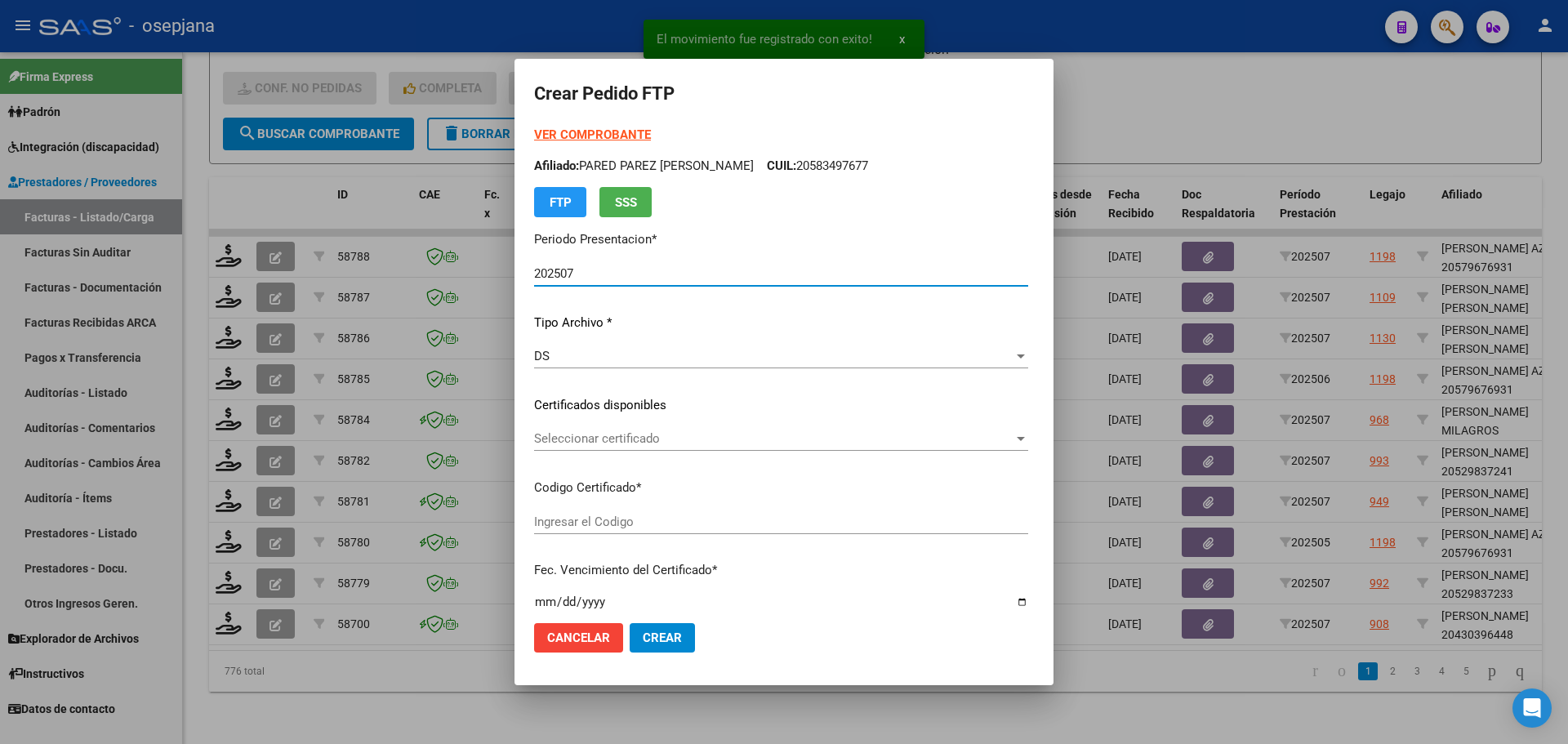
type input "SIN/NRO"
type input "[DATE]"
click at [615, 442] on span "Seleccionar certificado" at bounding box center [733, 439] width 399 height 15
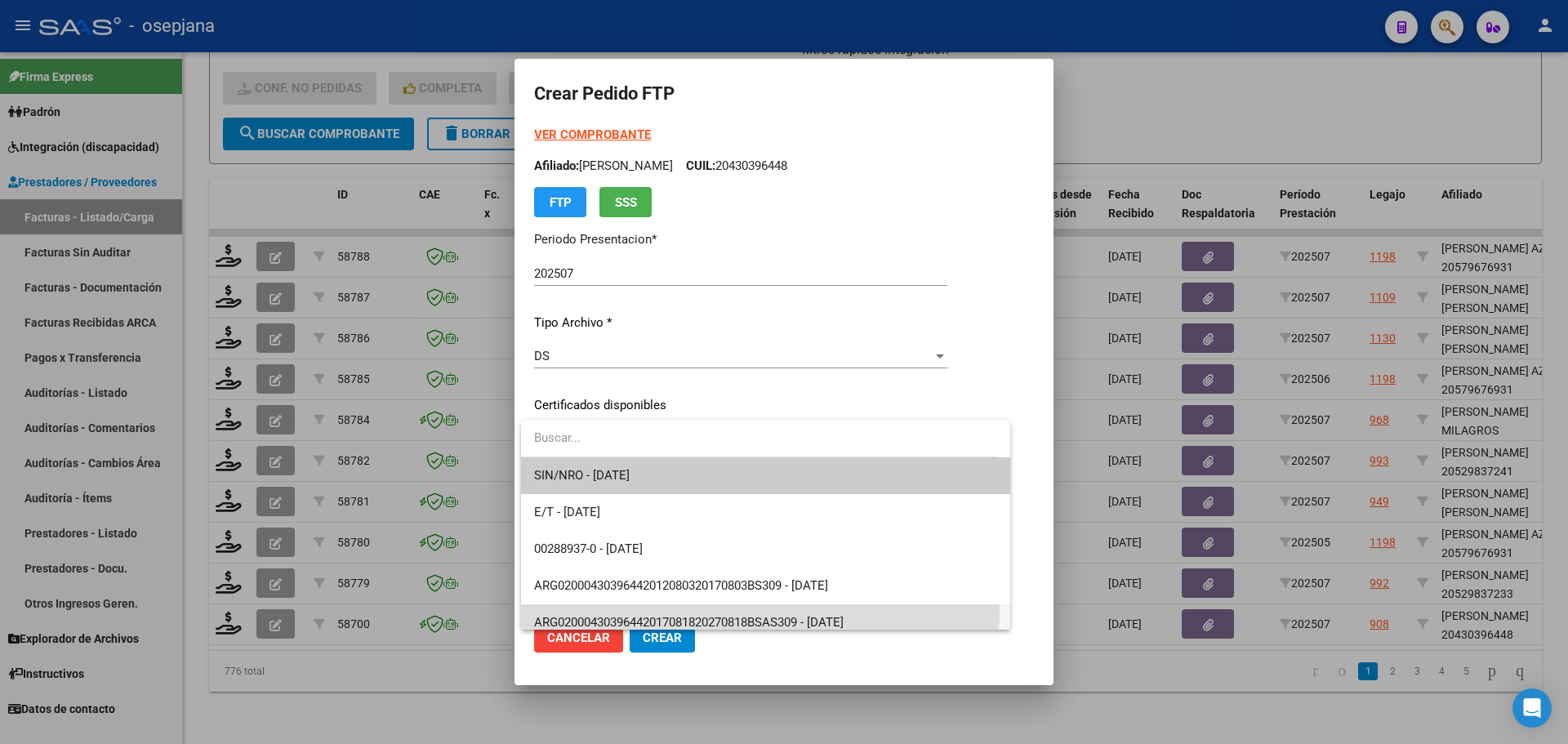
click at [692, 610] on span "ARG02000430396442017081820270818BSAS309 - [DATE]" at bounding box center [766, 623] width 463 height 37
type input "ARG02000430396442017081820270818BSAS309"
type input "[DATE]"
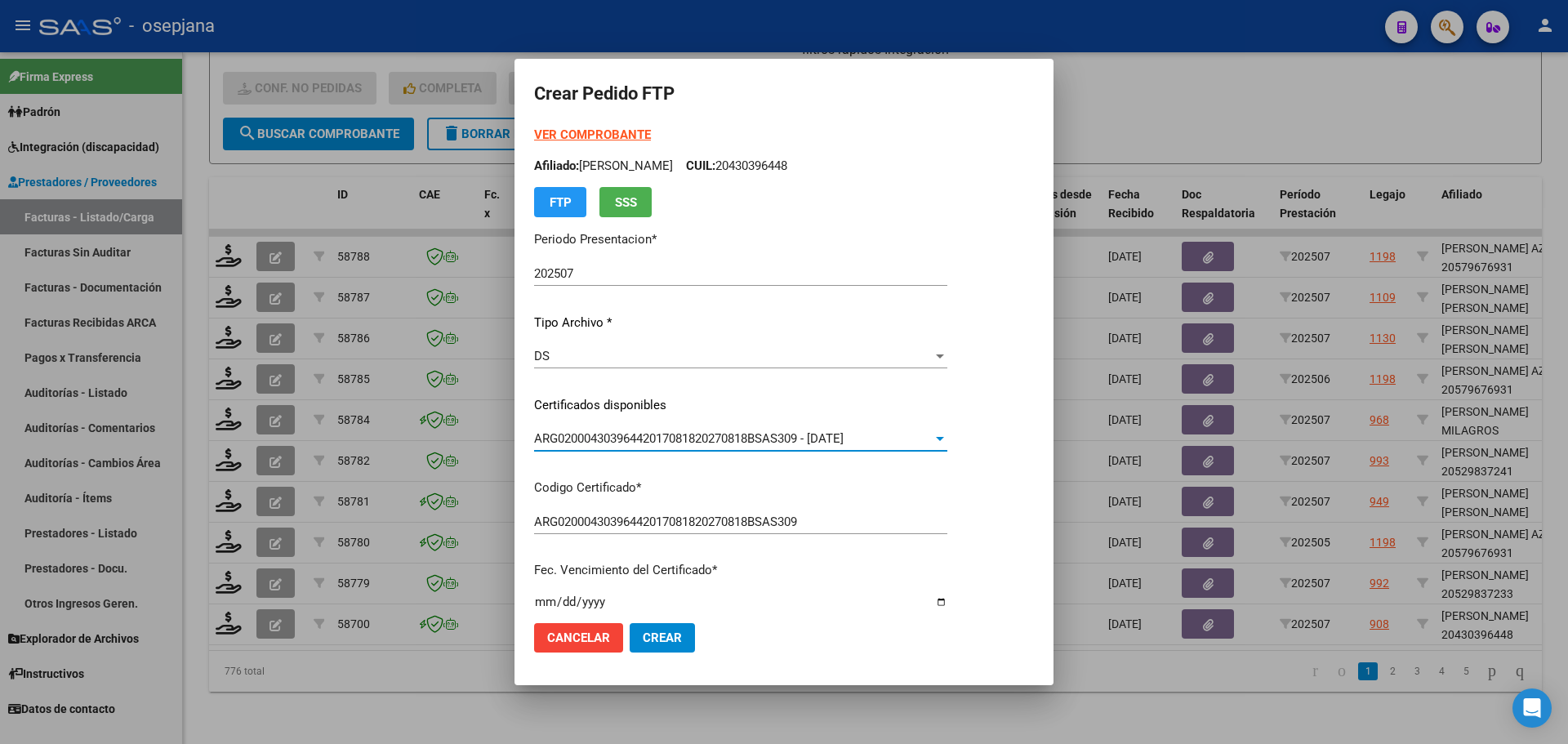
click at [605, 136] on strong "VER COMPROBANTE" at bounding box center [593, 135] width 117 height 15
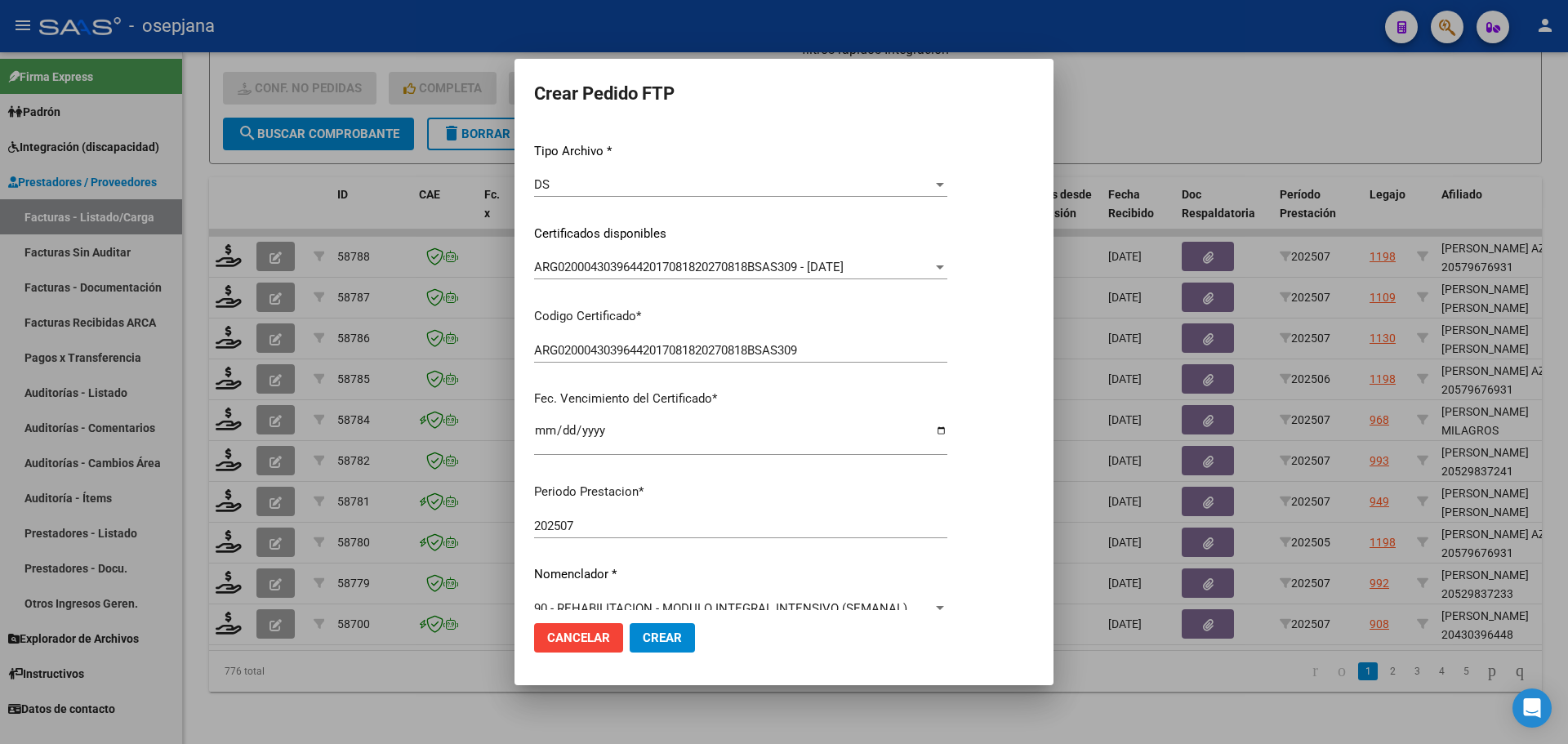
scroll to position [409, 0]
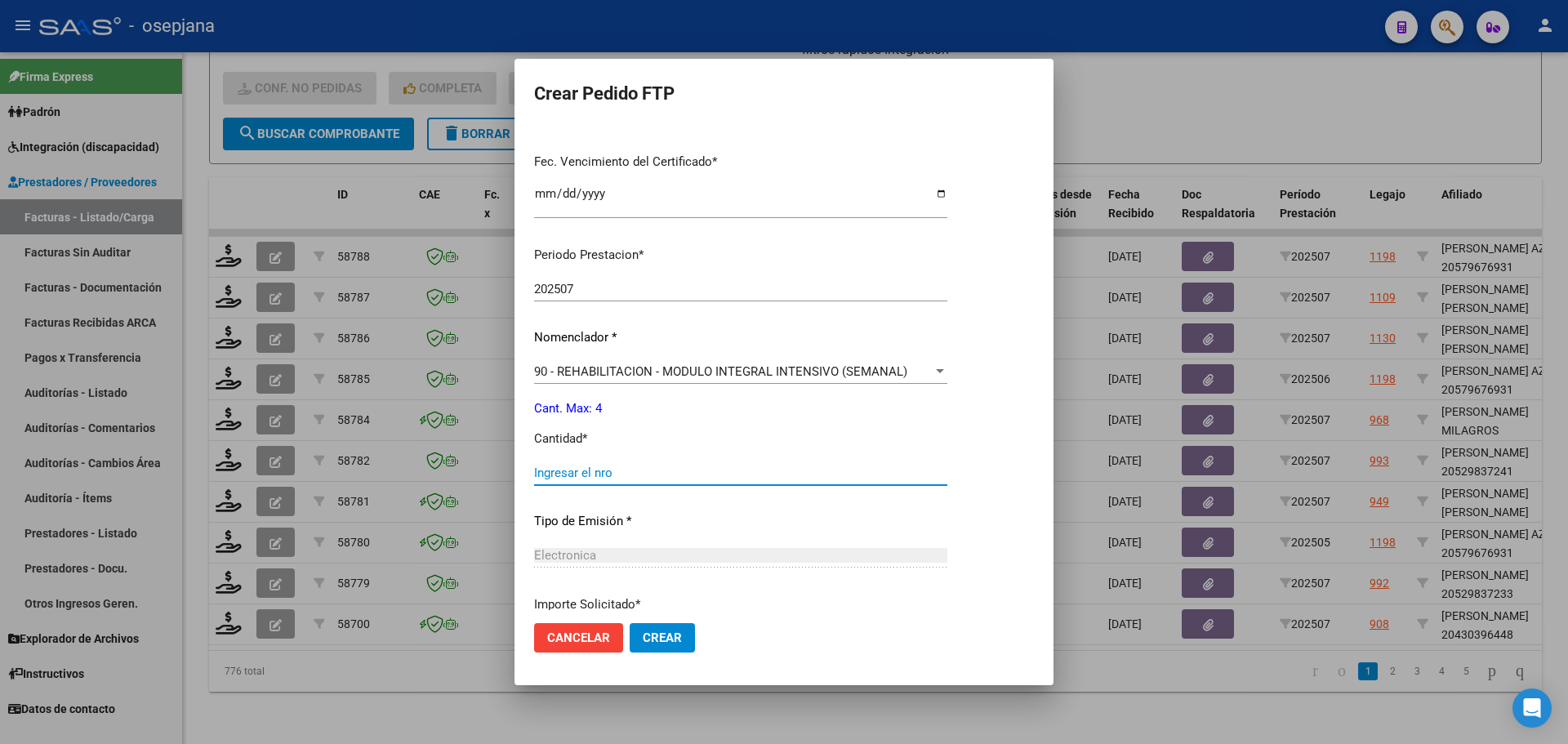
click at [558, 473] on input "Ingresar el nro" at bounding box center [740, 474] width 413 height 15
type input "4"
click at [679, 640] on span "Crear" at bounding box center [662, 638] width 39 height 15
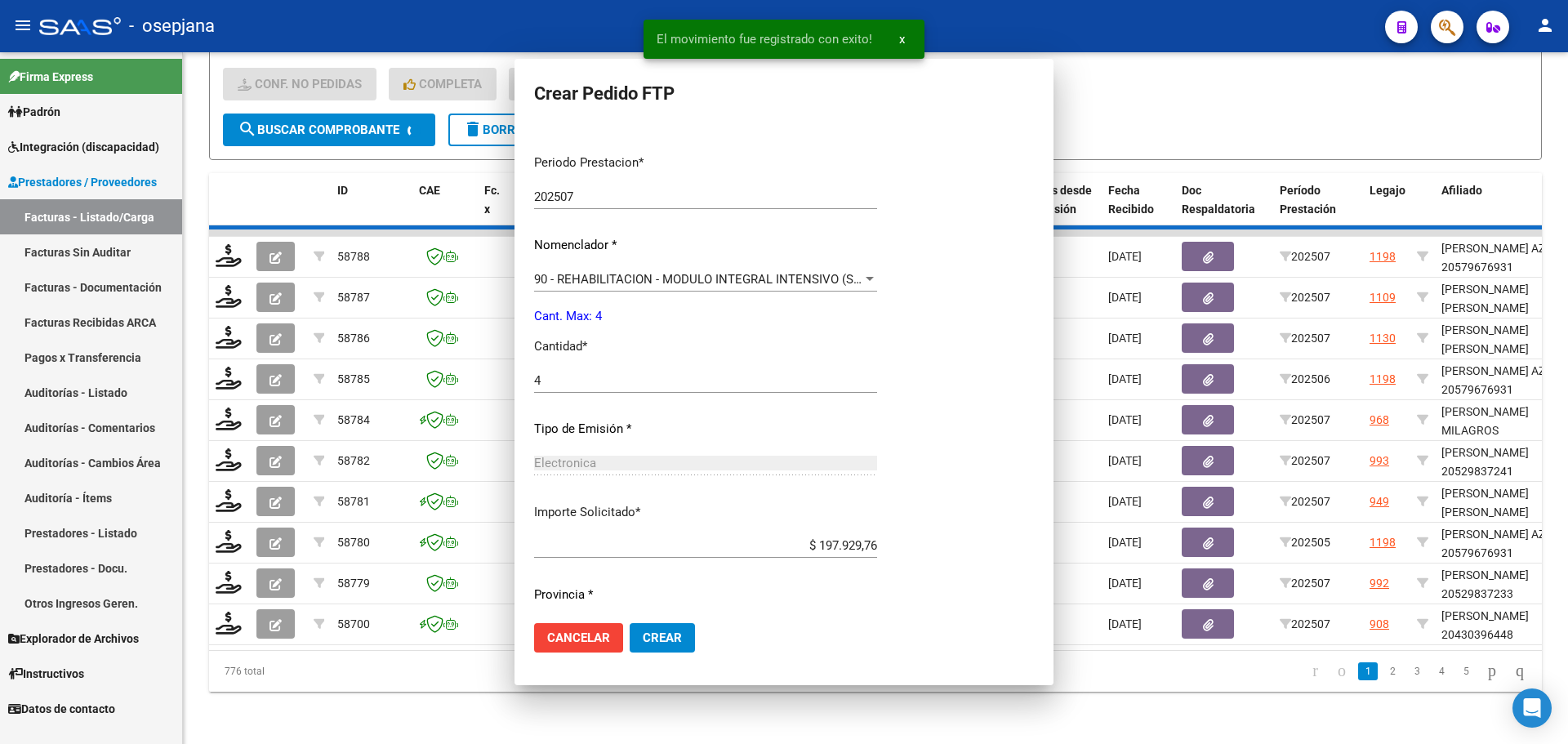
scroll to position [0, 0]
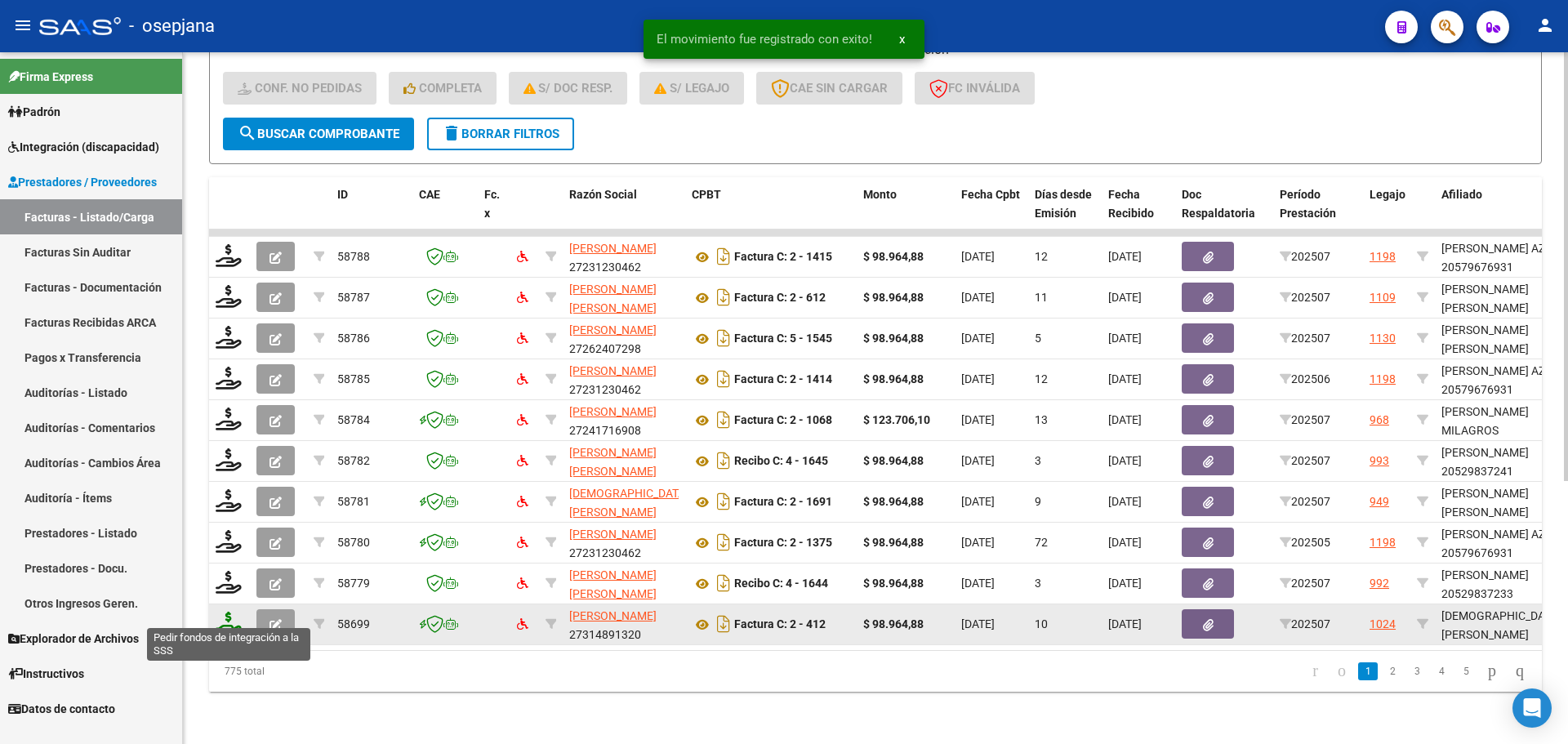
click at [234, 613] on icon at bounding box center [228, 623] width 26 height 23
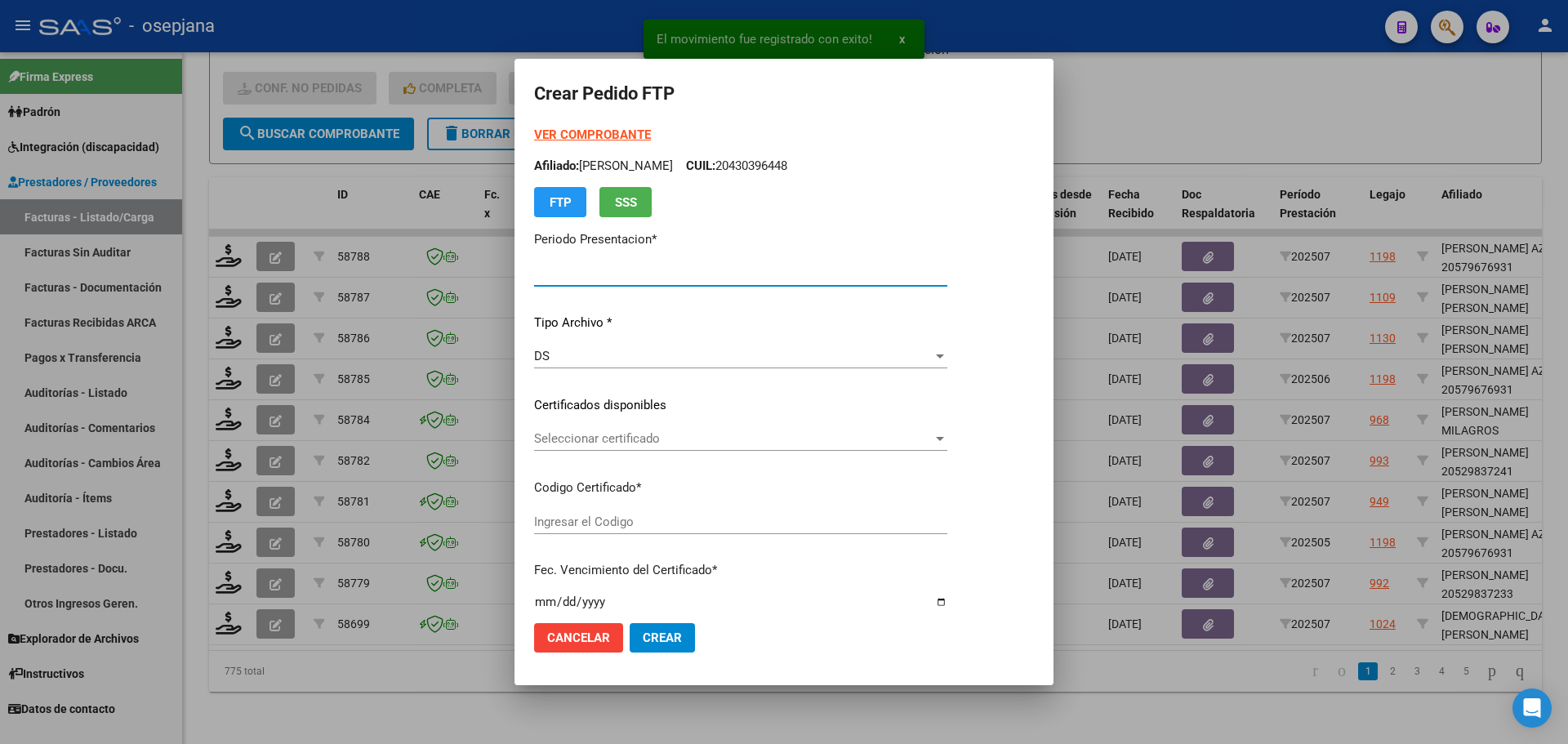
type input "202507"
type input "$ 98.964,88"
type input "ARG02000561183142022042820260428BSAS320"
type input "[DATE]"
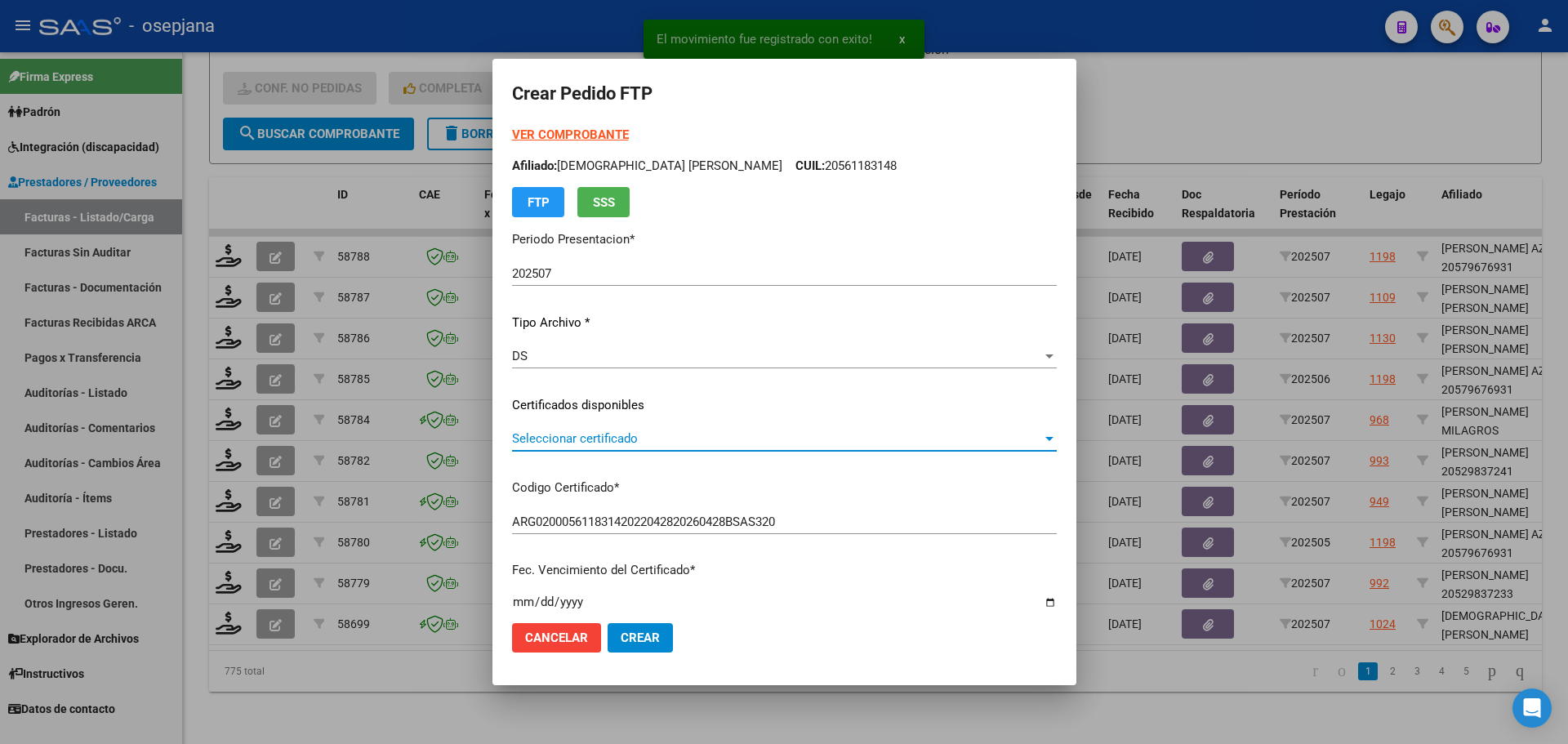
click at [567, 437] on span "Seleccionar certificado" at bounding box center [777, 439] width 530 height 15
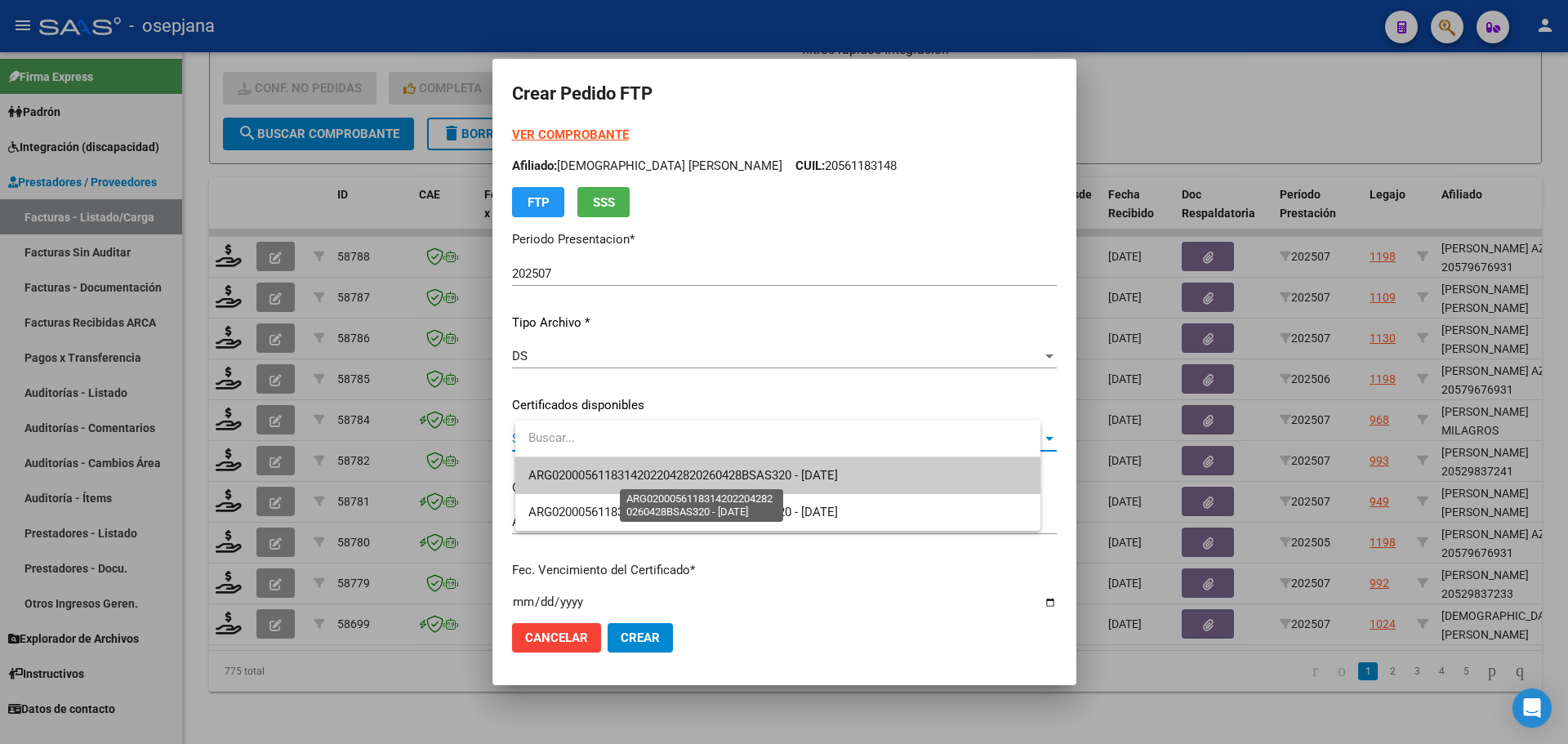
click at [582, 483] on span "ARG02000561183142022042820260428BSAS320 - [DATE]" at bounding box center [683, 476] width 310 height 15
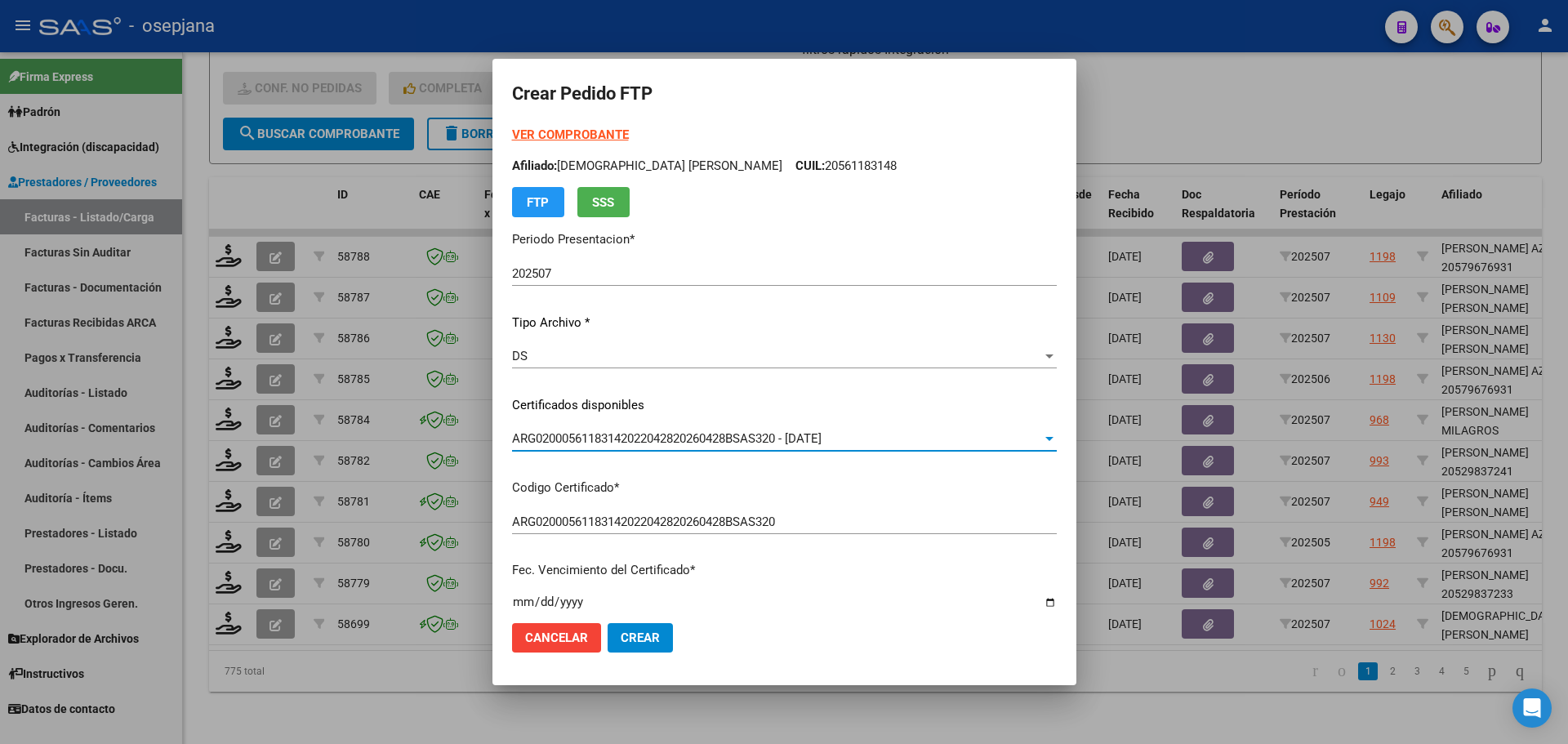
click at [597, 141] on strong "VER COMPROBANTE" at bounding box center [570, 135] width 117 height 15
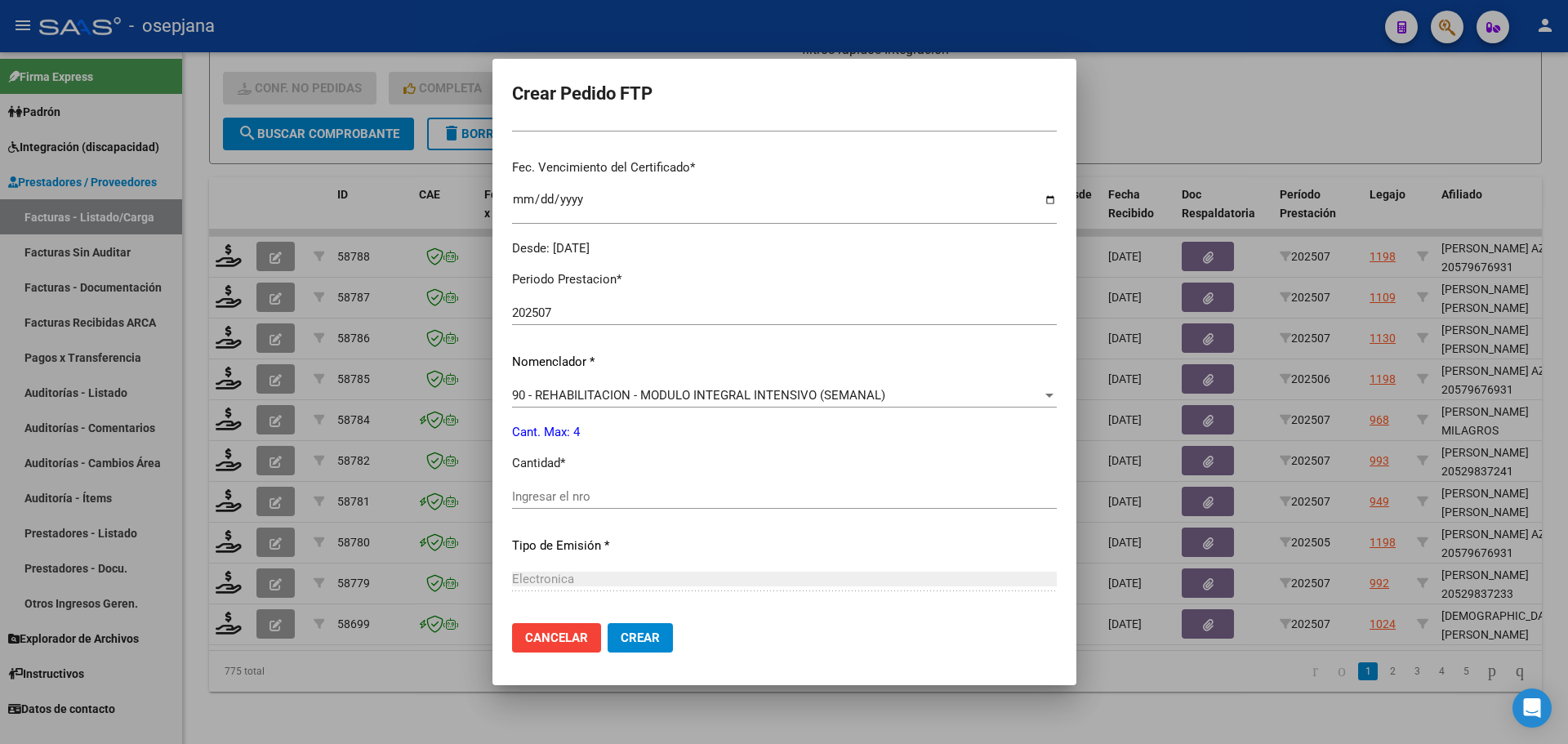
scroll to position [409, 0]
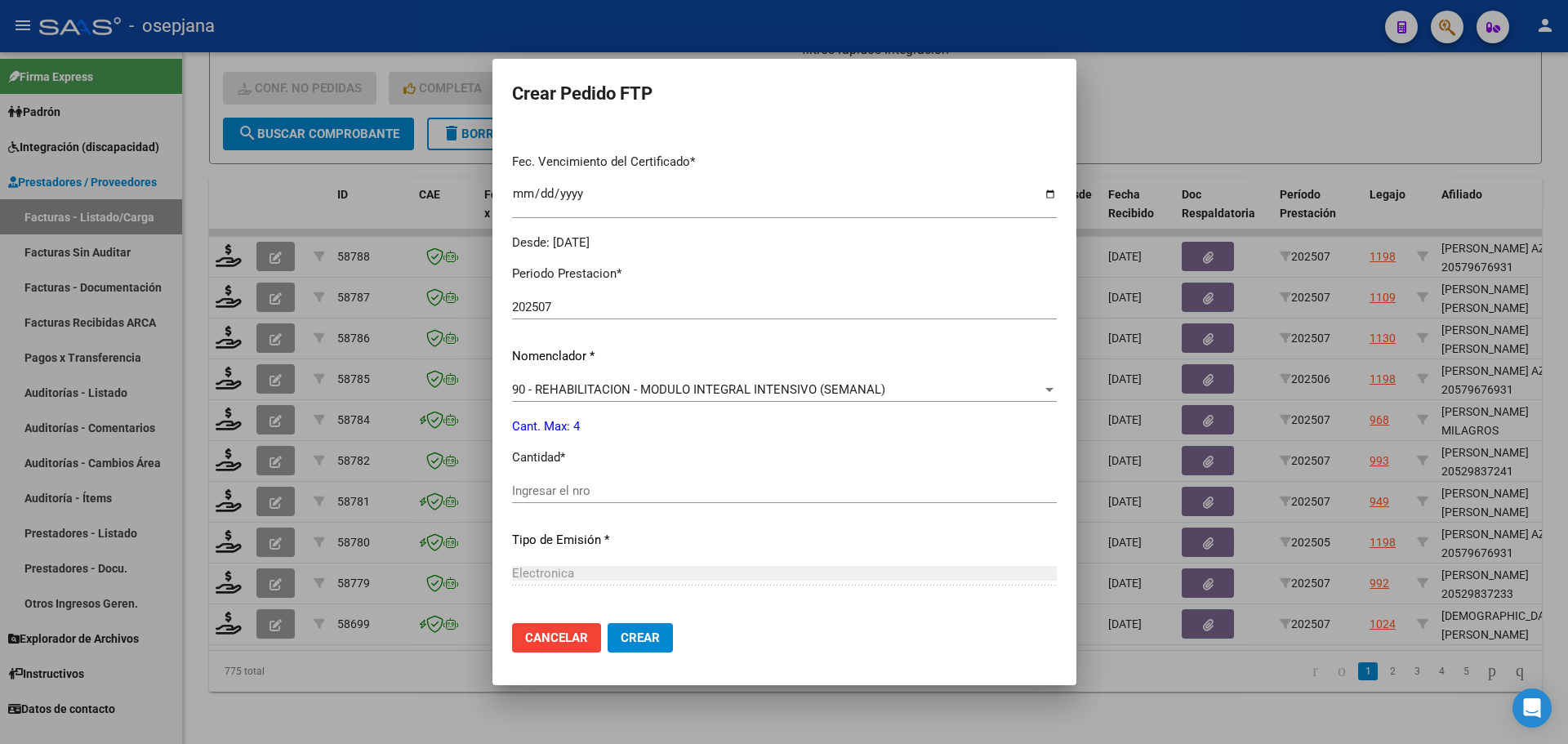
click at [583, 482] on div "Ingresar el nro" at bounding box center [784, 491] width 545 height 25
type input "4"
click at [652, 634] on span "Crear" at bounding box center [640, 638] width 39 height 15
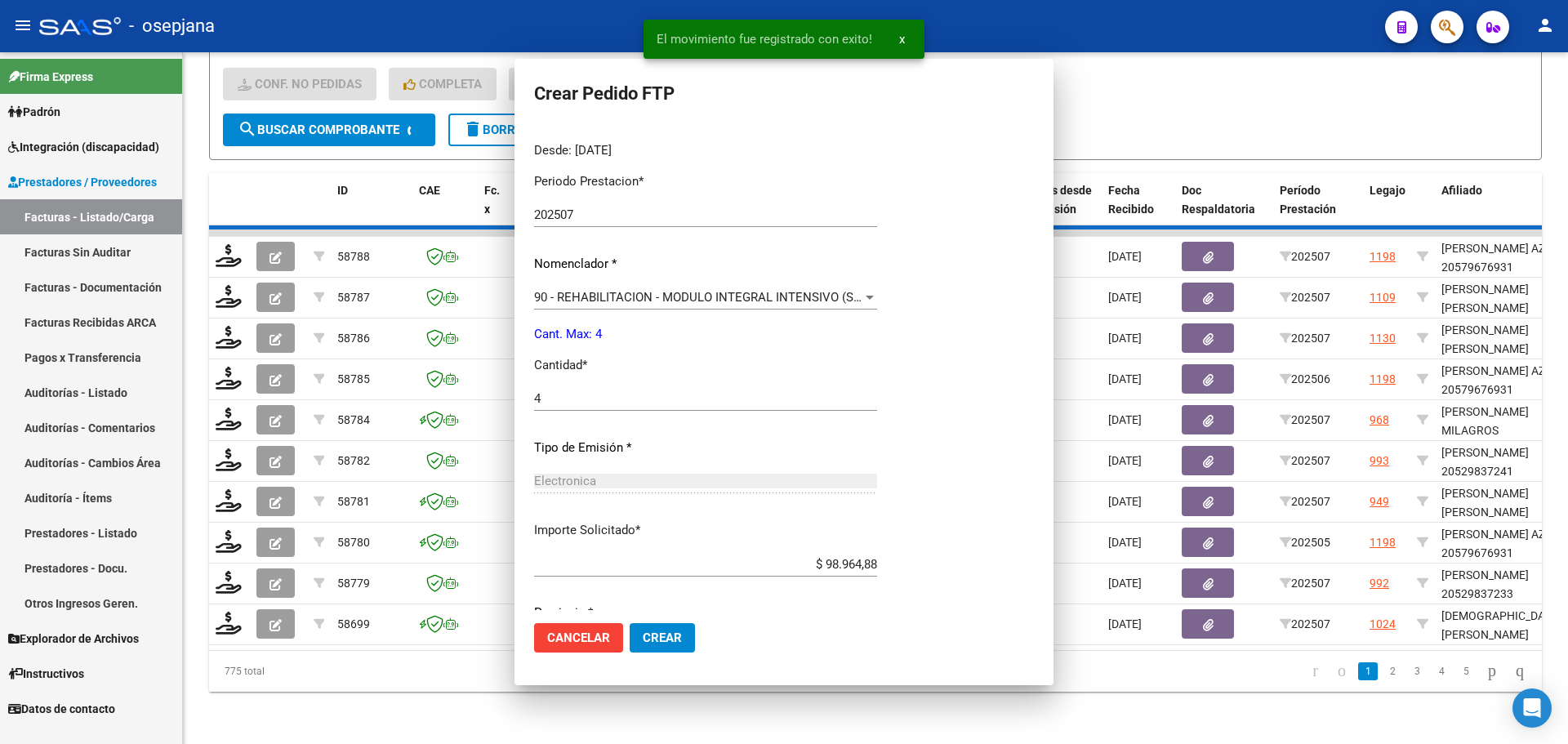
scroll to position [0, 0]
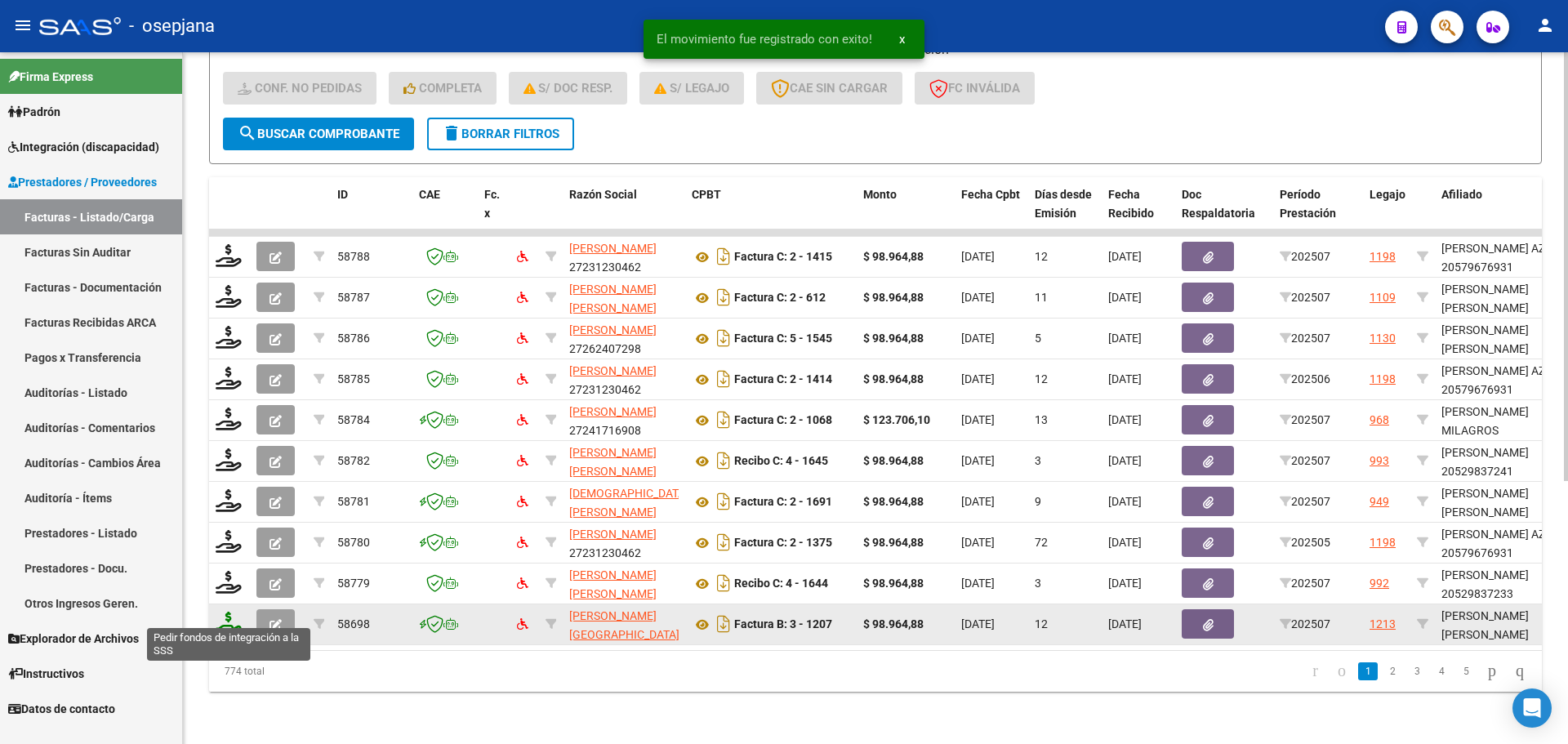
click at [232, 612] on icon at bounding box center [228, 623] width 26 height 23
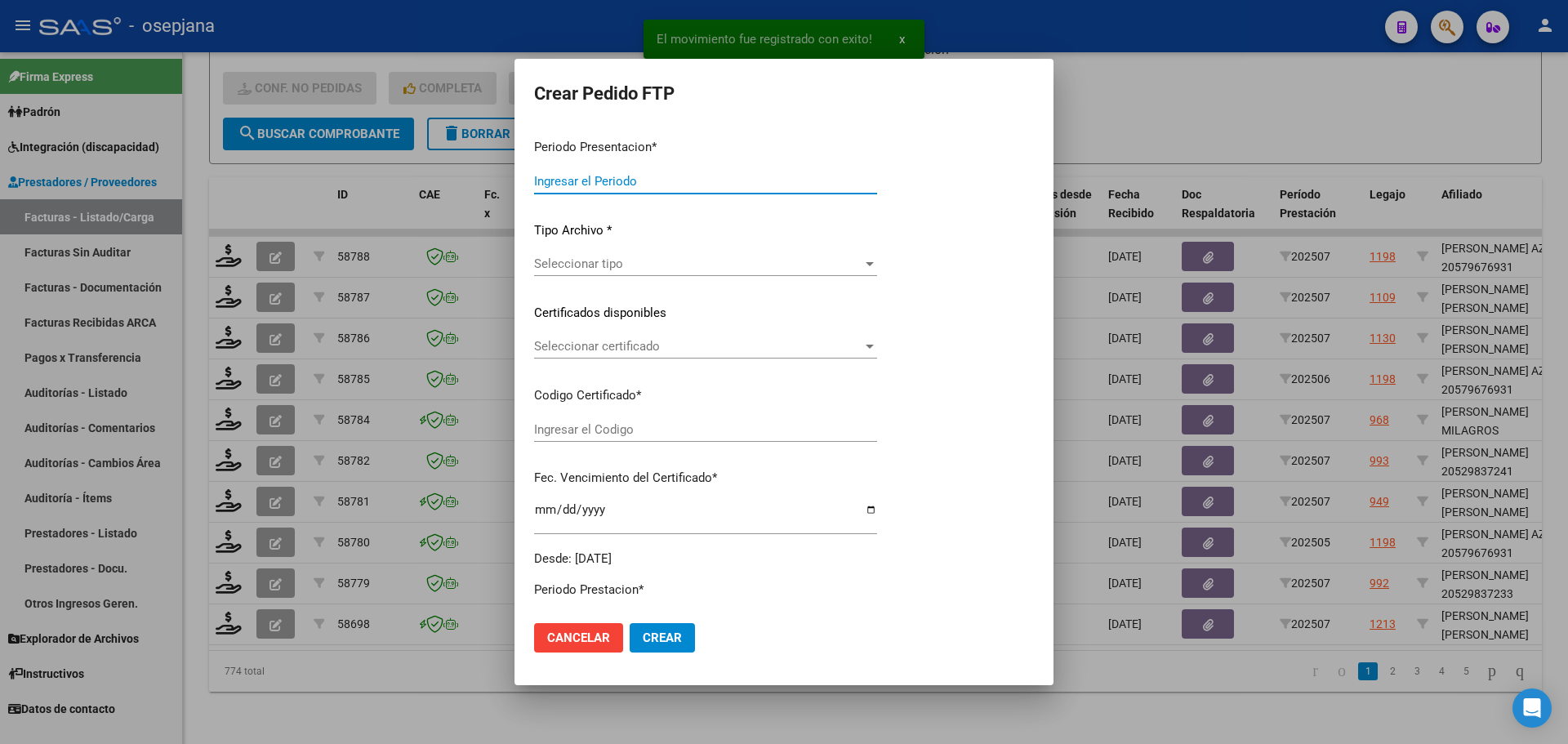
type input "202507"
type input "$ 98.964,88"
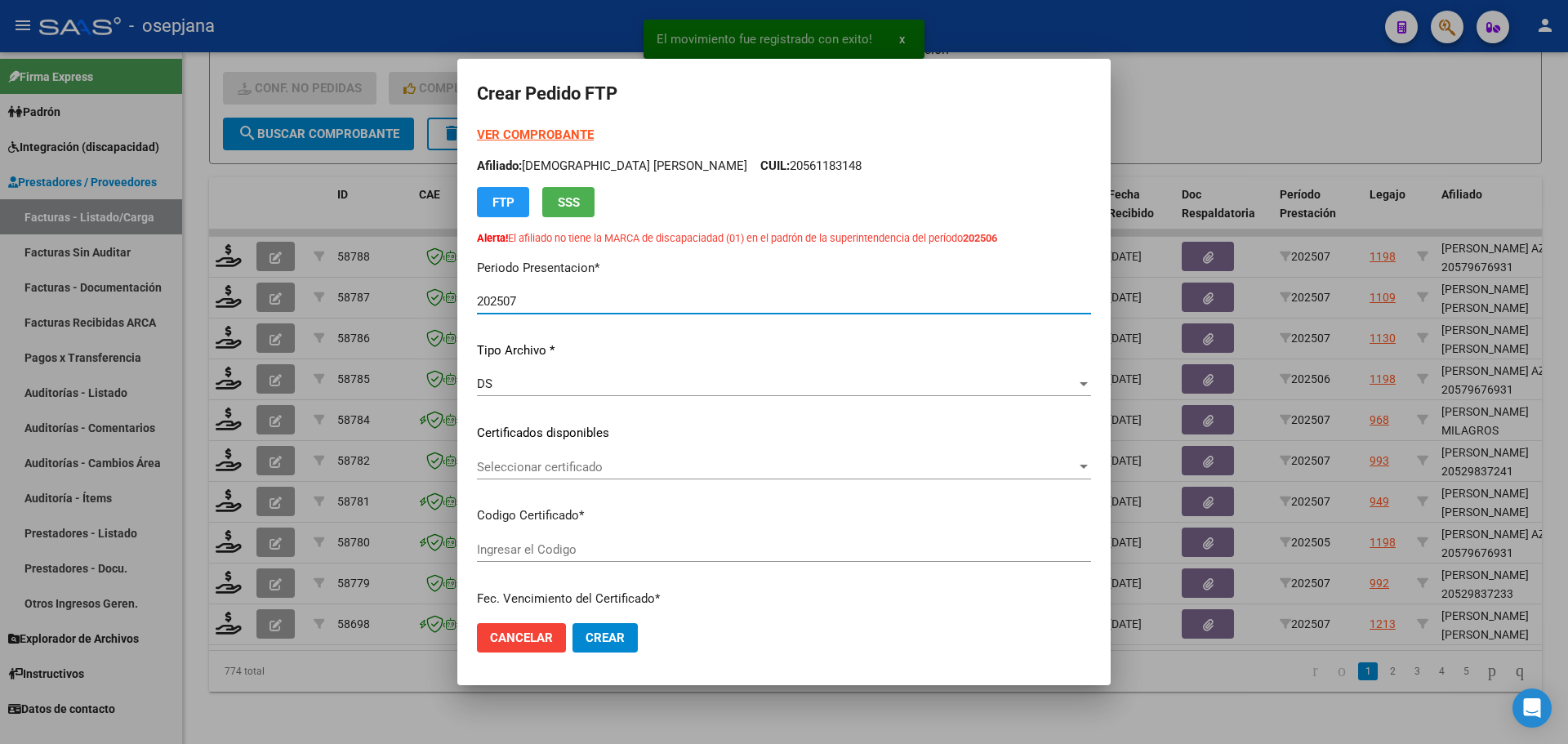
type input "ARG02000559490172025032020280320BSAS376"
type input "[DATE]"
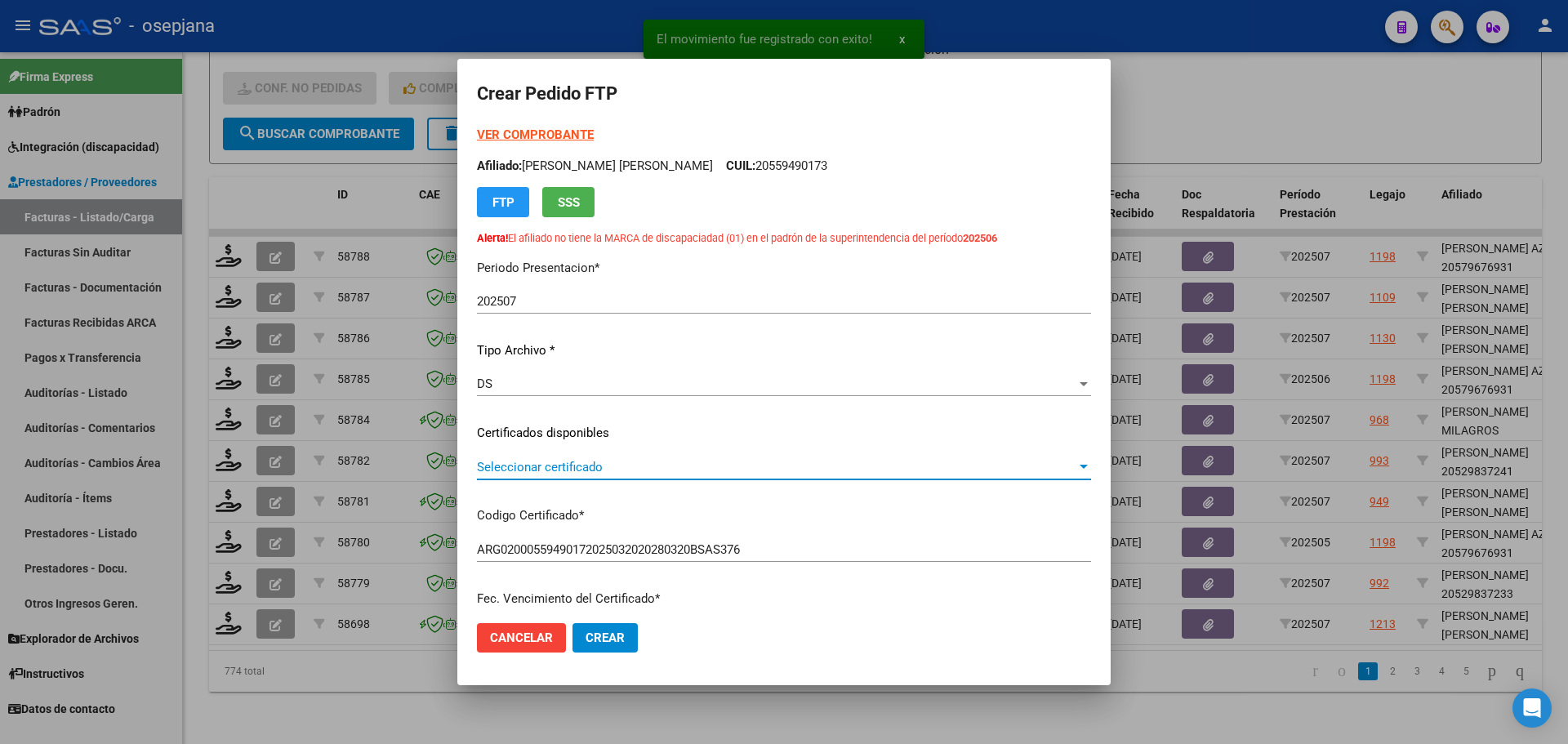
click at [625, 462] on span "Seleccionar certificado" at bounding box center [777, 468] width 600 height 15
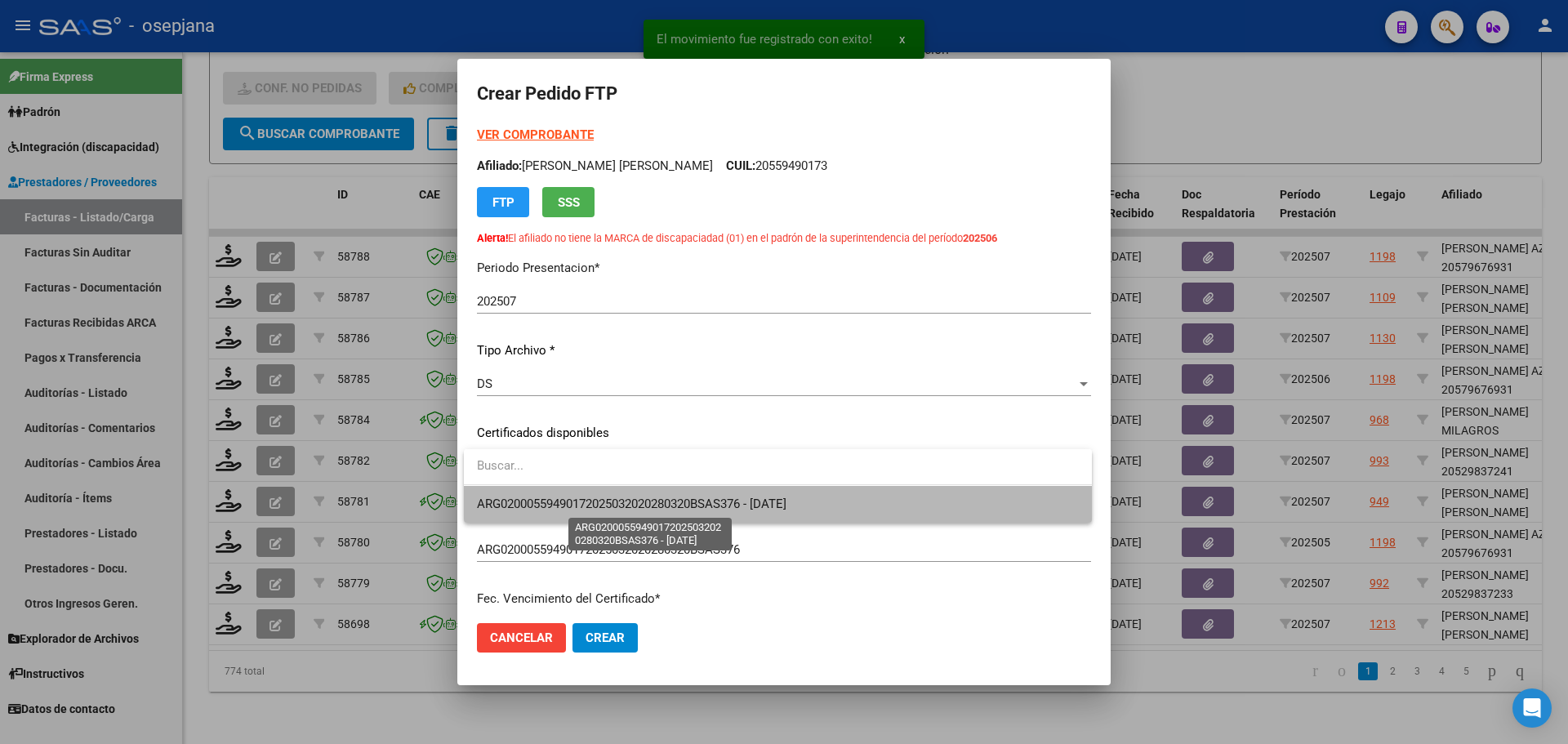
click at [631, 503] on span "ARG02000559490172025032020280320BSAS376 - [DATE]" at bounding box center [631, 504] width 310 height 15
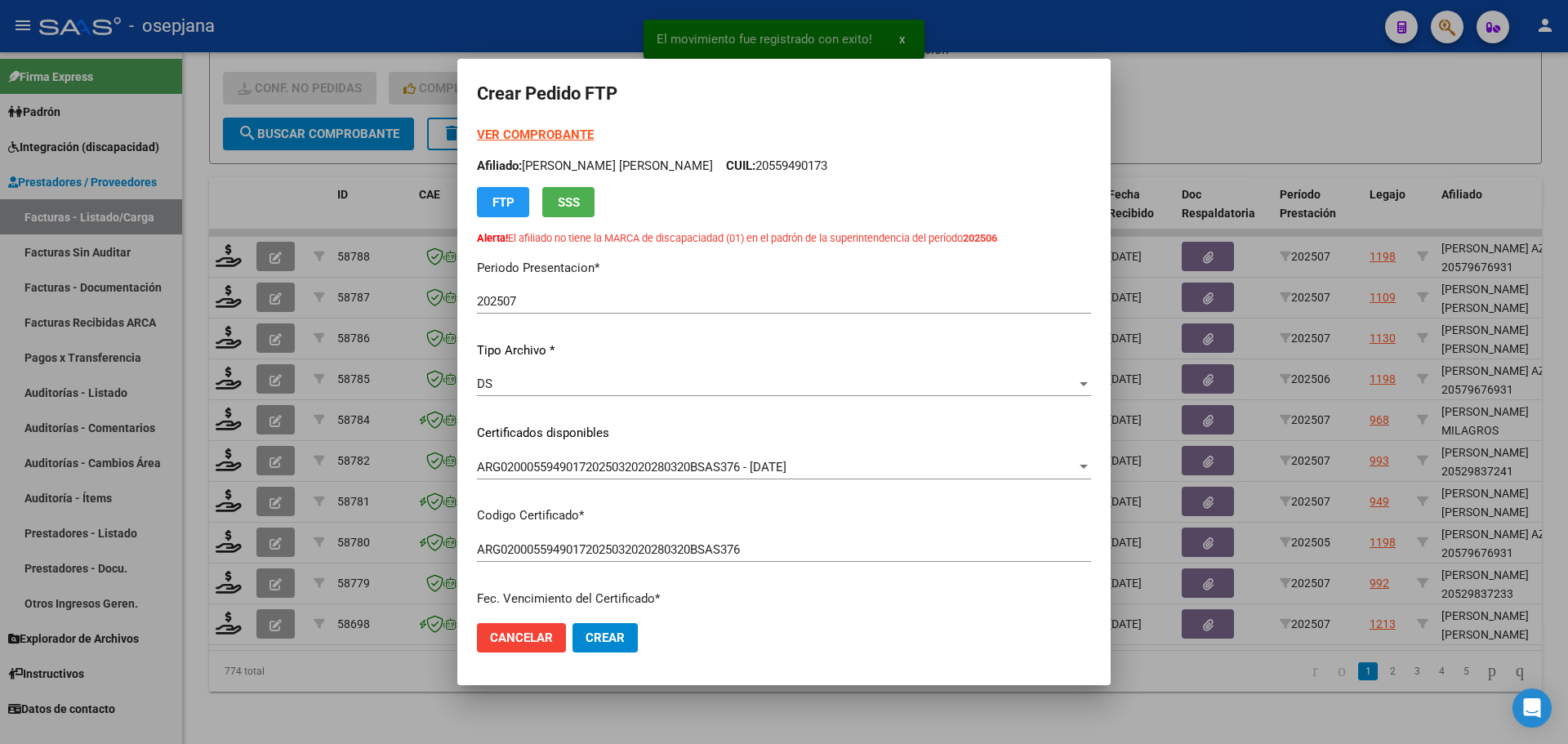
click at [566, 132] on strong "VER COMPROBANTE" at bounding box center [535, 135] width 117 height 15
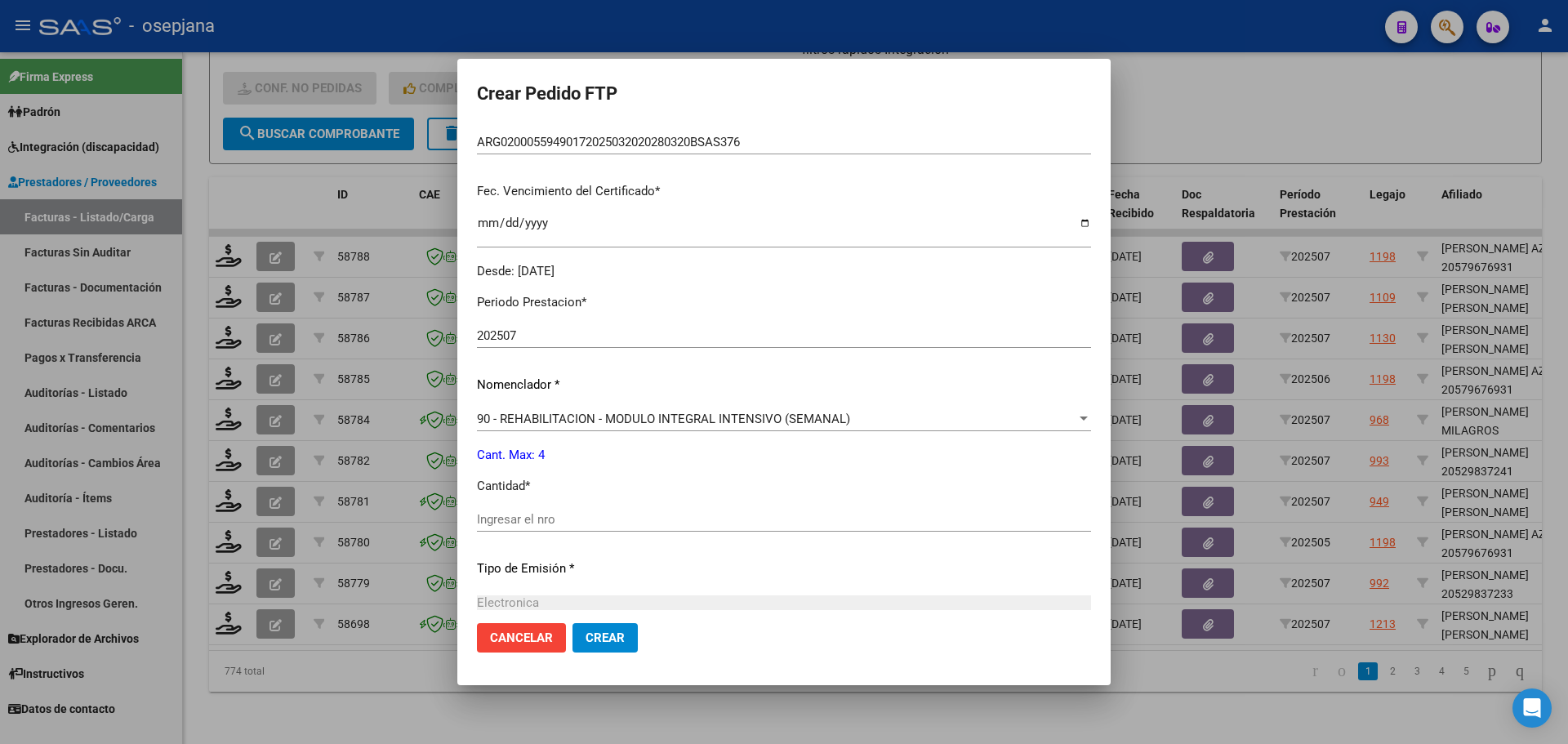
scroll to position [409, 0]
click at [537, 525] on input "Ingresar el nro" at bounding box center [783, 519] width 614 height 15
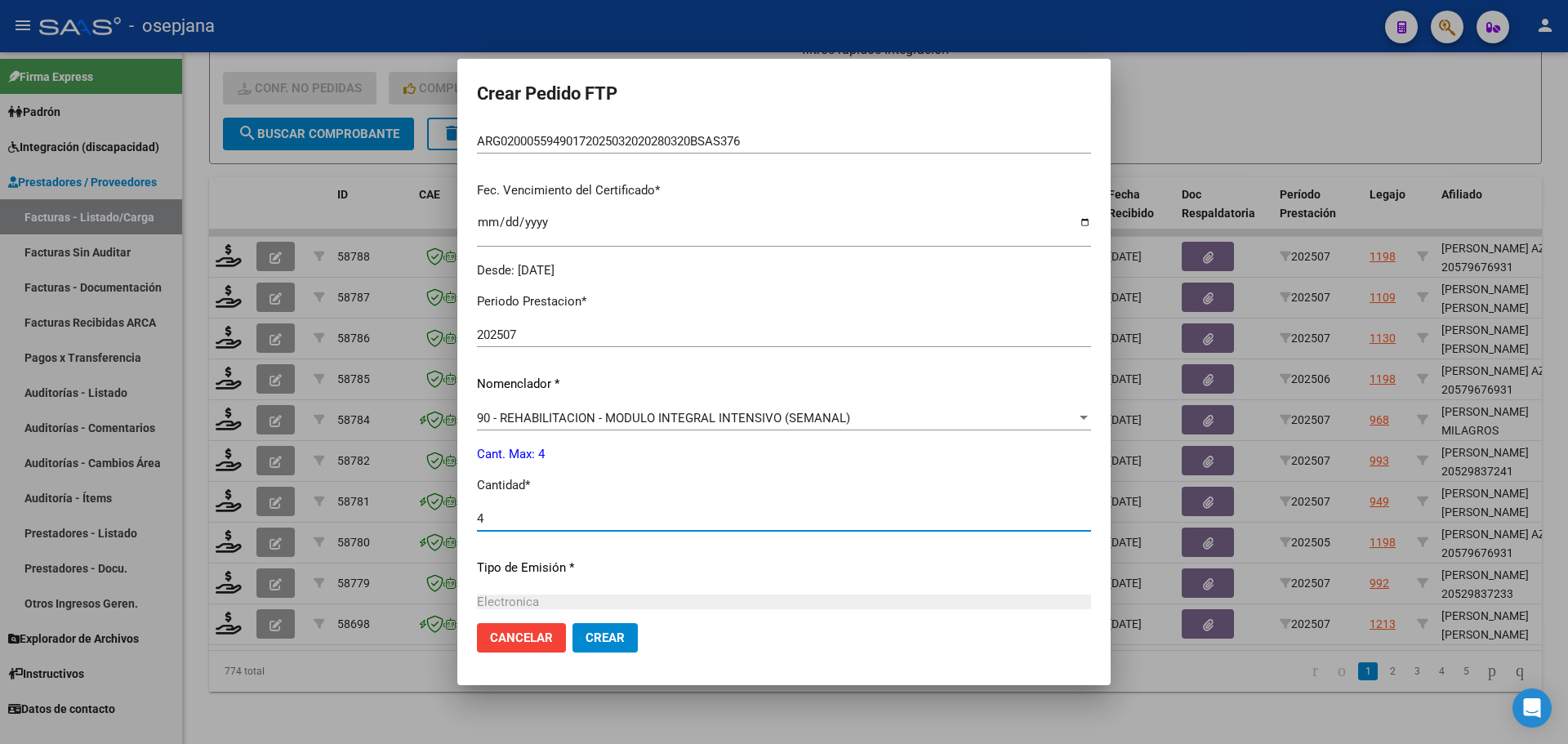
type input "4"
click at [623, 631] on span "Crear" at bounding box center [606, 638] width 39 height 15
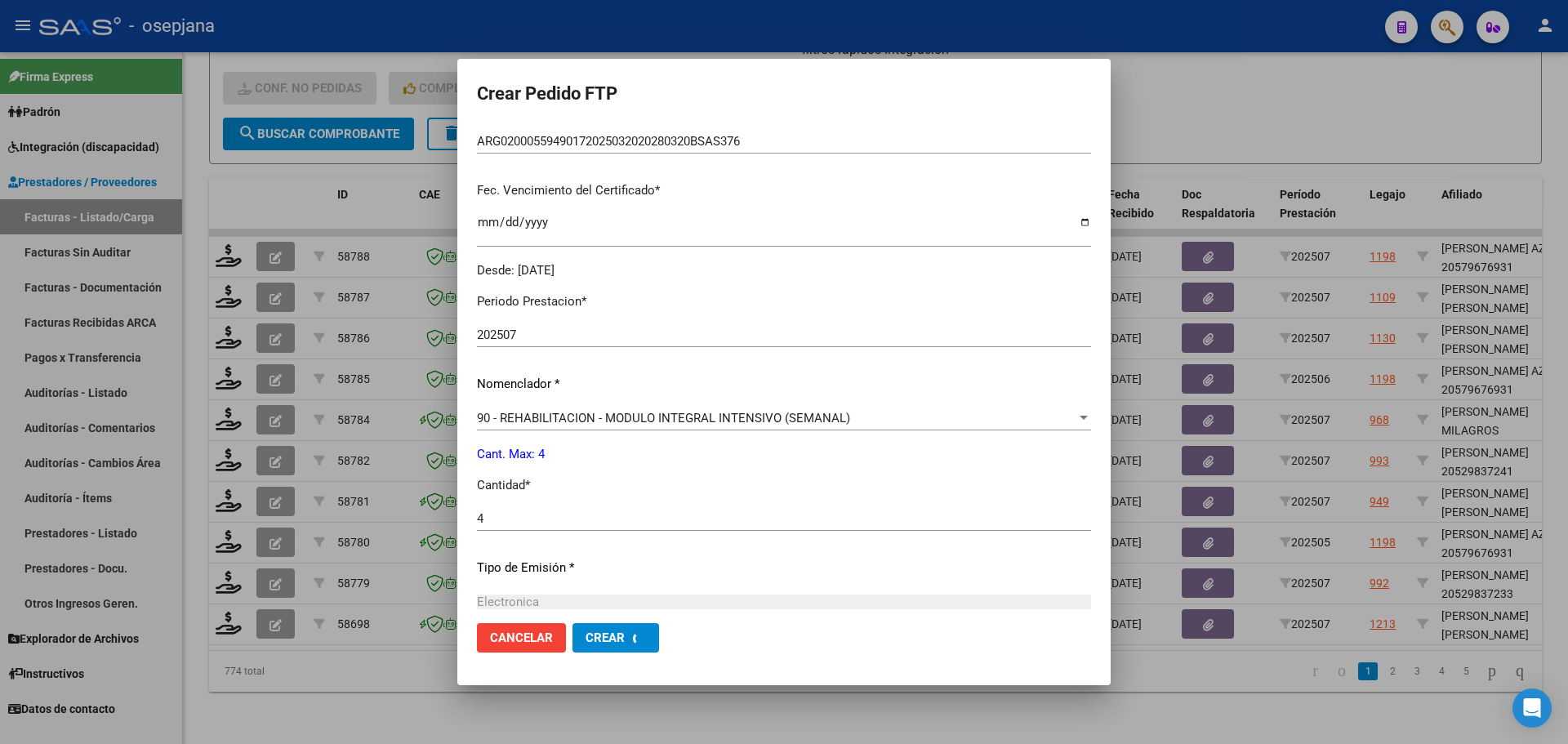
scroll to position [0, 0]
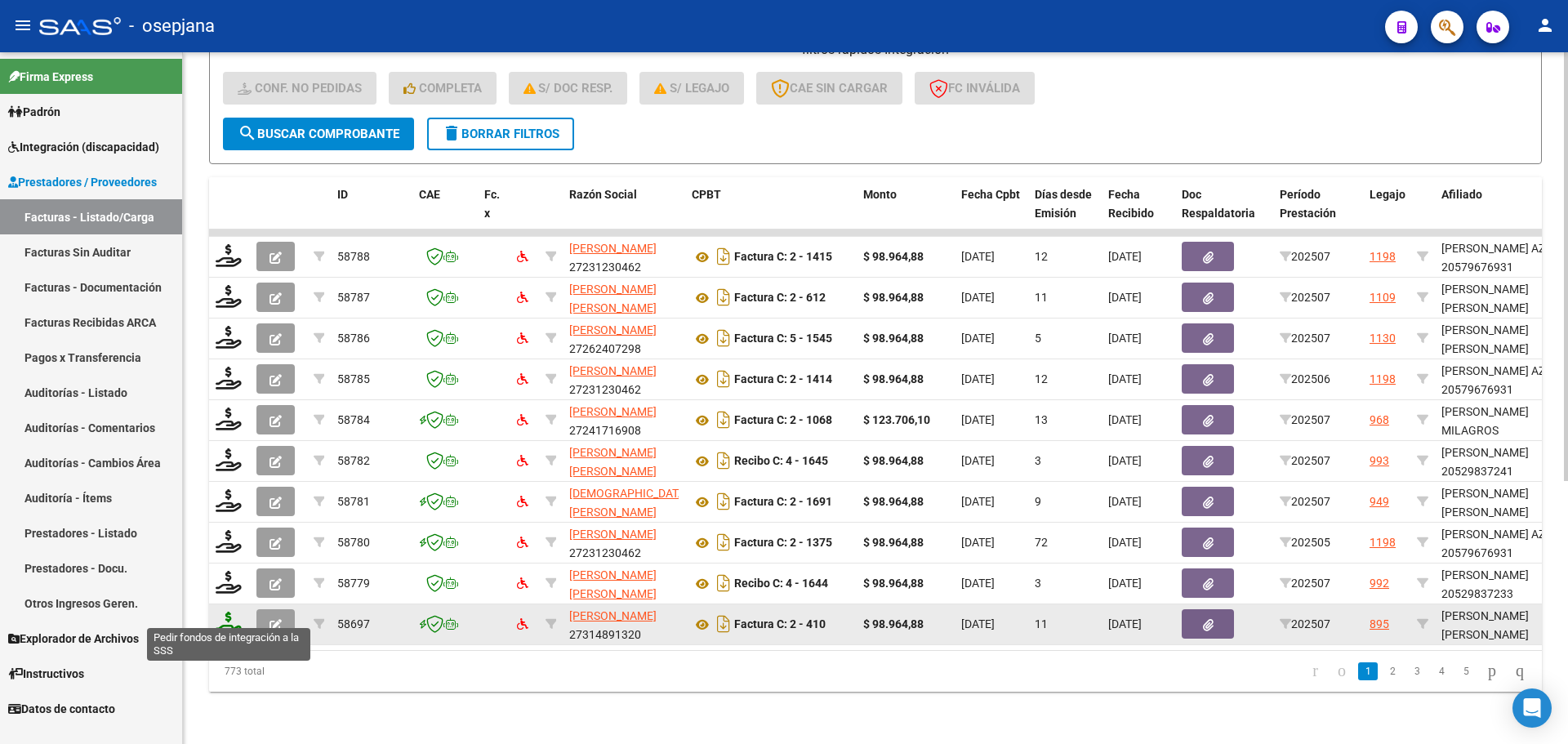
click at [234, 612] on icon at bounding box center [228, 623] width 26 height 23
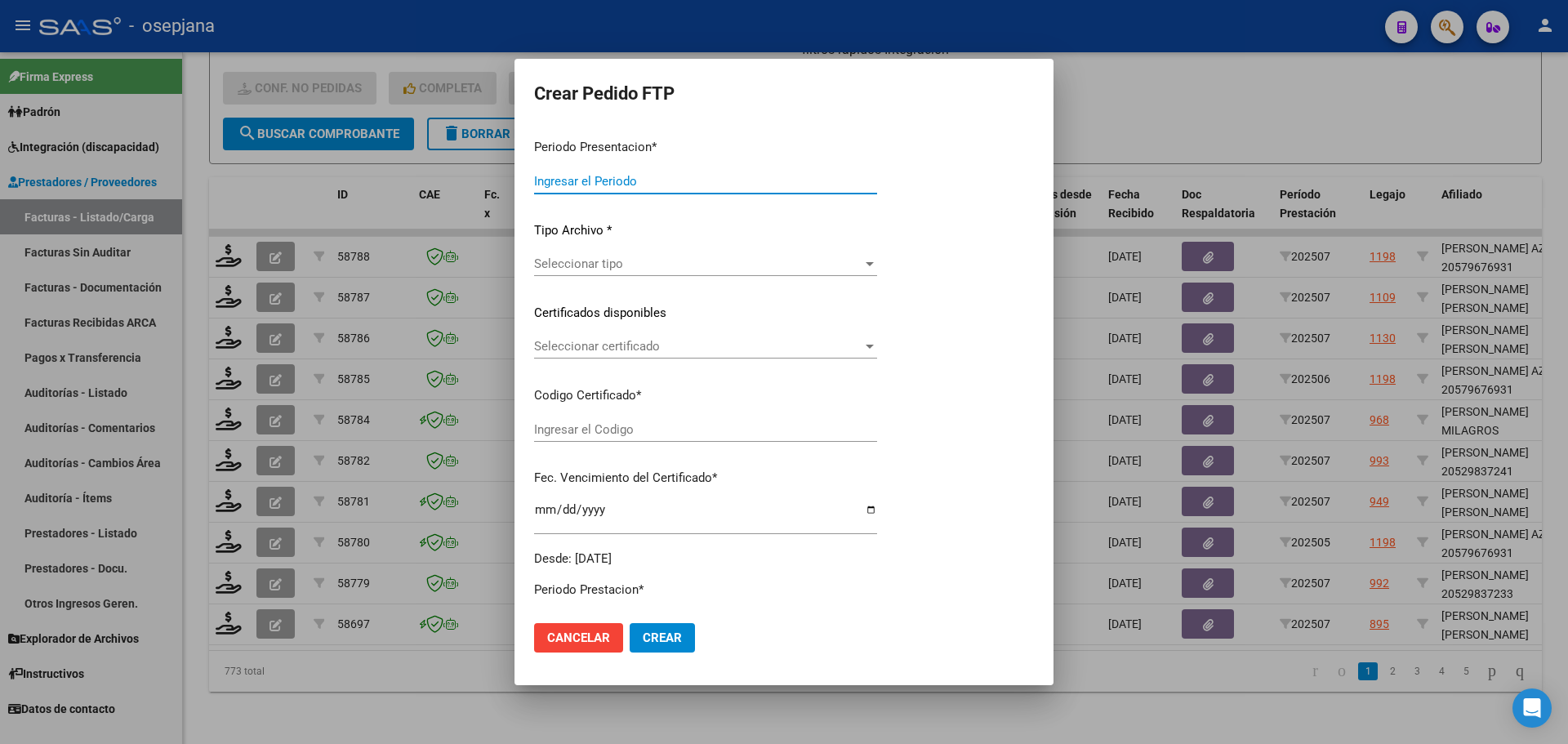
type input "202507"
type input "$ 98.964,88"
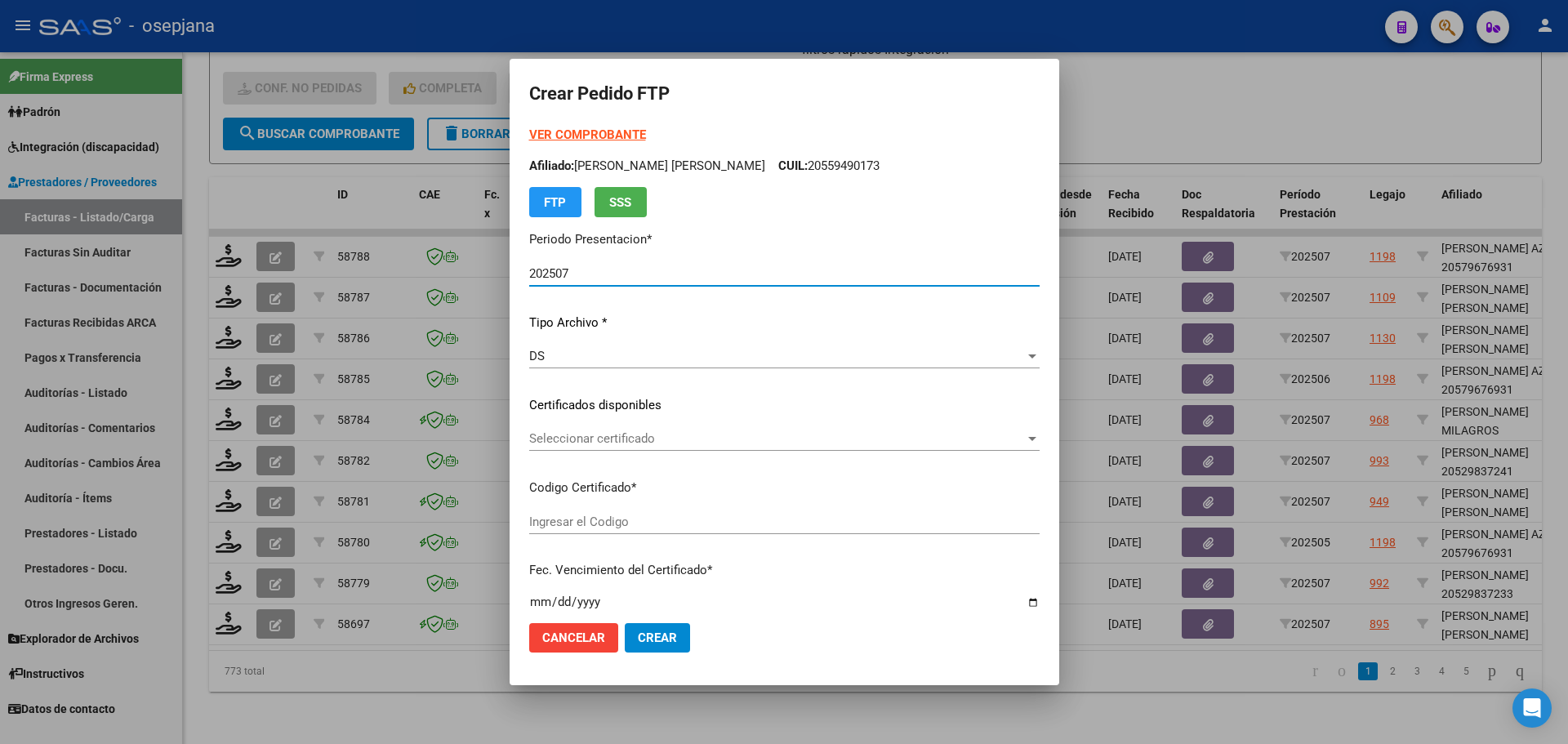
type input "ARG02000556869402022011820270118BSAS309"
type input "[DATE]"
click at [649, 445] on span "Seleccionar certificado" at bounding box center [777, 439] width 496 height 15
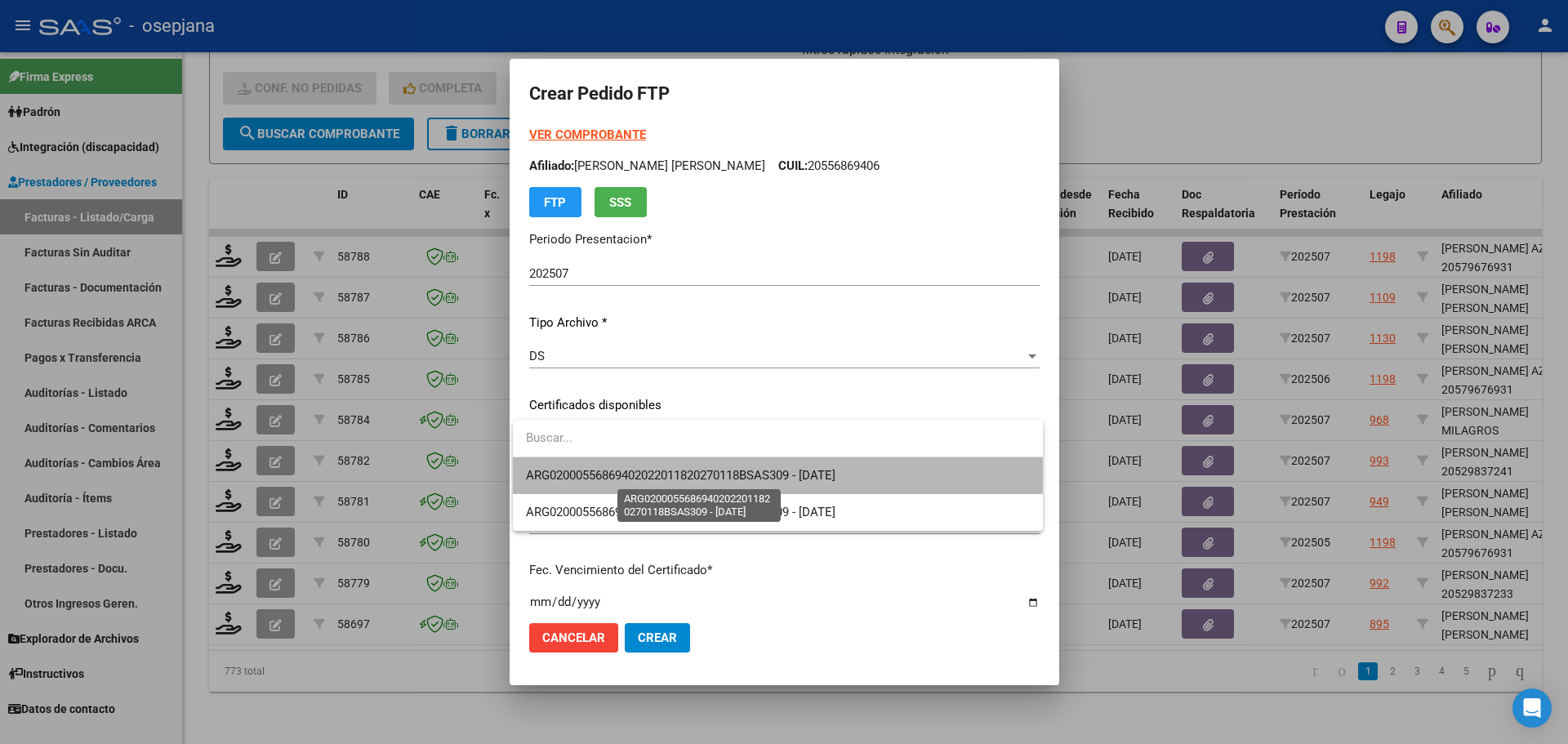
click at [653, 472] on span "ARG02000556869402022011820270118BSAS309 - [DATE]" at bounding box center [680, 476] width 310 height 15
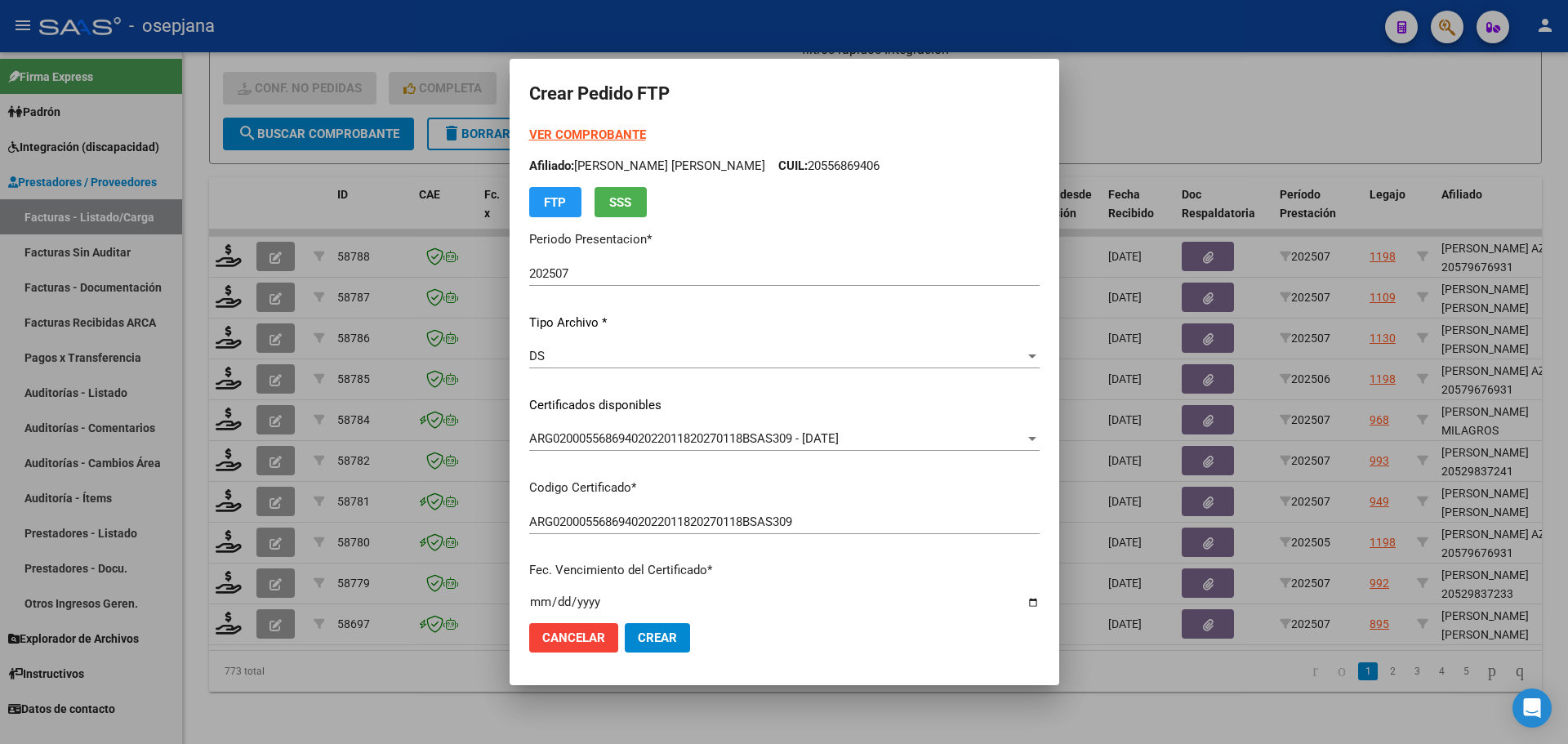
click at [572, 132] on strong "VER COMPROBANTE" at bounding box center [588, 135] width 117 height 15
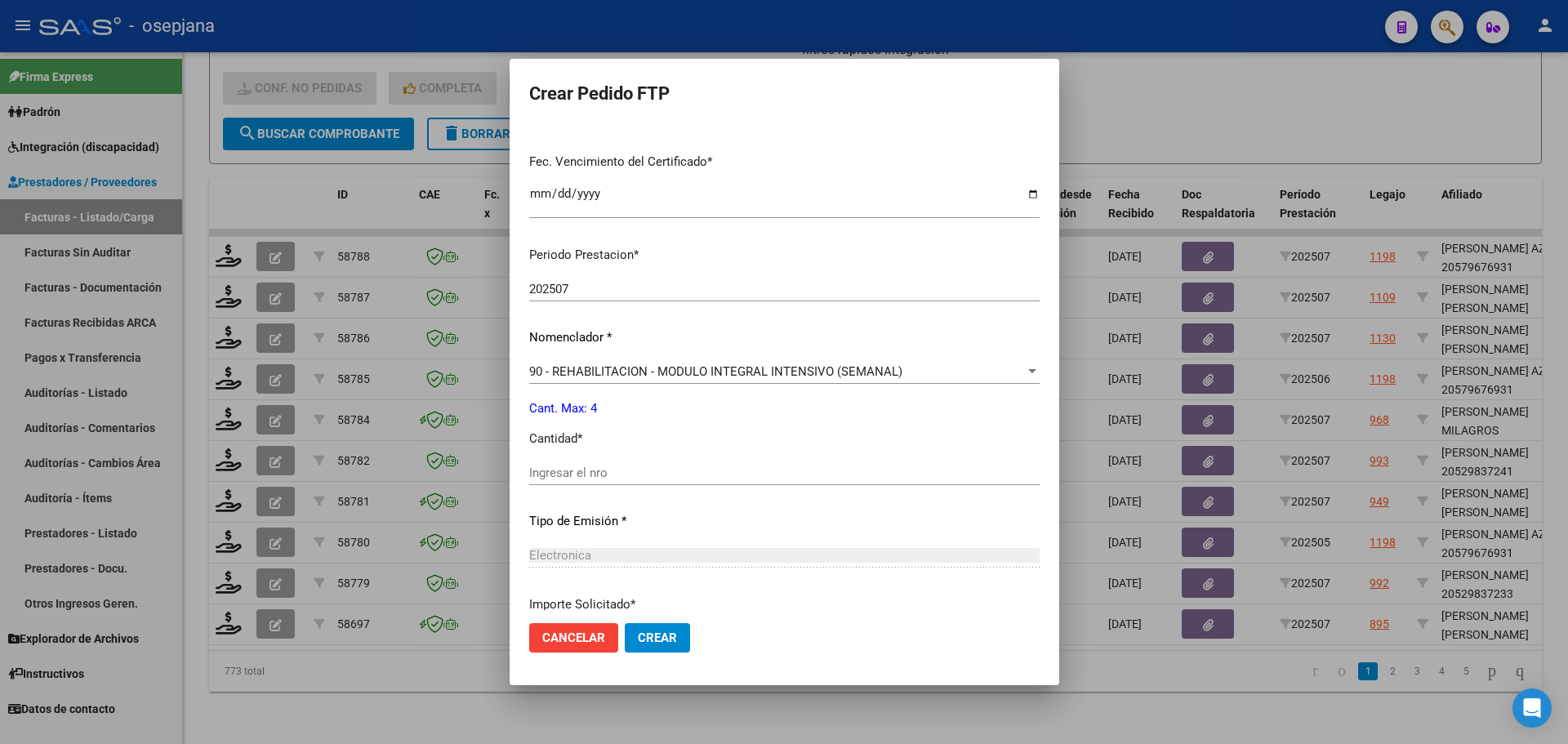
click at [569, 467] on input "Ingresar el nro" at bounding box center [784, 474] width 510 height 15
type input "4"
click at [645, 645] on button "Crear" at bounding box center [657, 638] width 66 height 30
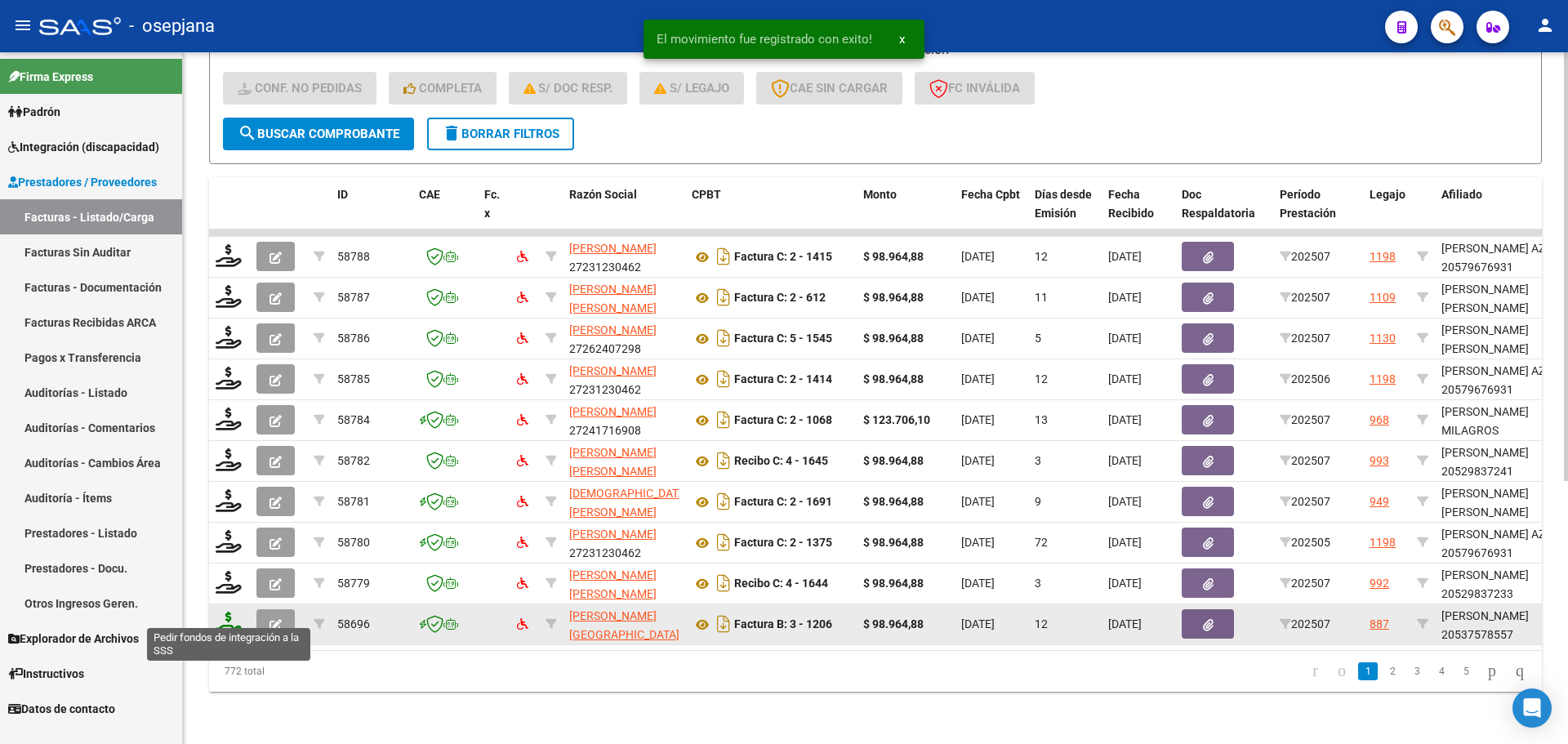
click at [233, 613] on icon at bounding box center [228, 623] width 26 height 23
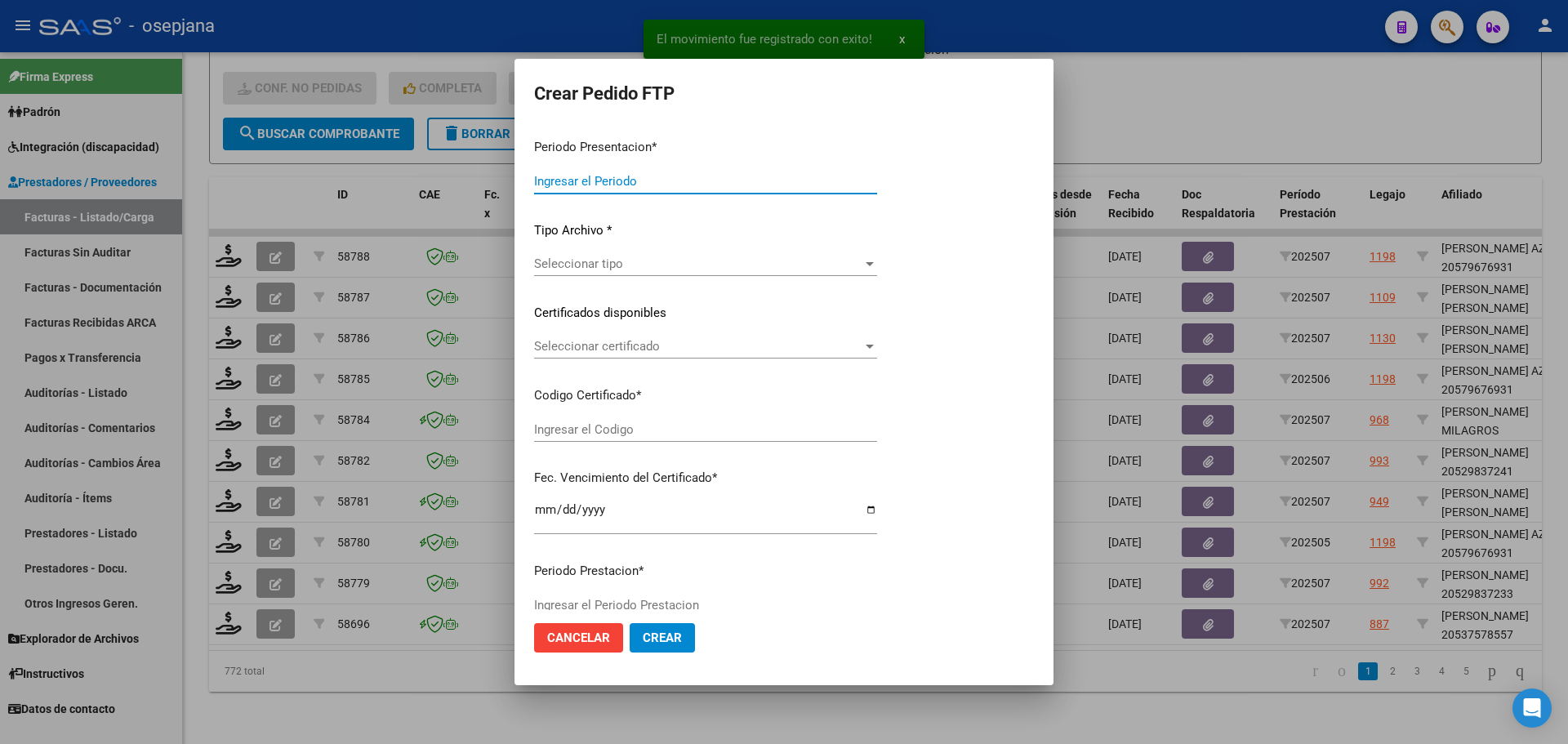
type input "202507"
type input "$ 98.964,88"
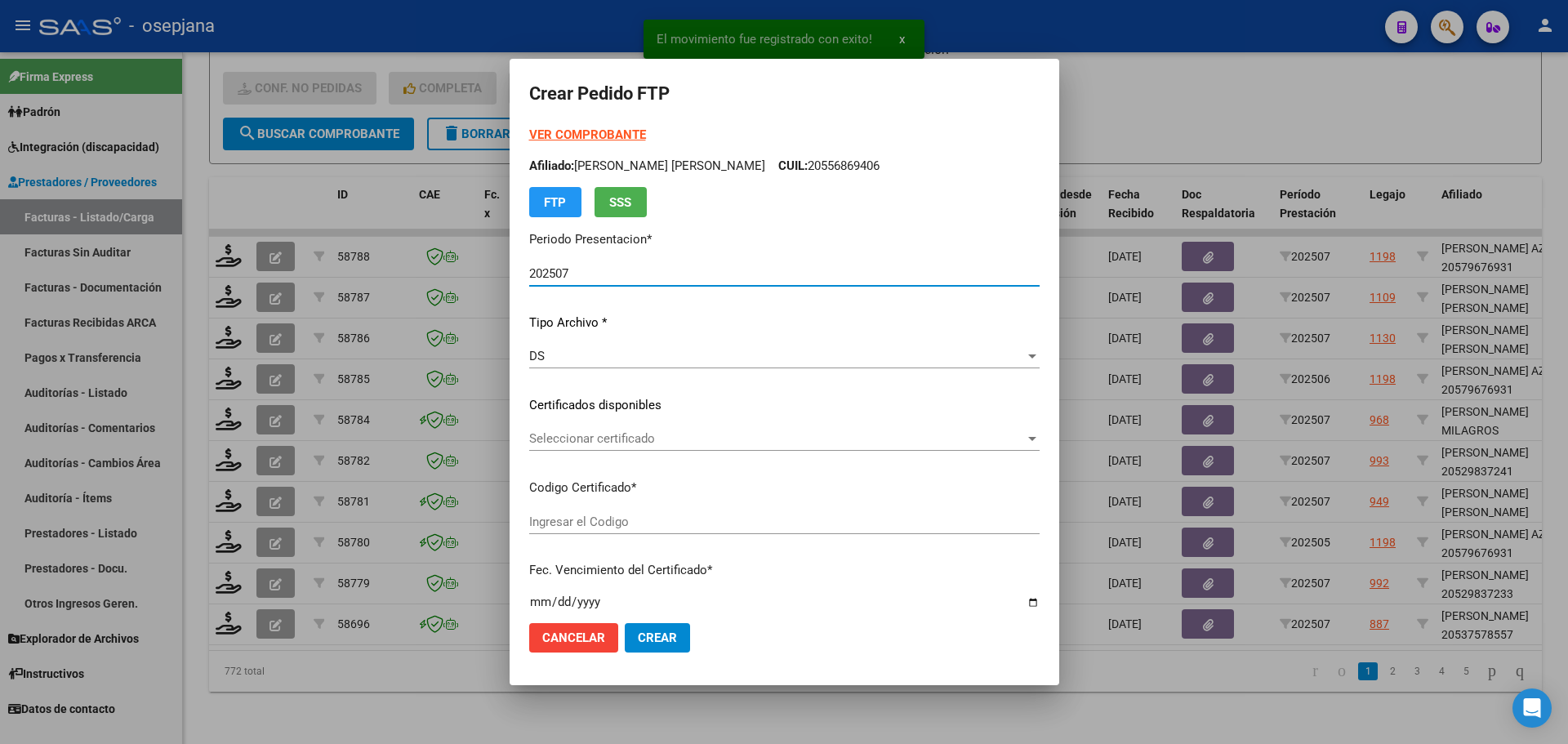
type input "ARG02000537578552023111420261114BSAS415"
type input "[DATE]"
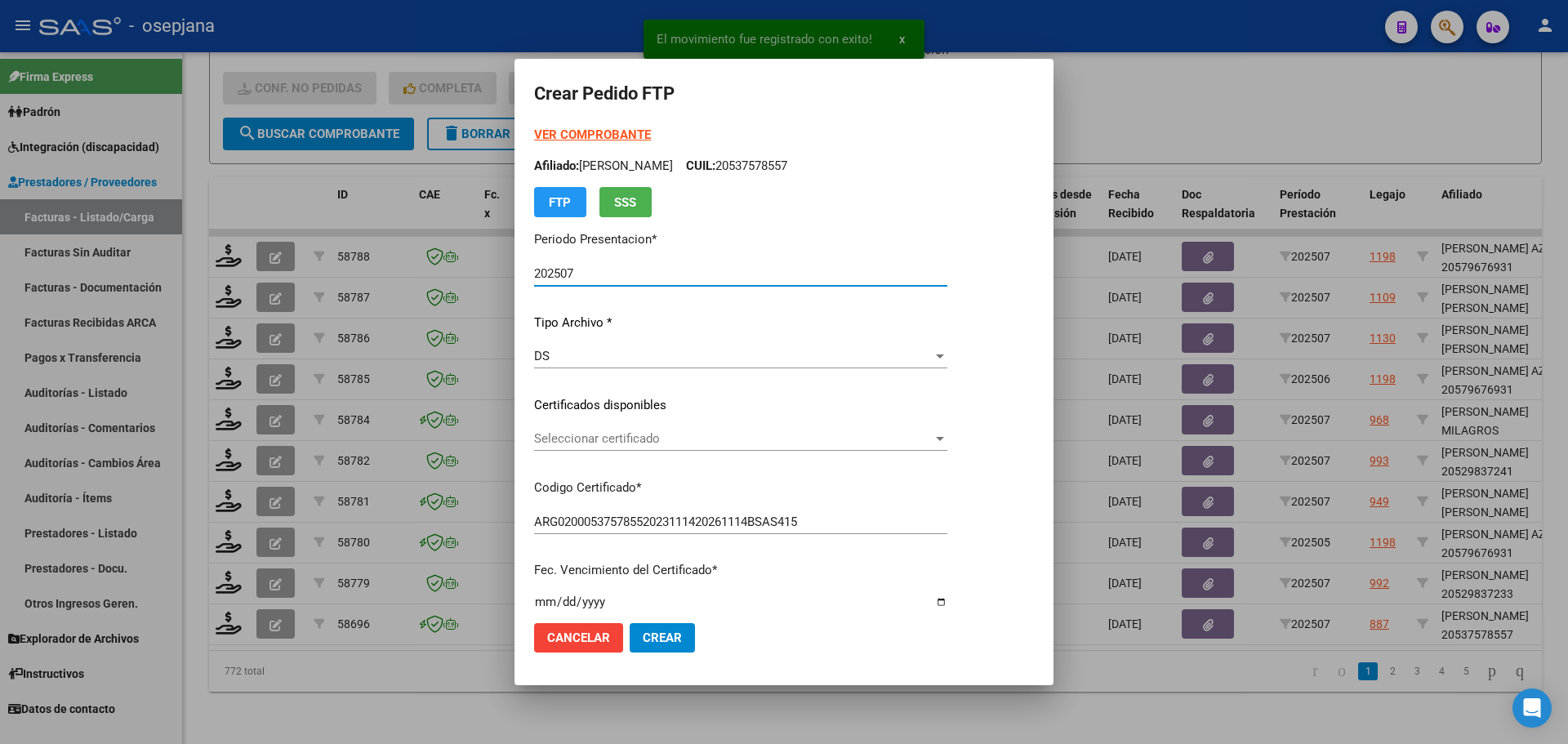
click at [619, 437] on span "Seleccionar certificado" at bounding box center [733, 439] width 399 height 15
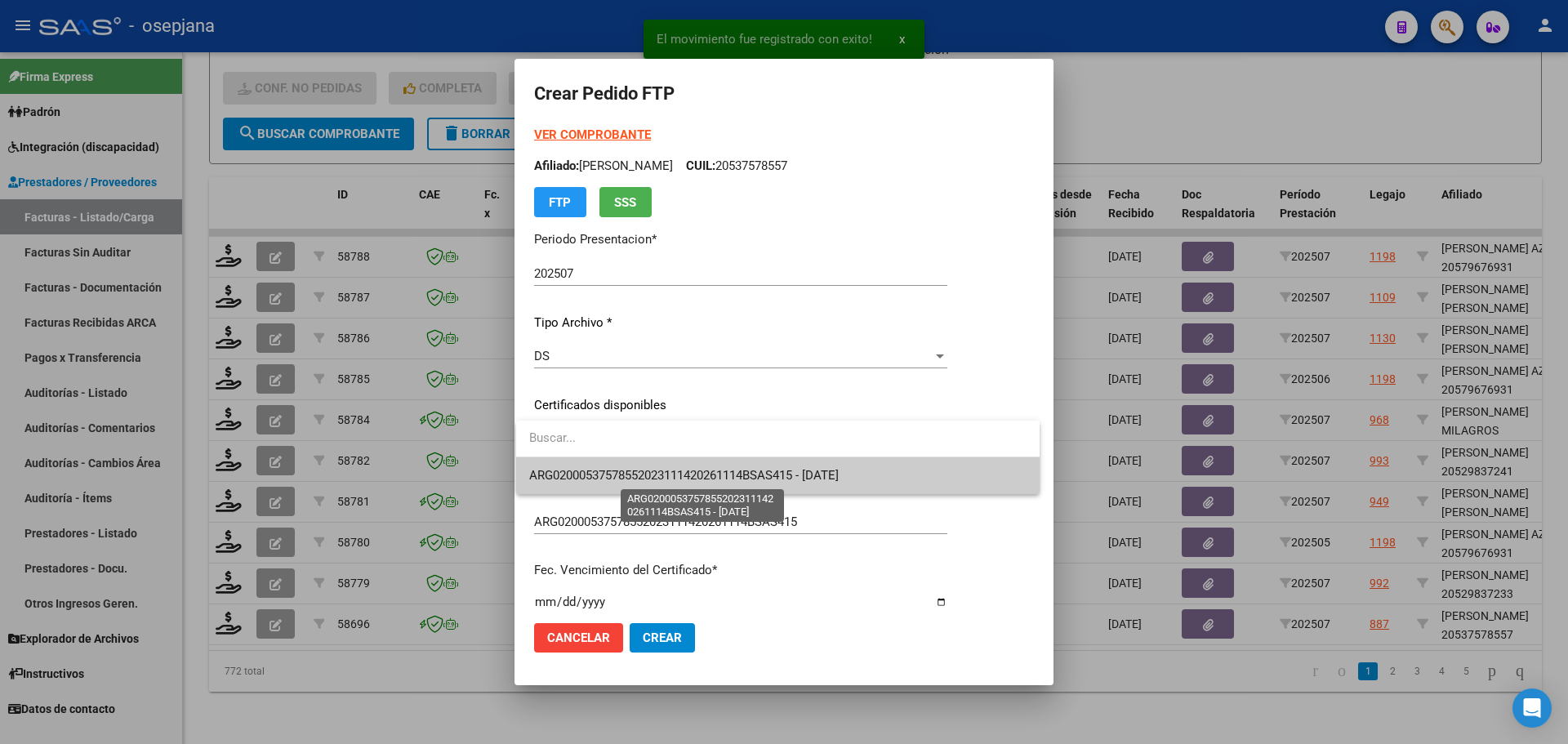
click at [622, 469] on span "ARG02000537578552023111420261114BSAS415 - [DATE]" at bounding box center [684, 476] width 310 height 15
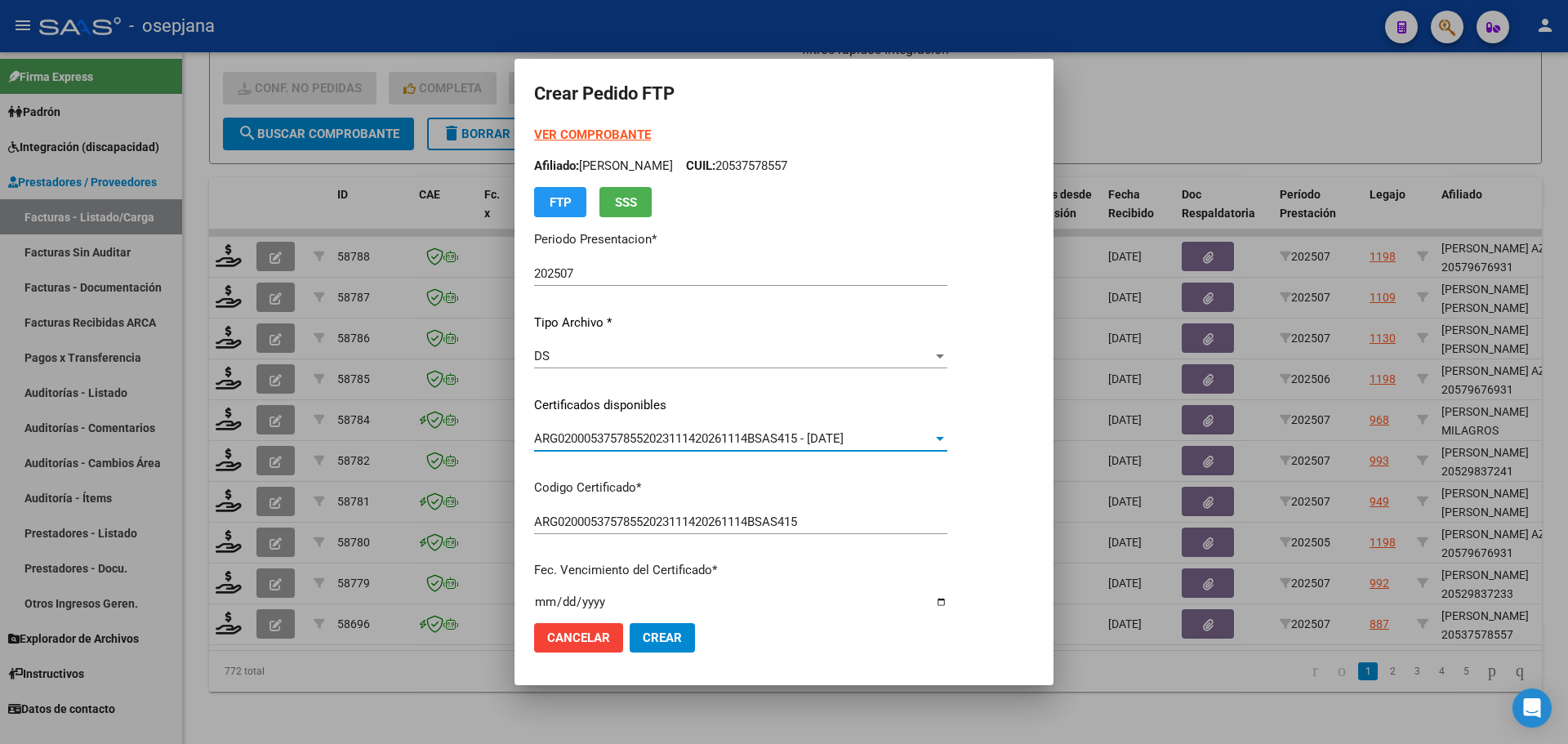
click at [601, 131] on strong "VER COMPROBANTE" at bounding box center [593, 135] width 117 height 15
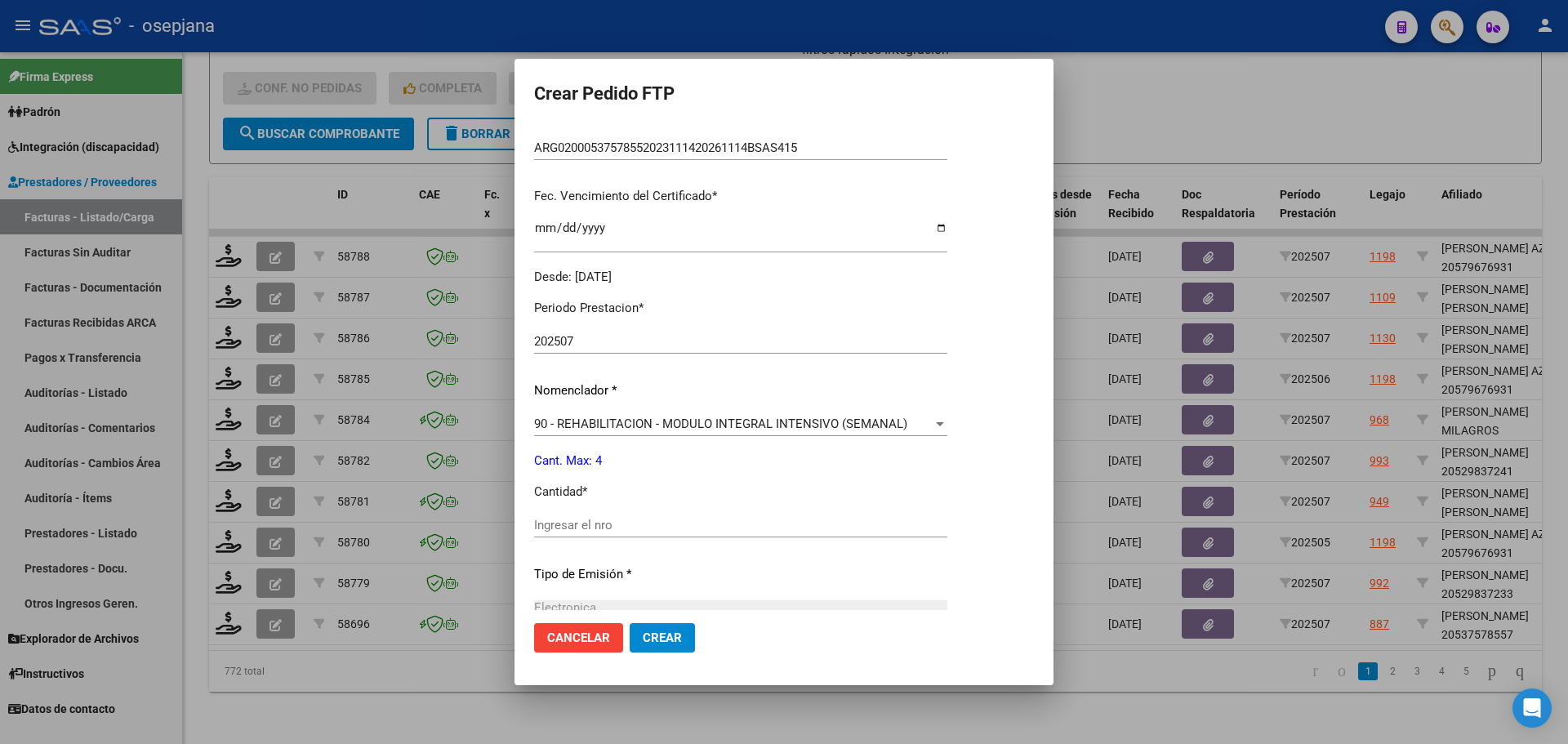
scroll to position [409, 0]
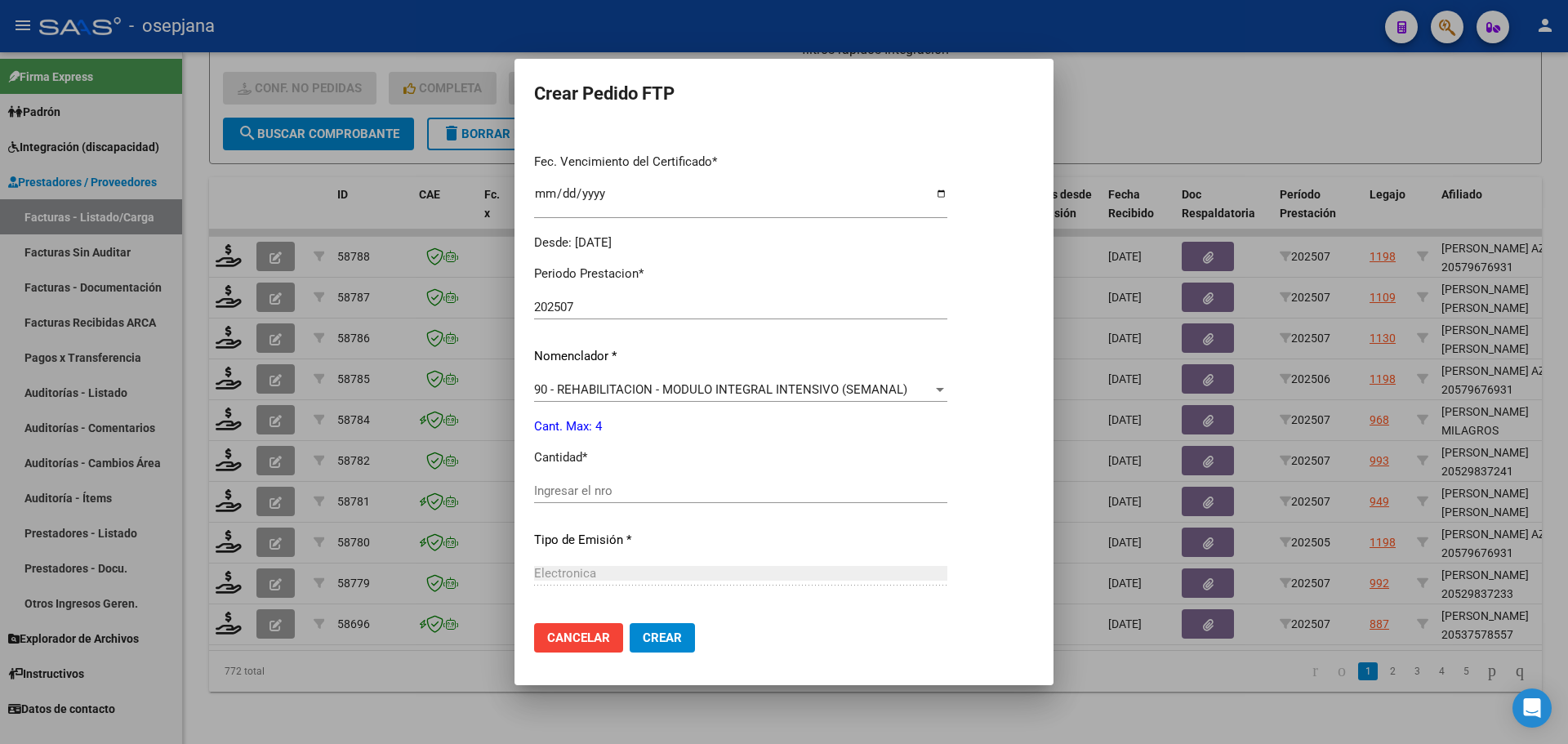
click at [620, 482] on div "Ingresar el nro" at bounding box center [740, 491] width 413 height 25
type input "4"
click at [653, 632] on span "Crear" at bounding box center [662, 638] width 39 height 15
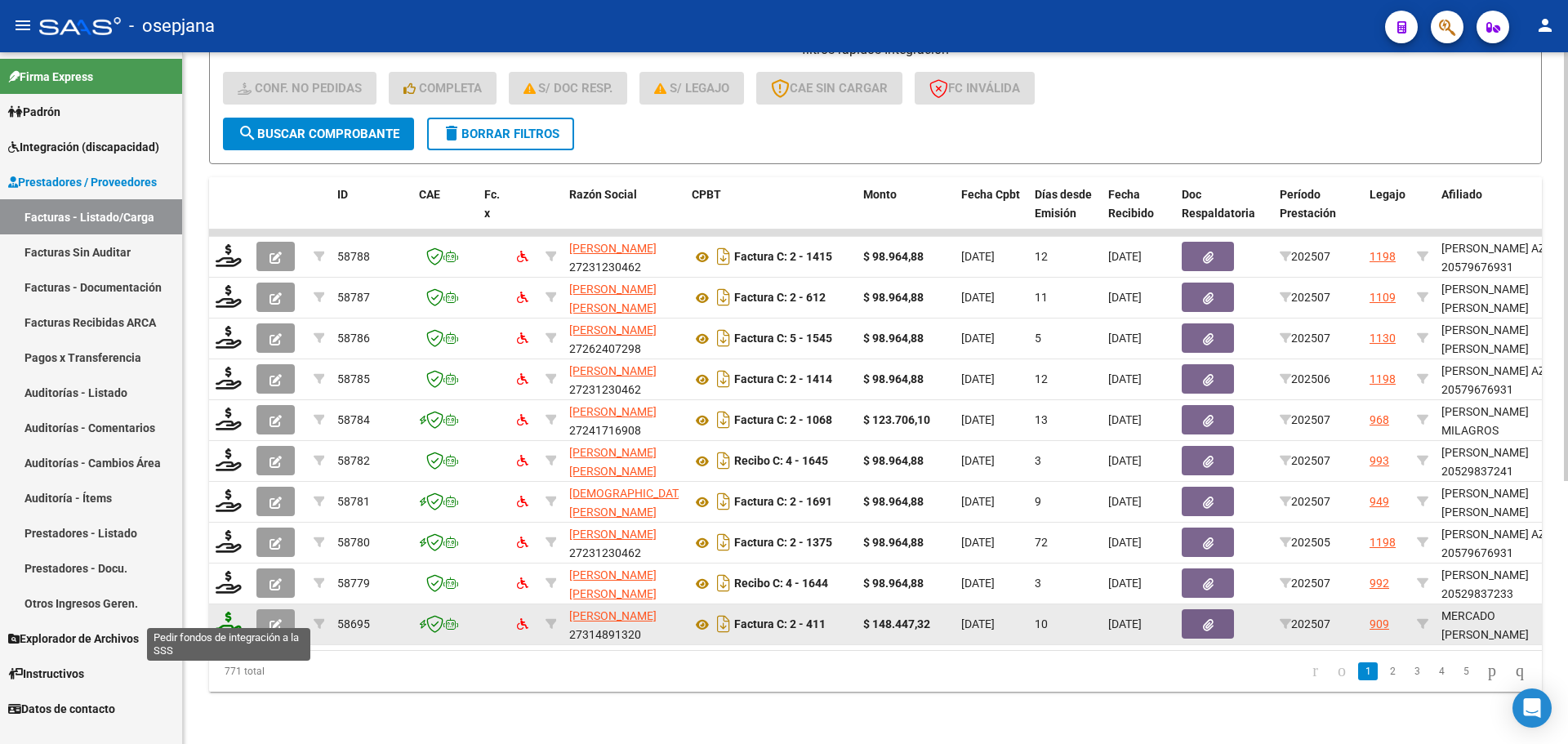
click at [228, 612] on icon at bounding box center [228, 623] width 26 height 23
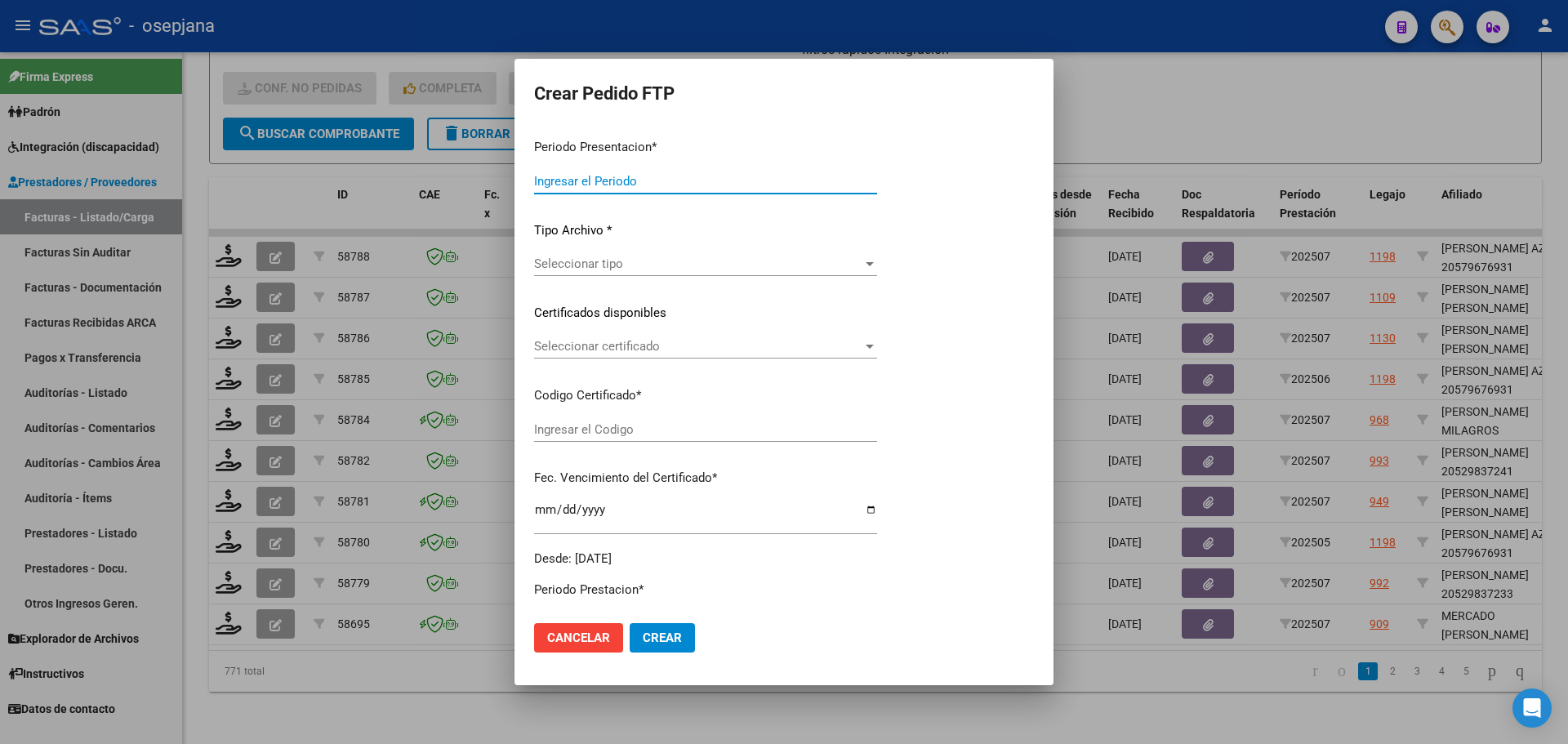
type input "202507"
type input "$ 148.447,32"
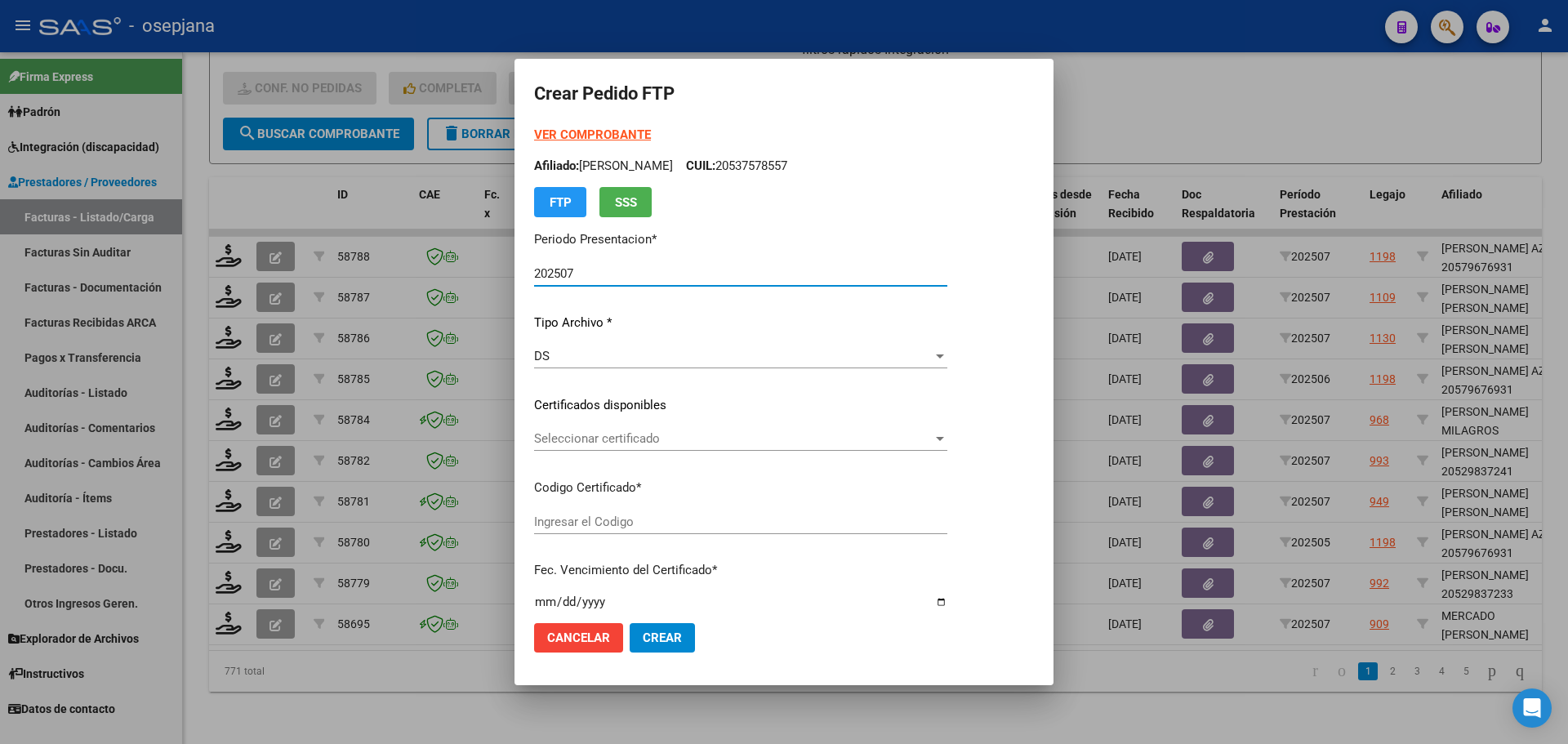
type input "ARG02000537550162021111920261119BSAS309"
type input "[DATE]"
click at [625, 438] on span "Seleccionar certificado" at bounding box center [764, 439] width 460 height 15
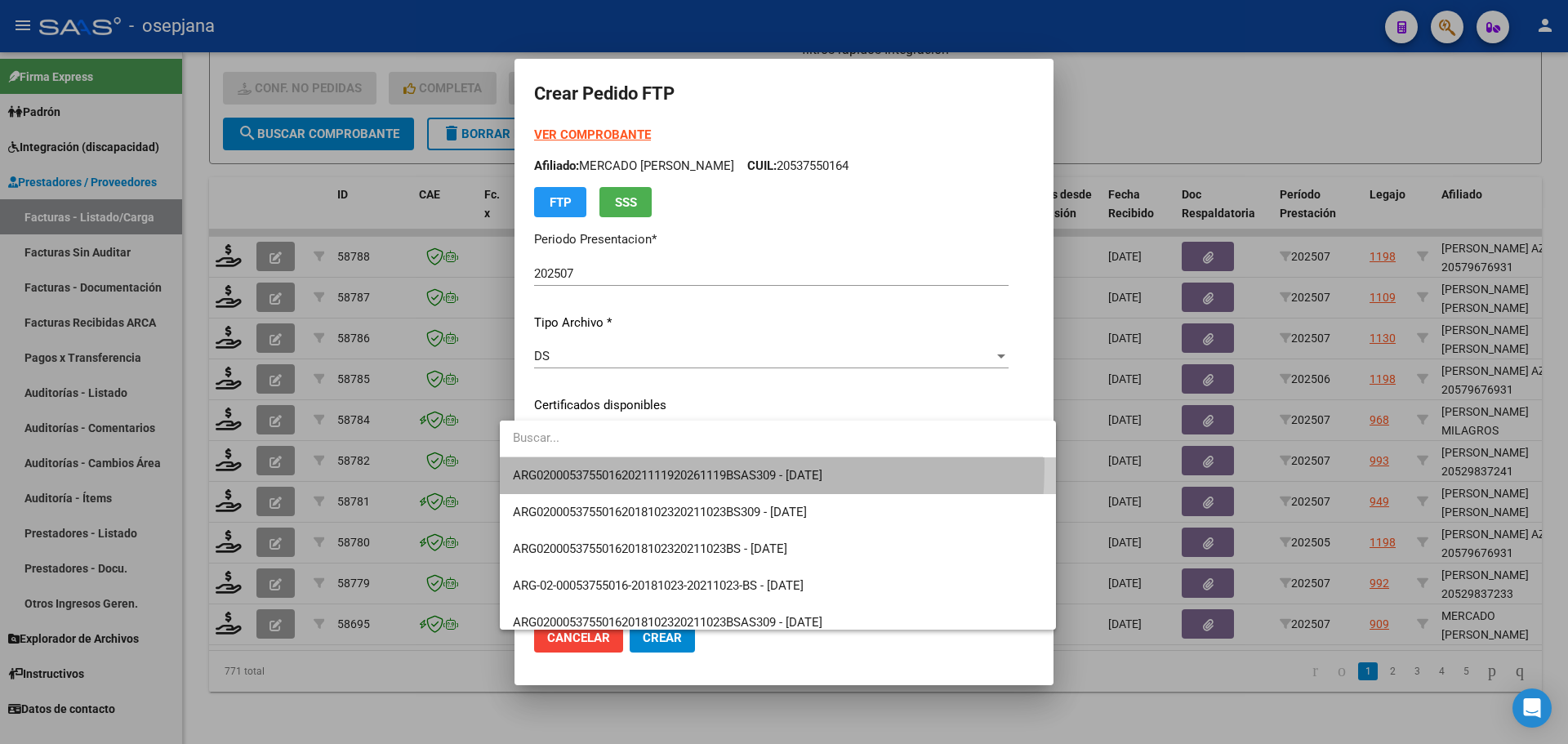
click at [625, 466] on span "ARG02000537550162021111920261119BSAS309 - [DATE]" at bounding box center [777, 476] width 529 height 37
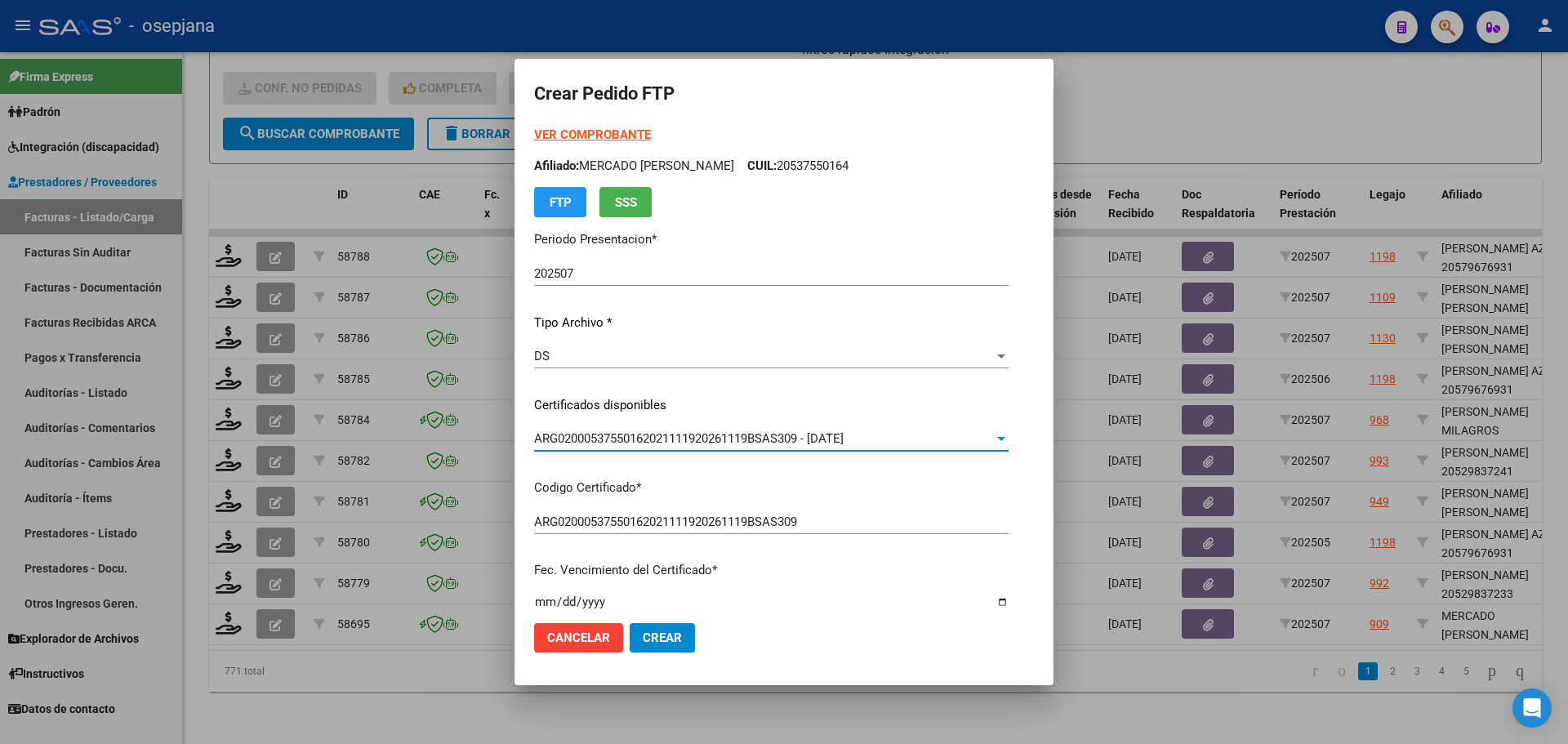
click at [565, 136] on strong "VER COMPROBANTE" at bounding box center [593, 135] width 117 height 15
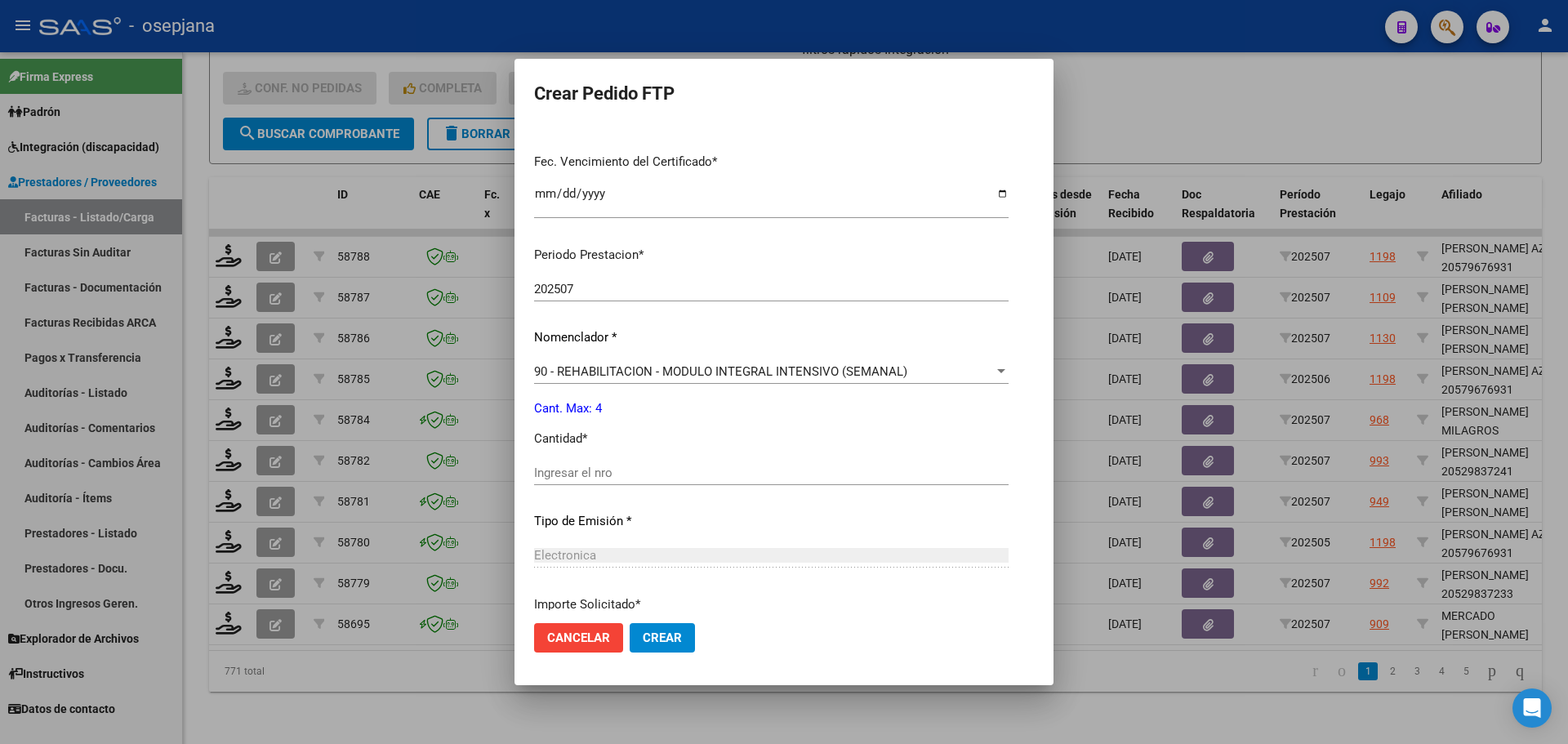
click at [555, 480] on div "Ingresar el nro" at bounding box center [771, 474] width 474 height 25
type input "4"
click at [630, 626] on button "Crear" at bounding box center [662, 638] width 66 height 30
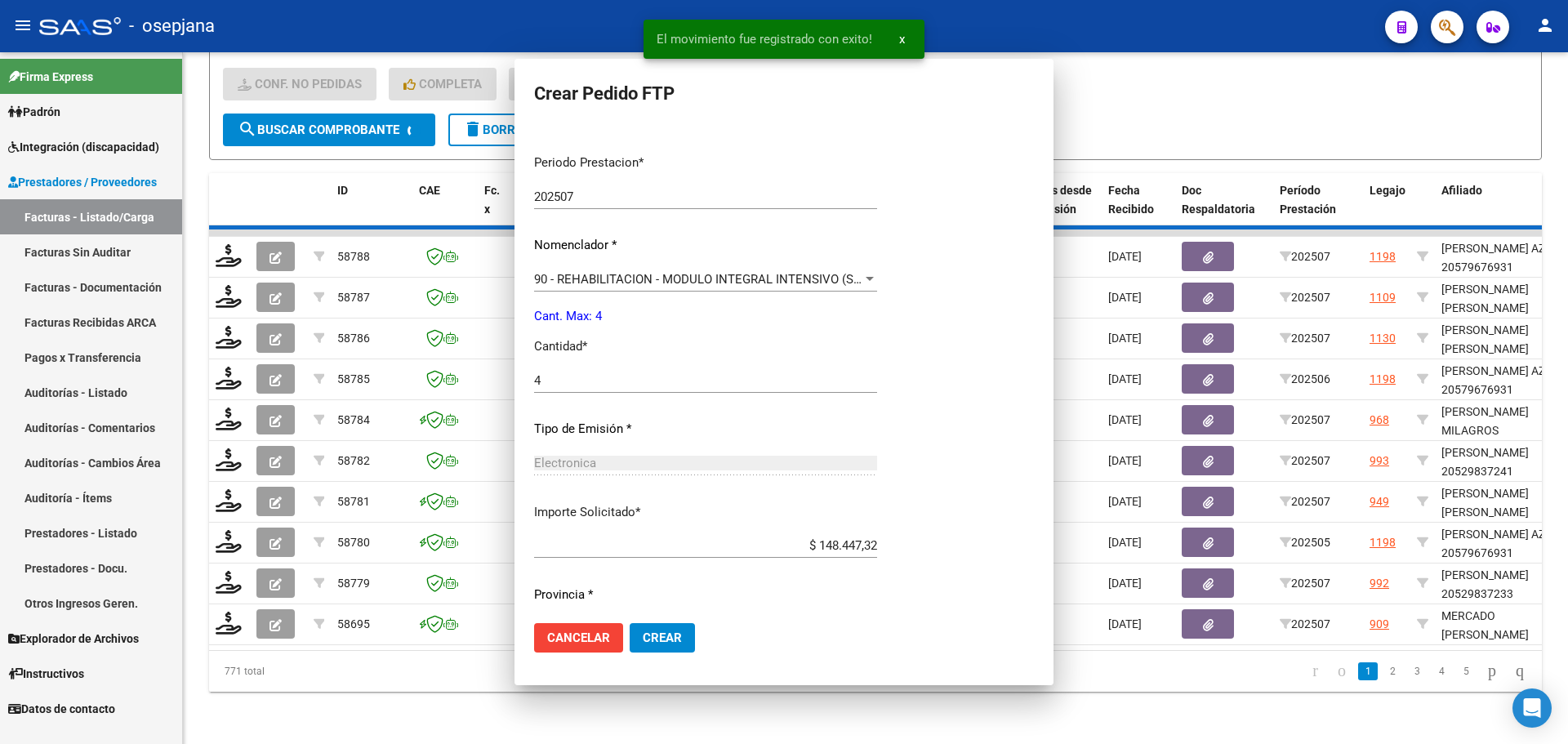
scroll to position [0, 0]
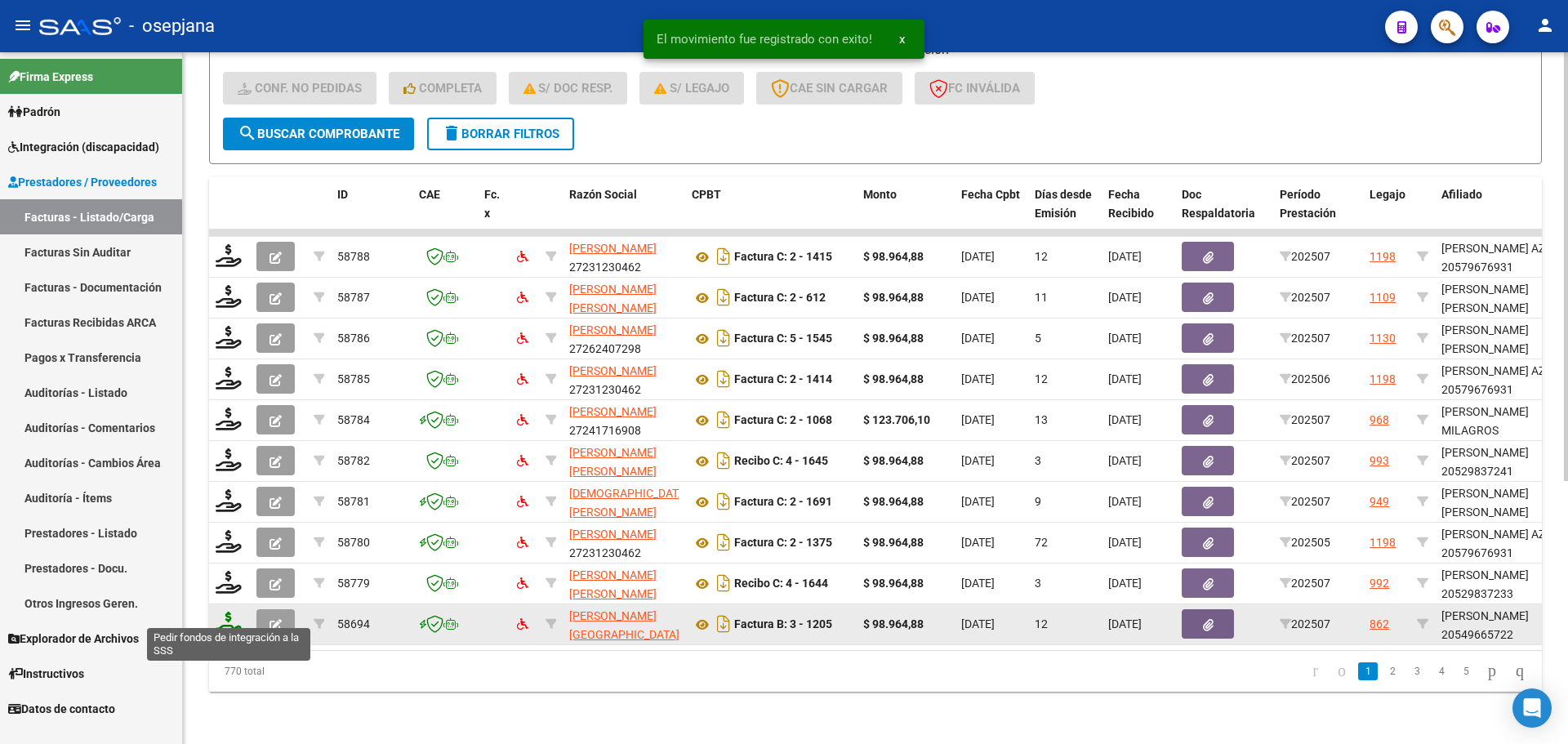
click at [232, 612] on icon at bounding box center [228, 623] width 26 height 23
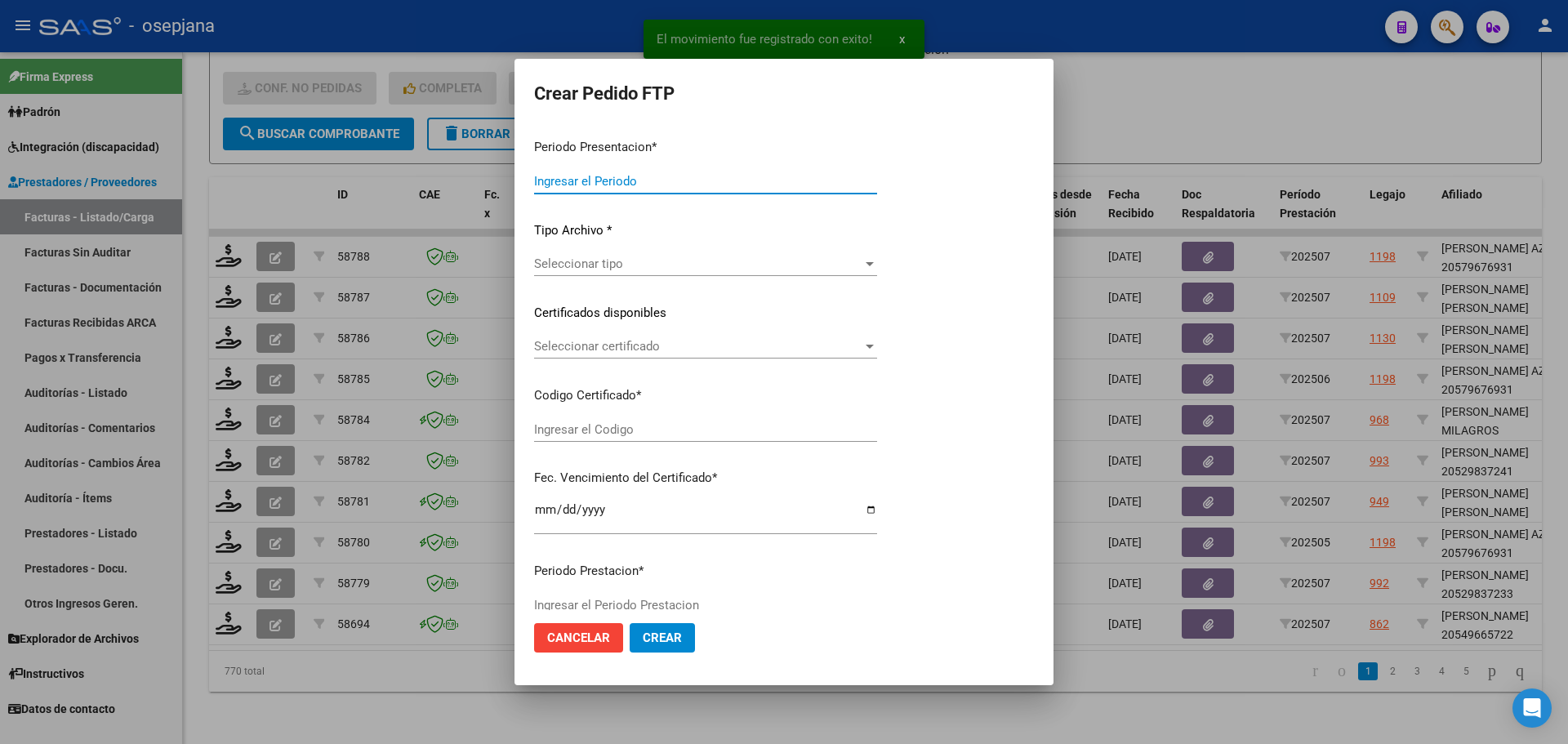
type input "202507"
type input "$ 98.964,88"
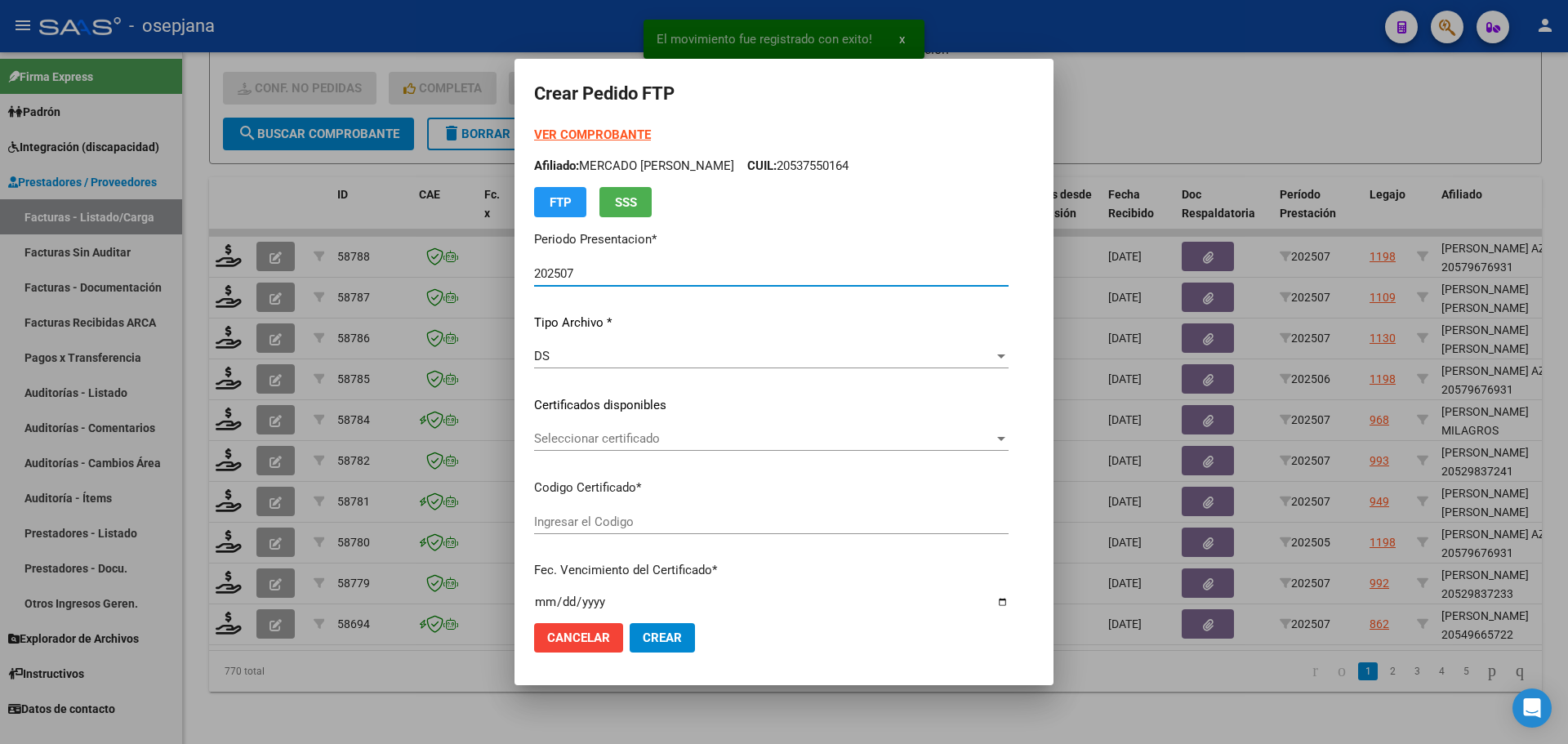
type input "ARG02000549665722021101120251011BSAS309"
type input "[DATE]"
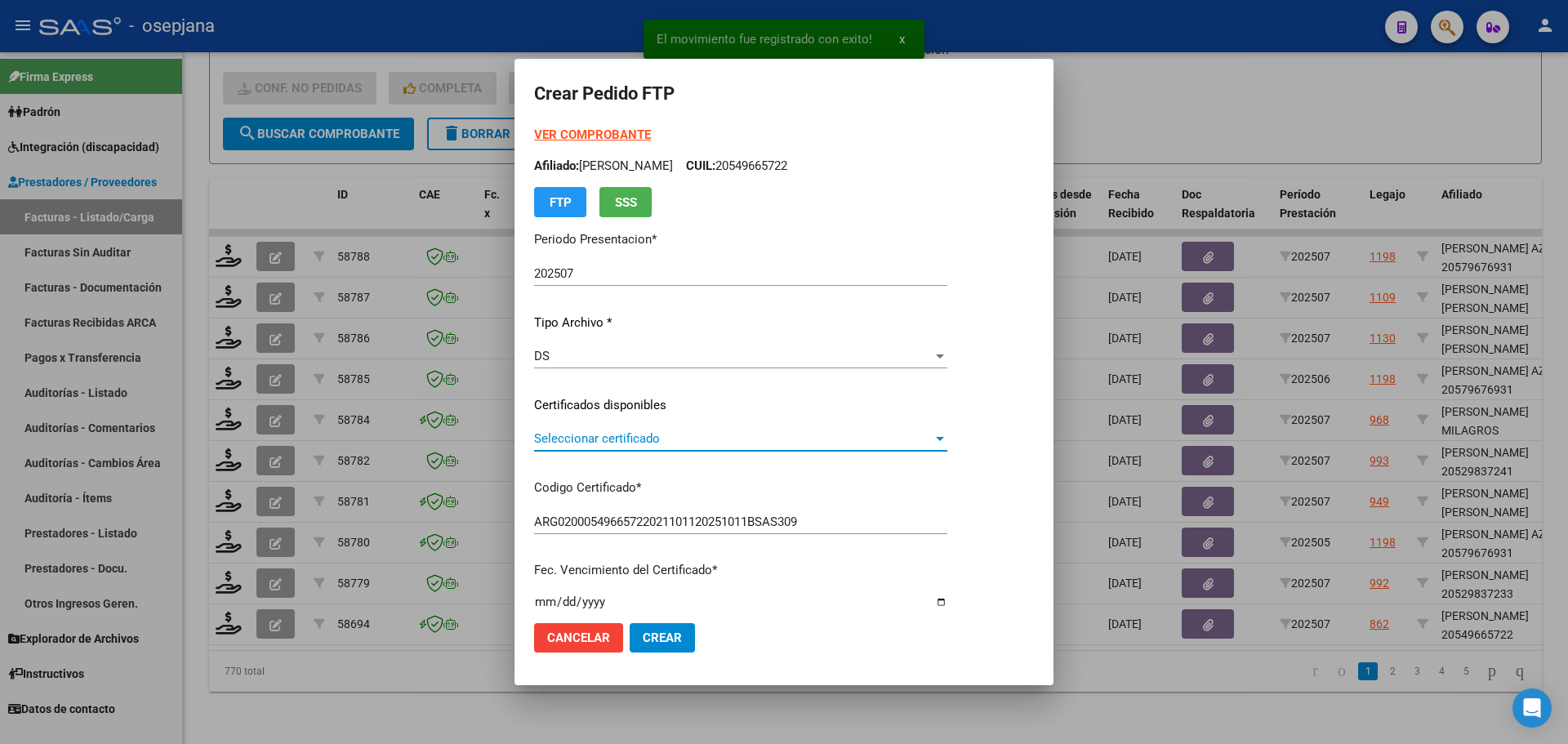
click at [660, 435] on span "Seleccionar certificado" at bounding box center [733, 439] width 399 height 15
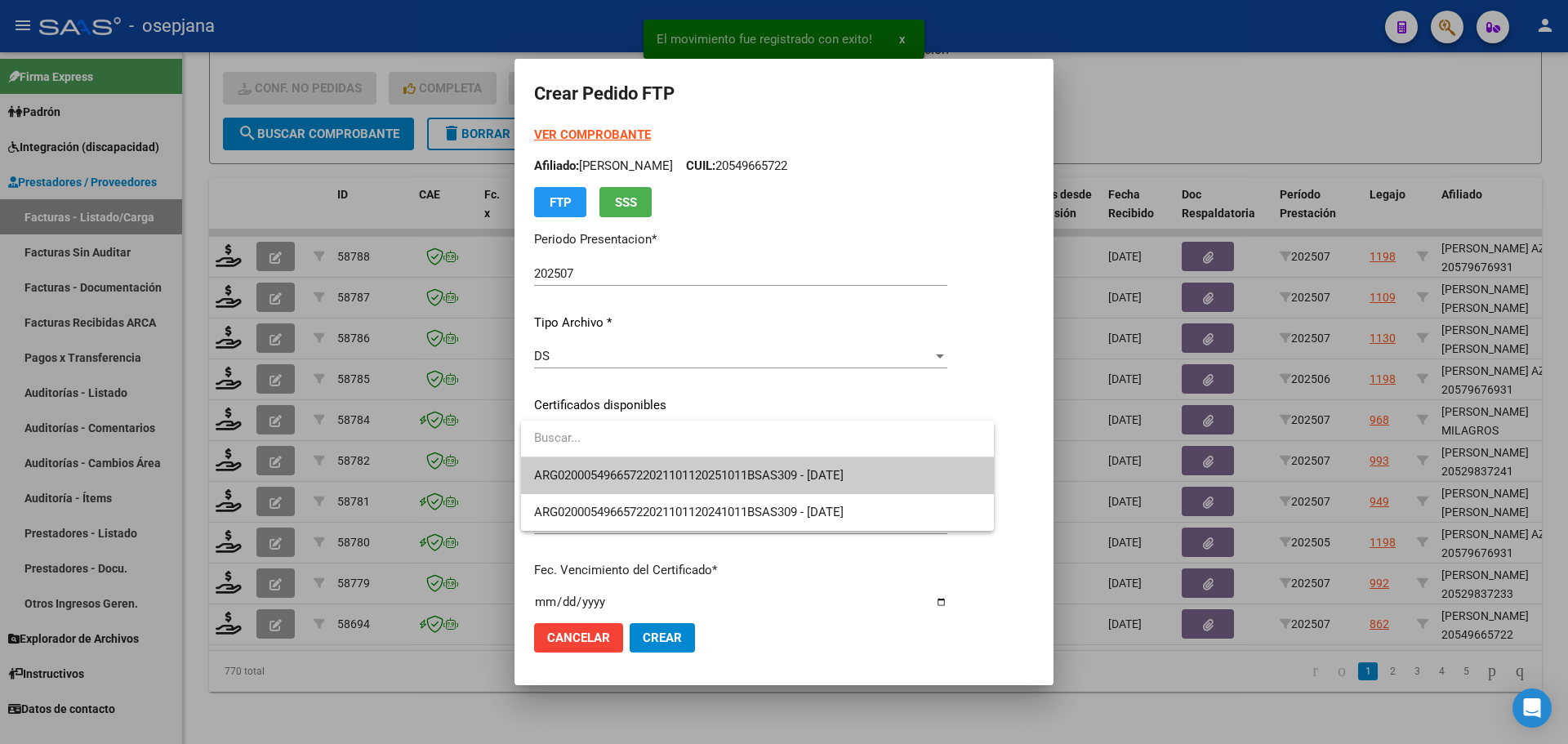
click at [668, 465] on span "ARG02000549665722021101120251011BSAS309 - [DATE]" at bounding box center [758, 476] width 447 height 37
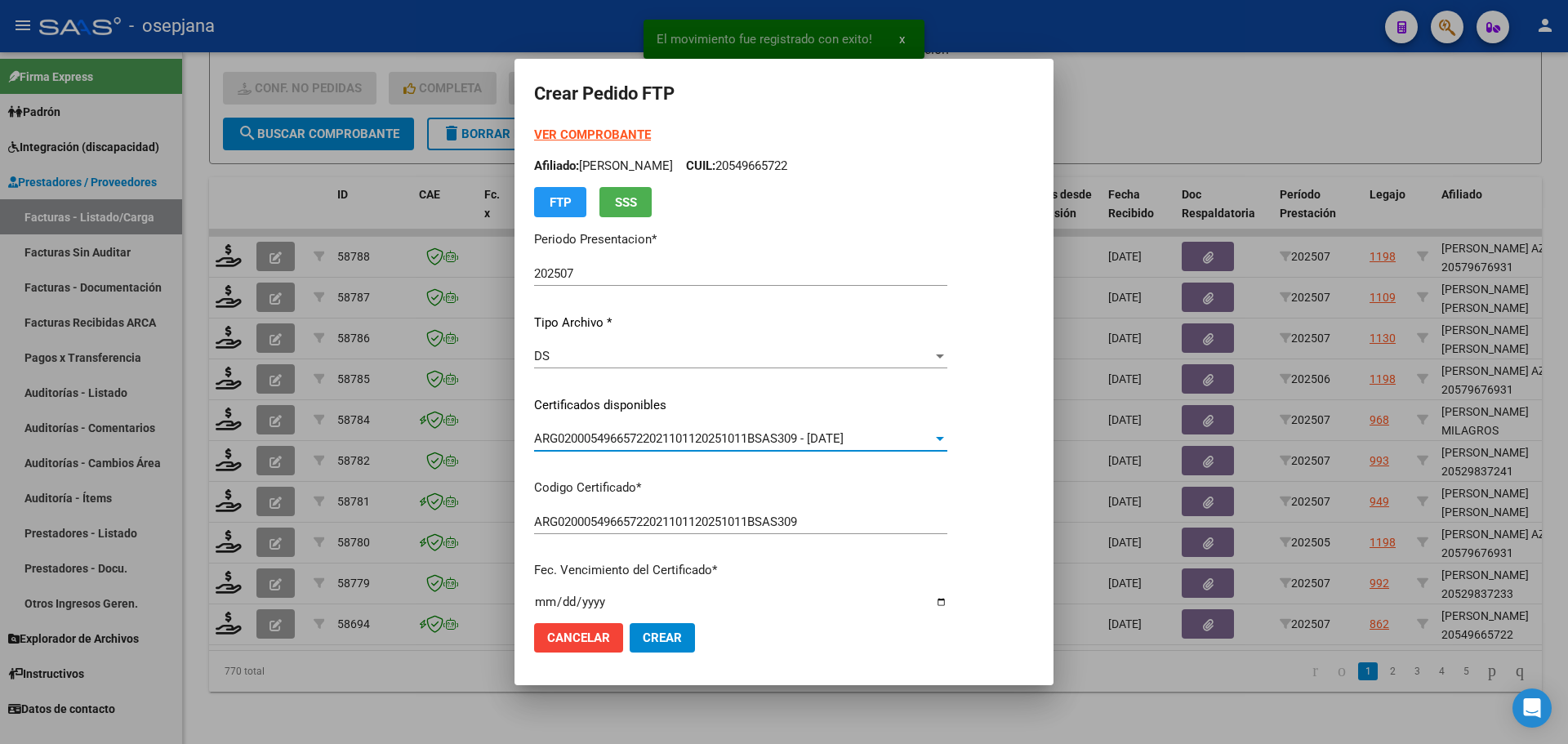
click at [599, 120] on form "Crear Pedido FTP VER COMPROBANTE ARCA Padrón Afiliado: [PERSON_NAME]: 205496657…" at bounding box center [784, 372] width 500 height 587
click at [597, 133] on strong "VER COMPROBANTE" at bounding box center [593, 135] width 117 height 15
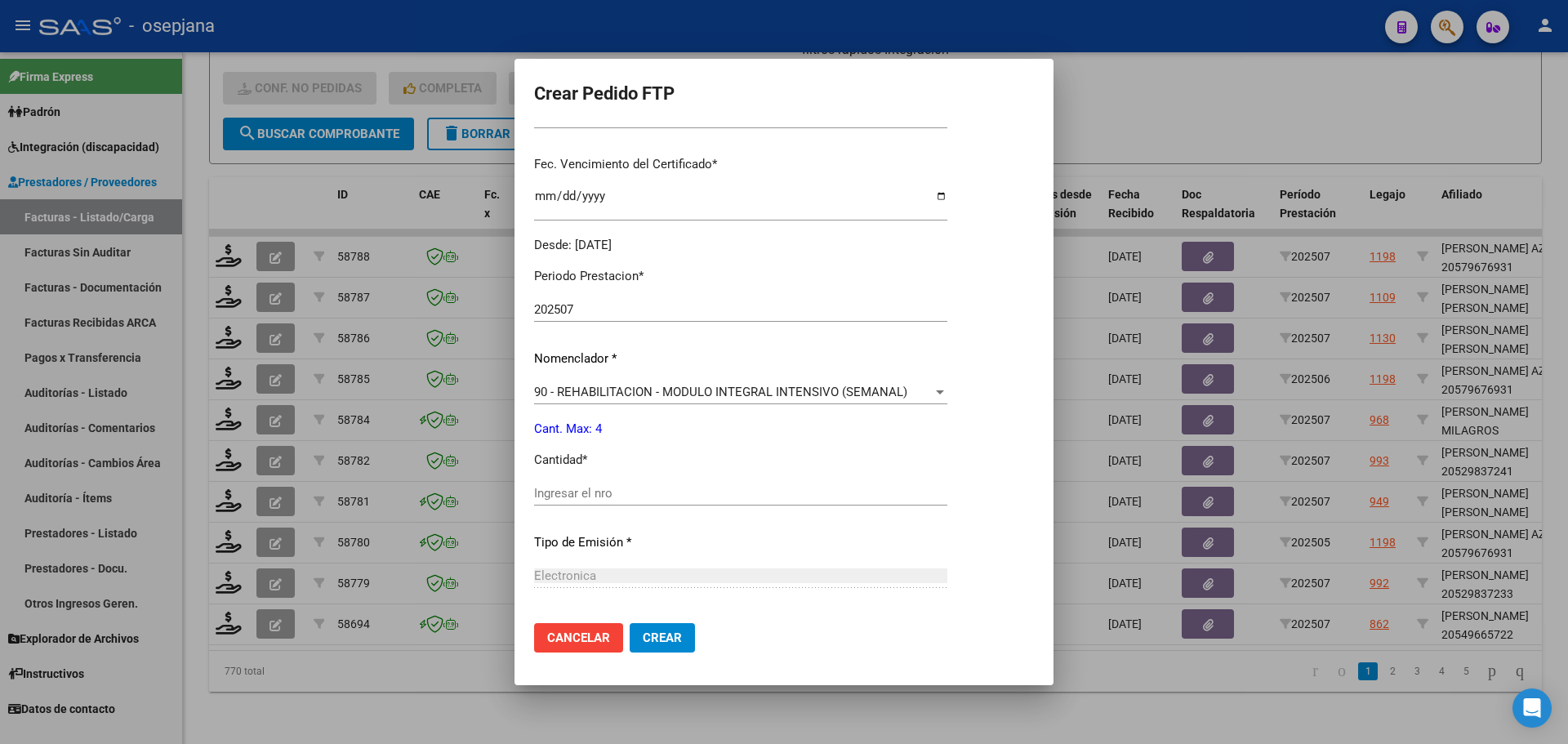
scroll to position [409, 0]
click at [576, 496] on input "Ingresar el nro" at bounding box center [740, 491] width 413 height 15
type input "4"
click at [668, 649] on button "Crear" at bounding box center [662, 638] width 66 height 30
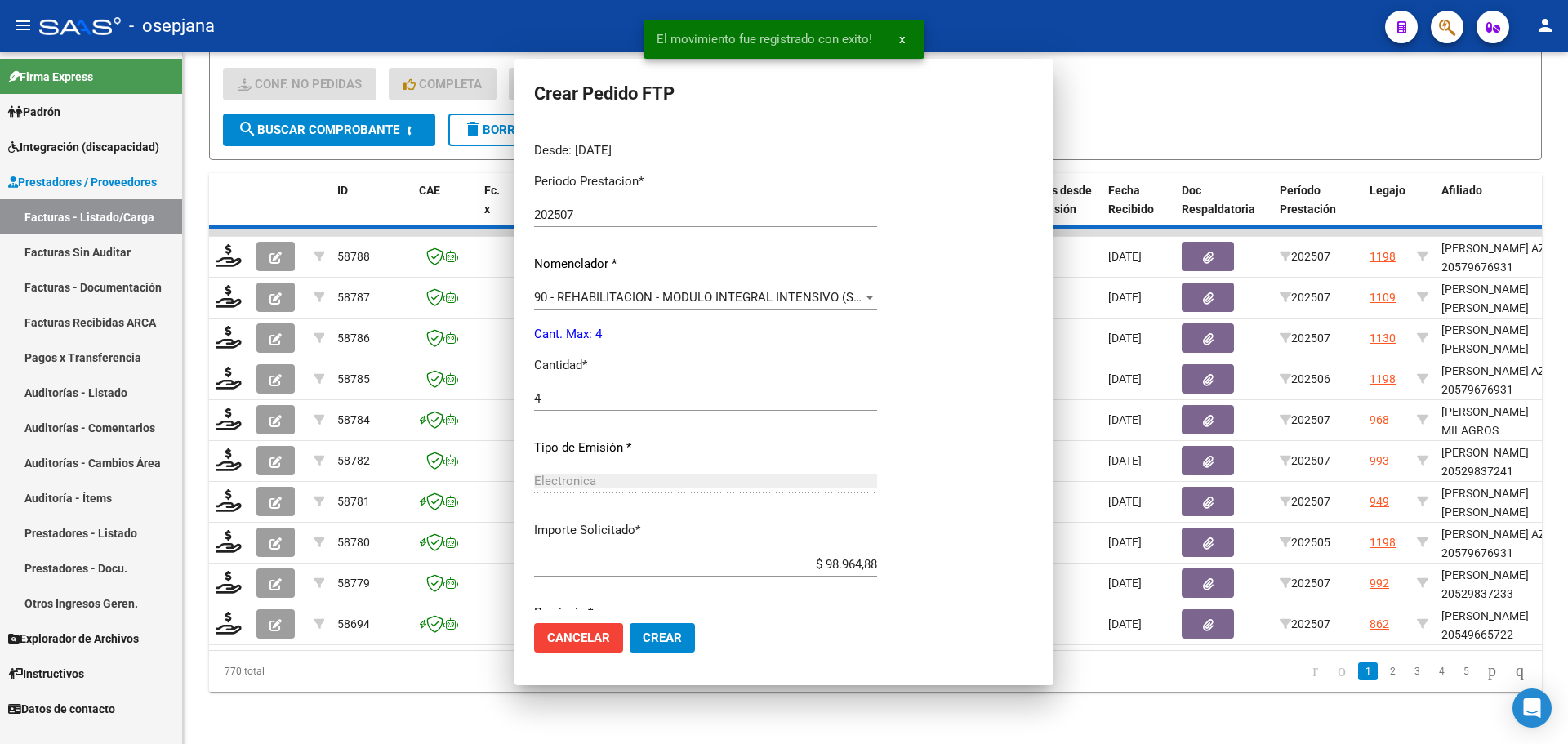
scroll to position [0, 0]
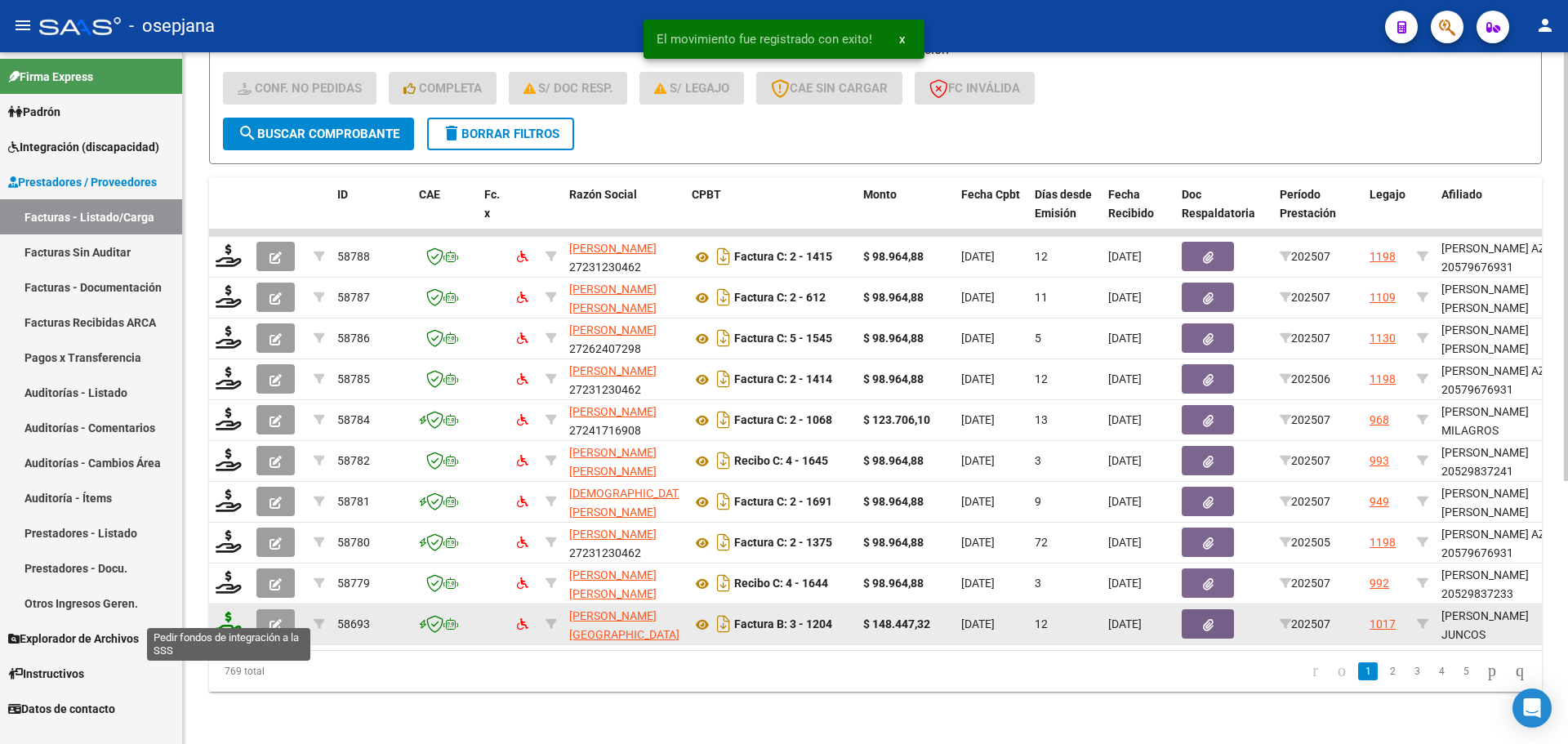
click at [223, 615] on icon at bounding box center [228, 623] width 26 height 23
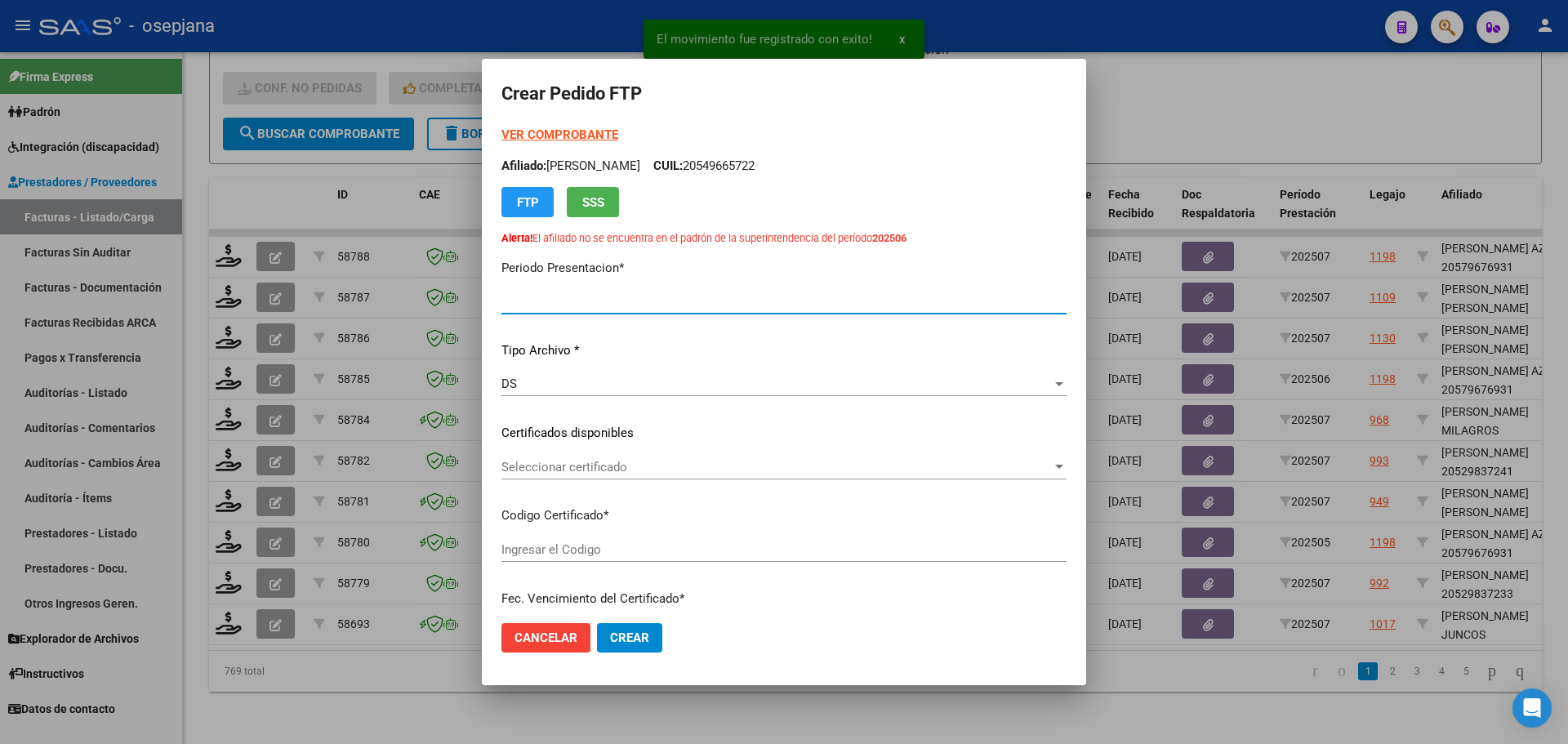
type input "202507"
type input "$ 148.447,32"
type input "ARG02000568774592023031320260313BSAS376"
click at [617, 468] on span "Seleccionar certificado" at bounding box center [777, 468] width 551 height 15
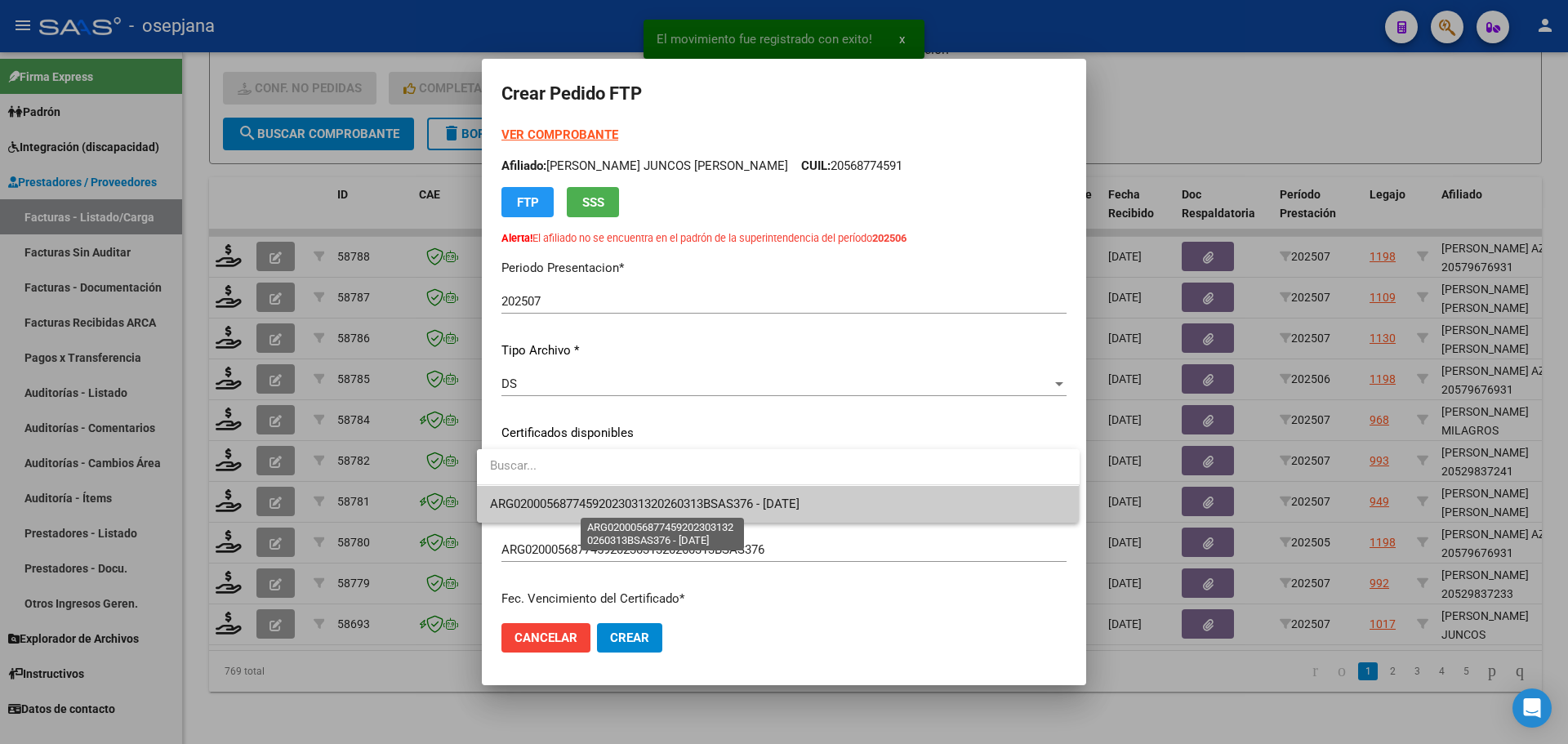
click at [621, 501] on span "ARG02000568774592023031320260313BSAS376 - [DATE]" at bounding box center [644, 504] width 310 height 15
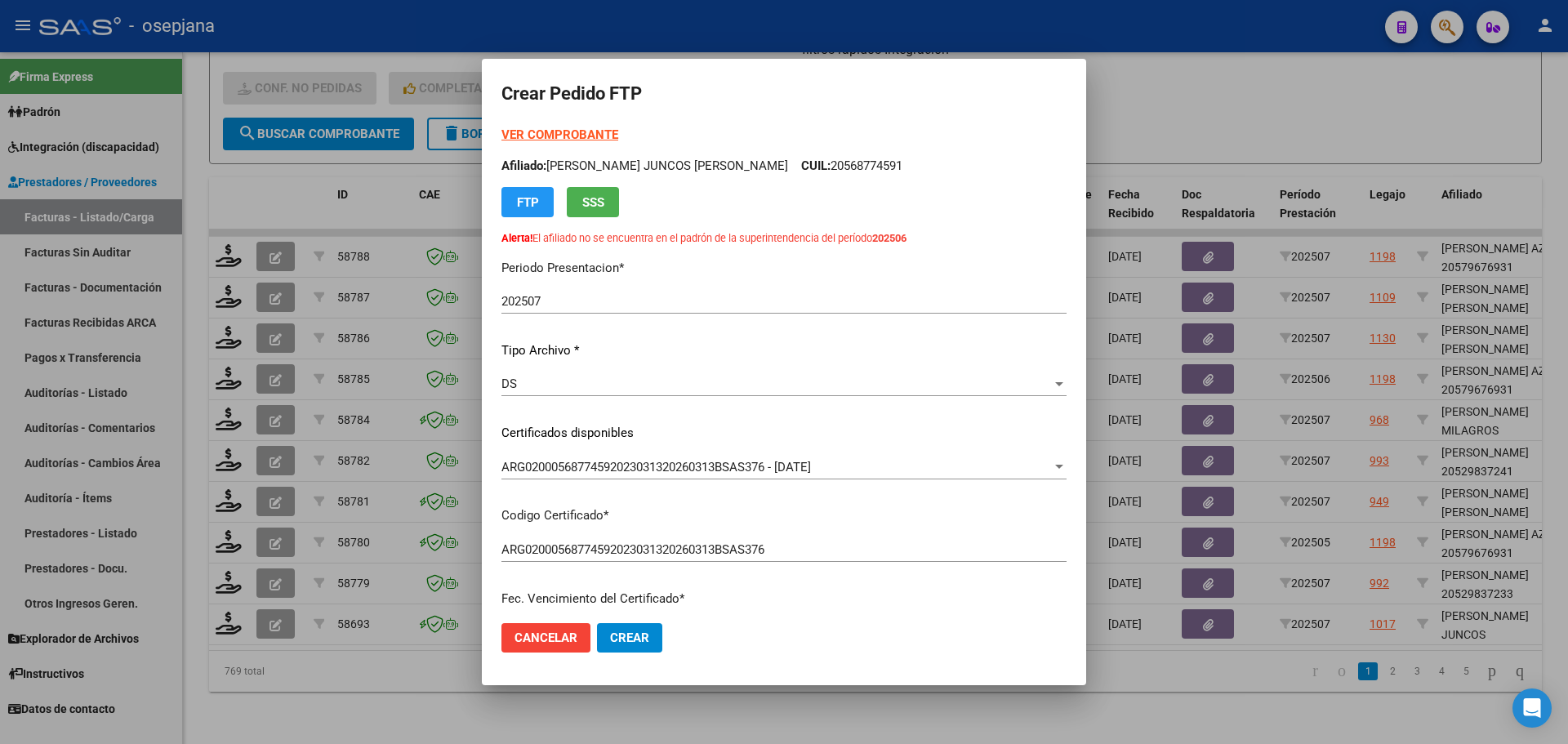
click at [588, 128] on strong "VER COMPROBANTE" at bounding box center [560, 135] width 117 height 15
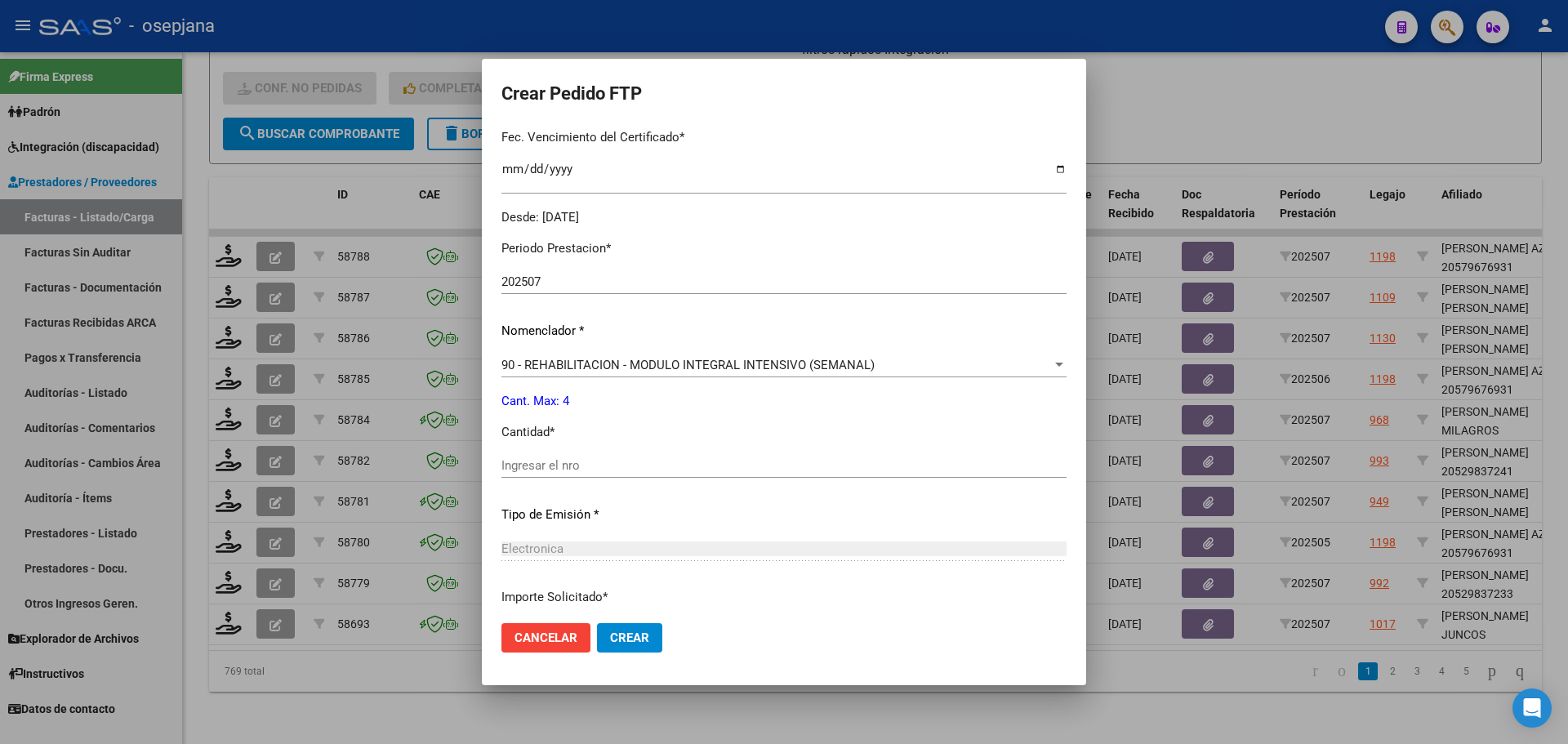
scroll to position [490, 0]
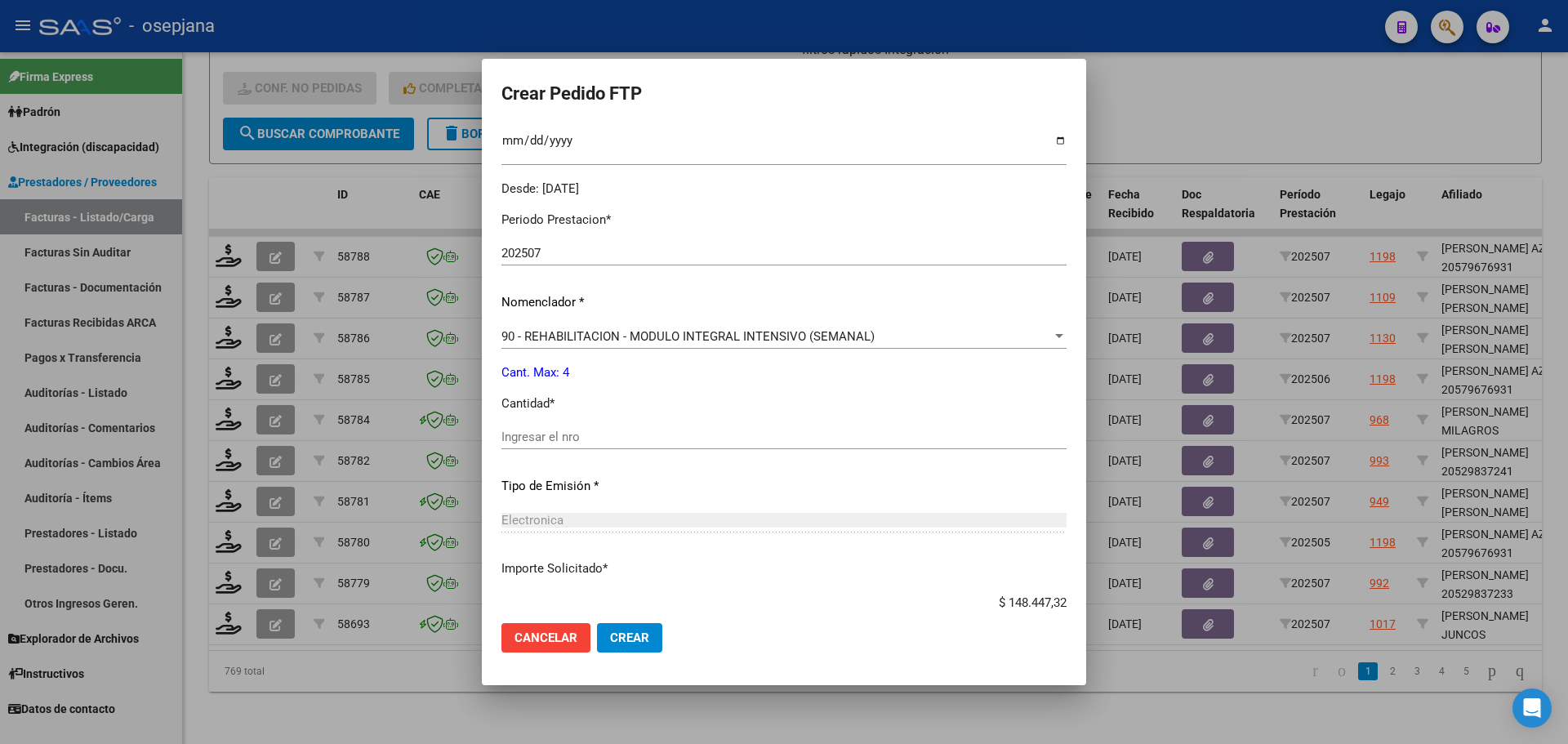
click at [567, 428] on div "Ingresar el nro" at bounding box center [784, 437] width 565 height 25
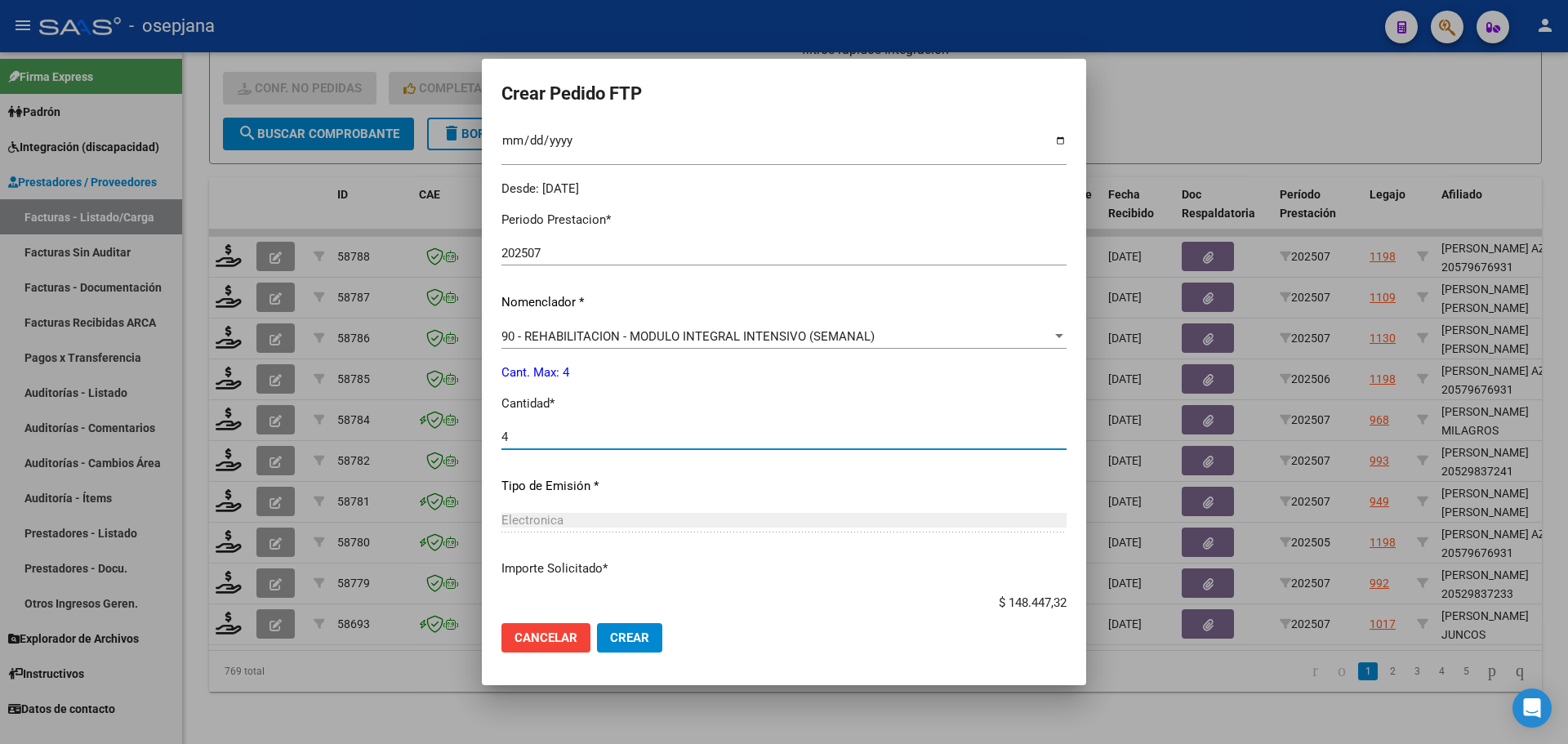
click at [624, 635] on span "Crear" at bounding box center [630, 638] width 39 height 15
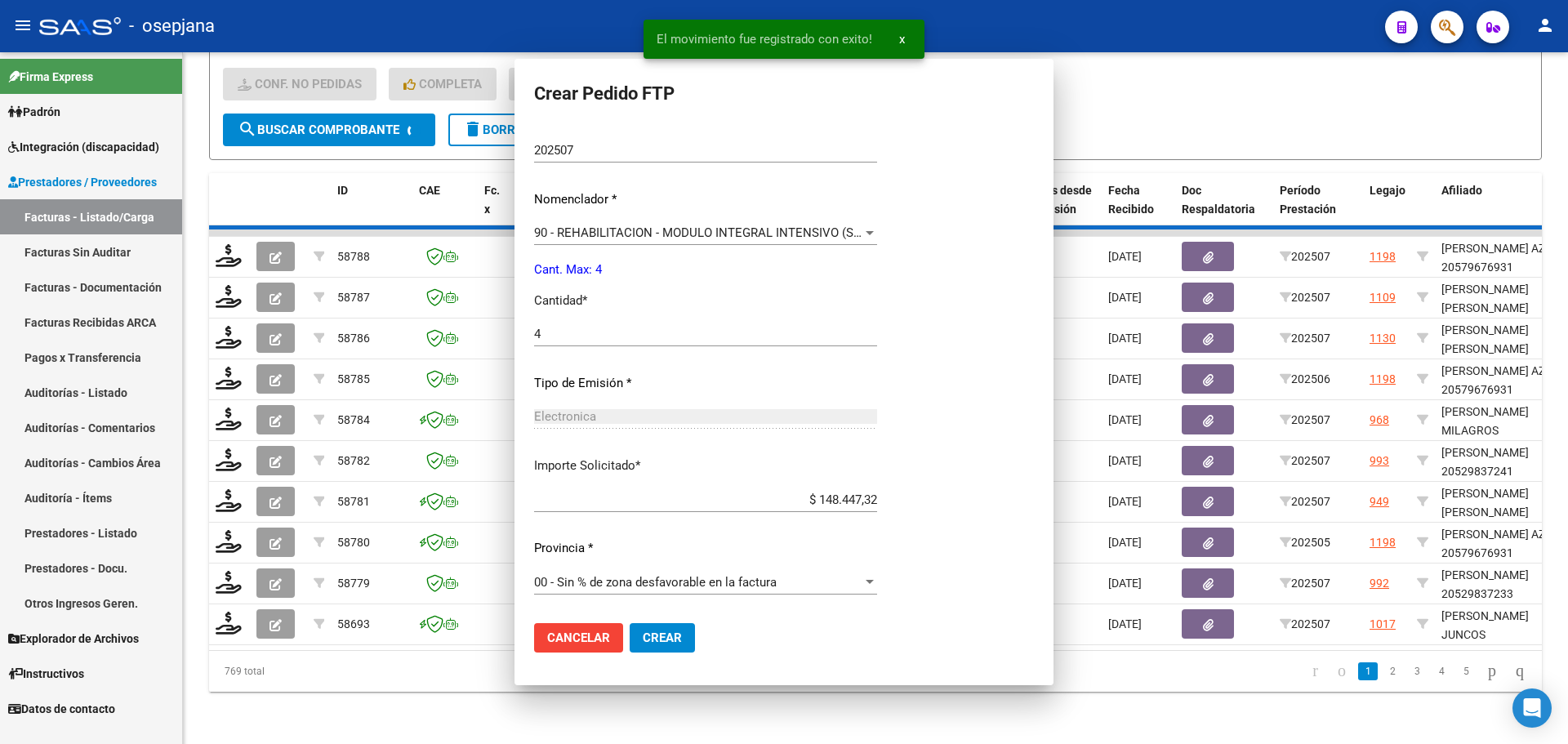
scroll to position [370, 0]
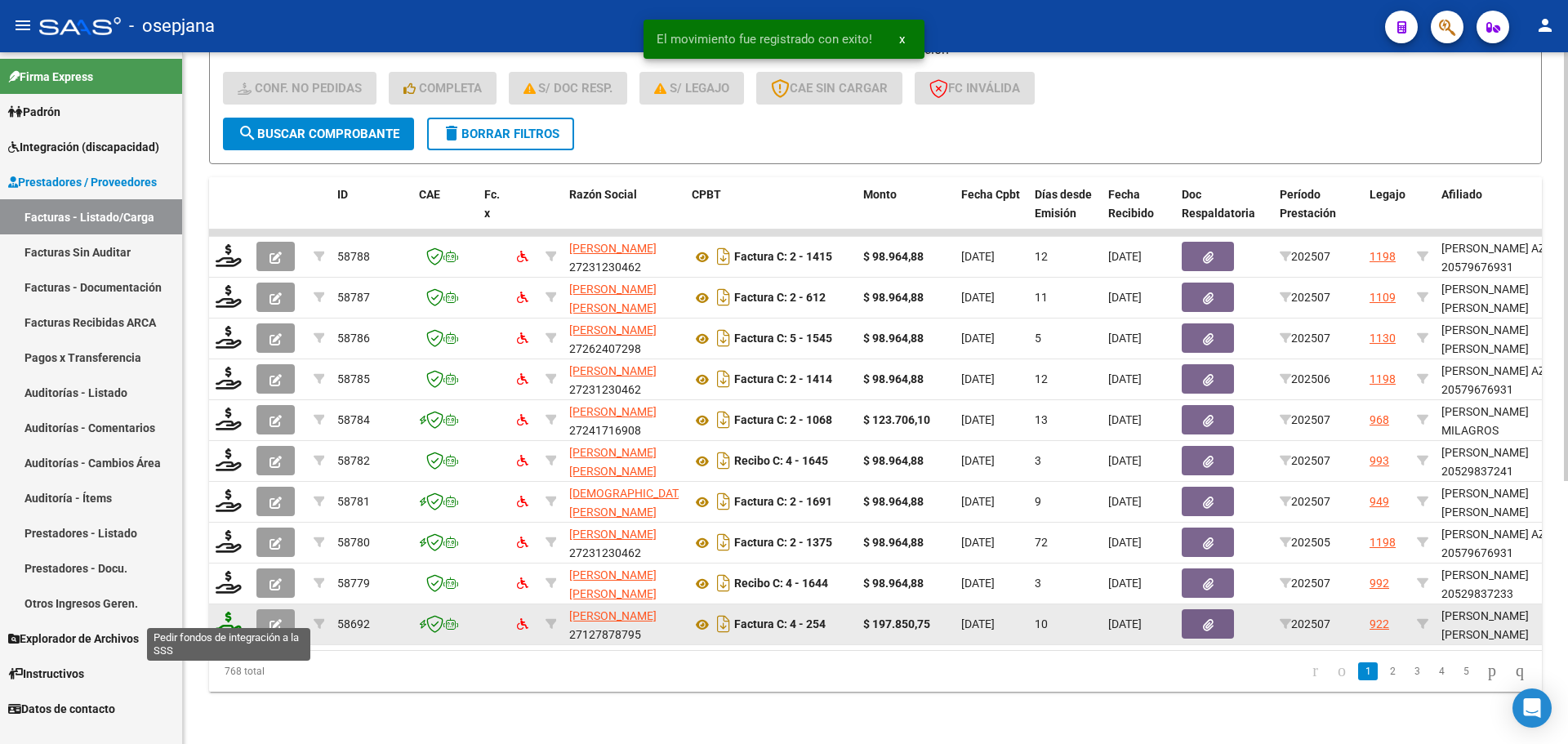
click at [224, 619] on icon at bounding box center [228, 623] width 26 height 23
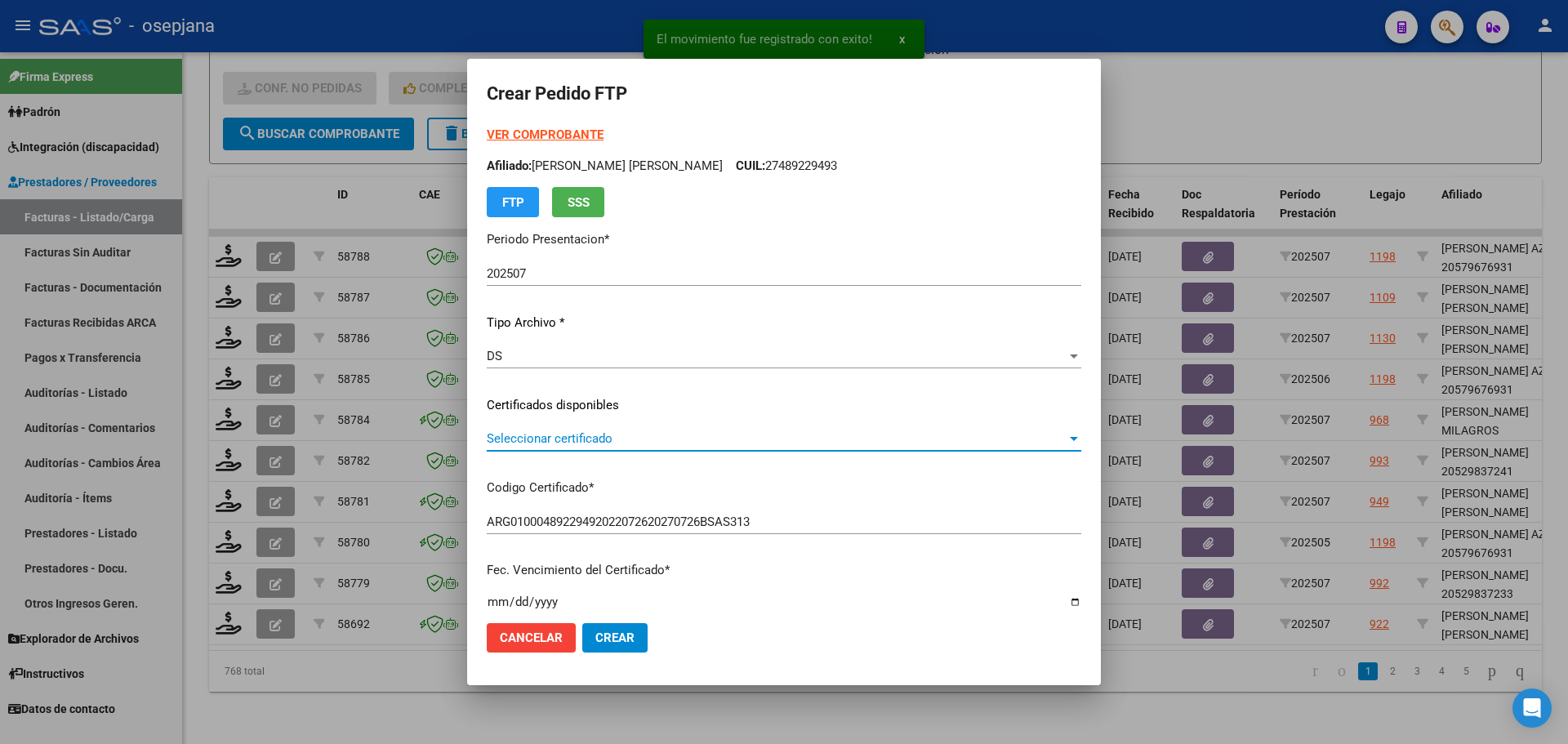
click at [621, 444] on span "Seleccionar certificado" at bounding box center [777, 439] width 580 height 15
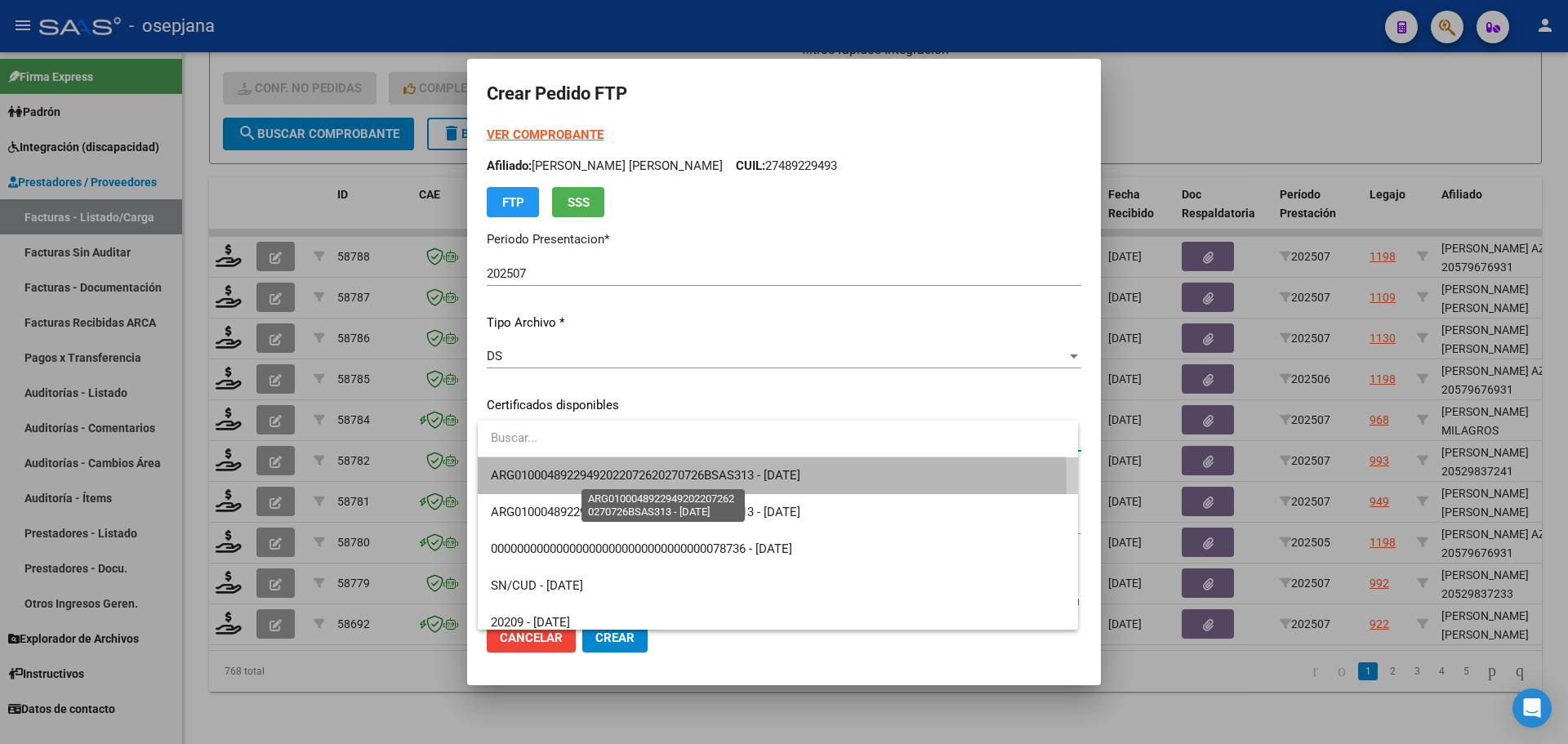
click at [623, 478] on span "ARG01000489229492022072620270726BSAS313 - [DATE]" at bounding box center [645, 476] width 310 height 15
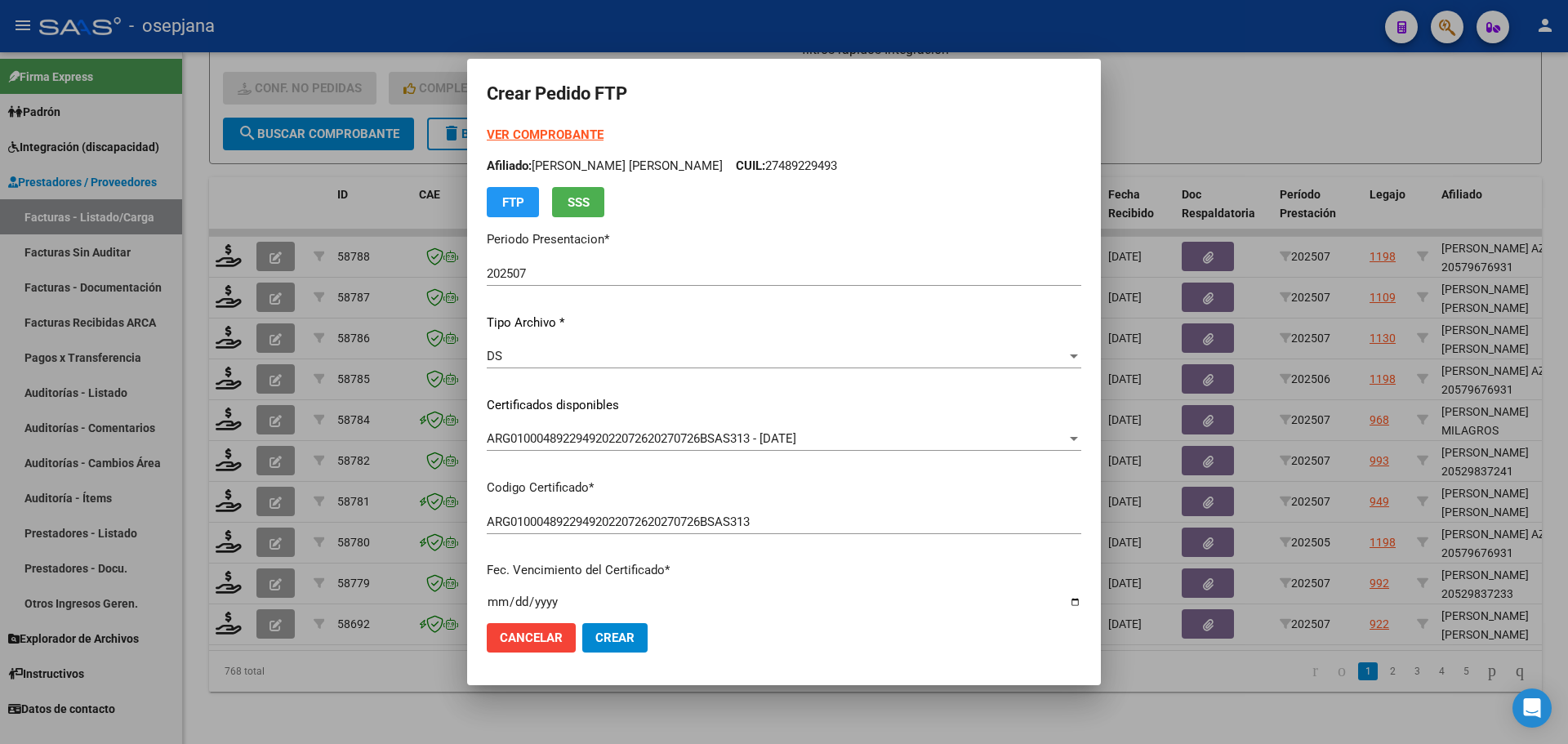
click at [533, 130] on strong "VER COMPROBANTE" at bounding box center [545, 135] width 117 height 15
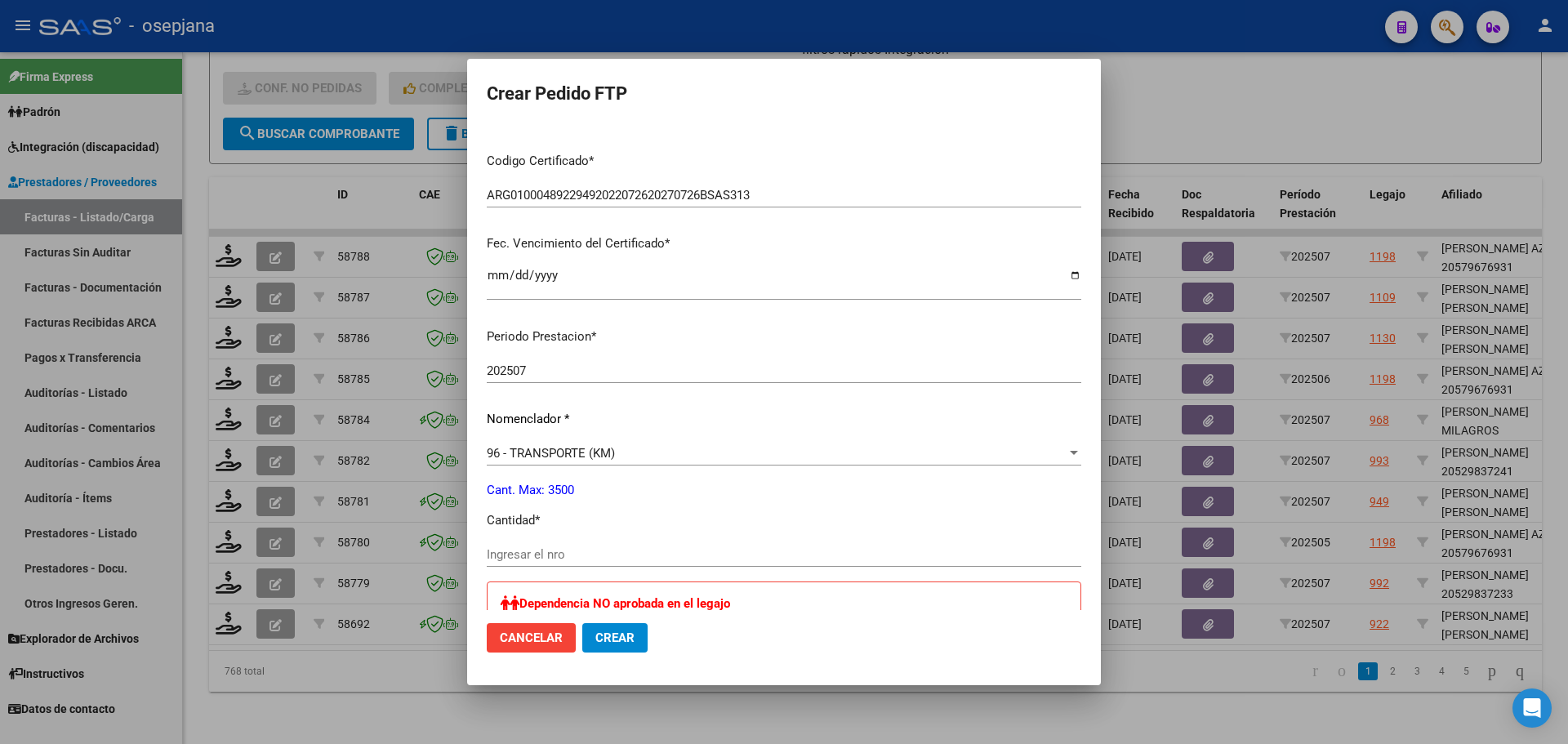
click at [581, 552] on input "Ingresar el nro" at bounding box center [784, 555] width 595 height 15
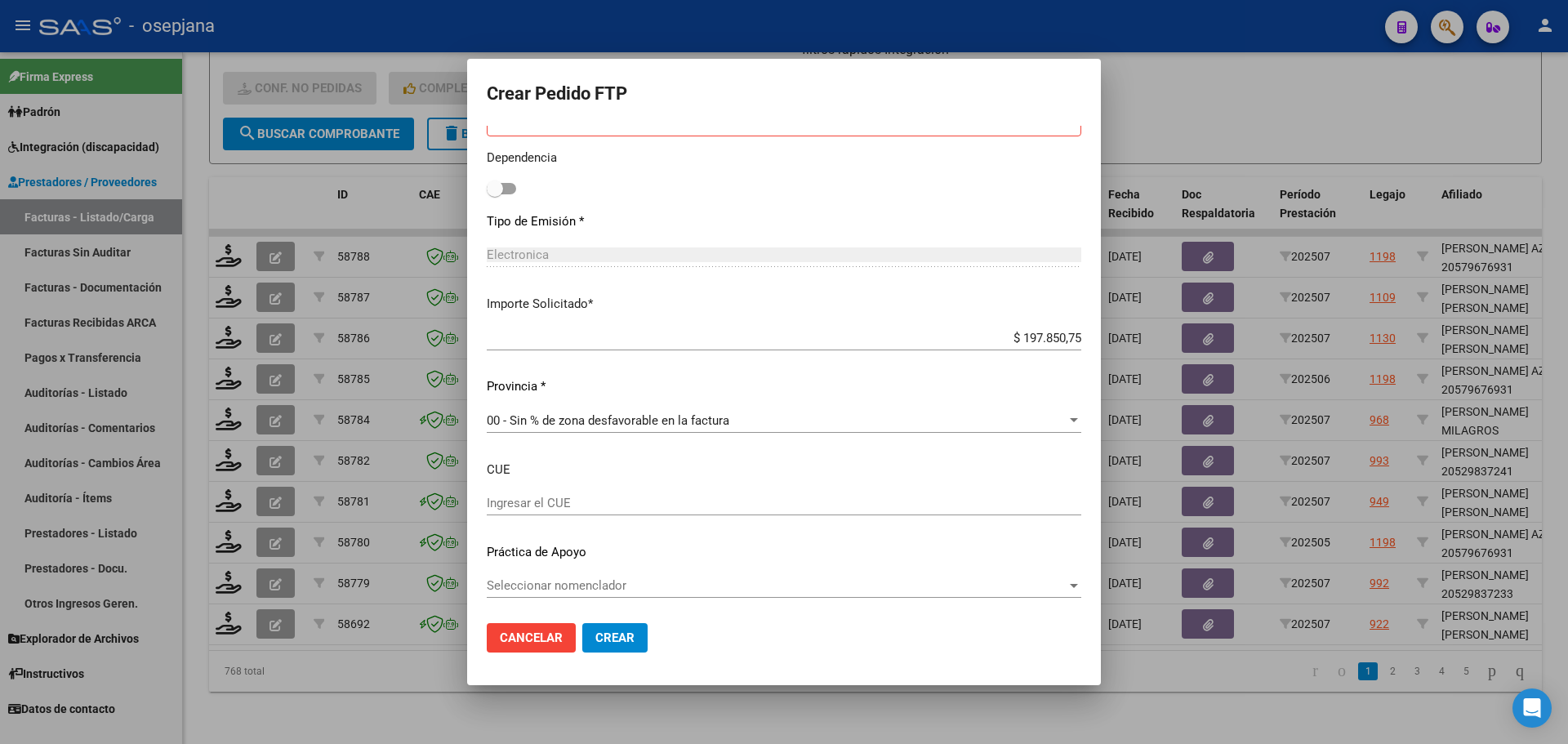
scroll to position [820, 0]
click at [624, 639] on span "Crear" at bounding box center [616, 638] width 39 height 15
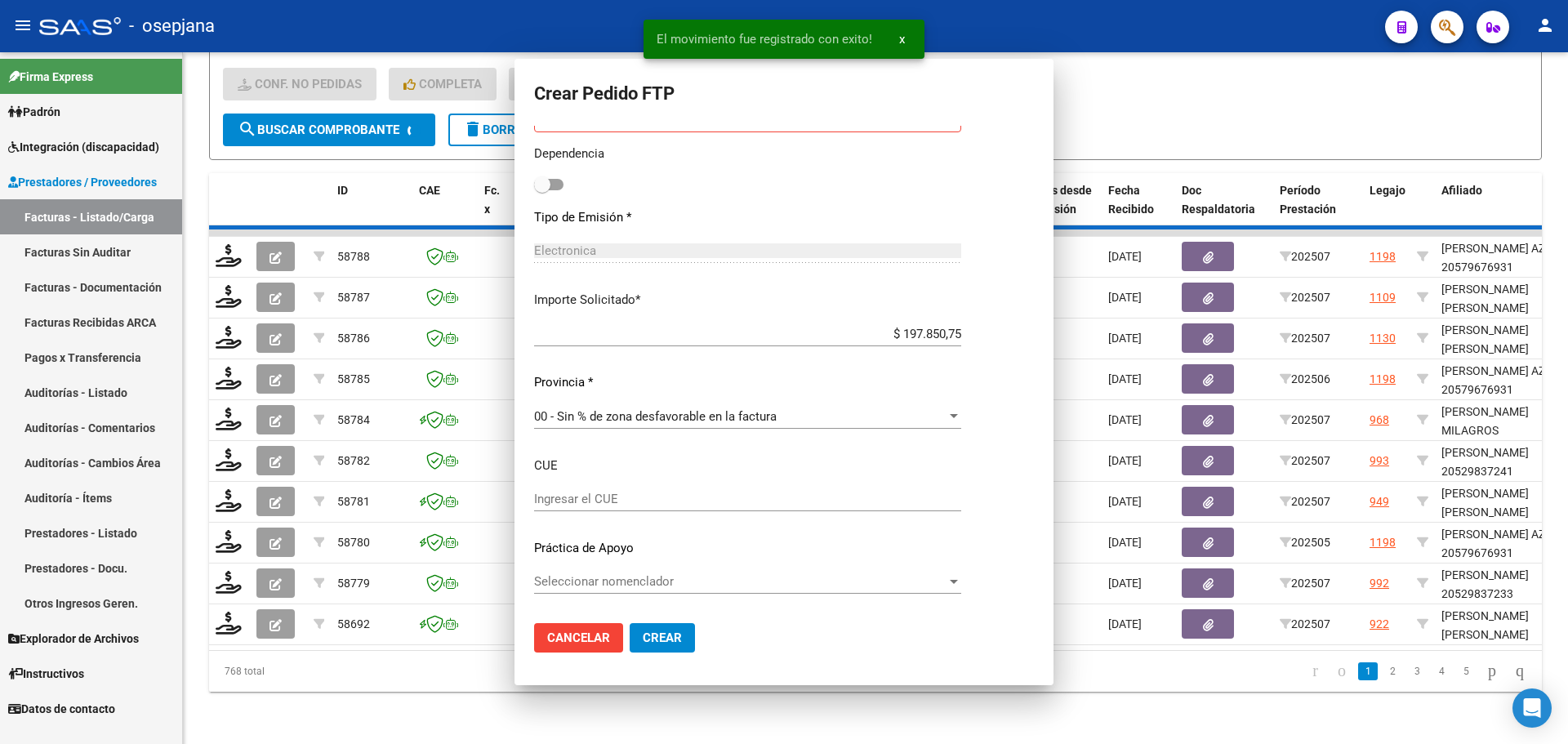
scroll to position [0, 0]
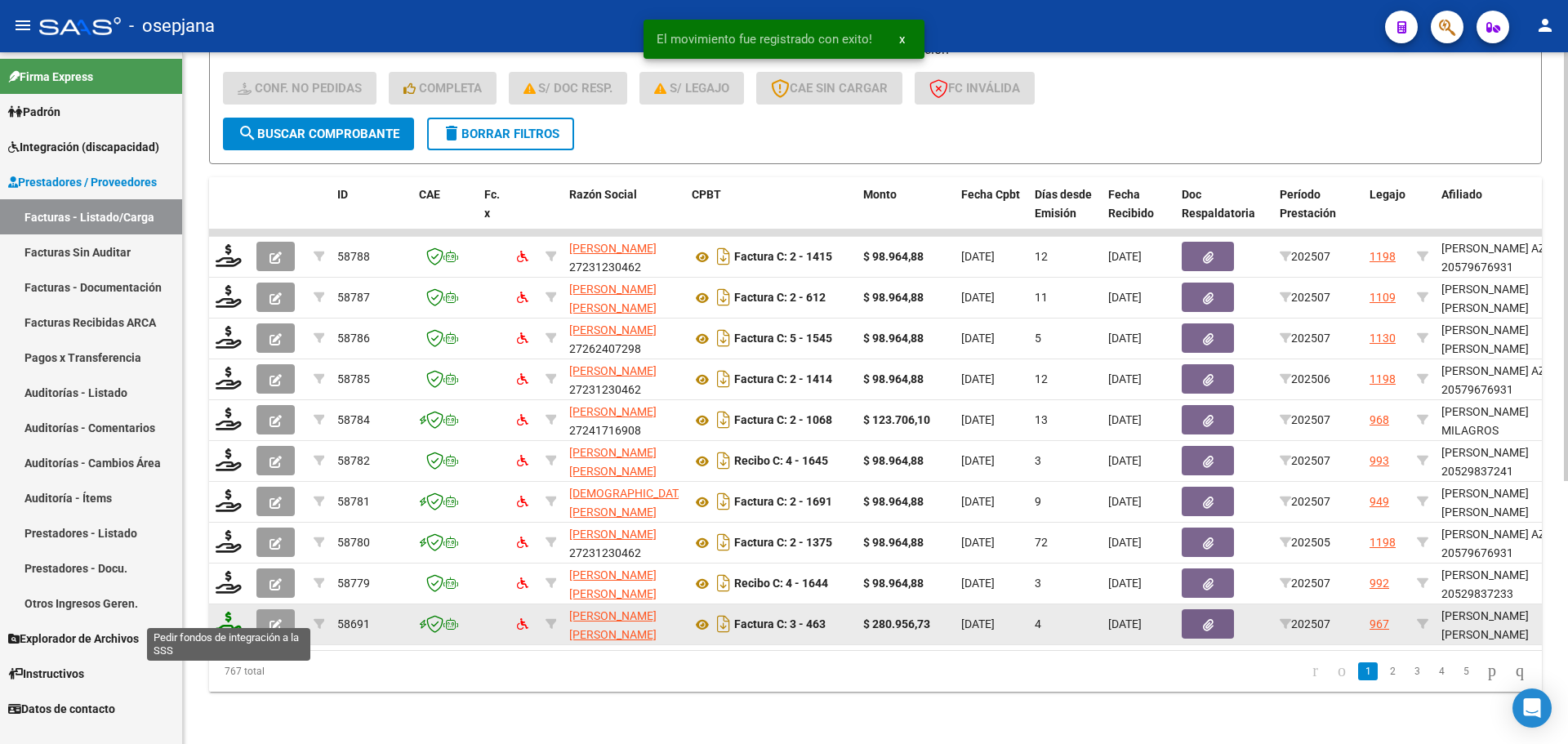
click at [236, 619] on icon at bounding box center [228, 623] width 26 height 23
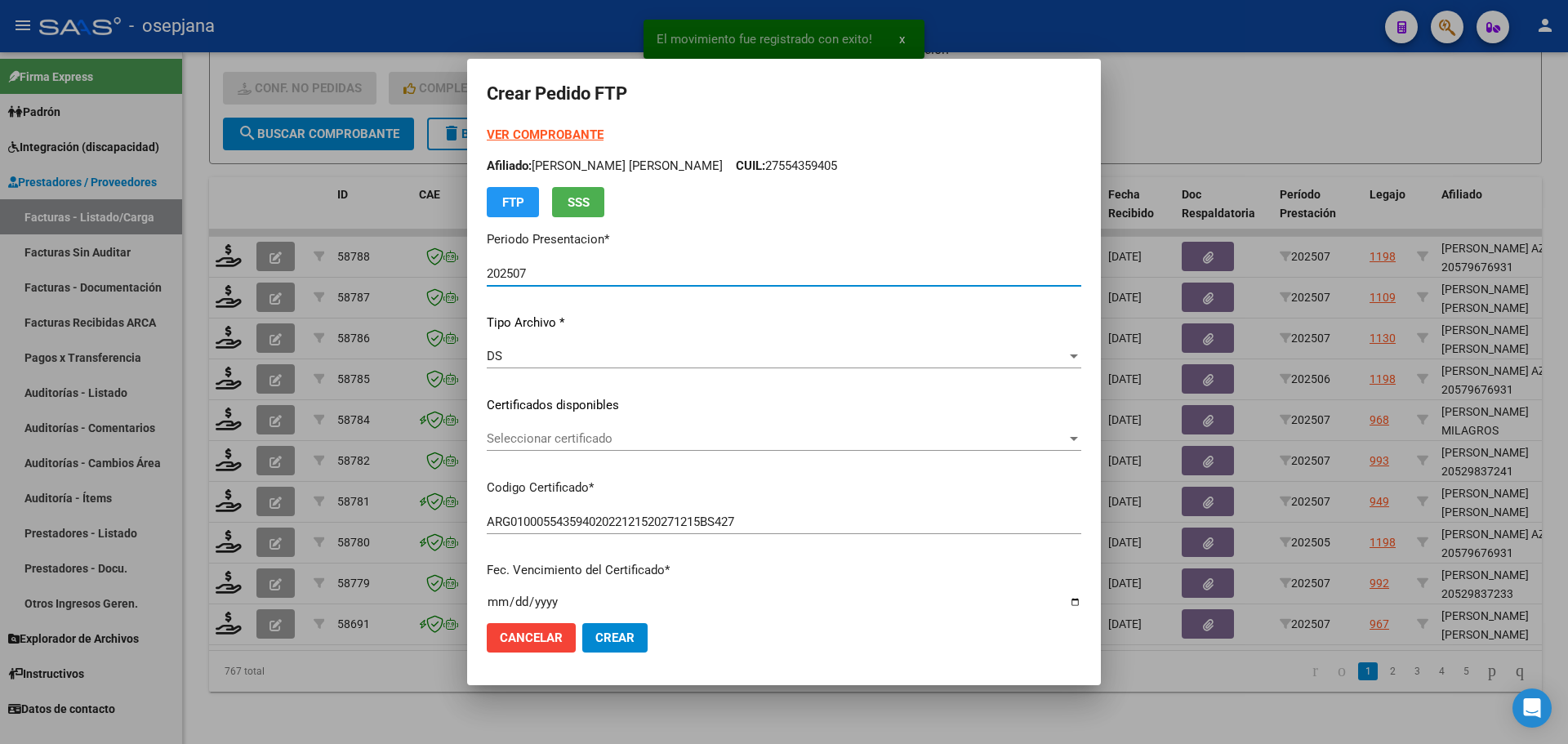
click at [630, 435] on span "Seleccionar certificado" at bounding box center [777, 439] width 580 height 15
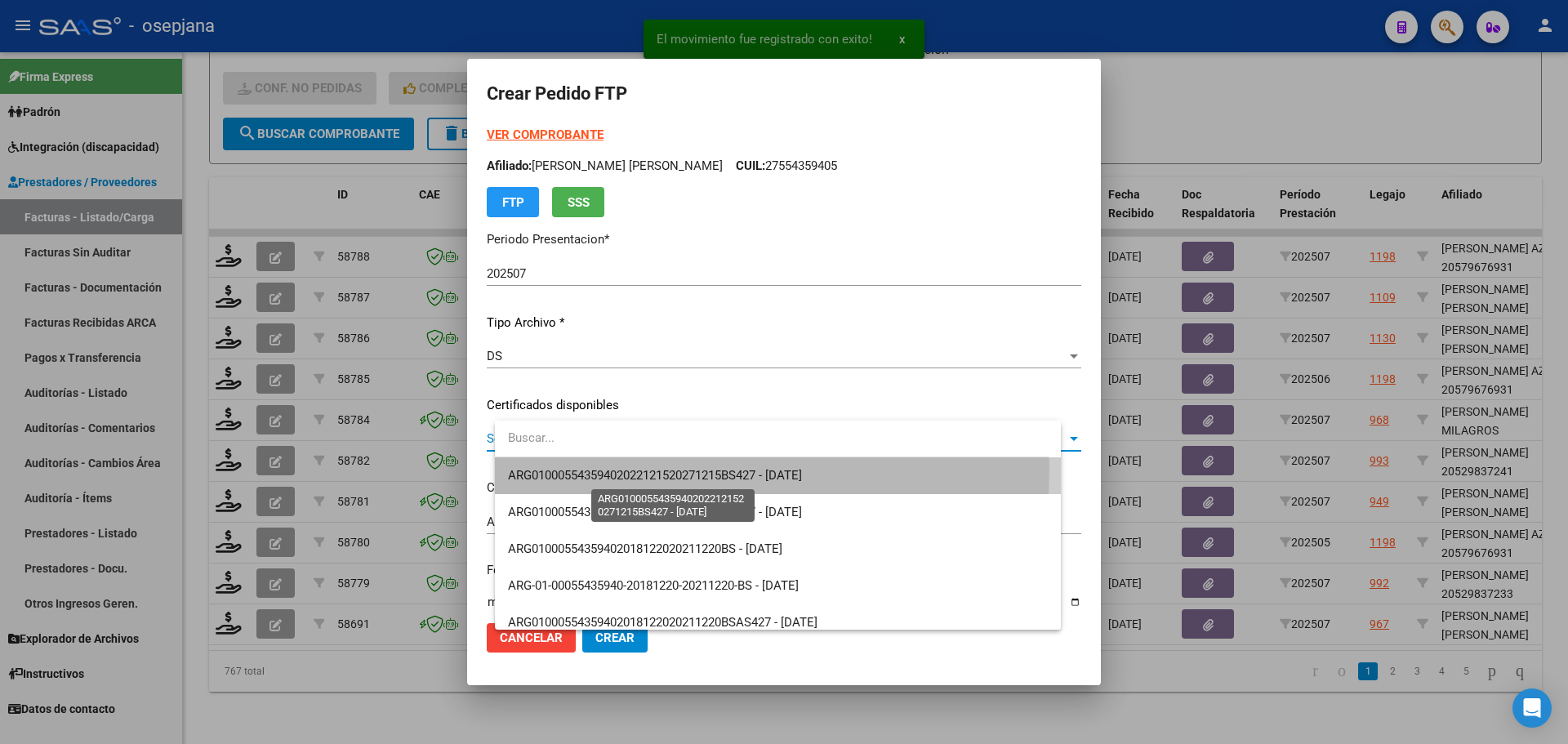
click at [634, 469] on span "ARG01000554359402022121520271215BS427 - [DATE]" at bounding box center [655, 476] width 294 height 15
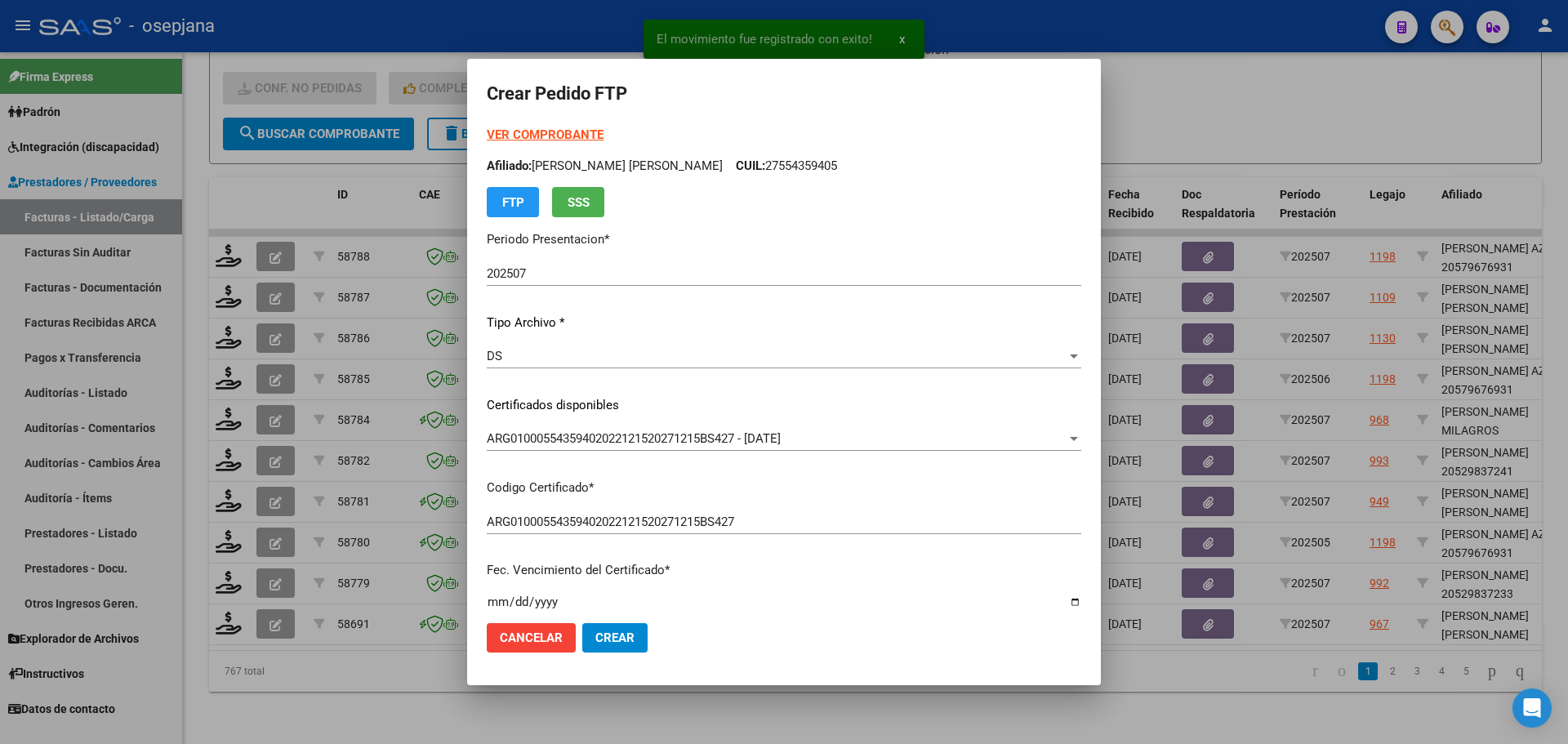
click at [575, 133] on strong "VER COMPROBANTE" at bounding box center [545, 135] width 117 height 15
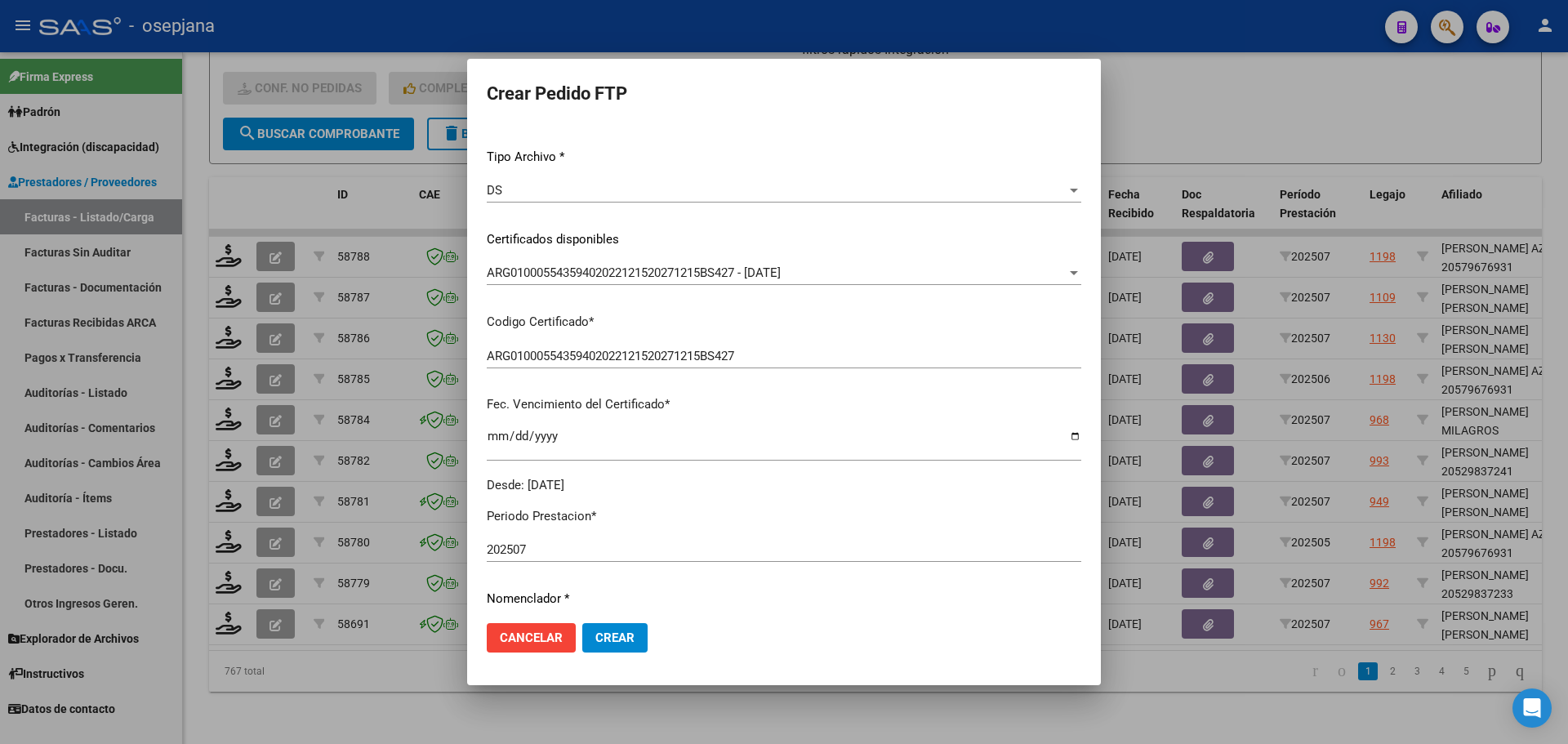
scroll to position [409, 0]
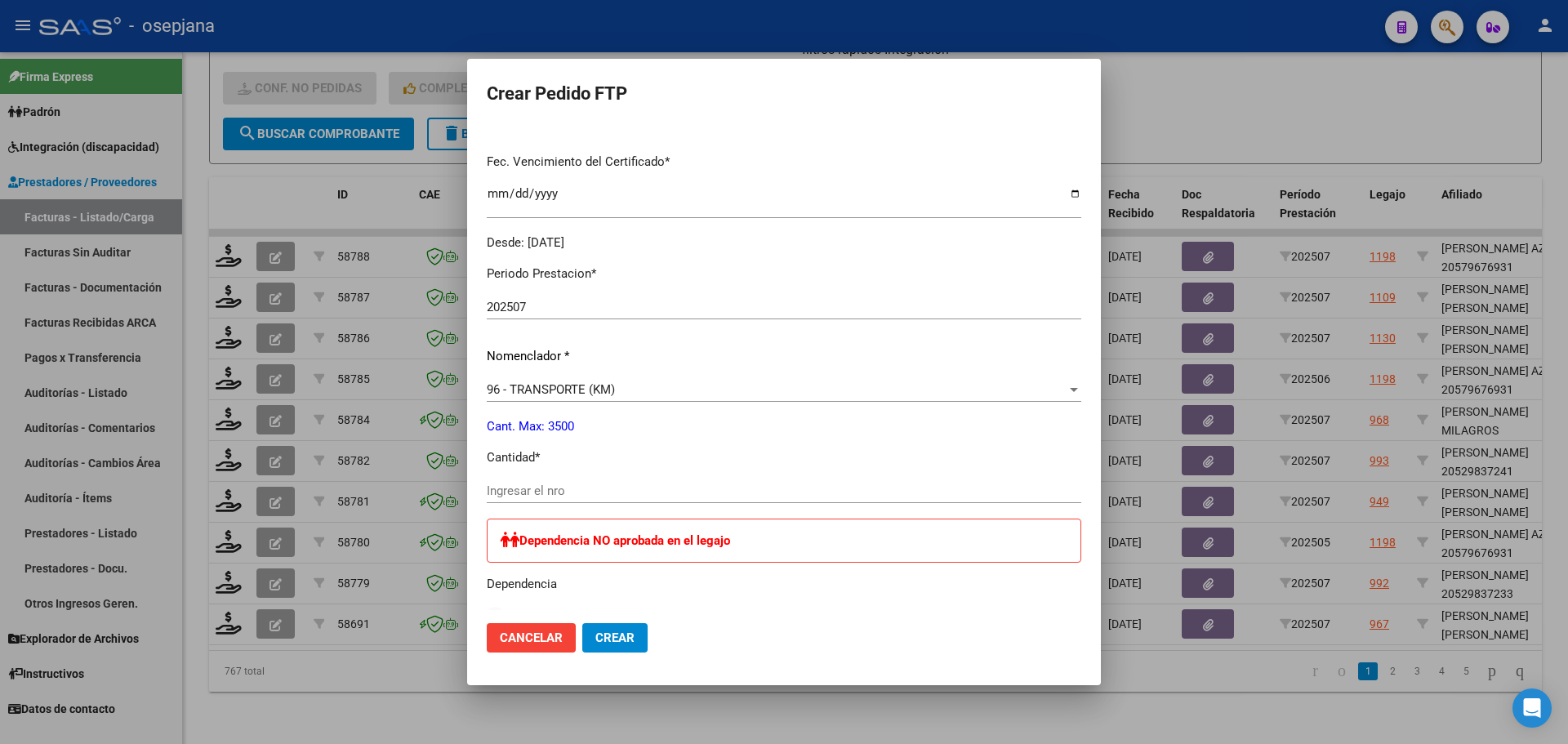
click at [582, 492] on input "Ingresar el nro" at bounding box center [784, 491] width 595 height 15
click at [634, 632] on span "Crear" at bounding box center [616, 638] width 39 height 15
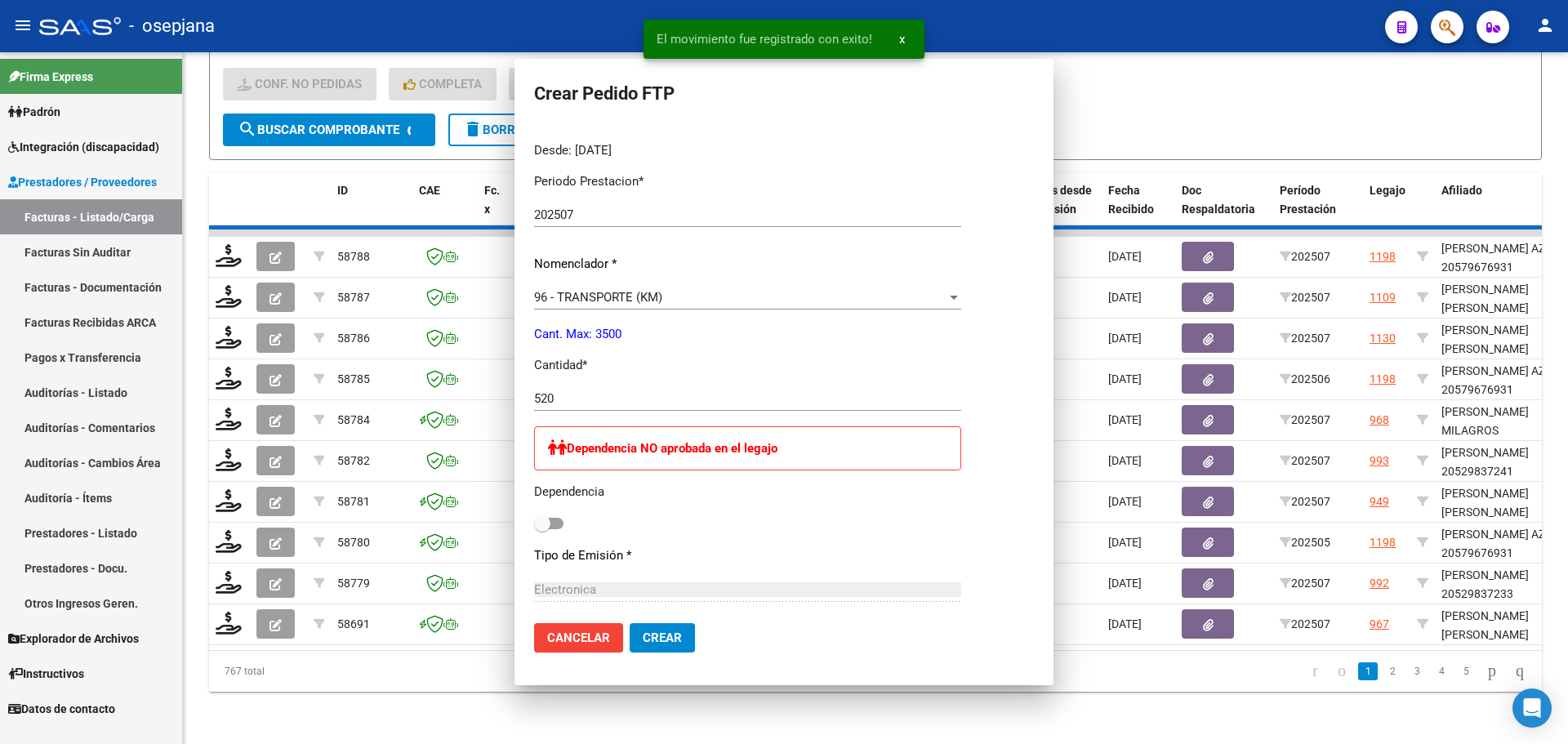
scroll to position [317, 0]
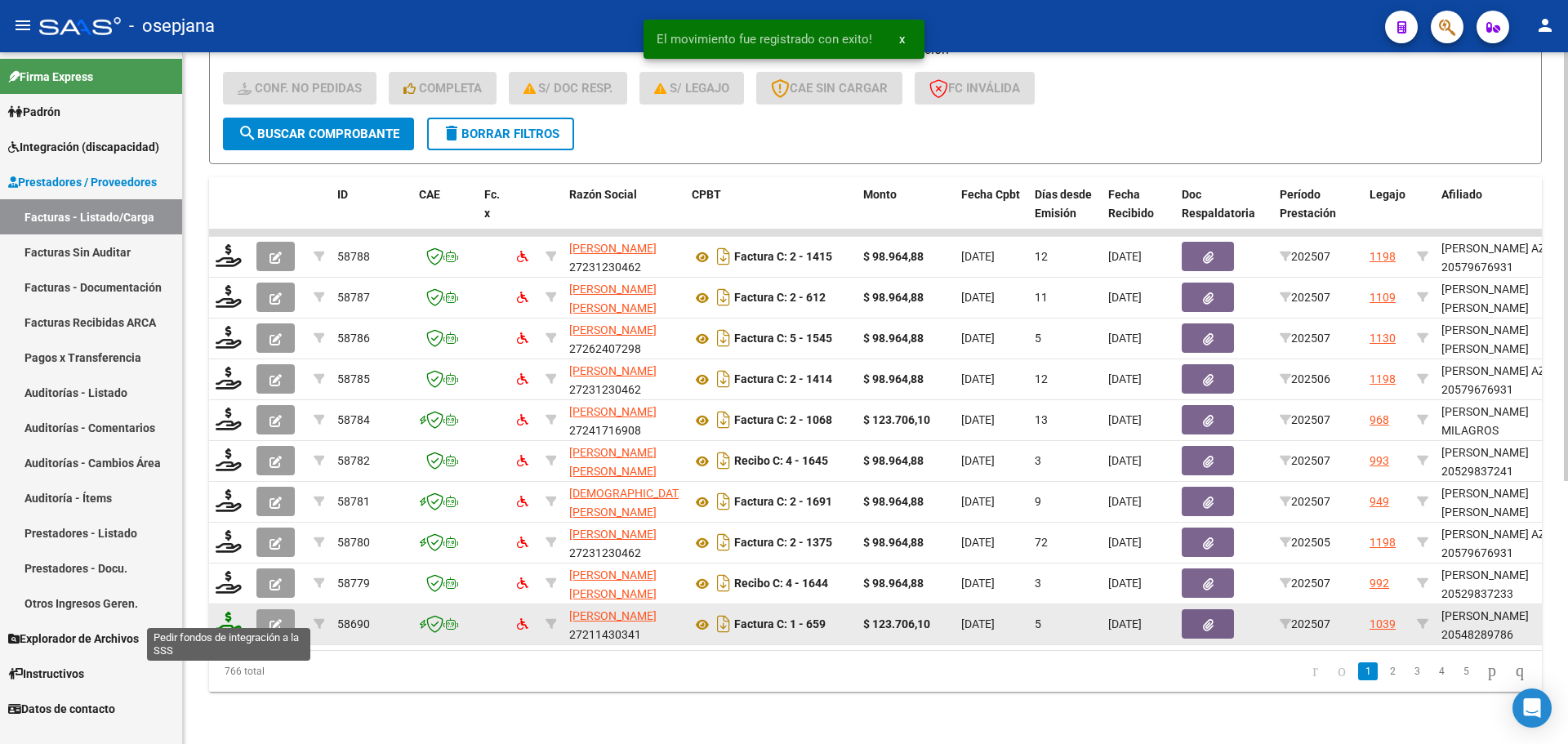
click at [229, 612] on icon at bounding box center [228, 623] width 26 height 23
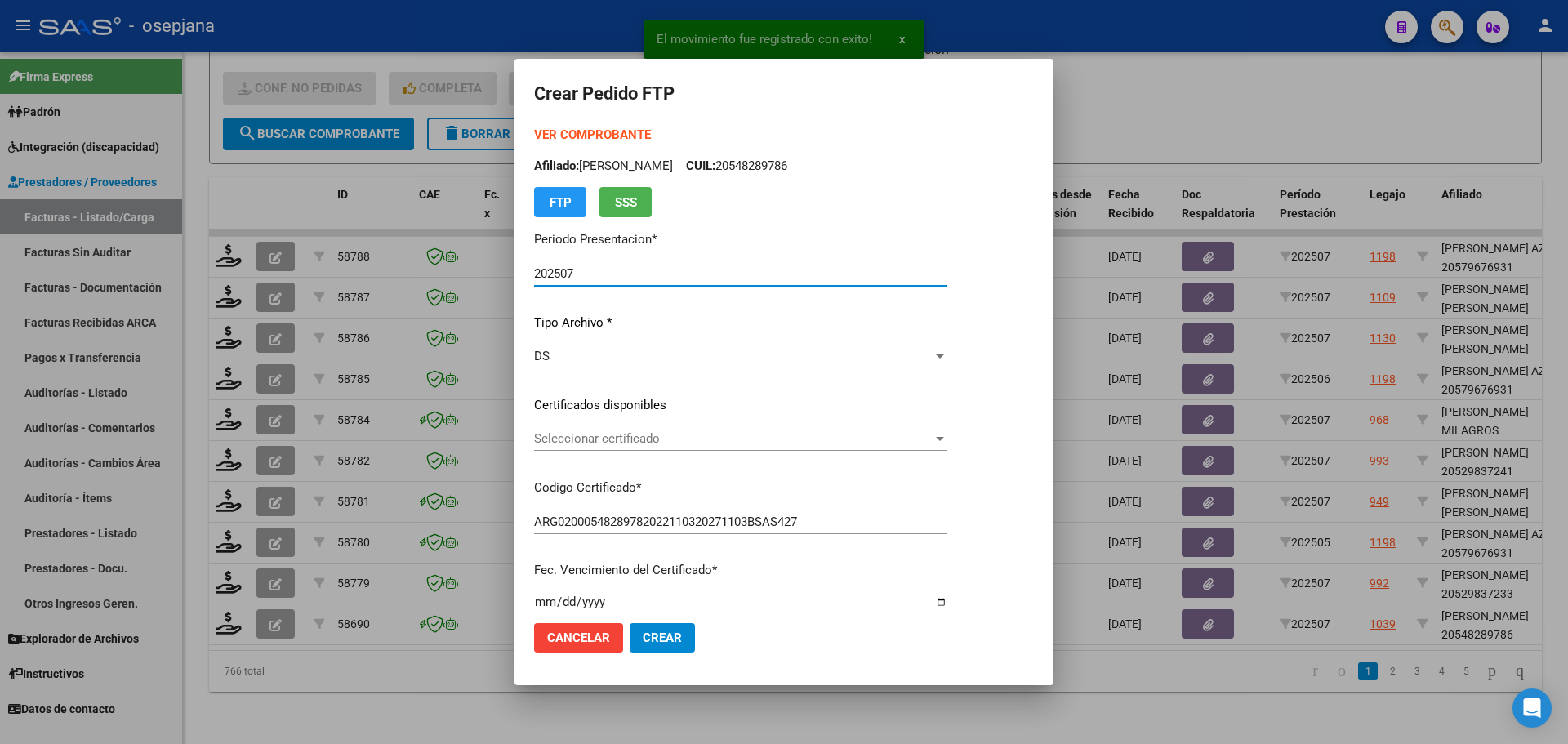
click at [716, 444] on span "Seleccionar certificado" at bounding box center [733, 439] width 399 height 15
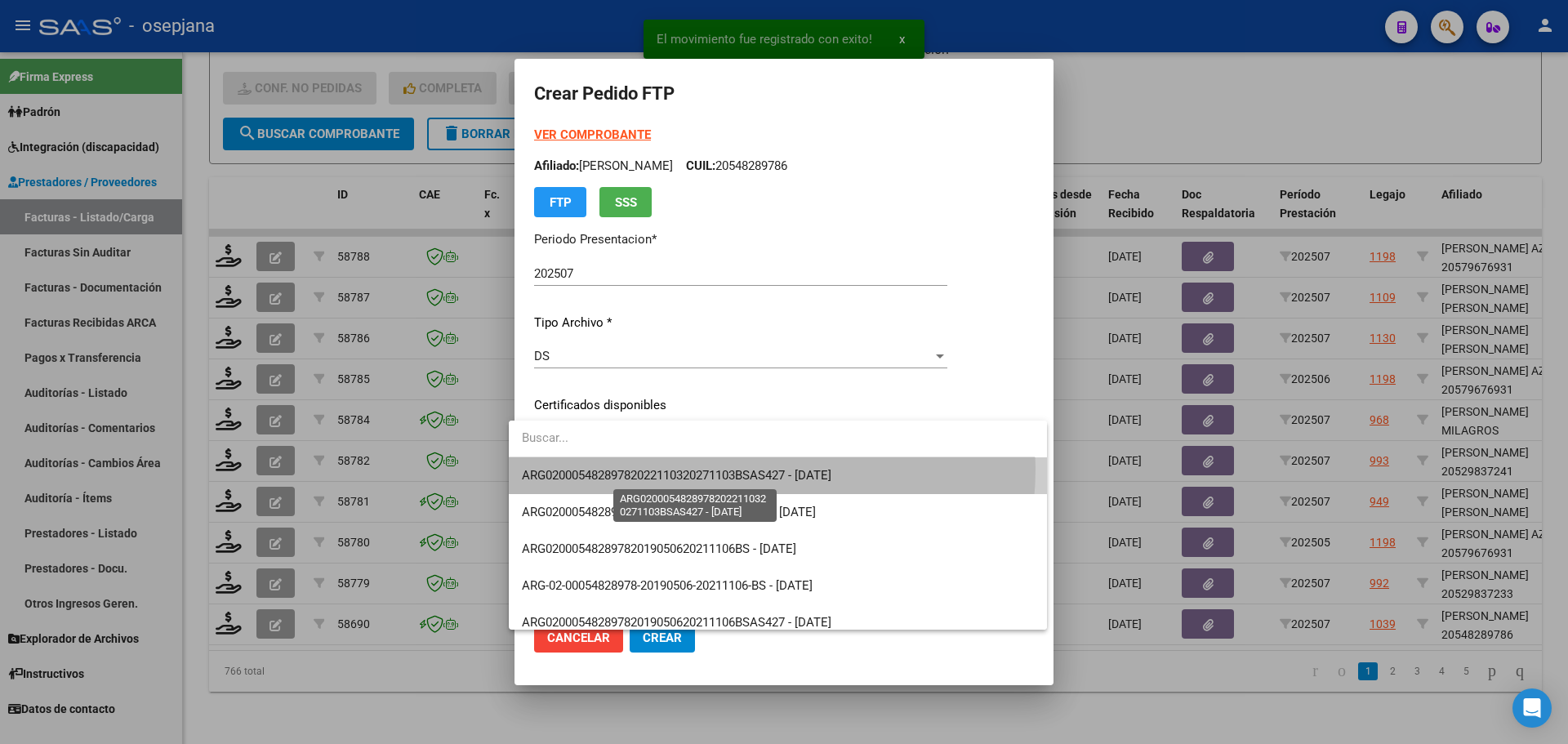
click at [724, 469] on span "ARG02000548289782022110320271103BSAS427 - [DATE]" at bounding box center [676, 476] width 310 height 15
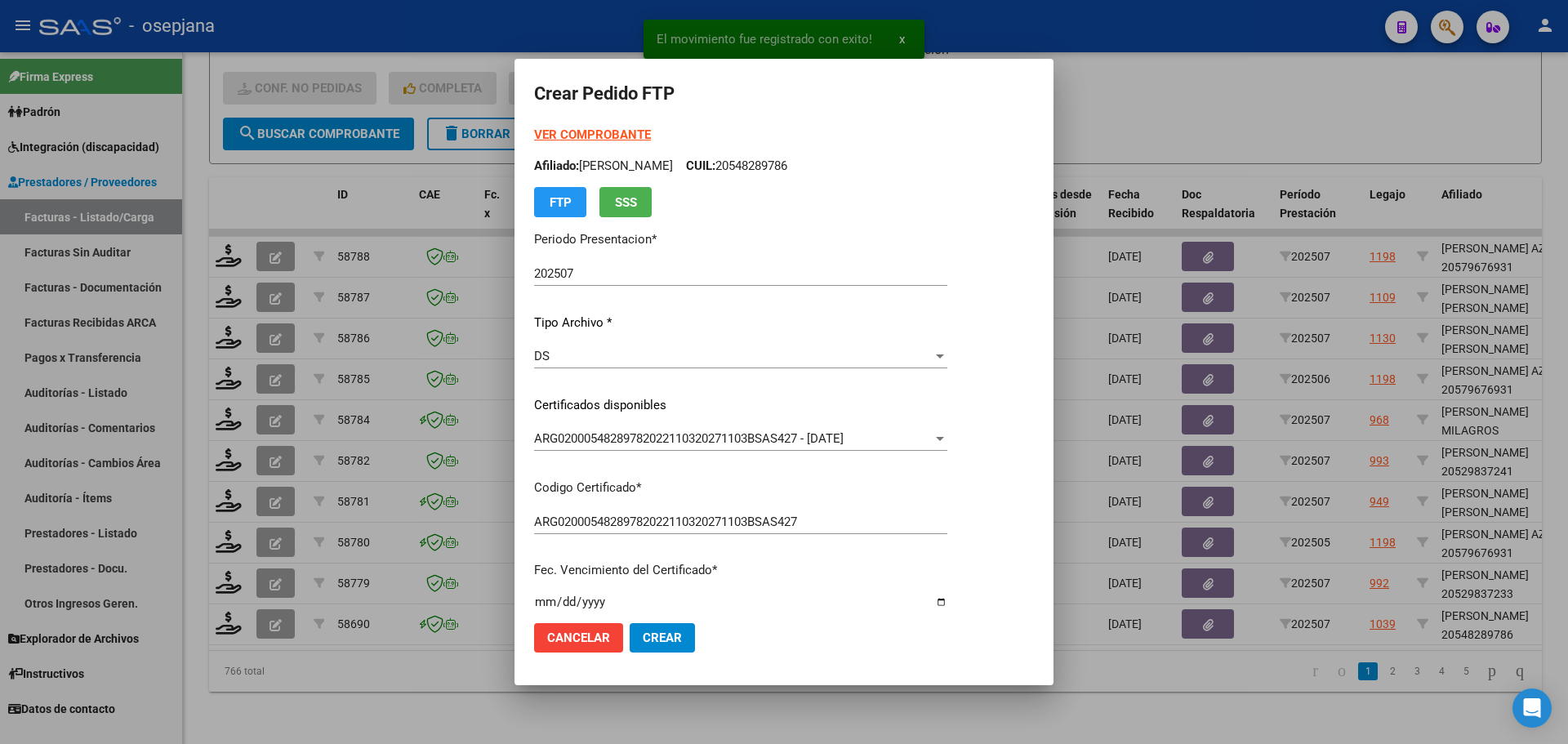
click at [606, 134] on strong "VER COMPROBANTE" at bounding box center [593, 135] width 117 height 15
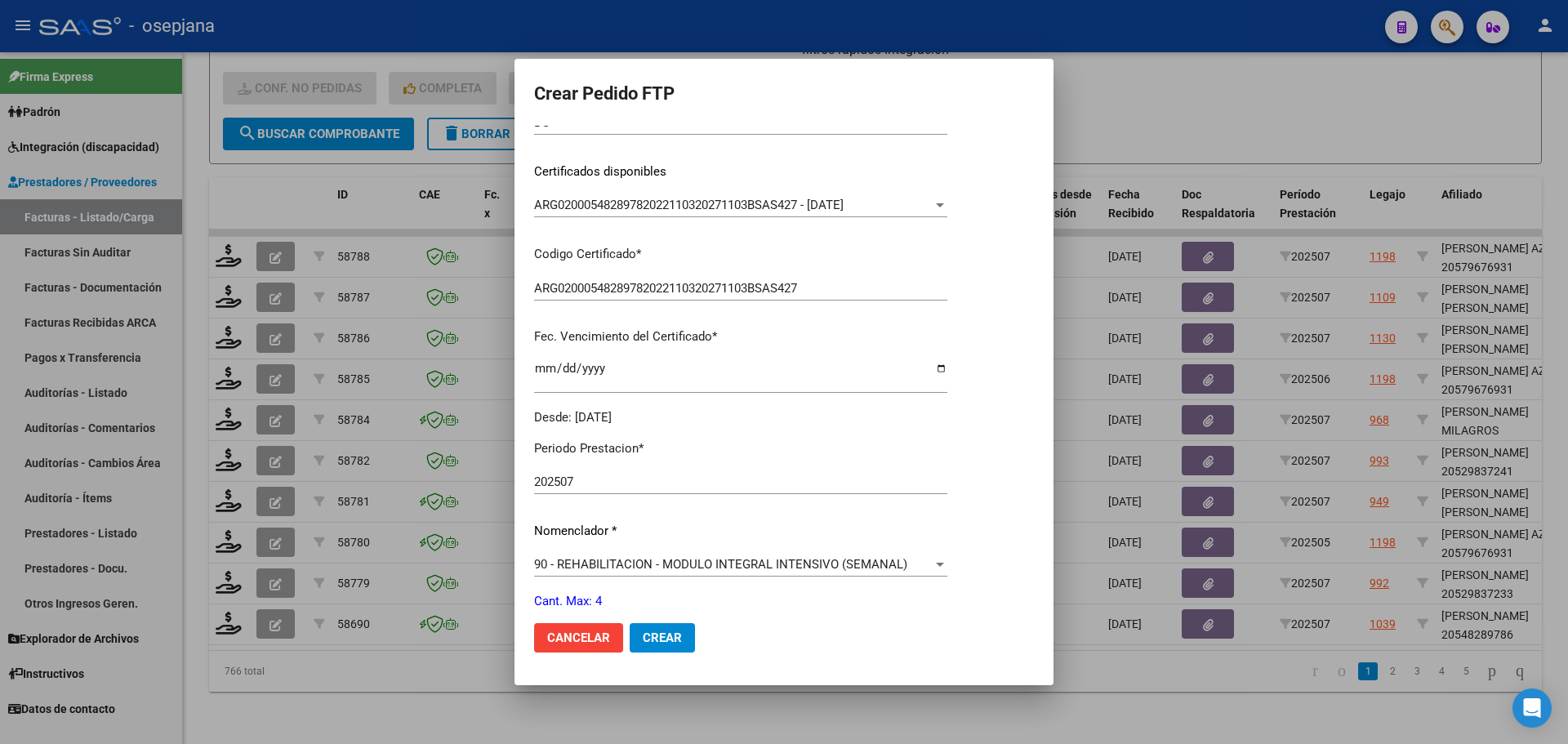
scroll to position [490, 0]
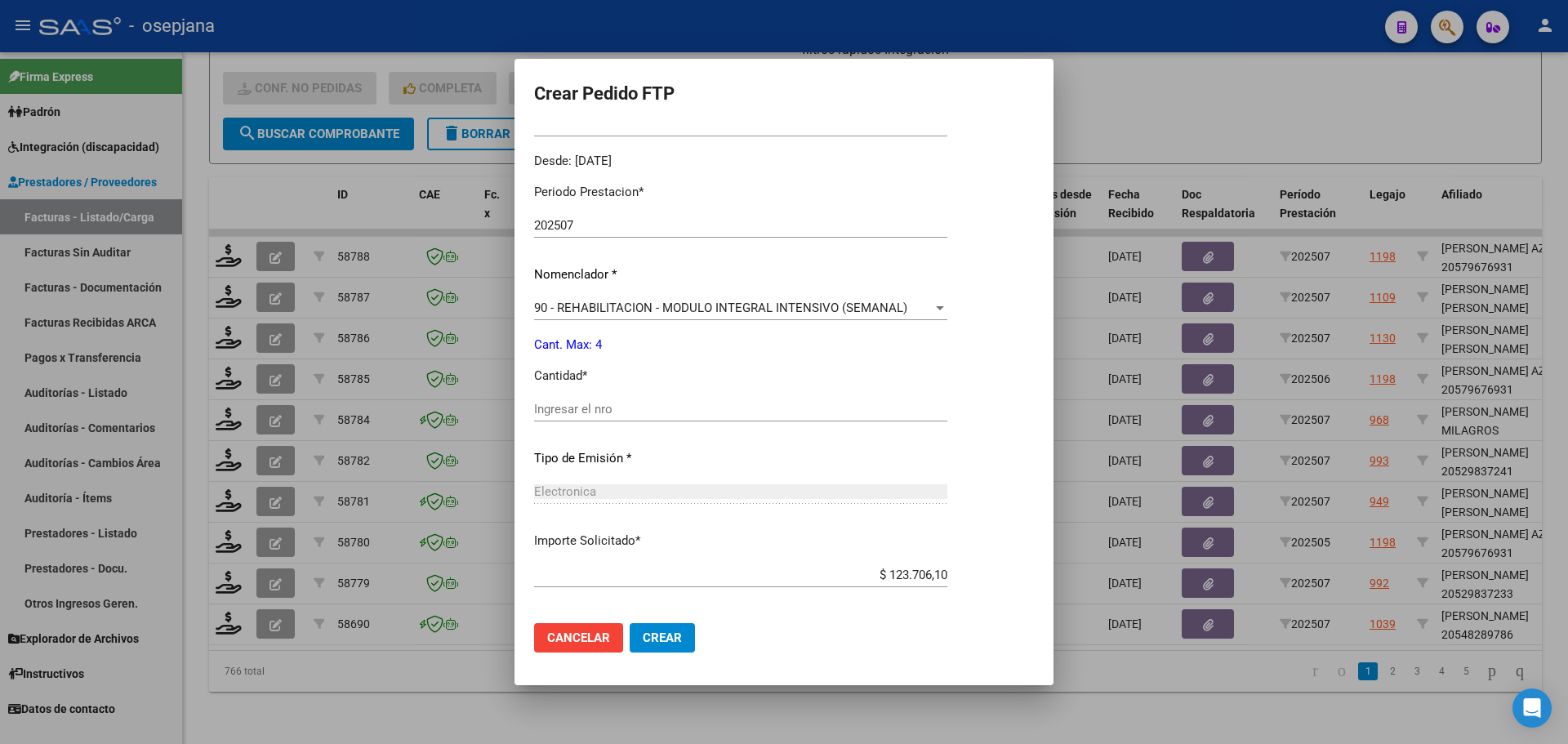
click at [579, 421] on div "Ingresar el nro" at bounding box center [740, 409] width 413 height 25
click at [643, 635] on span "Crear" at bounding box center [662, 638] width 39 height 15
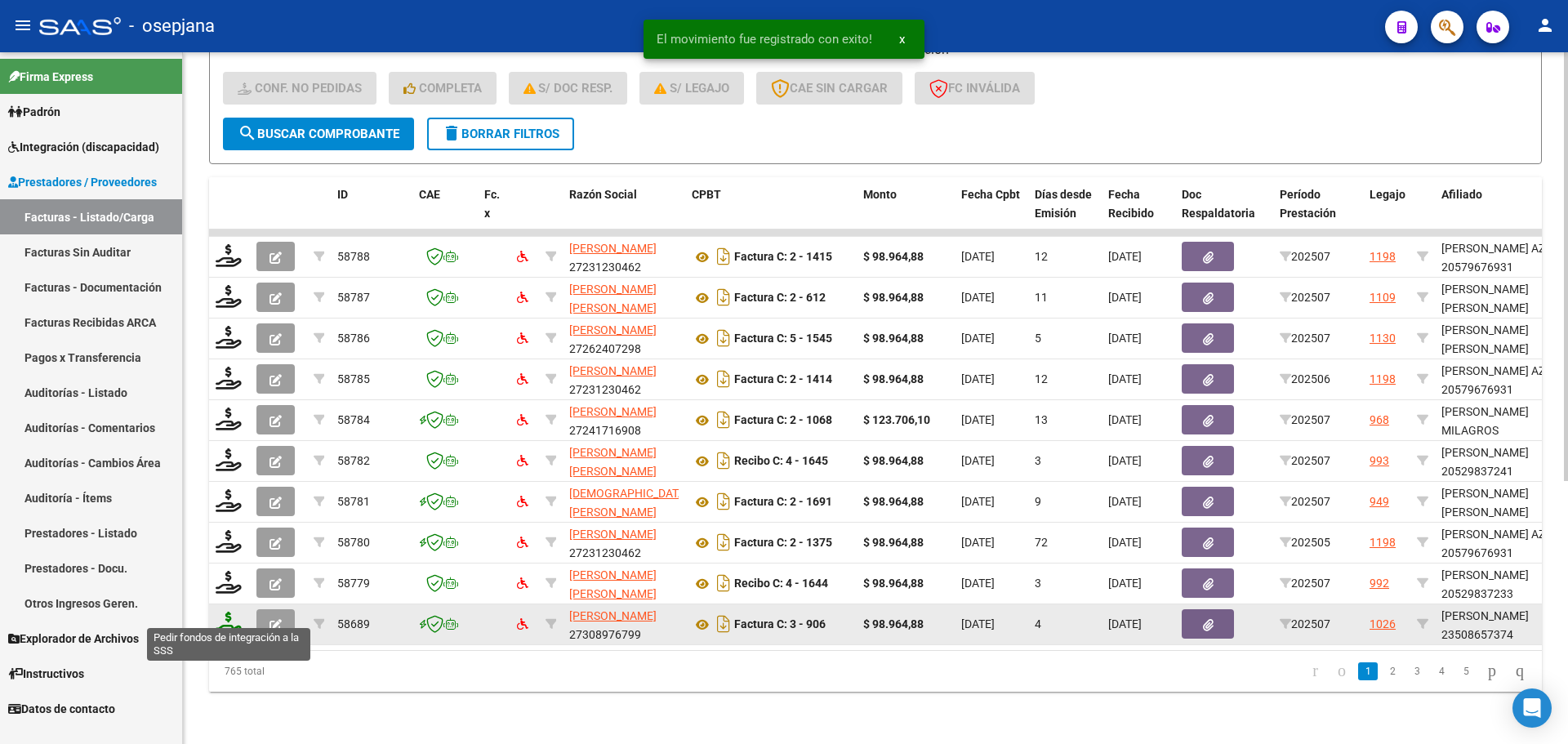
click at [229, 615] on icon at bounding box center [228, 623] width 26 height 23
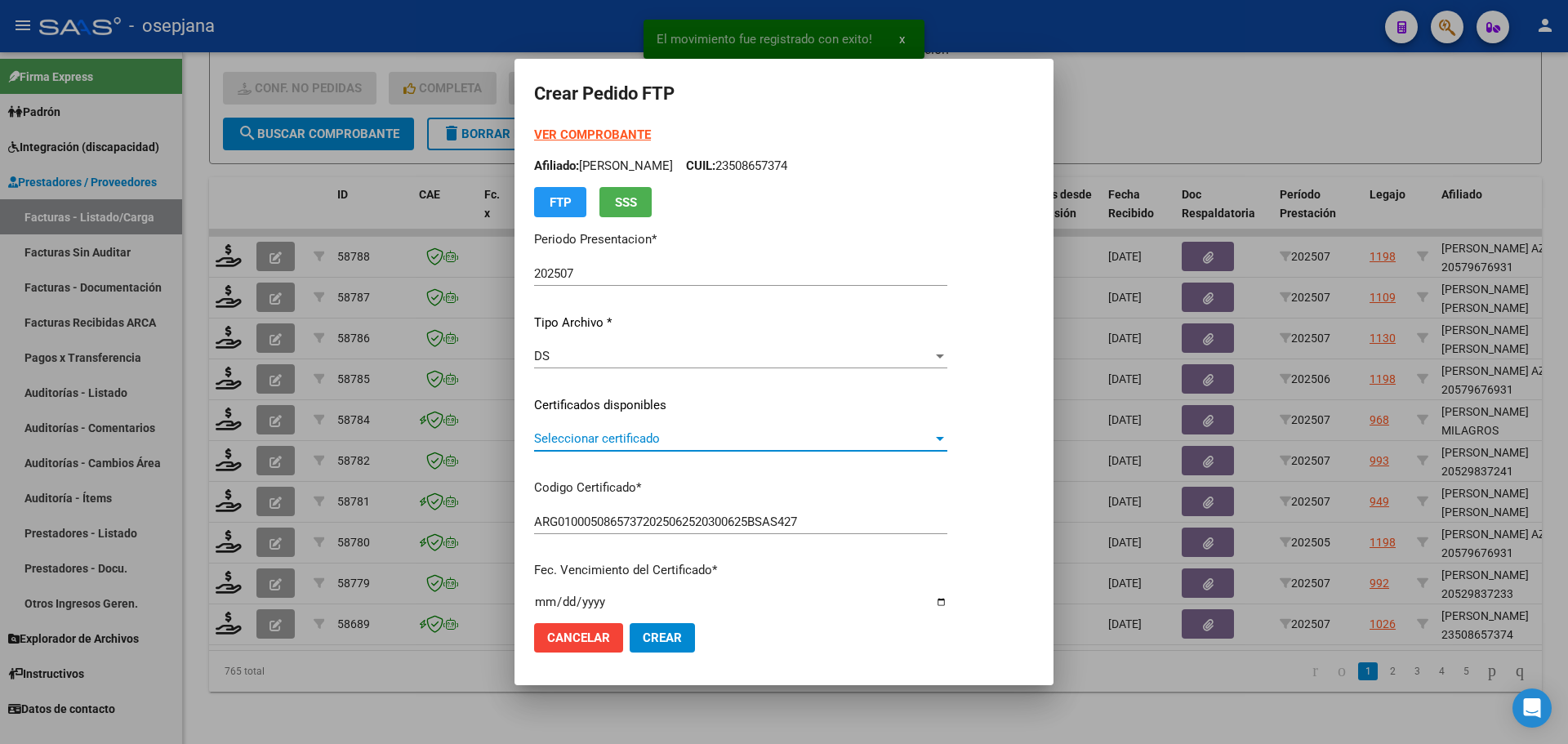
click at [714, 444] on span "Seleccionar certificado" at bounding box center [733, 439] width 399 height 15
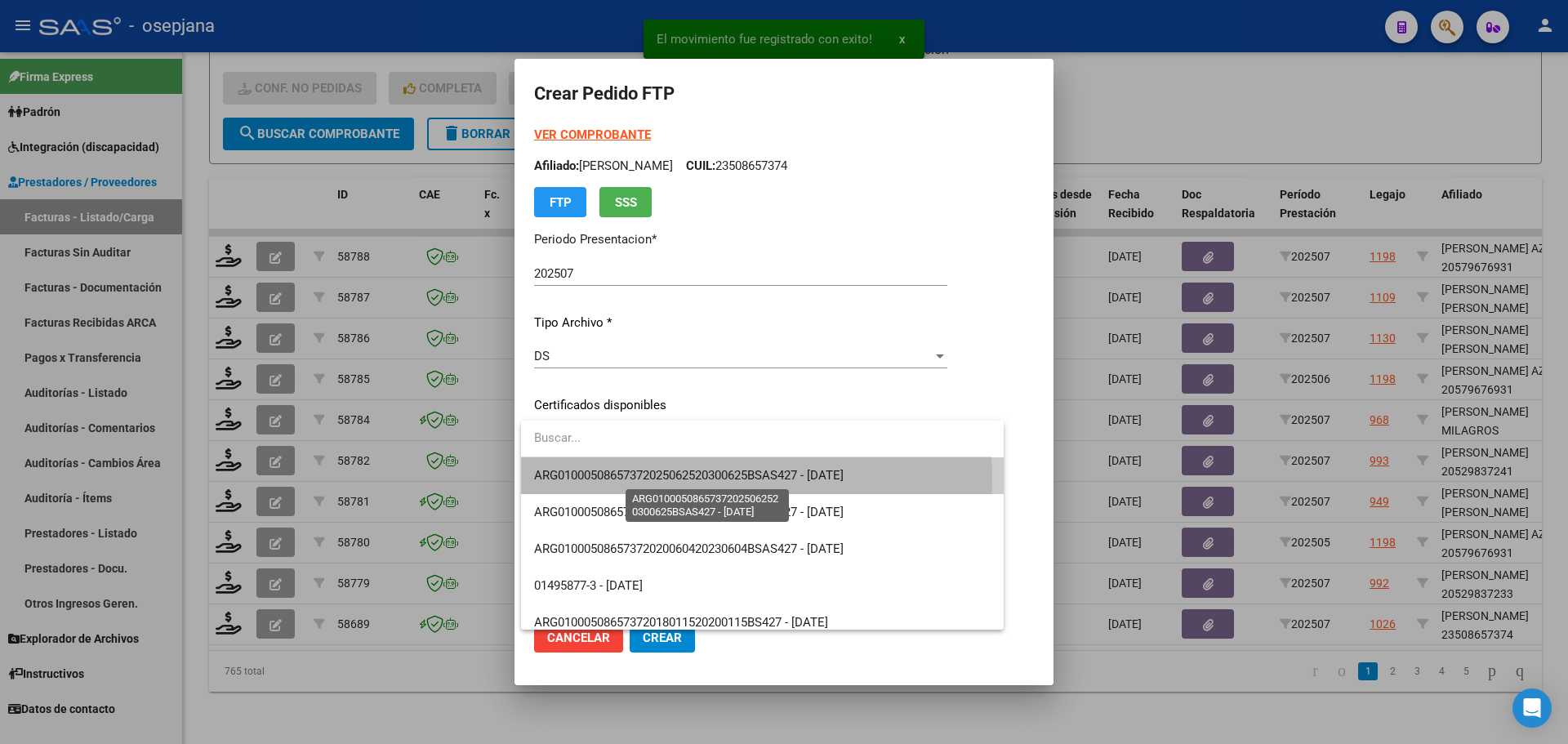
click at [720, 477] on span "ARG01000508657372025062520300625BSAS427 - [DATE]" at bounding box center [689, 476] width 310 height 15
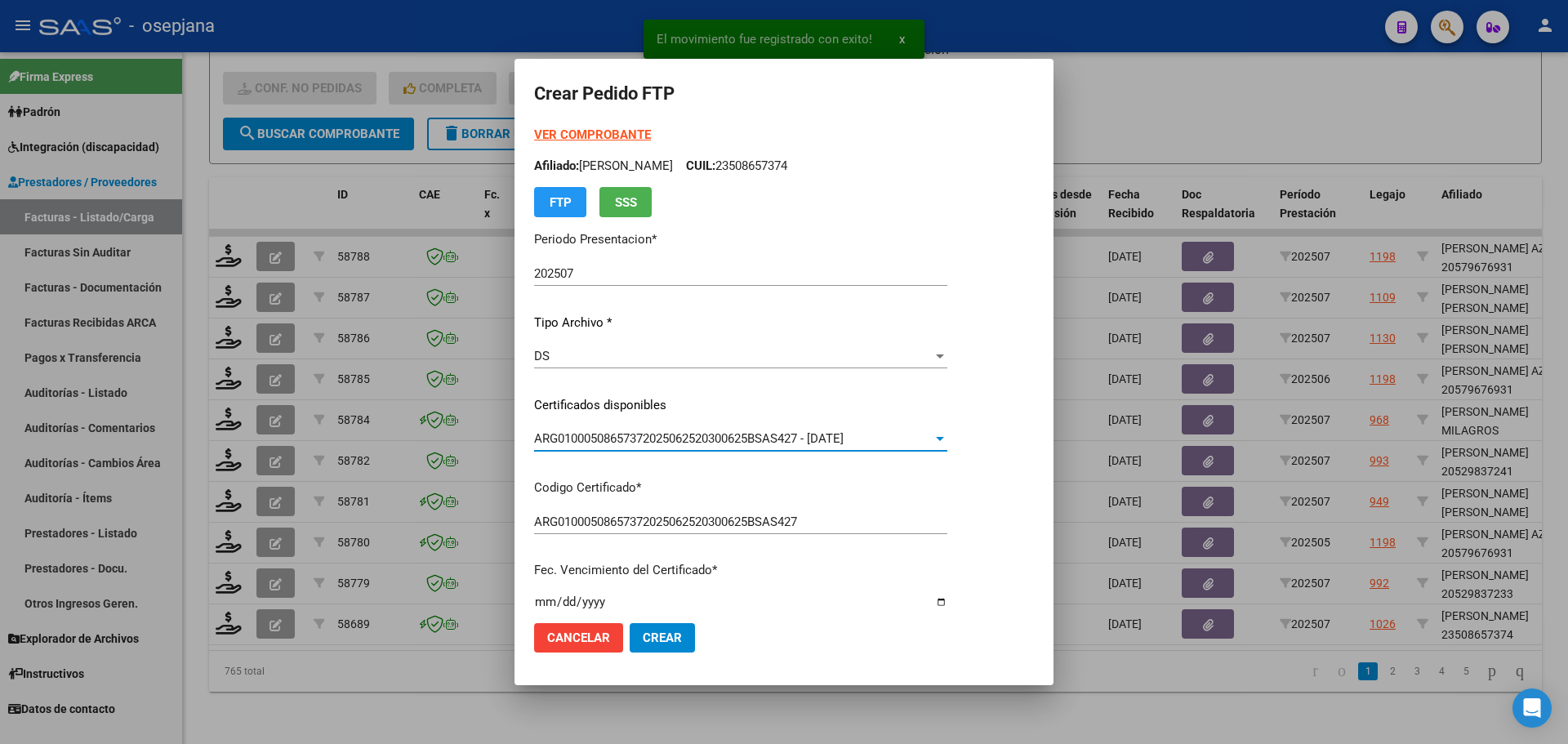
click at [602, 132] on strong "VER COMPROBANTE" at bounding box center [593, 135] width 117 height 15
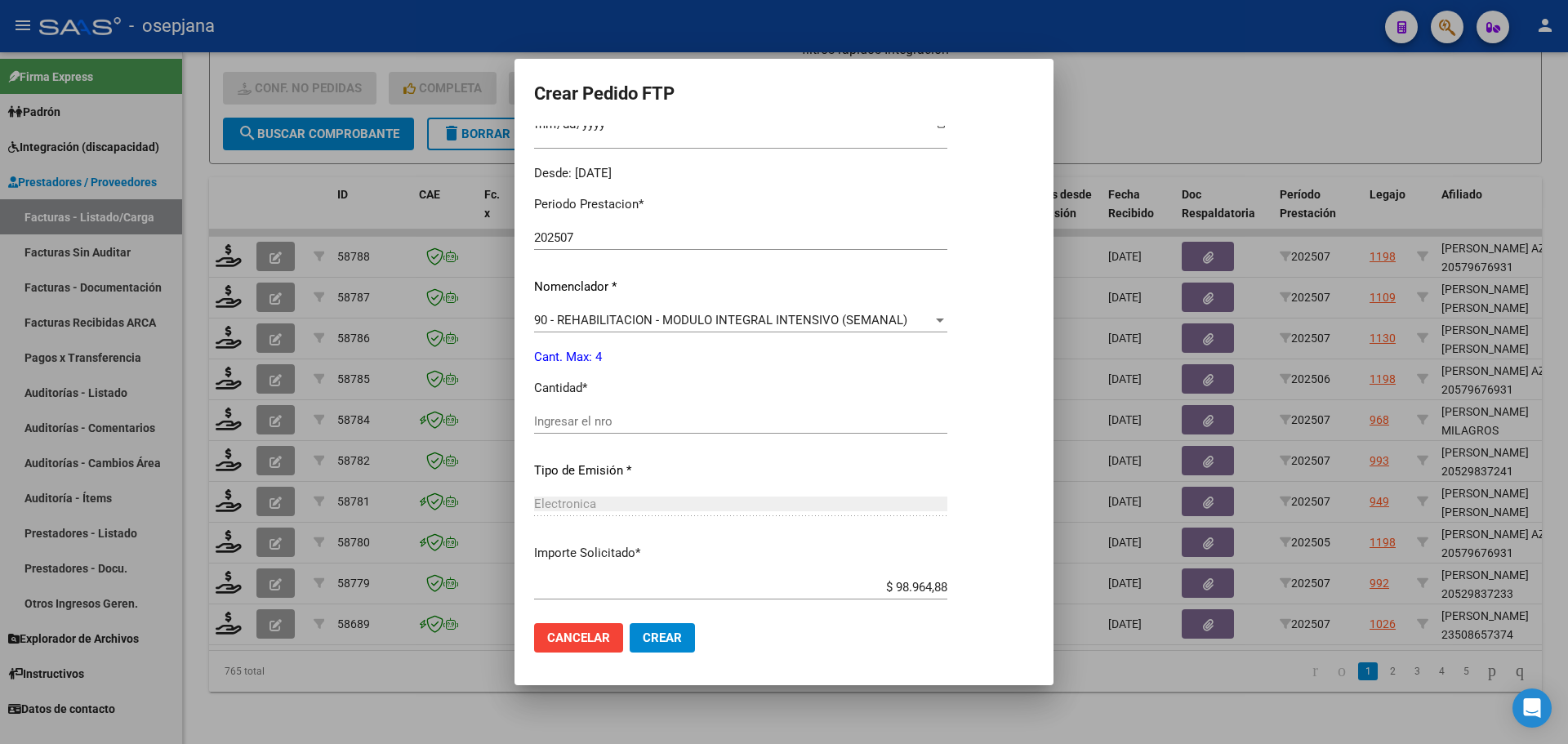
scroll to position [490, 0]
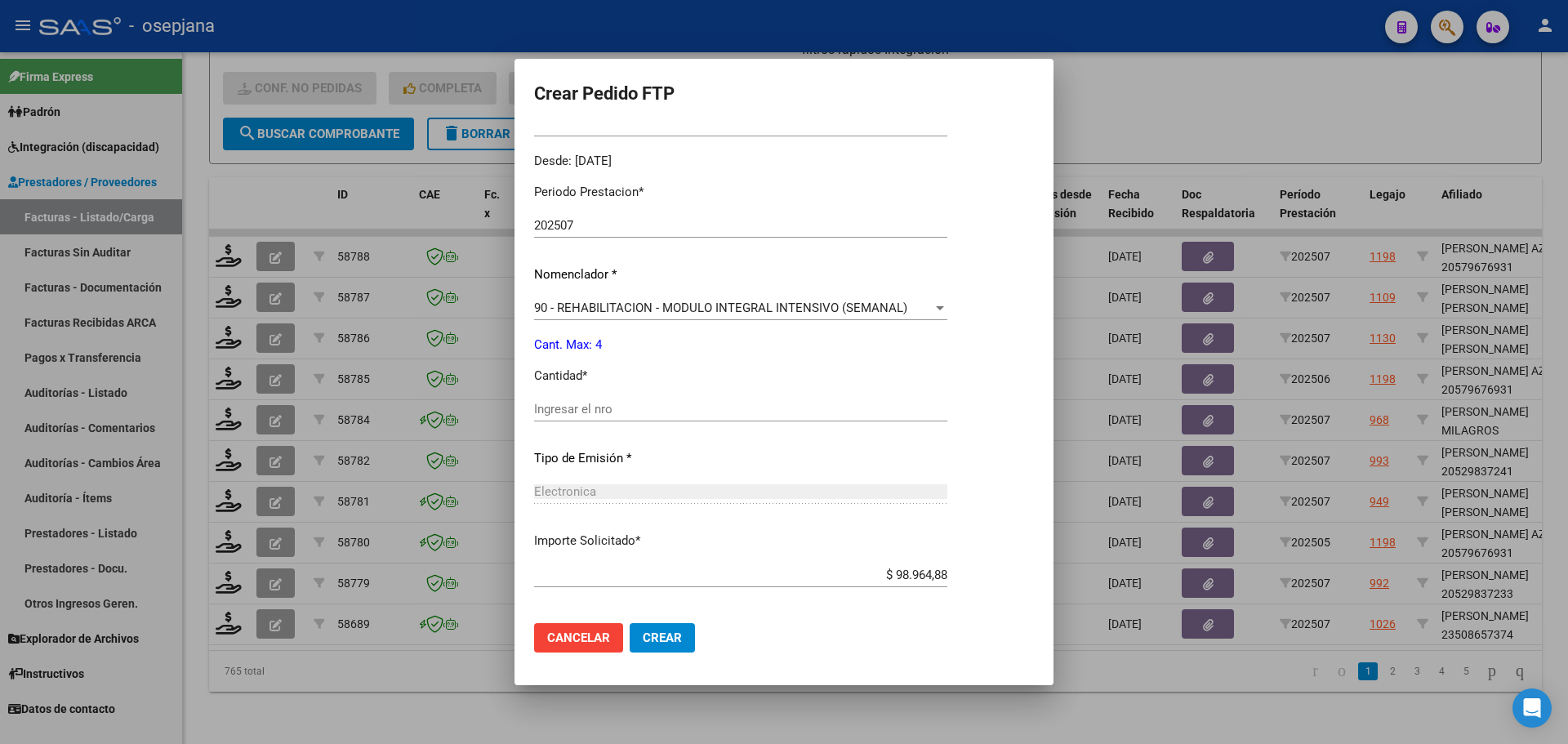
click at [593, 421] on div "Ingresar el nro" at bounding box center [740, 409] width 413 height 25
click at [594, 404] on input "Ingresar el nro" at bounding box center [740, 409] width 413 height 15
click at [682, 637] on button "Crear" at bounding box center [662, 638] width 66 height 30
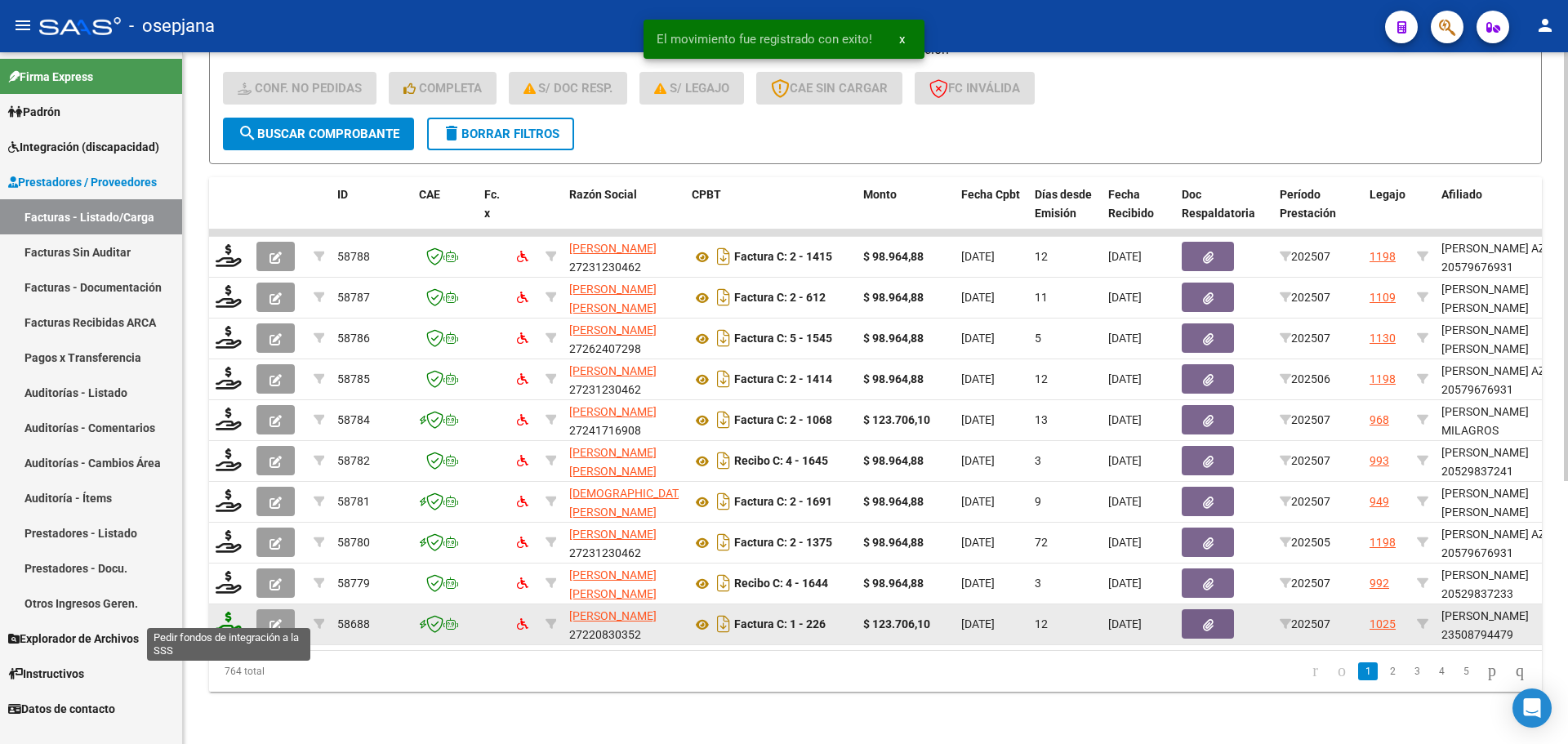
click at [232, 612] on icon at bounding box center [228, 623] width 26 height 23
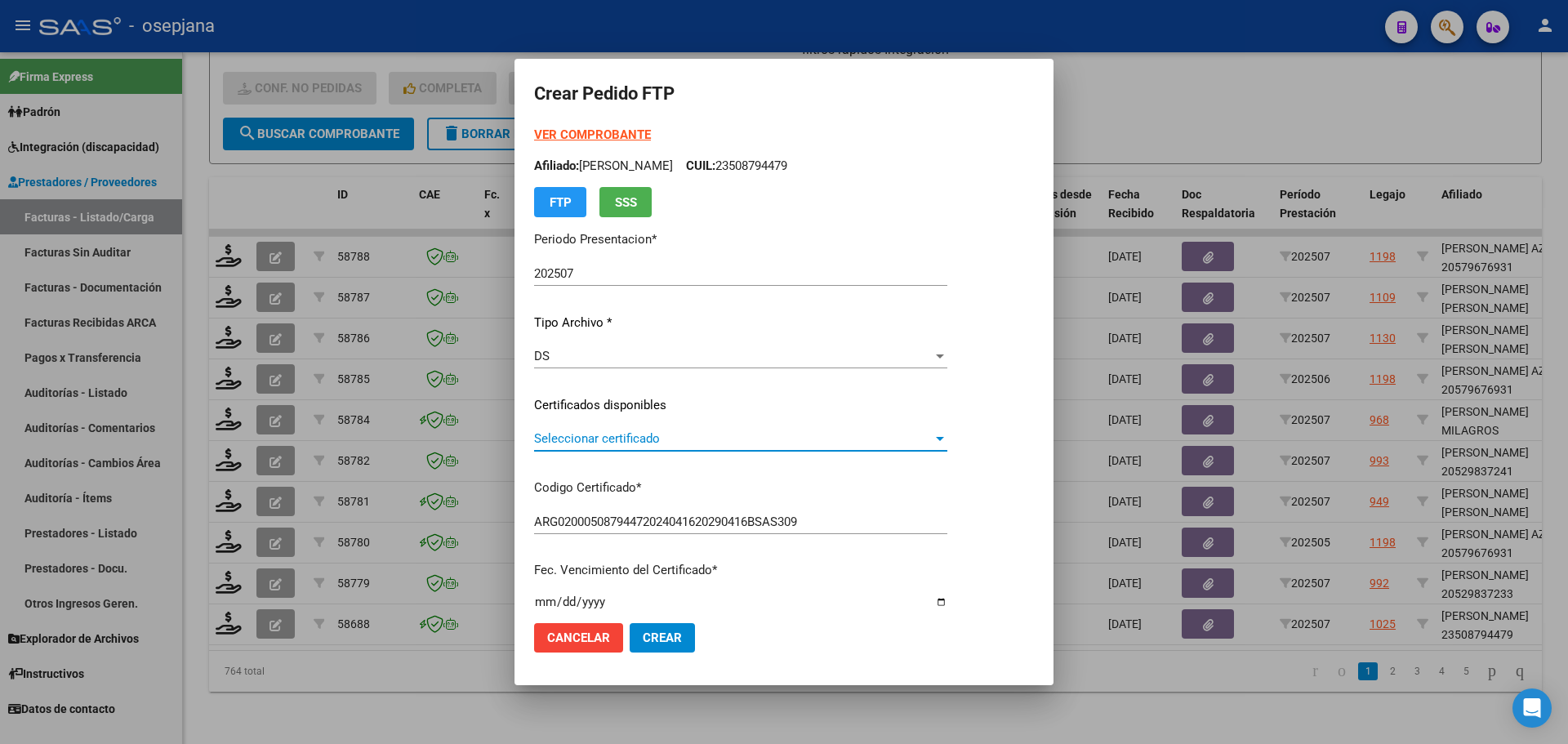
click at [733, 443] on span "Seleccionar certificado" at bounding box center [733, 439] width 399 height 15
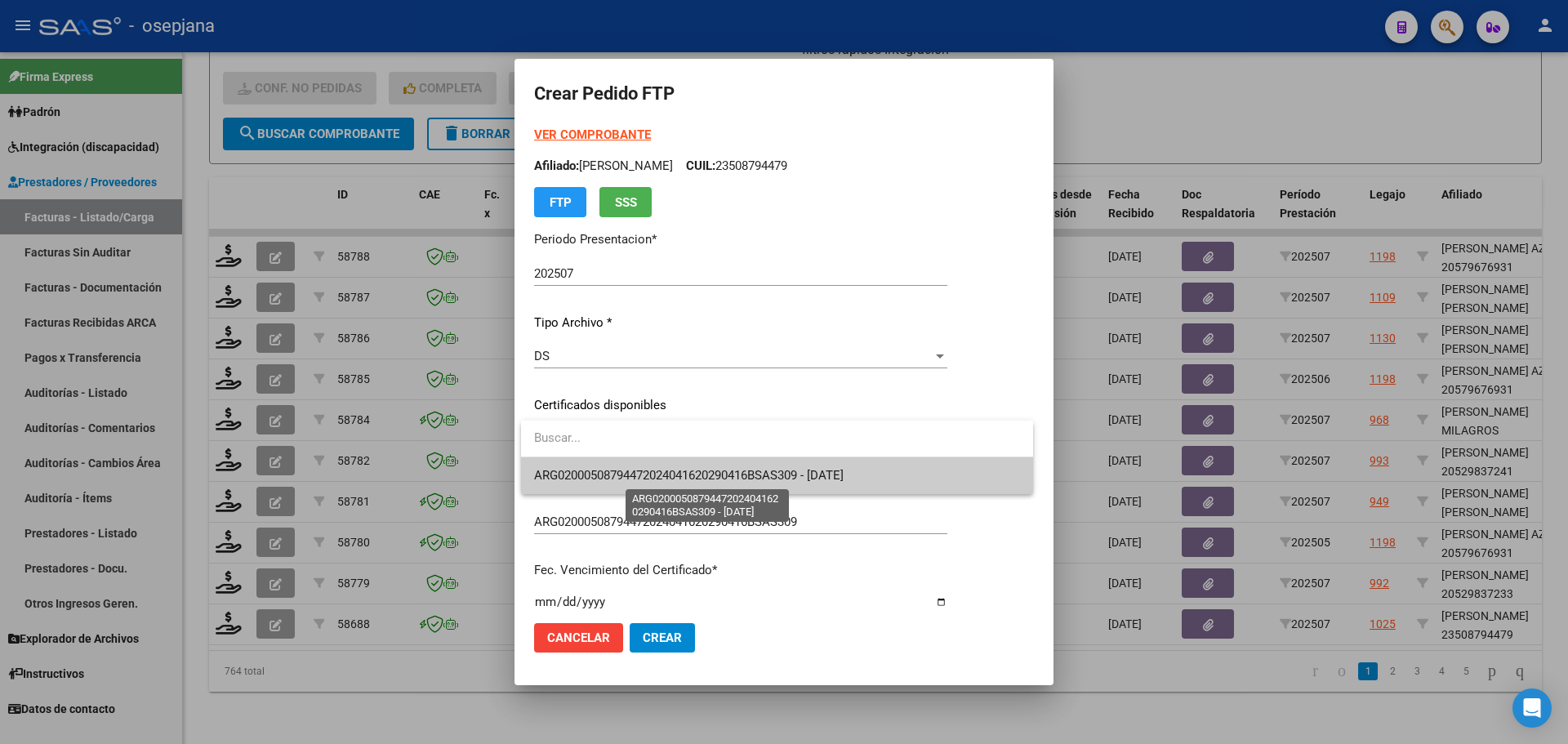
click at [736, 474] on span "ARG02000508794472024041620290416BSAS309 - [DATE]" at bounding box center [689, 476] width 310 height 15
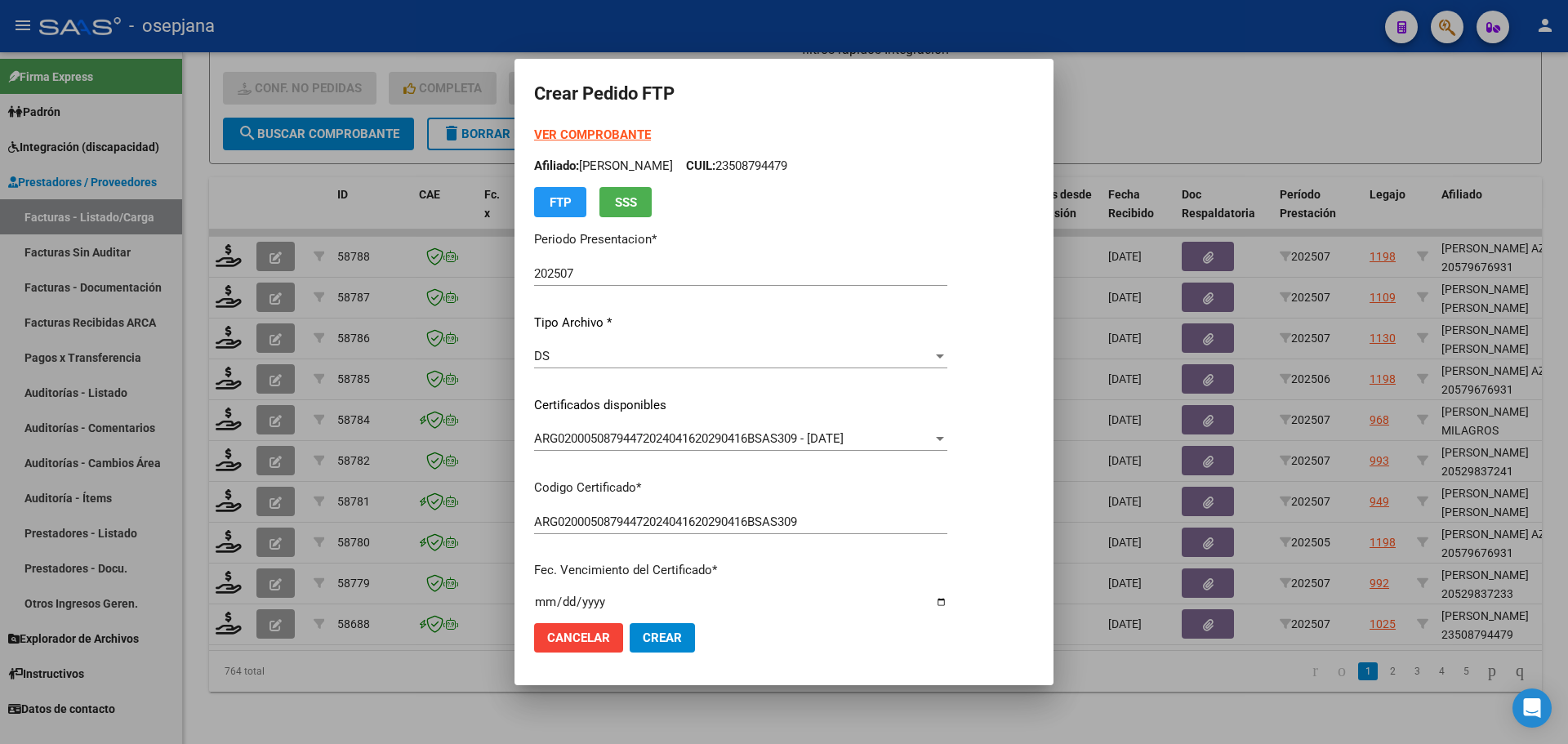
click at [618, 136] on strong "VER COMPROBANTE" at bounding box center [593, 135] width 117 height 15
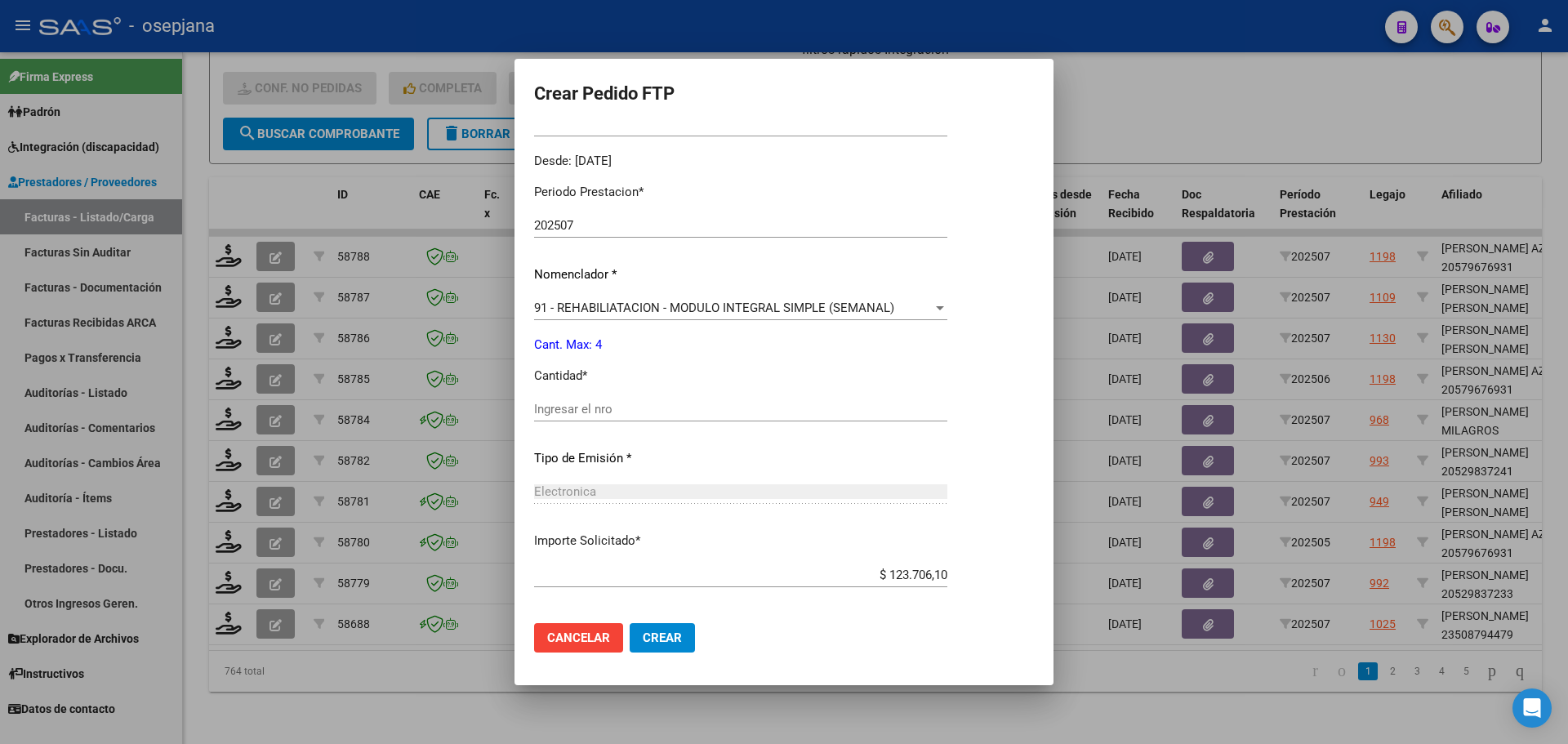
click at [630, 403] on input "Ingresar el nro" at bounding box center [740, 409] width 413 height 15
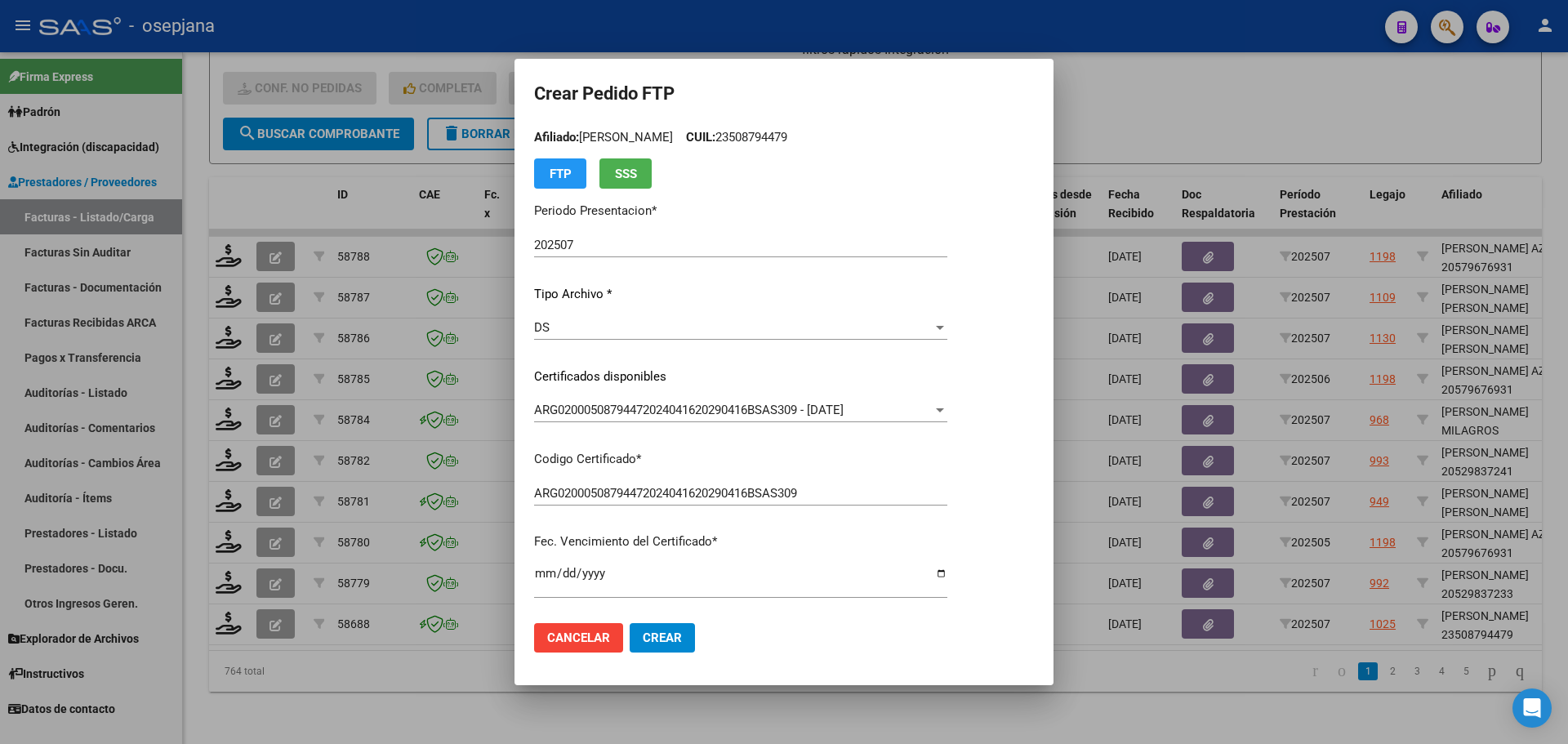
scroll to position [0, 0]
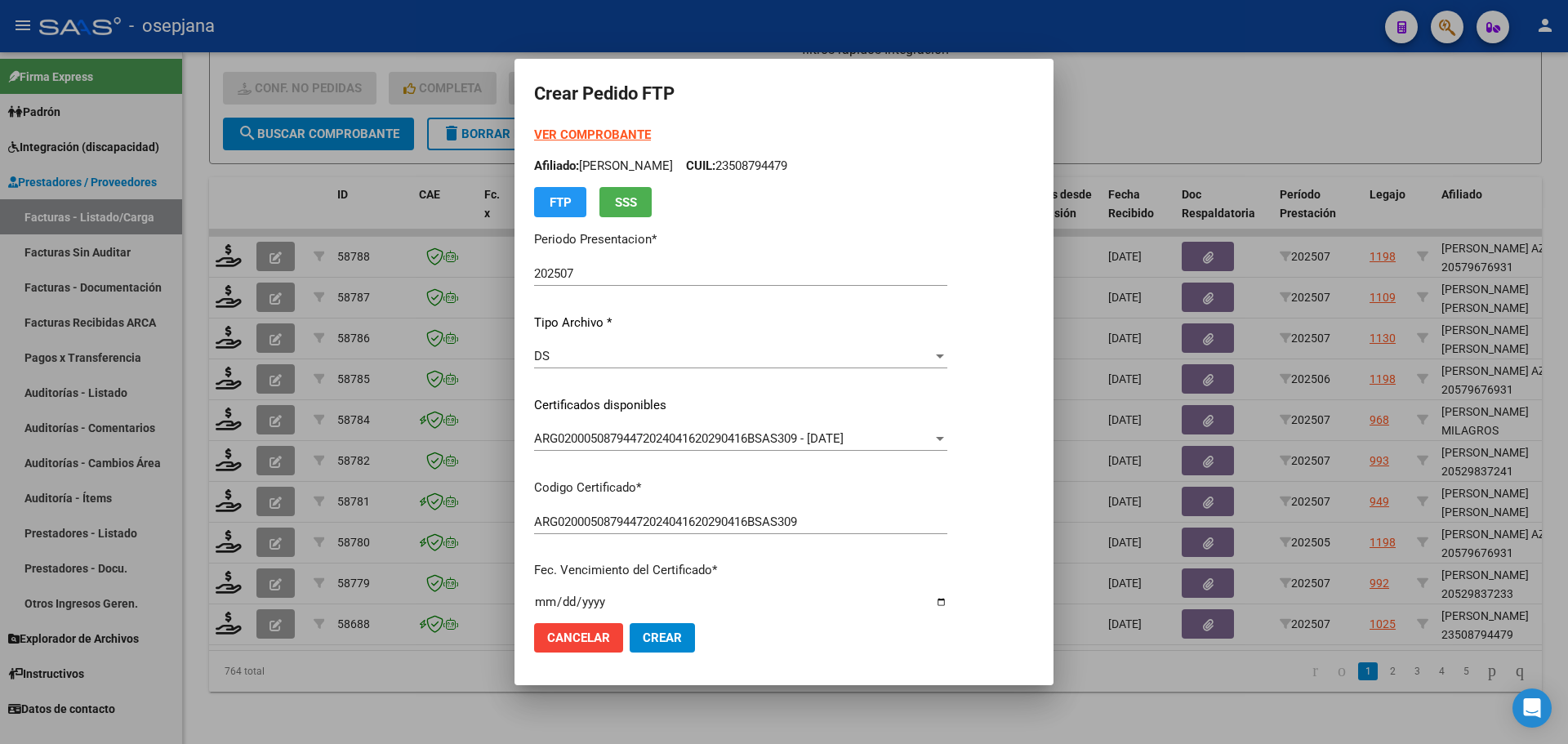
click at [1166, 112] on div at bounding box center [784, 372] width 1568 height 744
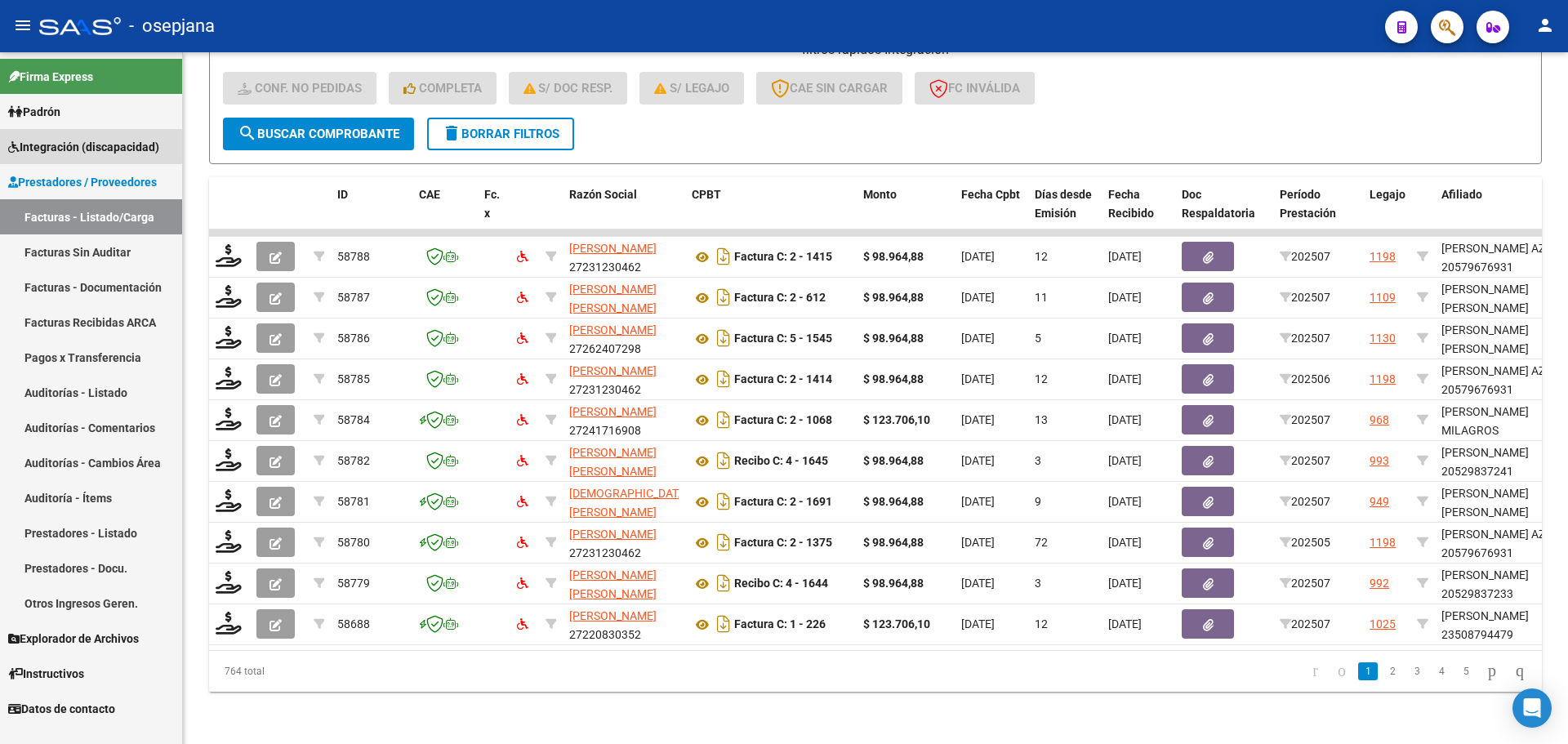
click at [56, 142] on span "Integración (discapacidad)" at bounding box center [84, 147] width 151 height 18
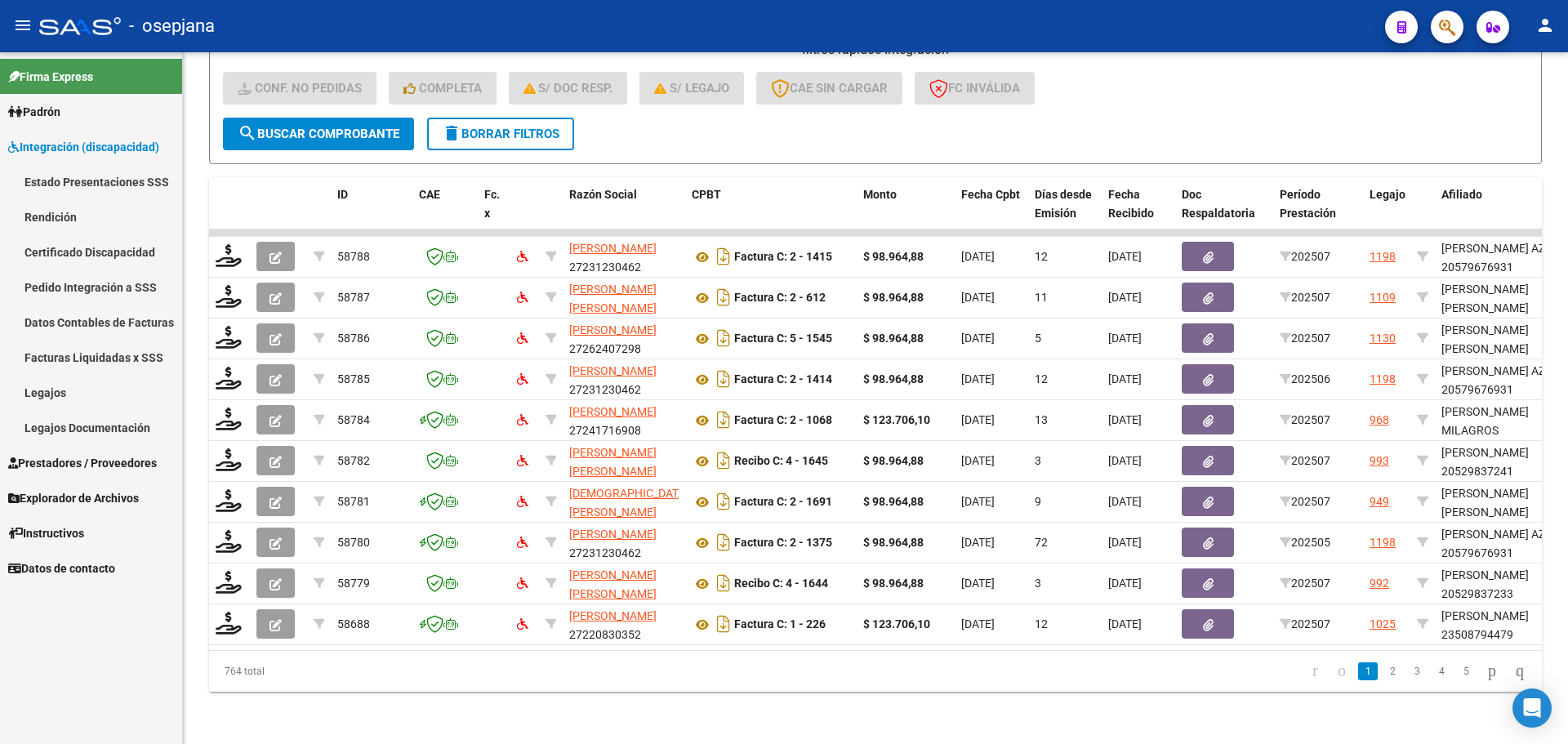
click at [66, 394] on link "Legajos" at bounding box center [91, 392] width 182 height 35
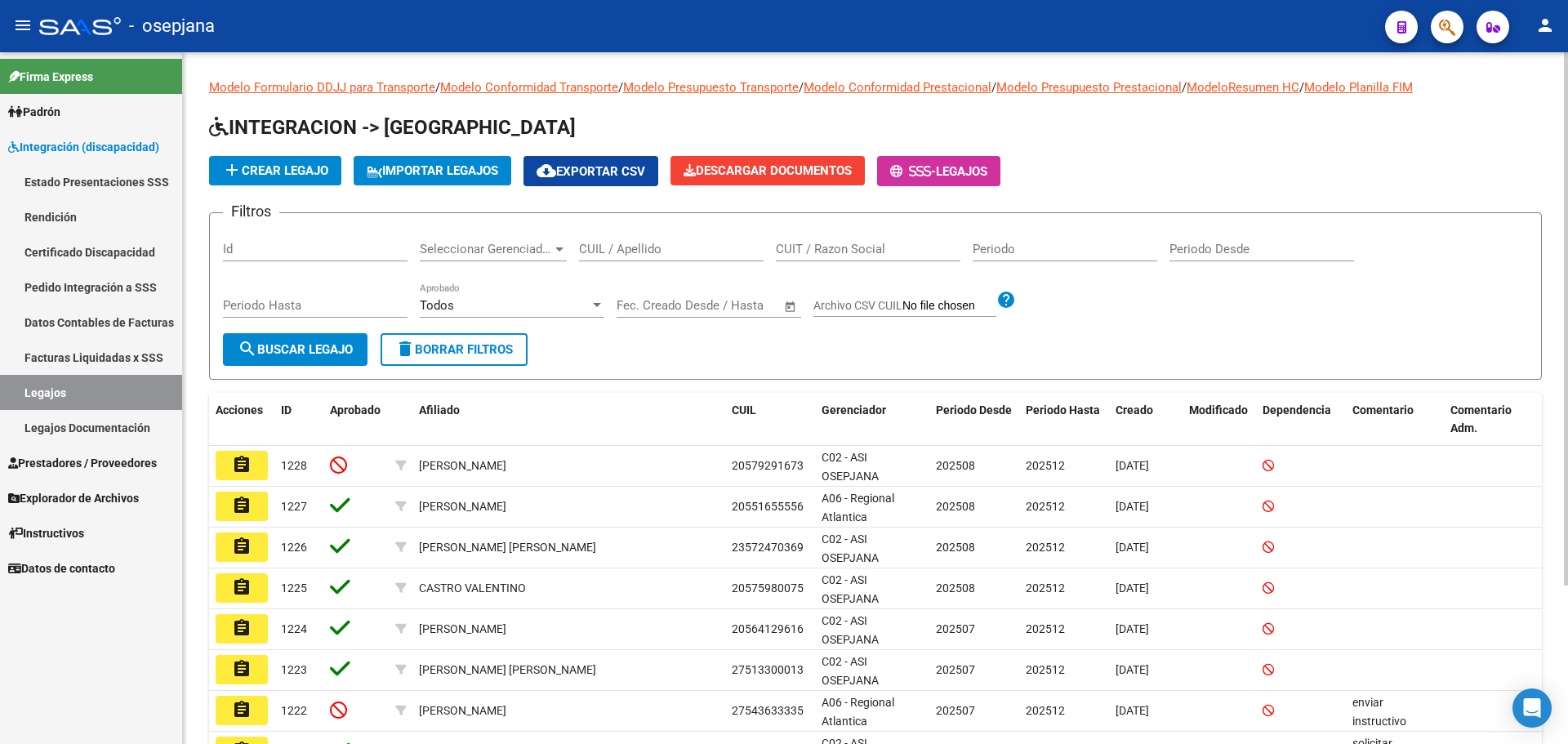
drag, startPoint x: 605, startPoint y: 235, endPoint x: 606, endPoint y: 246, distance: 11.0
click at [606, 245] on div "CUIL / Apellido" at bounding box center [671, 243] width 185 height 35
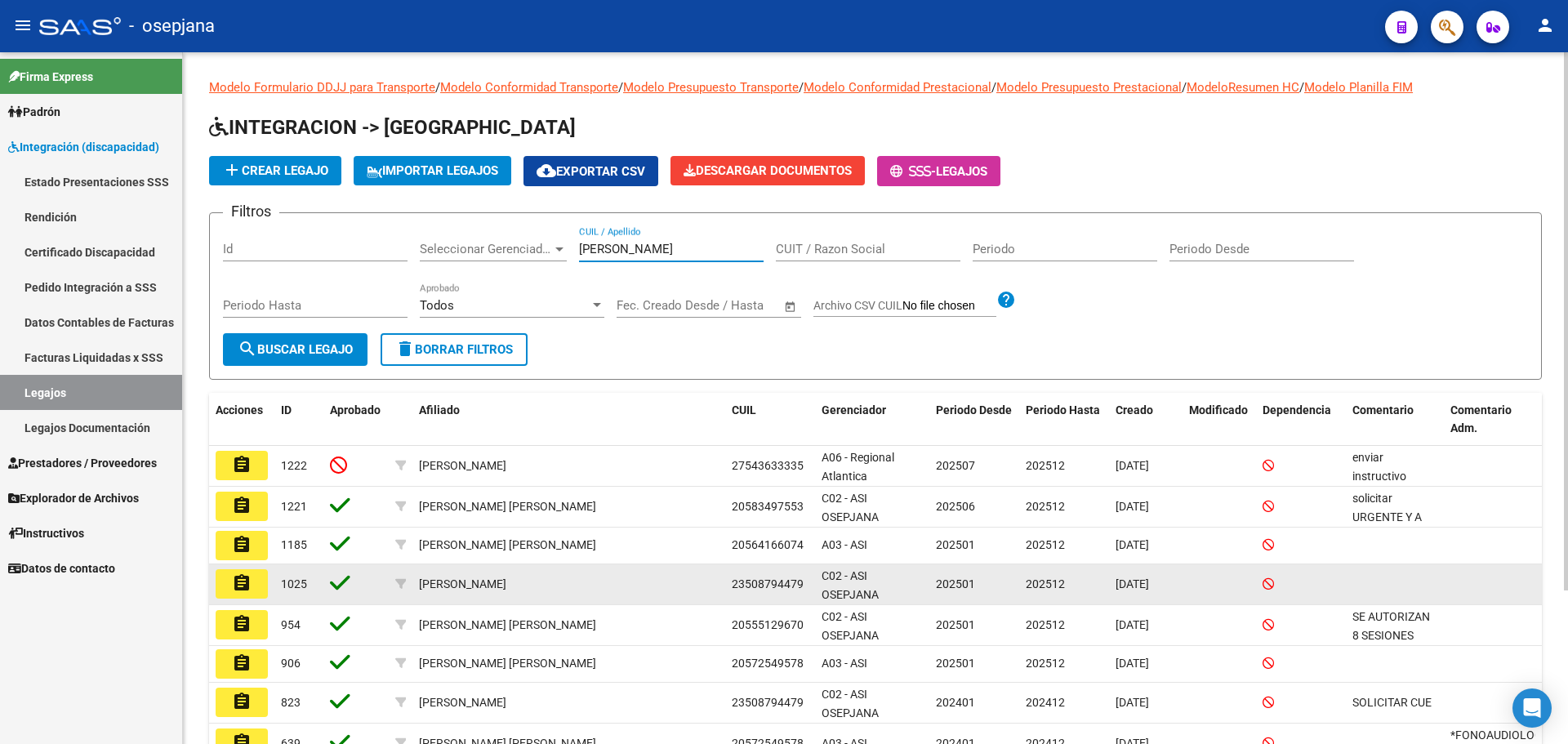
click at [248, 583] on mat-icon "assignment" at bounding box center [242, 584] width 20 height 20
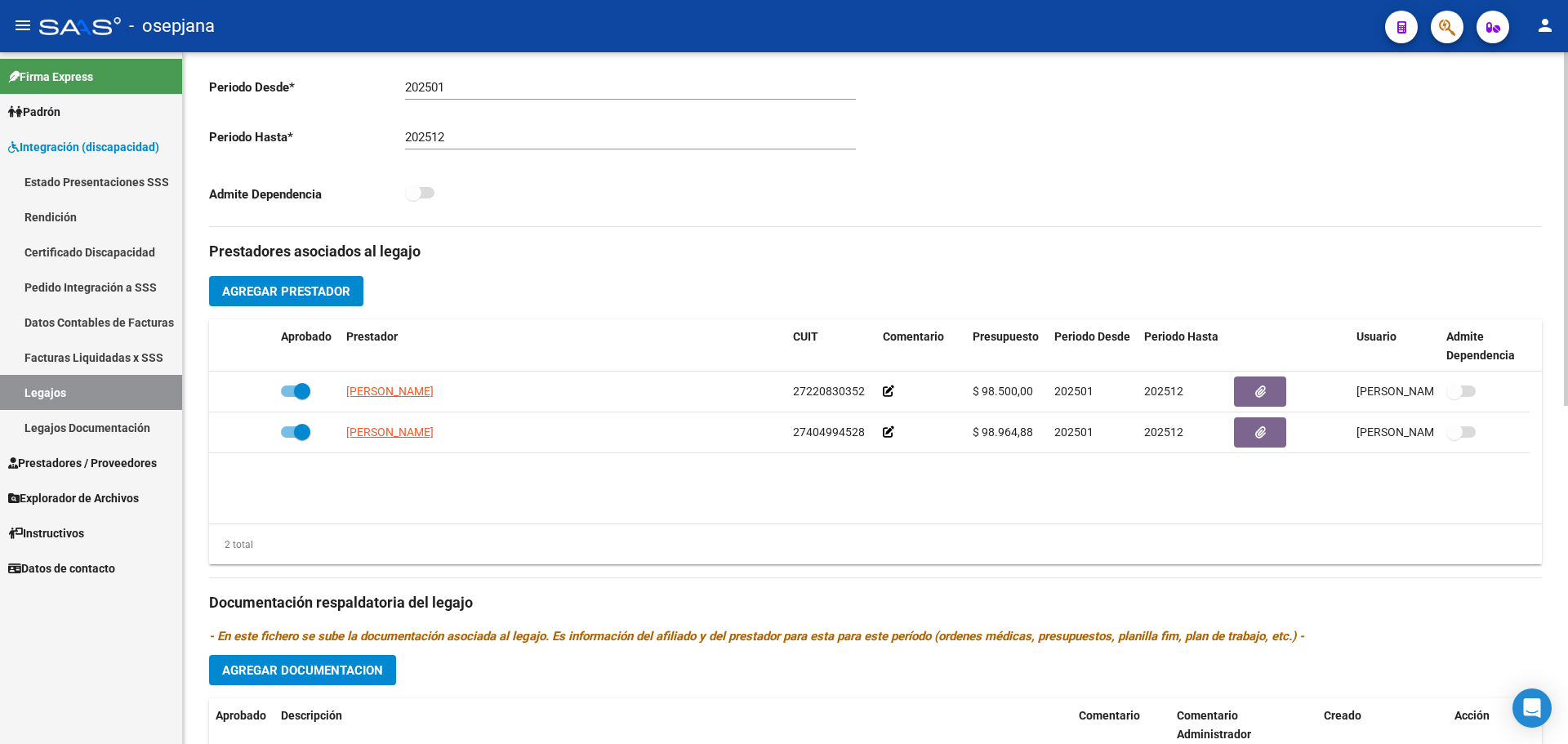
scroll to position [660, 0]
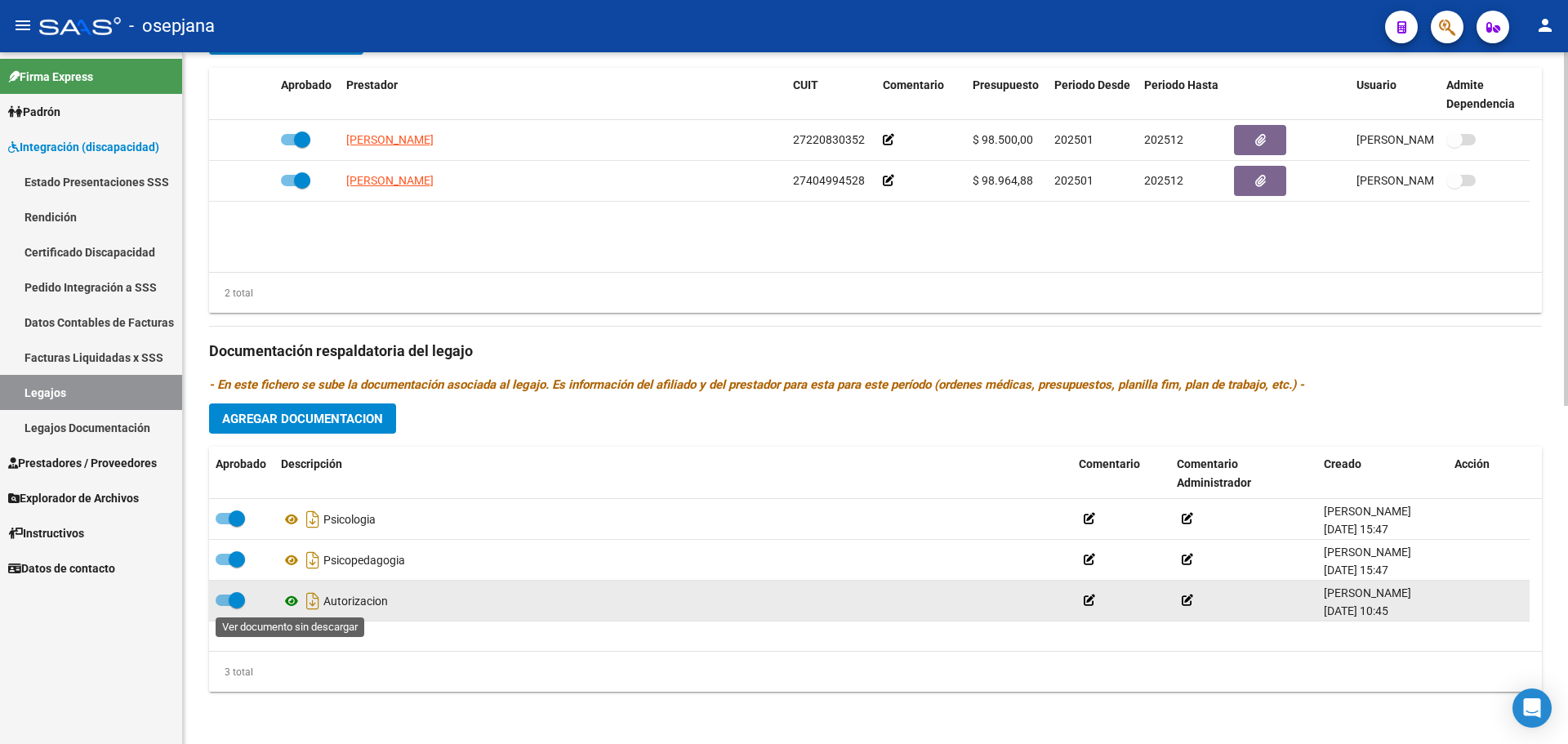
click at [288, 604] on icon at bounding box center [292, 602] width 21 height 20
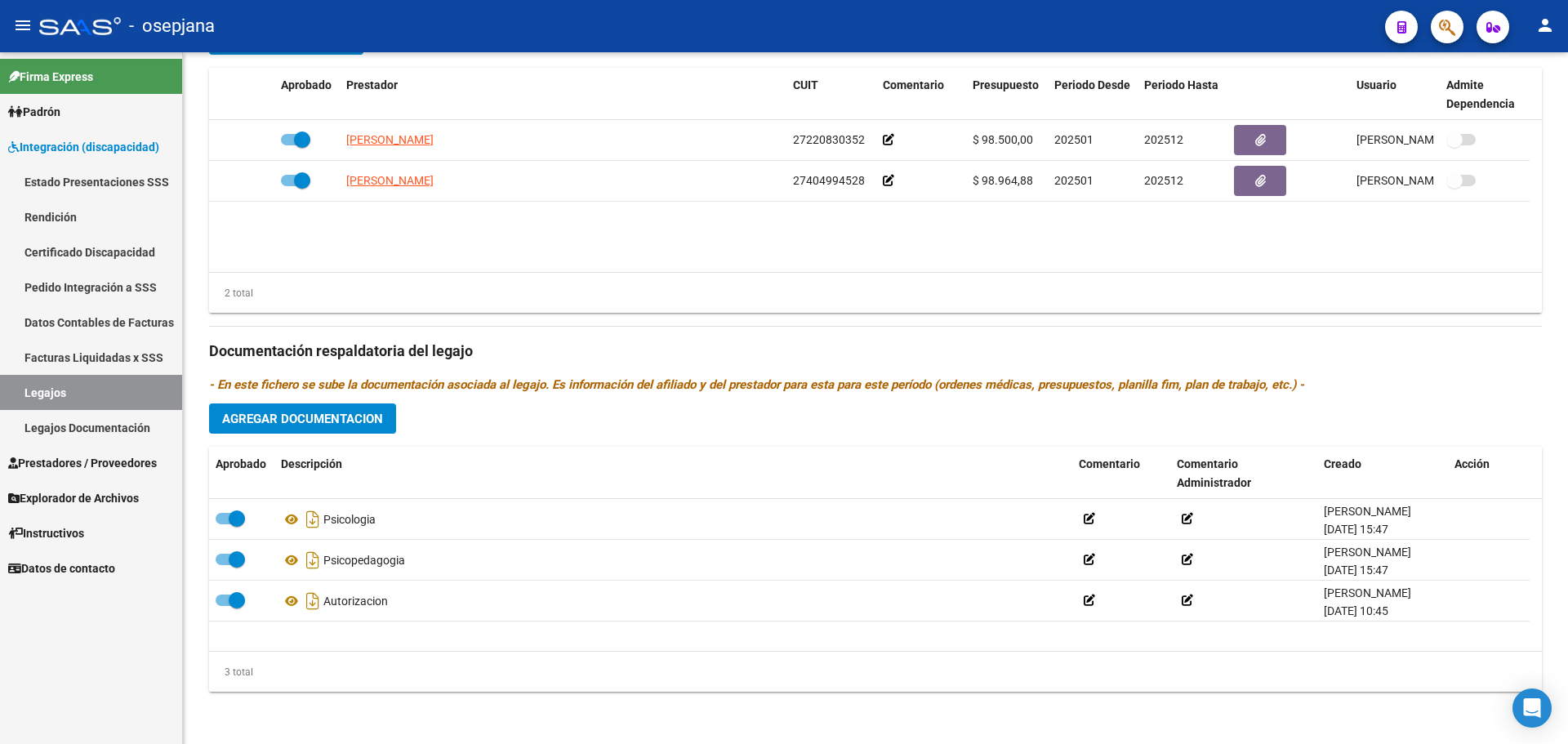
click at [67, 460] on span "Prestadores / Proveedores" at bounding box center [82, 464] width 149 height 18
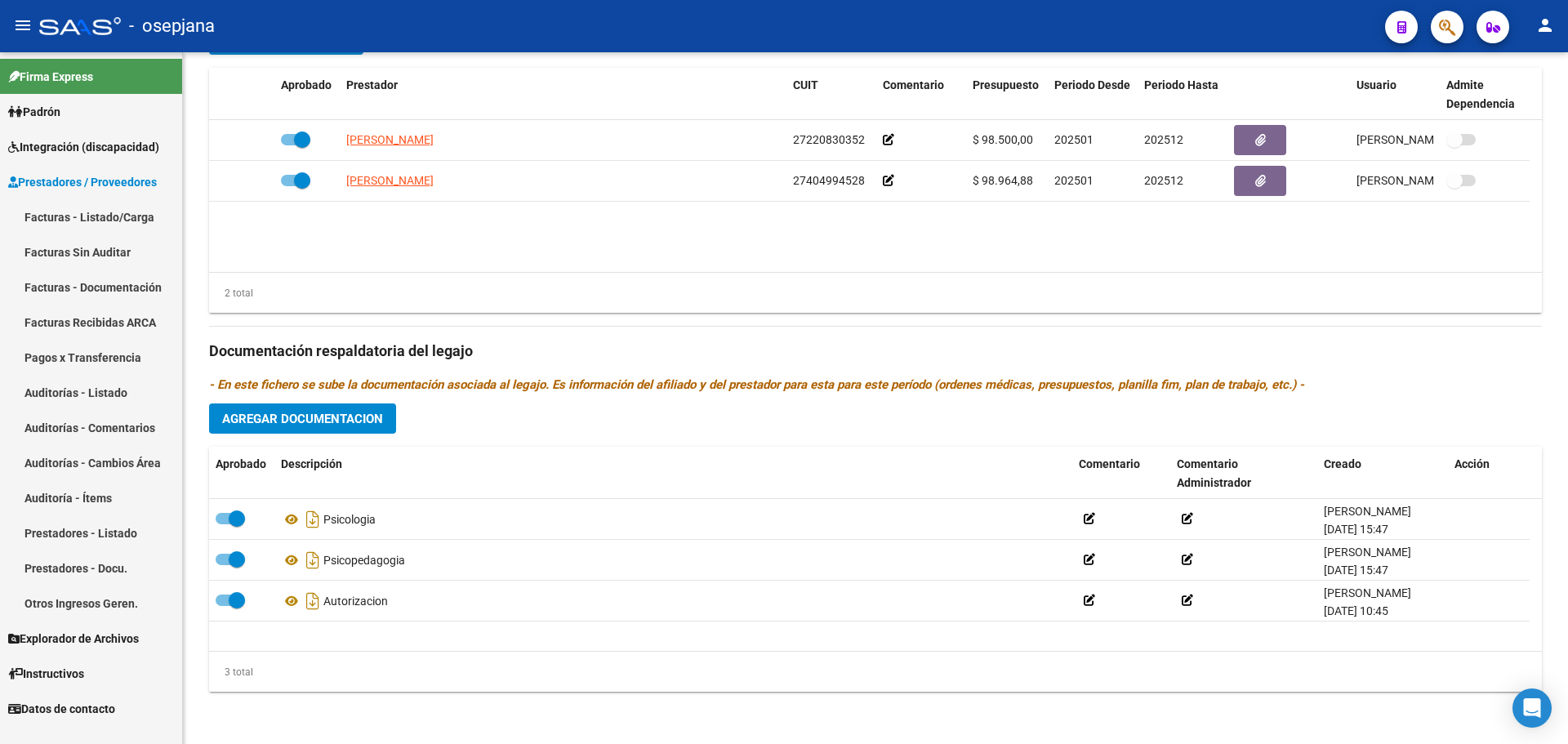
click at [65, 215] on link "Facturas - Listado/Carga" at bounding box center [91, 217] width 182 height 35
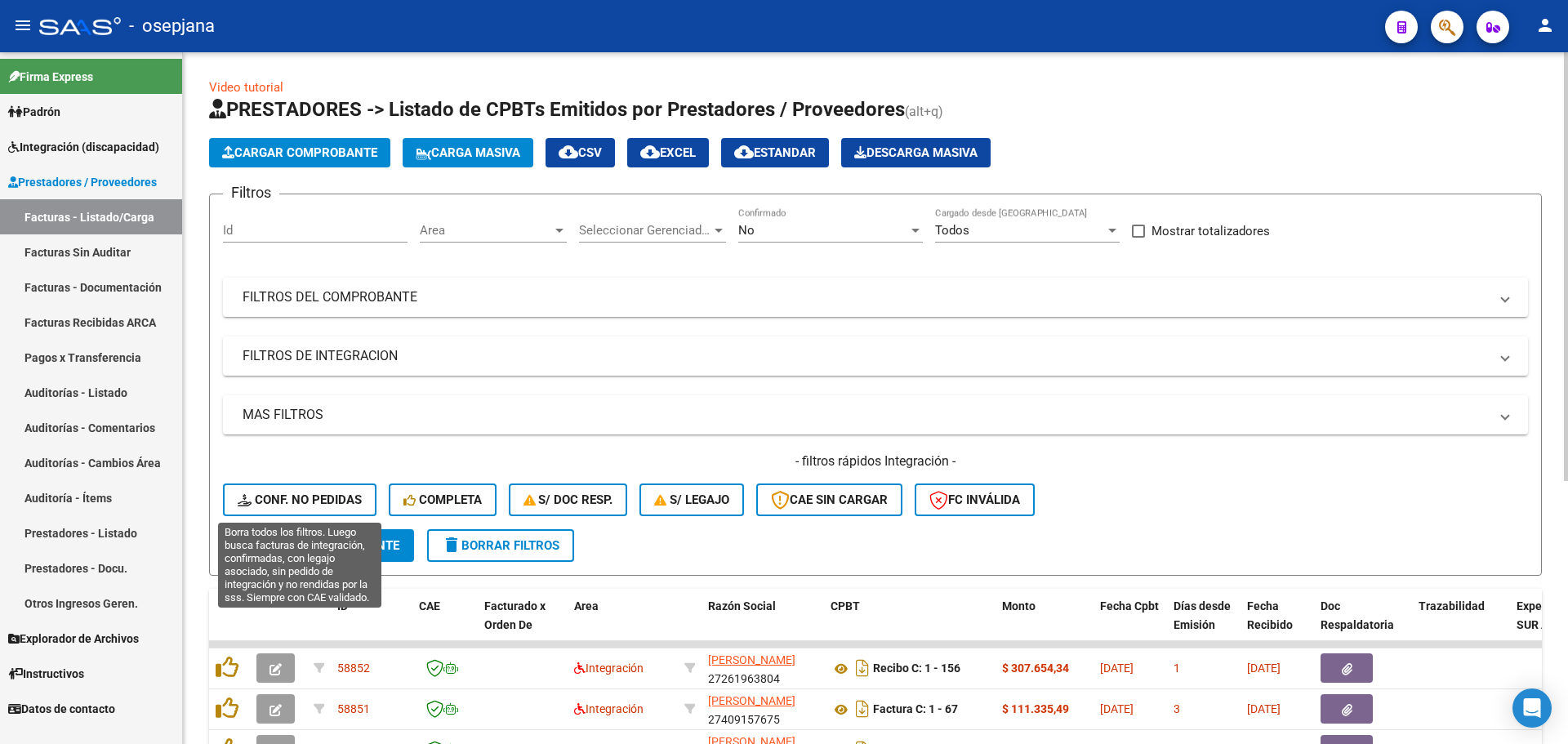
click at [314, 492] on span "Conf. no pedidas" at bounding box center [299, 500] width 124 height 15
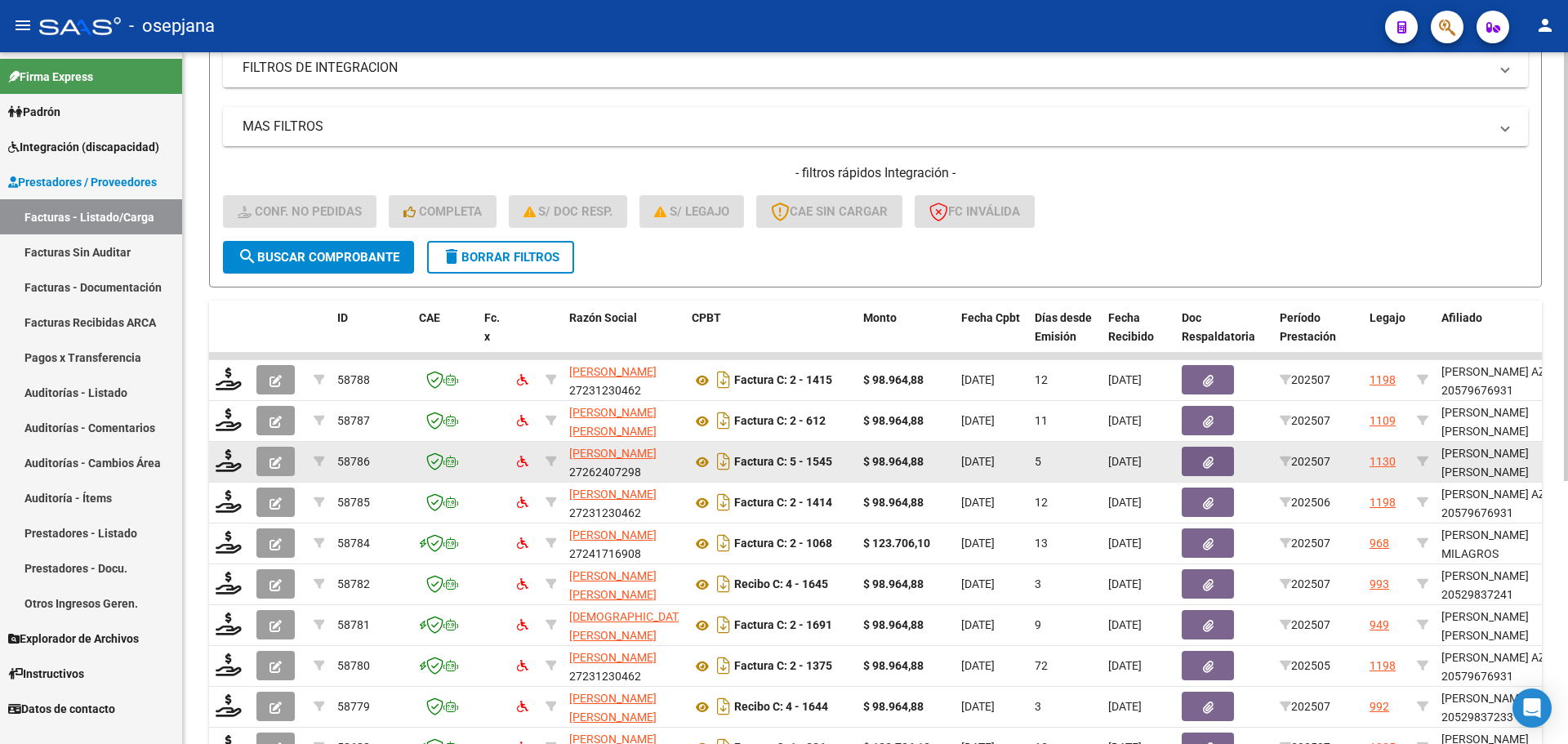
scroll to position [424, 0]
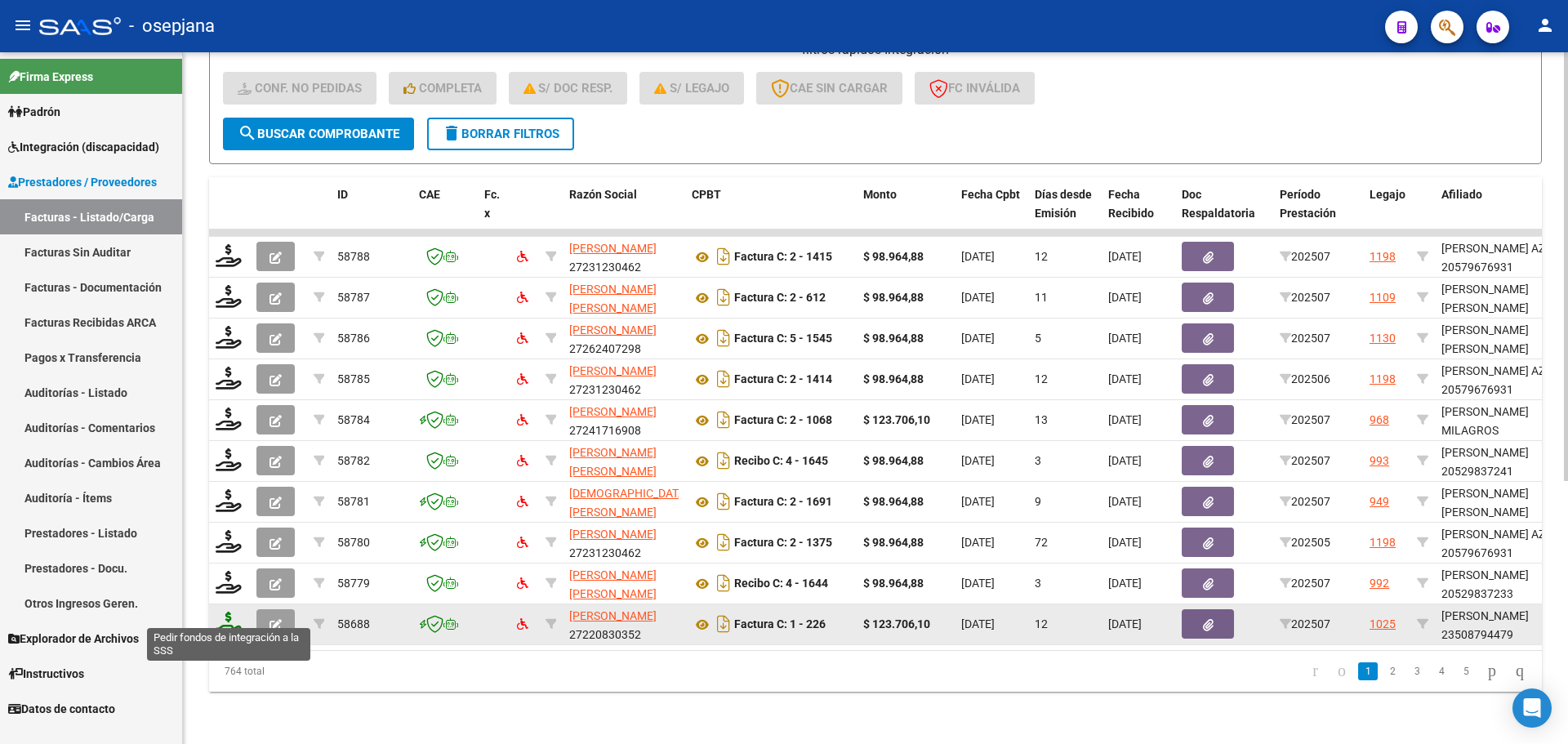
click at [220, 617] on icon at bounding box center [228, 623] width 26 height 23
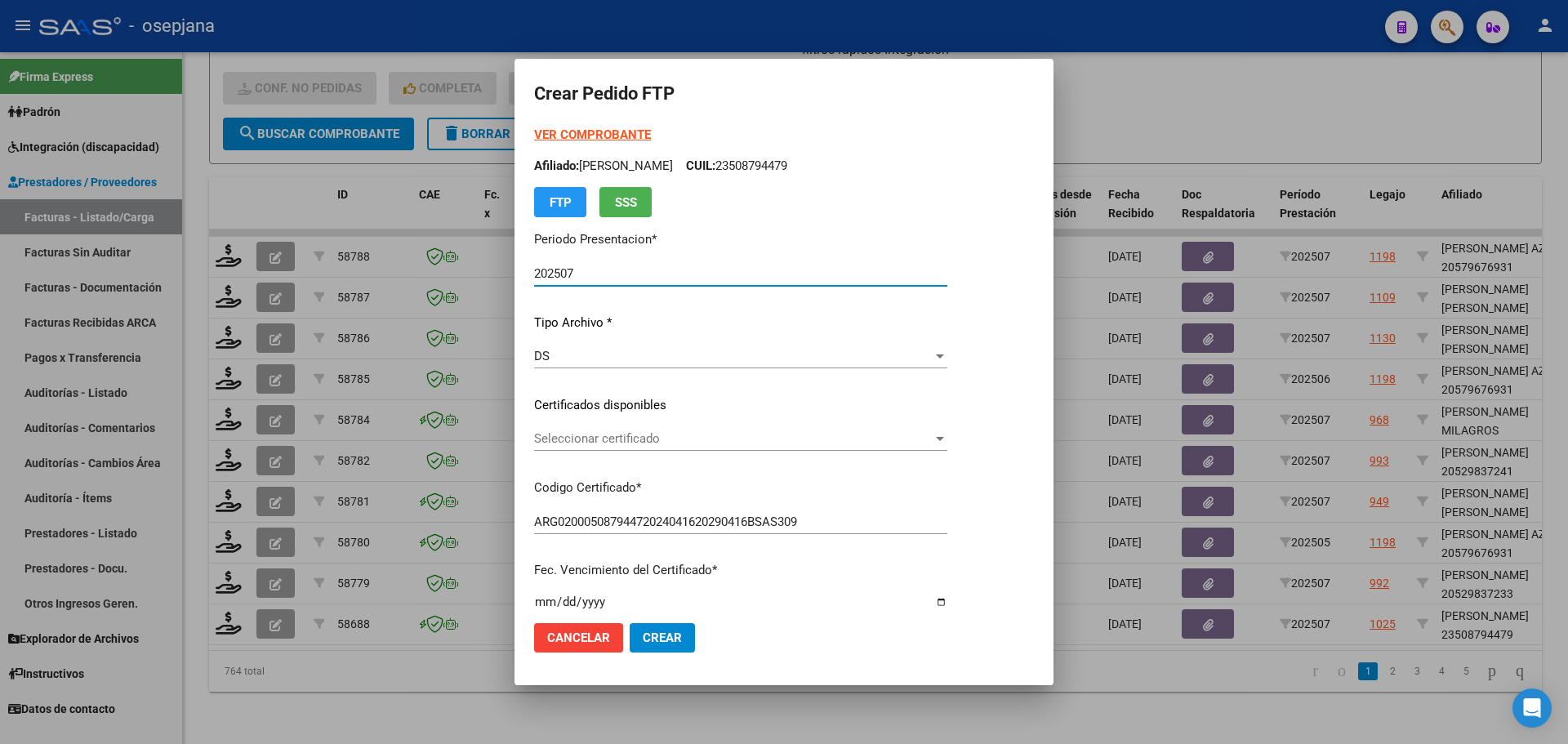
click at [662, 446] on span "Seleccionar certificado" at bounding box center [733, 439] width 399 height 15
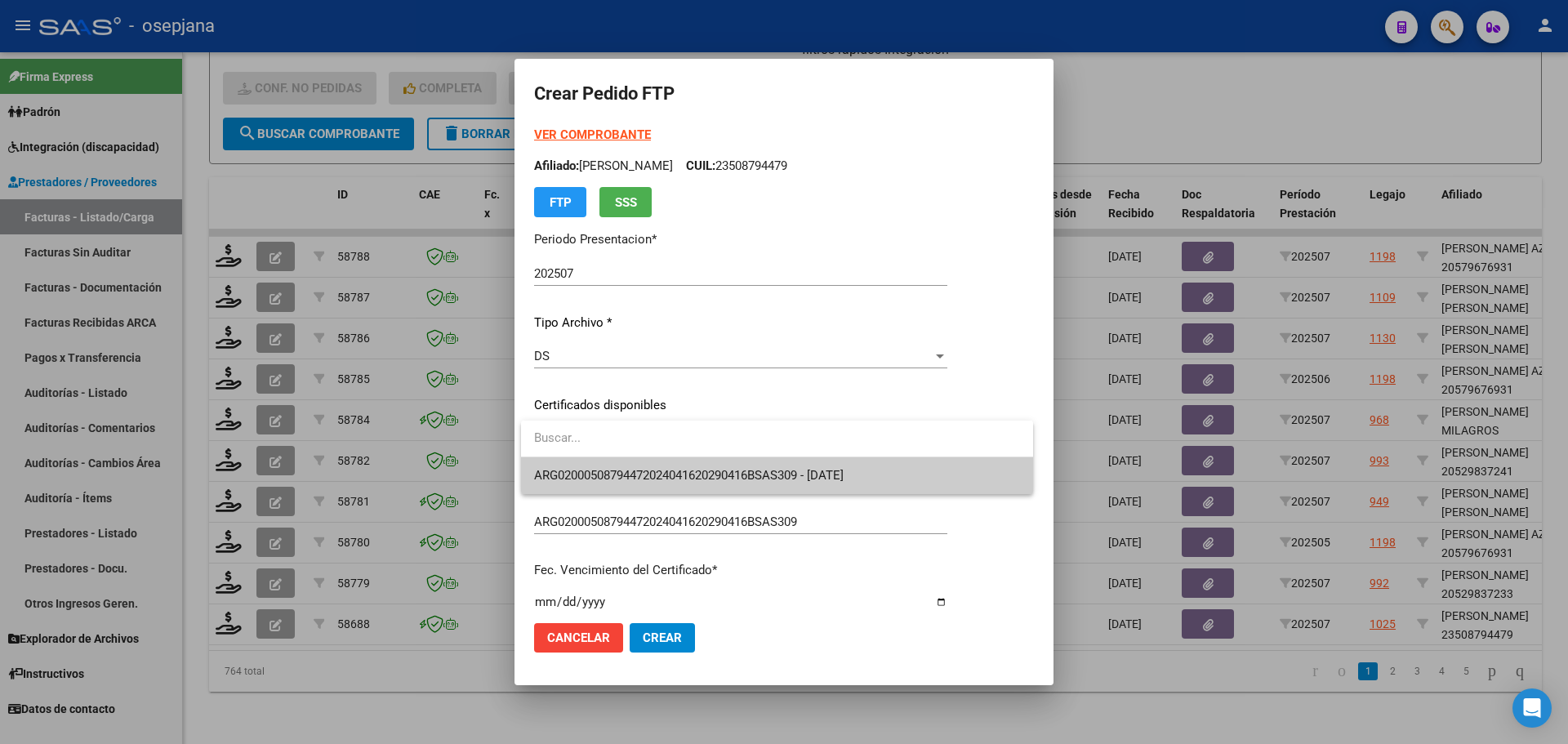
click at [665, 475] on span "ARG02000508794472024041620290416BSAS309 - [DATE]" at bounding box center [689, 476] width 310 height 15
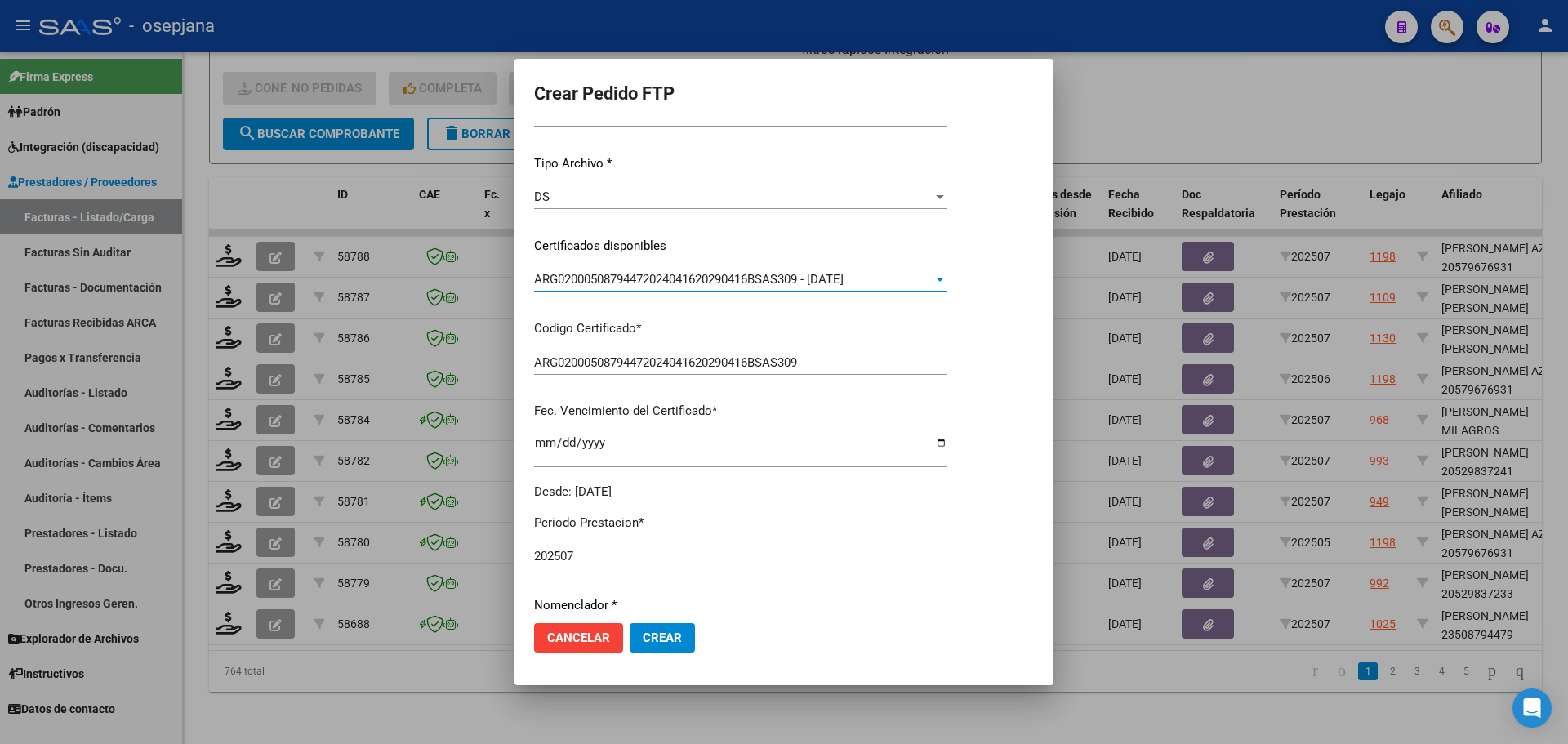
scroll to position [409, 0]
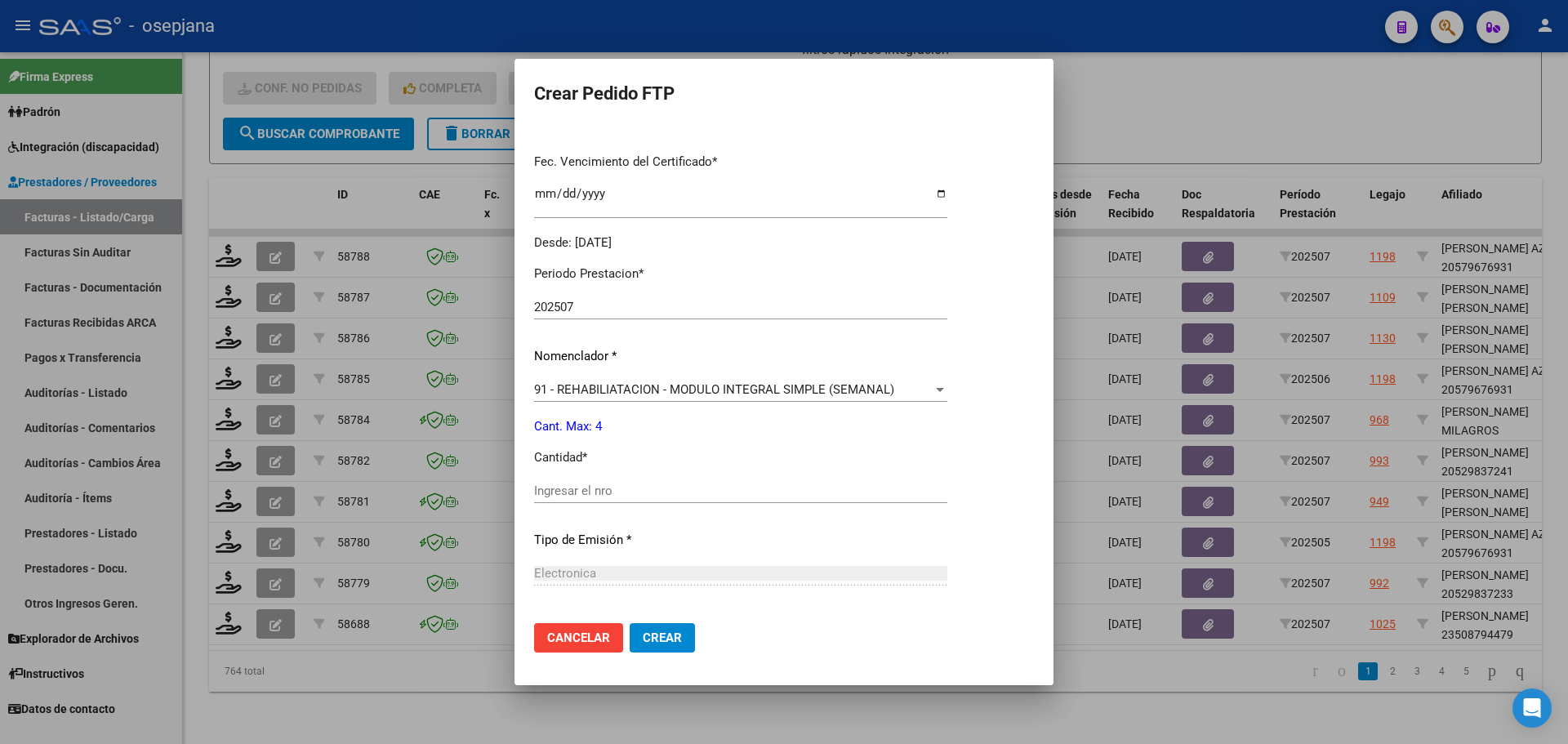
click at [589, 488] on input "Ingresar el nro" at bounding box center [740, 491] width 413 height 15
drag, startPoint x: 678, startPoint y: 635, endPoint x: 684, endPoint y: 603, distance: 32.6
click at [677, 635] on span "Crear" at bounding box center [662, 638] width 39 height 15
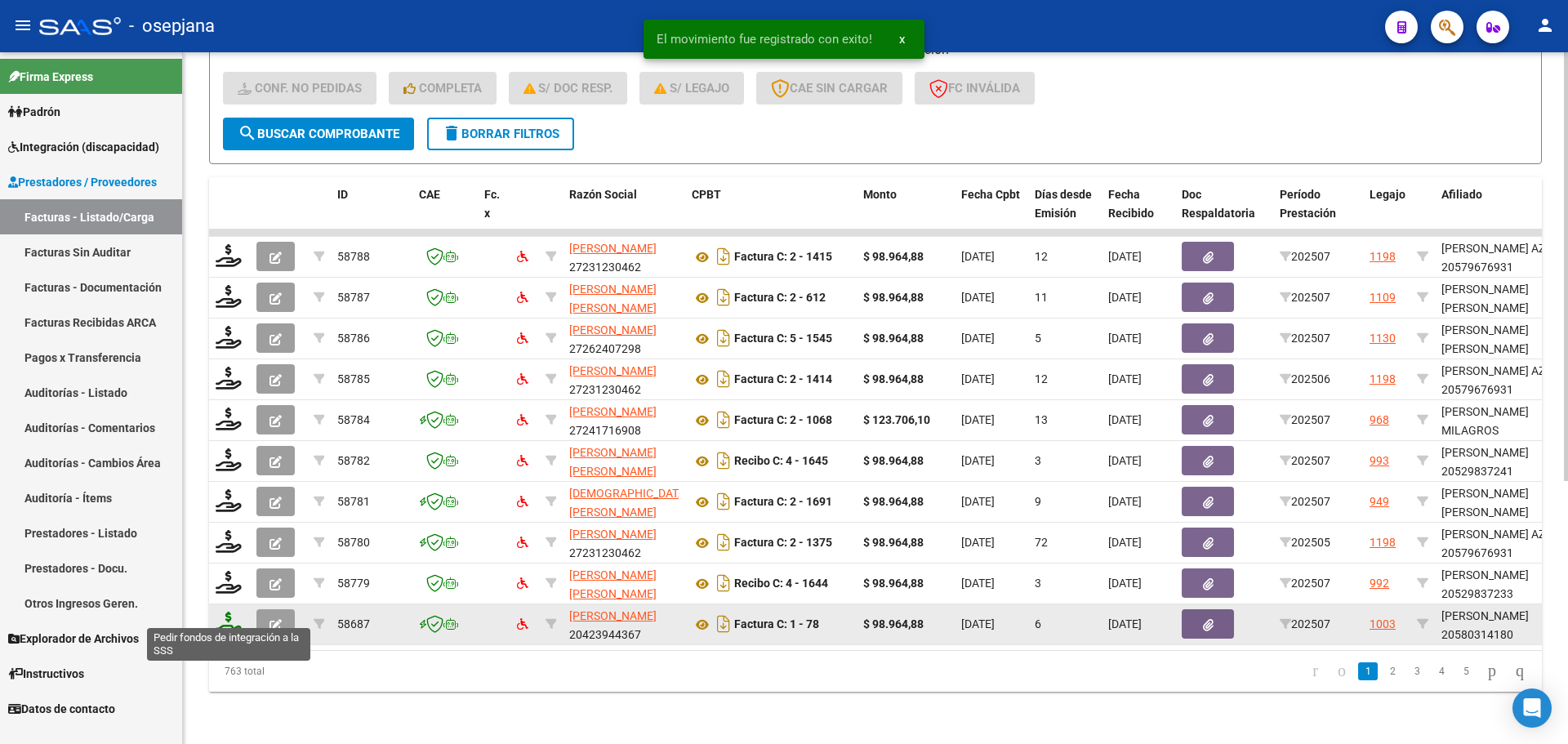
click at [228, 617] on icon at bounding box center [228, 623] width 26 height 23
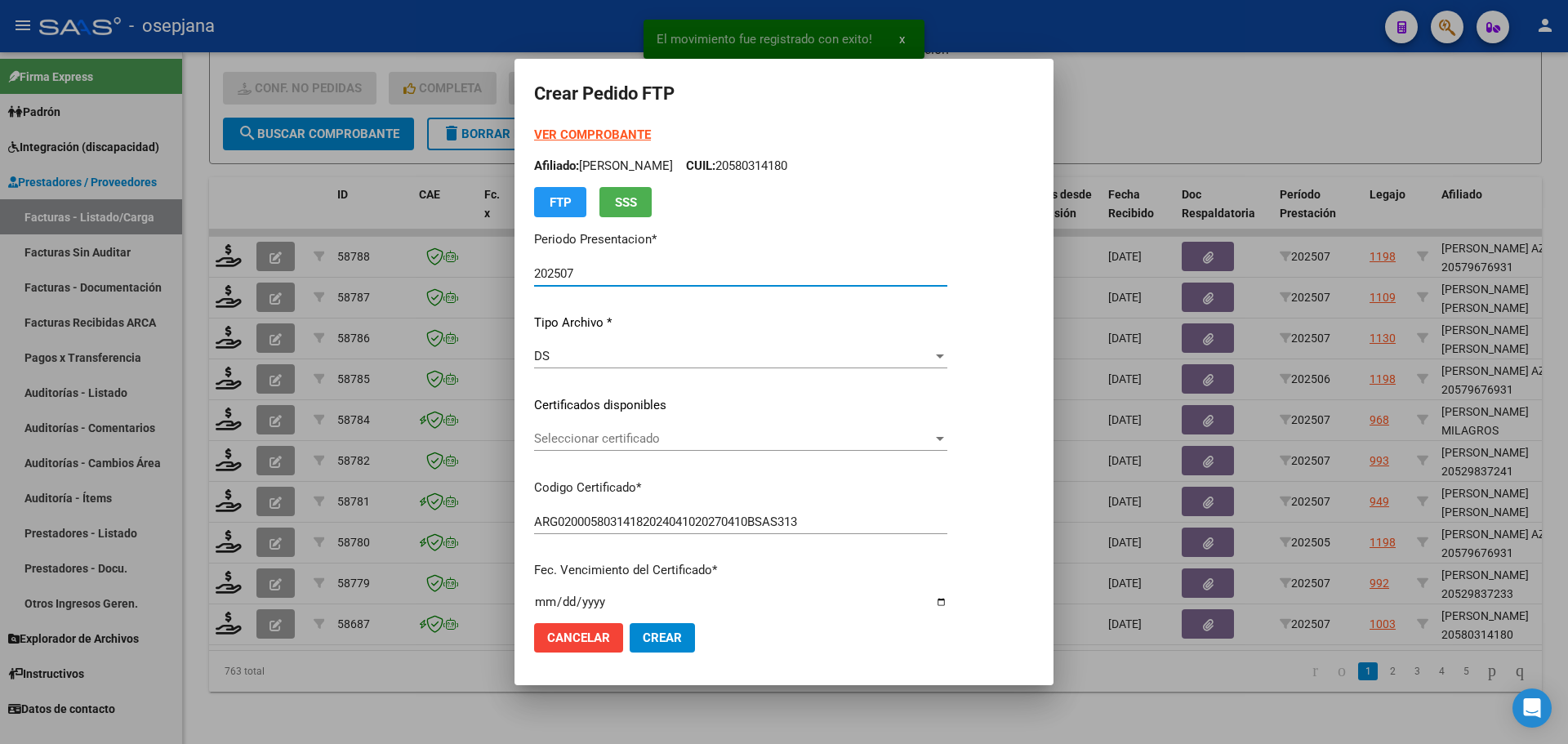
click at [608, 439] on span "Seleccionar certificado" at bounding box center [733, 439] width 399 height 15
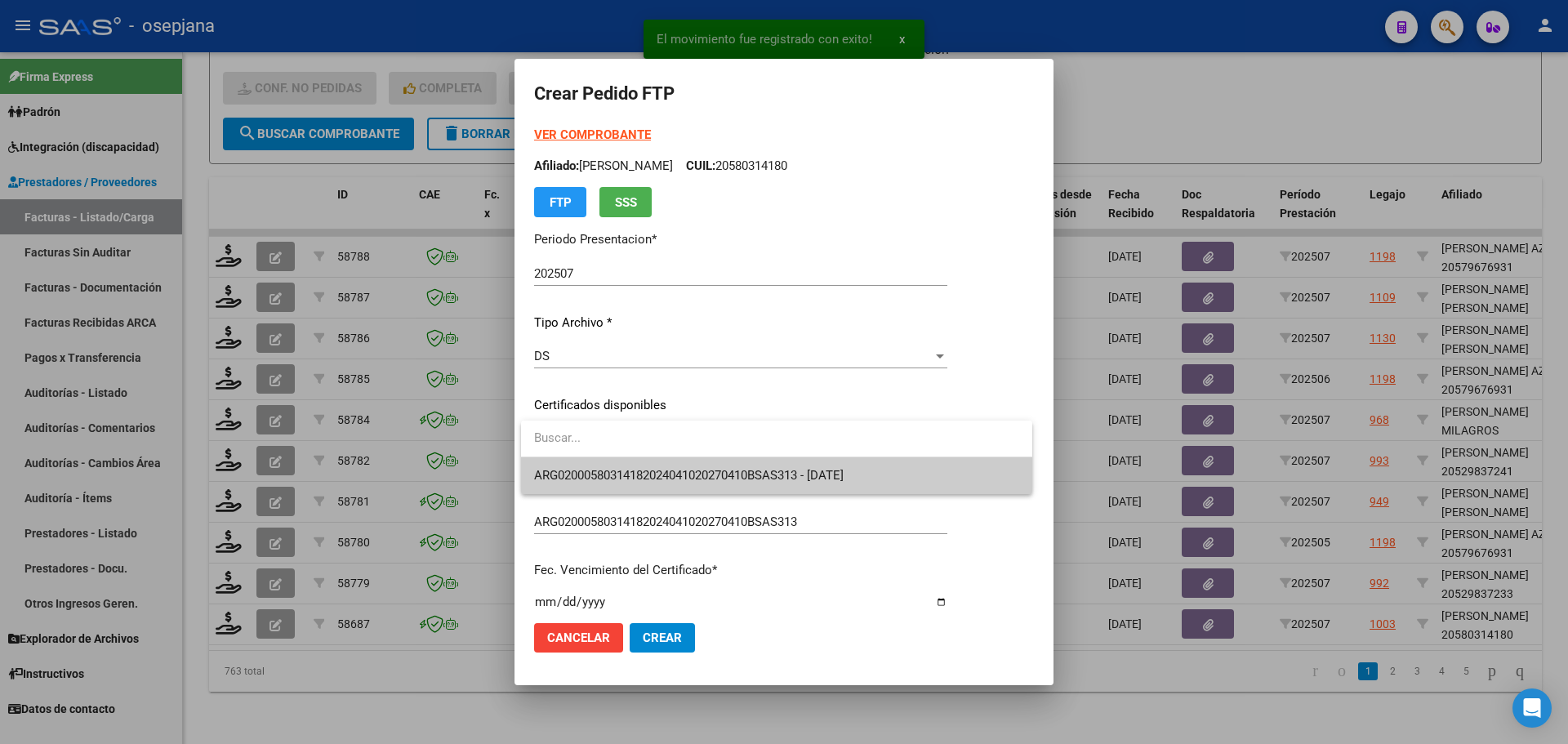
click at [612, 466] on span "ARG02000580314182024041020270410BSAS313 - [DATE]" at bounding box center [777, 476] width 485 height 37
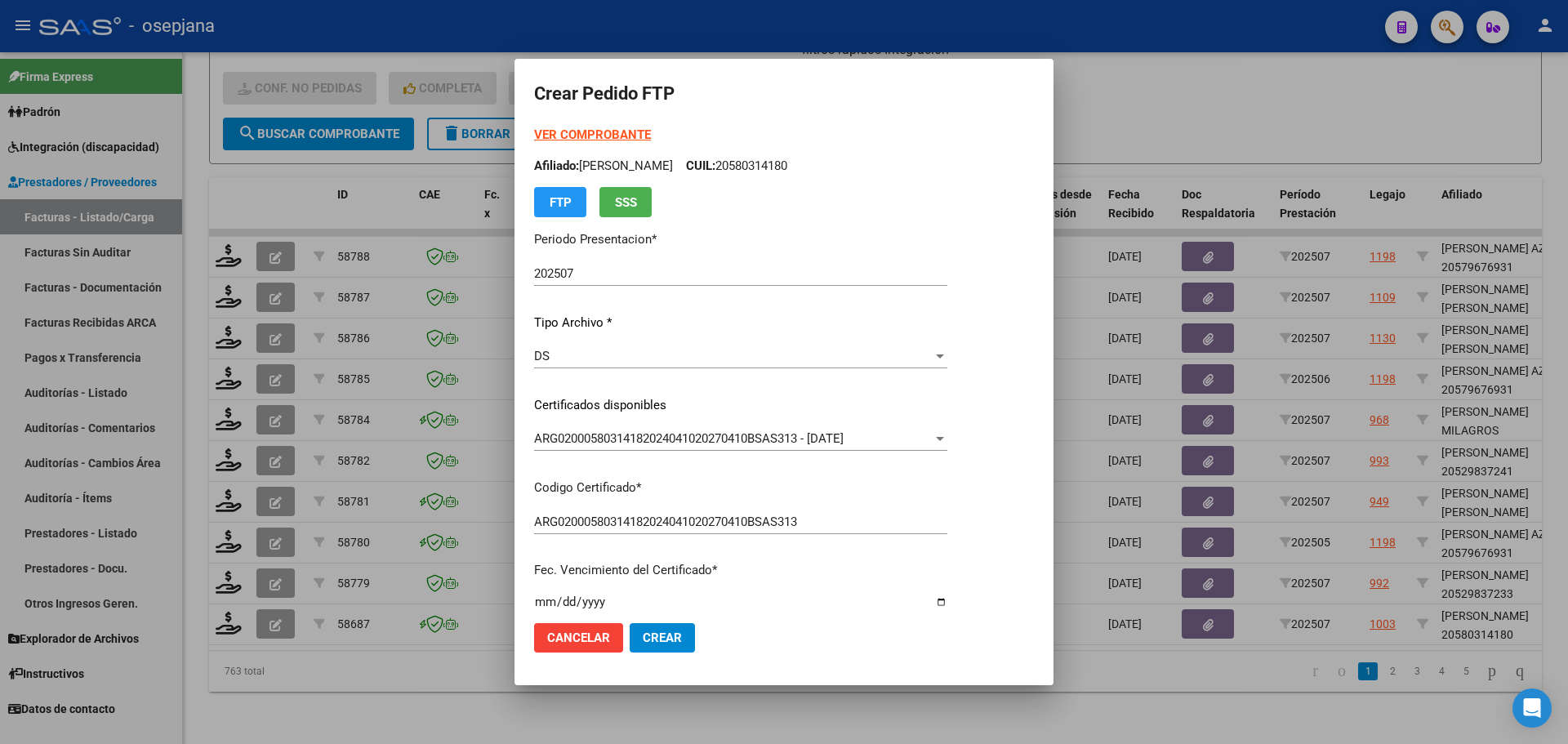
click at [606, 132] on strong "VER COMPROBANTE" at bounding box center [593, 135] width 117 height 15
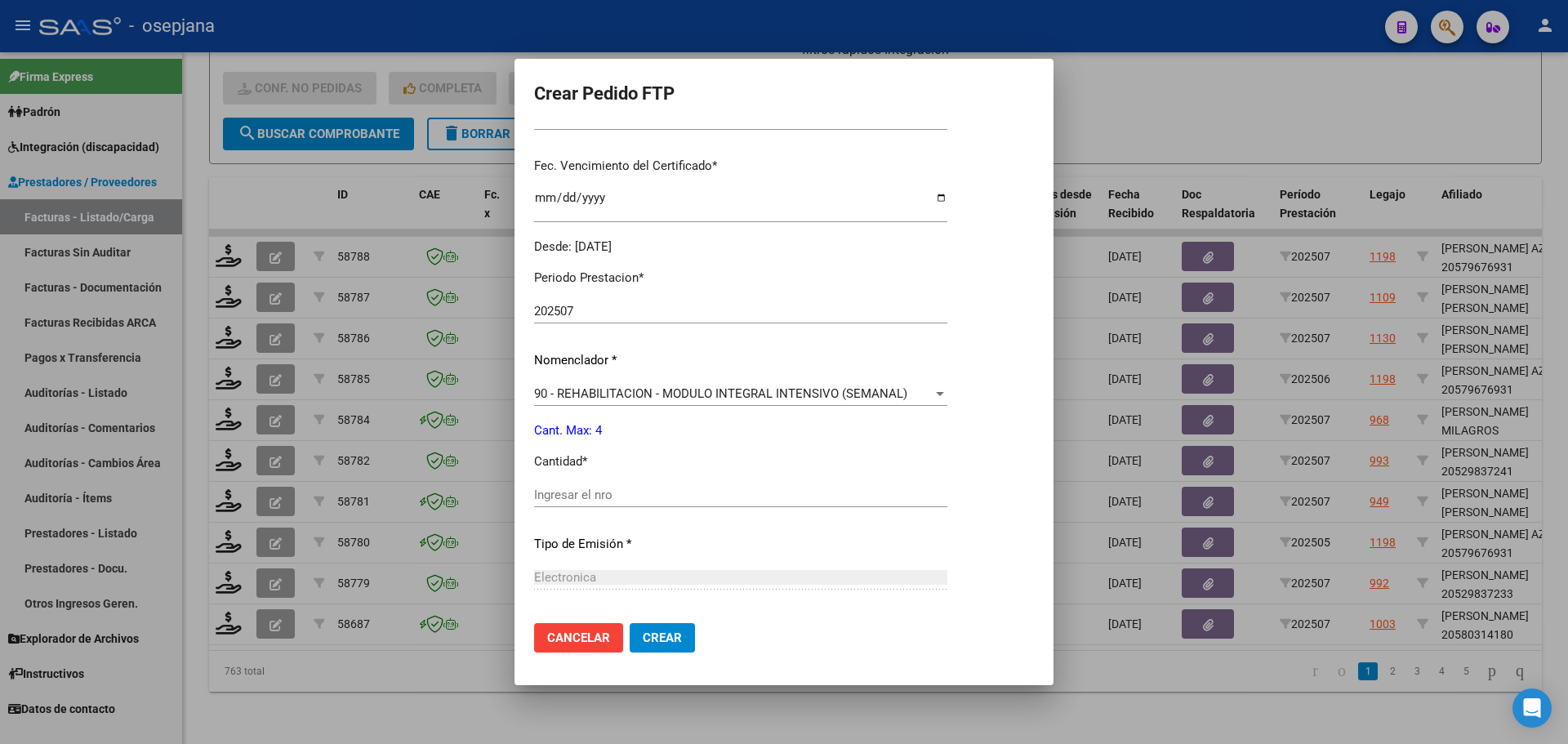
scroll to position [409, 0]
drag, startPoint x: 583, startPoint y: 476, endPoint x: 579, endPoint y: 484, distance: 8.9
click at [580, 478] on div "Periodo Prestacion * 202507 Ingresar el Periodo Prestacion Nomenclador * 90 - R…" at bounding box center [740, 510] width 413 height 515
click at [572, 497] on input "Ingresar el nro" at bounding box center [740, 491] width 413 height 15
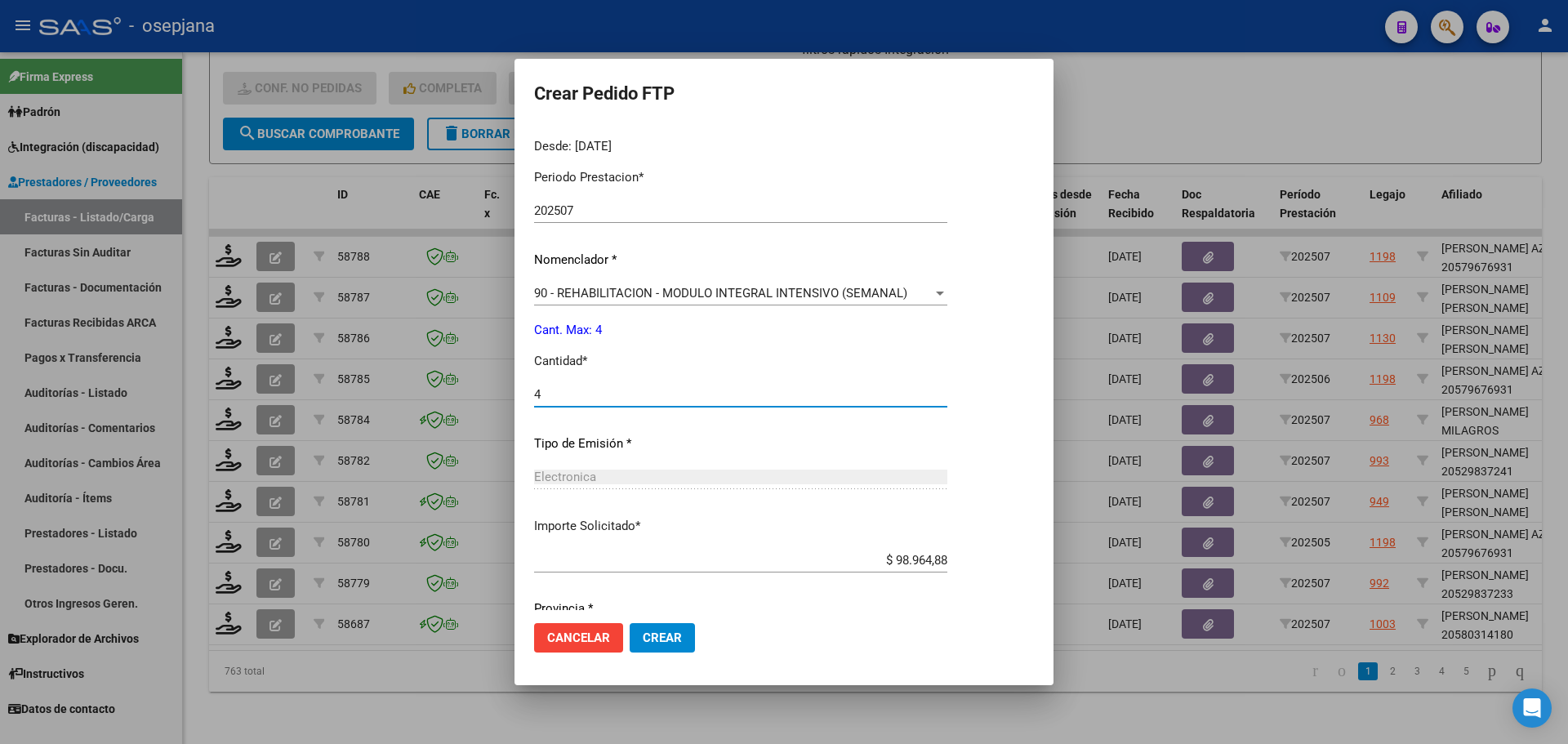
scroll to position [566, 0]
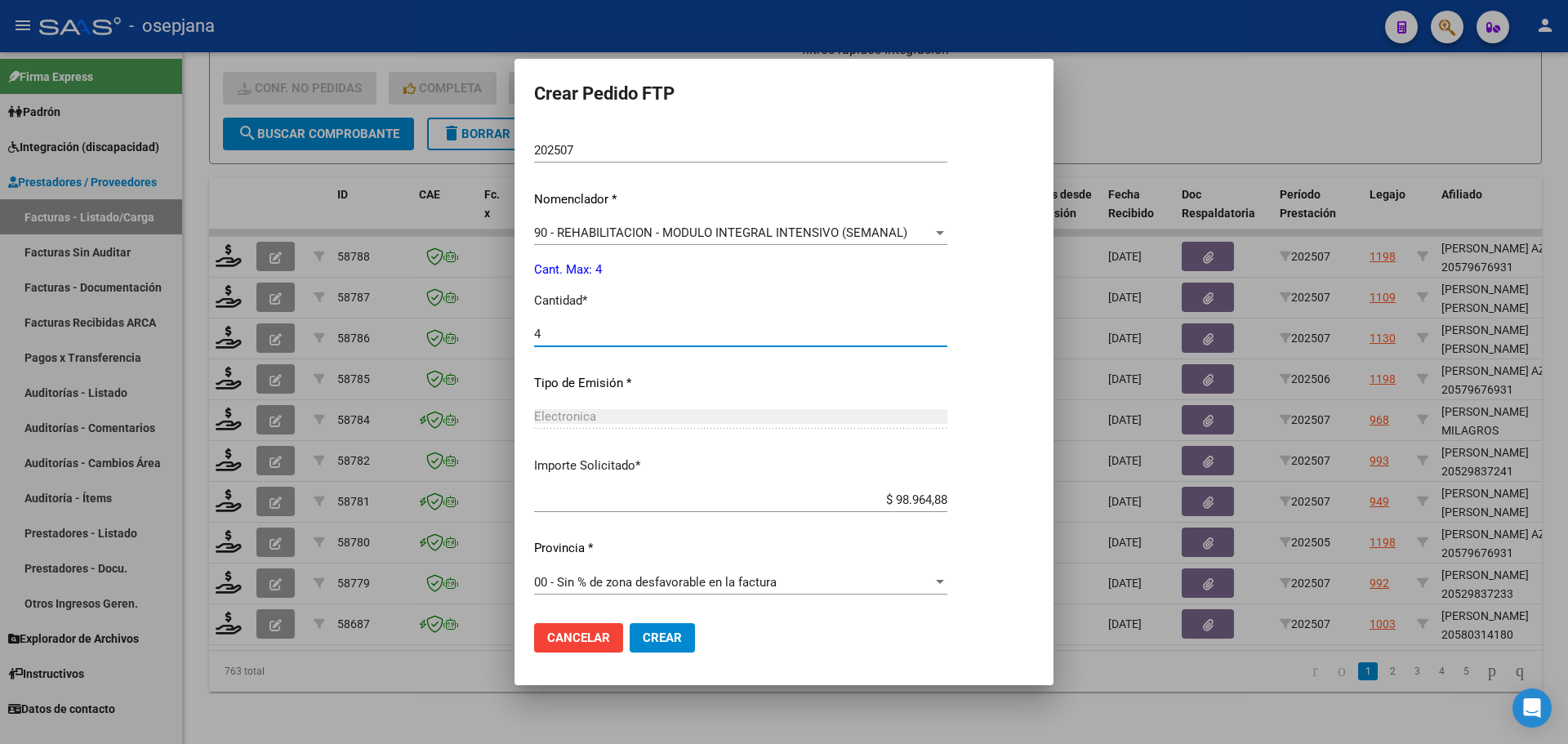
click at [670, 635] on span "Crear" at bounding box center [662, 638] width 39 height 15
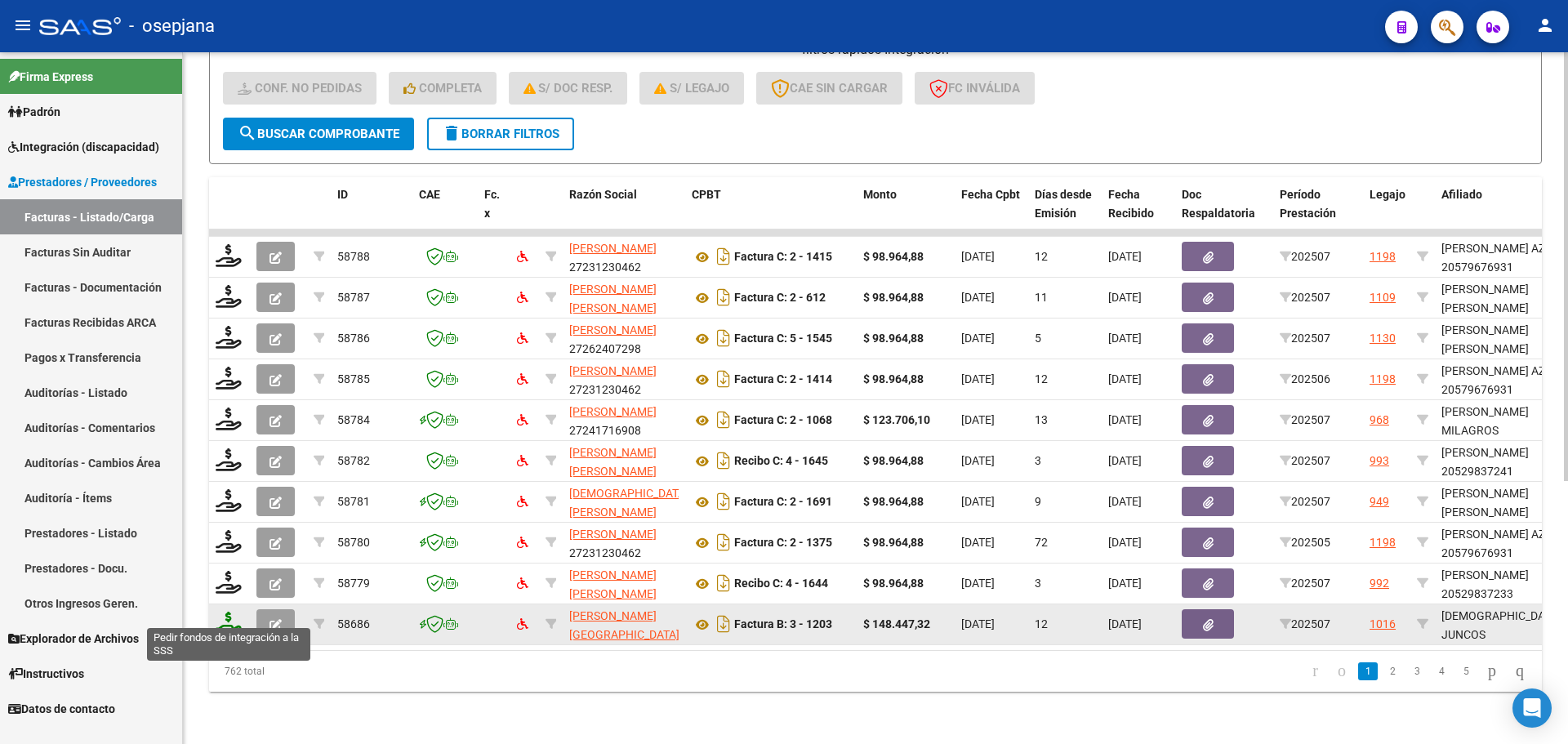
click at [228, 622] on icon at bounding box center [228, 623] width 26 height 23
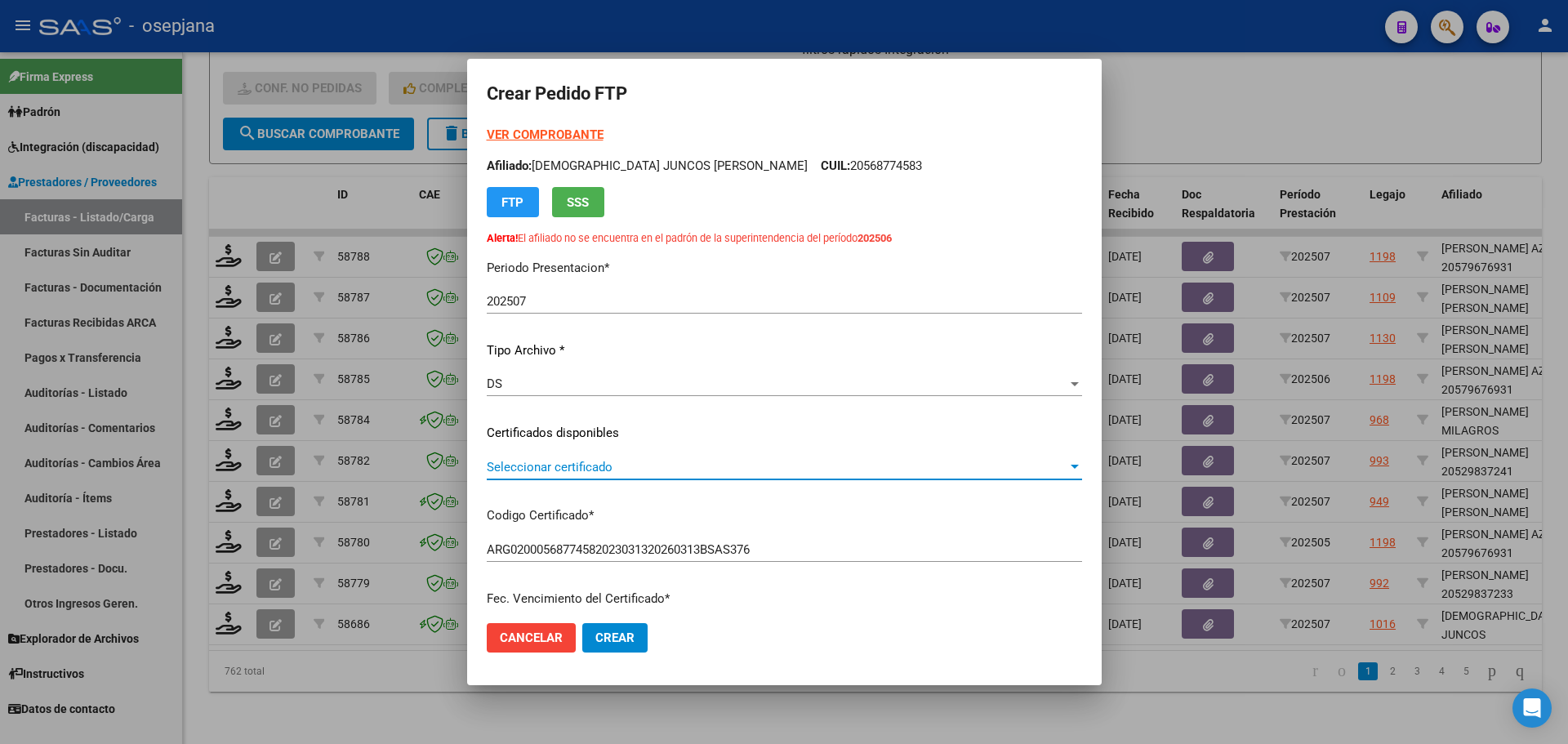
click at [628, 468] on span "Seleccionar certificado" at bounding box center [777, 468] width 581 height 15
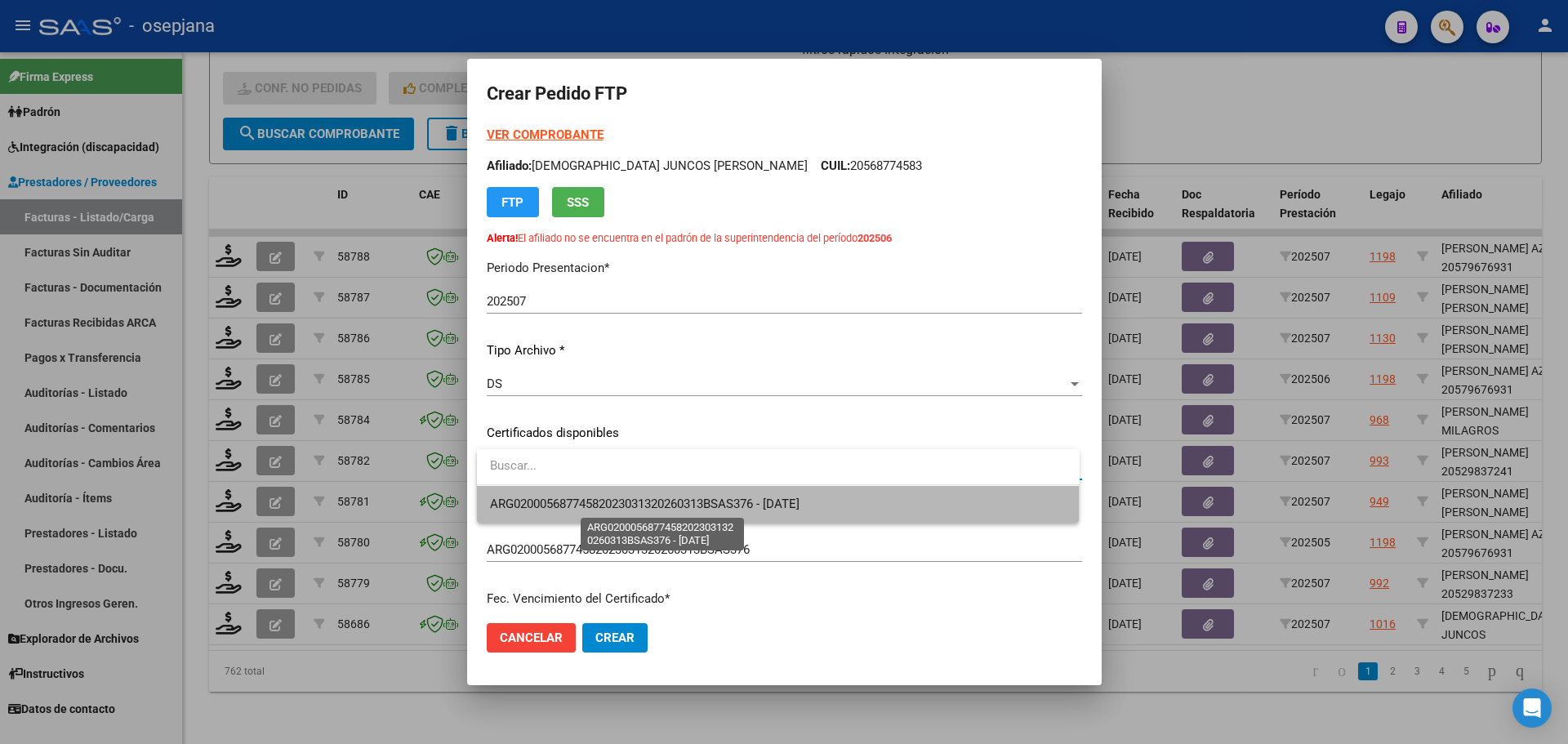
click at [619, 508] on span "ARG02000568774582023031320260313BSAS376 - [DATE]" at bounding box center [644, 504] width 310 height 15
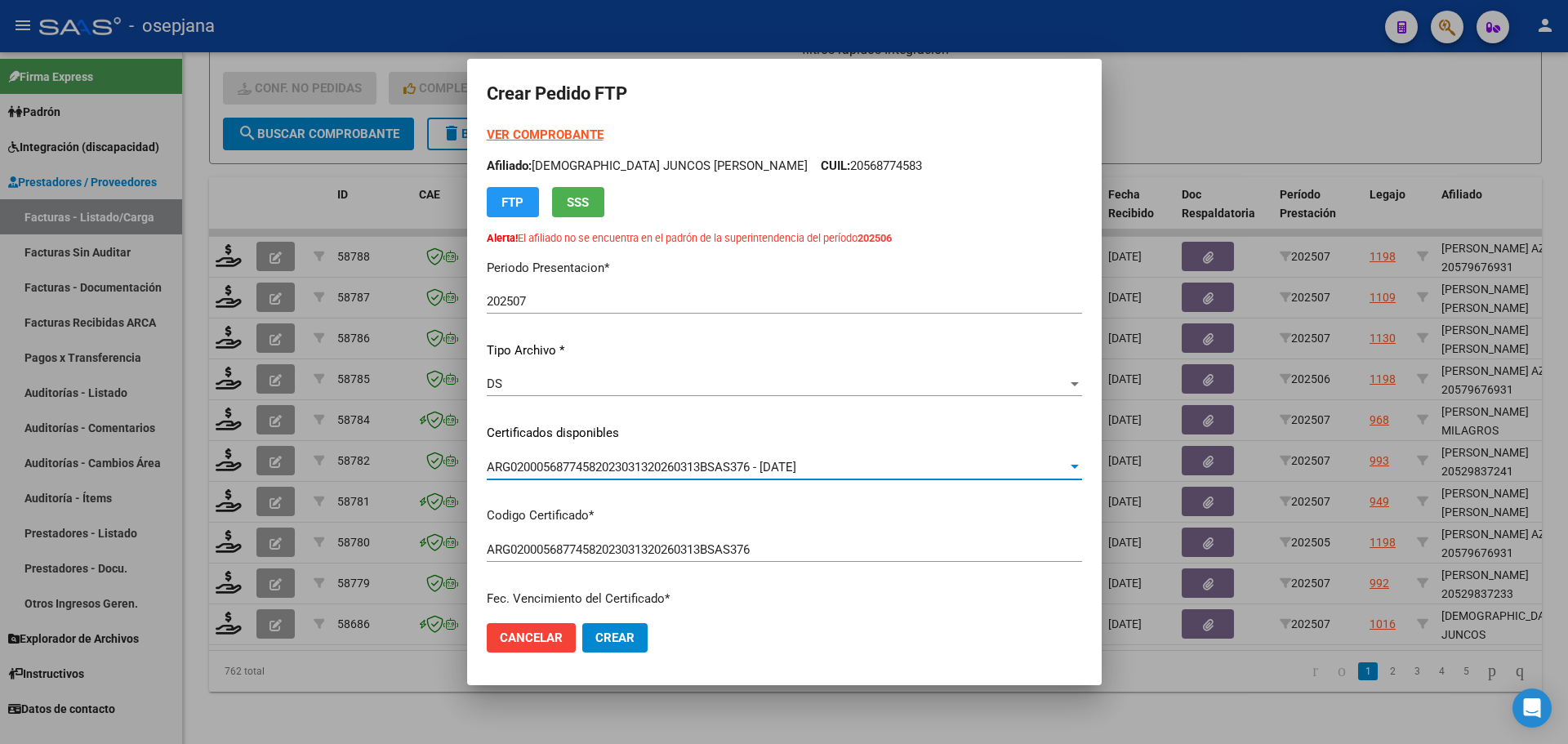
click at [582, 135] on strong "VER COMPROBANTE" at bounding box center [545, 135] width 117 height 15
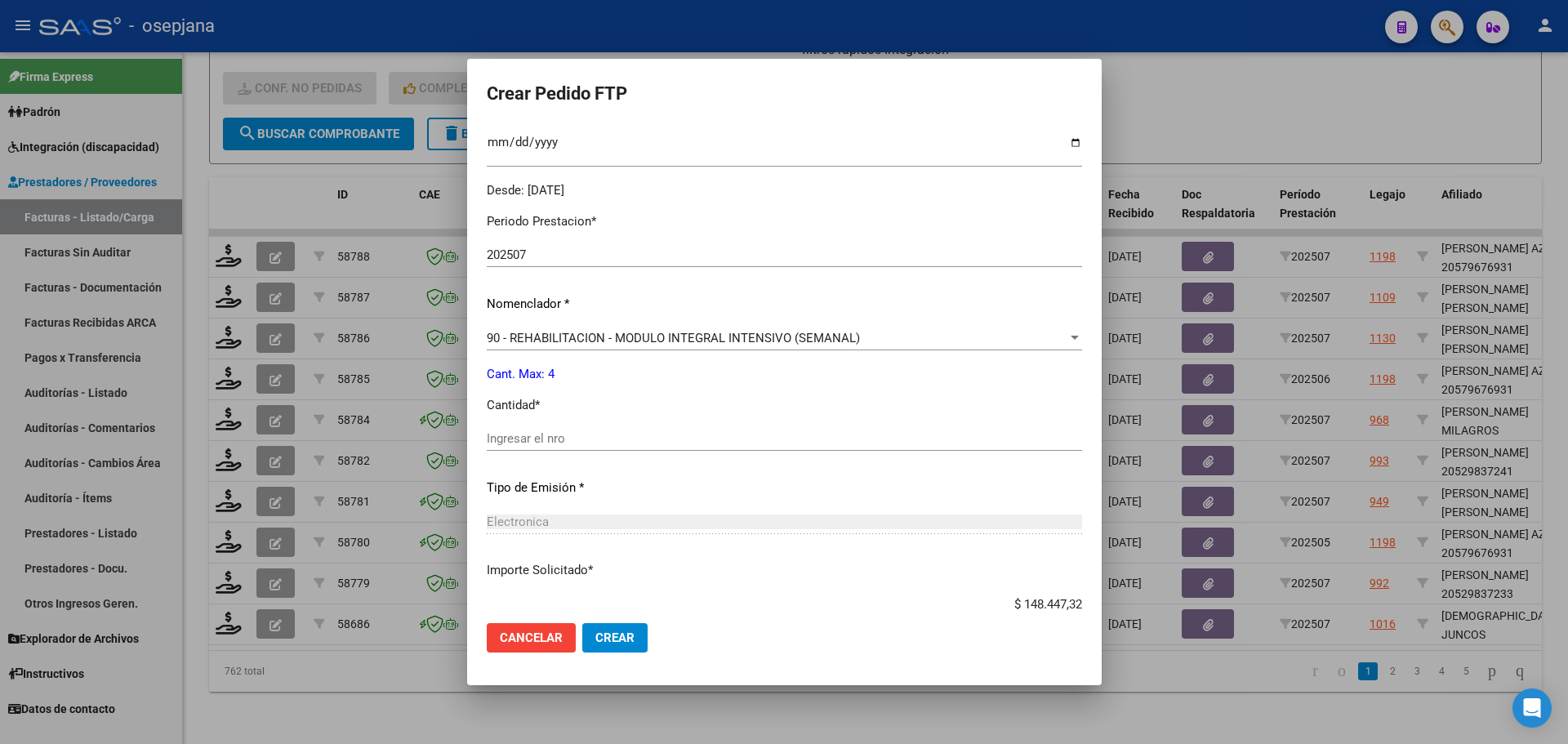
scroll to position [490, 0]
click at [531, 437] on input "Ingresar el nro" at bounding box center [784, 437] width 596 height 15
click at [614, 639] on span "Crear" at bounding box center [616, 638] width 39 height 15
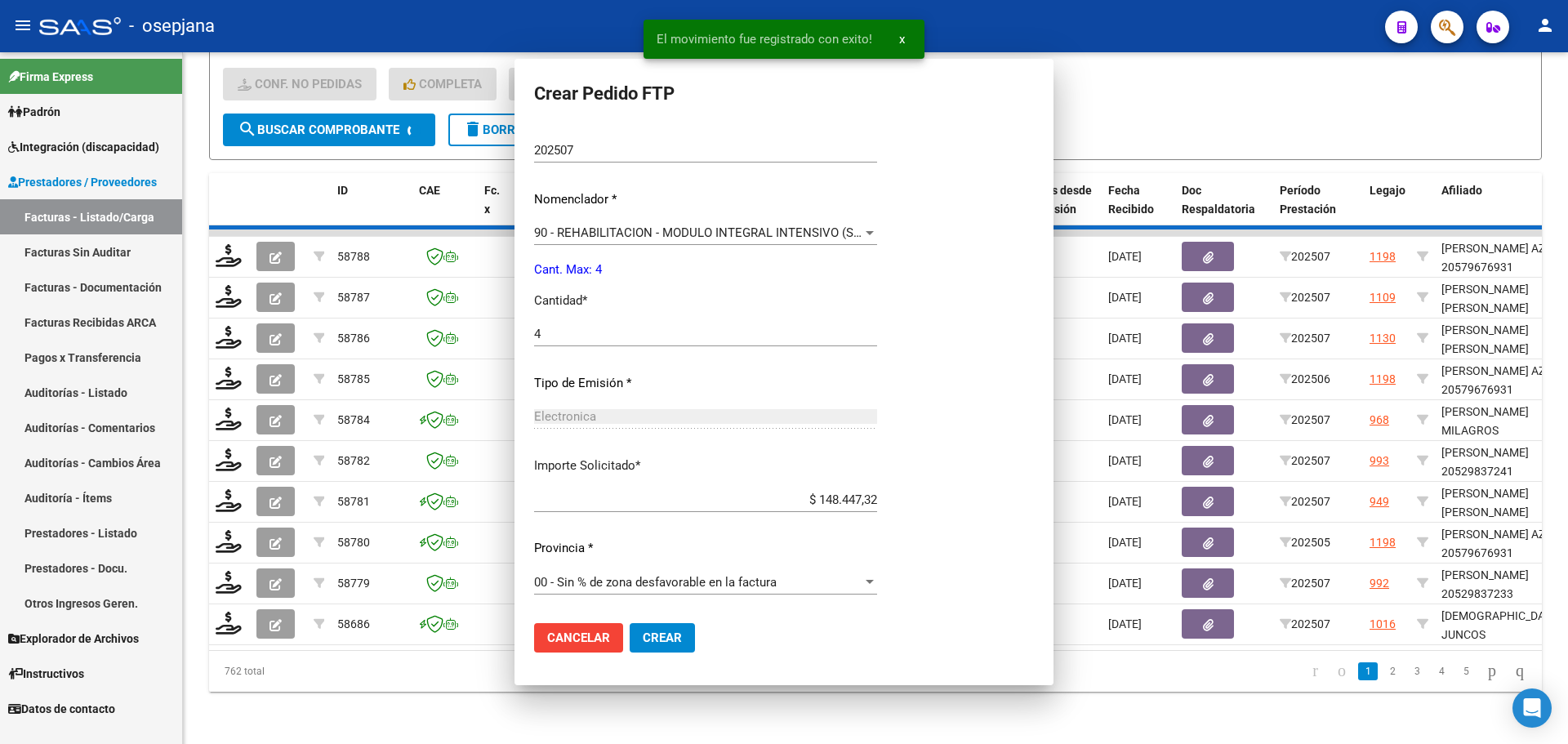
scroll to position [0, 0]
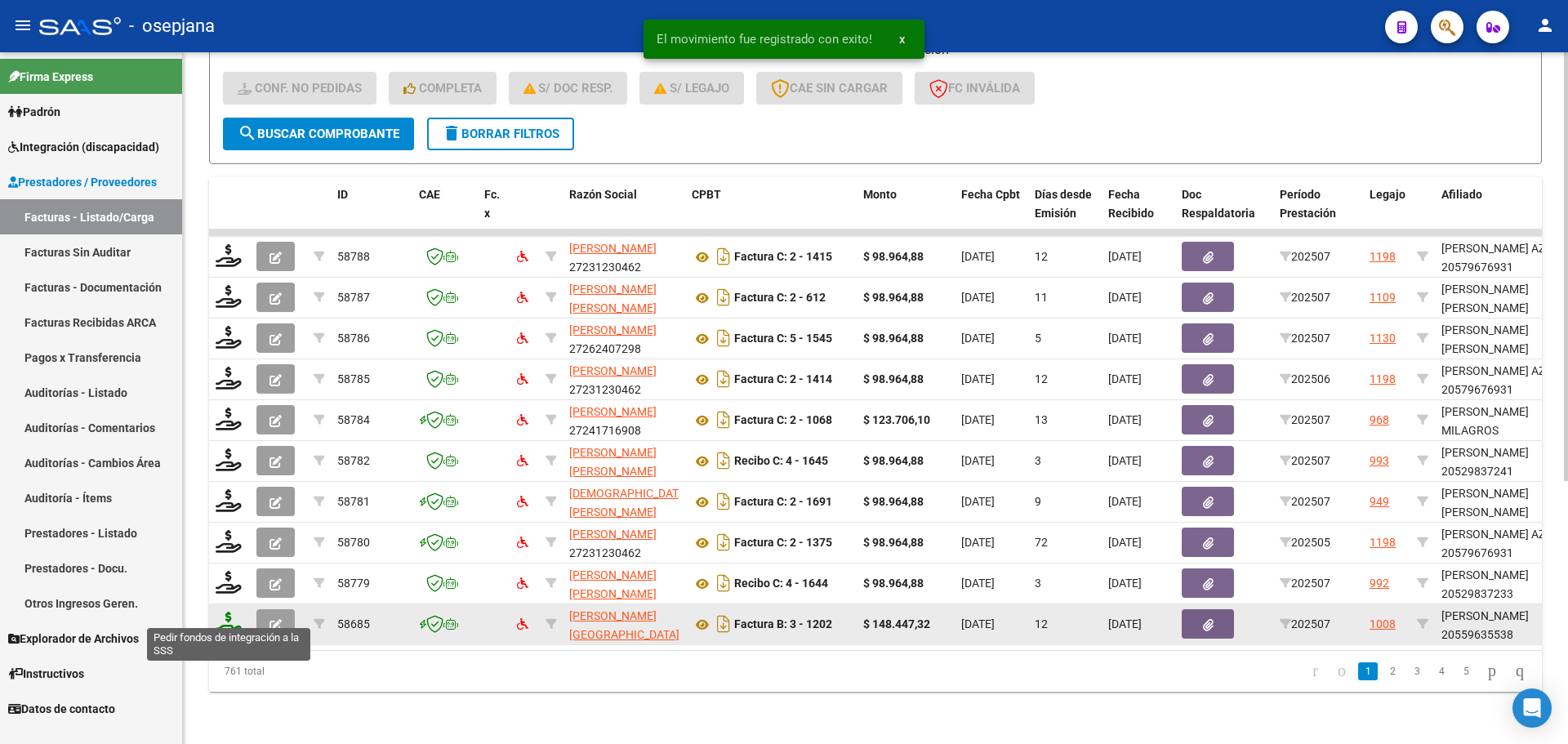
click at [232, 613] on icon at bounding box center [228, 623] width 26 height 23
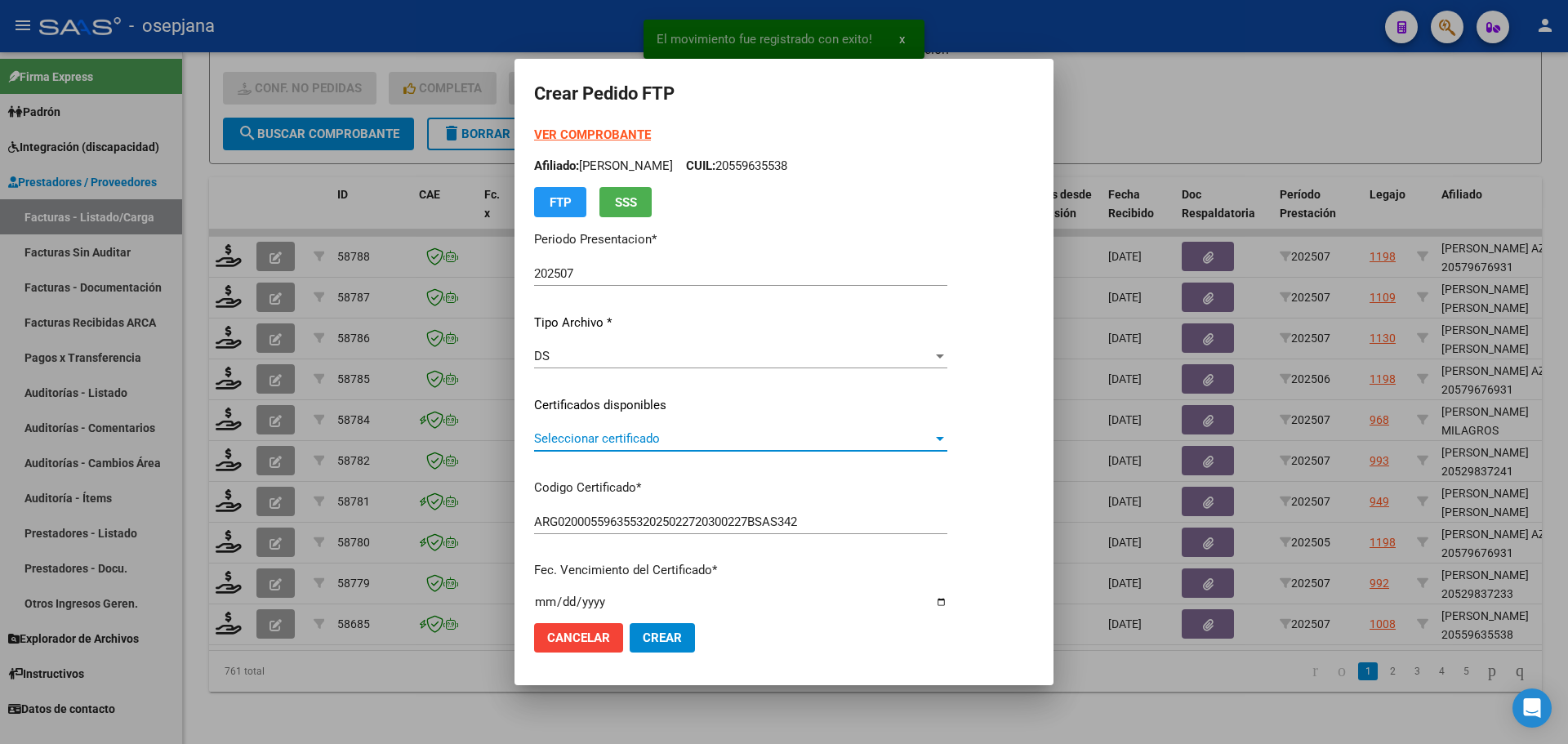
click at [643, 438] on span "Seleccionar certificado" at bounding box center [733, 439] width 399 height 15
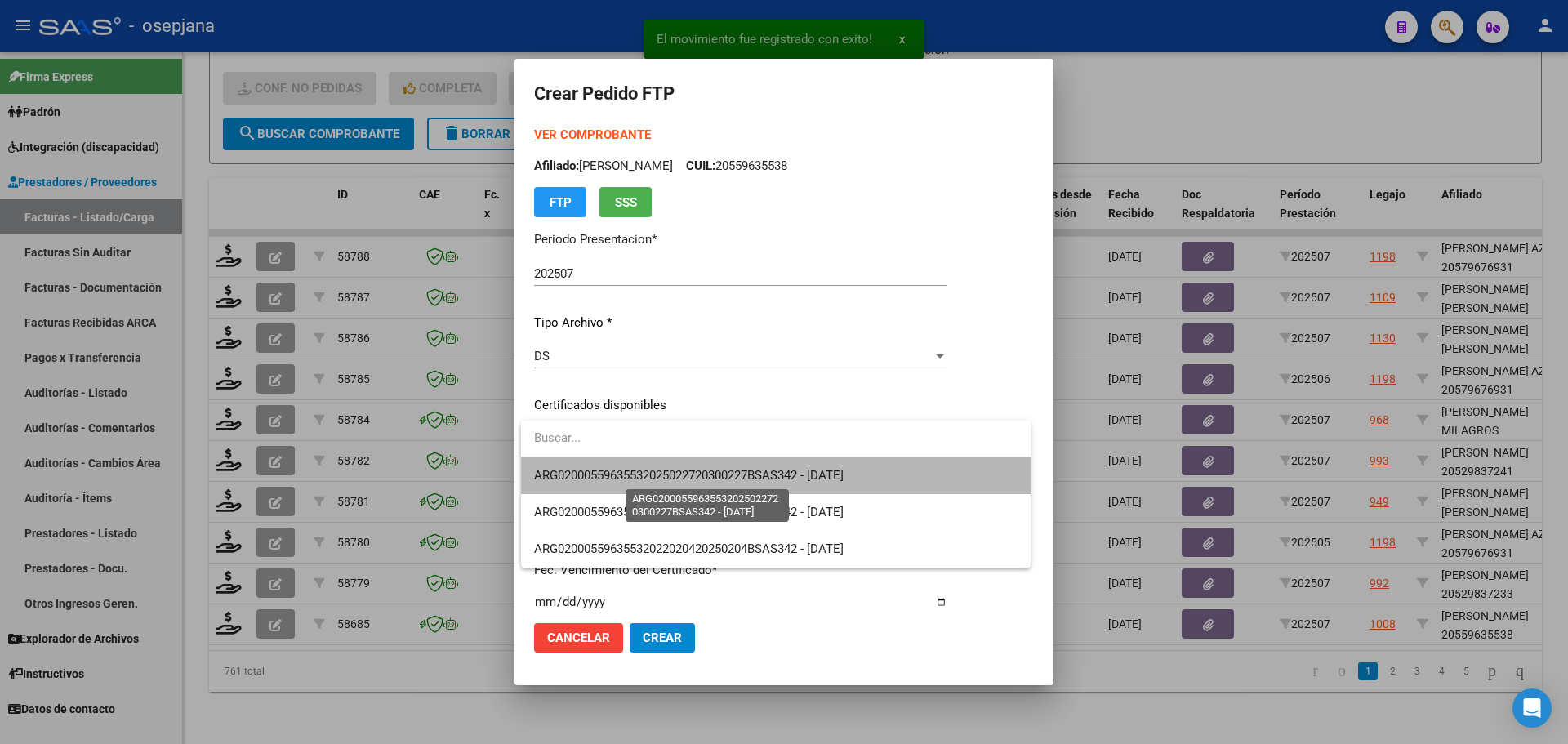
click at [643, 469] on span "ARG02000559635532025022720300227BSAS342 - [DATE]" at bounding box center [689, 476] width 310 height 15
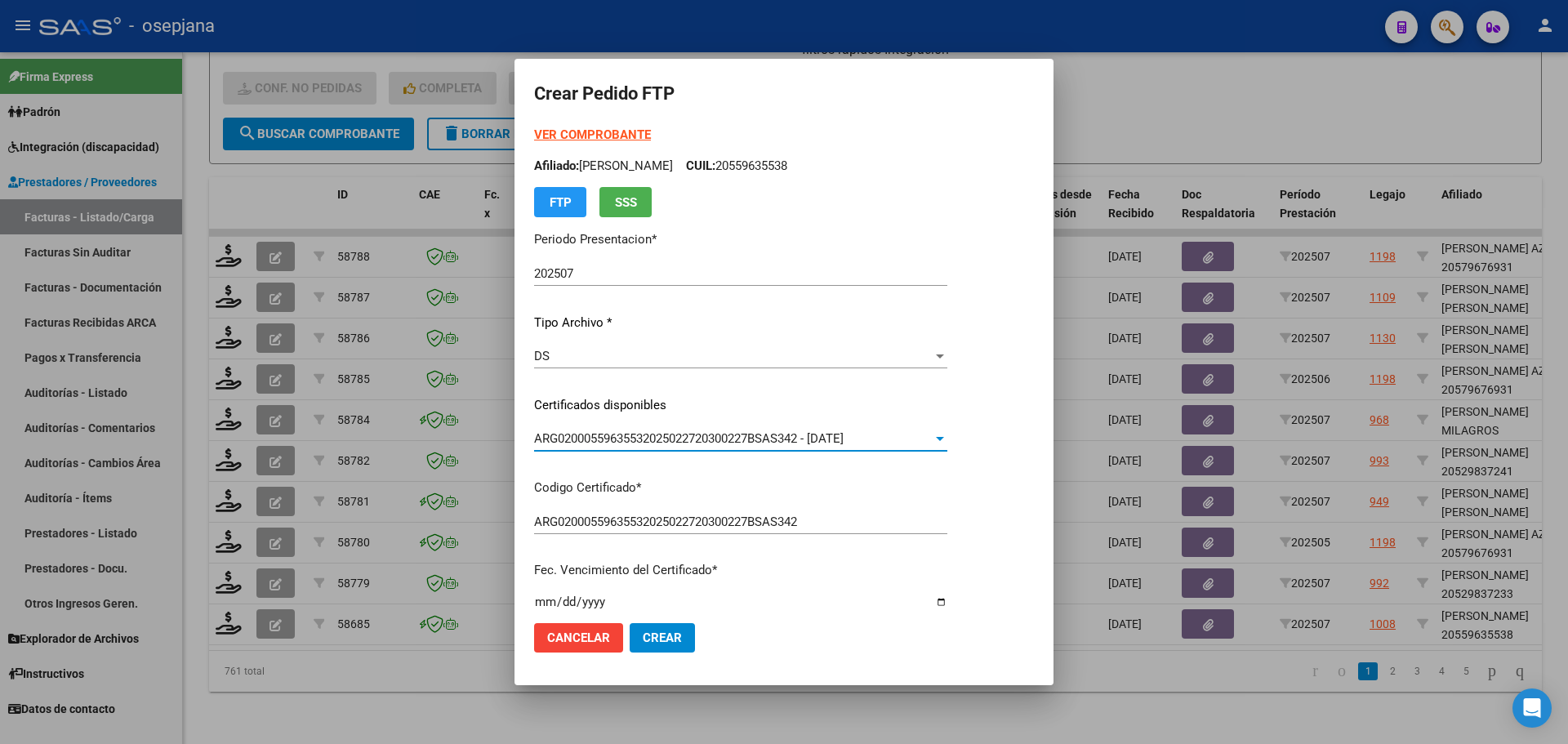
click at [606, 128] on strong "VER COMPROBANTE" at bounding box center [593, 135] width 117 height 15
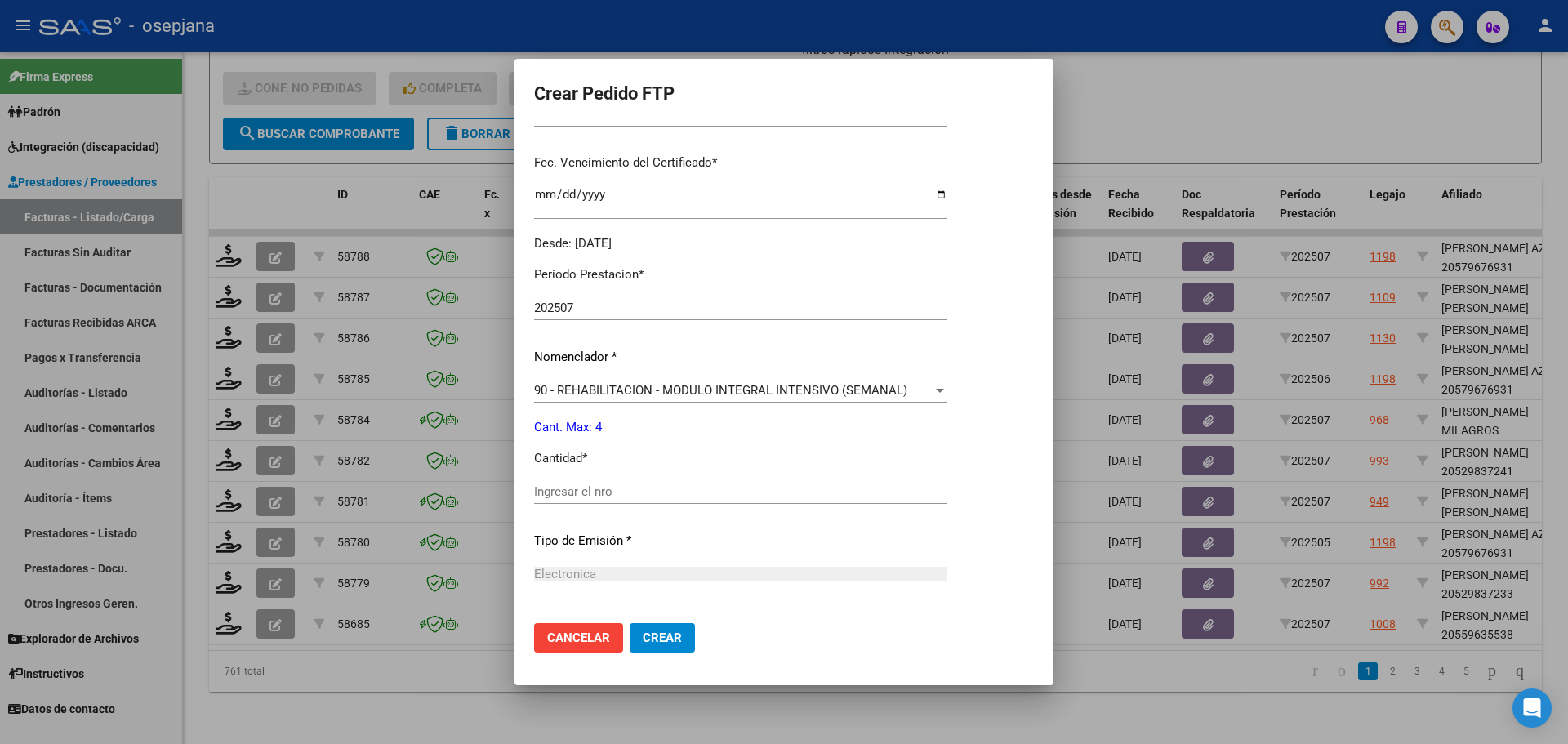
scroll to position [409, 0]
click at [559, 481] on div "Ingresar el nro" at bounding box center [740, 491] width 413 height 25
click at [662, 640] on span "Crear" at bounding box center [662, 638] width 39 height 15
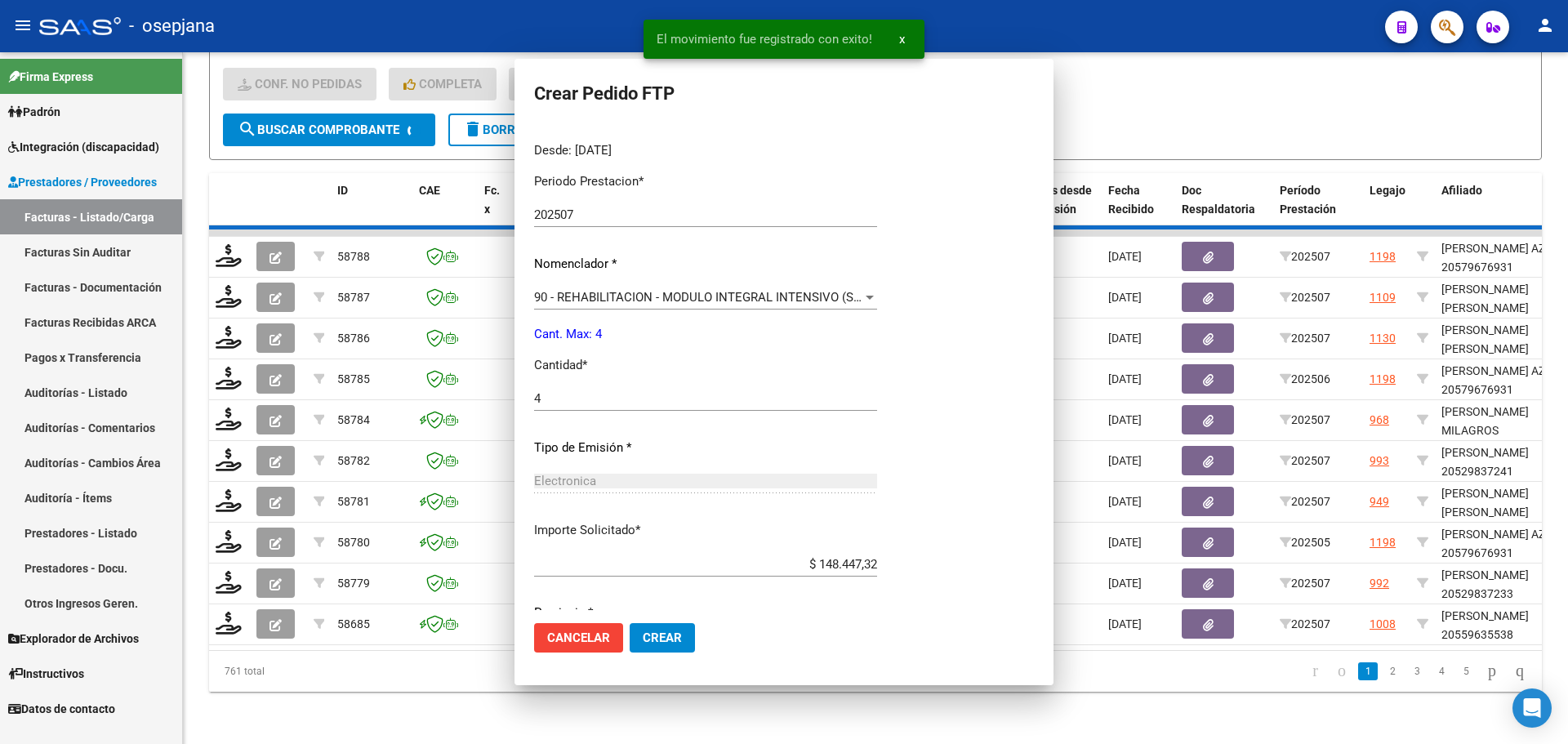
scroll to position [0, 0]
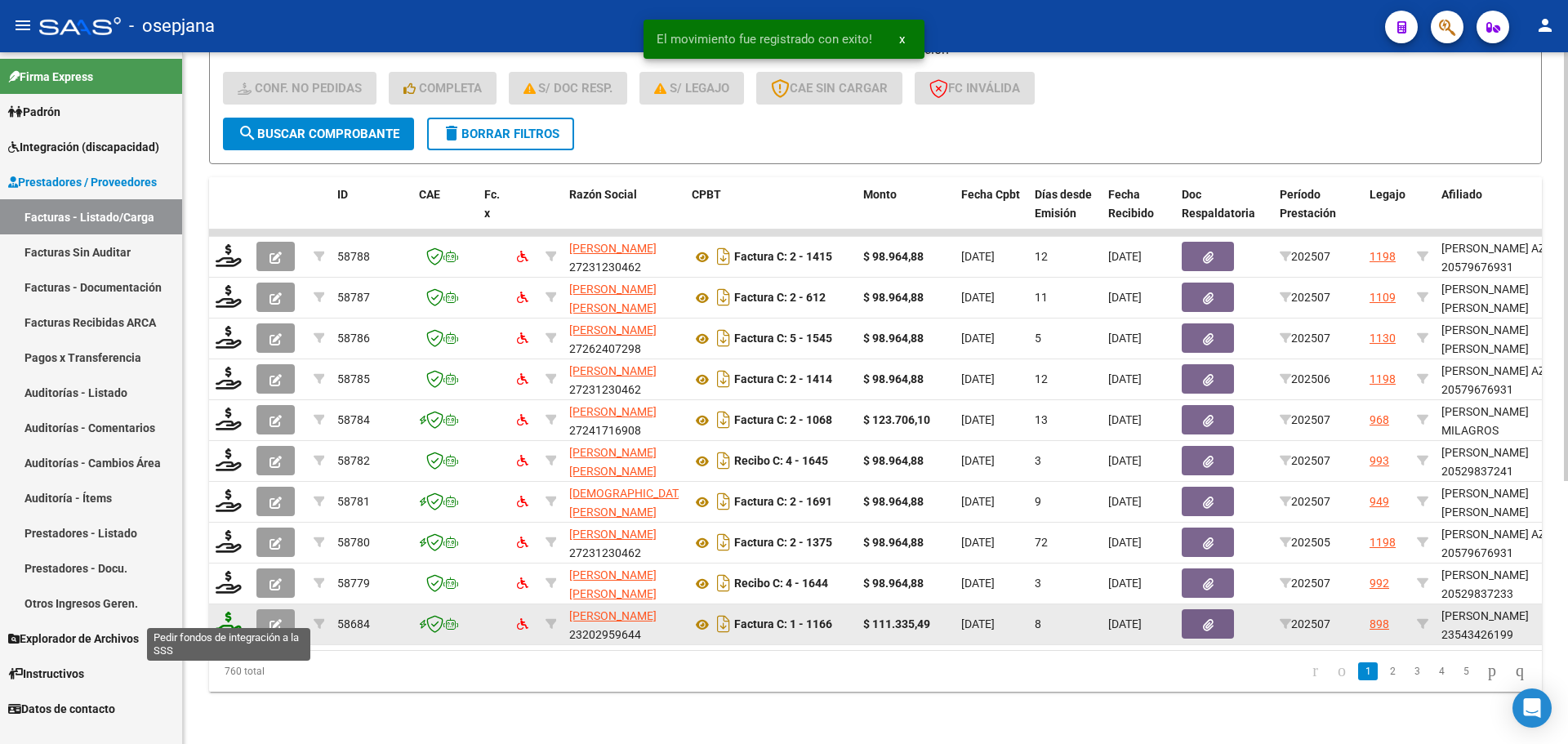
click at [233, 613] on icon at bounding box center [228, 623] width 26 height 23
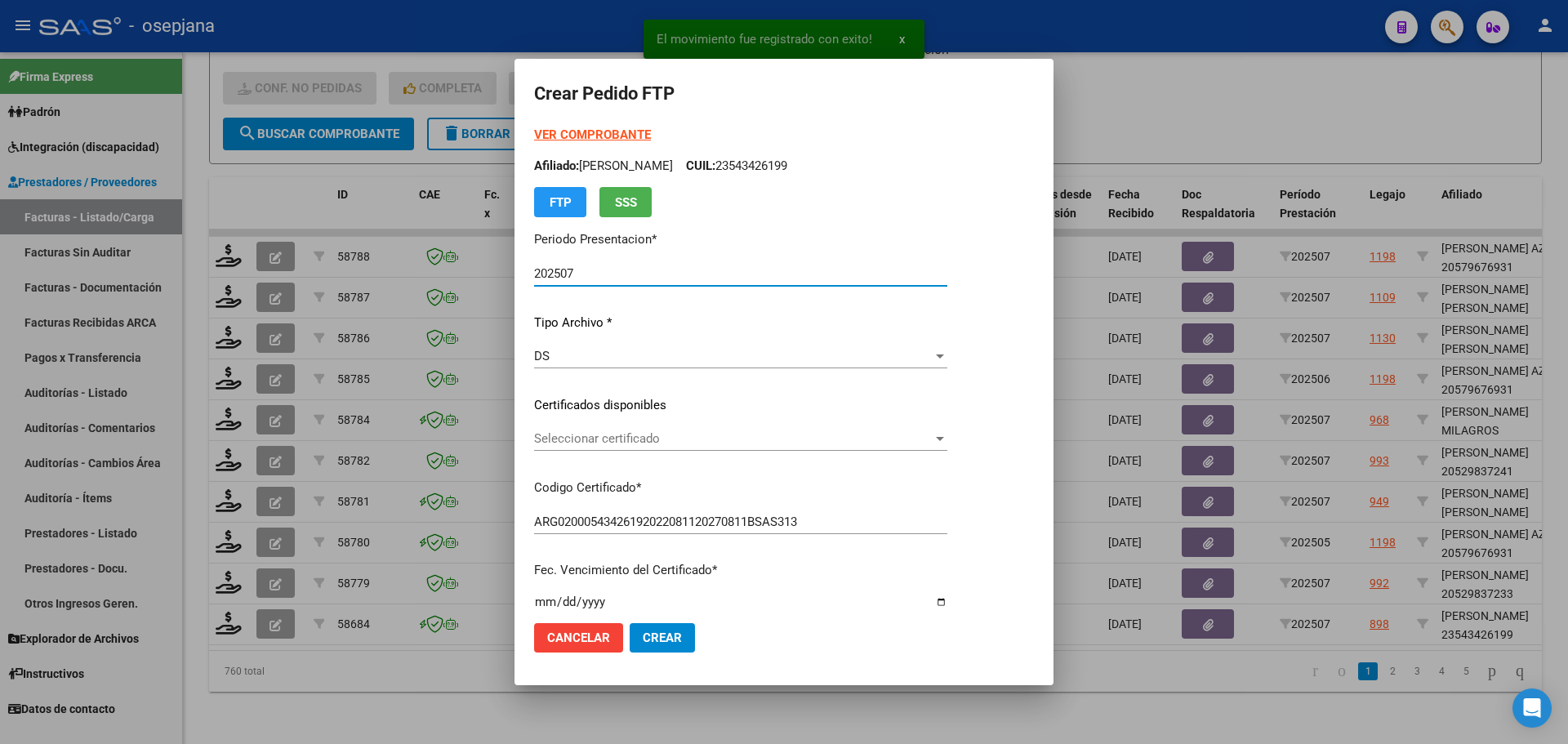
click at [645, 437] on span "Seleccionar certificado" at bounding box center [733, 439] width 399 height 15
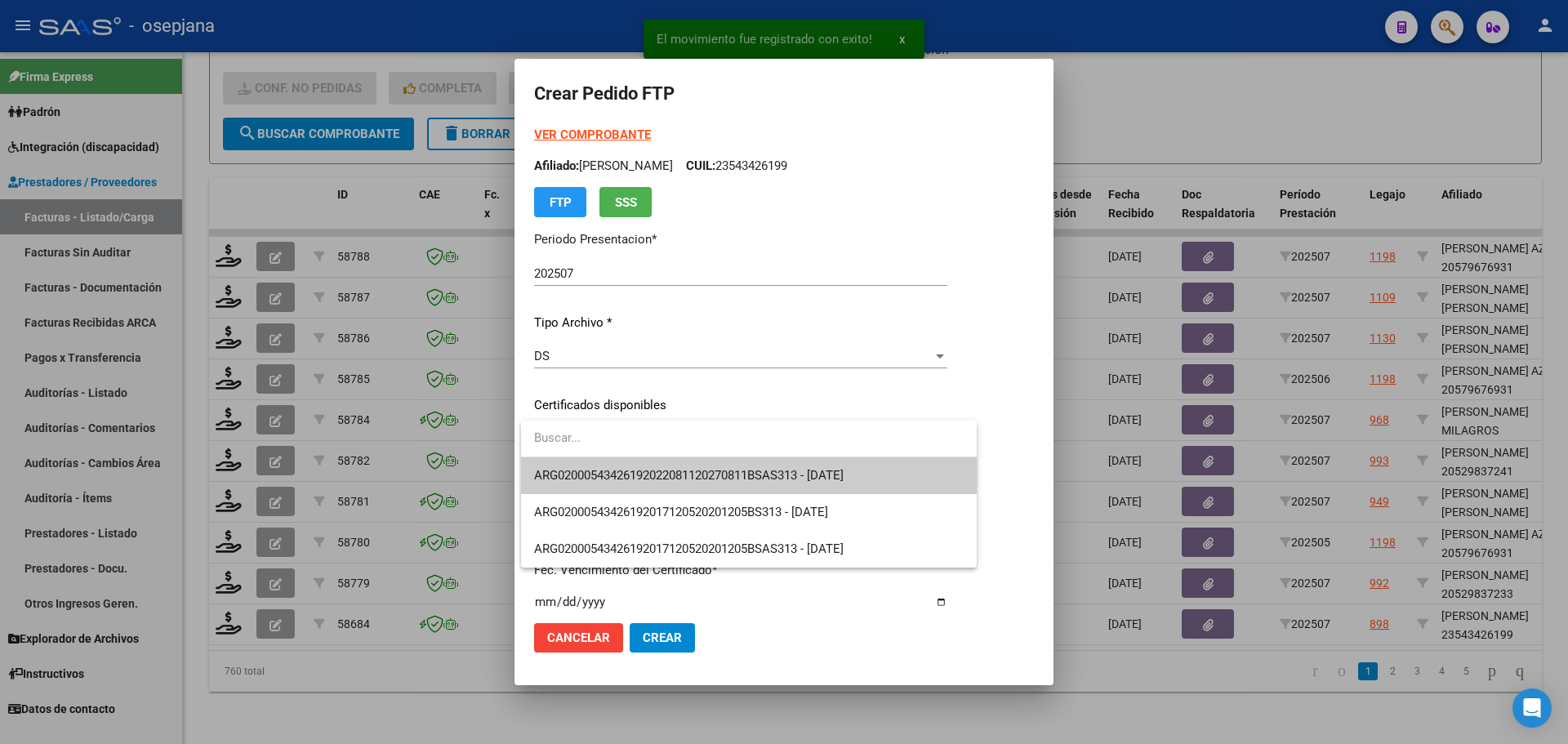
click at [654, 464] on span "ARG02000543426192022081120270811BSAS313 - [DATE]" at bounding box center [749, 476] width 430 height 37
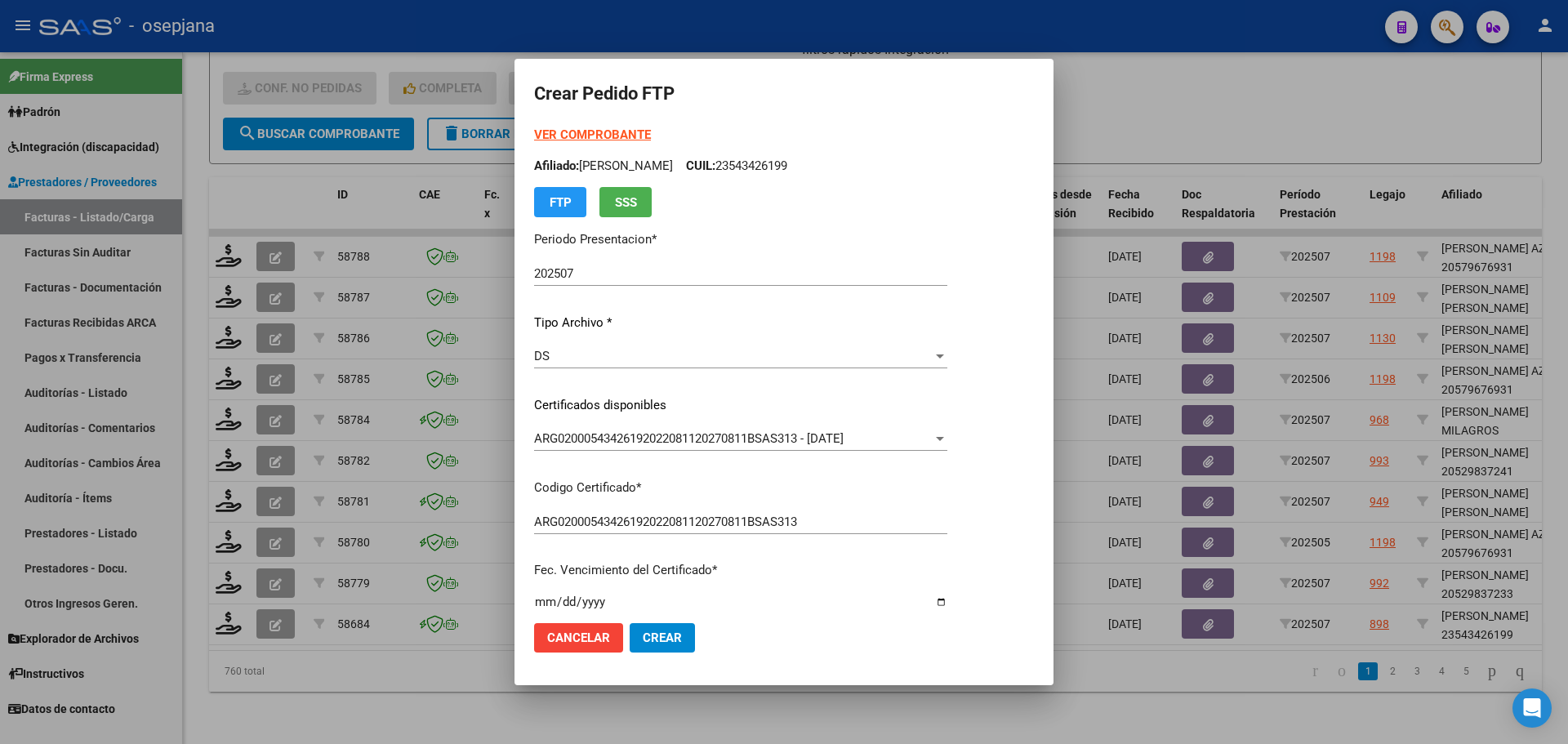
click at [625, 127] on strong "VER COMPROBANTE" at bounding box center [593, 135] width 117 height 15
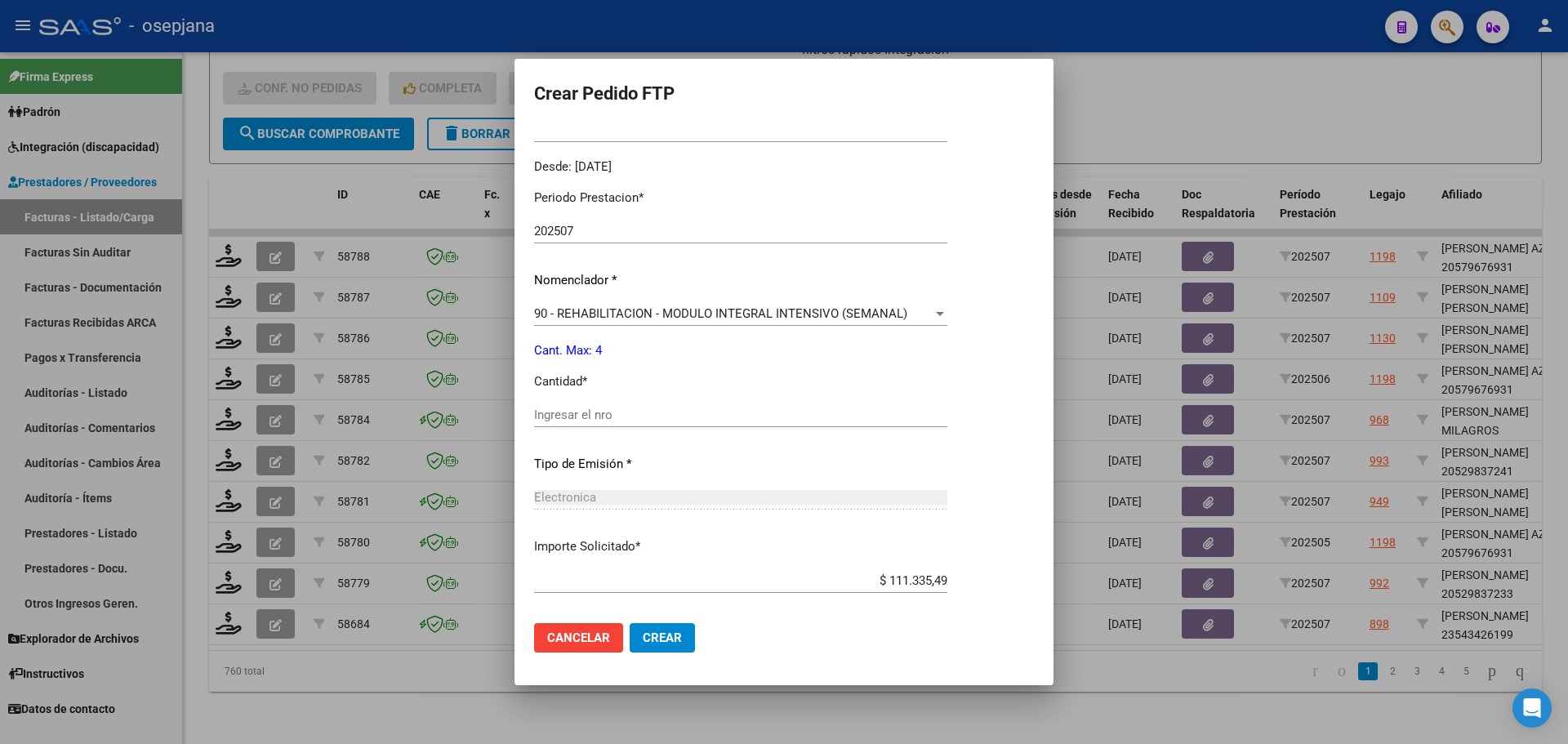
scroll to position [490, 0]
click at [588, 404] on input "Ingresar el nro" at bounding box center [740, 409] width 413 height 15
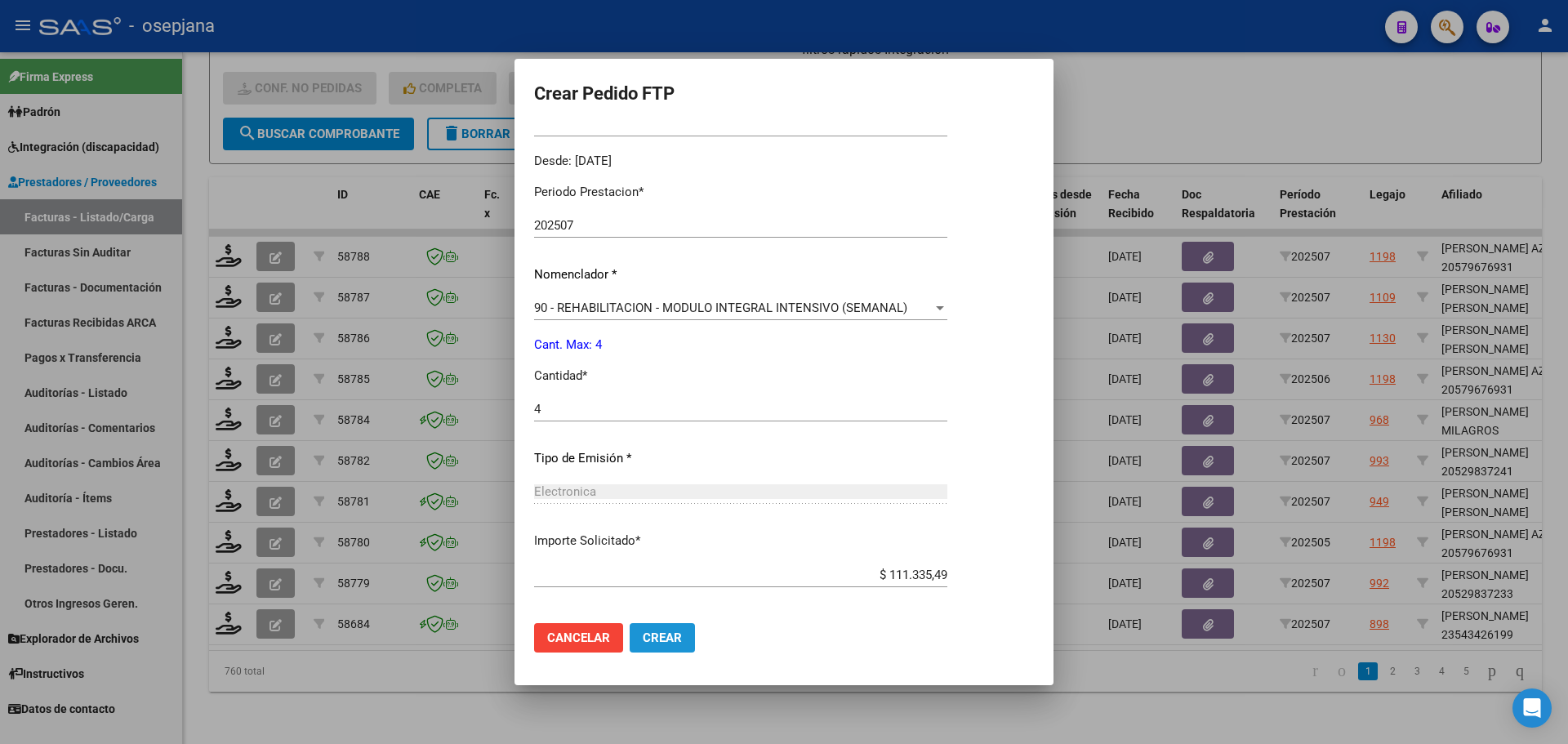
click at [683, 628] on button "Crear" at bounding box center [662, 638] width 66 height 30
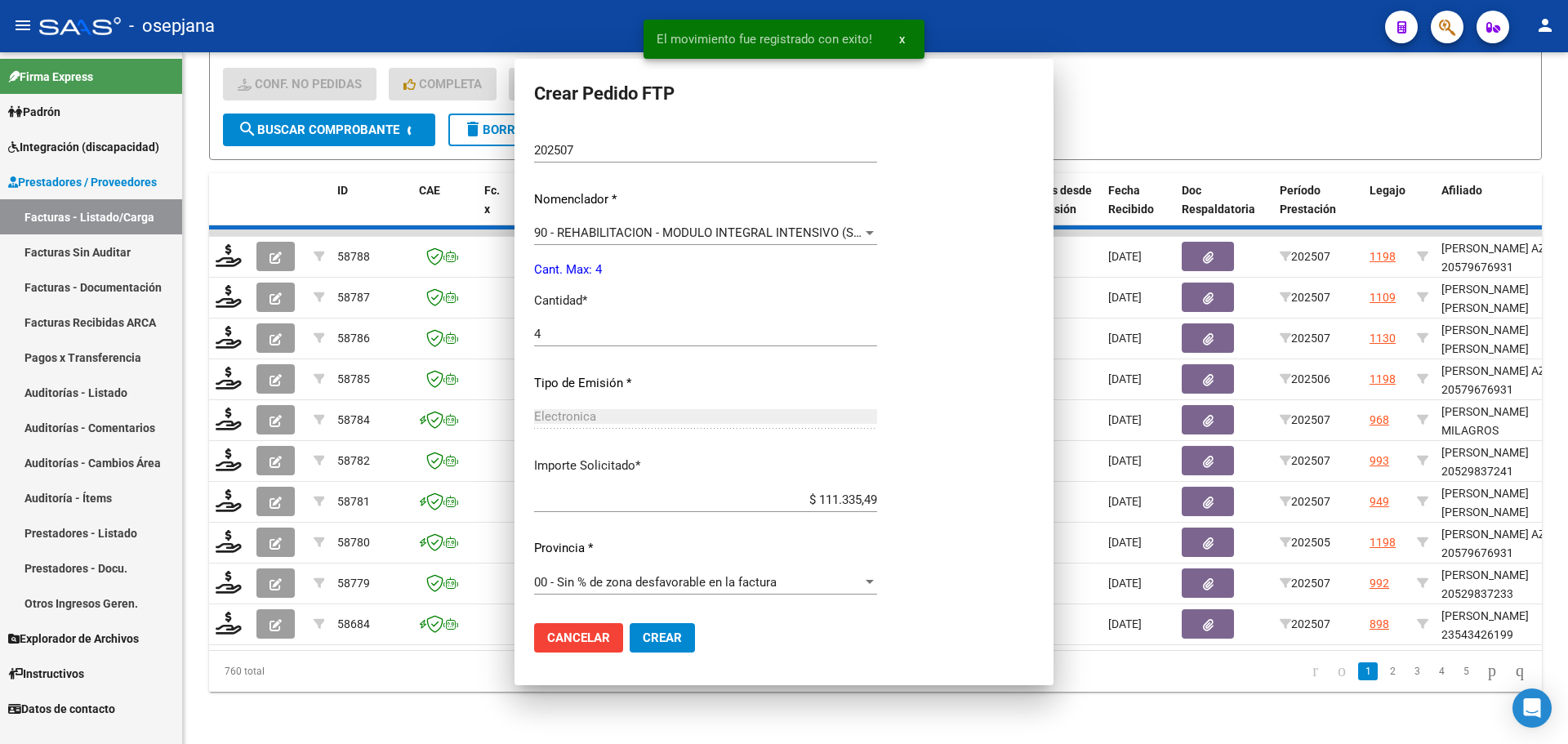
scroll to position [0, 0]
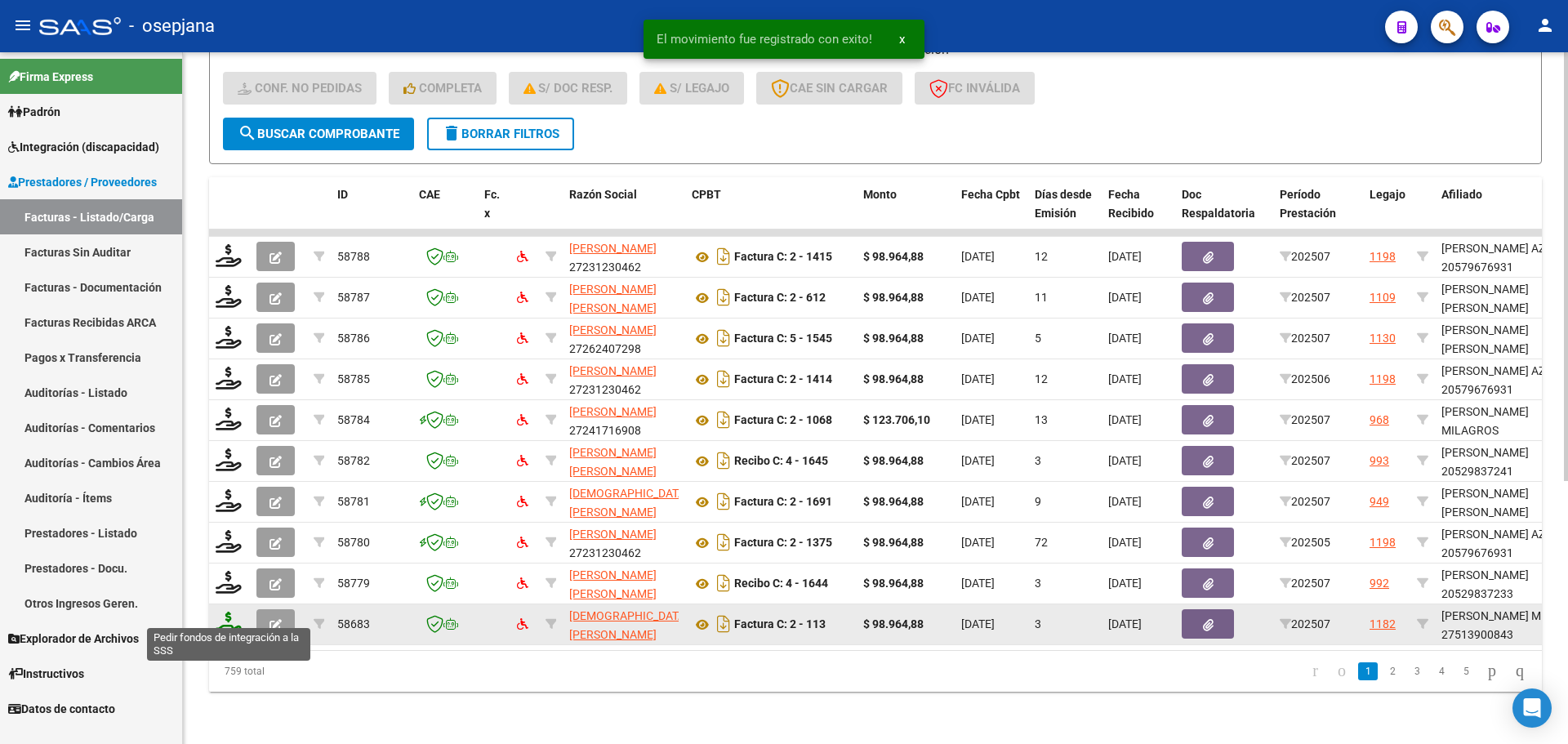
click at [240, 617] on icon at bounding box center [228, 623] width 26 height 23
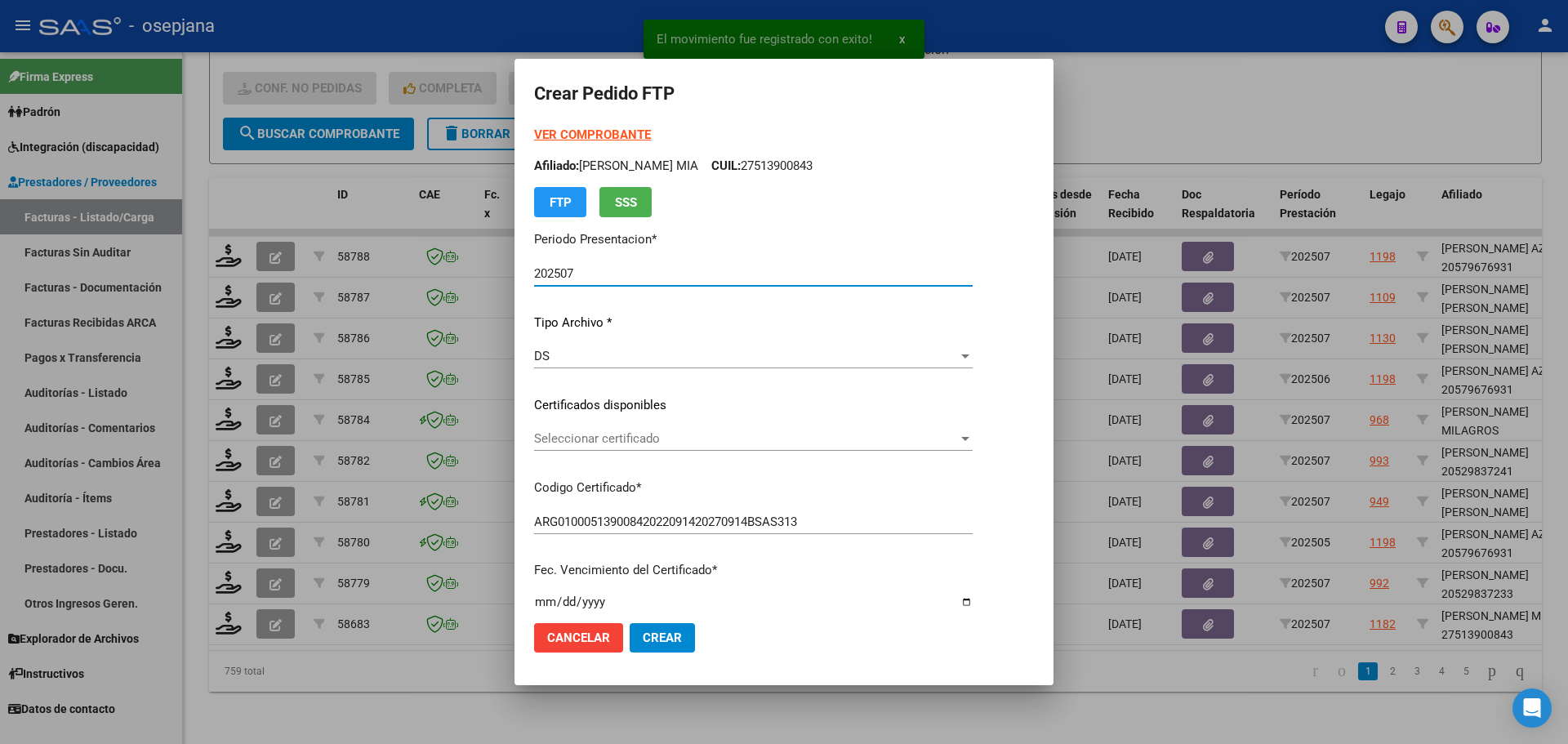
click at [724, 440] on span "Seleccionar certificado" at bounding box center [746, 439] width 424 height 15
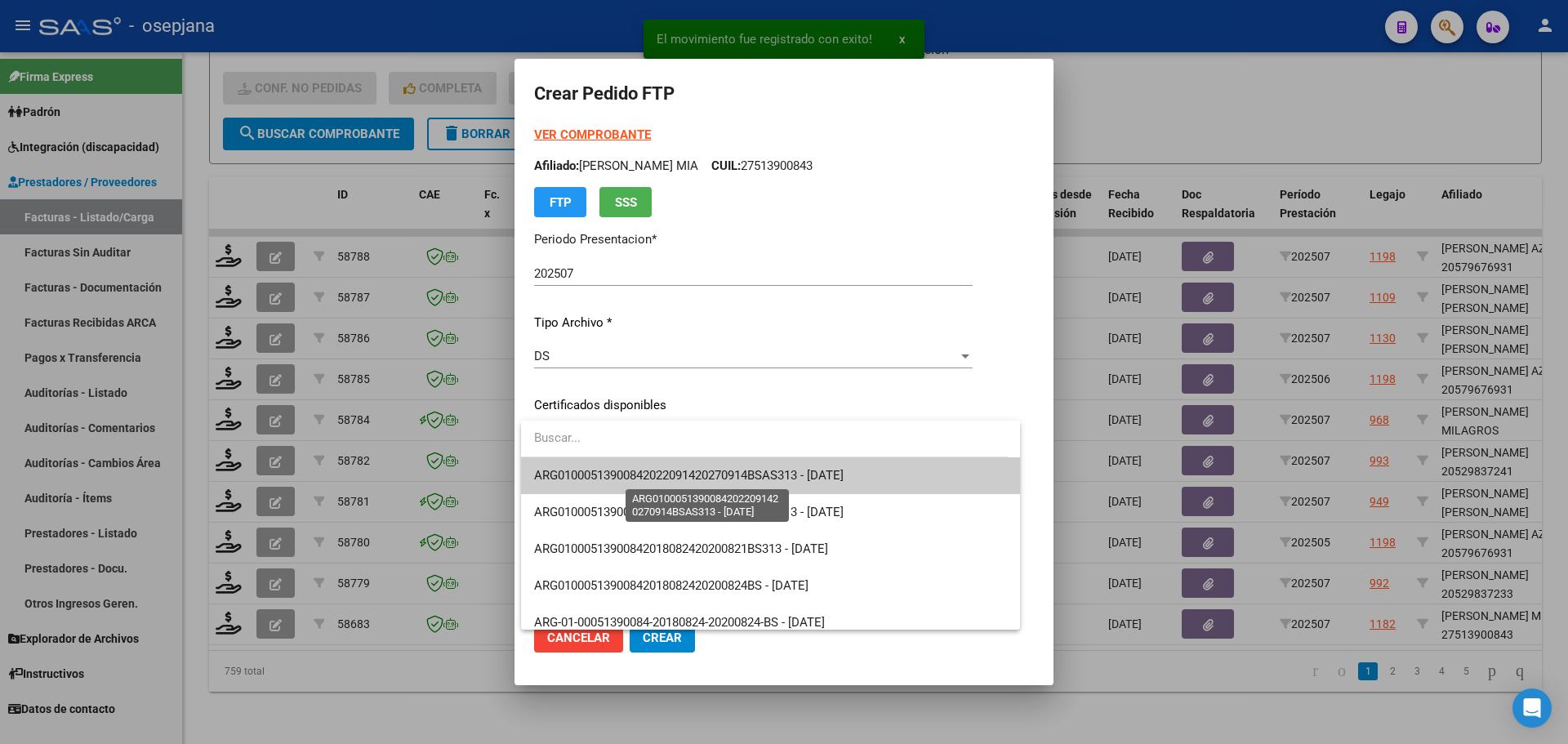
click at [726, 483] on span "ARG01000513900842022091420270914BSAS313 - [DATE]" at bounding box center [689, 476] width 310 height 15
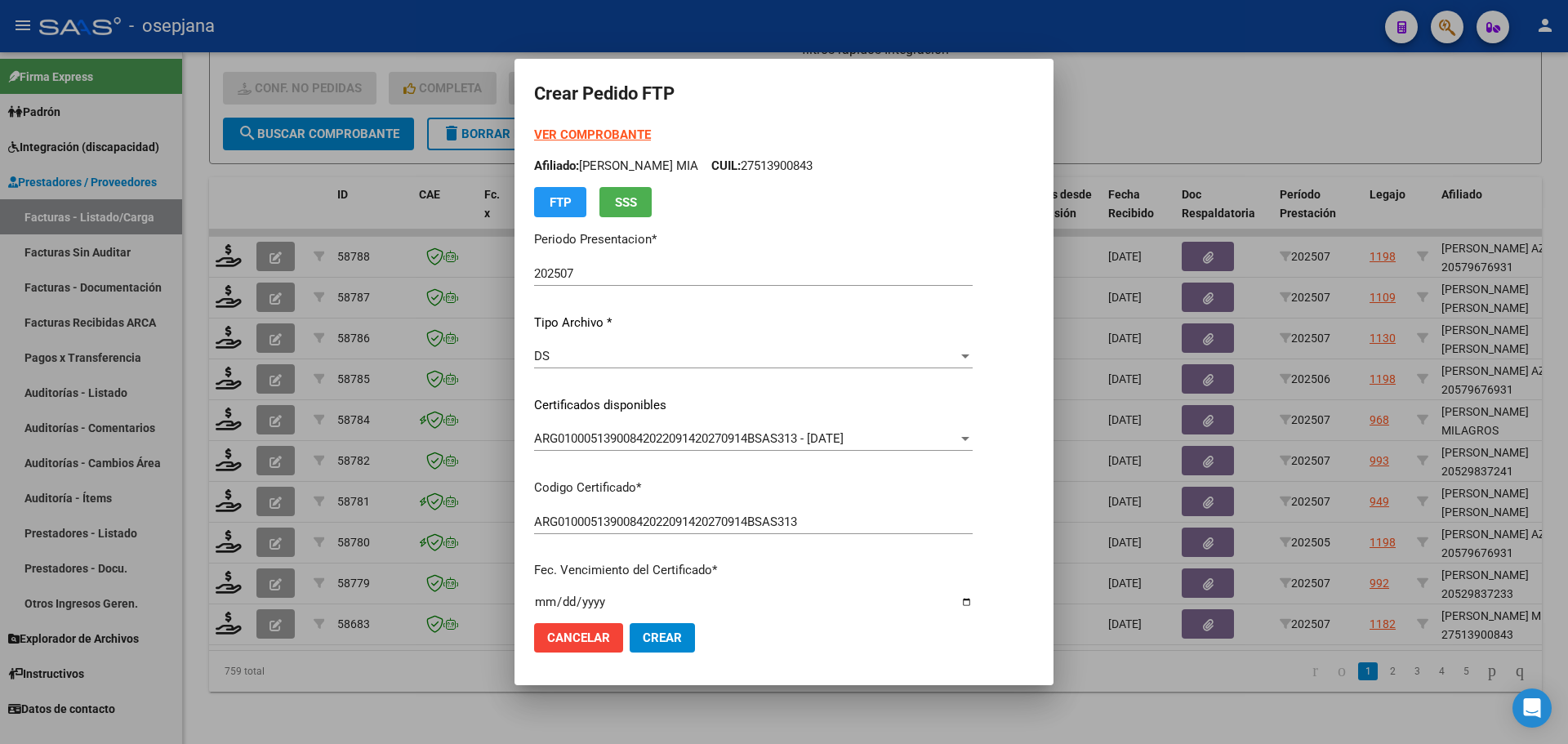
click at [618, 131] on strong "VER COMPROBANTE" at bounding box center [593, 135] width 117 height 15
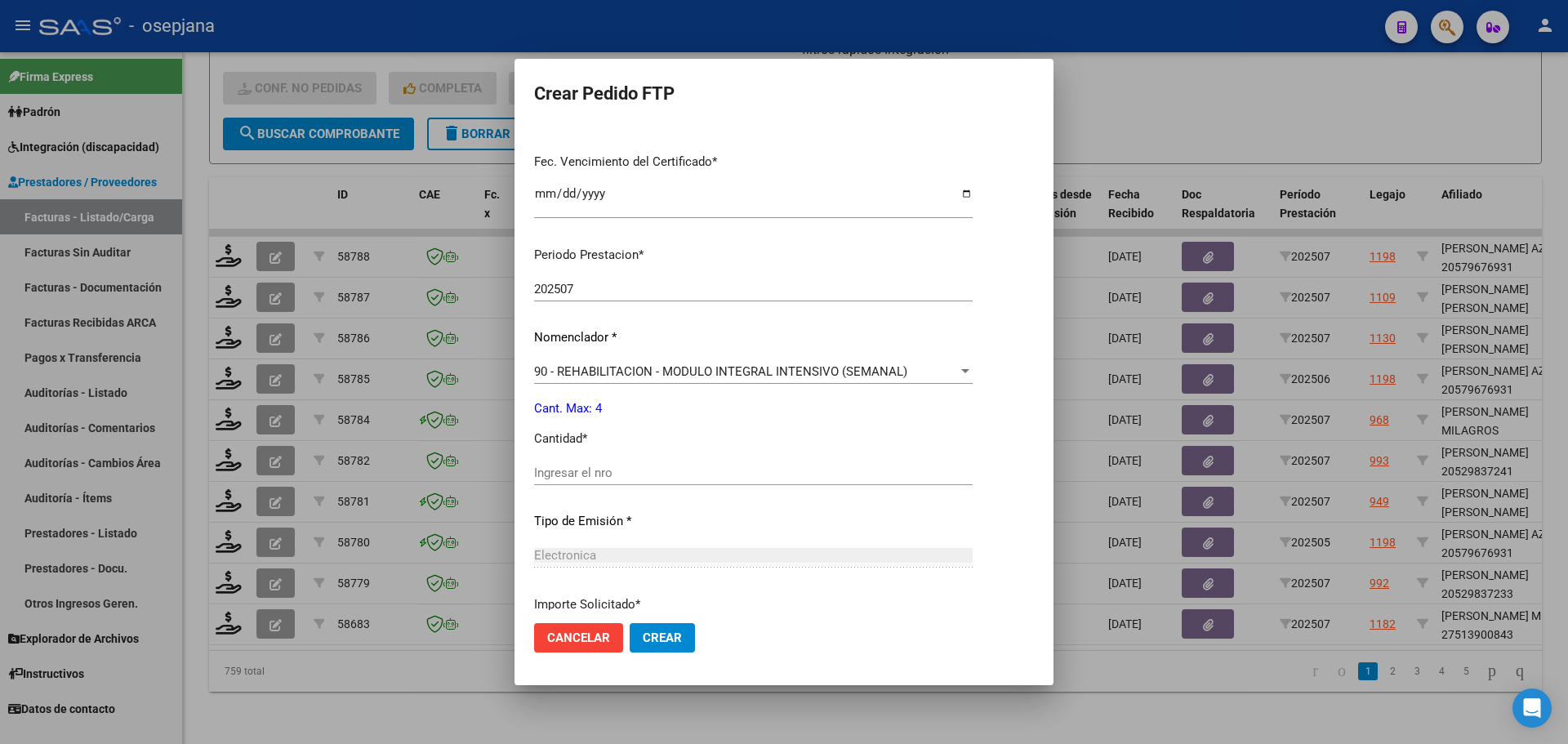
click at [579, 455] on div "Periodo Prestacion * 202507 Ingresar el Periodo Prestacion Nomenclador * 90 - R…" at bounding box center [754, 491] width 439 height 515
click at [570, 481] on div "Ingresar el nro" at bounding box center [754, 474] width 439 height 25
type input "4"
click at [666, 643] on span "Crear" at bounding box center [662, 638] width 39 height 15
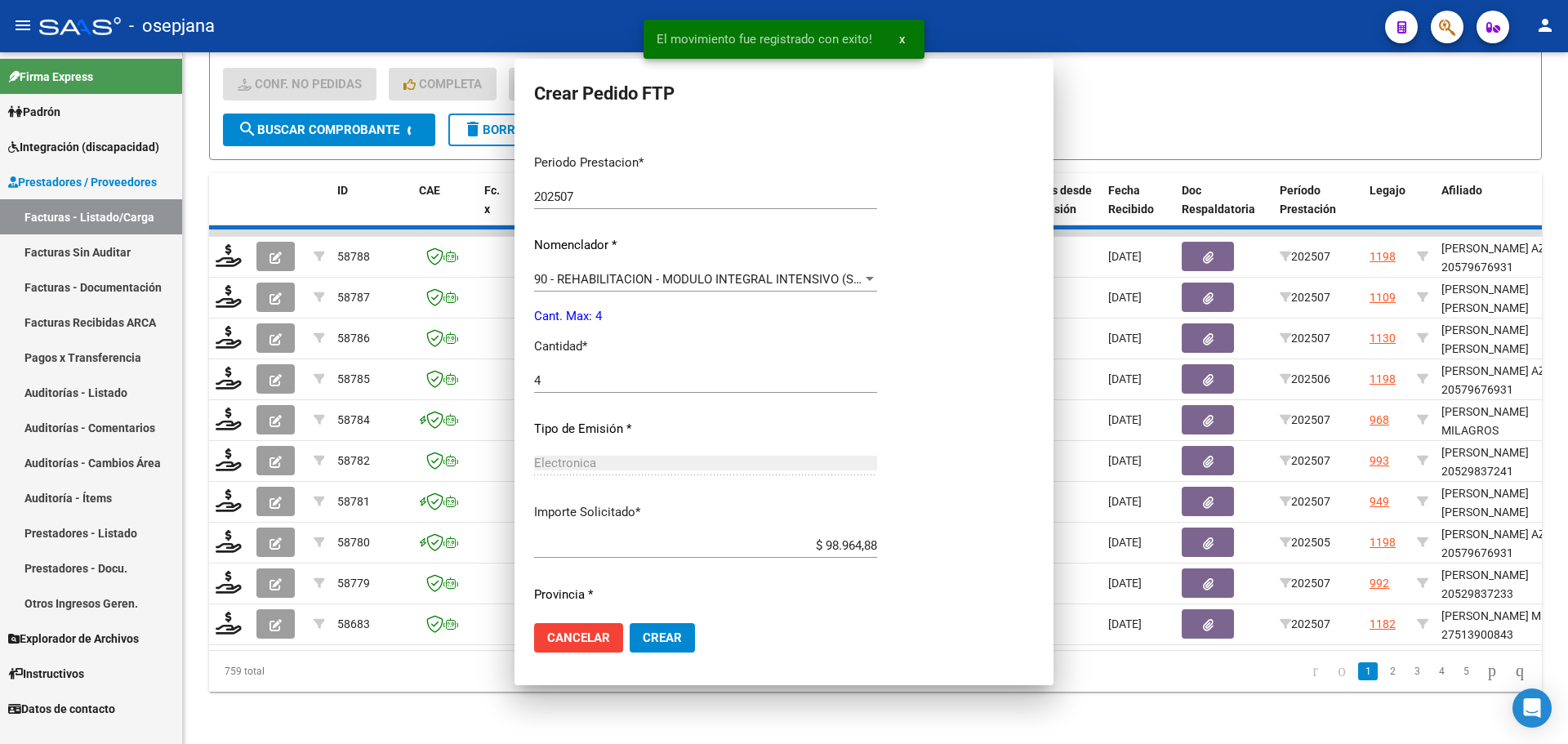
scroll to position [0, 0]
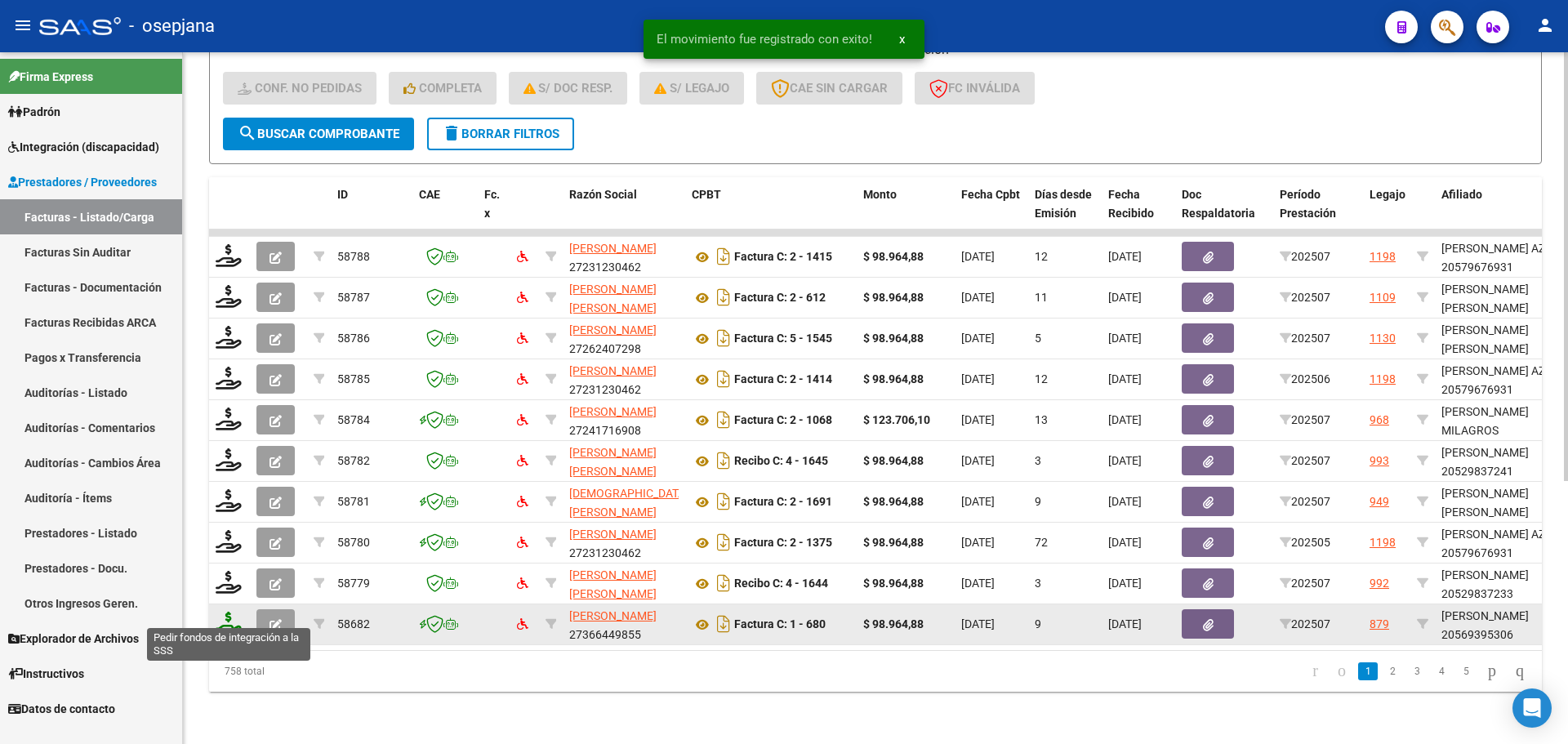
click at [219, 615] on icon at bounding box center [228, 623] width 26 height 23
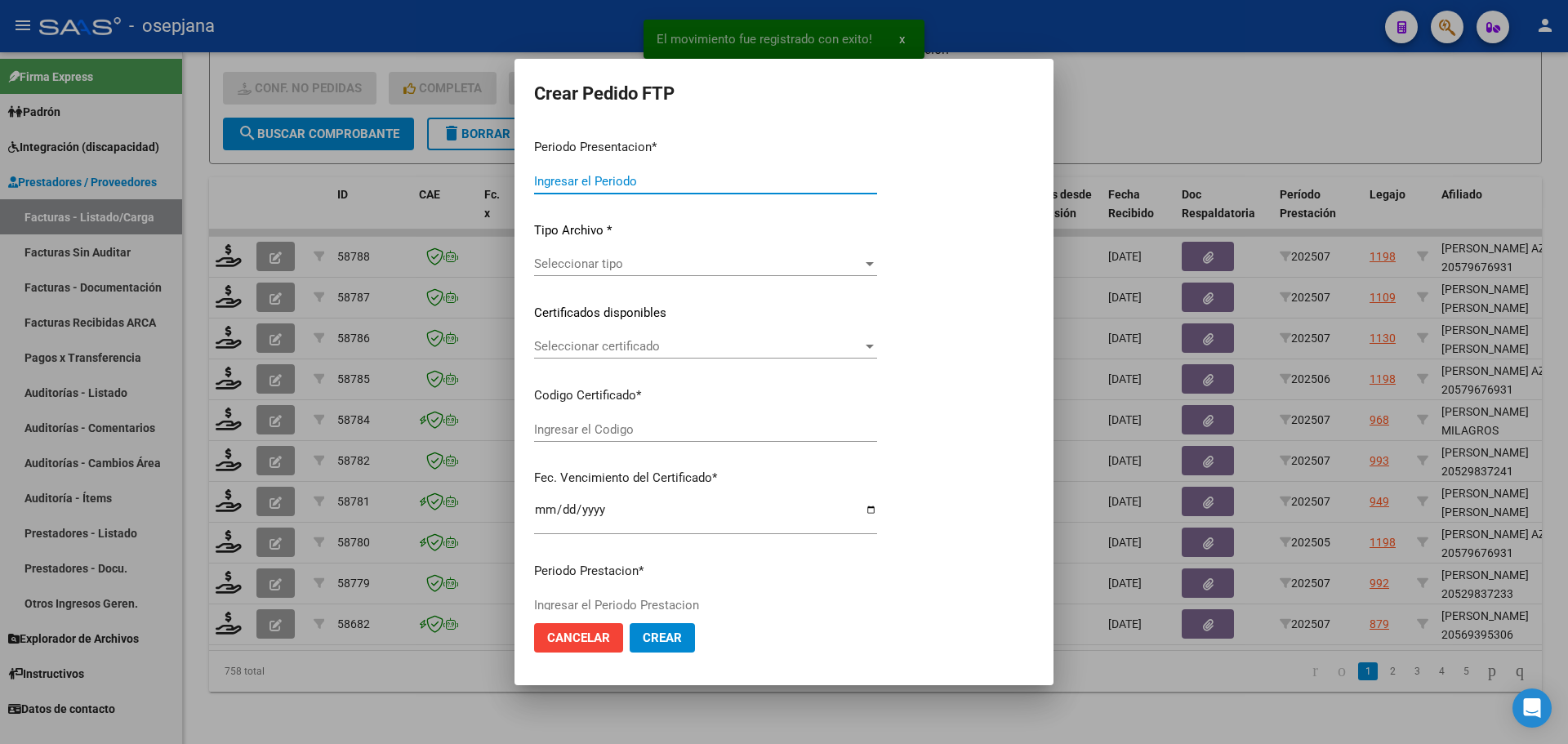
type input "202507"
type input "$ 98.964,88"
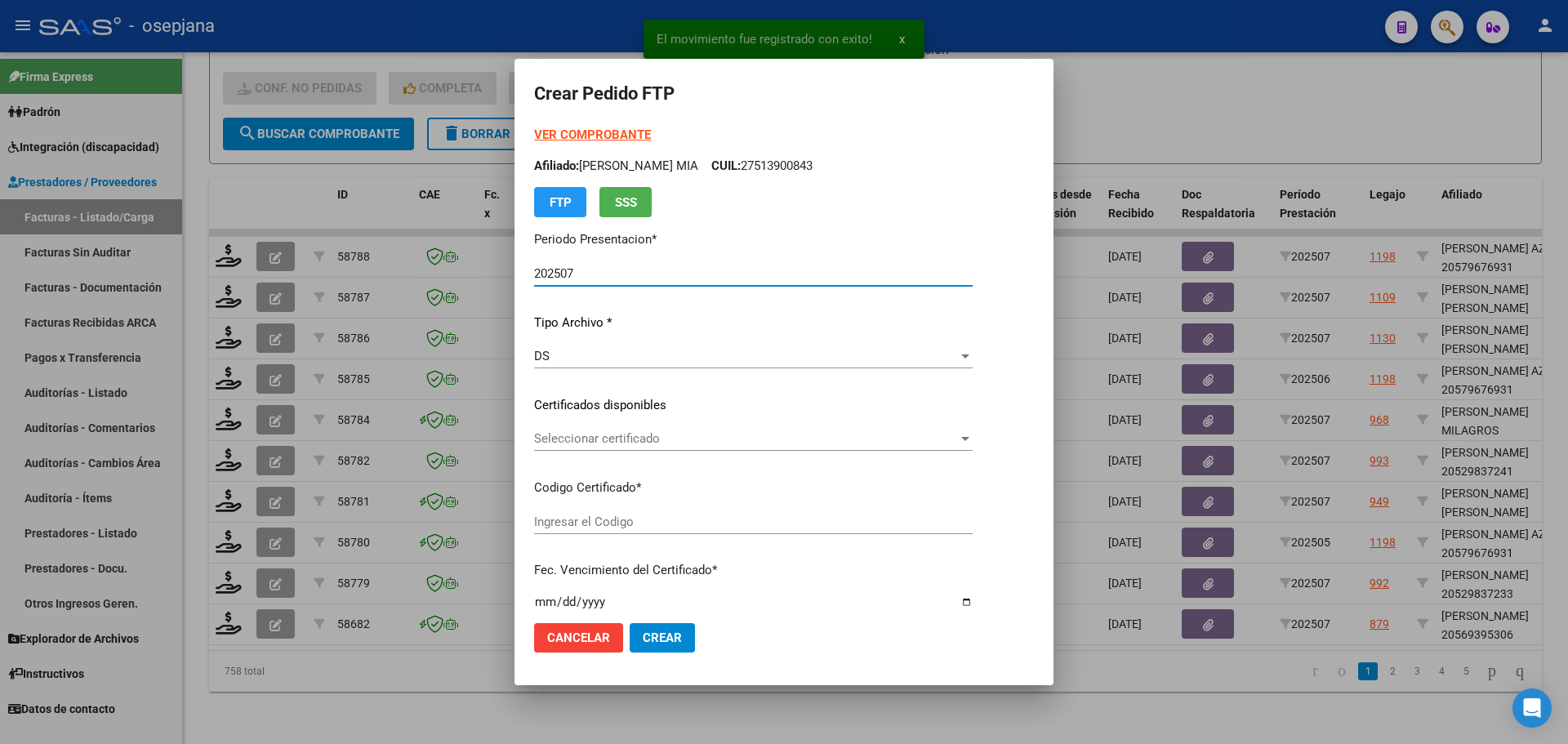
type input "ARG02000569395302024041820290418BUE10725"
type input "[DATE]"
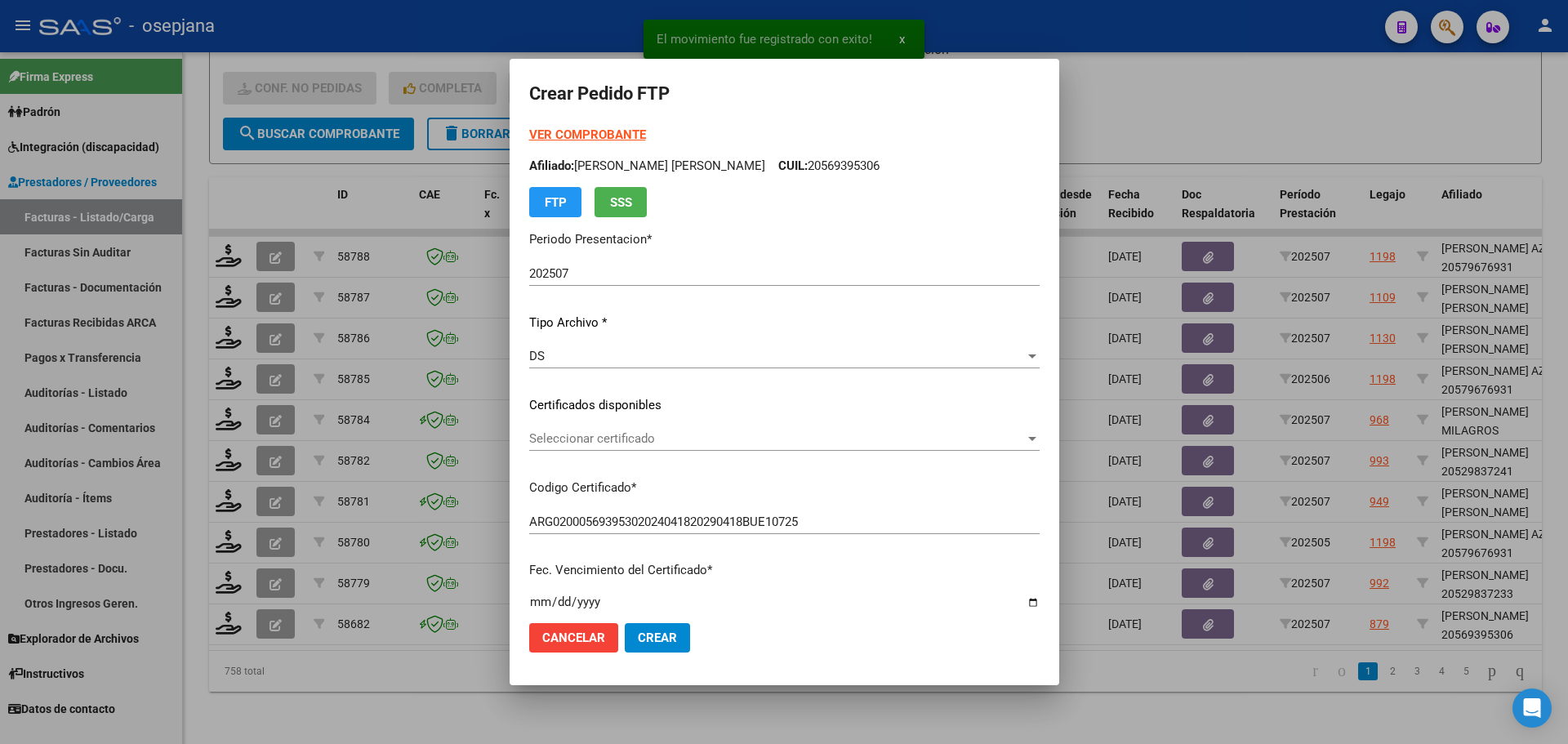
click at [713, 431] on div "Seleccionar certificado Seleccionar certificado" at bounding box center [784, 439] width 510 height 25
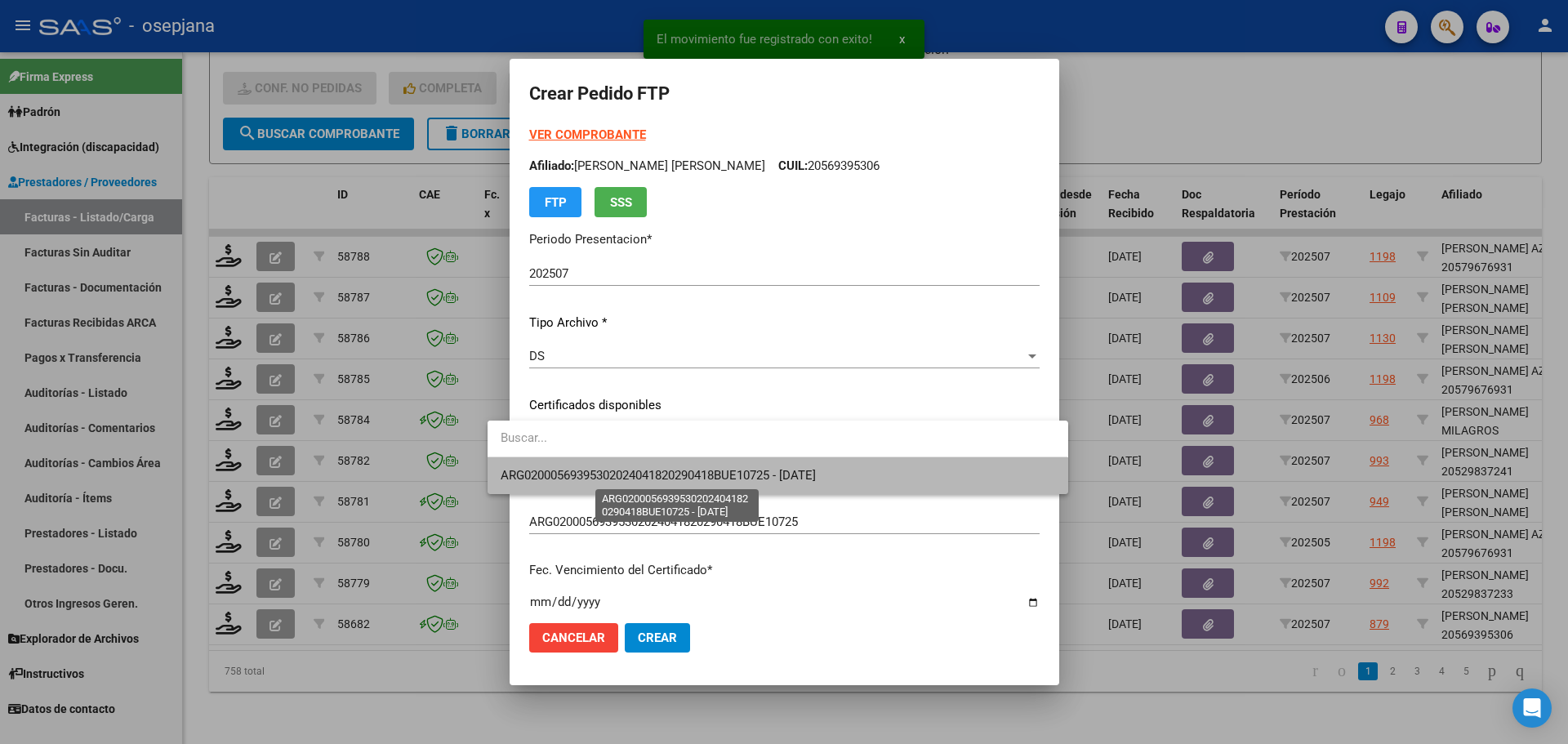
click at [716, 472] on span "ARG02000569395302024041820290418BUE10725 - [DATE]" at bounding box center [658, 476] width 316 height 15
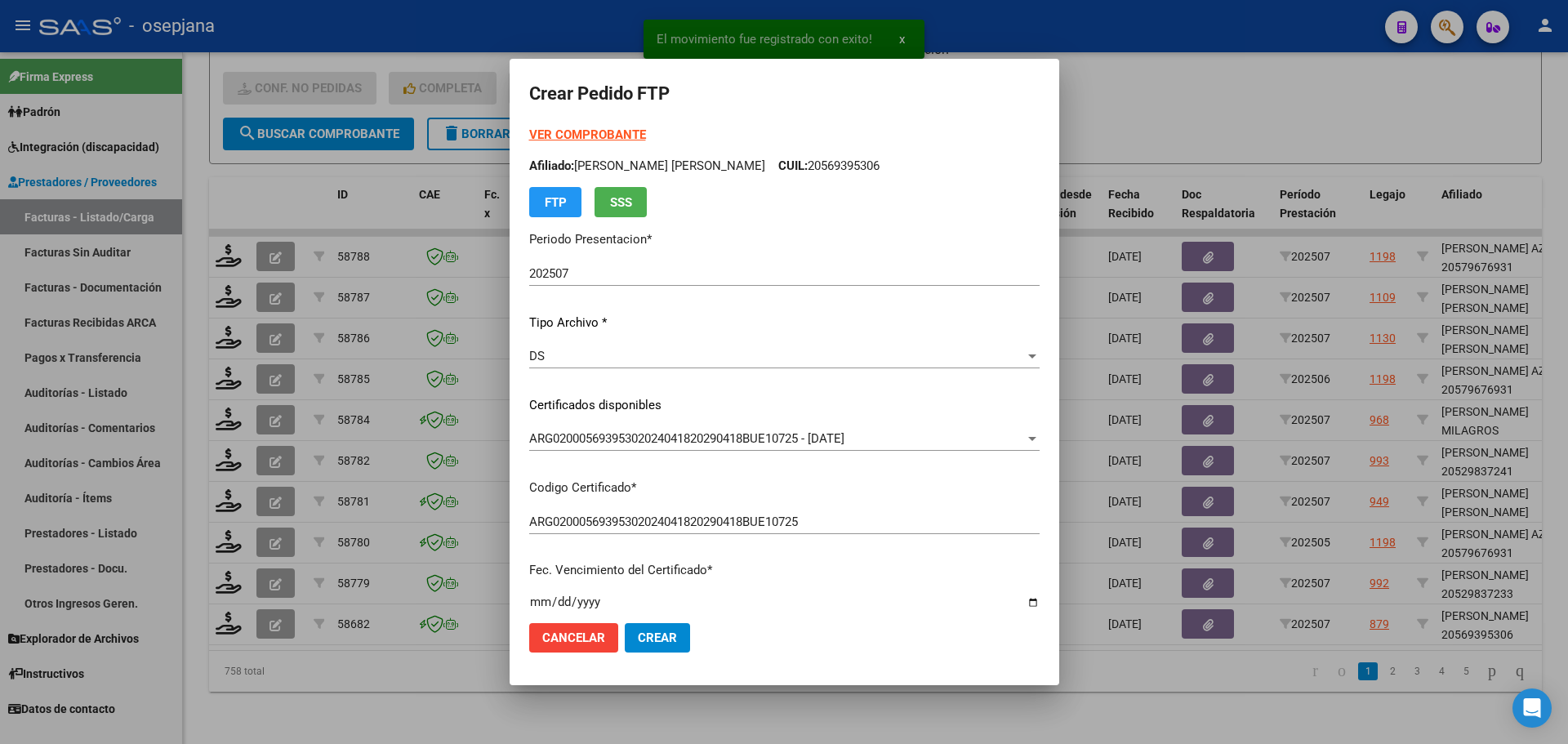
click at [587, 133] on strong "VER COMPROBANTE" at bounding box center [588, 135] width 117 height 15
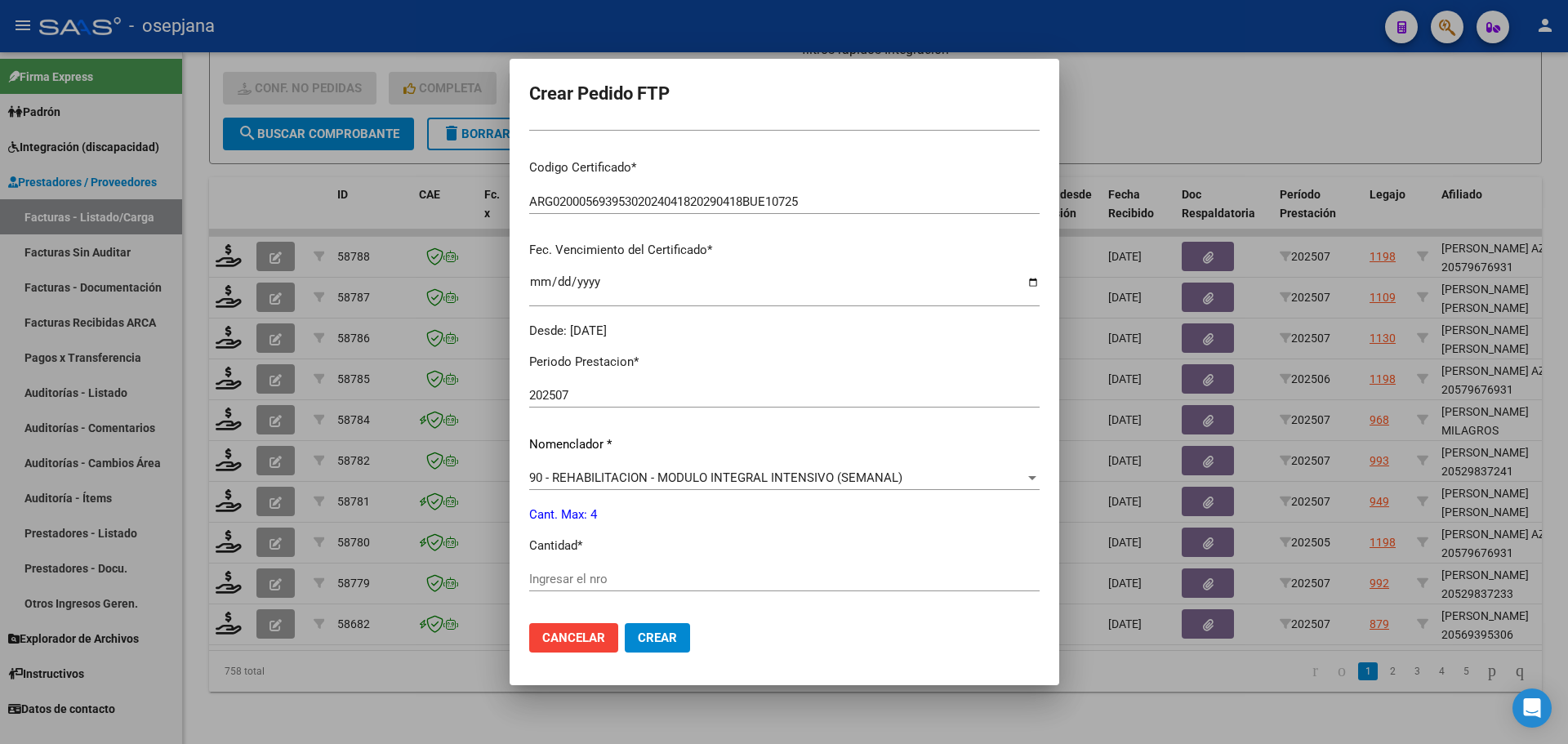
scroll to position [327, 0]
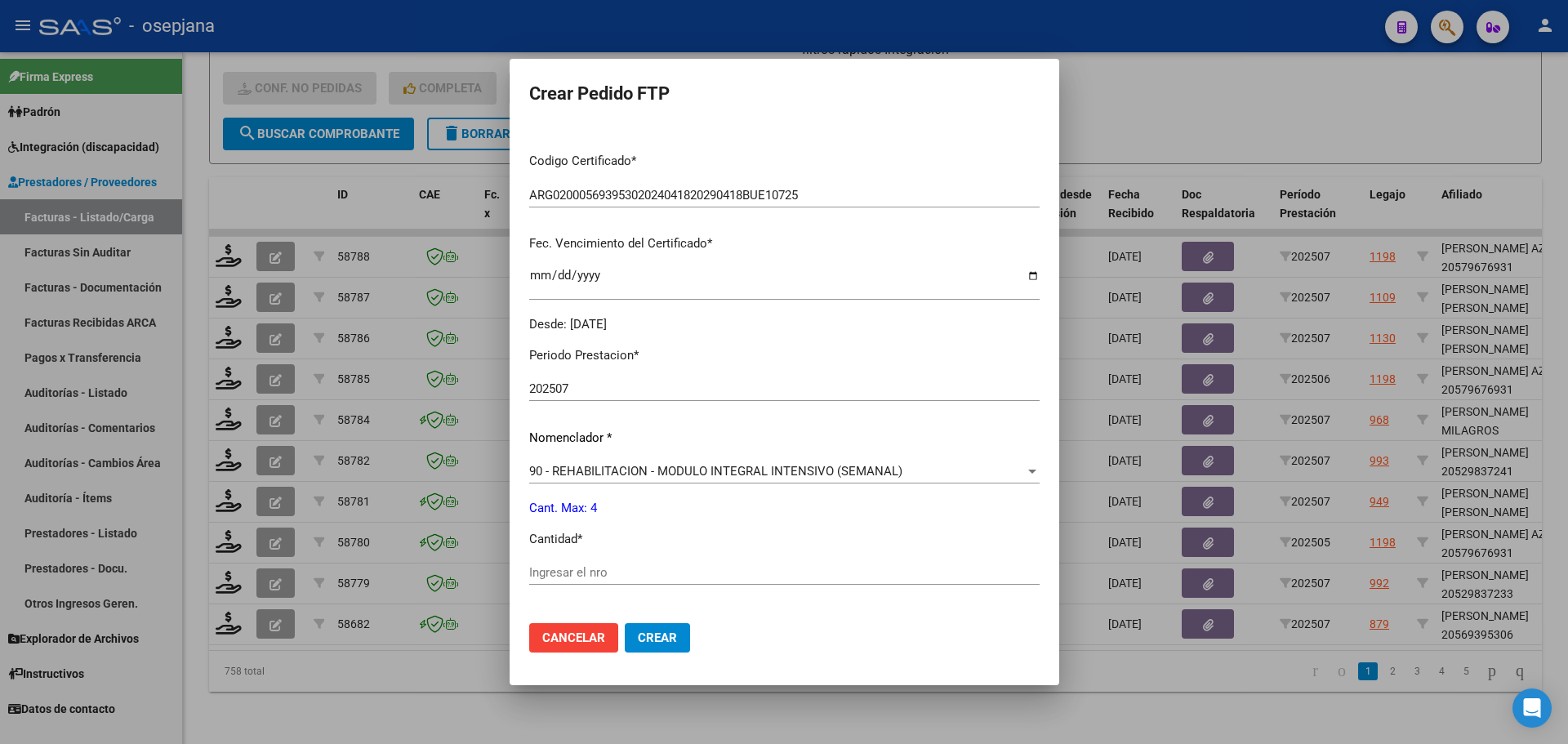
drag, startPoint x: 532, startPoint y: 555, endPoint x: 532, endPoint y: 565, distance: 10.0
click at [532, 565] on div "Periodo Prestacion * 202507 Ingresar el Periodo Prestacion Nomenclador * 90 - R…" at bounding box center [784, 592] width 510 height 515
click at [533, 567] on input "Ingresar el nro" at bounding box center [784, 573] width 510 height 15
type input "4"
click at [638, 638] on span "Crear" at bounding box center [657, 638] width 39 height 15
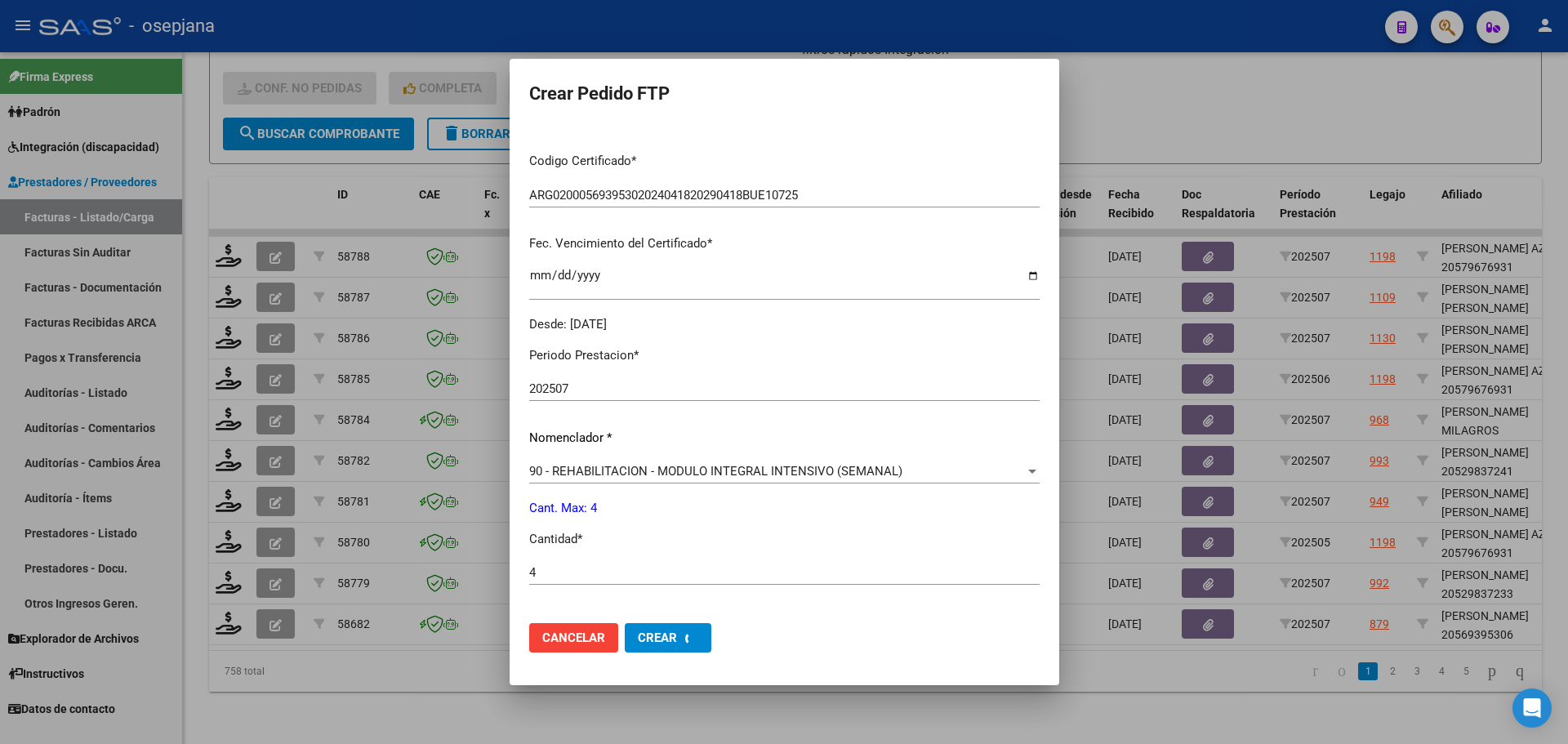
scroll to position [0, 0]
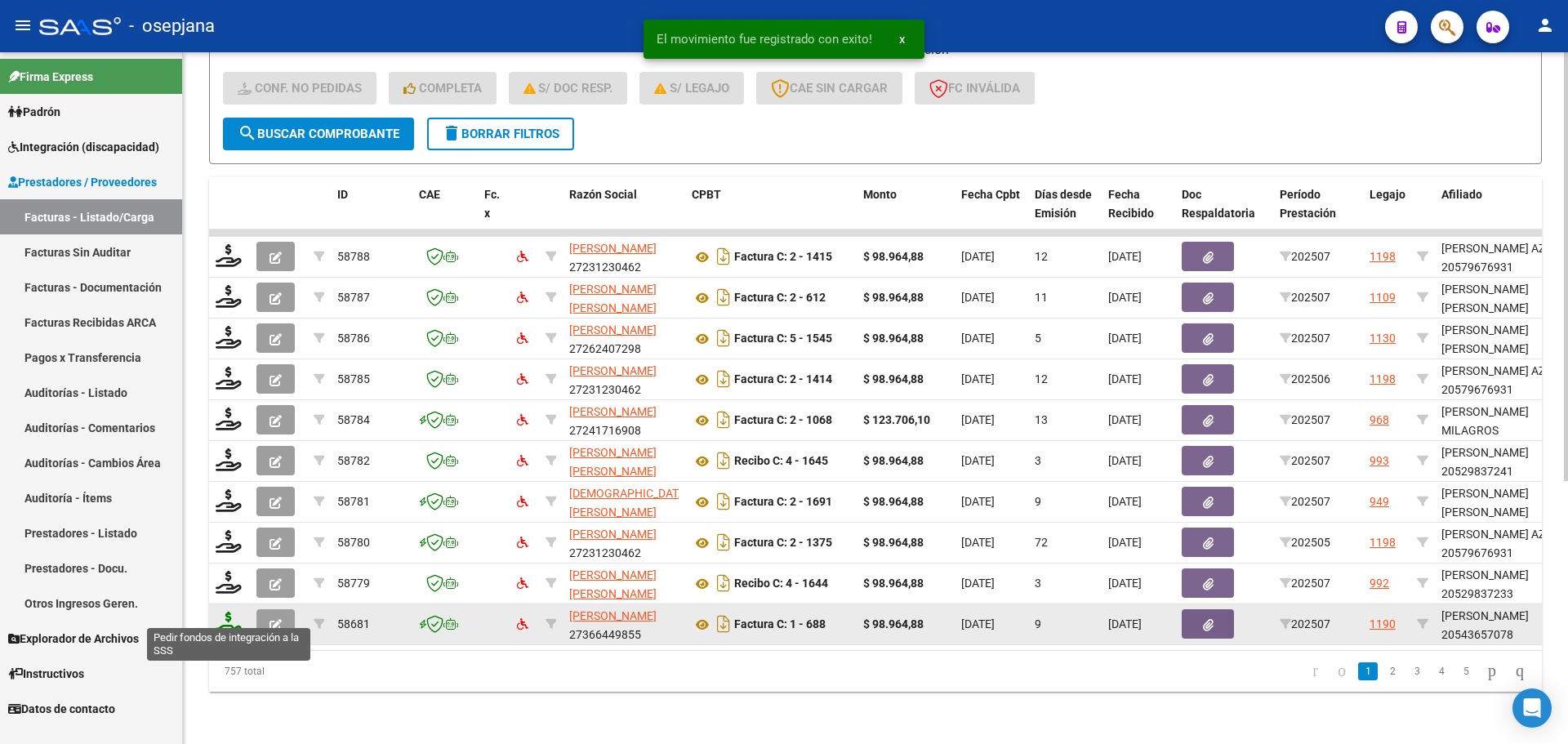
click at [233, 612] on icon at bounding box center [228, 623] width 26 height 23
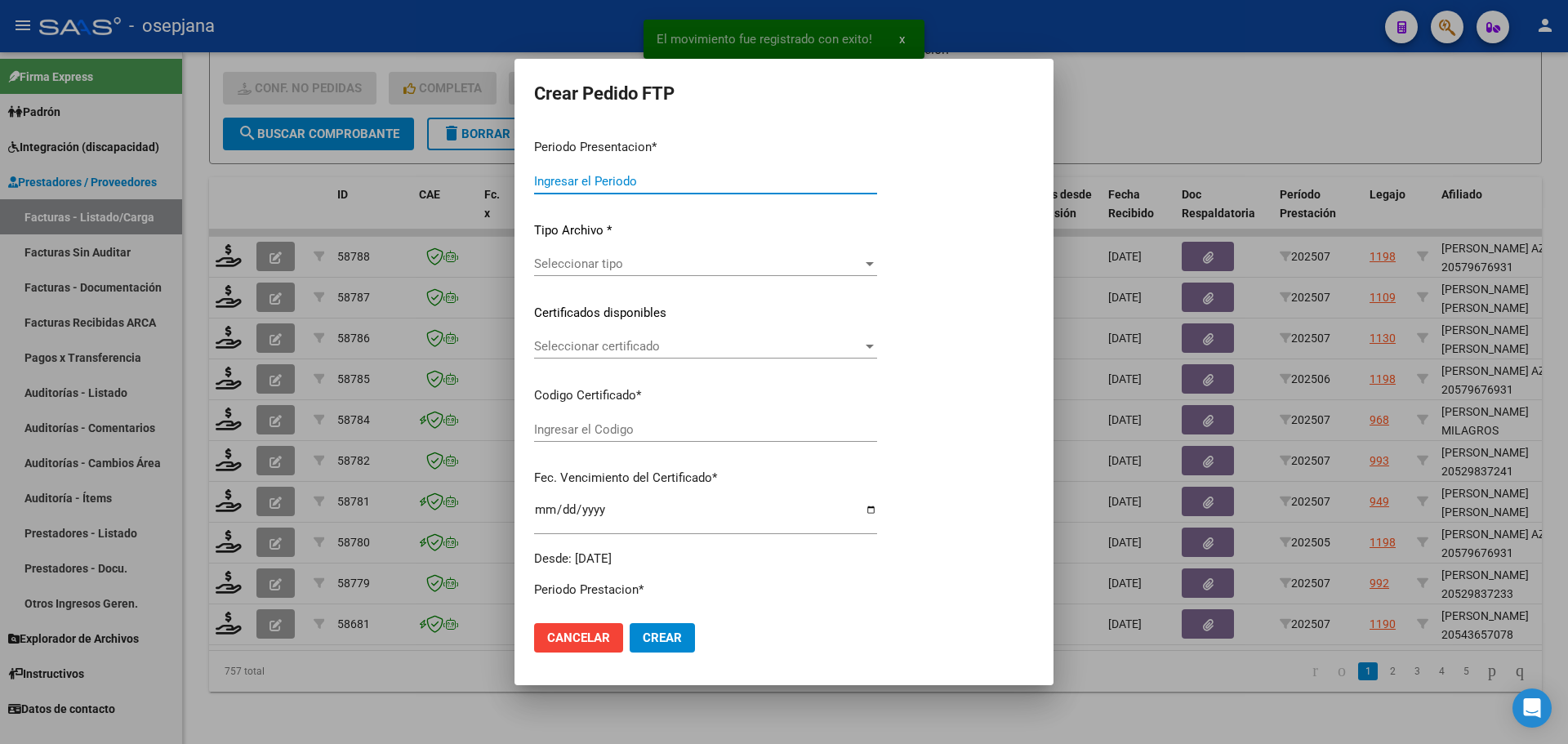
type input "202507"
type input "$ 98.964,88"
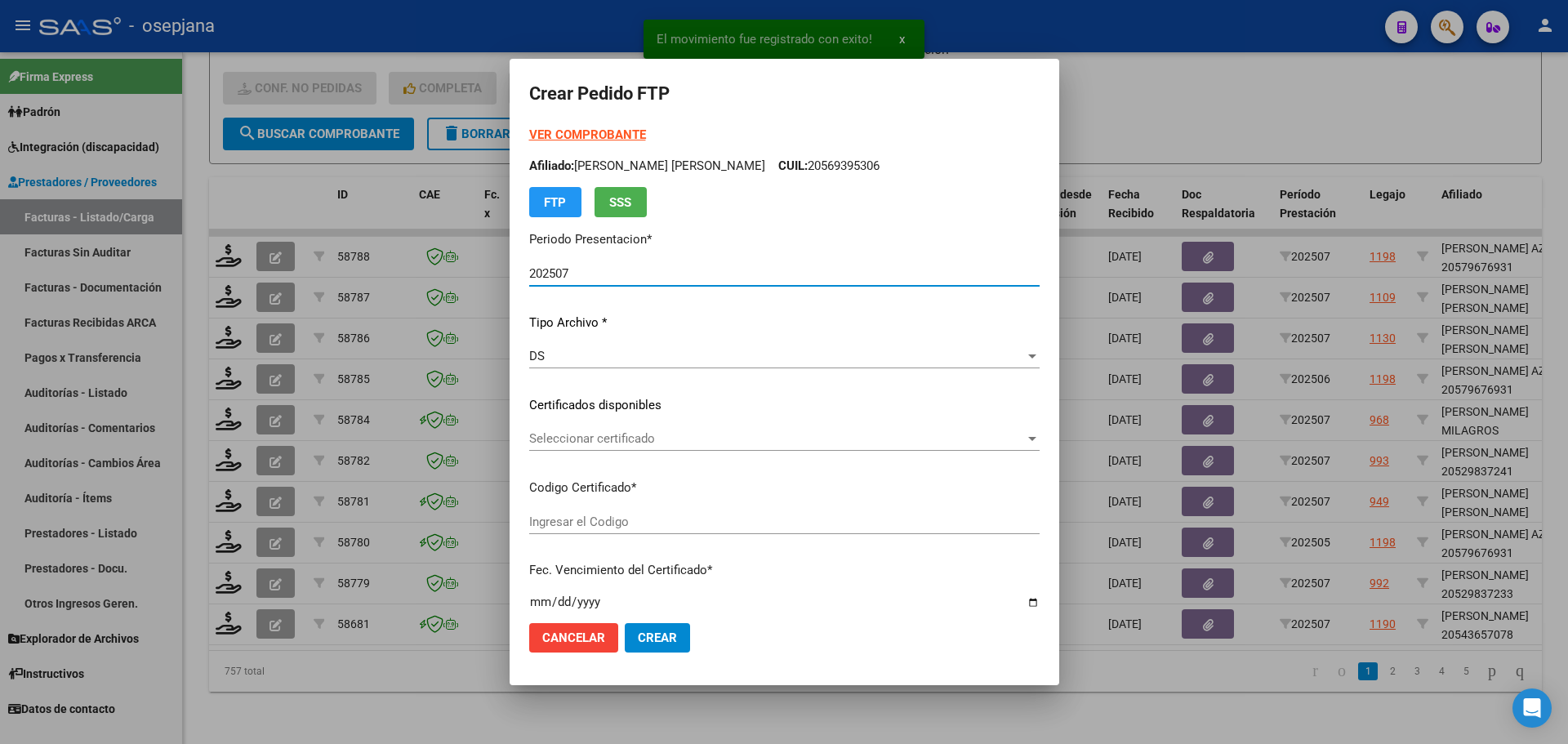
type input "ARG02000543657072025011620280116BSAS313"
type input "2028-01-06"
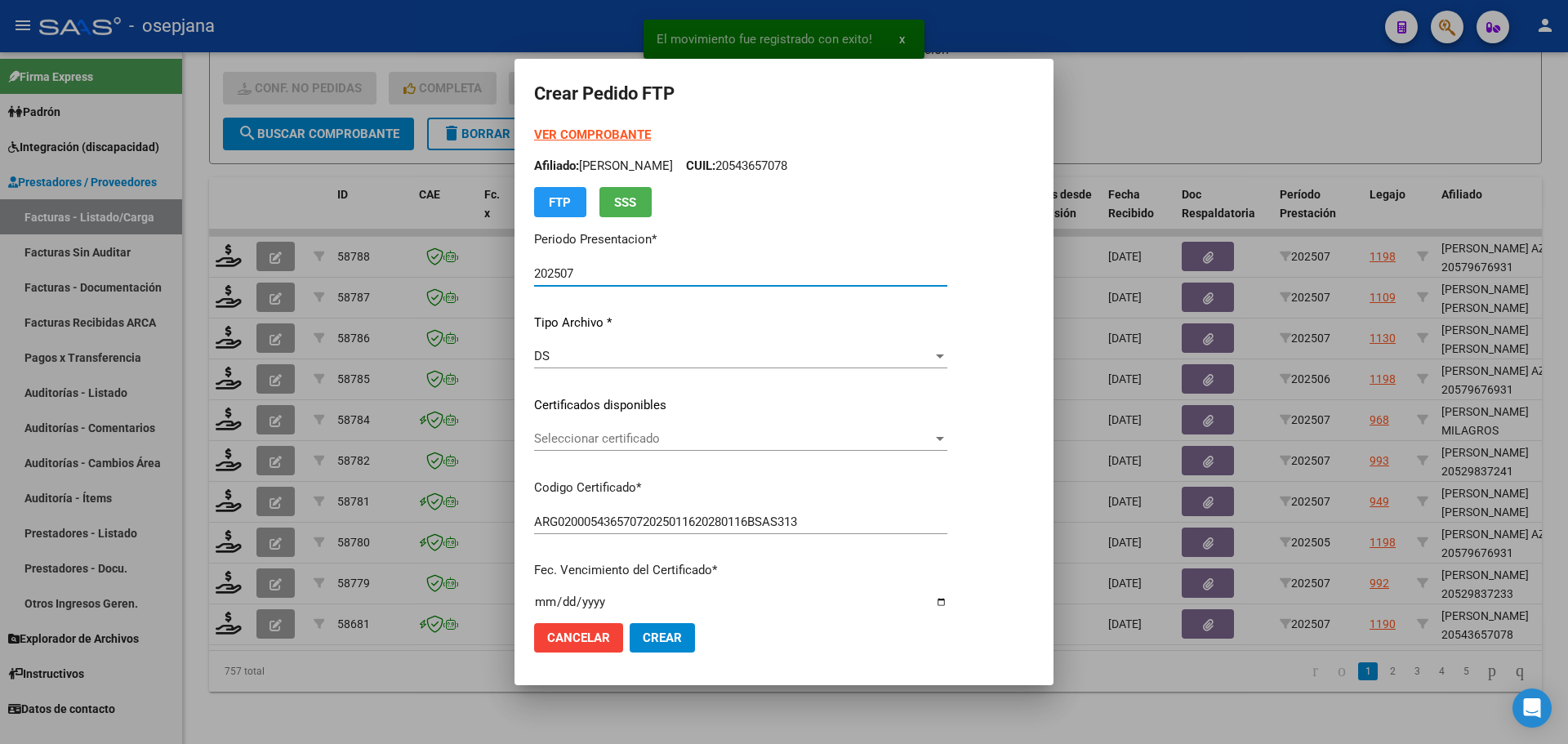
click at [584, 440] on span "Seleccionar certificado" at bounding box center [733, 439] width 399 height 15
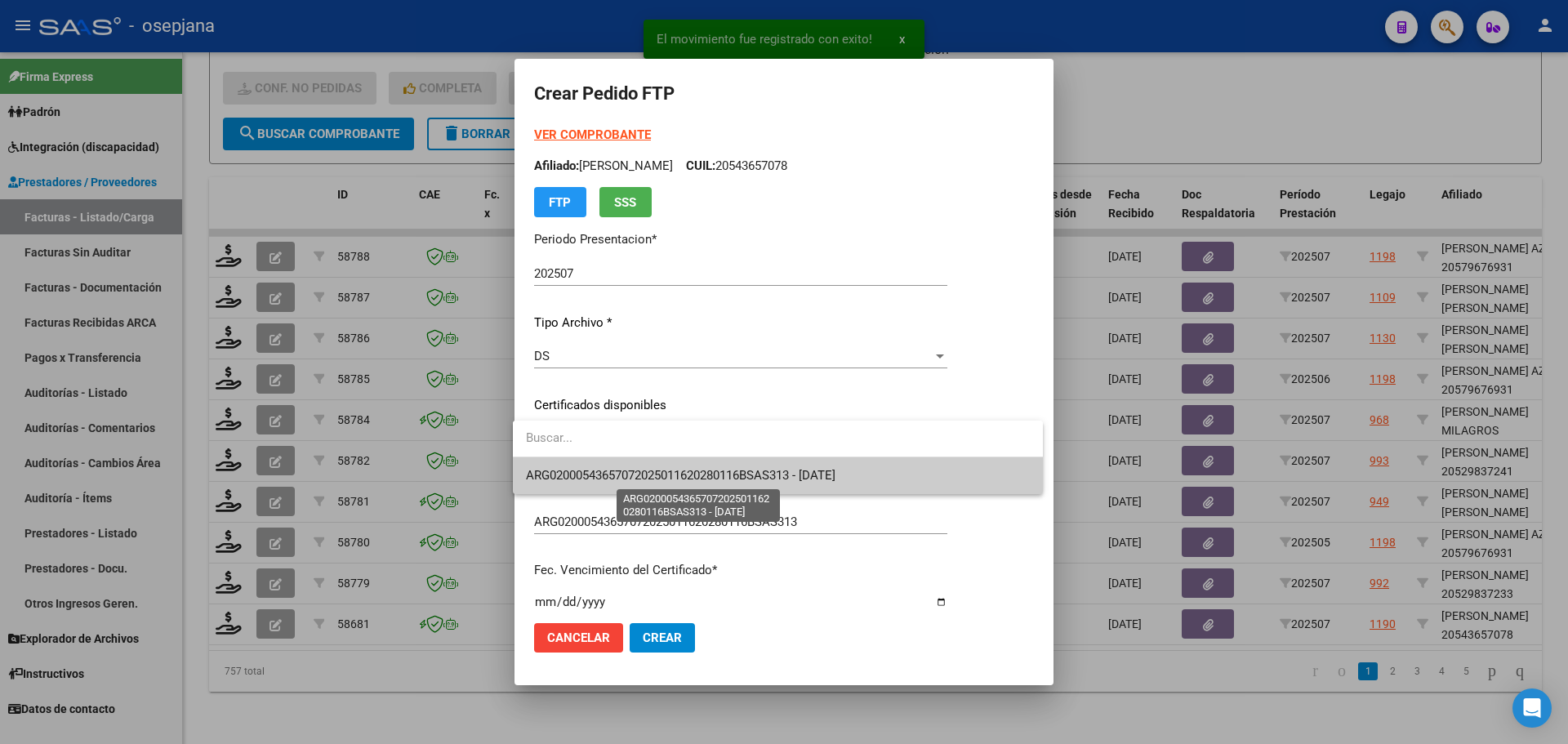
click at [589, 478] on span "ARG02000543657072025011620280116BSAS313 - 2028-01-06" at bounding box center [680, 476] width 310 height 15
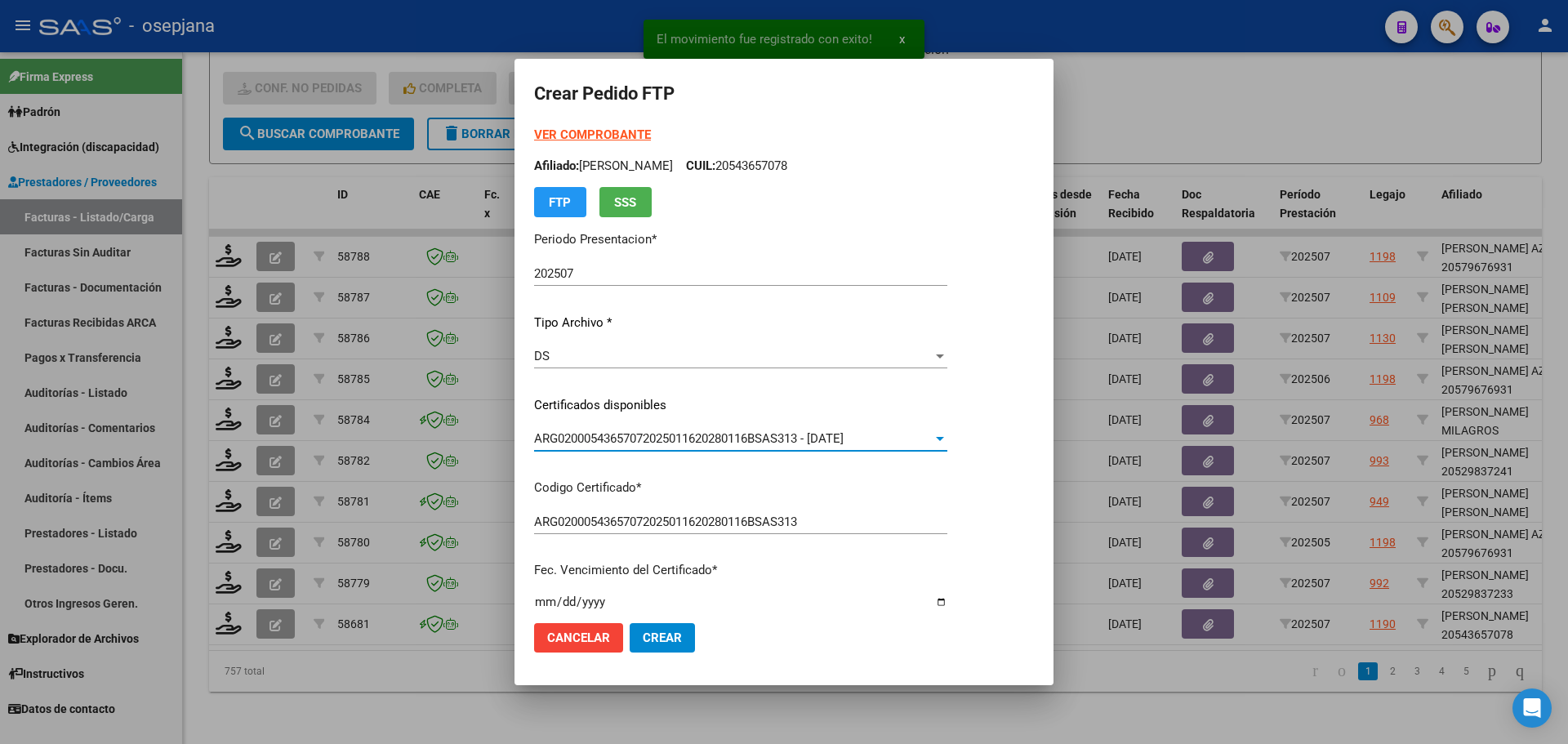
click at [593, 123] on form "Crear Pedido FTP VER COMPROBANTE ARCA Padrón Afiliado: DITRANO BARBIERO GIOVANN…" at bounding box center [784, 372] width 500 height 587
click at [593, 133] on strong "VER COMPROBANTE" at bounding box center [593, 135] width 117 height 15
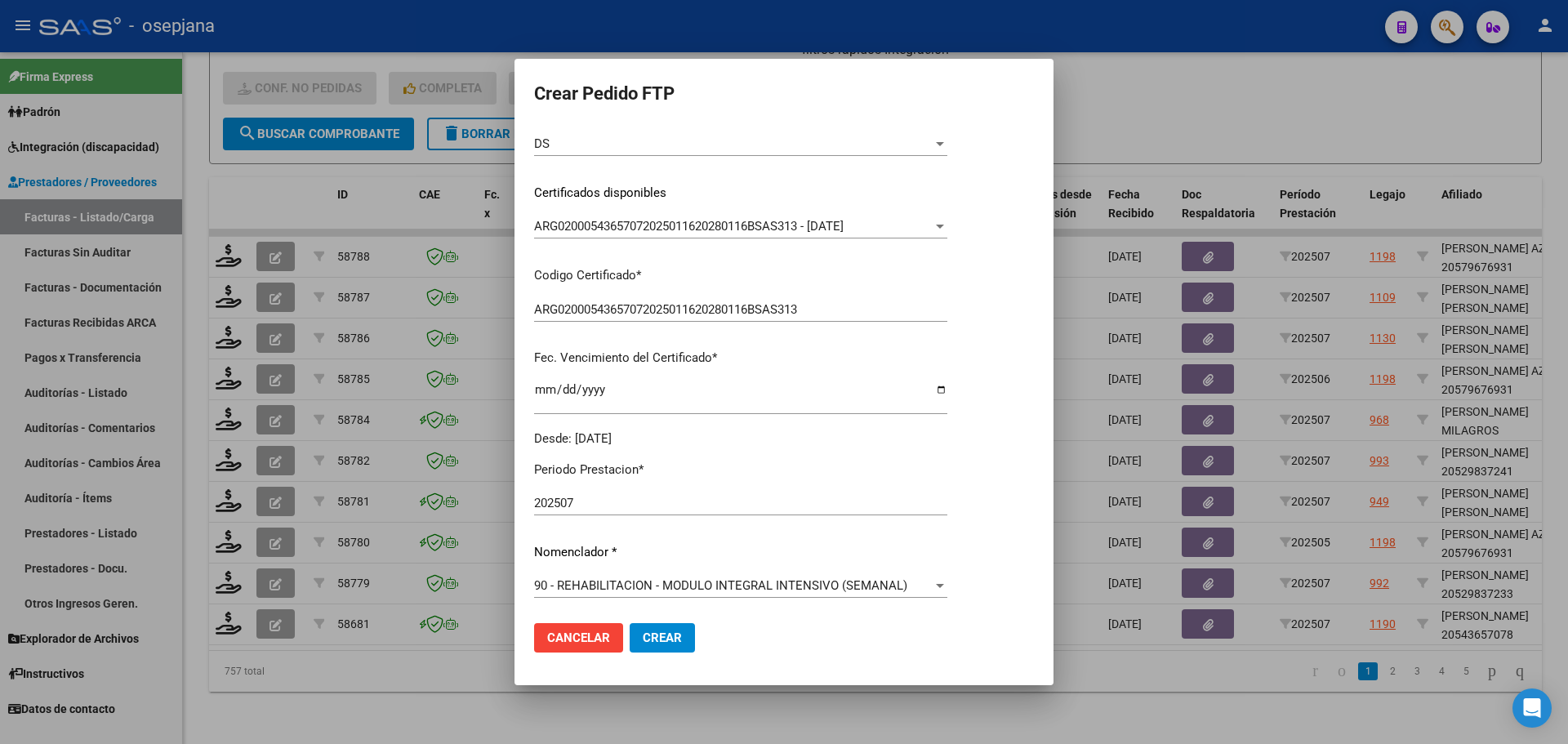
scroll to position [409, 0]
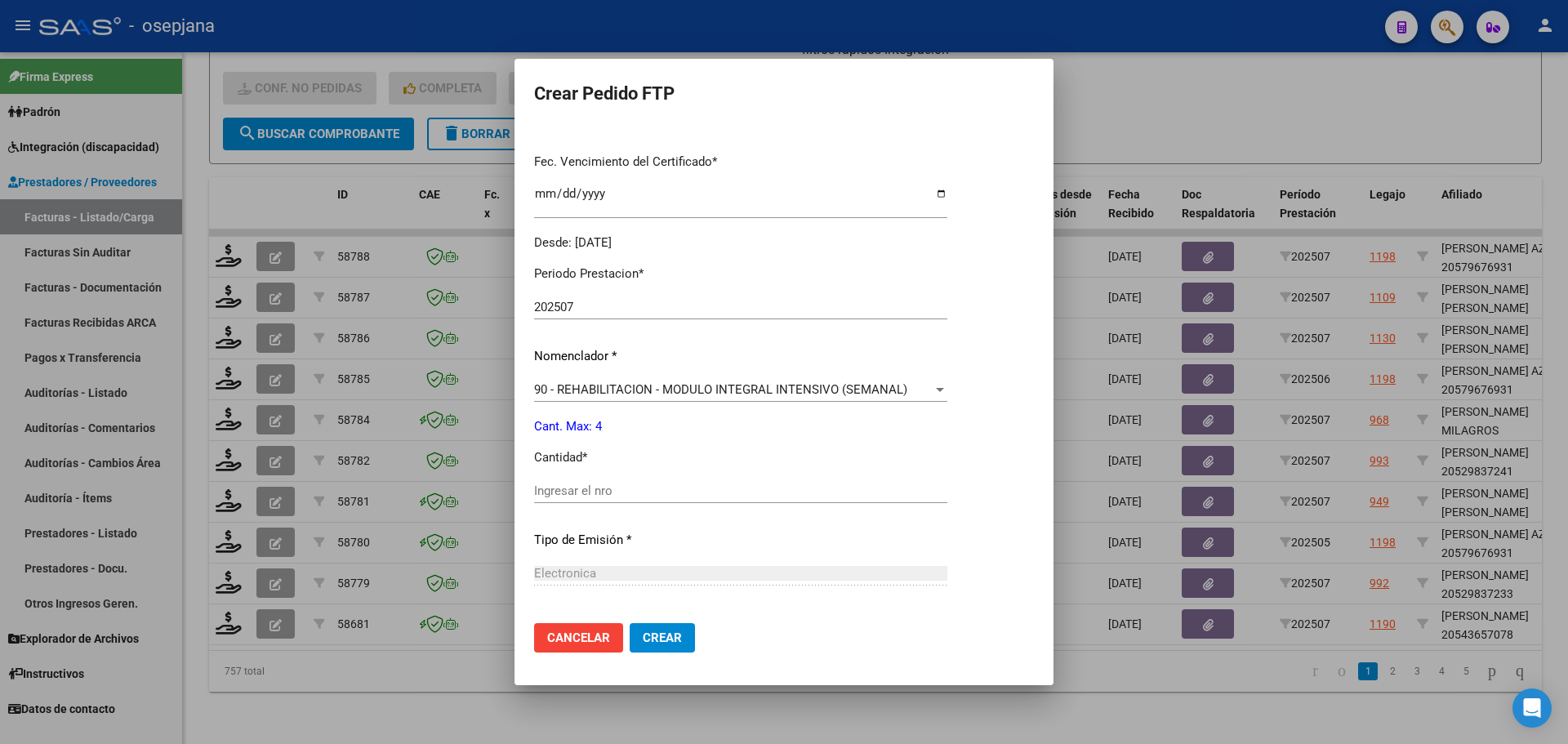
click at [574, 499] on div "Ingresar el nro" at bounding box center [740, 491] width 413 height 25
type input "4"
click at [666, 649] on button "Crear" at bounding box center [662, 638] width 66 height 30
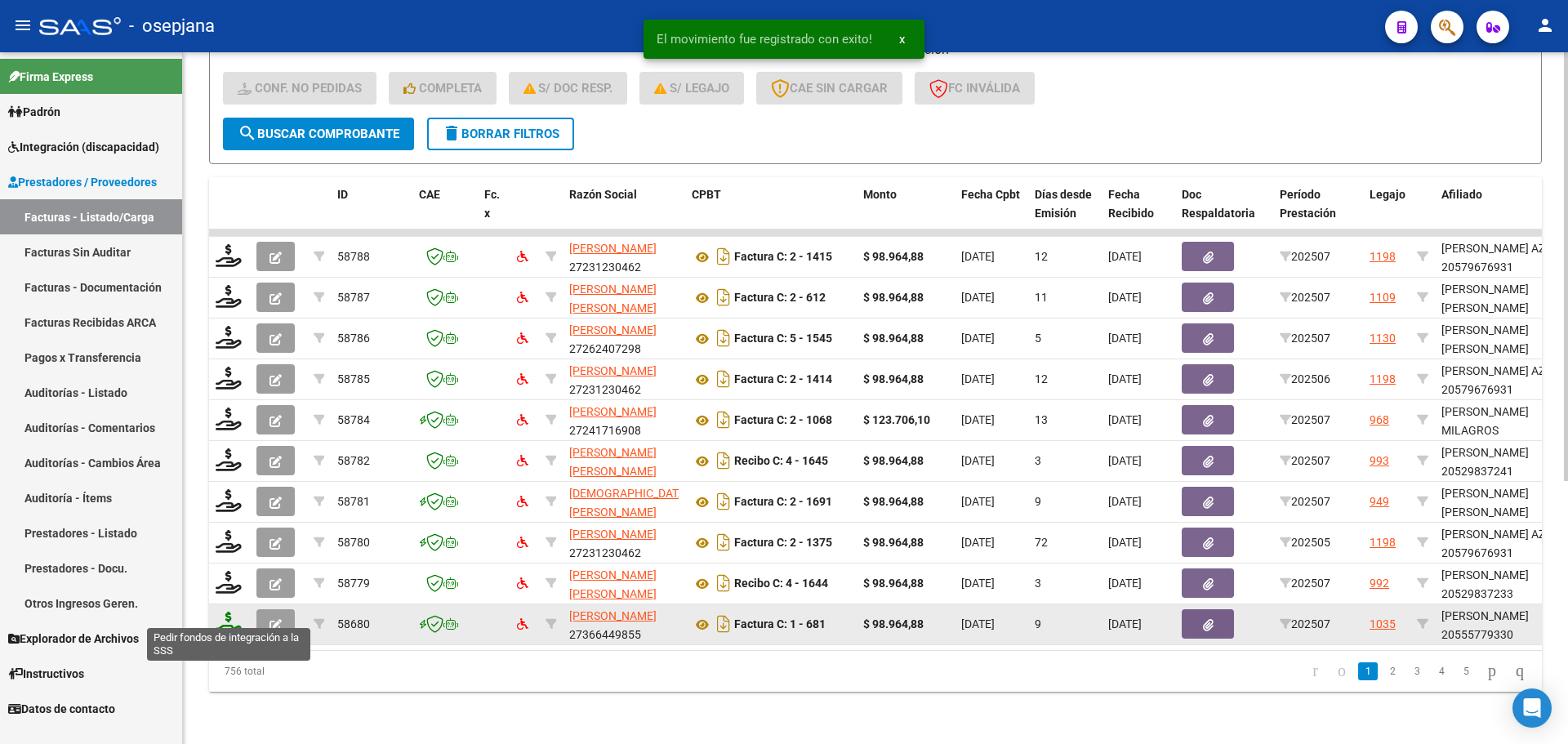
click at [233, 616] on icon at bounding box center [228, 623] width 26 height 23
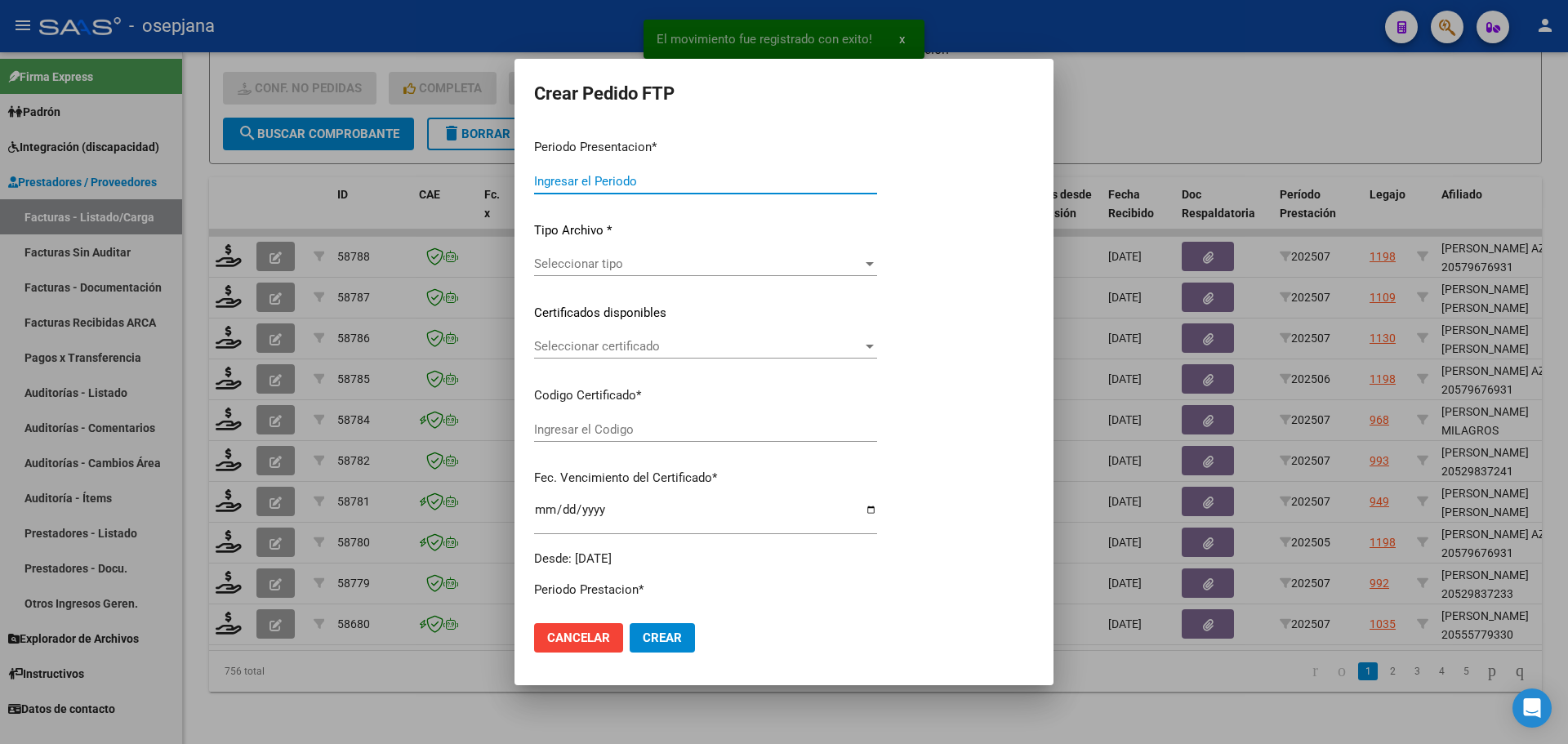
type input "202507"
type input "$ 98.964,88"
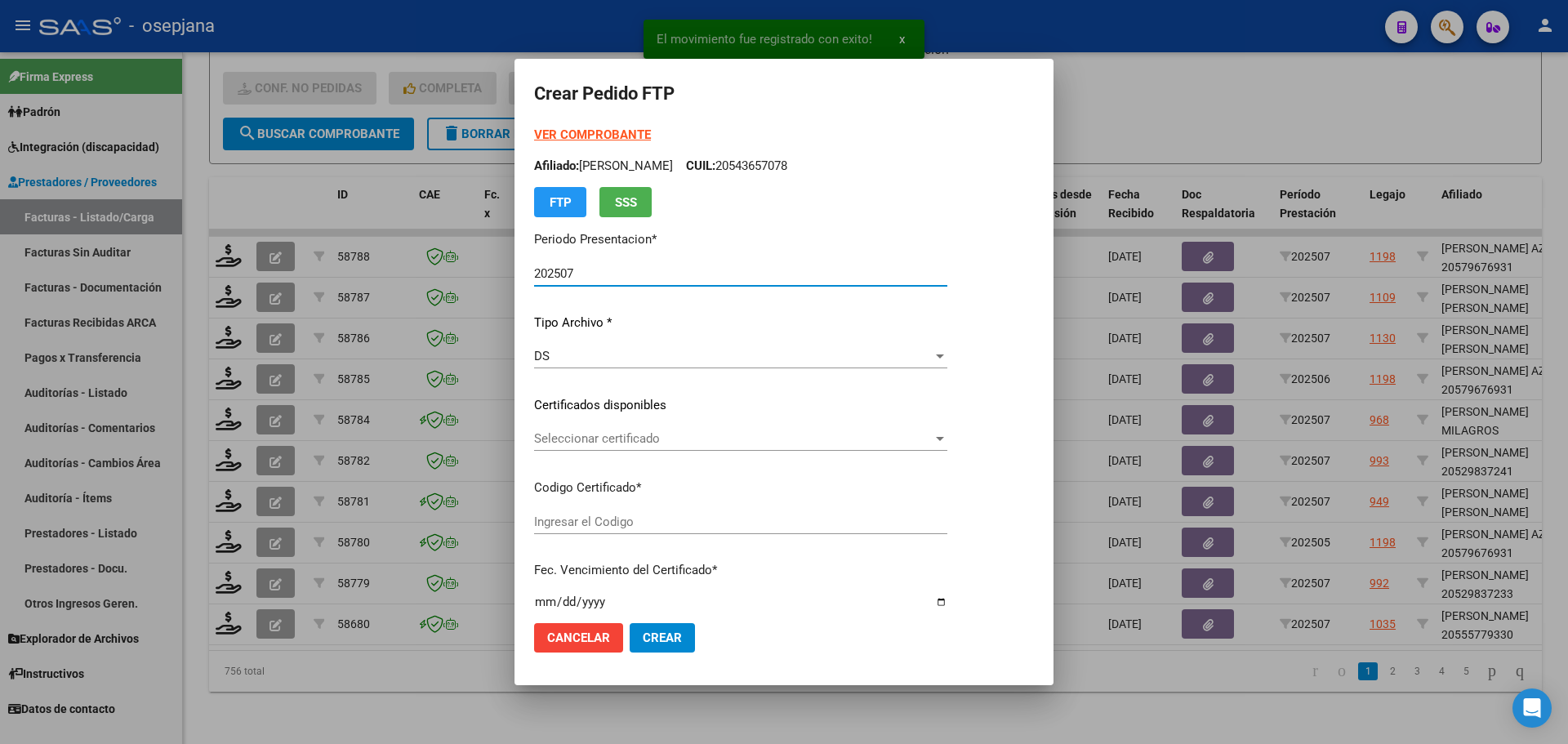
type input "ARG02-000555779332023070520260705BS313"
type input "2026-07-21"
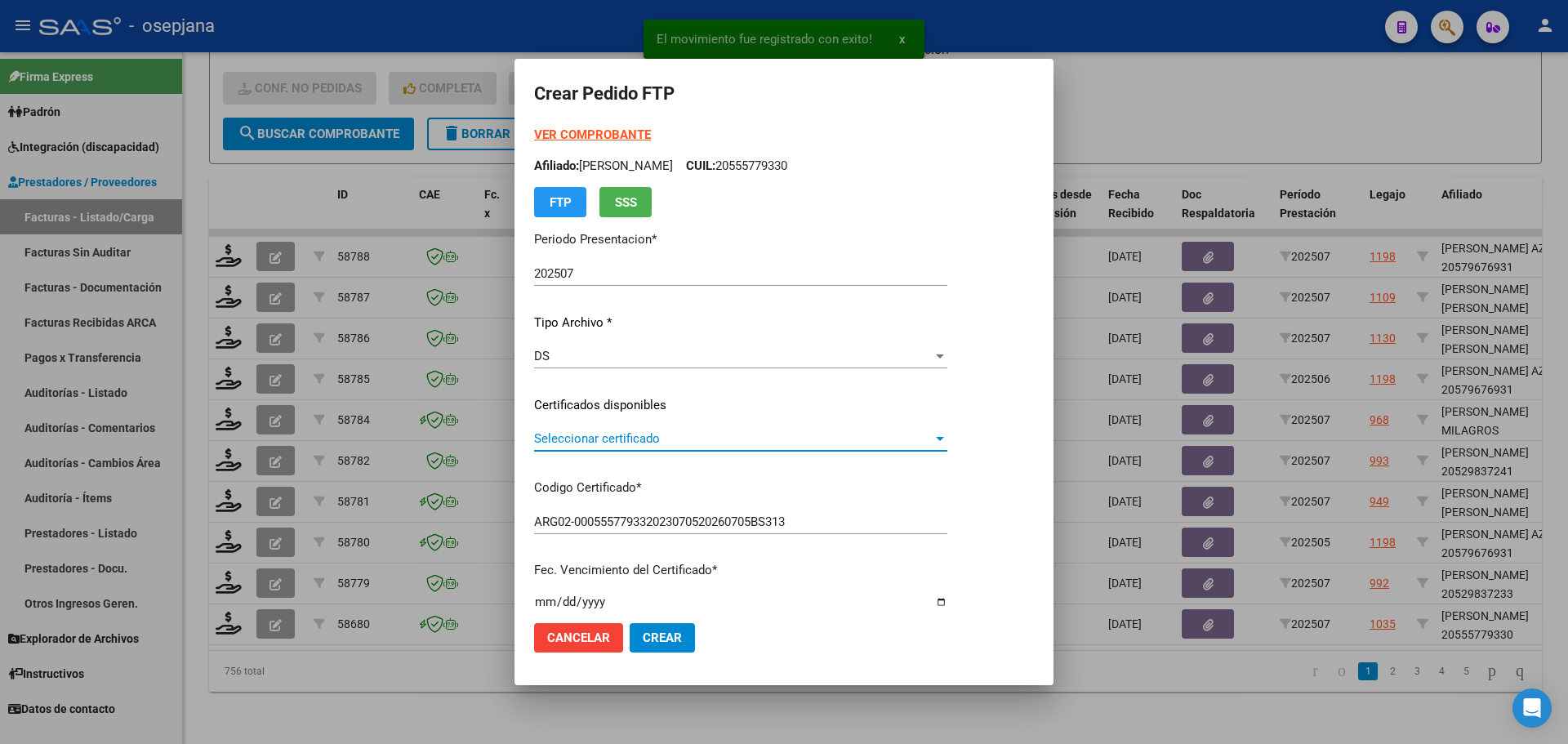
click at [630, 432] on span "Seleccionar certificado" at bounding box center [733, 439] width 399 height 15
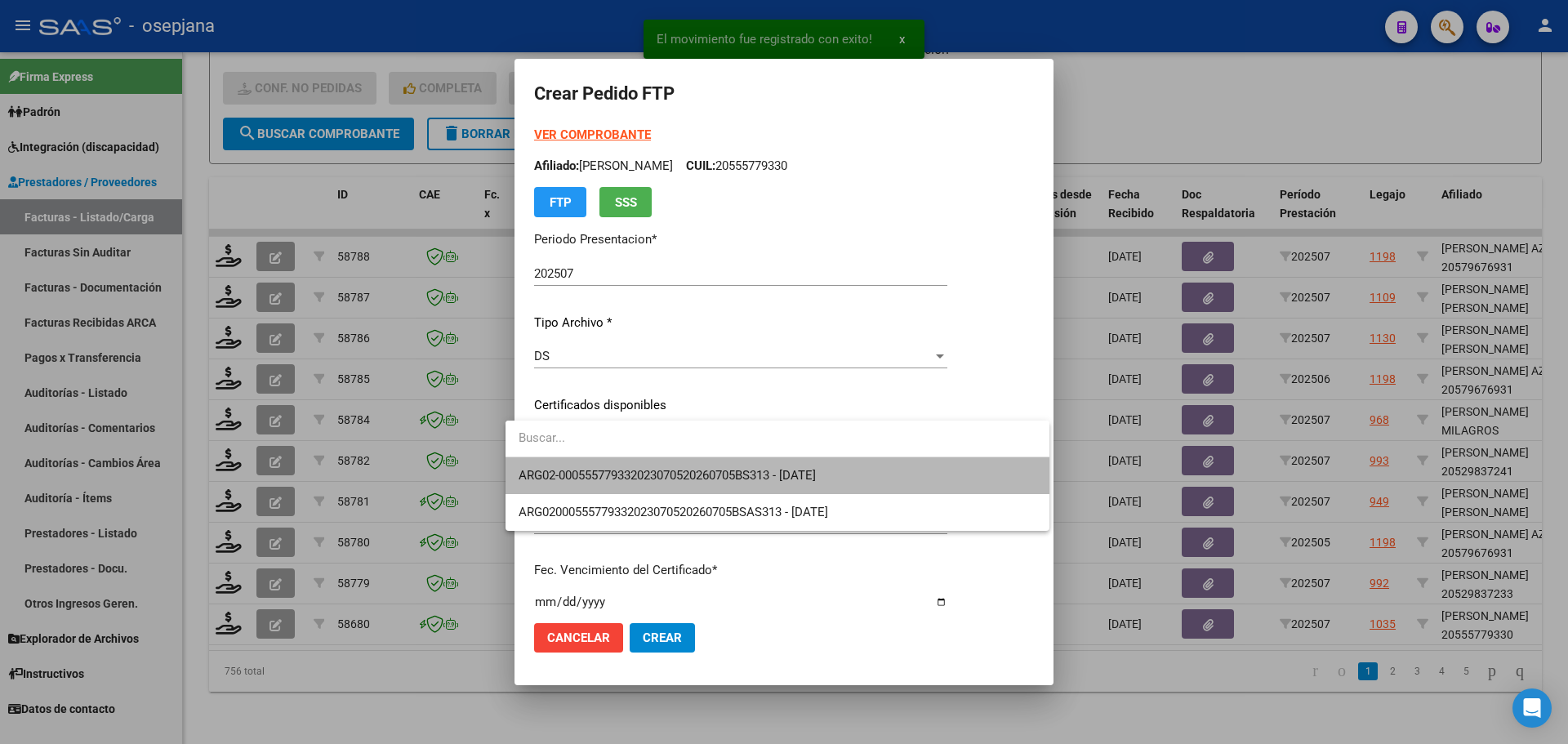
click at [638, 467] on span "ARG02-000555779332023070520260705BS313 - 2026-07-21" at bounding box center [777, 476] width 518 height 37
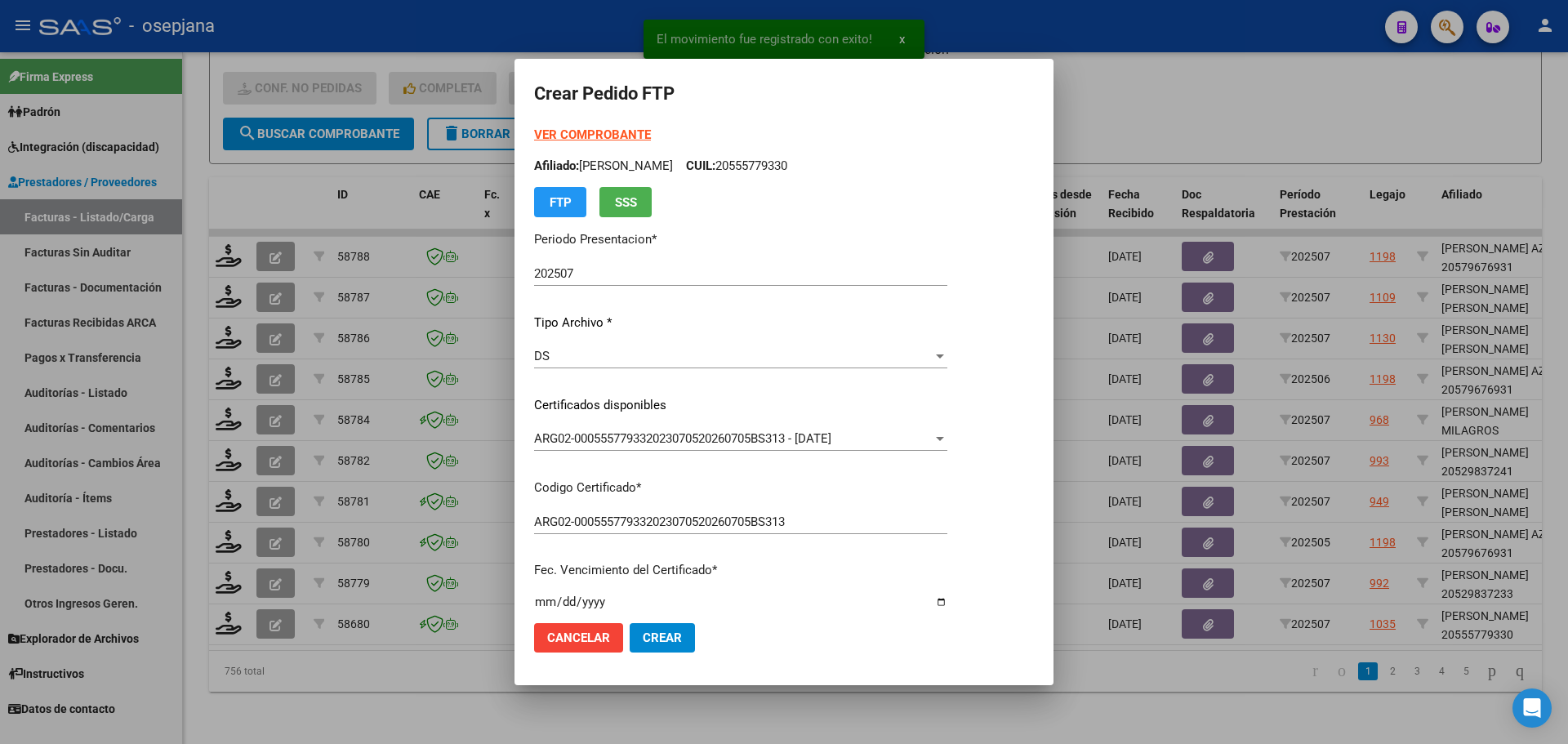
click at [597, 141] on strong "VER COMPROBANTE" at bounding box center [593, 135] width 117 height 15
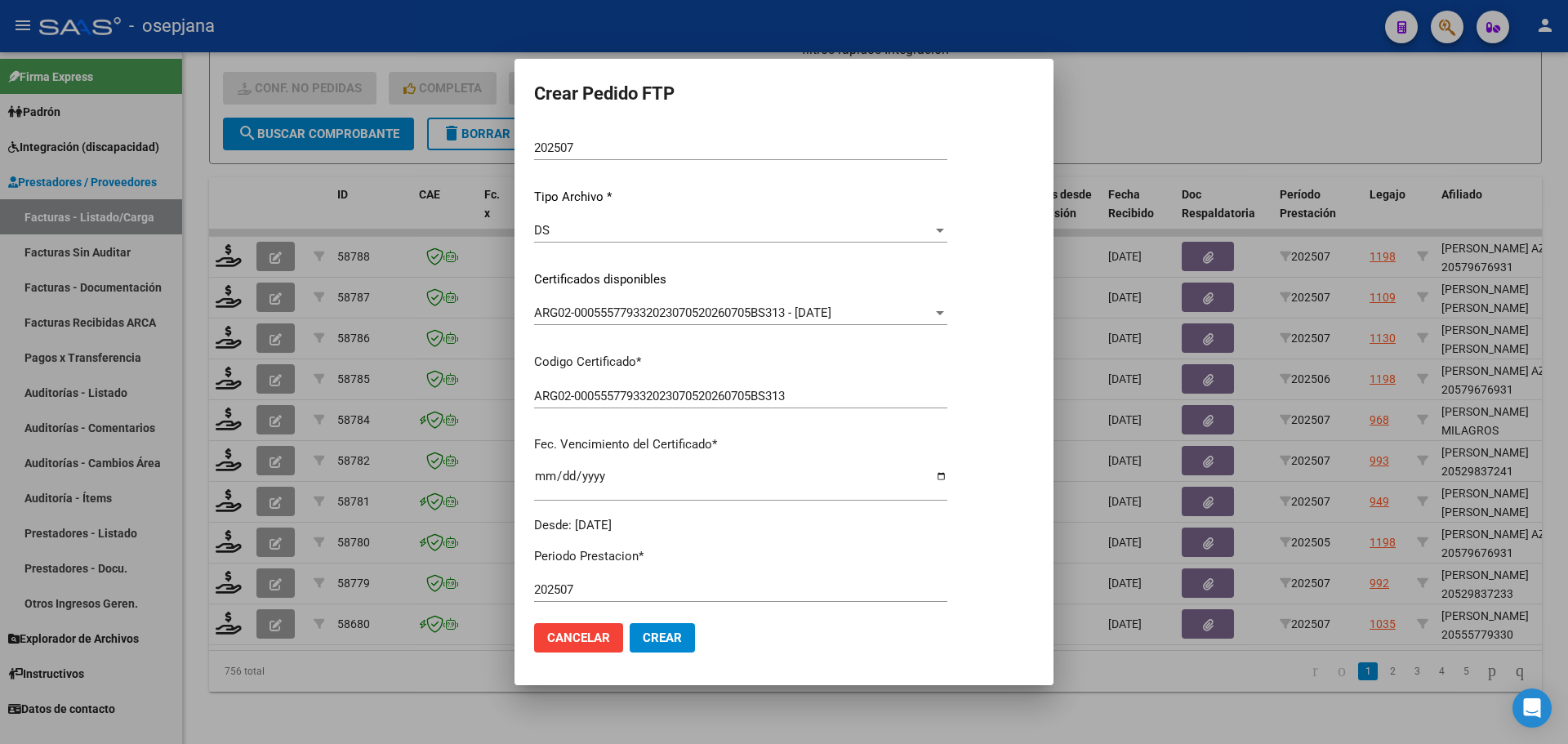
scroll to position [327, 0]
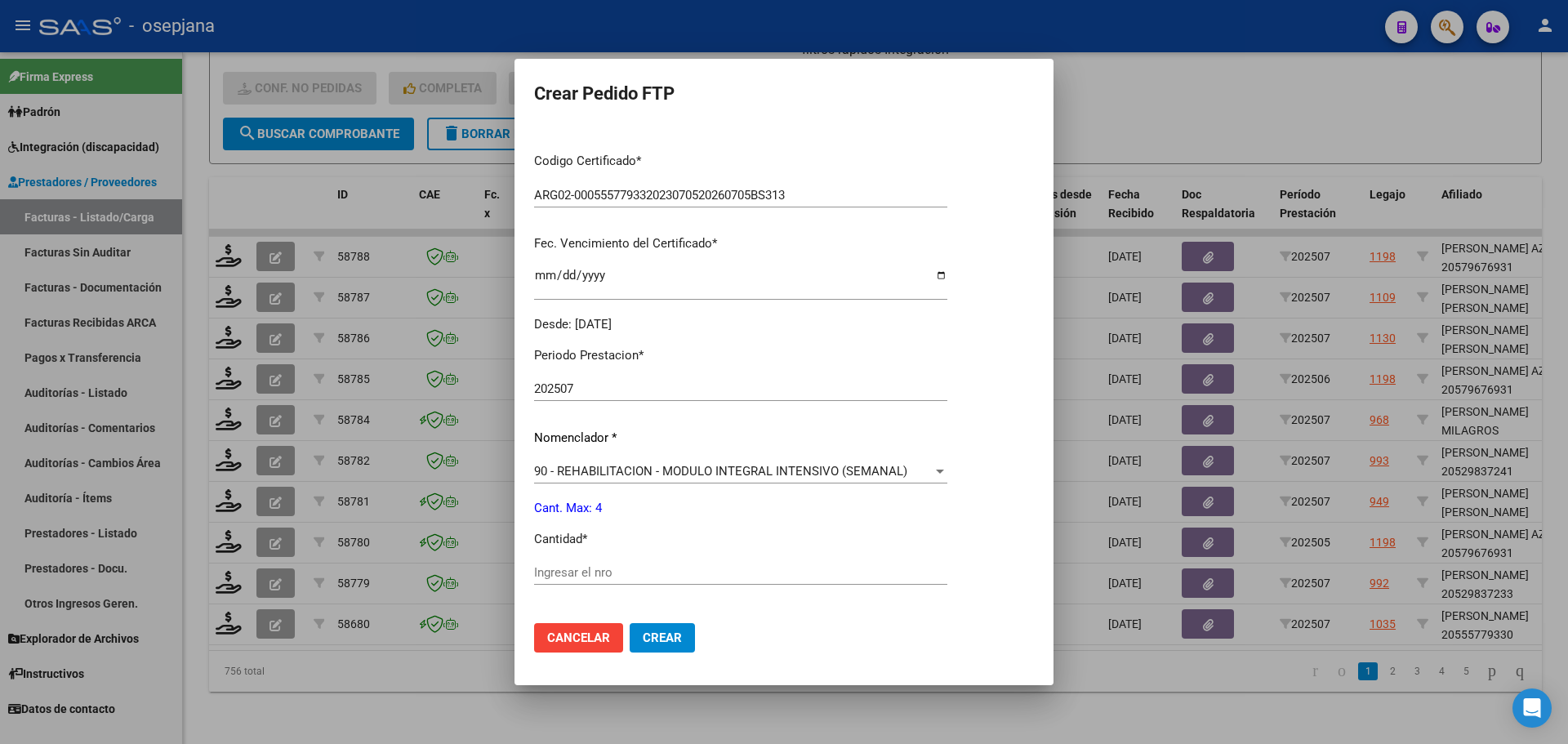
drag, startPoint x: 554, startPoint y: 559, endPoint x: 551, endPoint y: 579, distance: 20.2
click at [554, 566] on div "Periodo Prestacion * 202507 Ingresar el Periodo Prestacion Nomenclador * 90 - R…" at bounding box center [740, 592] width 413 height 515
click at [551, 578] on input "Ingresar el nro" at bounding box center [740, 573] width 413 height 15
type input "4"
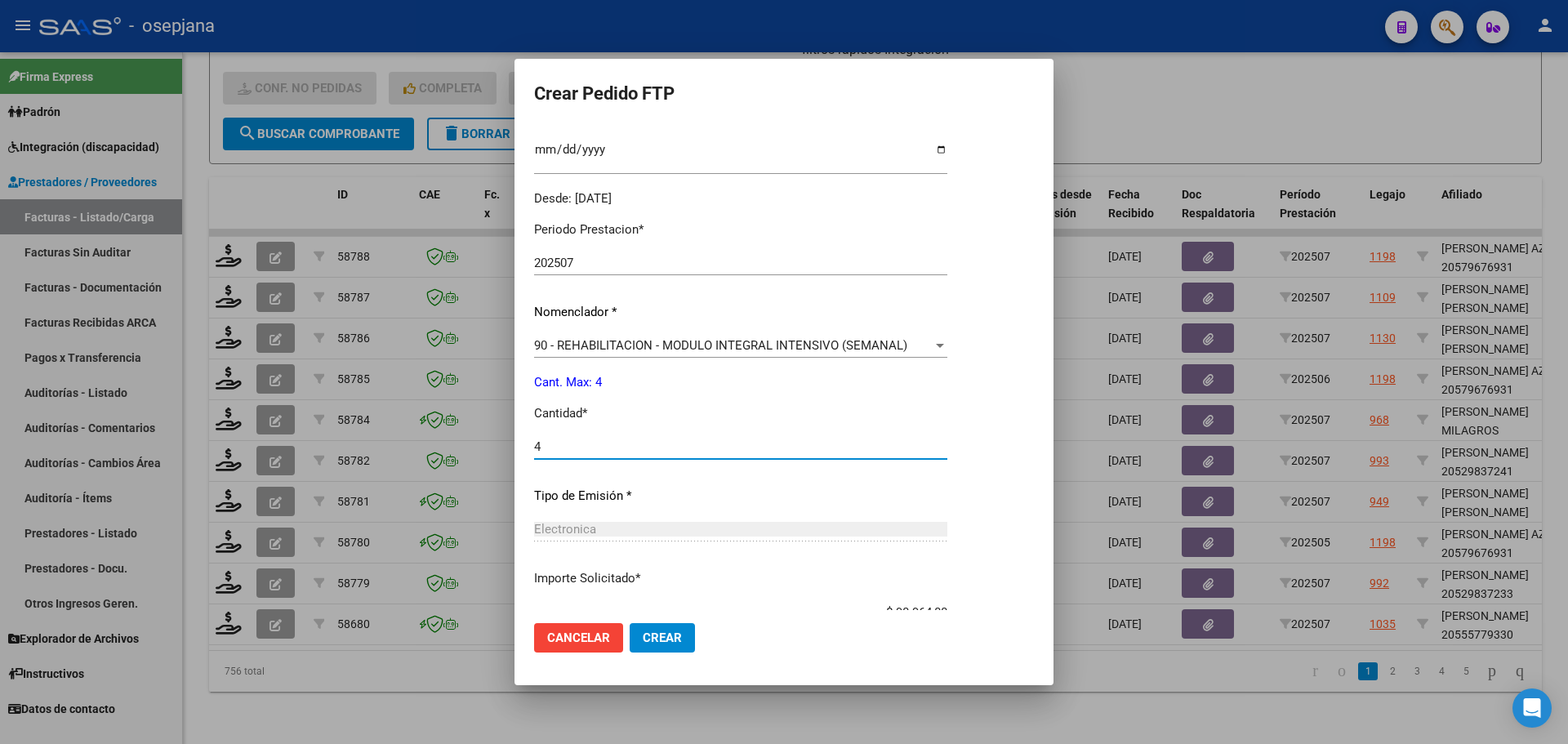
scroll to position [566, 0]
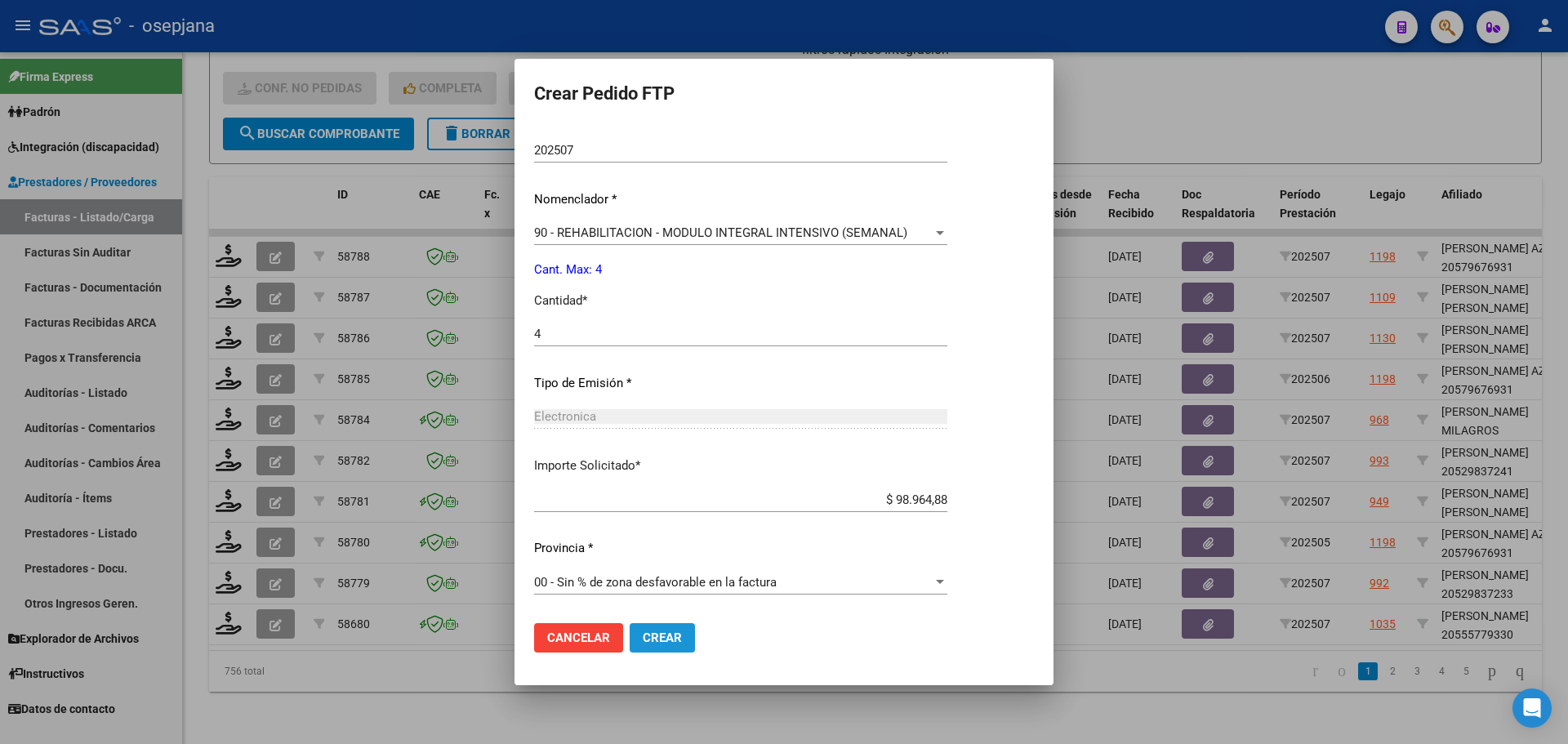
click at [658, 631] on span "Crear" at bounding box center [662, 638] width 39 height 15
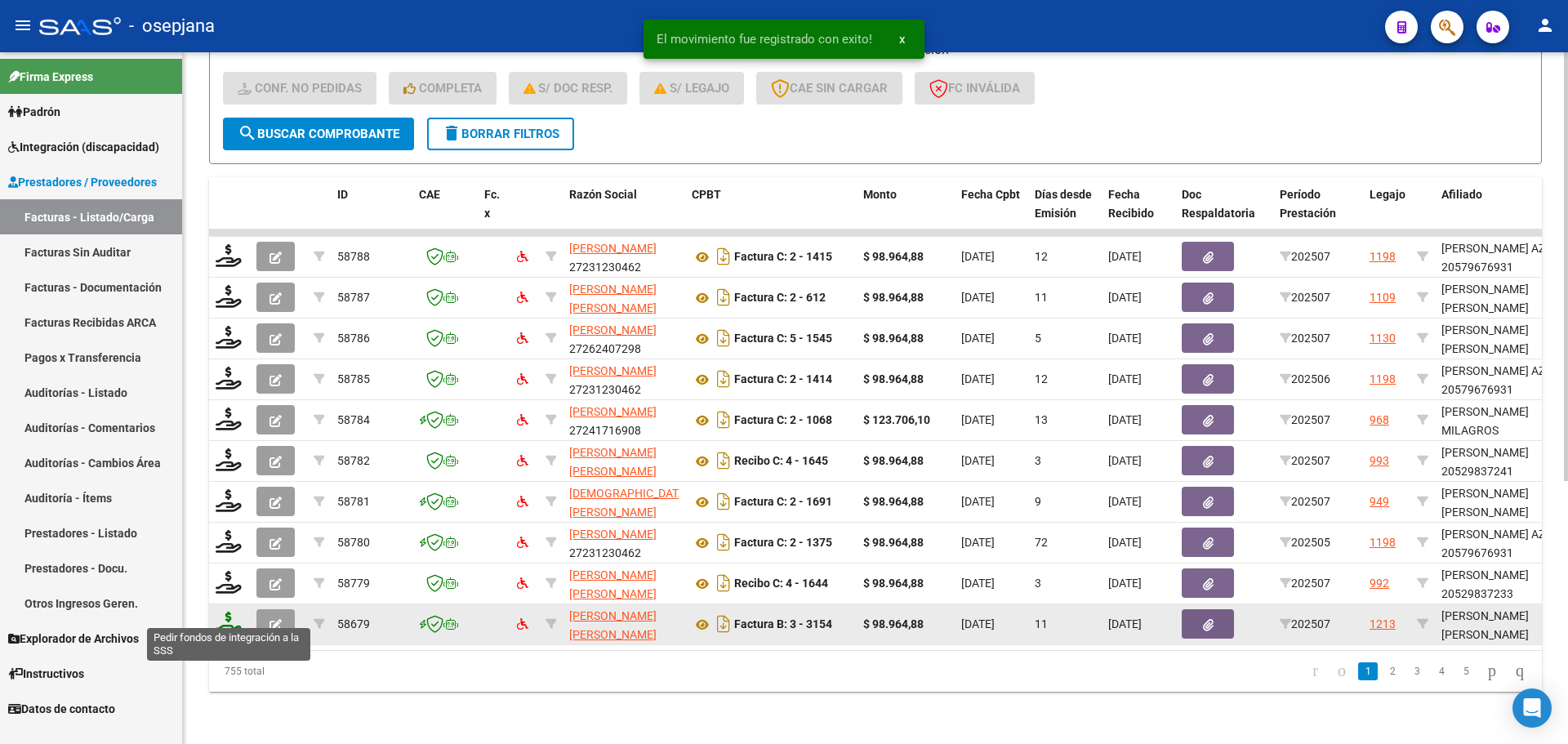
click at [230, 612] on icon at bounding box center [228, 623] width 26 height 23
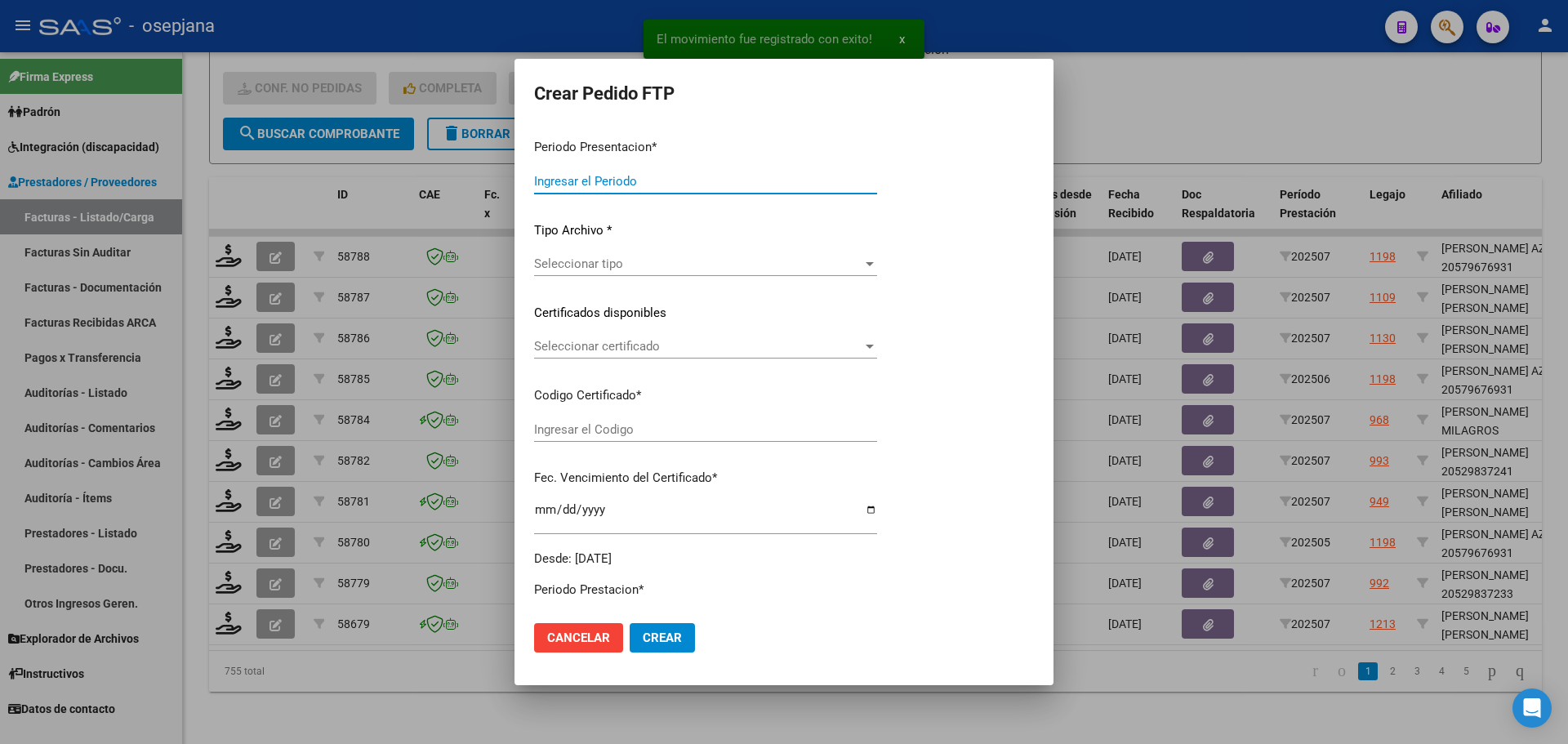
type input "202507"
type input "$ 98.964,88"
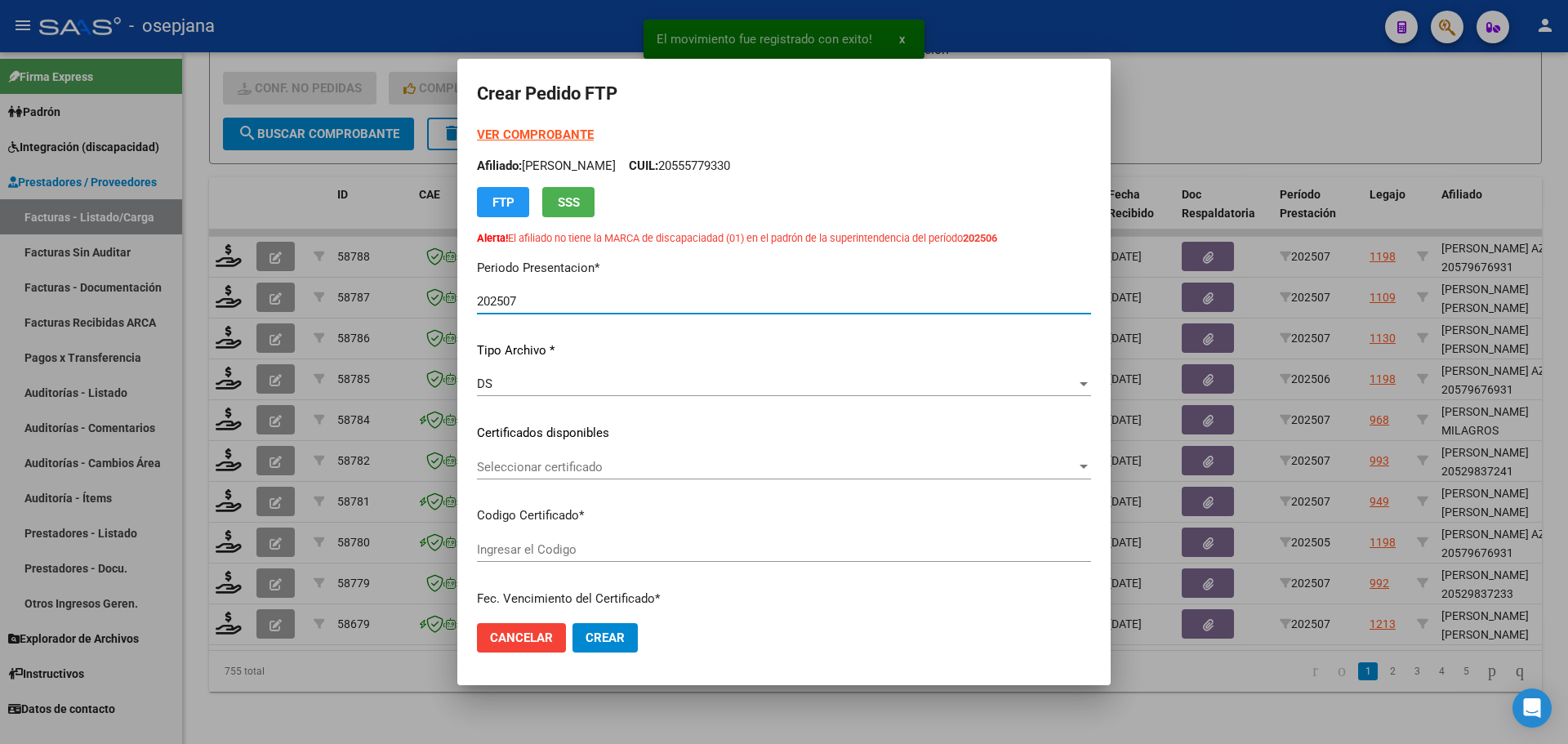
type input "ARG02000559490172025032020280320BSAS376"
type input "[DATE]"
click at [631, 470] on span "Seleccionar certificado" at bounding box center [777, 468] width 600 height 15
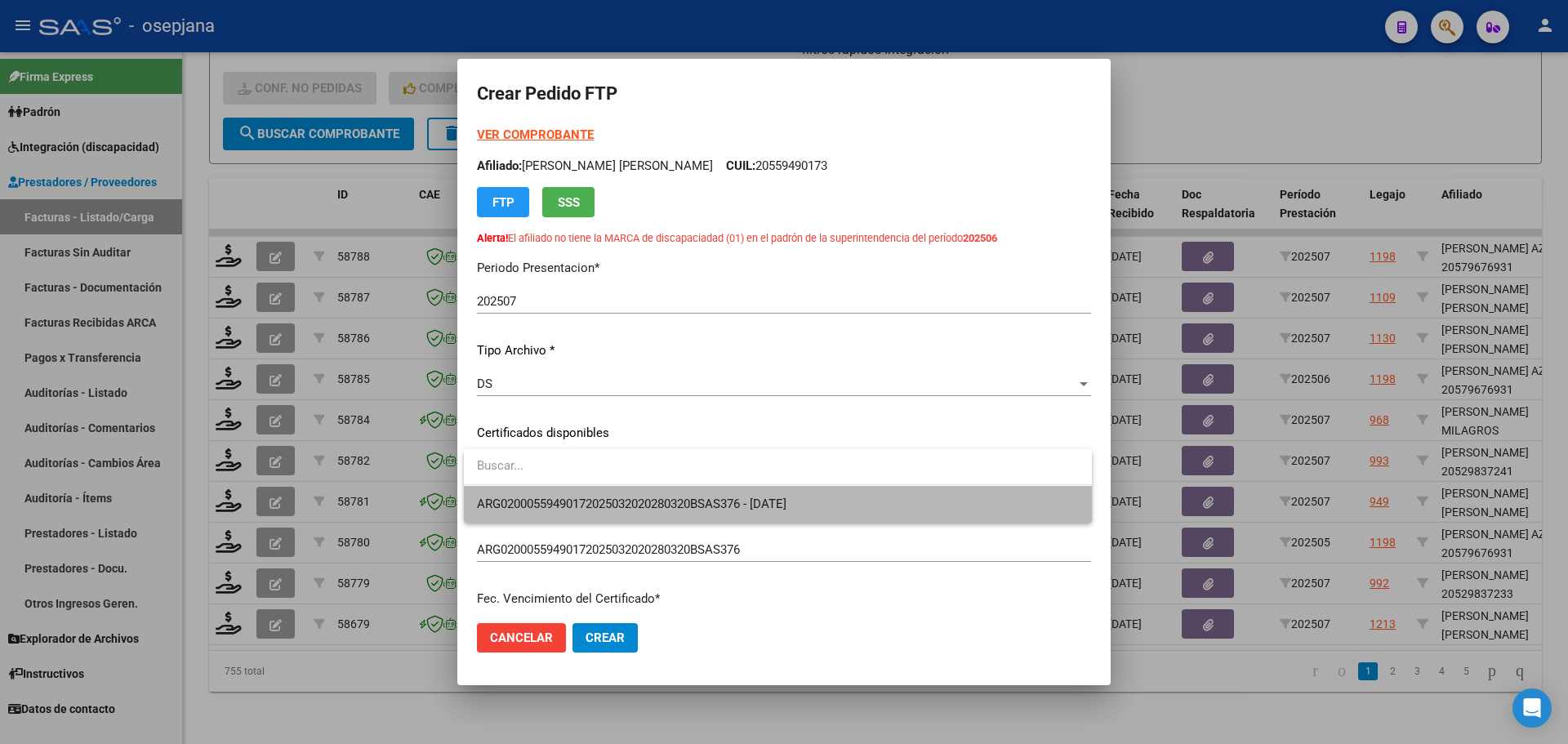
click at [638, 511] on span "ARG02000559490172025032020280320BSAS376 - [DATE]" at bounding box center [777, 504] width 602 height 37
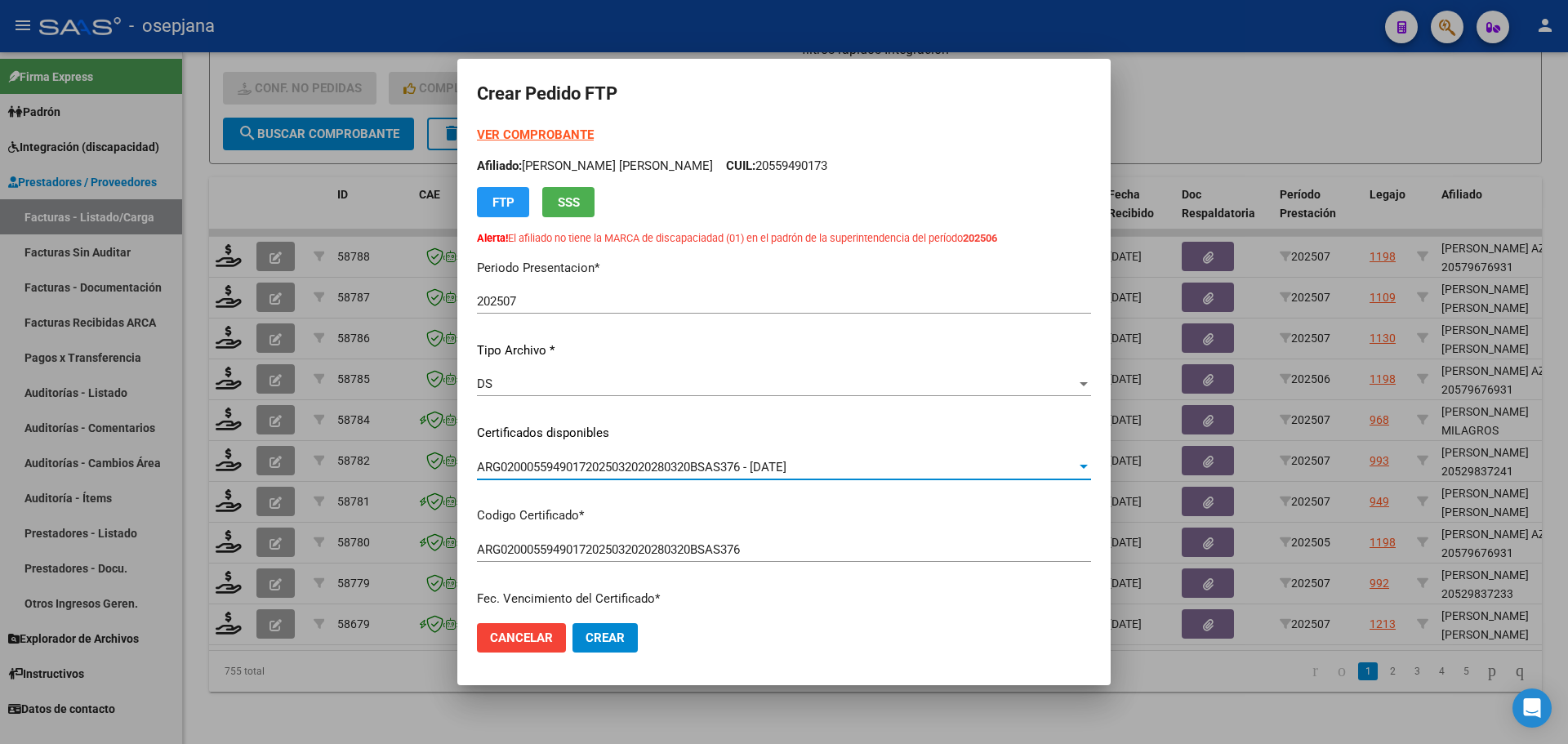
click at [579, 133] on strong "VER COMPROBANTE" at bounding box center [535, 135] width 117 height 15
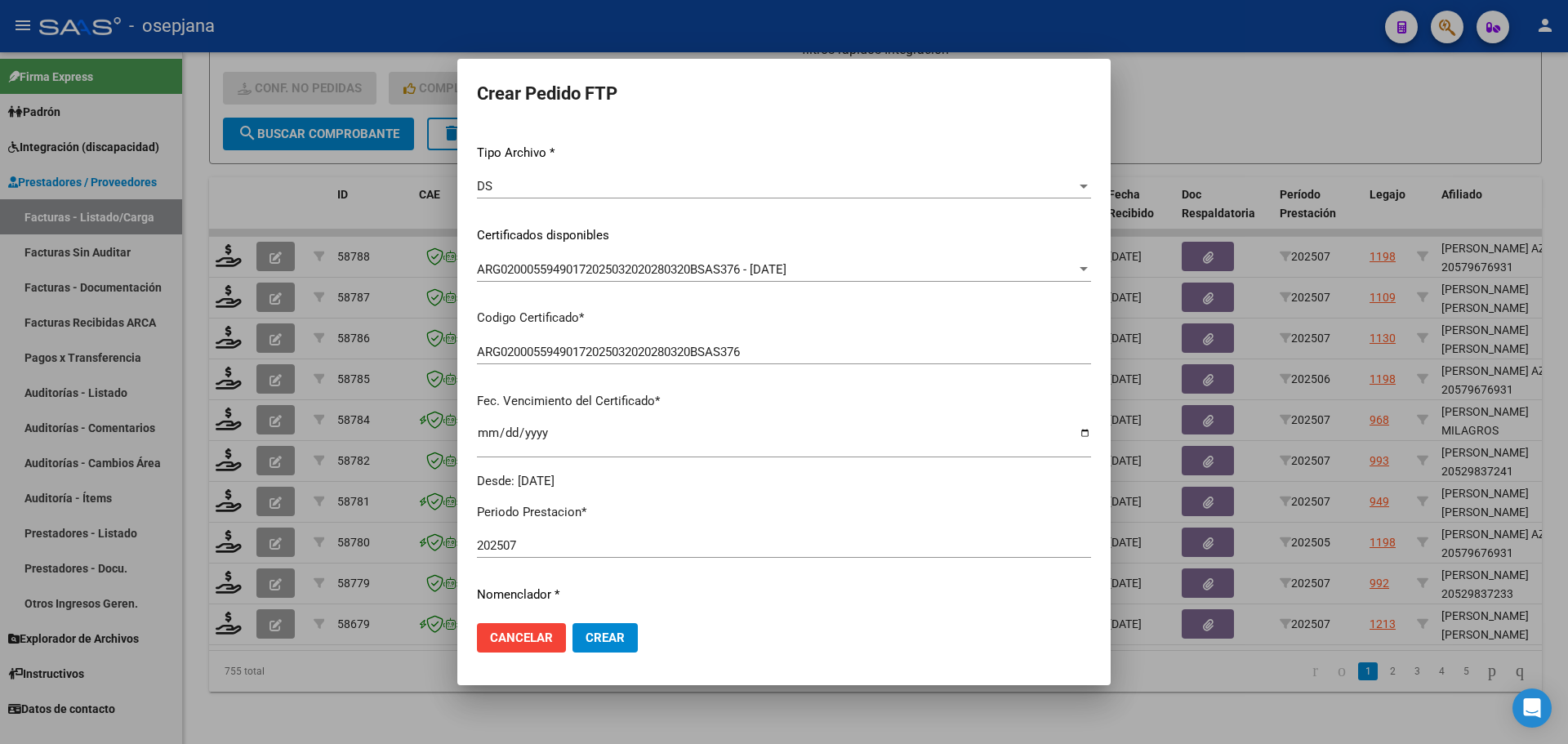
scroll to position [490, 0]
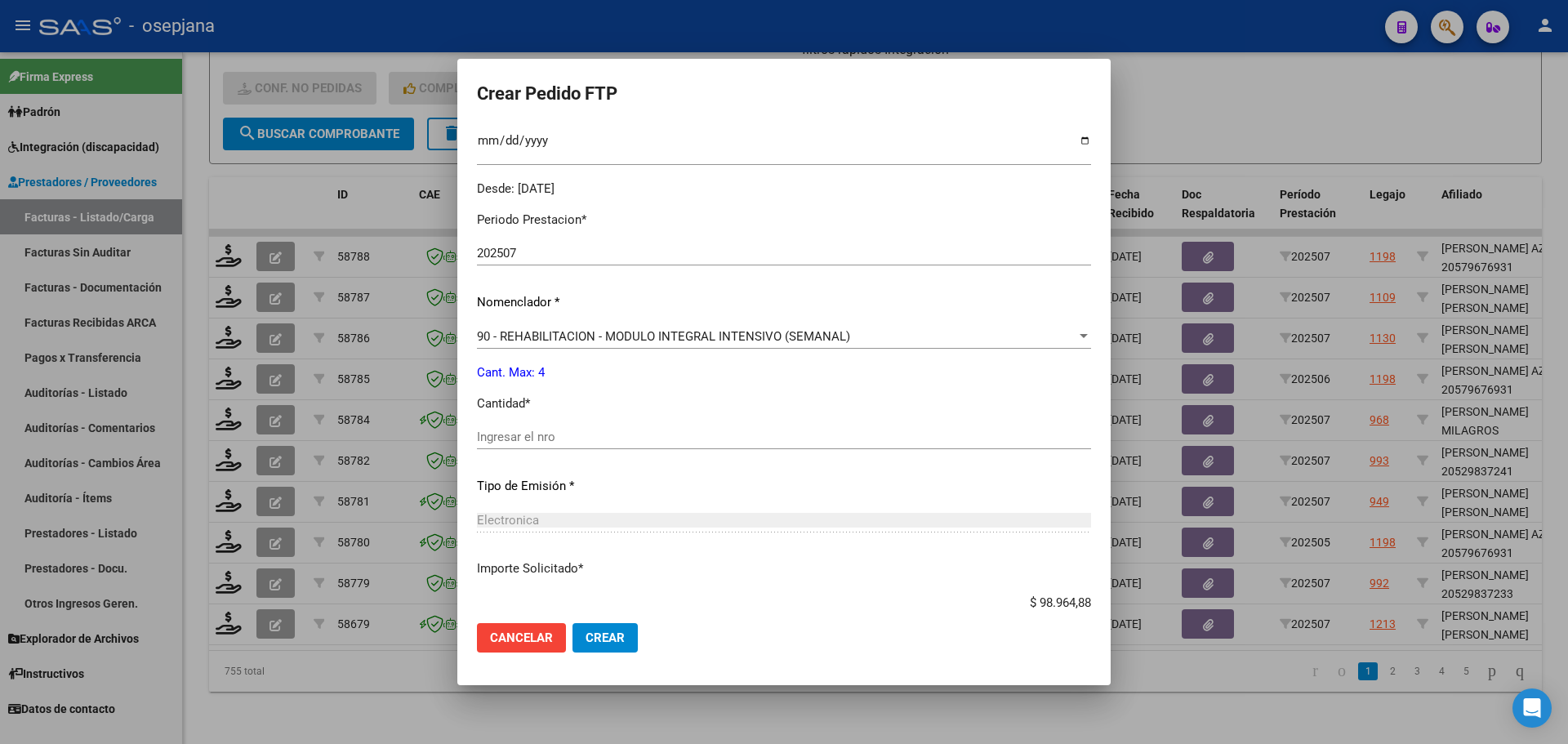
click at [526, 433] on input "Ingresar el nro" at bounding box center [783, 437] width 614 height 15
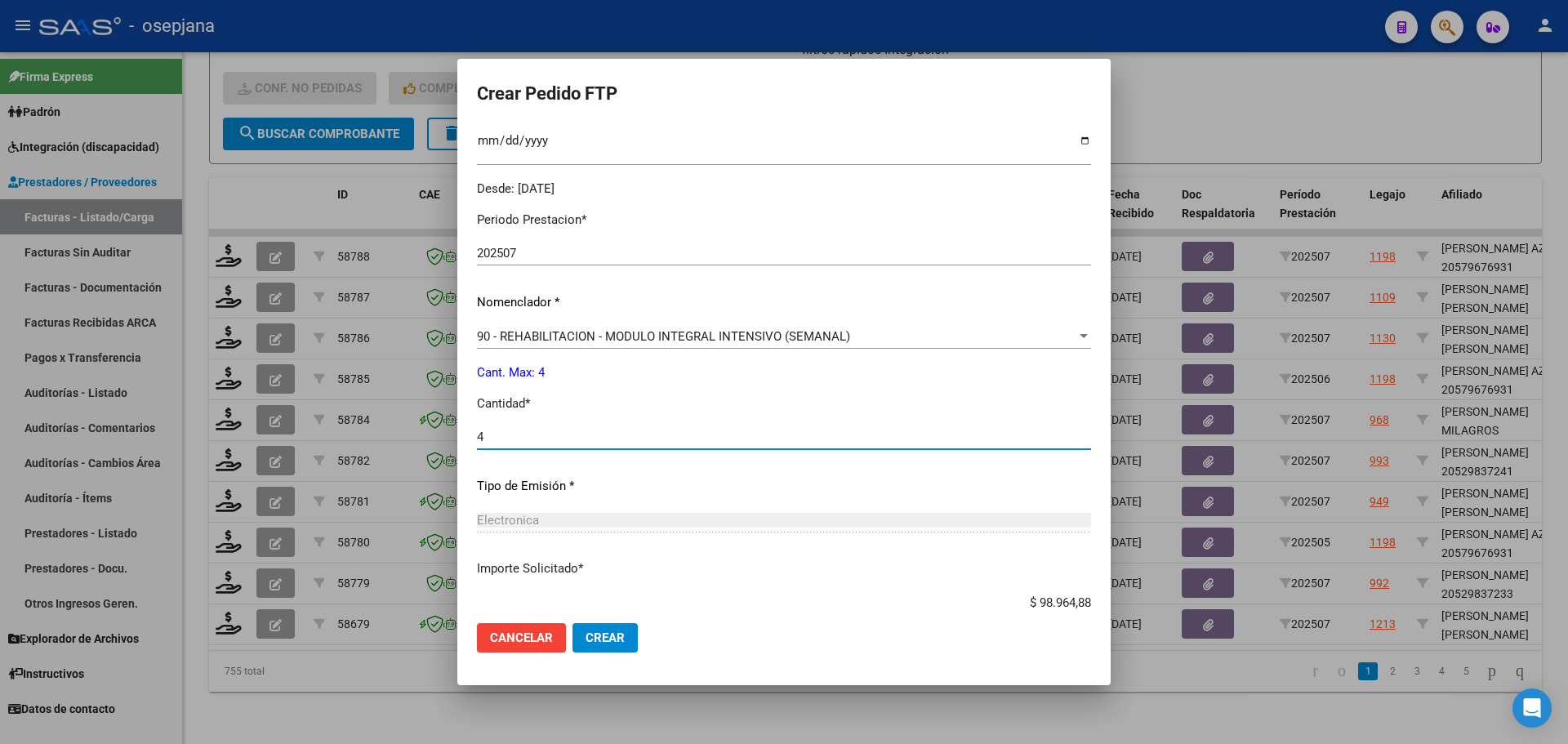
type input "4"
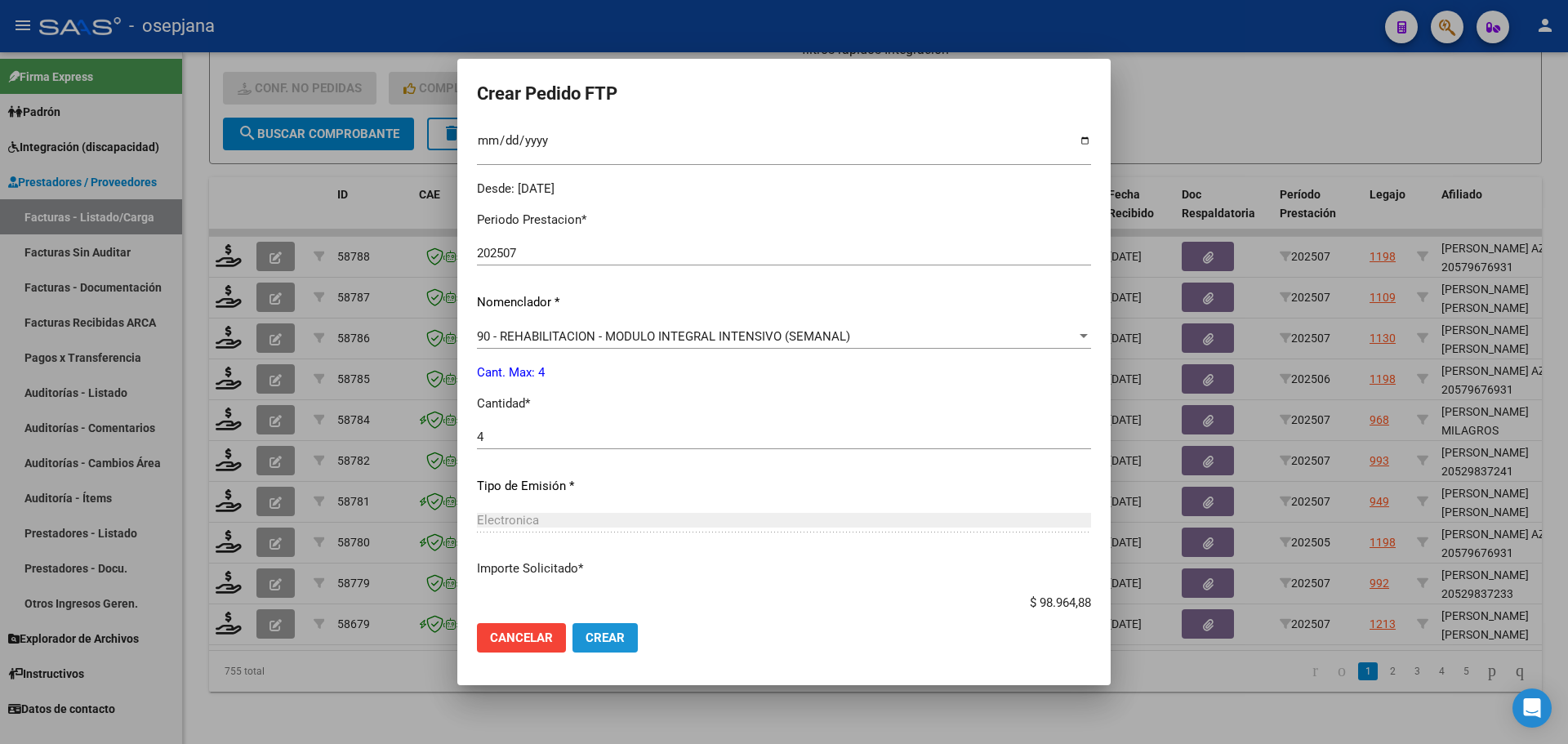
click at [612, 642] on span "Crear" at bounding box center [606, 638] width 39 height 15
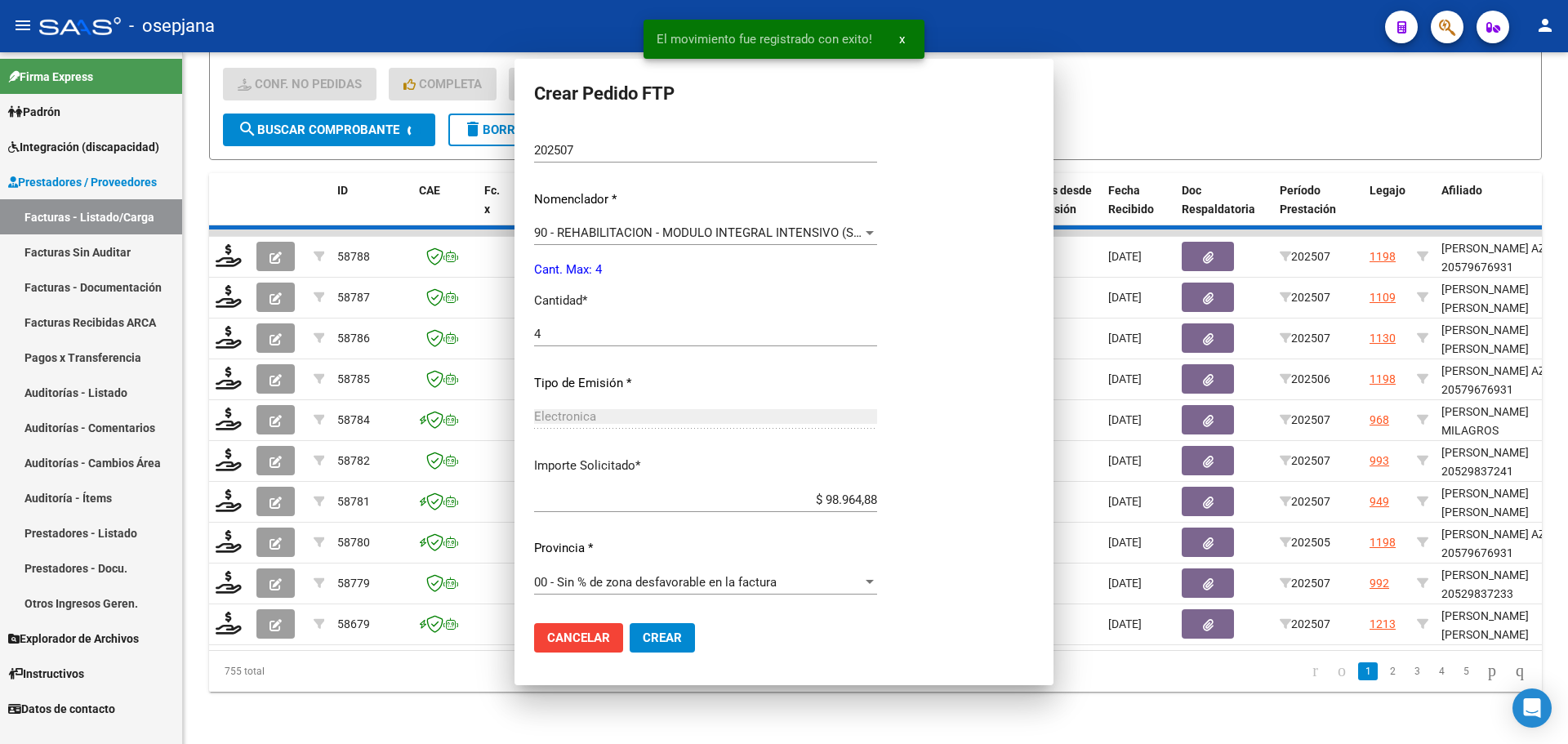
scroll to position [0, 0]
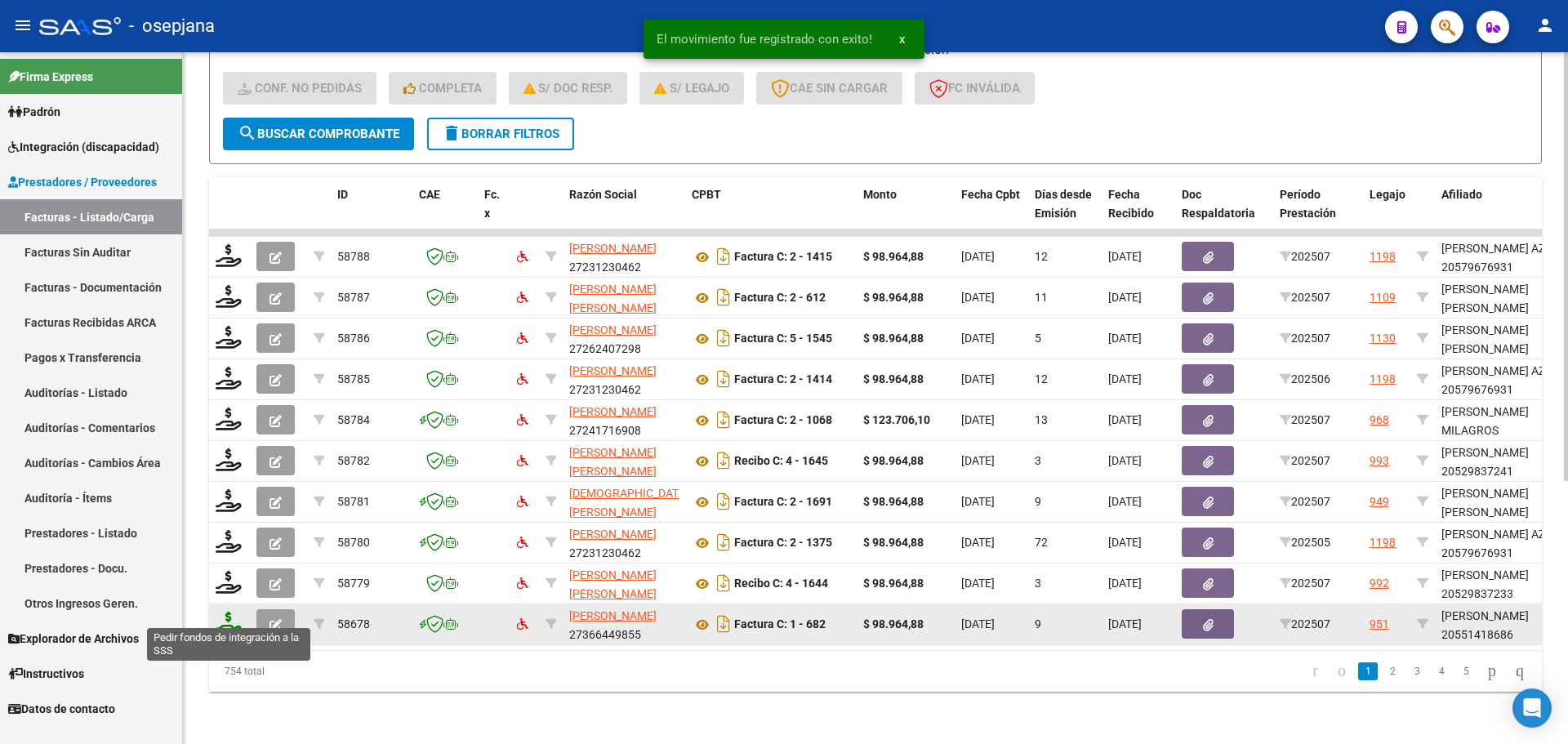
click at [238, 612] on icon at bounding box center [228, 623] width 26 height 23
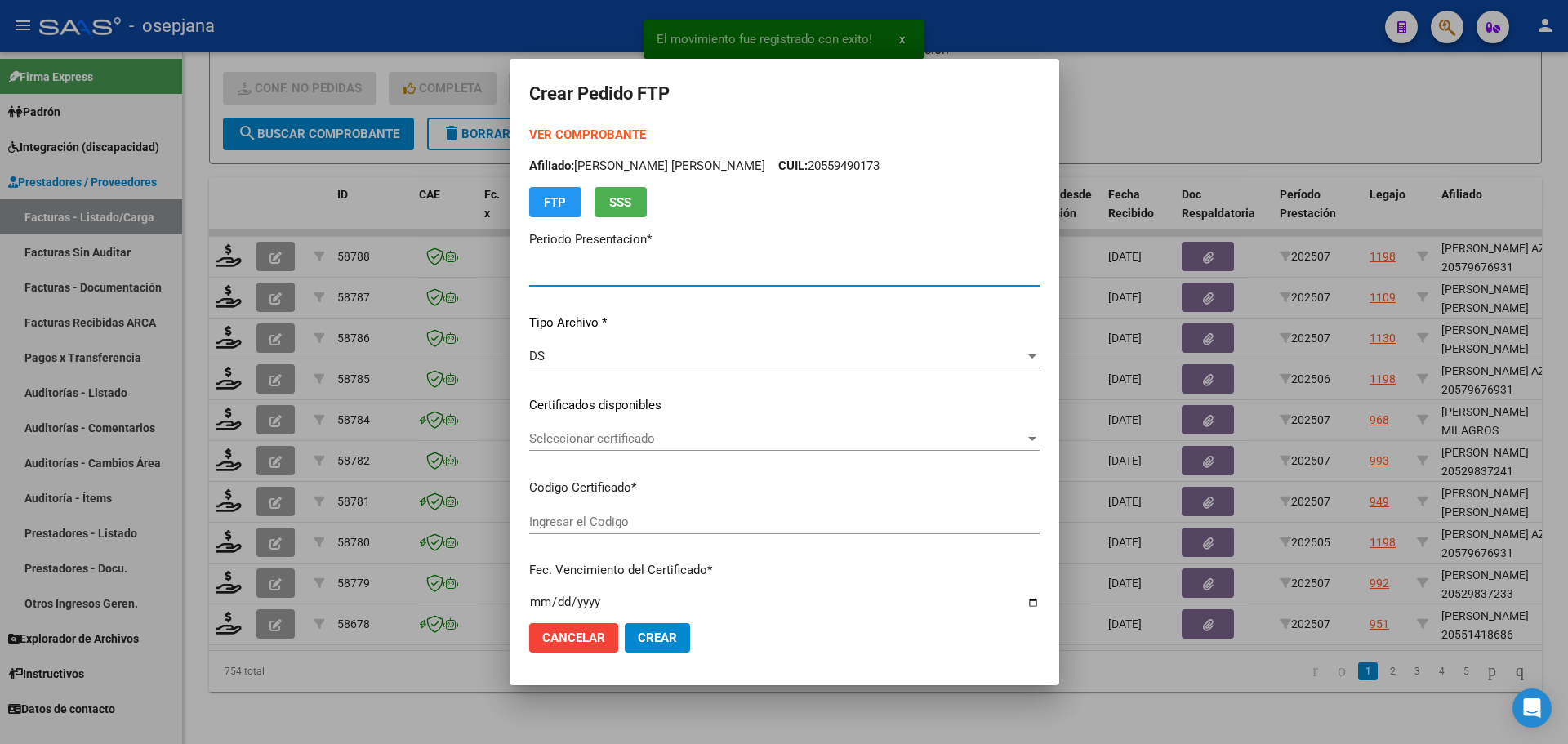
type input "202507"
type input "$ 98.964,88"
type input "ARG02000551418682024052820290528BSAS313"
type input "2029-05-28"
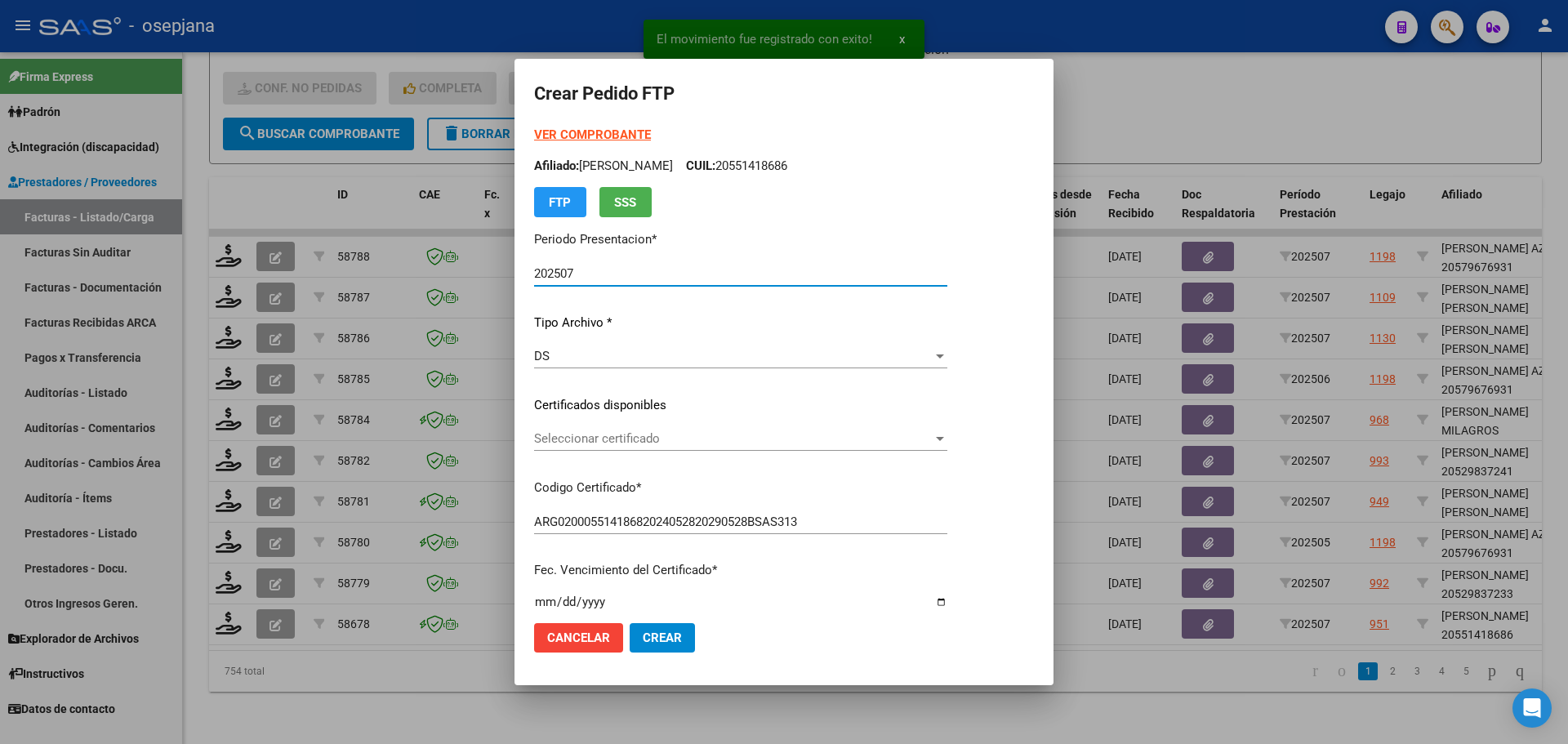
click at [633, 435] on span "Seleccionar certificado" at bounding box center [733, 439] width 399 height 15
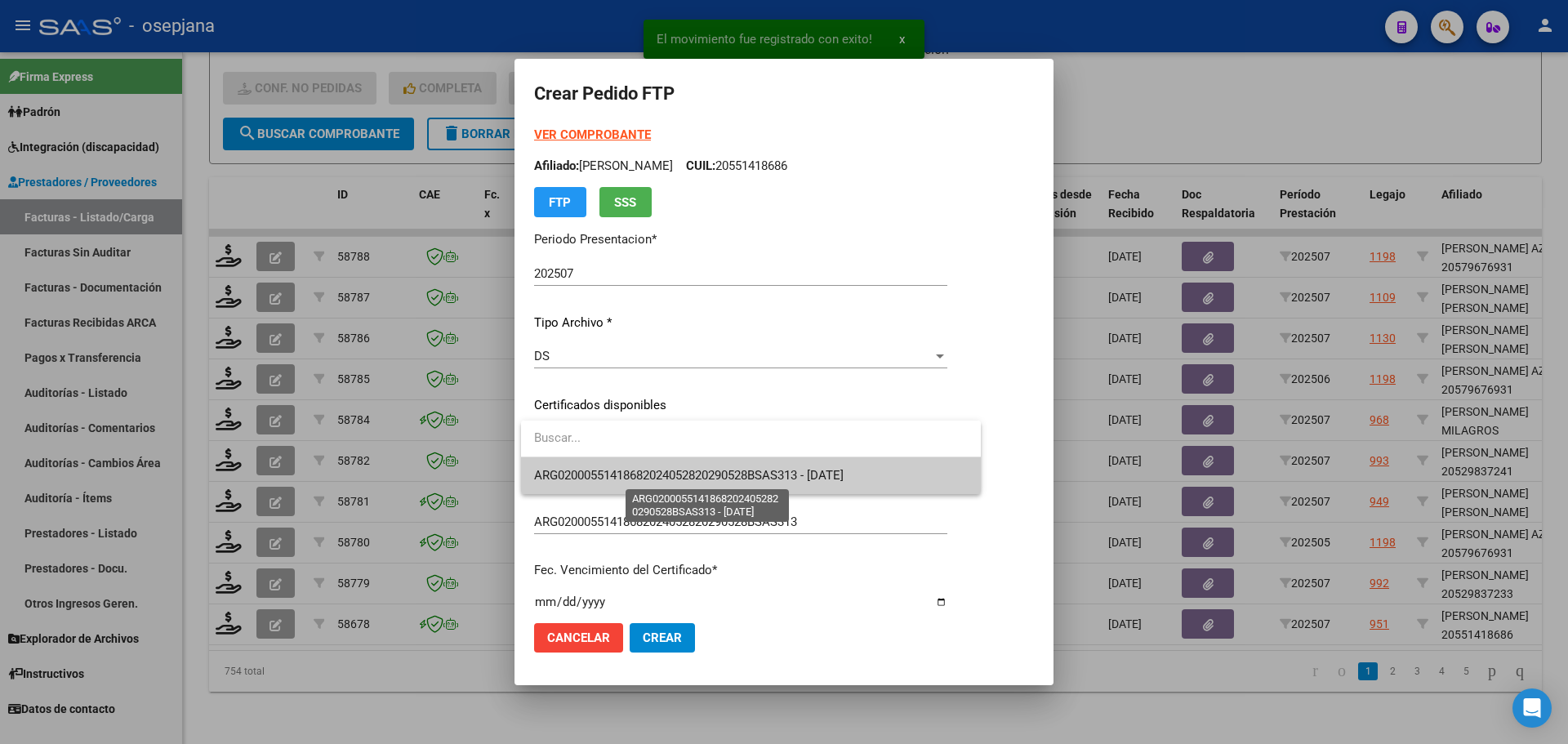
click at [638, 478] on span "ARG02000551418682024052820290528BSAS313 - 2029-05-28" at bounding box center [689, 476] width 310 height 15
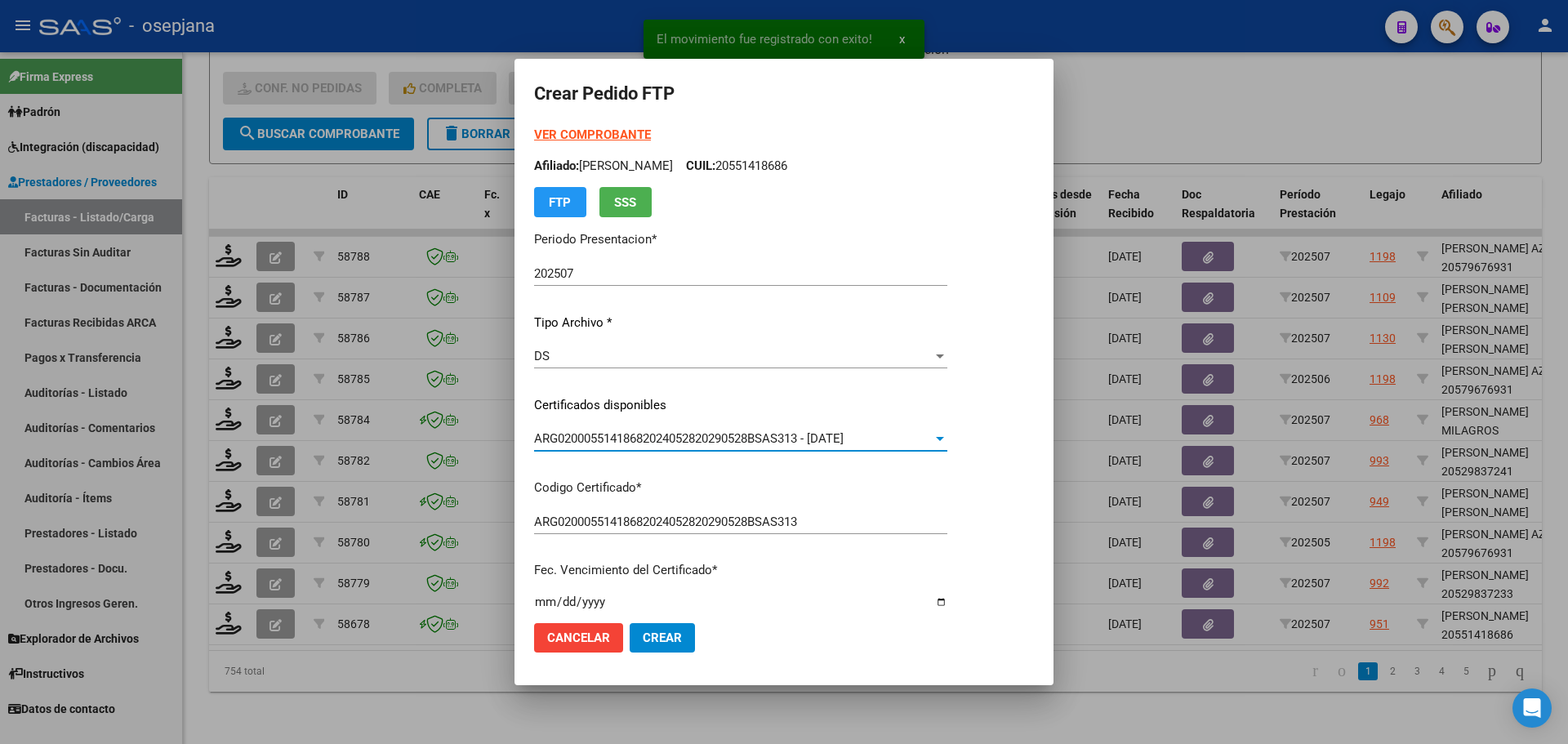
click at [599, 128] on strong "VER COMPROBANTE" at bounding box center [593, 135] width 117 height 15
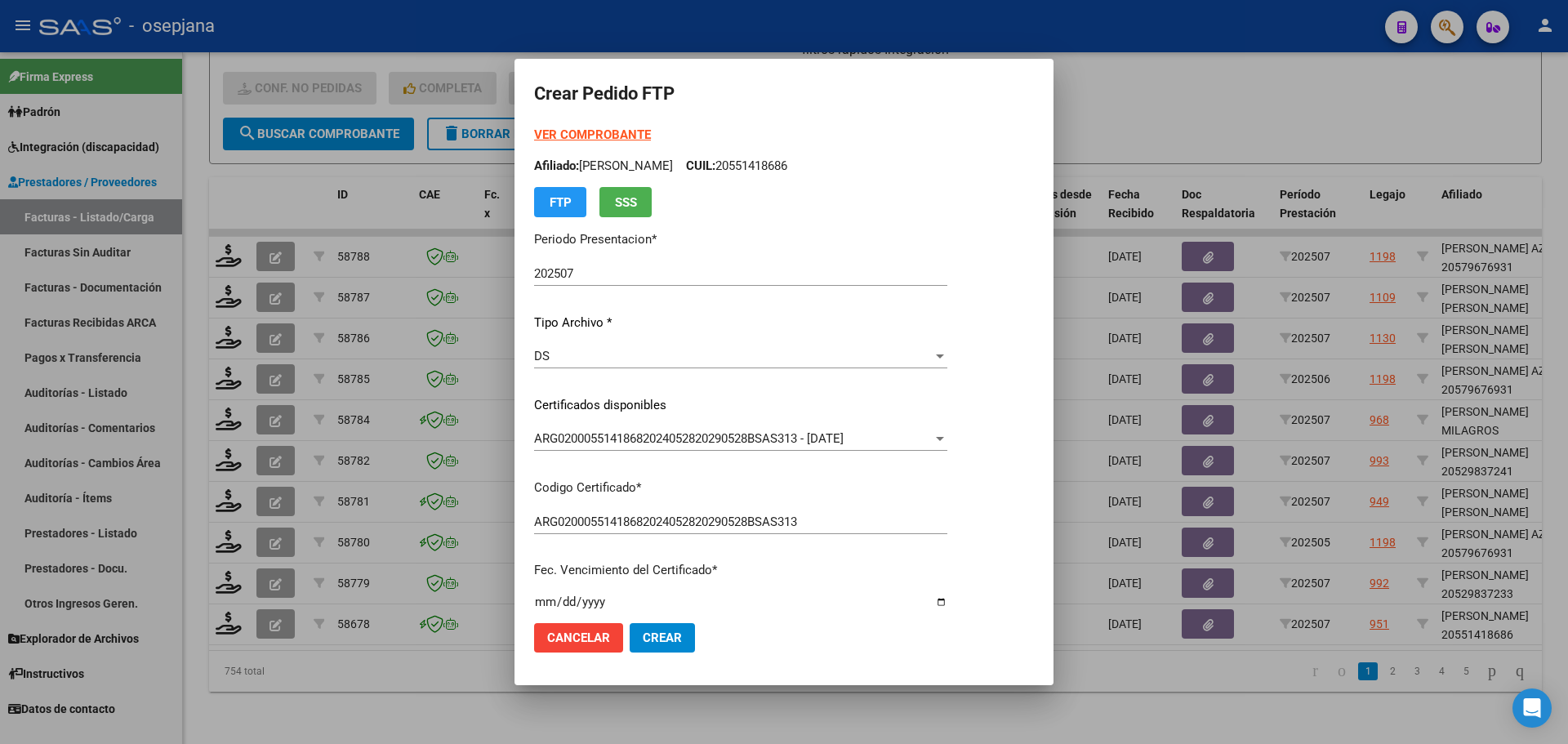
scroll to position [409, 0]
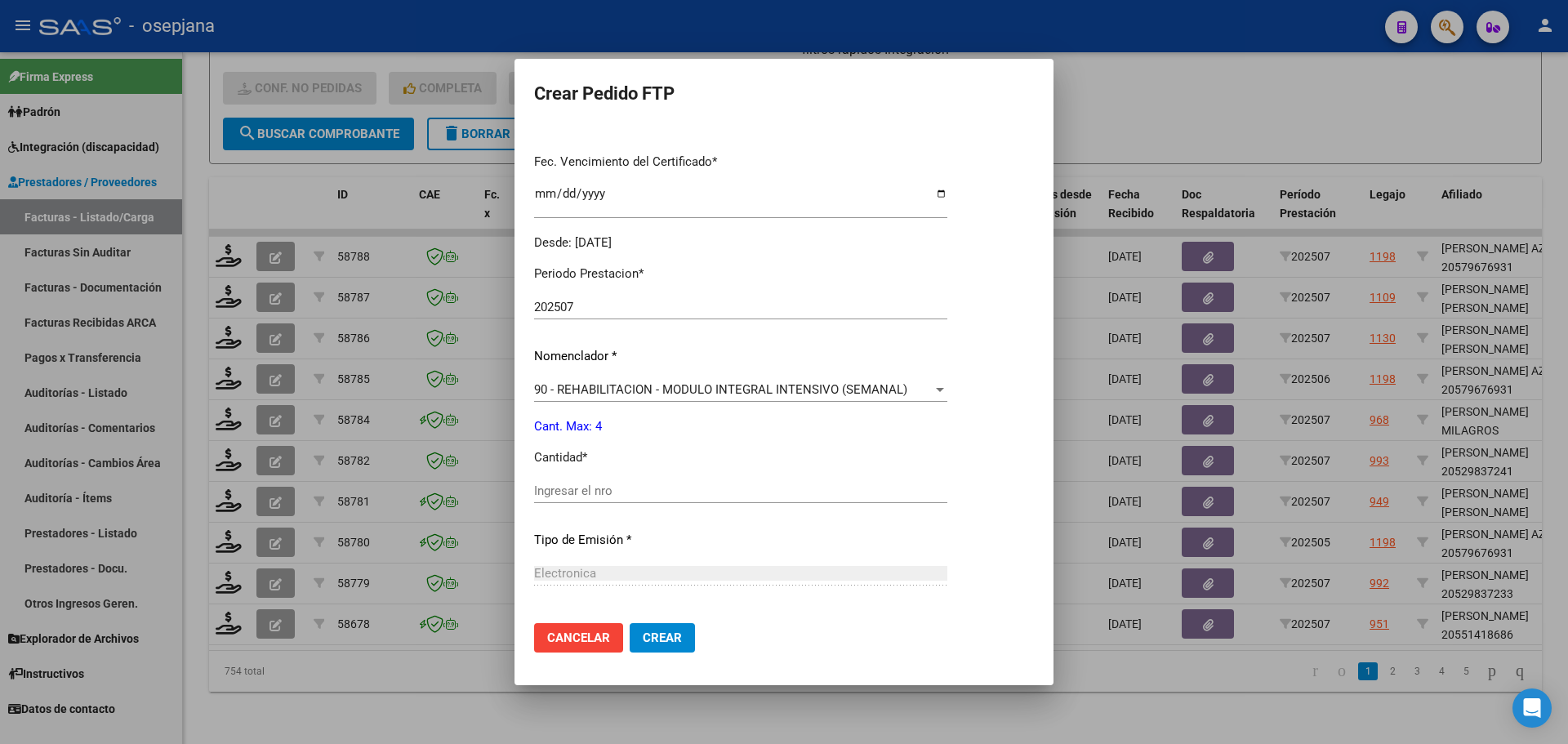
click at [575, 480] on div "Ingresar el nro" at bounding box center [740, 491] width 413 height 25
type input "4"
click at [663, 646] on button "Crear" at bounding box center [662, 638] width 66 height 30
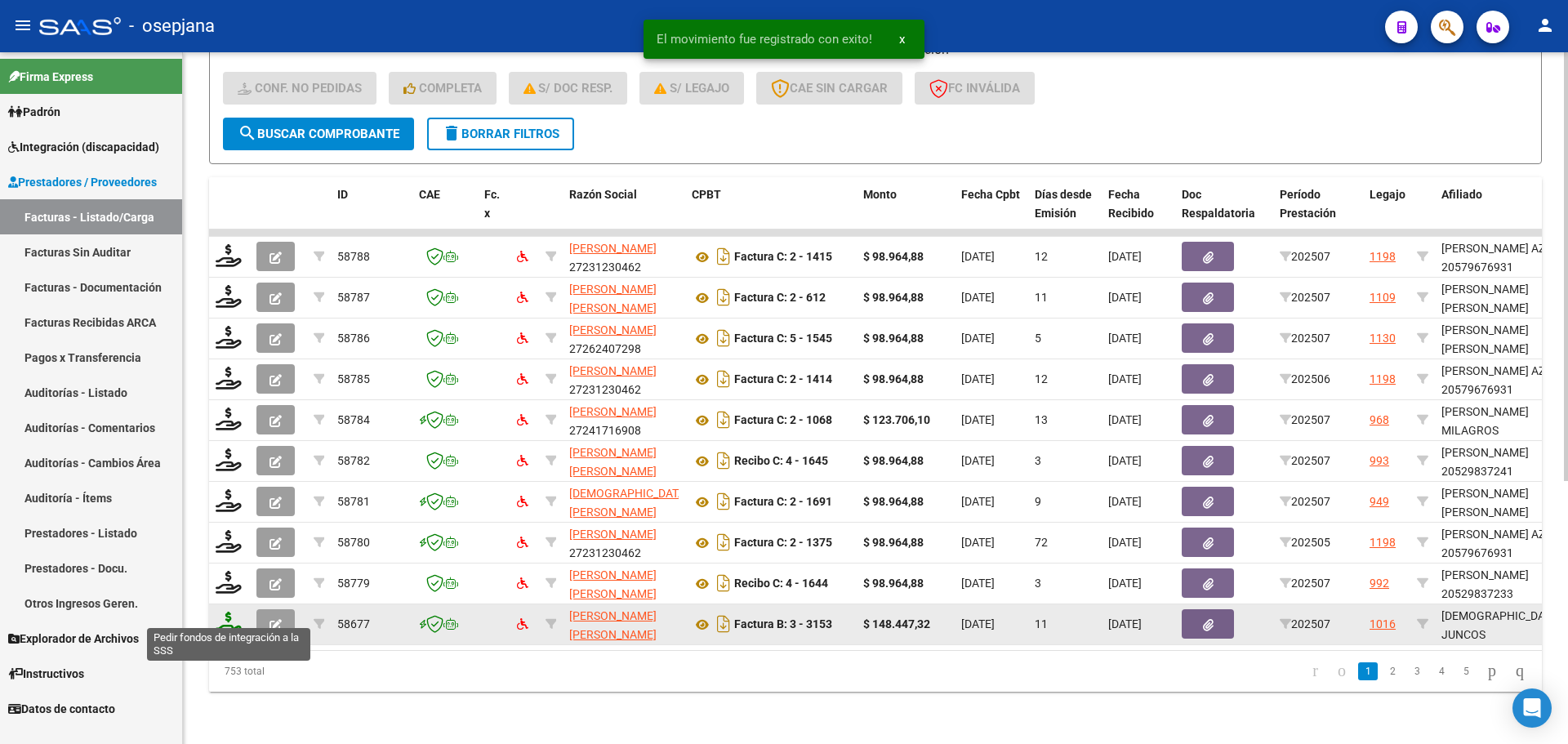
click at [224, 612] on icon at bounding box center [228, 623] width 26 height 23
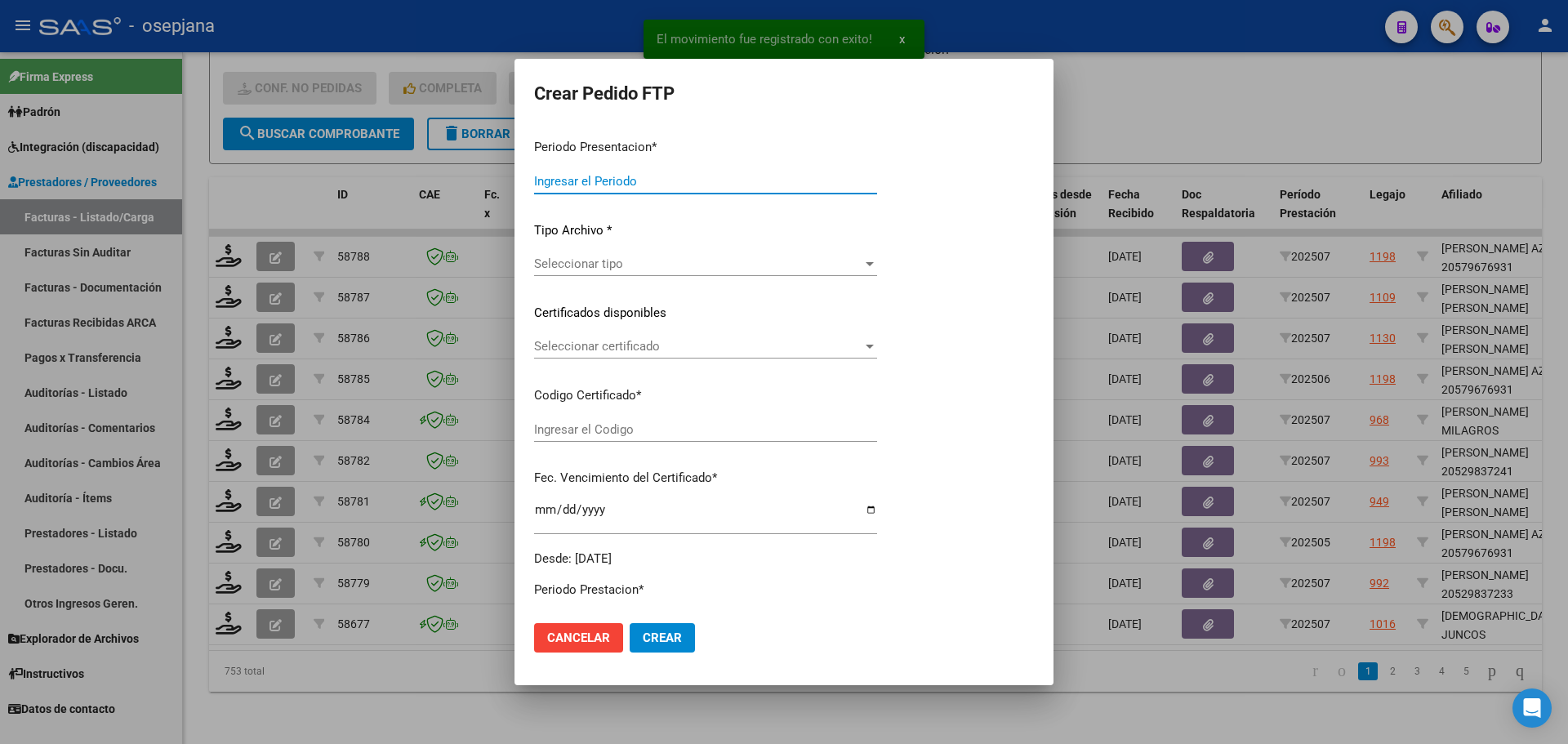
type input "202507"
type input "$ 148.447,32"
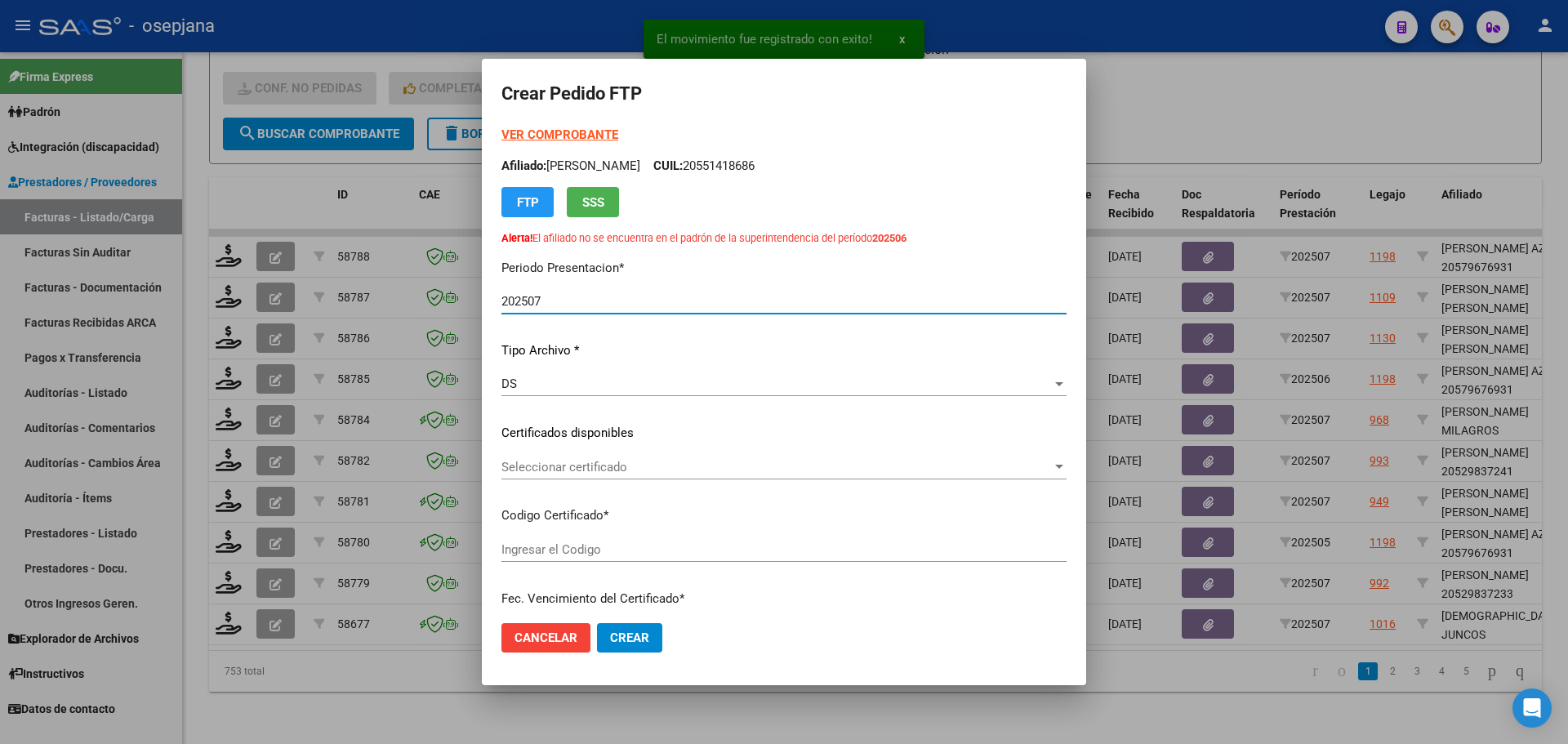
type input "ARG02000568774582023031320260313BSAS376"
type input "[DATE]"
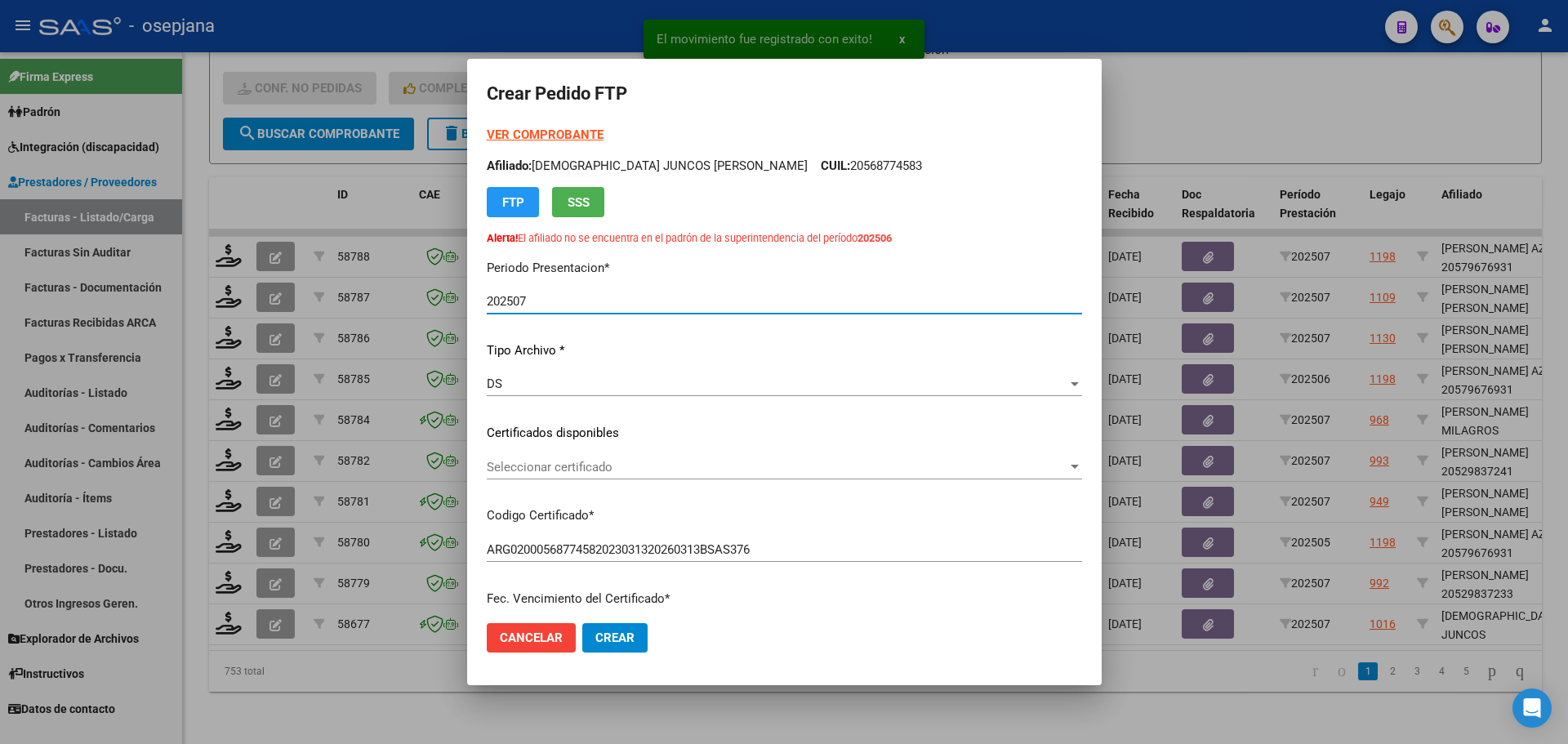
click at [606, 466] on span "Seleccionar certificado" at bounding box center [777, 468] width 581 height 15
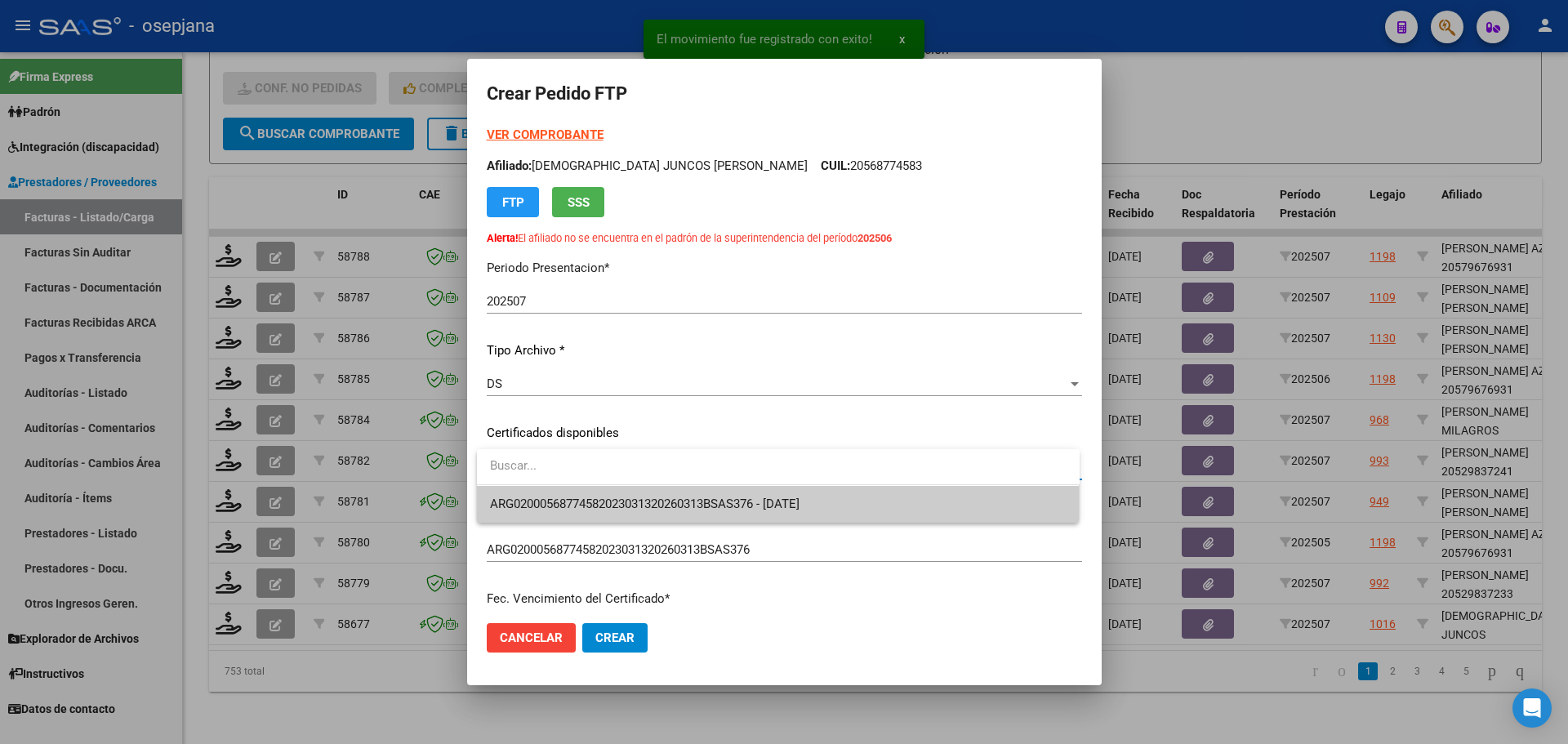
click at [615, 495] on span "ARG02000568774582023031320260313BSAS376 - [DATE]" at bounding box center [778, 504] width 577 height 37
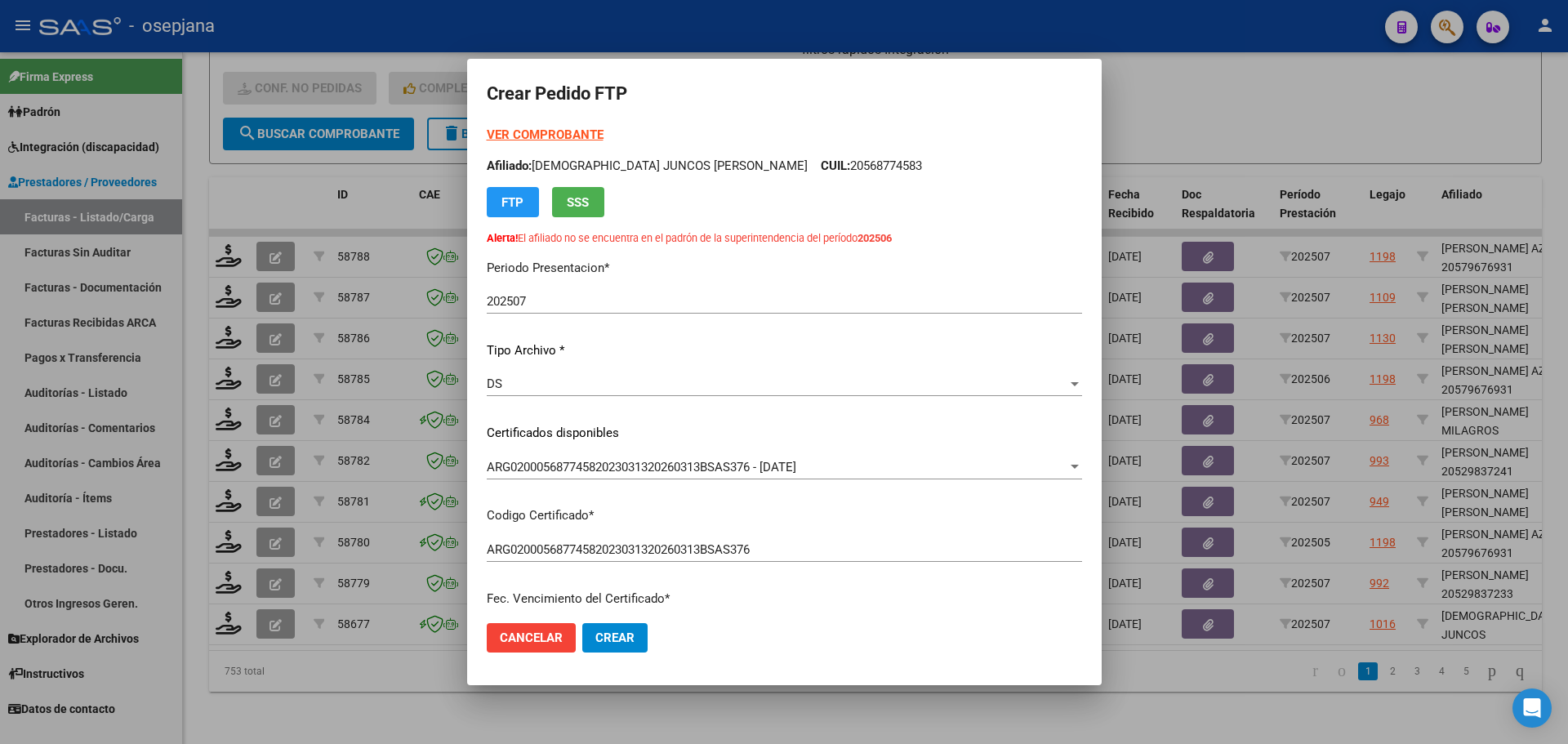
click at [582, 129] on strong "VER COMPROBANTE" at bounding box center [545, 135] width 117 height 15
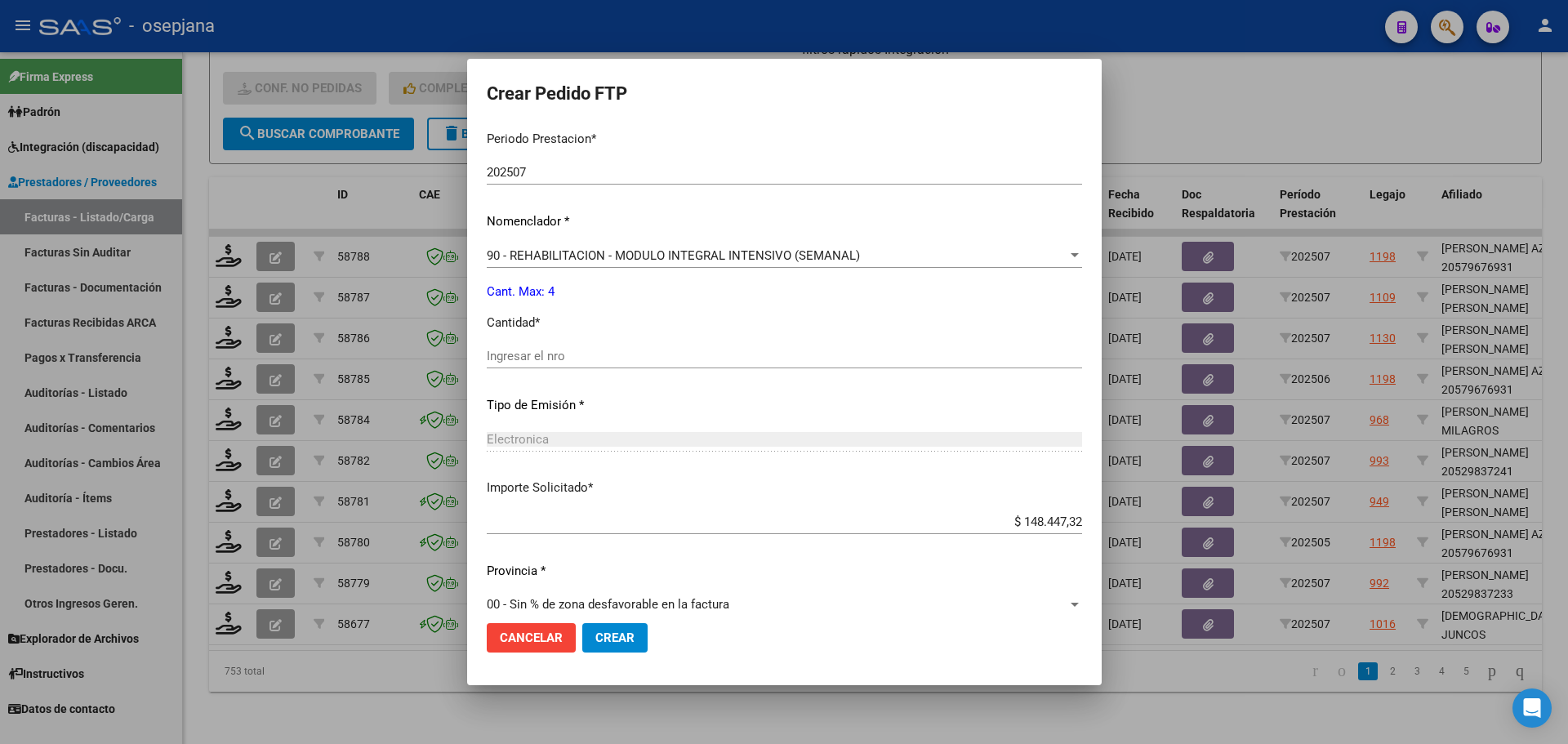
scroll to position [572, 0]
click at [561, 347] on div "Ingresar el nro" at bounding box center [784, 355] width 596 height 25
type input "4"
click at [628, 634] on span "Crear" at bounding box center [616, 638] width 39 height 15
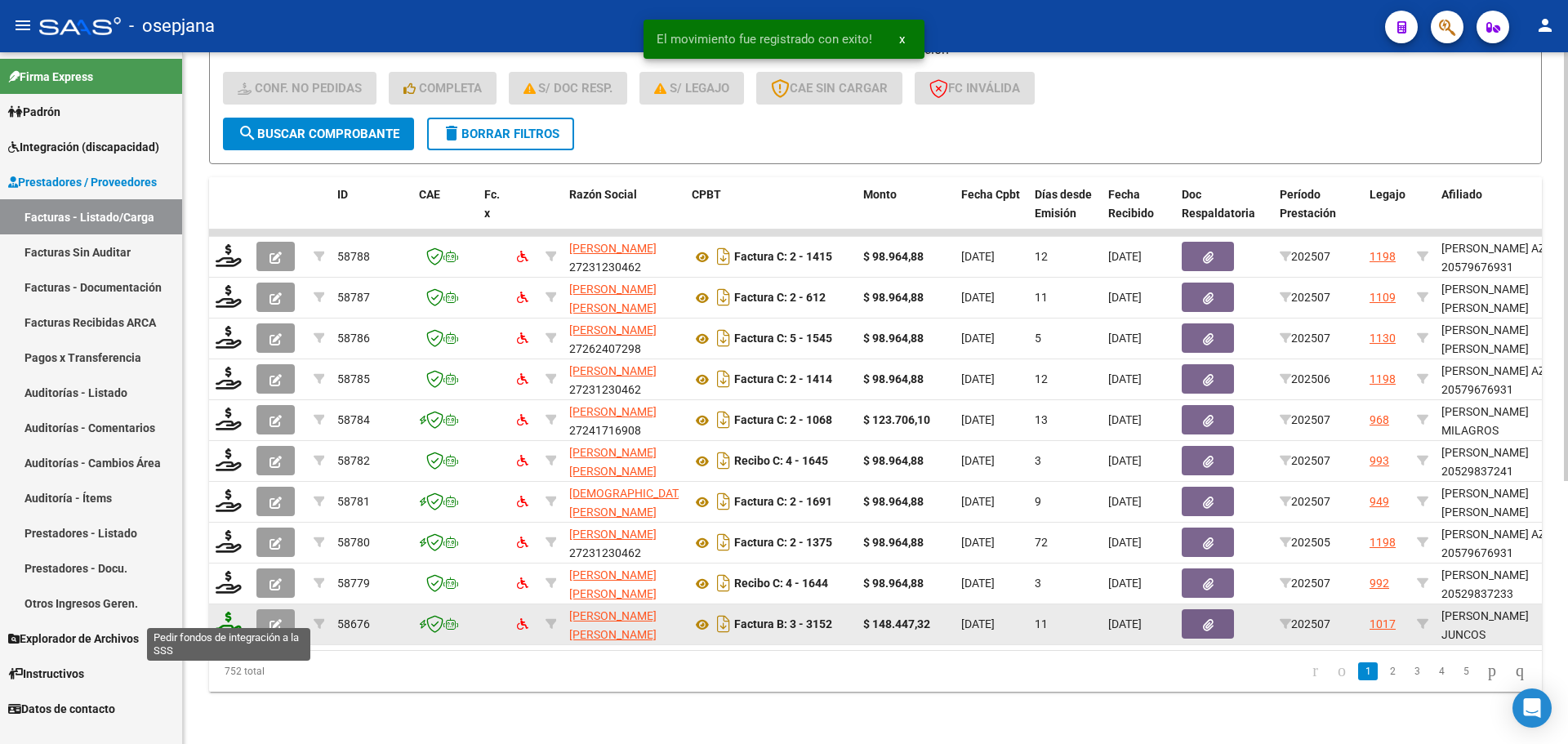
click at [223, 612] on icon at bounding box center [228, 623] width 26 height 23
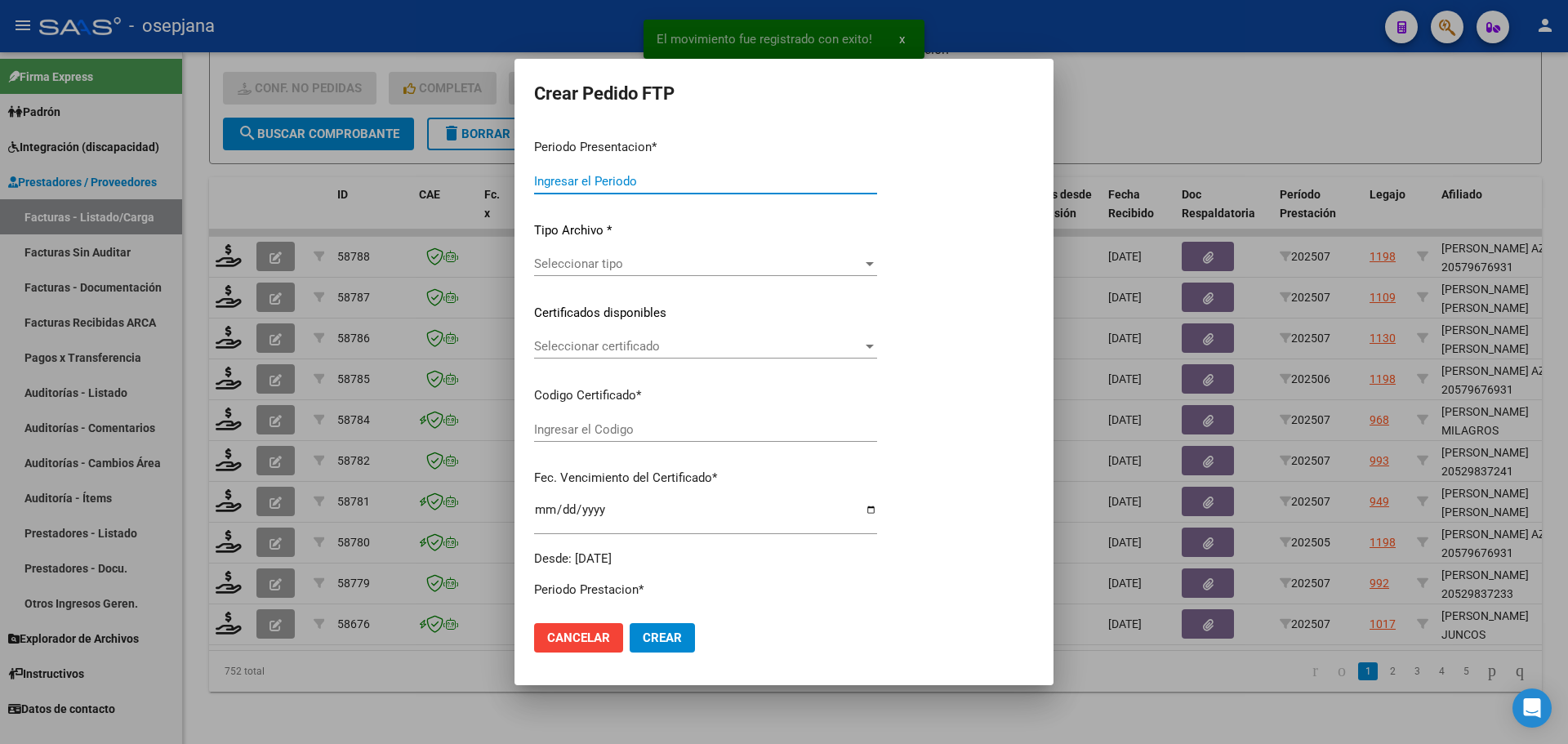
type input "202507"
type input "$ 148.447,32"
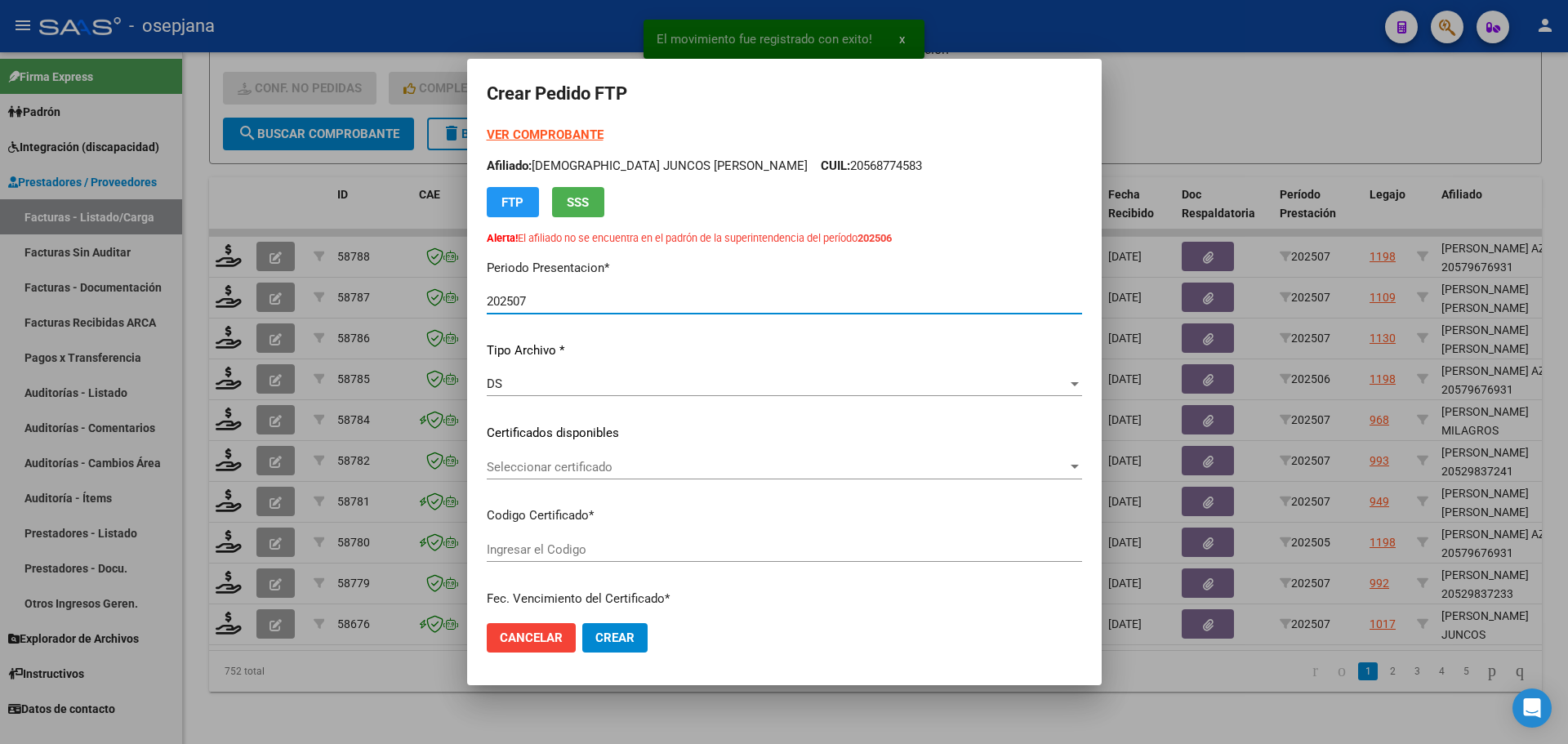
type input "ARG02000568774592023031320260313BSAS376"
type input "[DATE]"
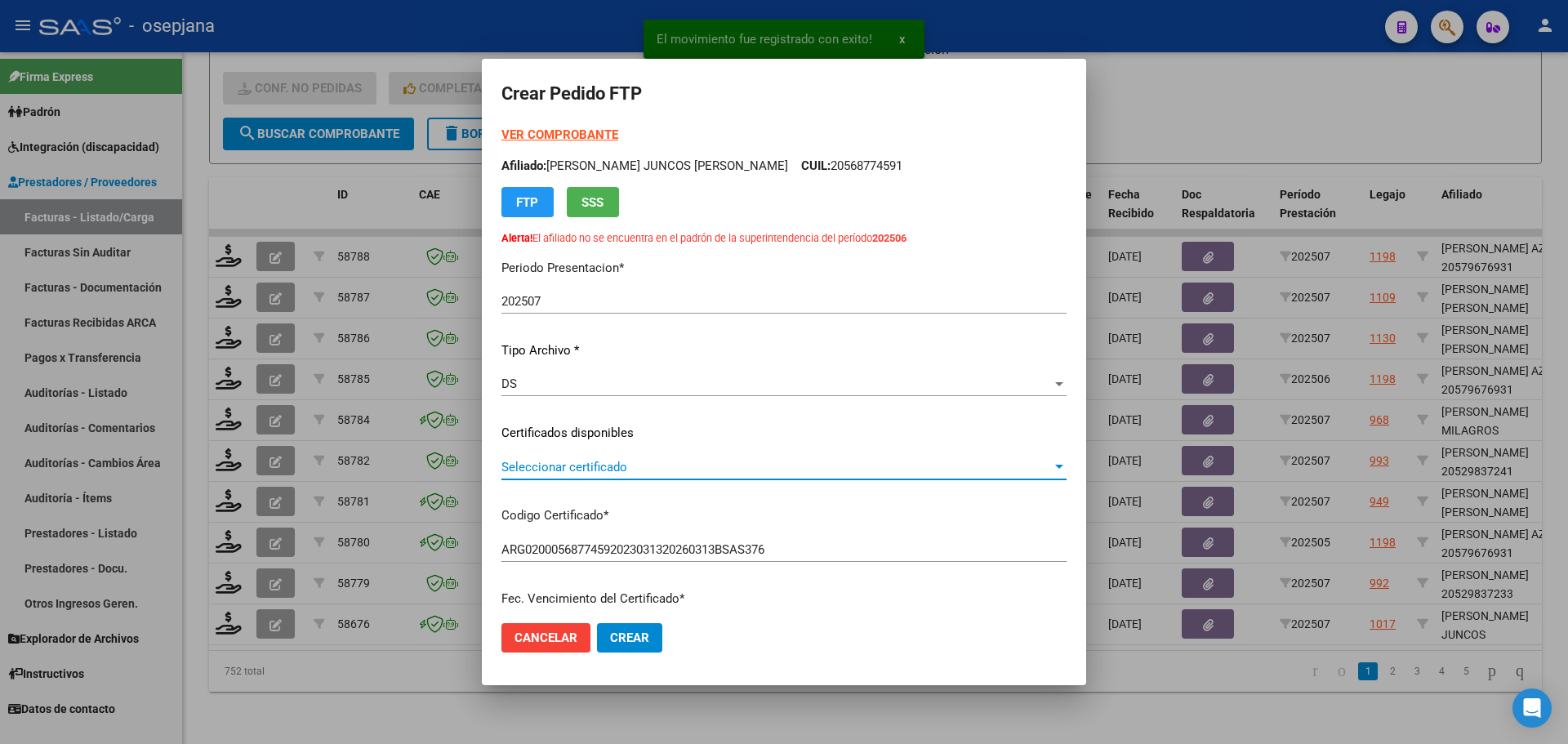
click at [601, 466] on span "Seleccionar certificado" at bounding box center [777, 468] width 551 height 15
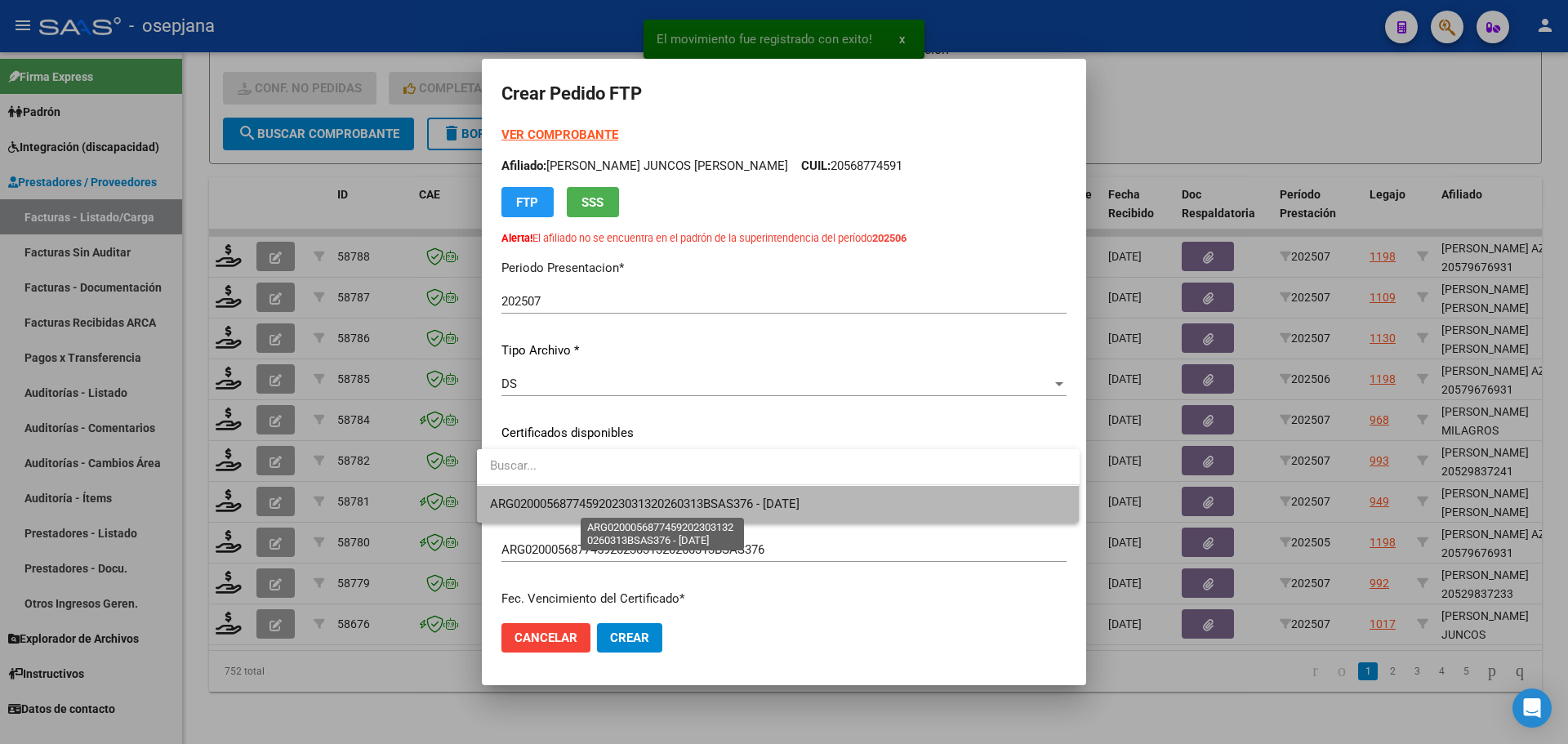
click at [601, 498] on span "ARG02000568774592023031320260313BSAS376 - [DATE]" at bounding box center [644, 504] width 310 height 15
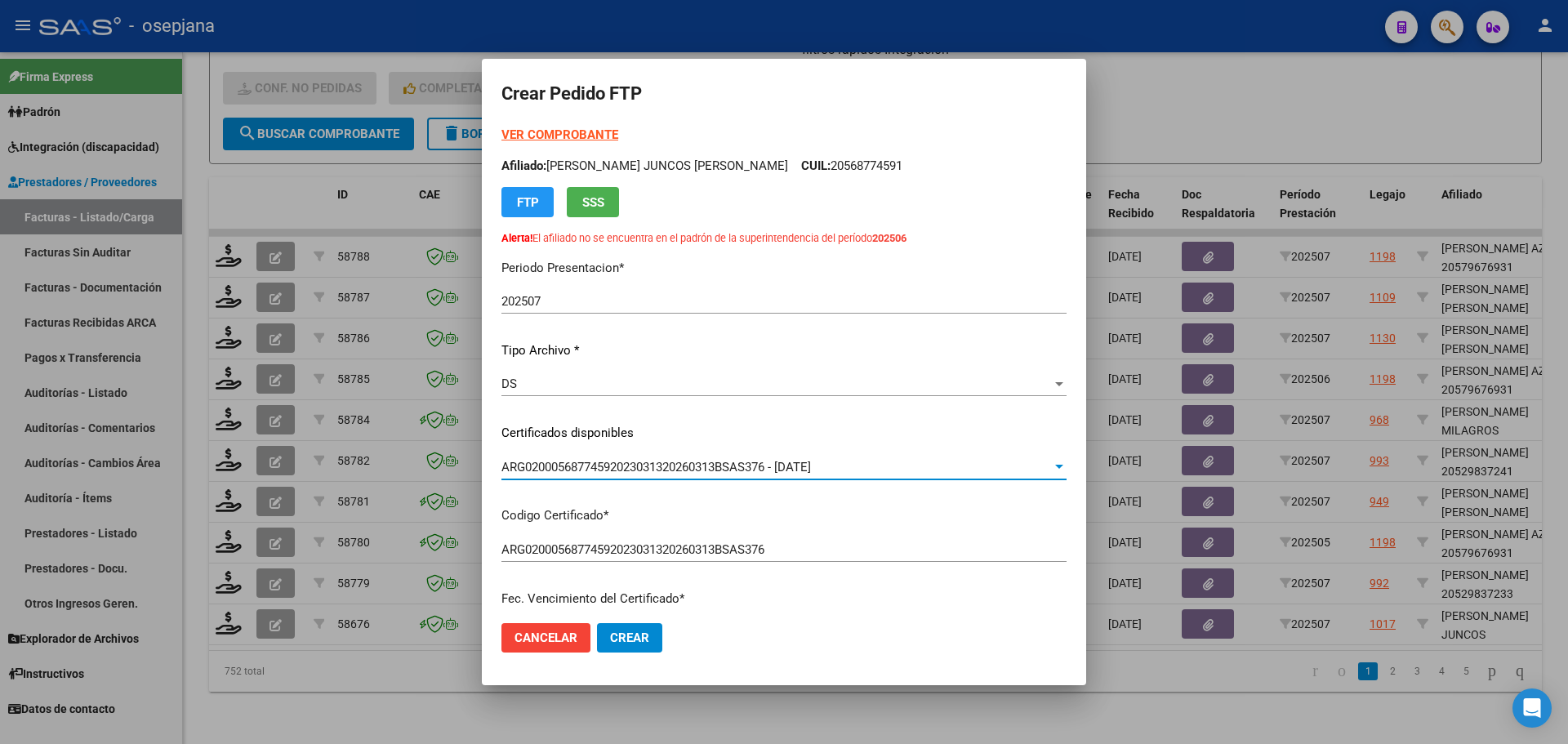
click at [557, 132] on strong "VER COMPROBANTE" at bounding box center [560, 135] width 117 height 15
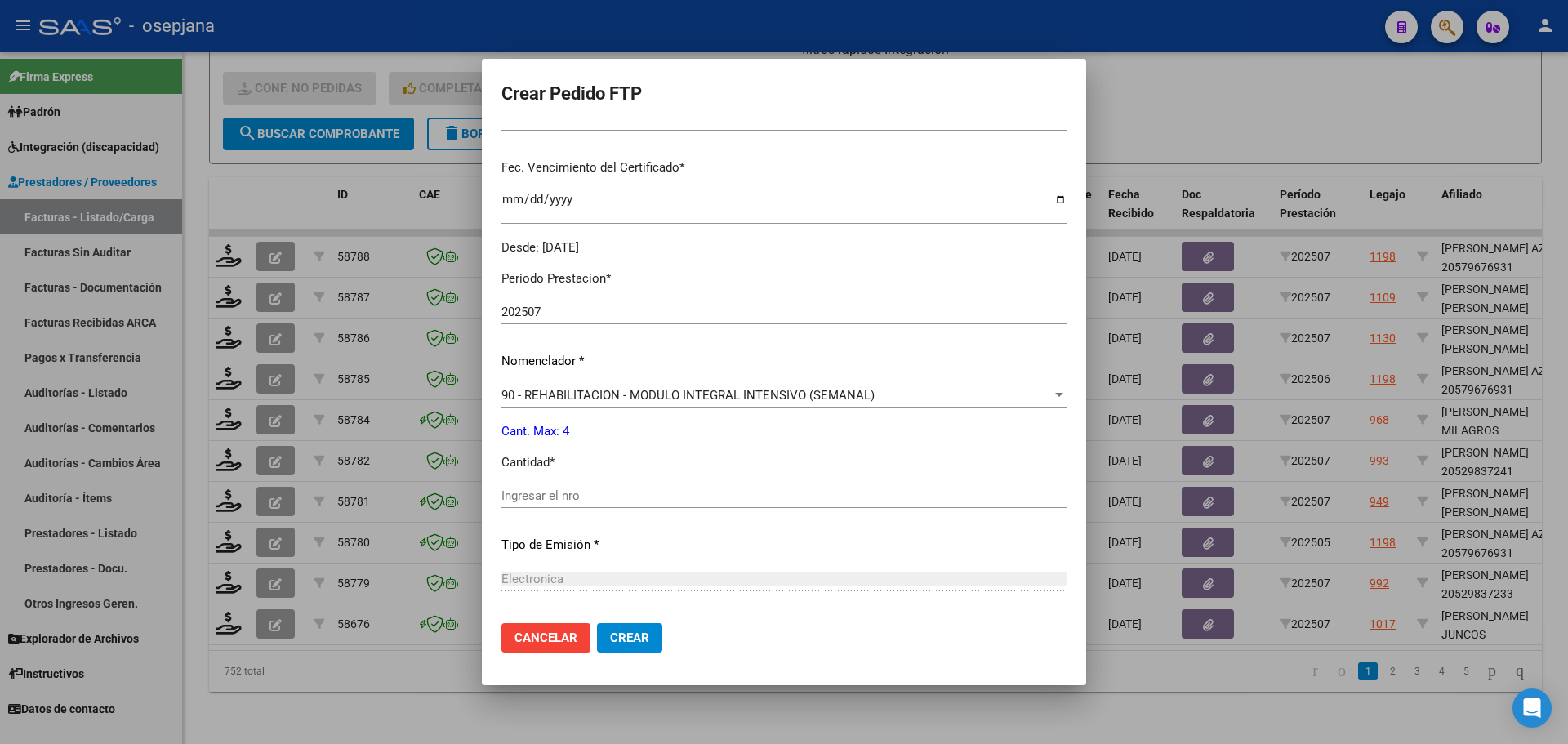
scroll to position [572, 0]
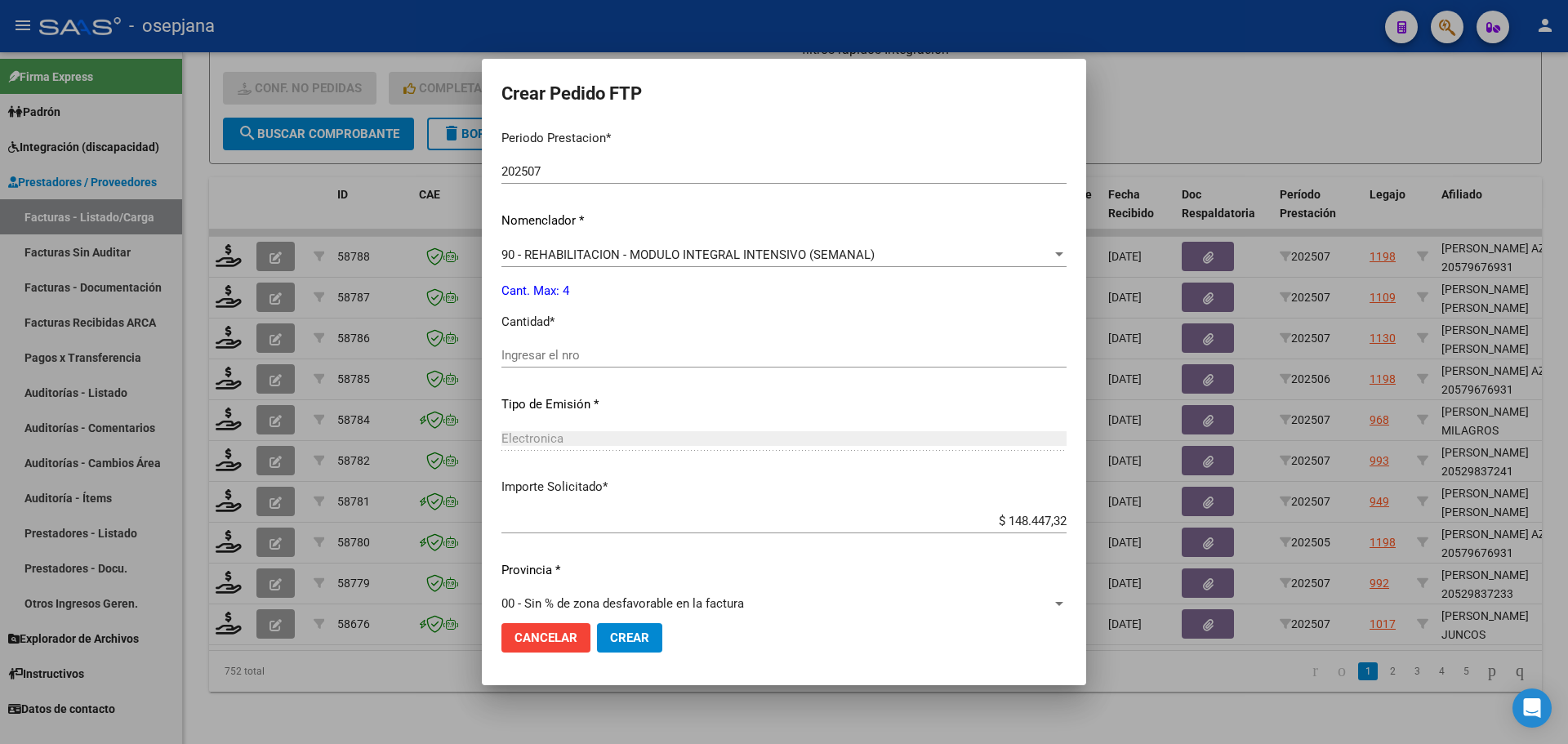
click at [517, 363] on input "Ingresar el nro" at bounding box center [784, 355] width 565 height 15
type input "4"
click at [630, 638] on span "Crear" at bounding box center [630, 638] width 39 height 15
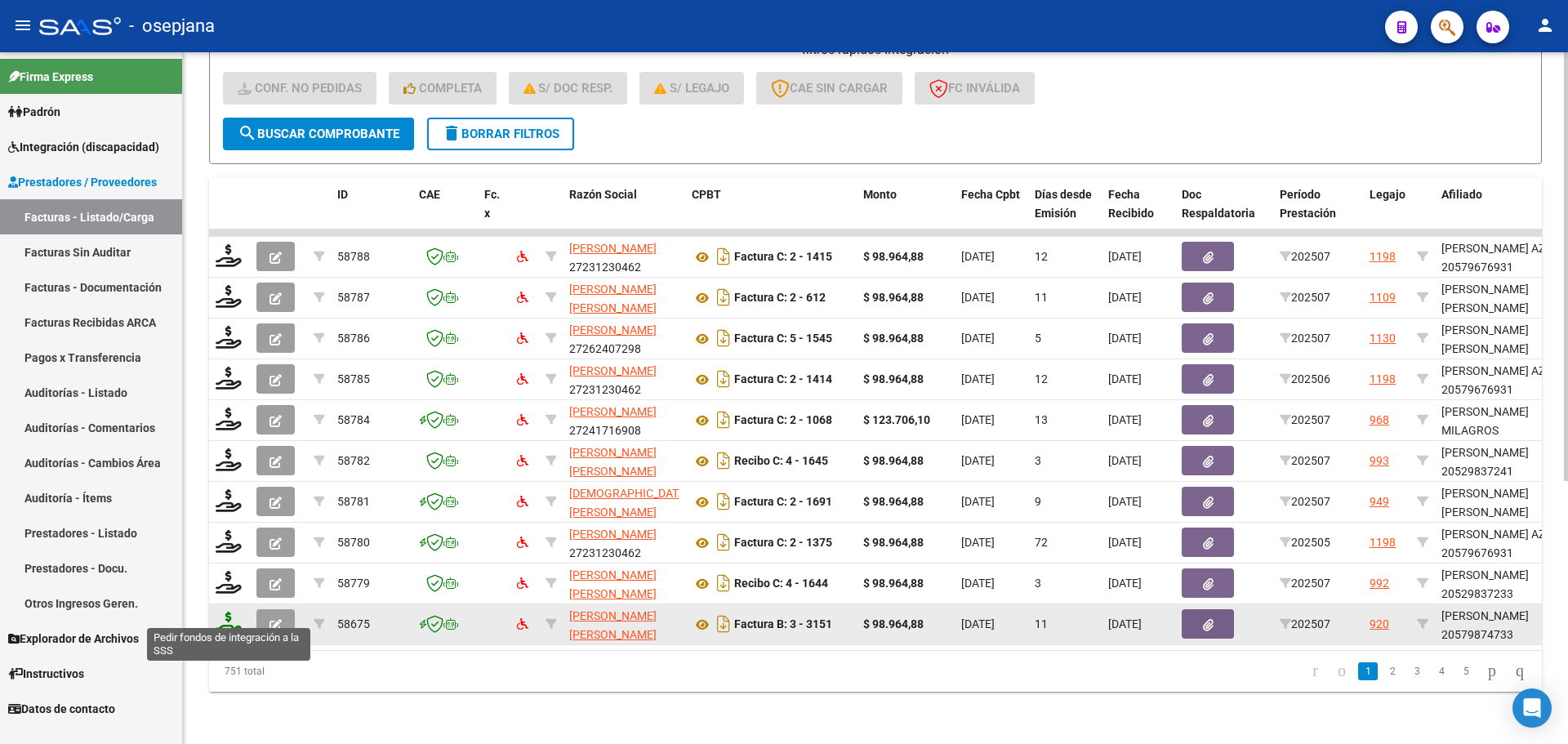
click at [225, 612] on icon at bounding box center [228, 623] width 26 height 23
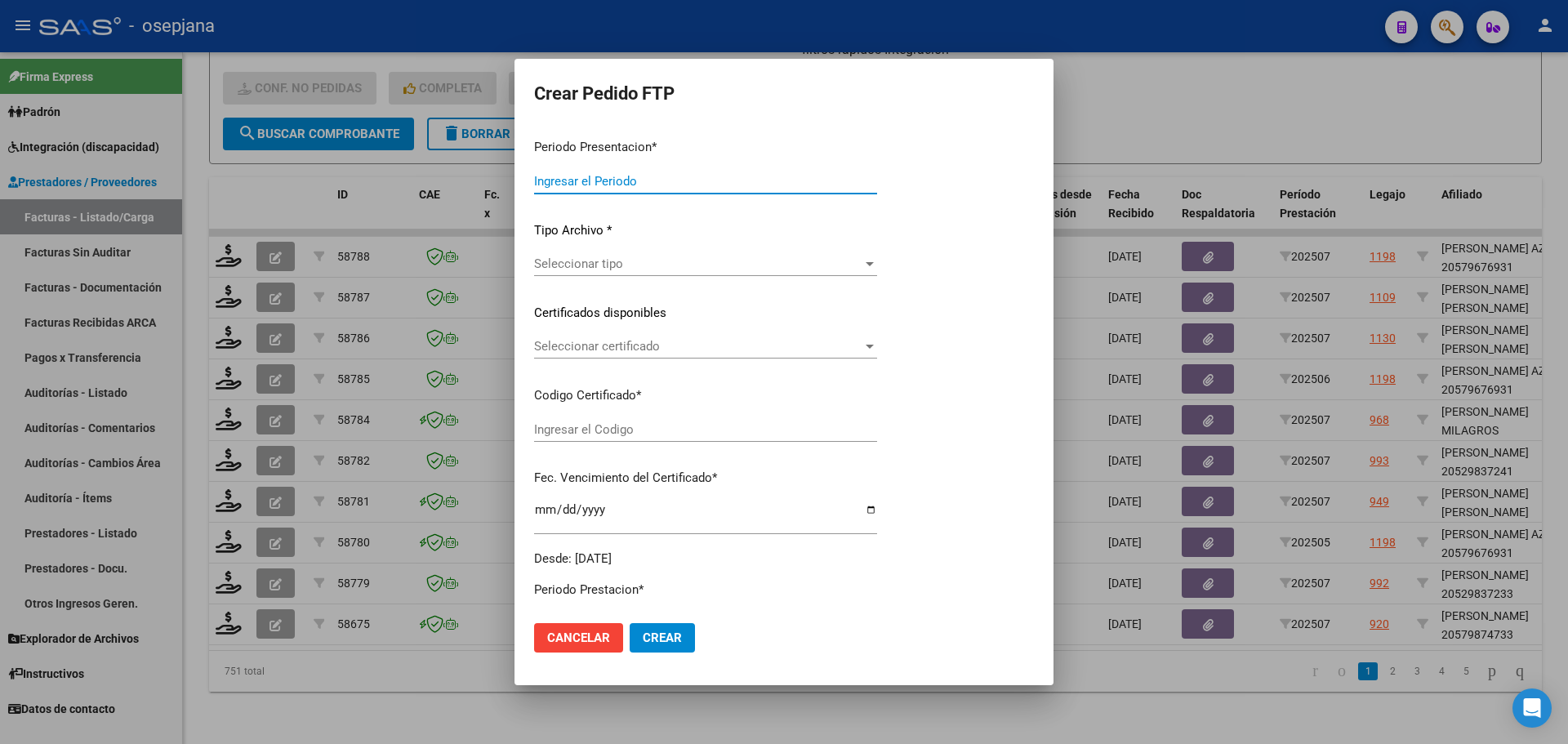
type input "202507"
type input "$ 98.964,88"
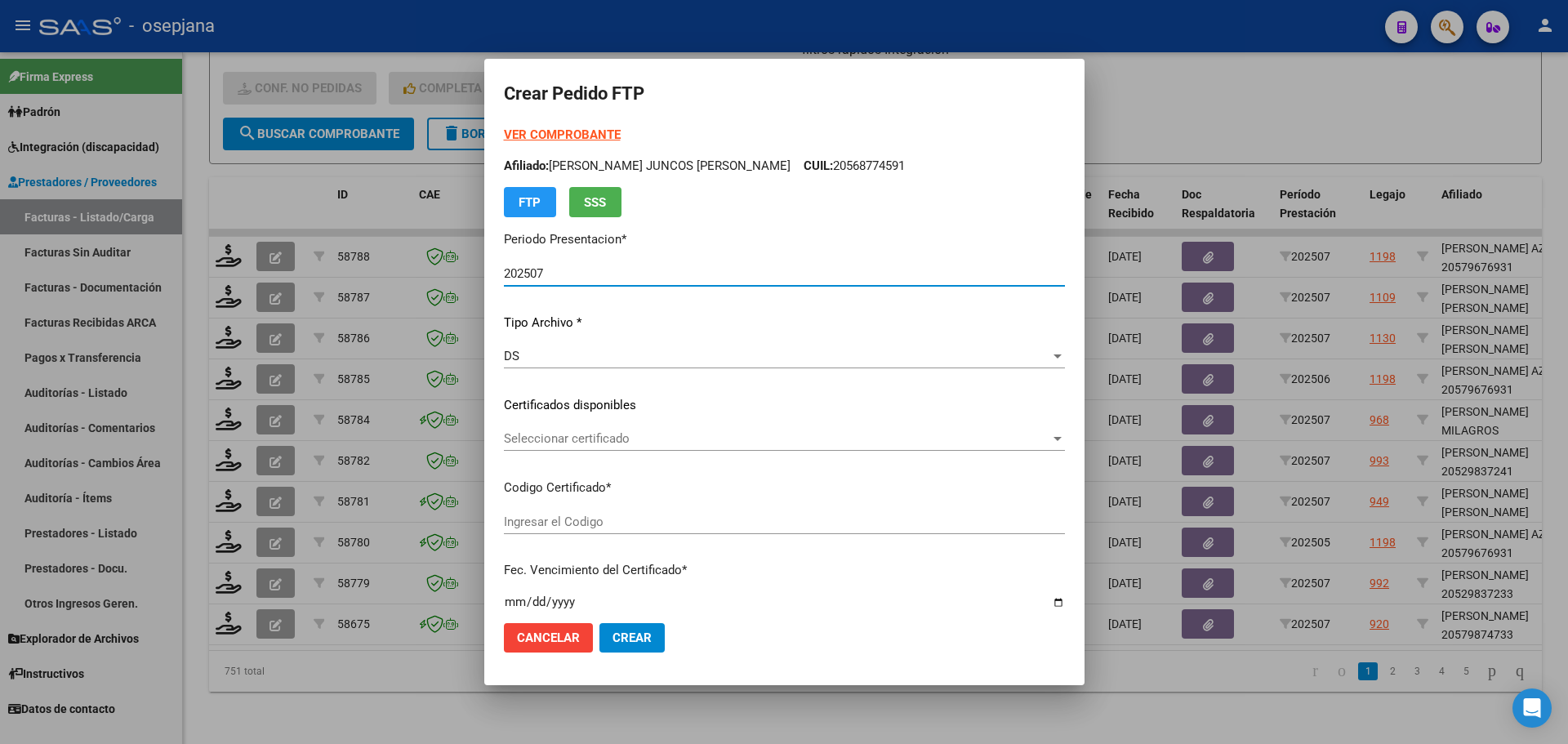
type input "ARG02000579874732022083120250831BS376"
type input "2025-08-31"
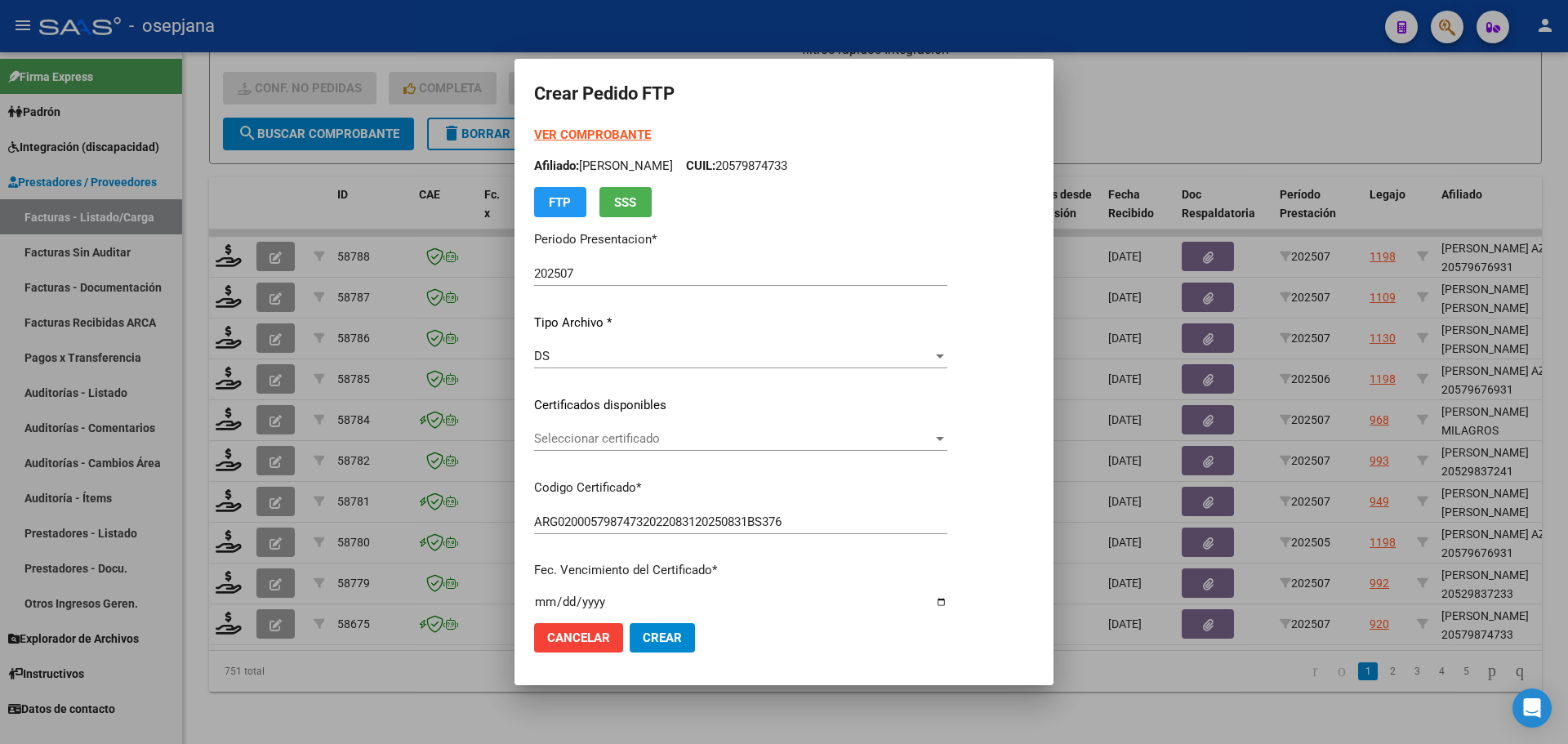
click at [728, 430] on div "Seleccionar certificado Seleccionar certificado" at bounding box center [740, 439] width 413 height 25
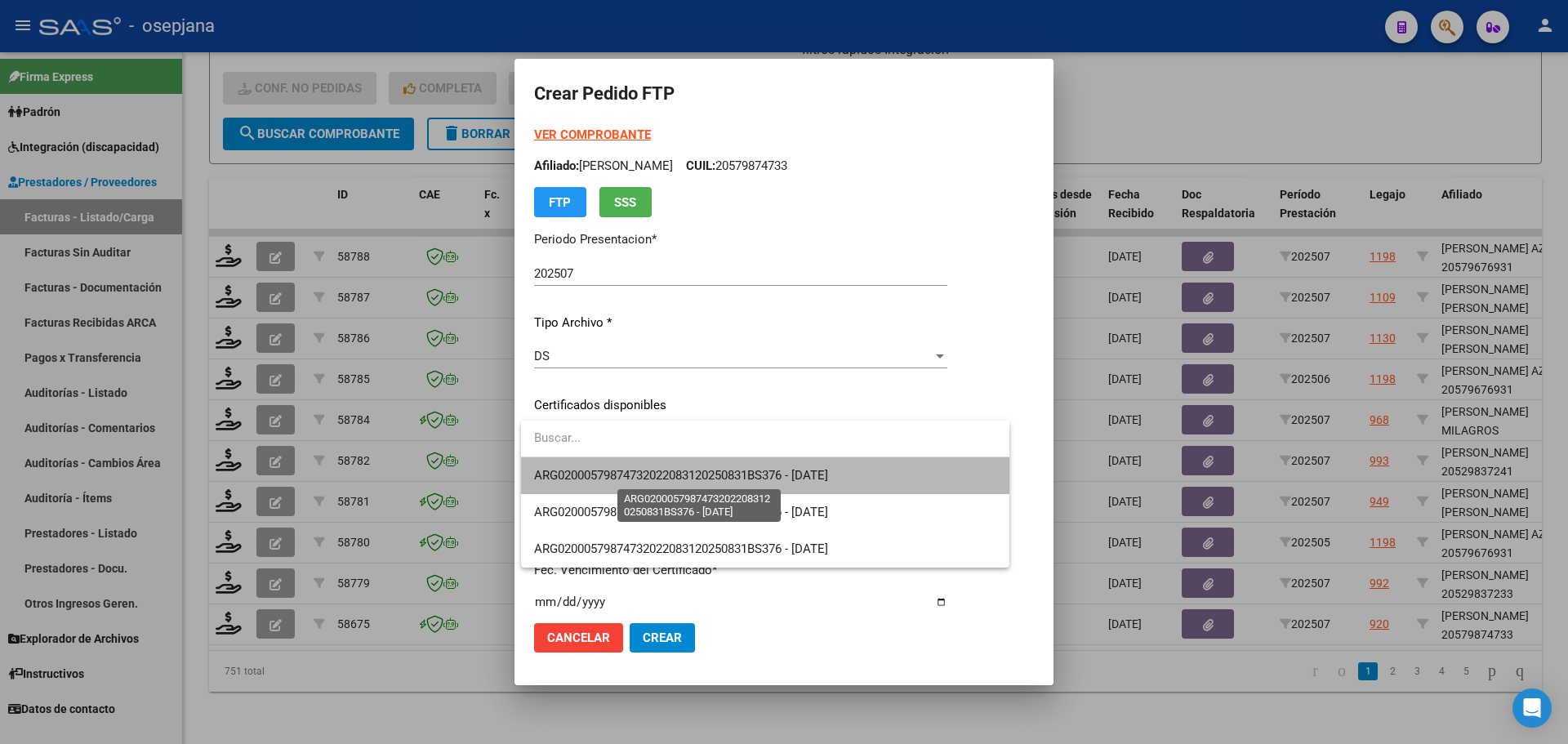
click at [724, 469] on span "ARG02000579874732022083120250831BS376 - 2025-08-31" at bounding box center [681, 476] width 294 height 15
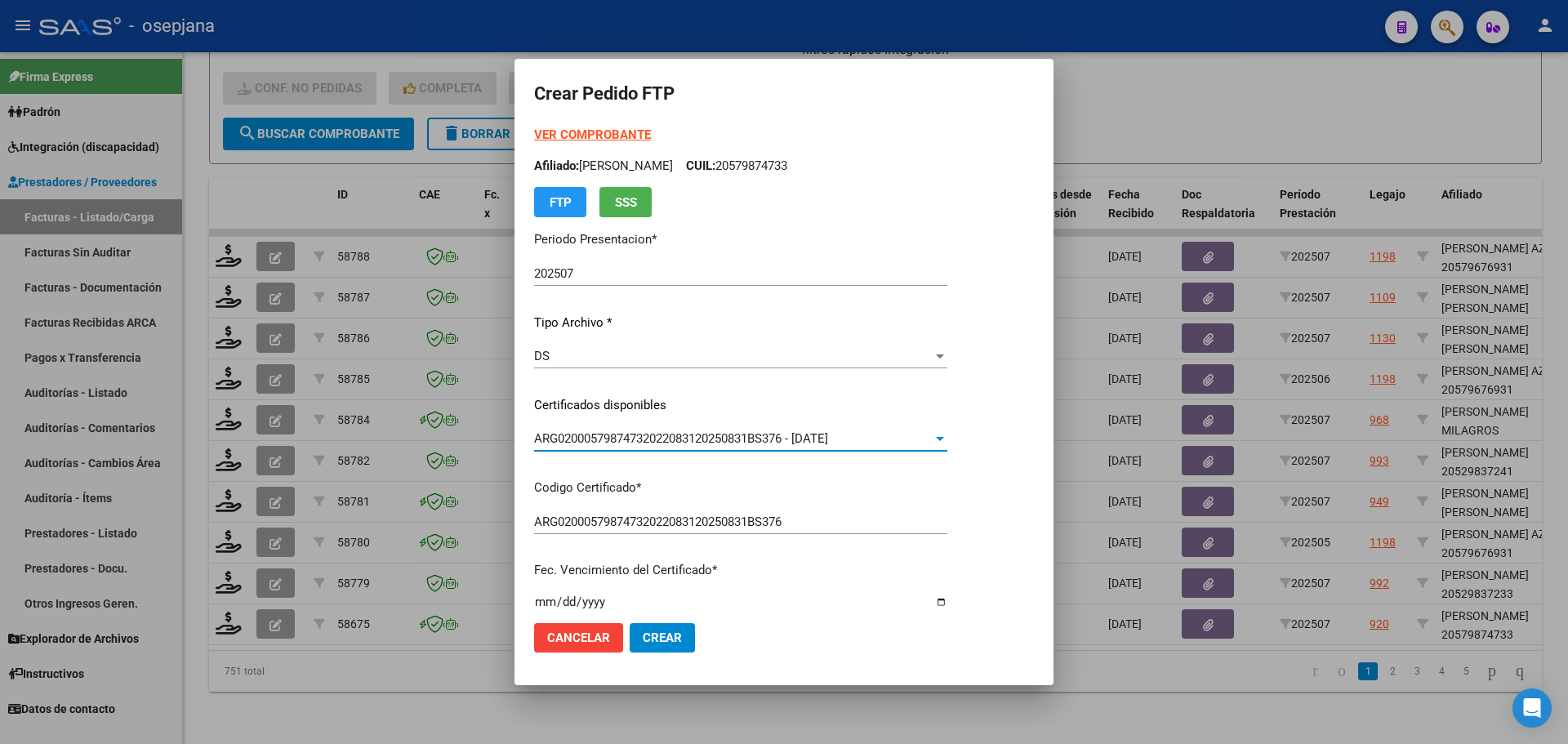
click at [611, 128] on strong "VER COMPROBANTE" at bounding box center [593, 135] width 117 height 15
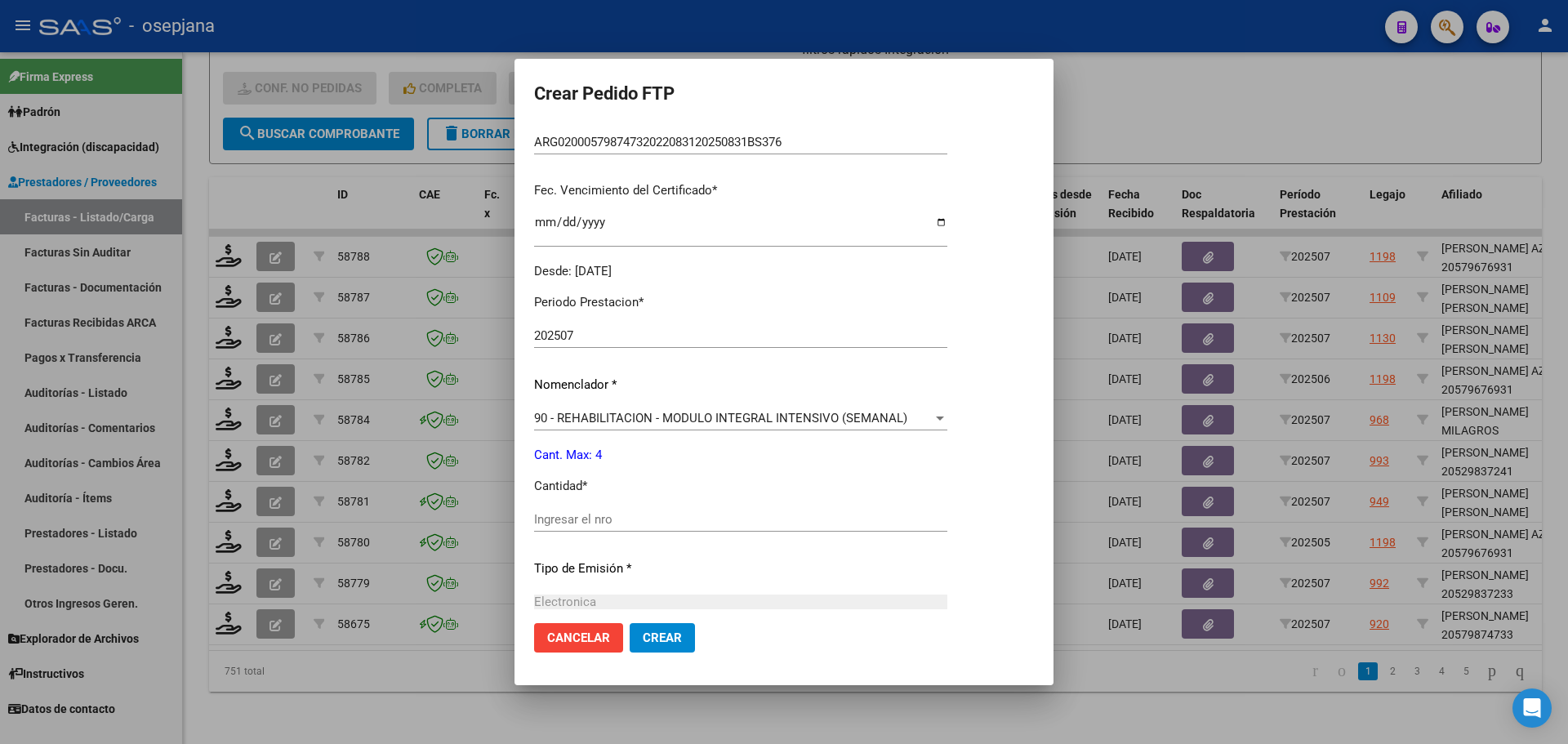
scroll to position [490, 0]
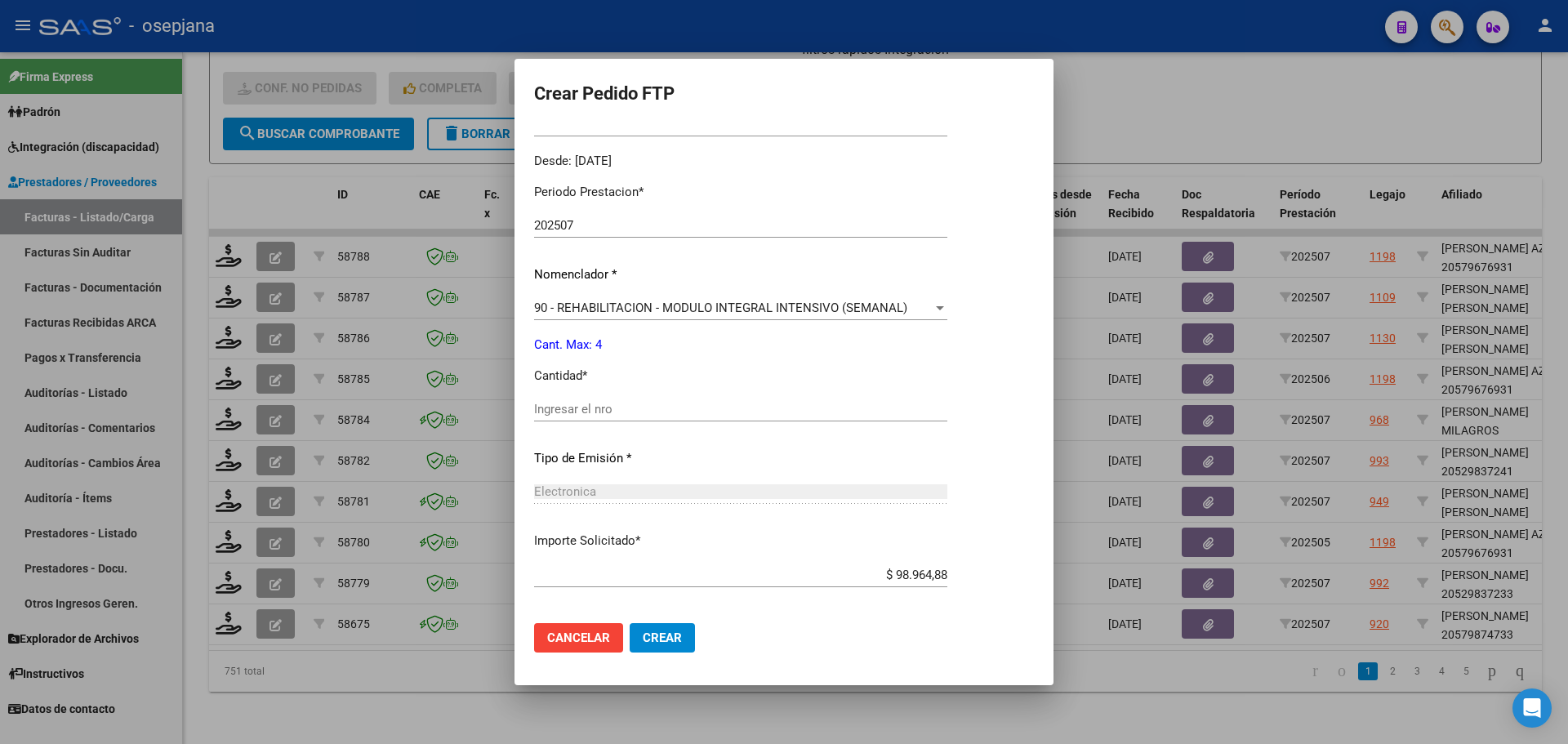
click at [574, 409] on input "Ingresar el nro" at bounding box center [740, 409] width 413 height 15
type input "4"
click at [657, 650] on button "Crear" at bounding box center [662, 638] width 66 height 30
